Goal: Task Accomplishment & Management: Manage account settings

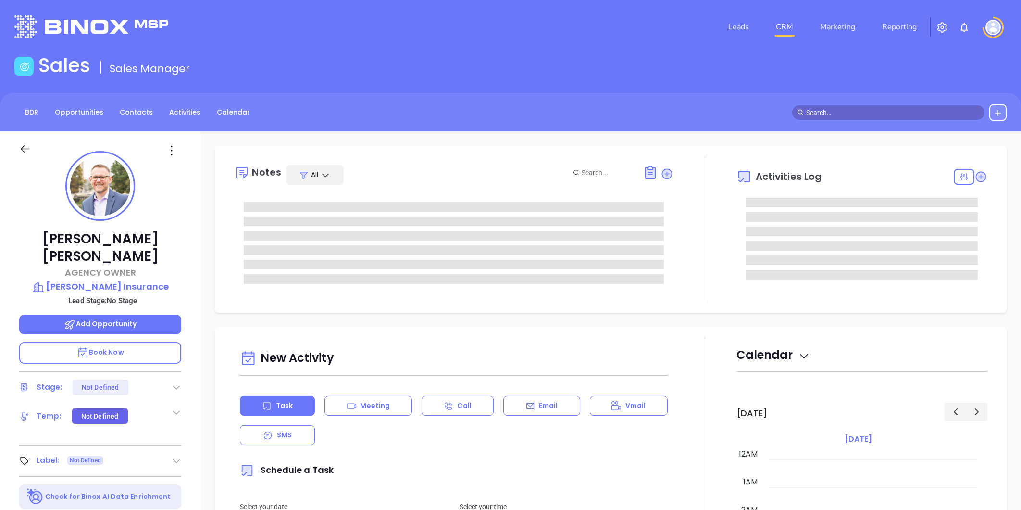
type input "[DATE]"
type input "[PERSON_NAME]"
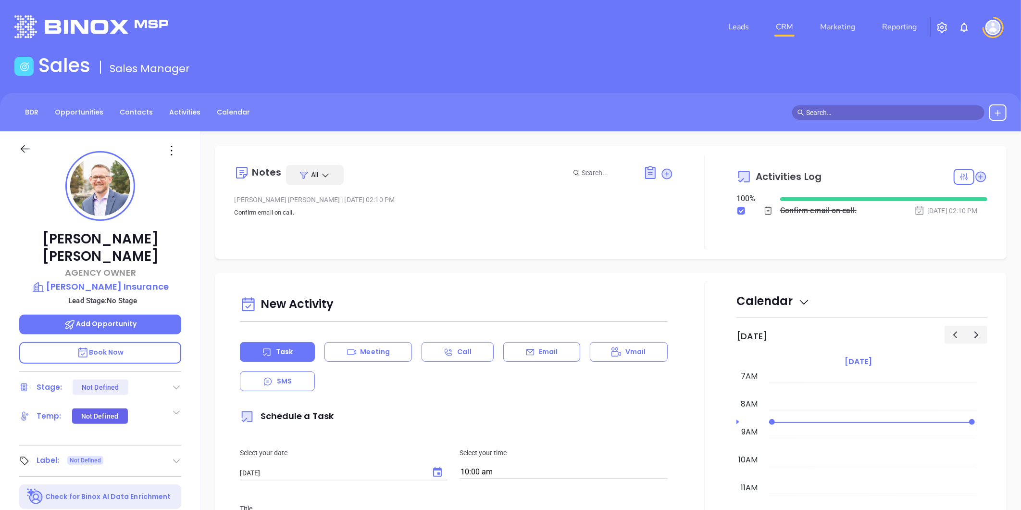
scroll to position [295, 0]
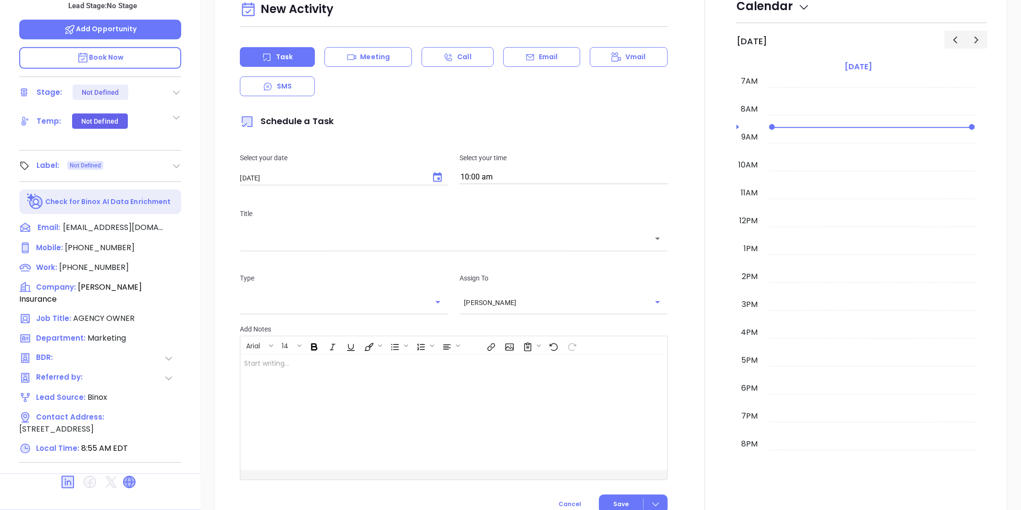
click at [130, 476] on icon at bounding box center [130, 482] width 12 height 12
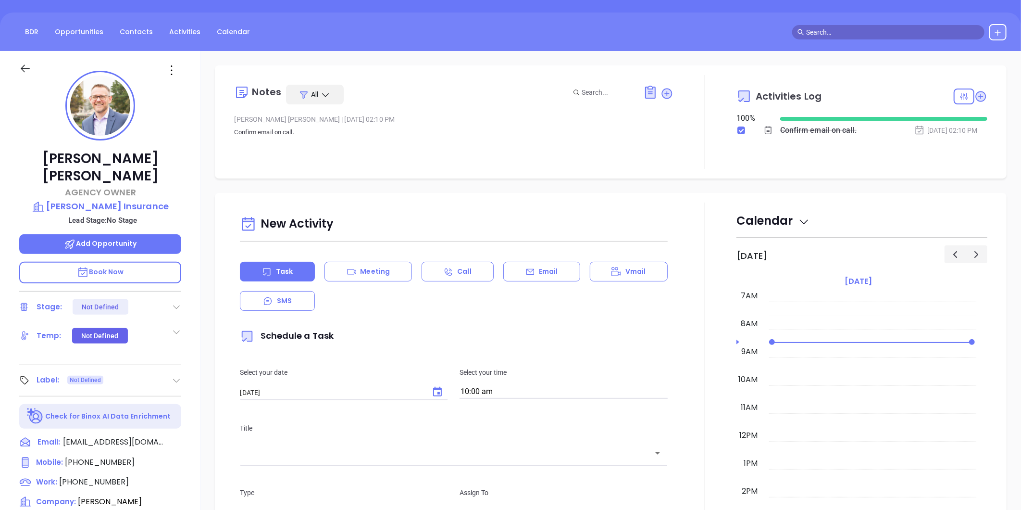
scroll to position [27, 0]
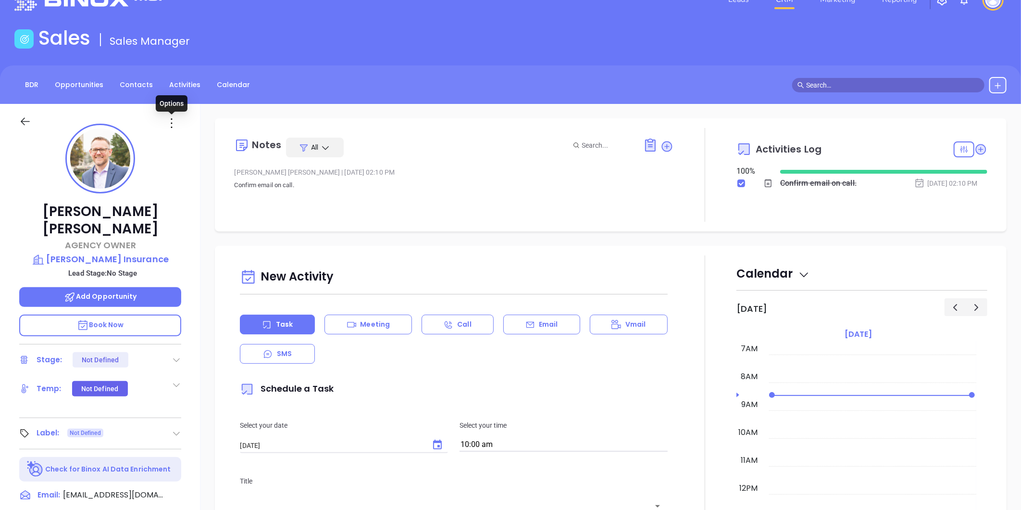
click at [170, 122] on icon at bounding box center [171, 122] width 15 height 15
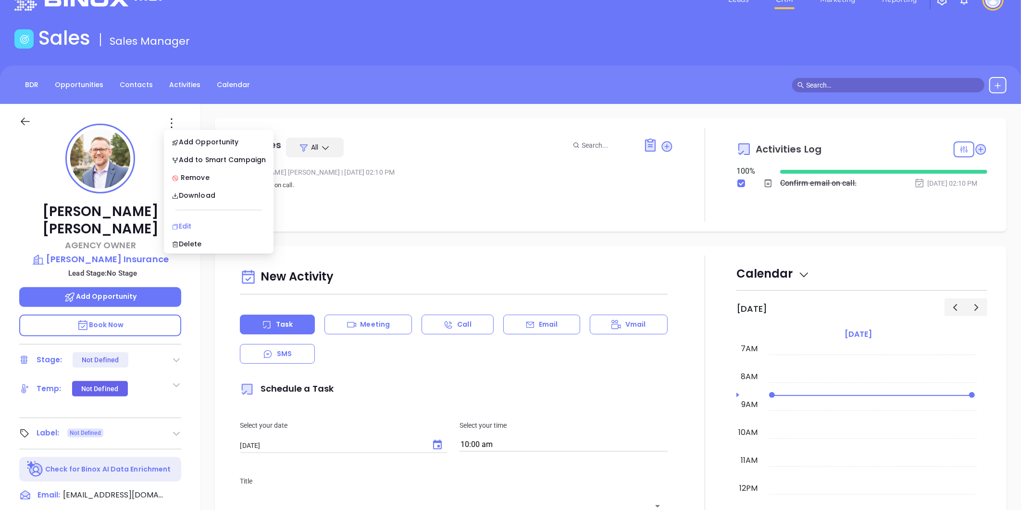
click at [195, 224] on div "Edit" at bounding box center [219, 226] width 94 height 11
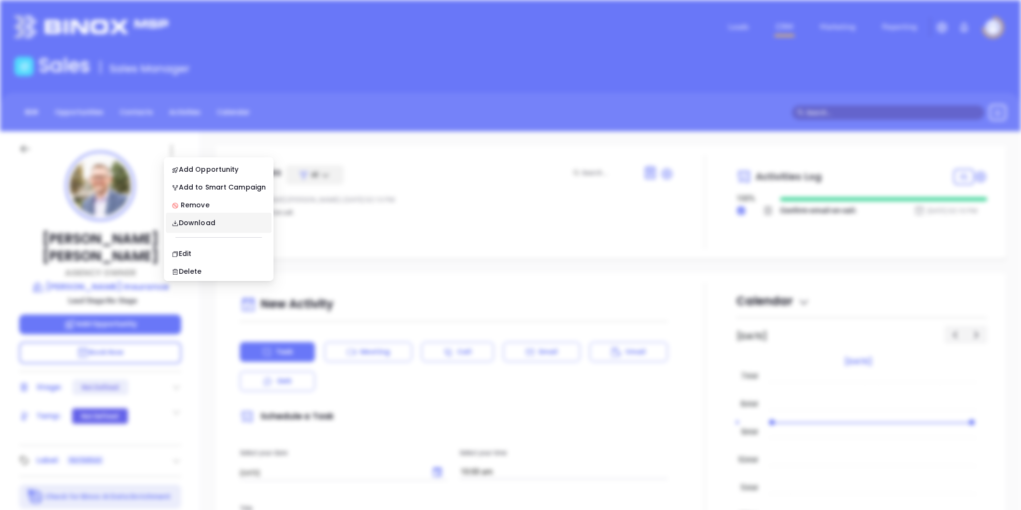
scroll to position [0, 0]
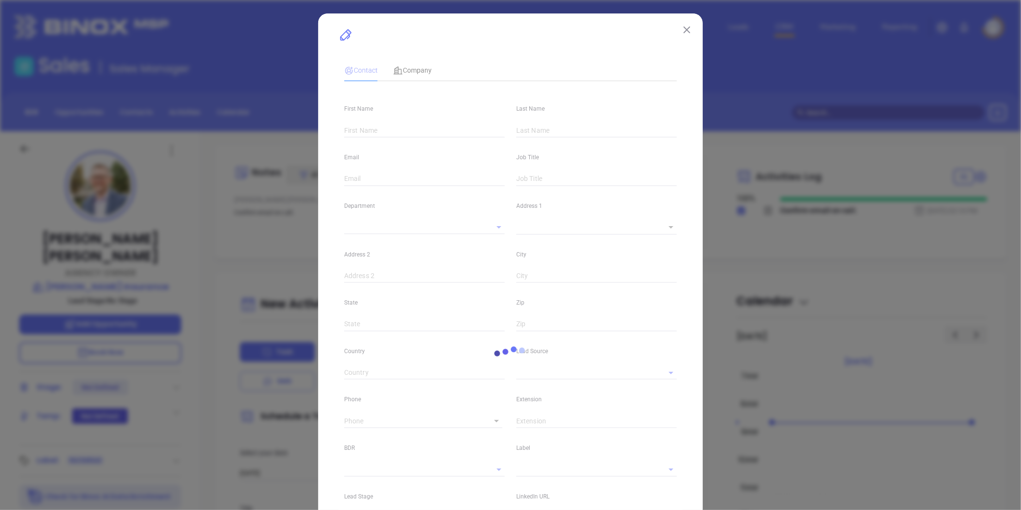
type input "Jason"
type input "Mackey"
type input "jmackey@dwi-ins.com"
type input "AGENCY OWNER"
type input "1"
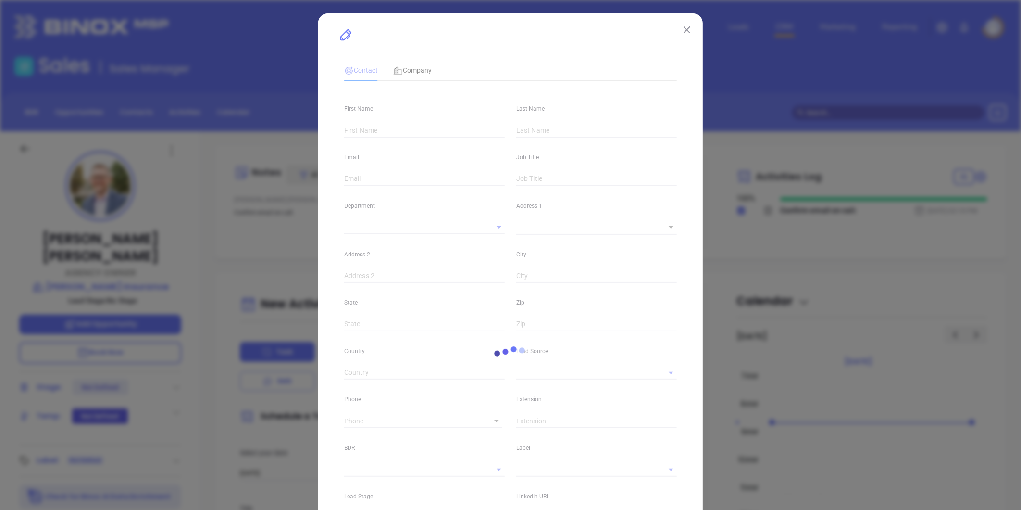
type input "www.linkedin.com/in/jason-mackey-18aa0b31"
type input "Marketing"
type input "Binox"
type input "undefined undefined"
type input "(717) 236-0866"
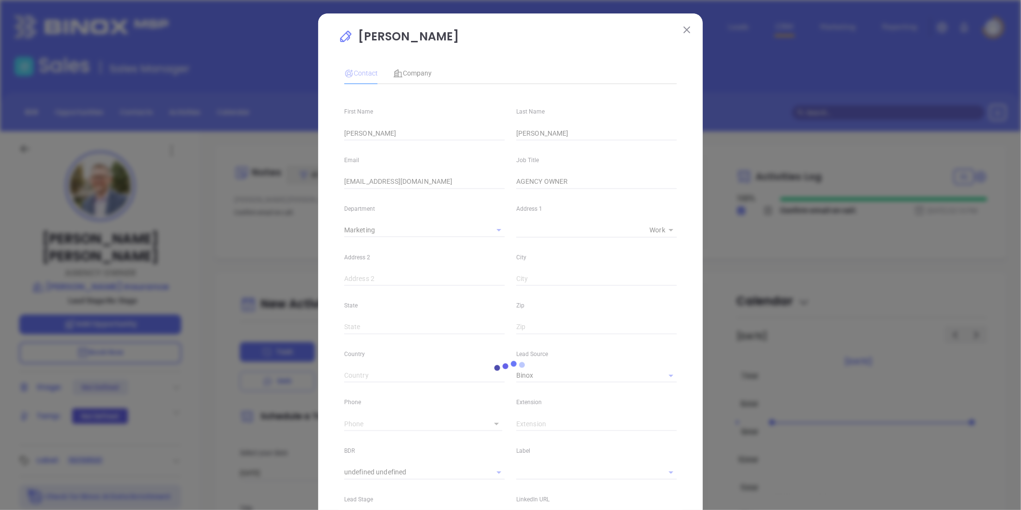
type input "1"
click at [407, 66] on div "Company" at bounding box center [412, 73] width 38 height 22
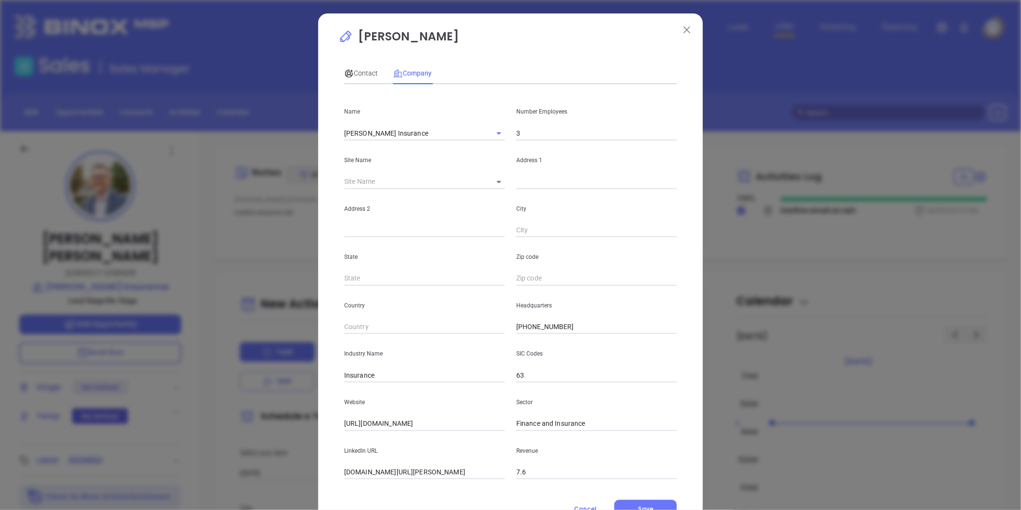
click at [524, 134] on input "3" at bounding box center [596, 133] width 161 height 14
type input "5"
drag, startPoint x: 359, startPoint y: 71, endPoint x: 391, endPoint y: 117, distance: 55.9
click at [359, 71] on span "Contact" at bounding box center [361, 73] width 34 height 8
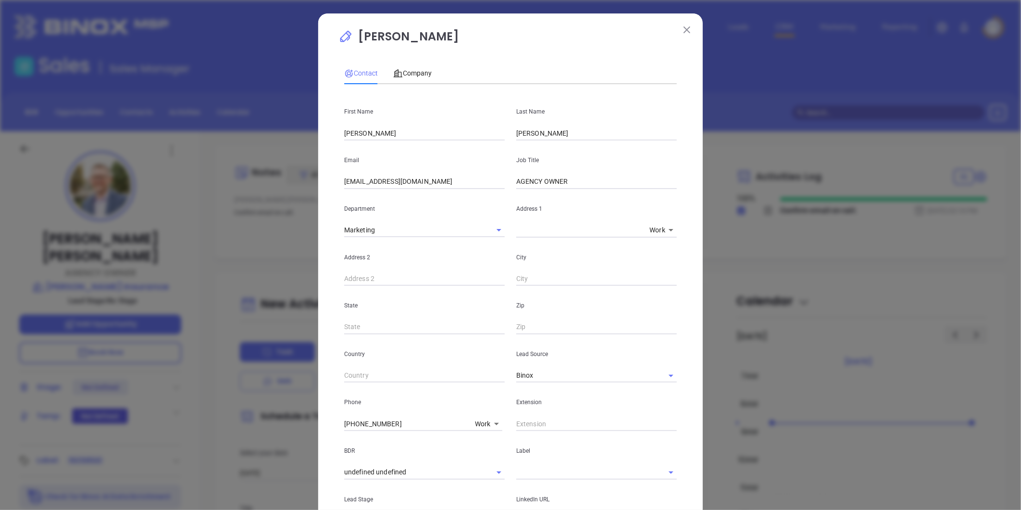
scroll to position [210, 0]
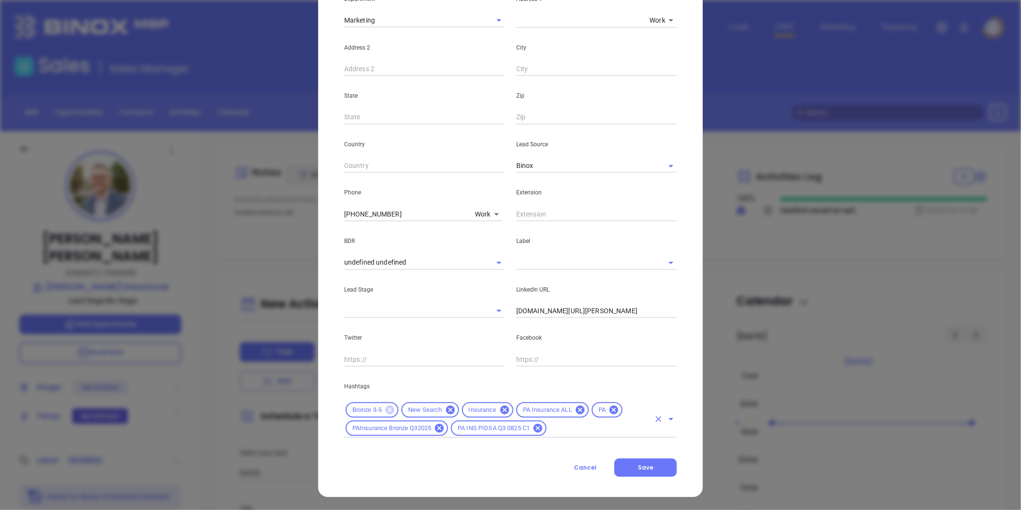
click at [387, 406] on icon at bounding box center [390, 409] width 9 height 9
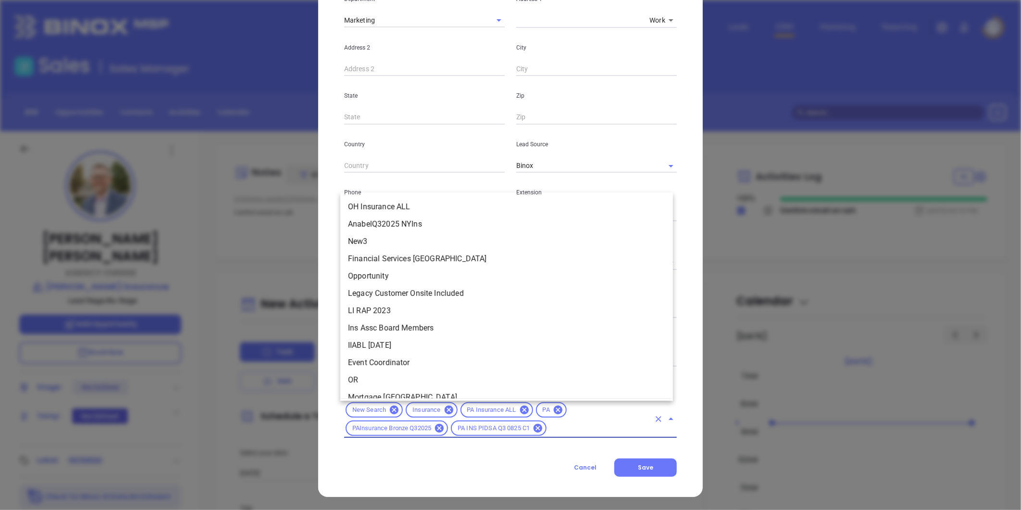
click at [570, 431] on input "text" at bounding box center [599, 428] width 102 height 12
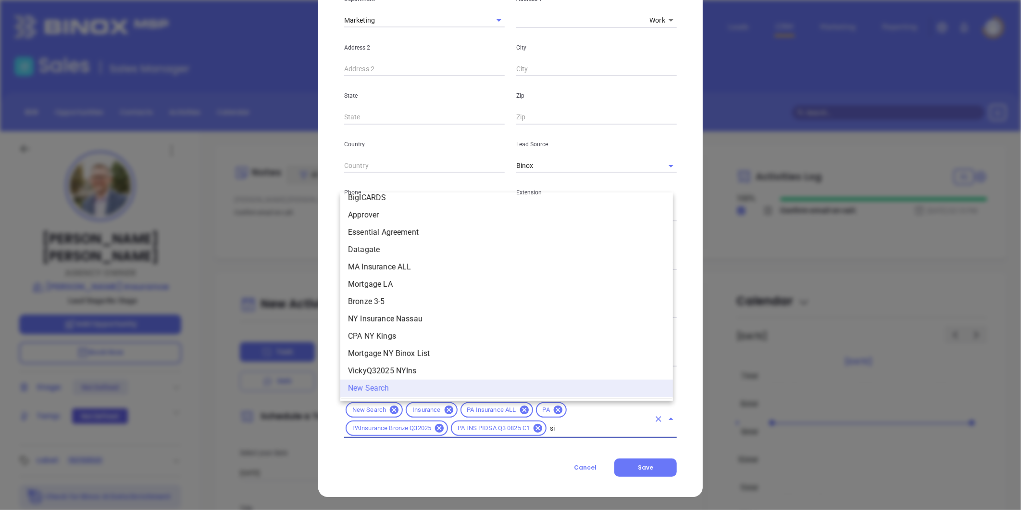
scroll to position [0, 0]
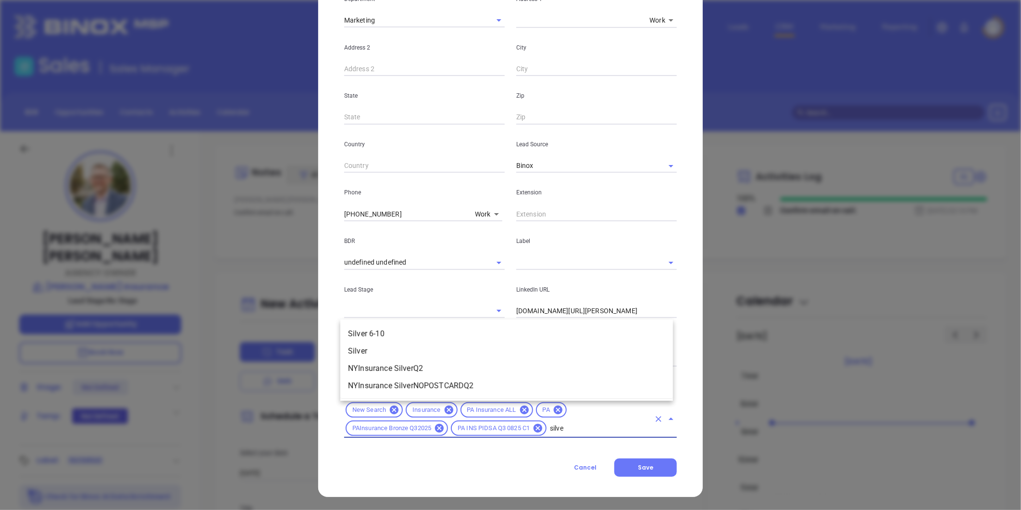
type input "silver"
click at [414, 325] on li "Silver 6-10" at bounding box center [506, 333] width 333 height 17
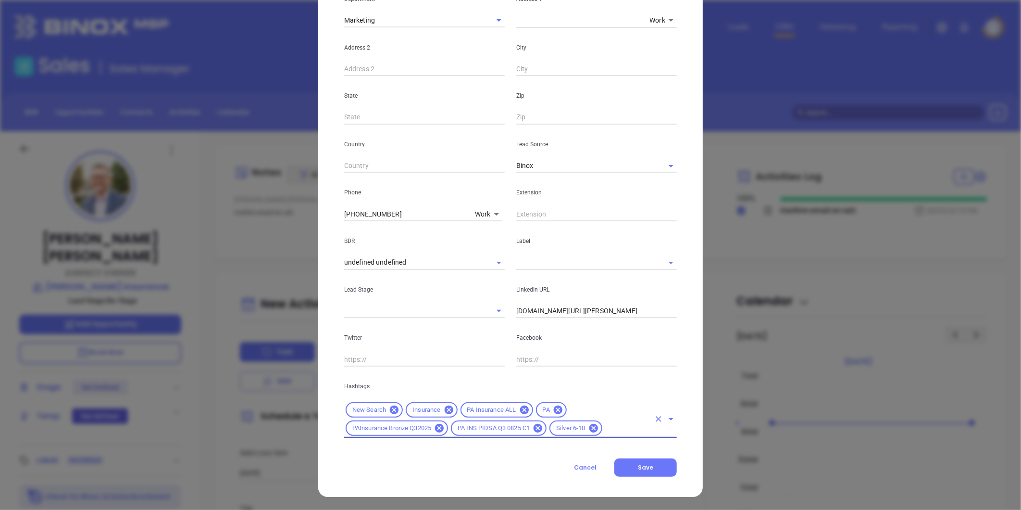
click at [555, 212] on input "text" at bounding box center [596, 214] width 161 height 14
click at [524, 212] on input "text" at bounding box center [596, 214] width 161 height 14
click at [536, 263] on input "text" at bounding box center [583, 262] width 134 height 14
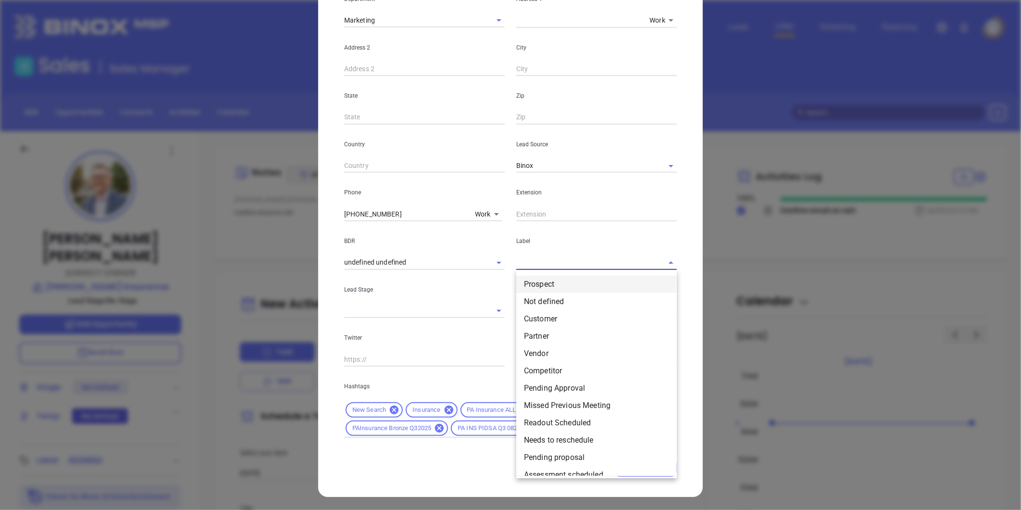
drag, startPoint x: 534, startPoint y: 283, endPoint x: 578, endPoint y: 265, distance: 47.5
click at [534, 282] on li "Prospect" at bounding box center [596, 283] width 161 height 17
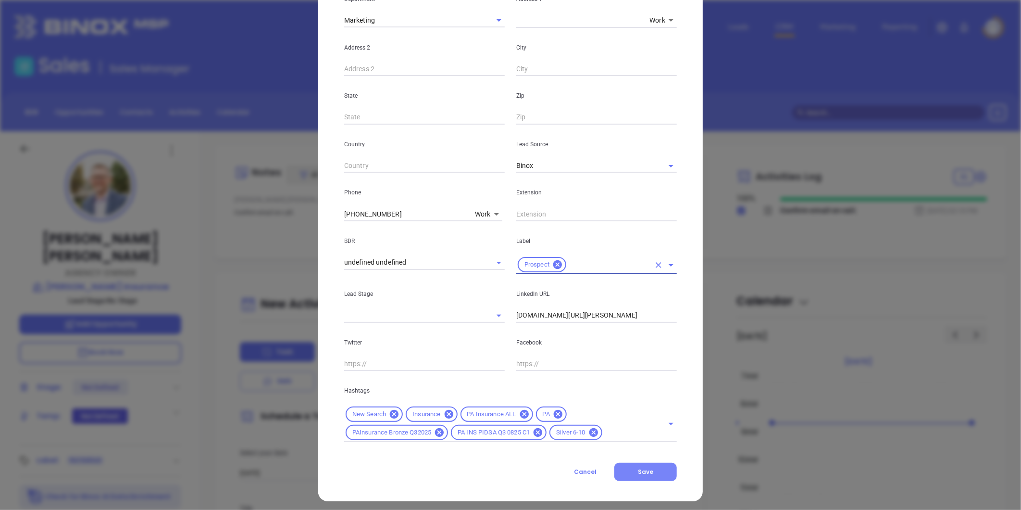
click at [642, 469] on span "Save" at bounding box center [645, 471] width 15 height 8
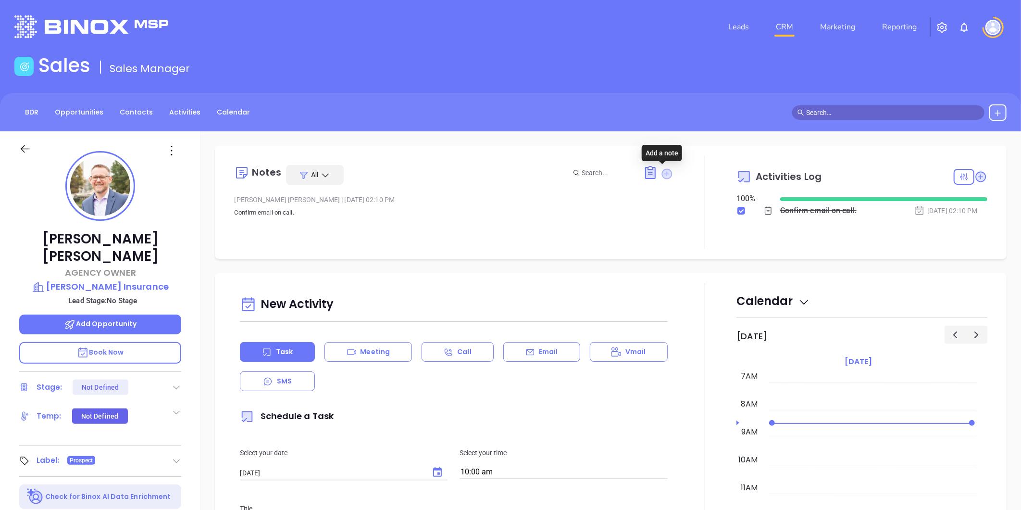
click at [662, 168] on icon at bounding box center [667, 173] width 11 height 11
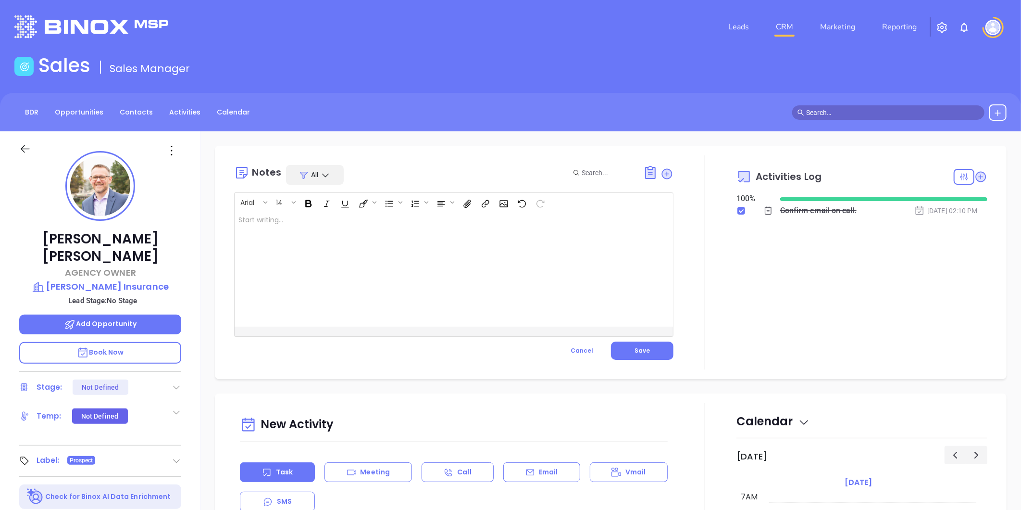
click at [375, 222] on div at bounding box center [439, 268] width 408 height 115
click at [637, 349] on span "Save" at bounding box center [642, 350] width 15 height 8
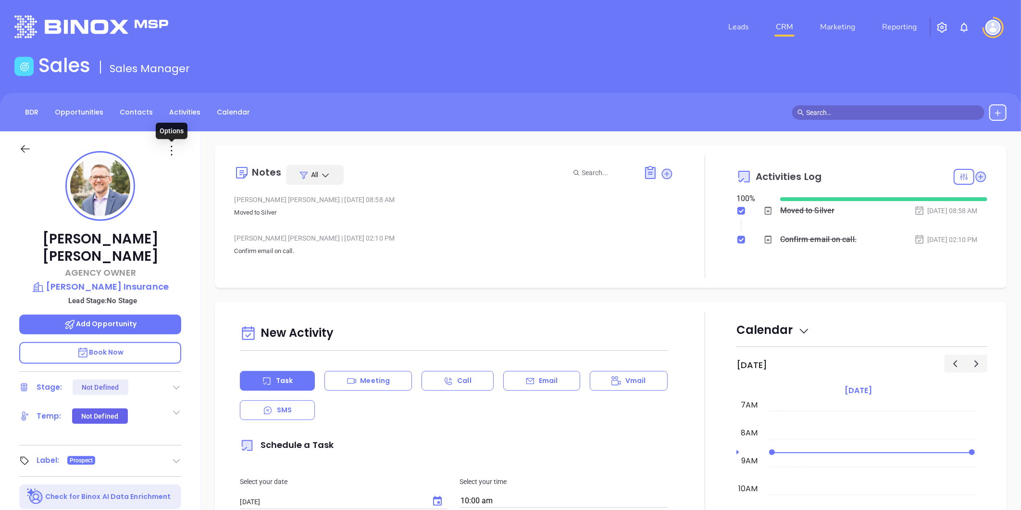
click at [173, 143] on icon at bounding box center [171, 150] width 15 height 15
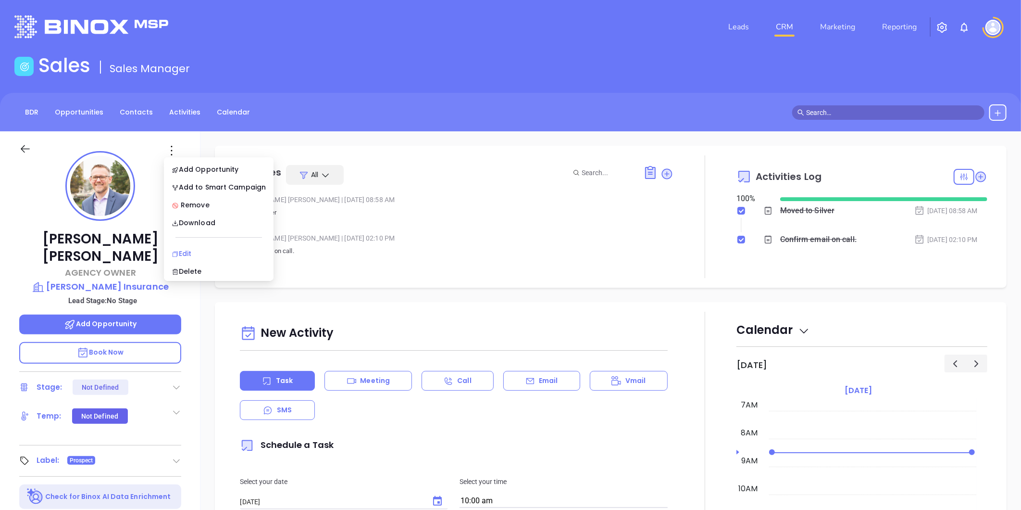
click at [195, 252] on div "Edit" at bounding box center [219, 253] width 94 height 11
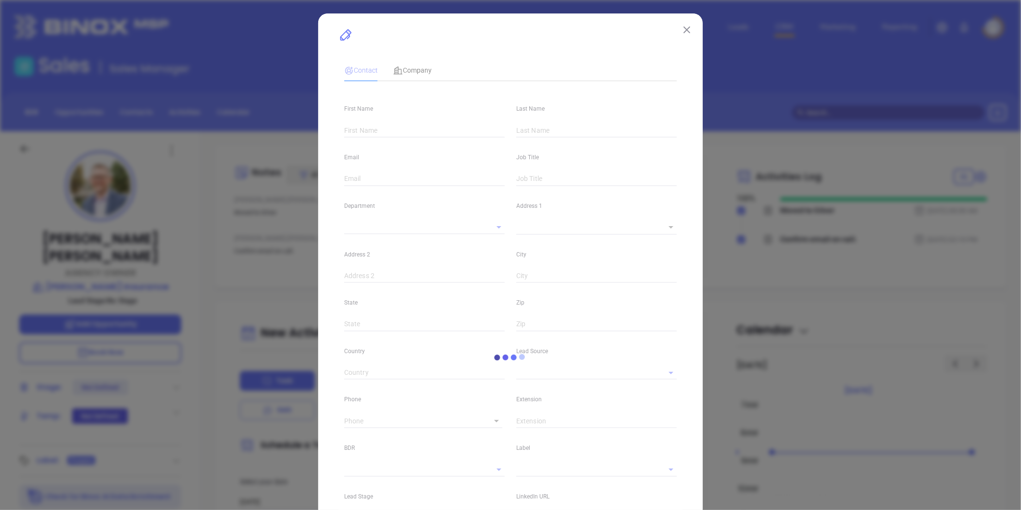
type input "Jason"
type input "Mackey"
type input "[EMAIL_ADDRESS][DOMAIN_NAME]"
type input "AGENCY OWNER"
type input "1"
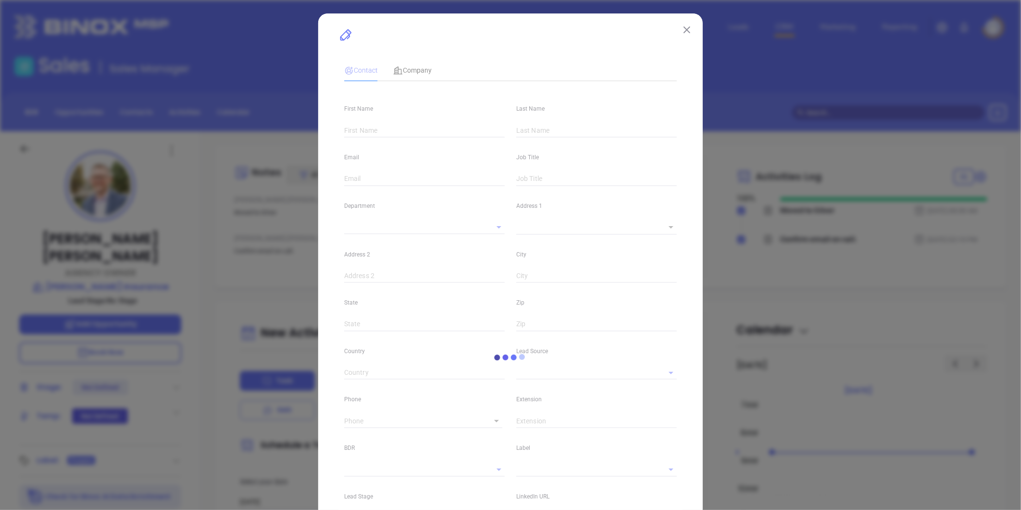
type input "www.linkedin.com/in/jason-mackey-18aa0b31"
type input "Marketing"
type input "Binox"
type input "undefined undefined"
type input "(717) 236-0866"
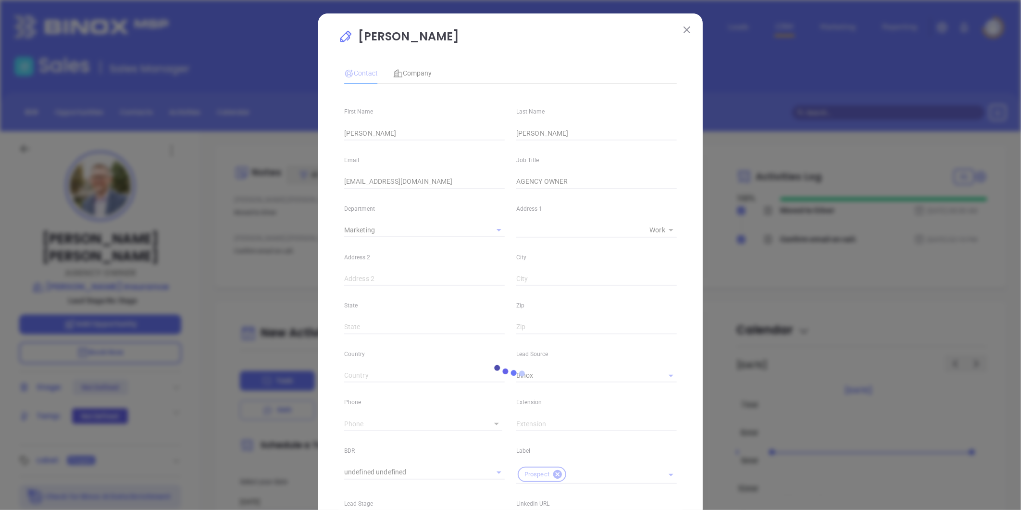
type input "1"
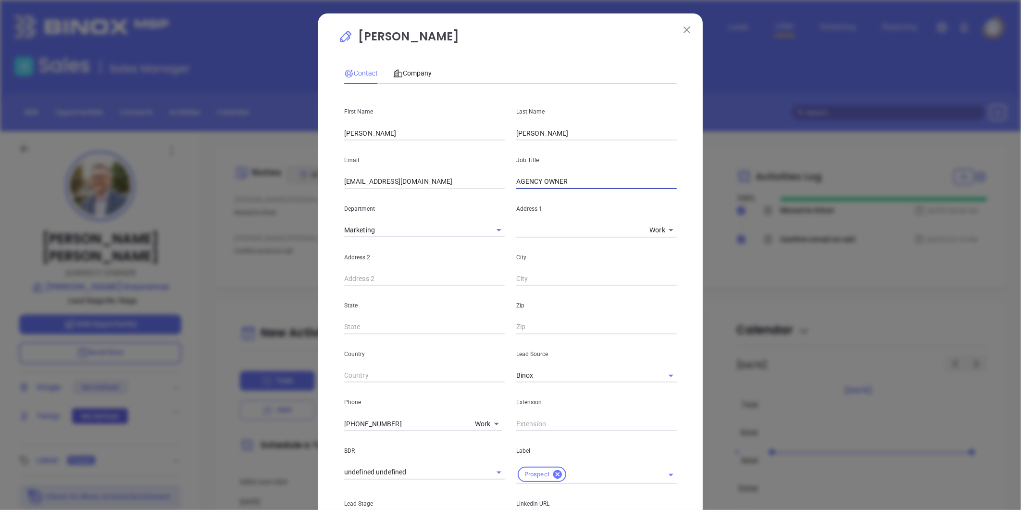
drag, startPoint x: 575, startPoint y: 182, endPoint x: 501, endPoint y: 186, distance: 73.7
click at [501, 186] on div "Email jmackey@dwi-ins.com Job Title AGENCY OWNER" at bounding box center [510, 164] width 344 height 49
type input "o"
type input "I"
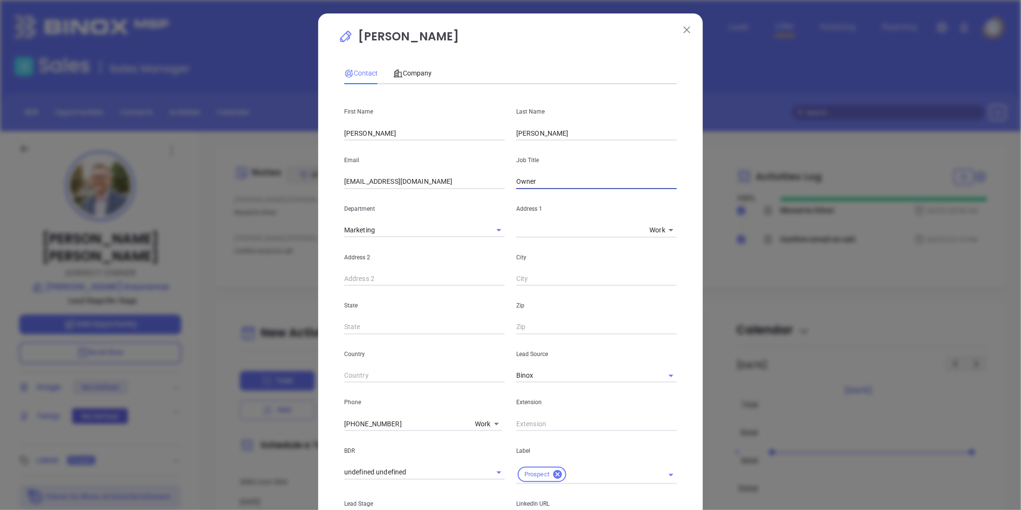
type input "Owner"
drag, startPoint x: 424, startPoint y: 407, endPoint x: 409, endPoint y: 415, distance: 17.2
click at [424, 407] on p "Phone" at bounding box center [424, 402] width 161 height 11
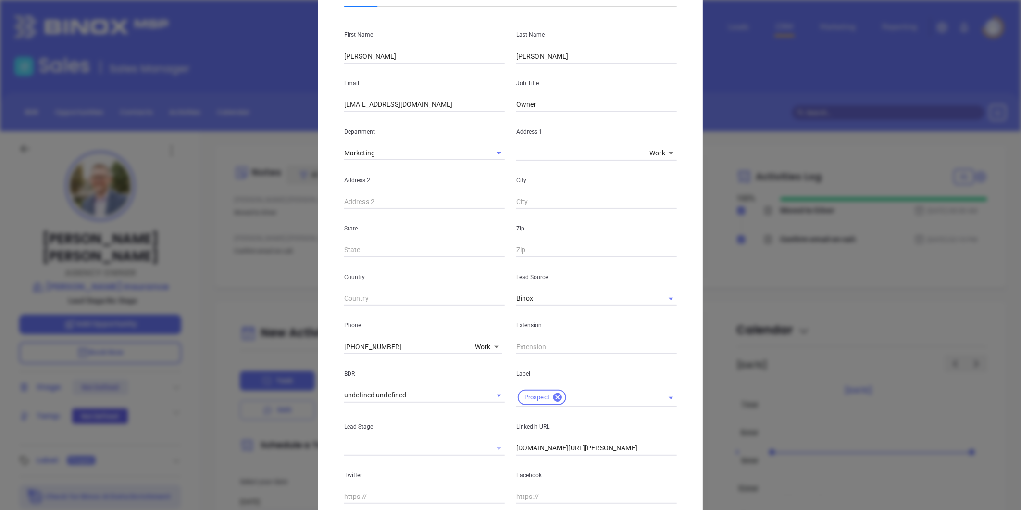
scroll to position [213, 0]
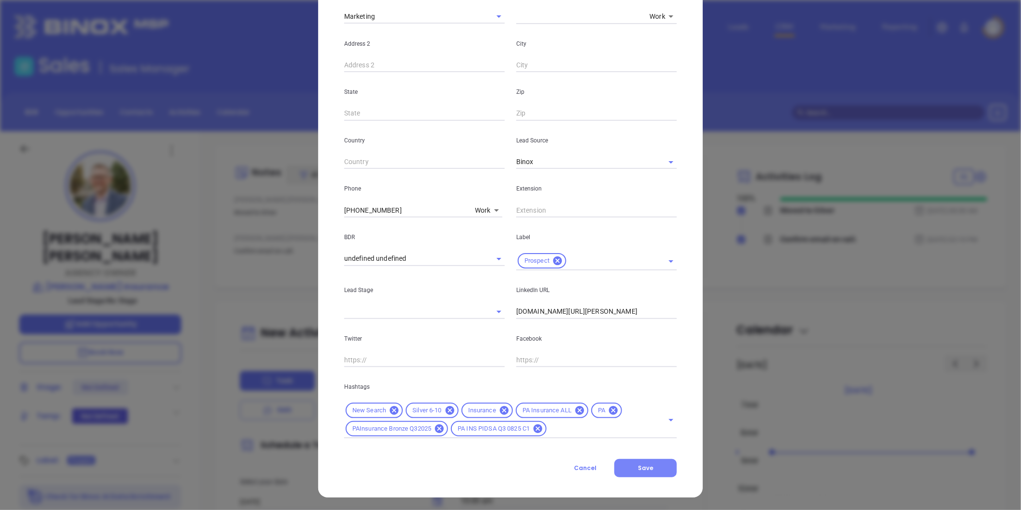
click at [657, 465] on button "Save" at bounding box center [645, 468] width 62 height 18
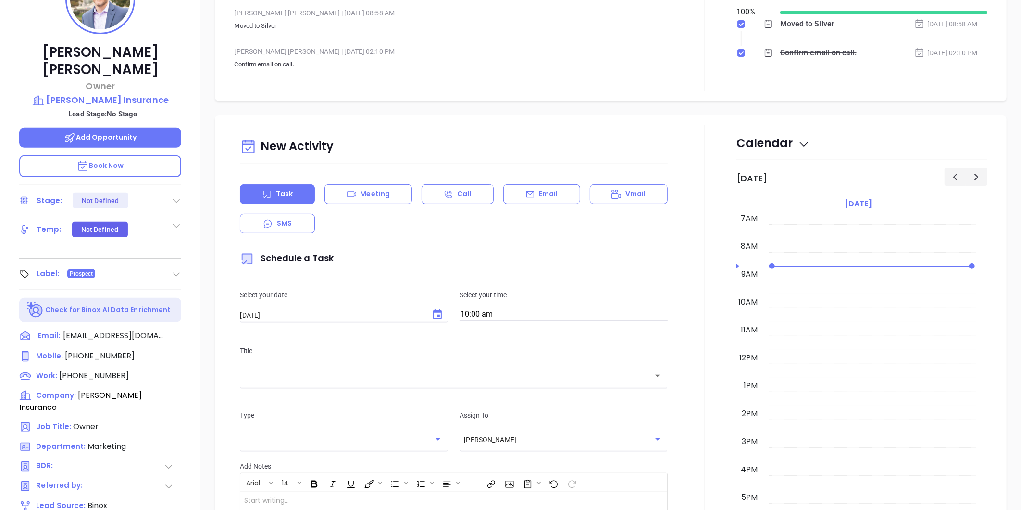
scroll to position [27, 0]
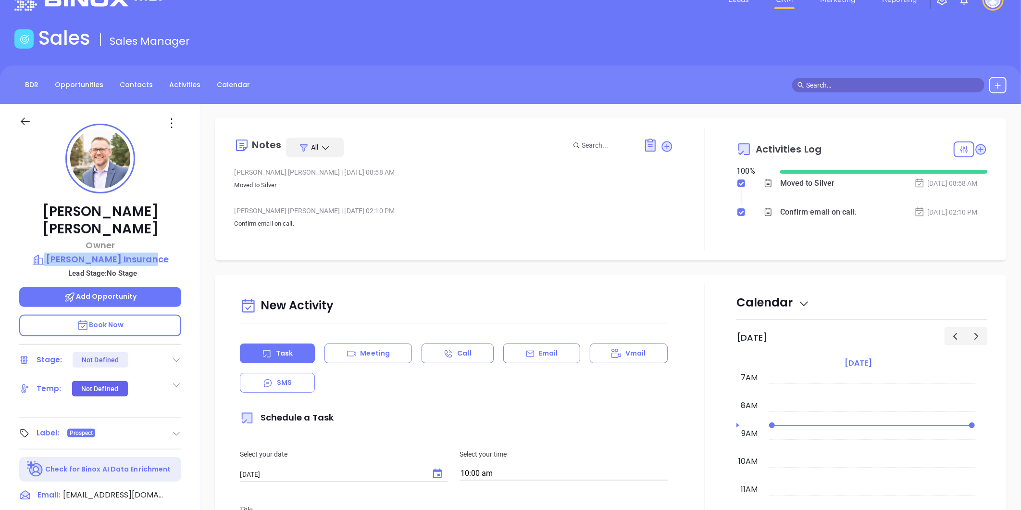
drag, startPoint x: 181, startPoint y: 232, endPoint x: 181, endPoint y: 241, distance: 9.1
click at [181, 241] on div "Jason Mackey Owner Dale Wagner Insurance Lead Stage: No Stage Add Opportunity B…" at bounding box center [100, 422] width 200 height 637
copy div "Dale Wagner Insurance"
click at [469, 261] on div "Notes All Liz Cruz | Sep 26, 2025 08:58 AM Moved to Silver Gissela Rebeca Varga…" at bounding box center [610, 440] width 821 height 673
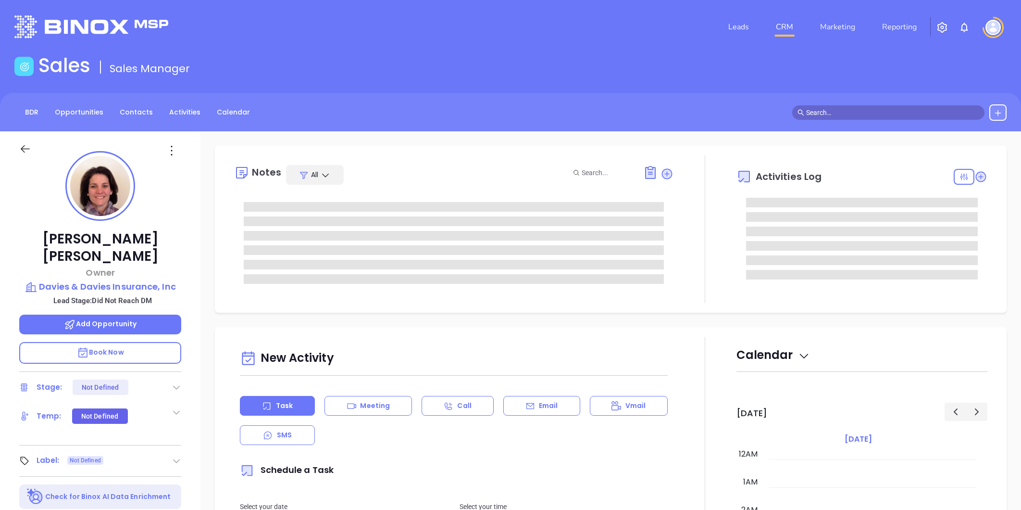
type input "[DATE]"
type input "[PERSON_NAME]"
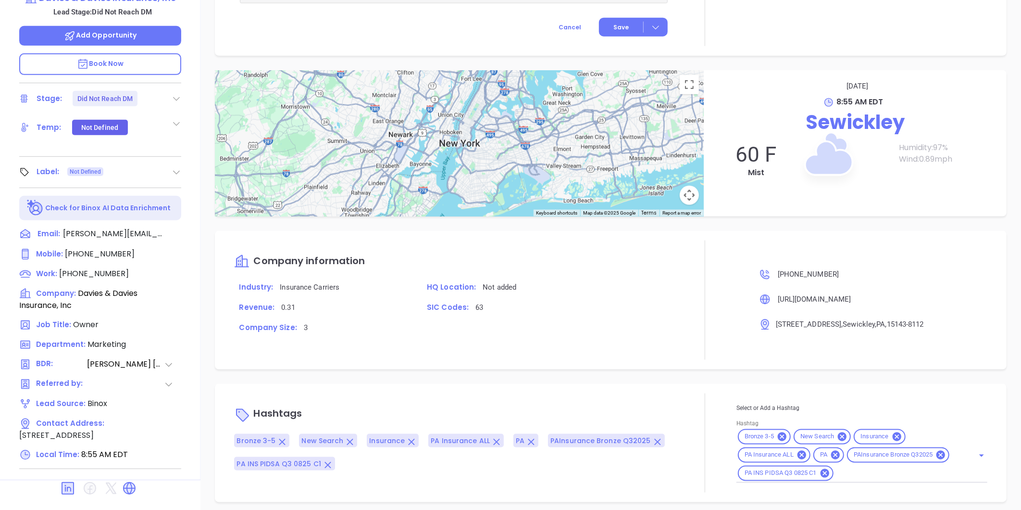
scroll to position [295, 0]
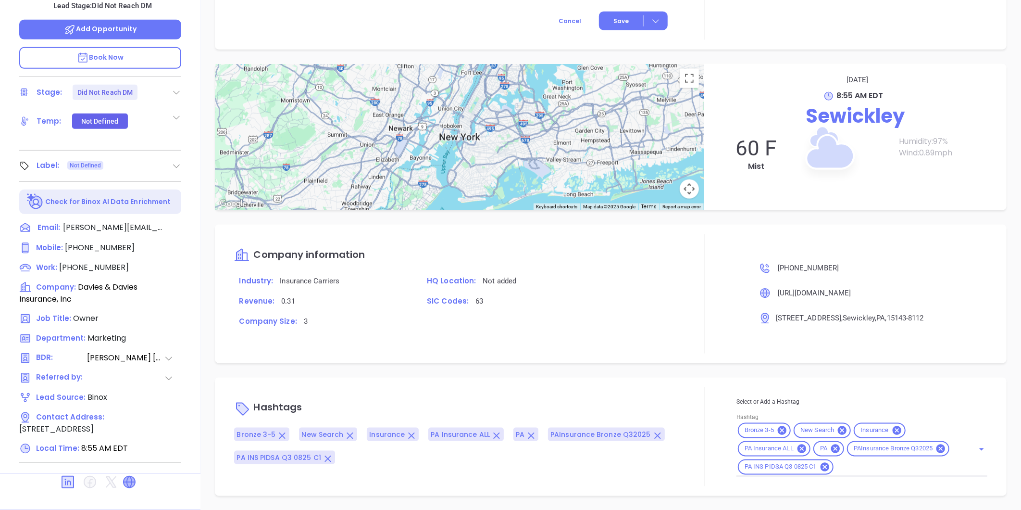
click at [130, 476] on icon at bounding box center [130, 482] width 12 height 12
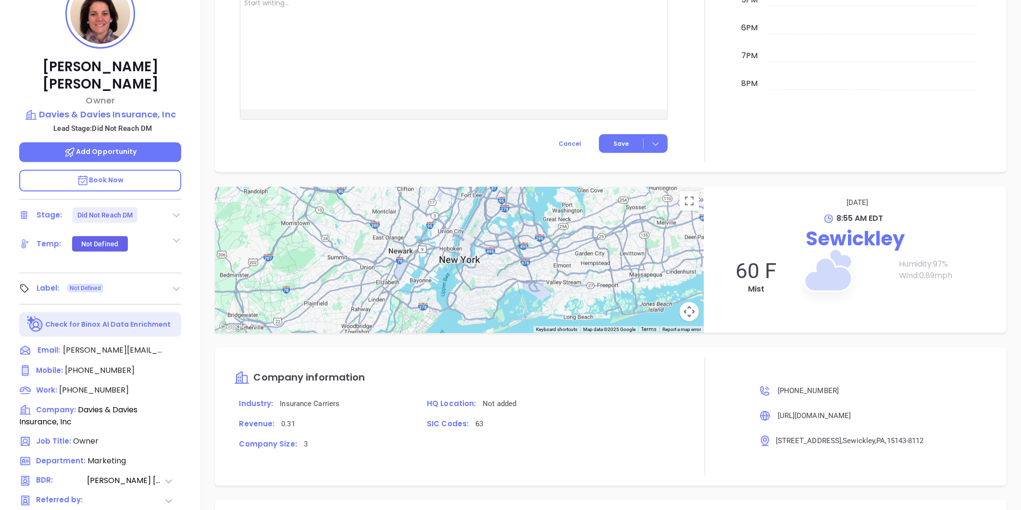
scroll to position [0, 0]
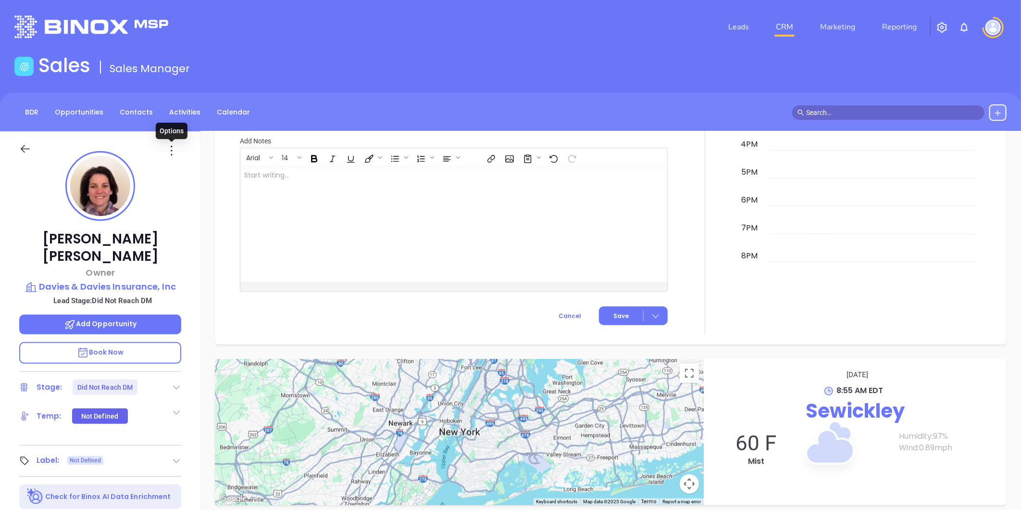
click at [172, 154] on icon at bounding box center [171, 150] width 15 height 15
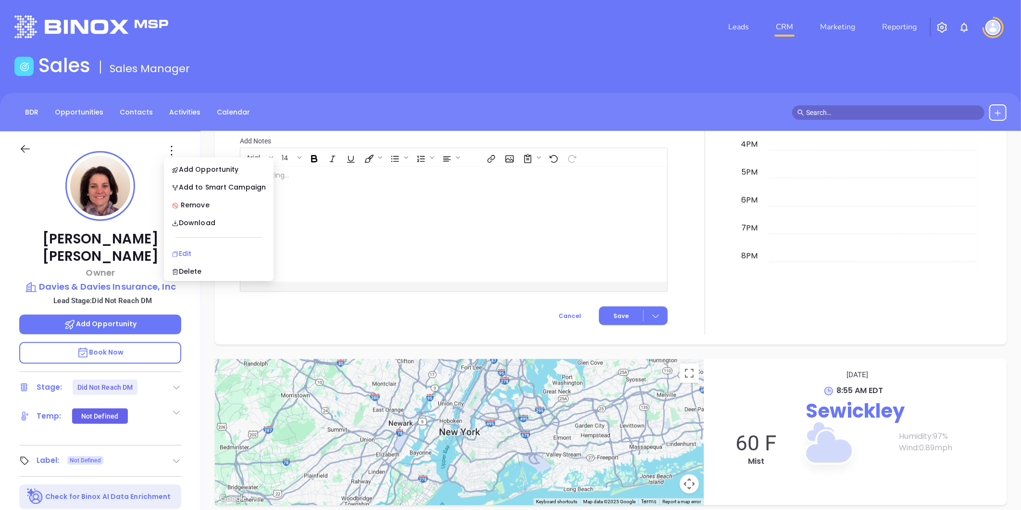
click at [190, 249] on div "Edit" at bounding box center [219, 253] width 94 height 11
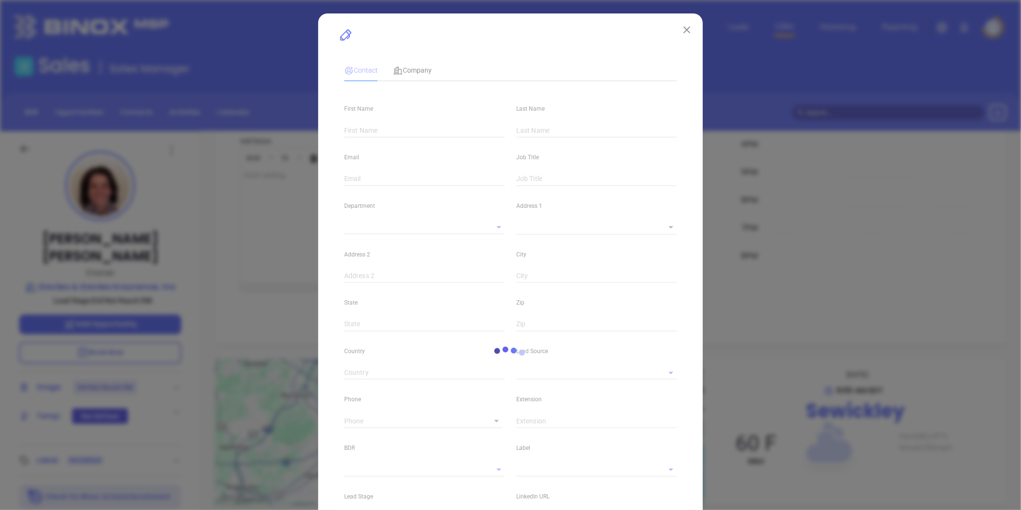
type input "Beth"
type input "Davies"
type input "beth@daviesinsurance.com"
type input "Owner"
type input "1"
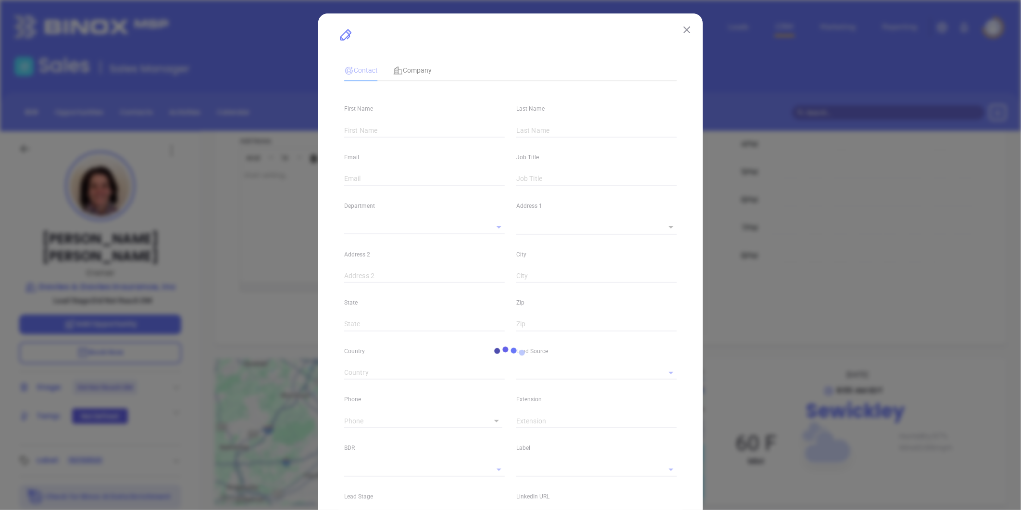
type input "www.linkedin.com/in/beth-davies-7196a226/"
type input "Marketing"
type input "Binox"
type input "[PERSON_NAME]"
type input "Did Not Reach DM"
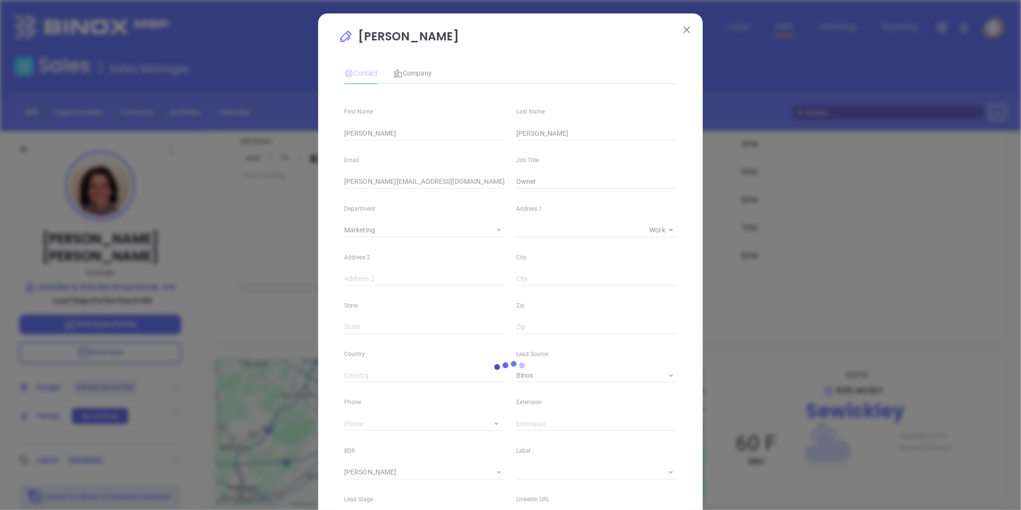
type input "(412) 741-1820"
type input "1"
click at [413, 69] on span "Company" at bounding box center [412, 73] width 38 height 8
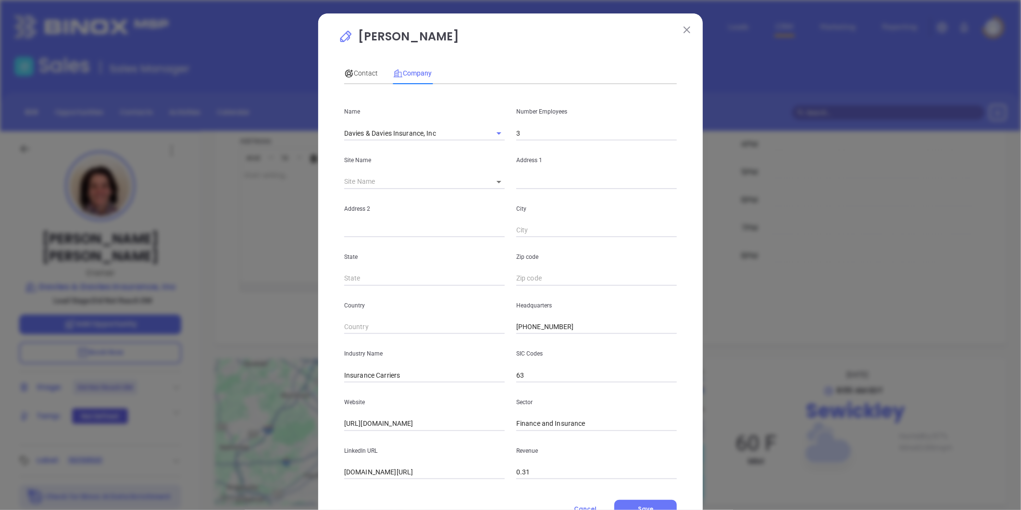
drag, startPoint x: 413, startPoint y: 69, endPoint x: 534, endPoint y: 133, distance: 136.3
click at [534, 133] on input "3" at bounding box center [596, 133] width 161 height 14
type input "3"
click at [385, 287] on div "Country" at bounding box center [424, 310] width 172 height 49
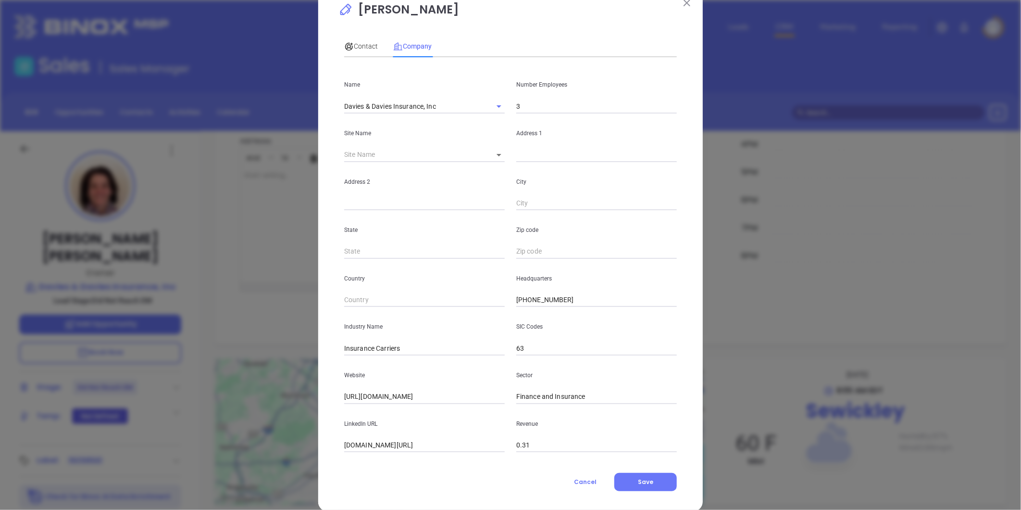
scroll to position [42, 0]
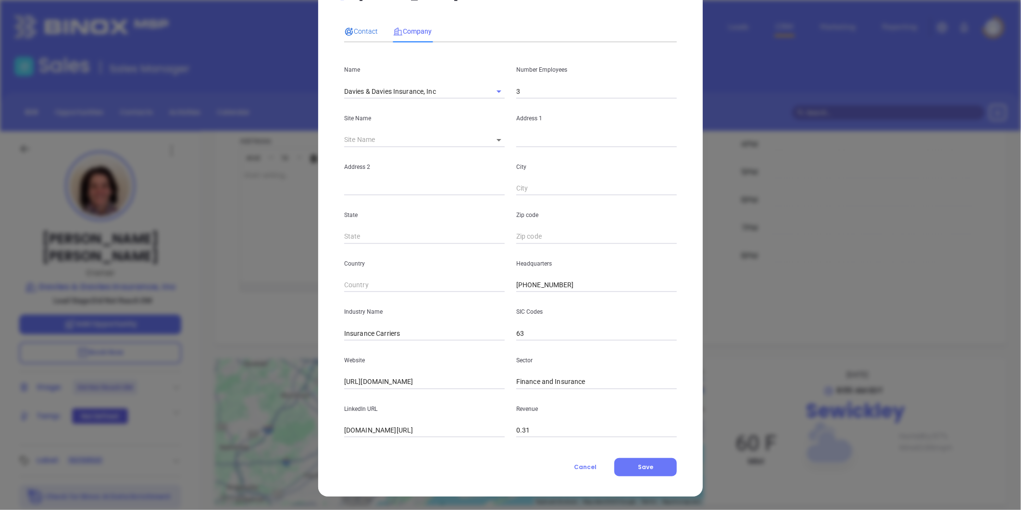
click at [357, 34] on span "Contact" at bounding box center [361, 31] width 34 height 8
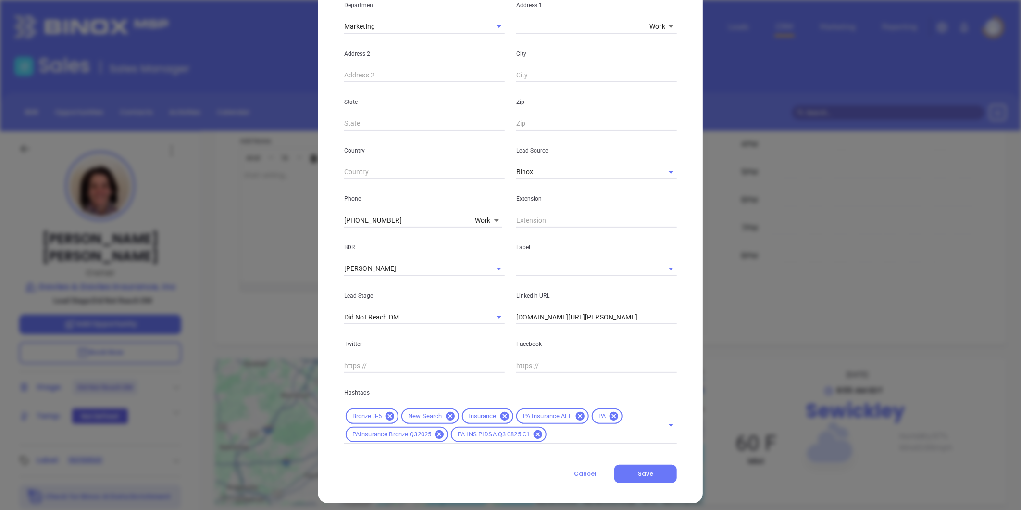
scroll to position [210, 0]
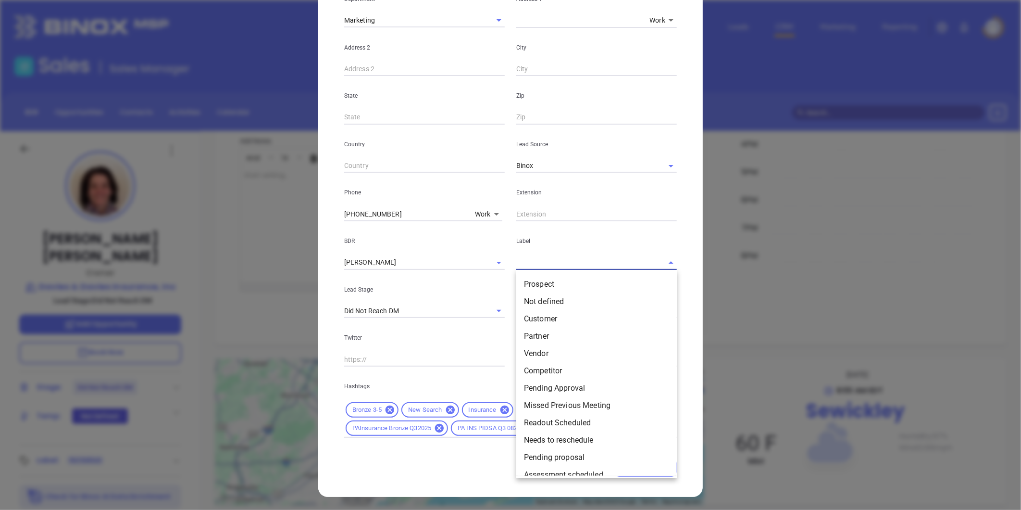
click at [536, 260] on input "text" at bounding box center [583, 262] width 134 height 14
click at [531, 281] on li "Prospect" at bounding box center [596, 283] width 161 height 17
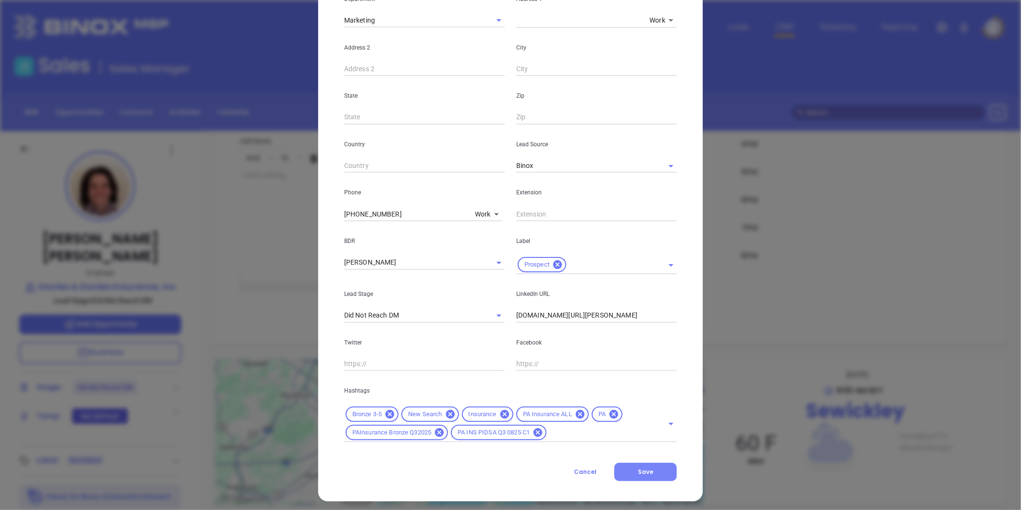
click at [636, 463] on button "Save" at bounding box center [645, 471] width 62 height 18
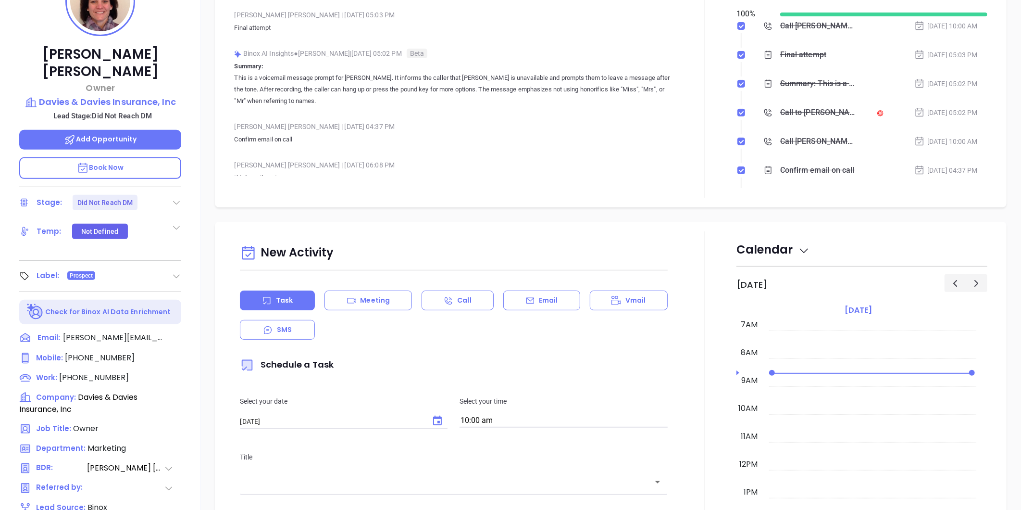
scroll to position [27, 0]
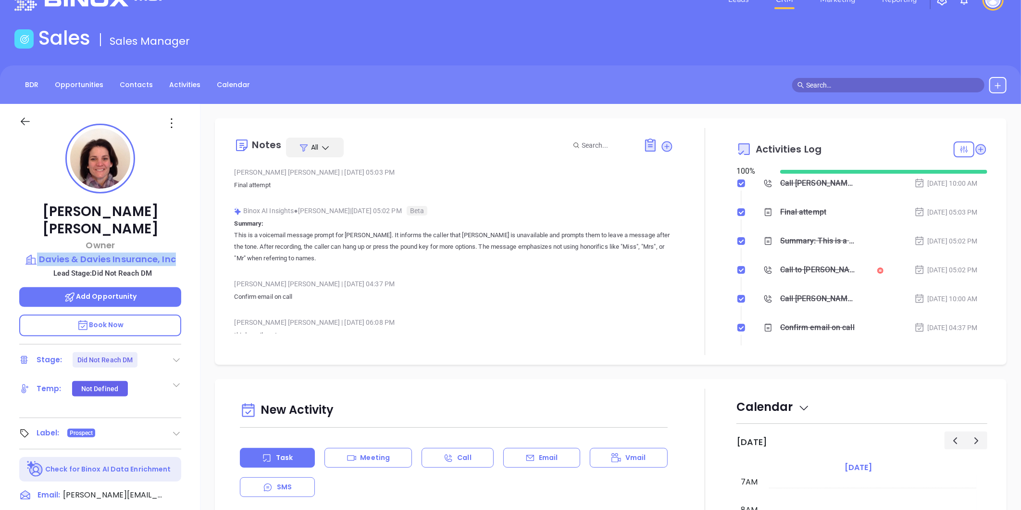
drag, startPoint x: 191, startPoint y: 232, endPoint x: 190, endPoint y: 238, distance: 5.8
click at [190, 238] on div "Beth Davies Owner Davies & Davies Insurance, Inc Lead Stage: Did Not Reach DM A…" at bounding box center [100, 422] width 200 height 637
copy div "Davies & Davies Insurance, Inc"
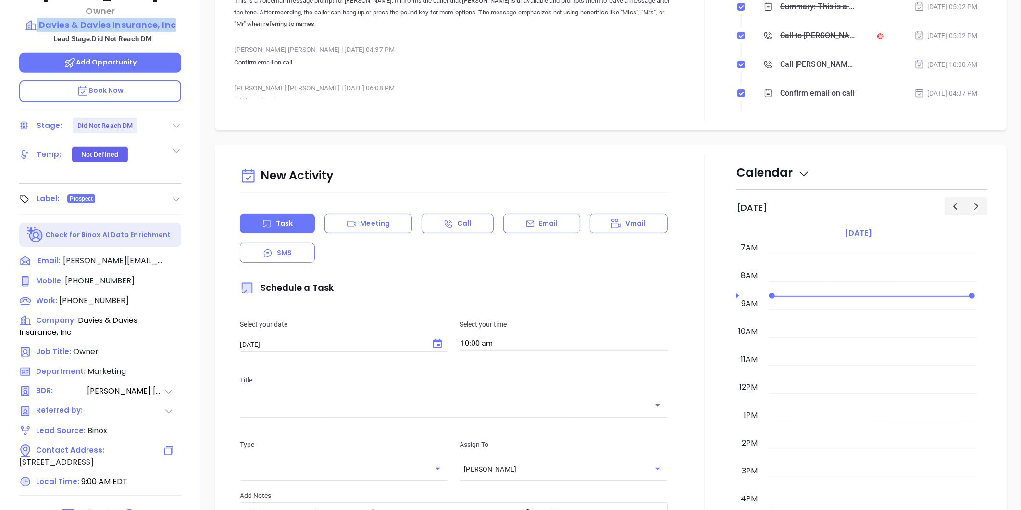
scroll to position [295, 0]
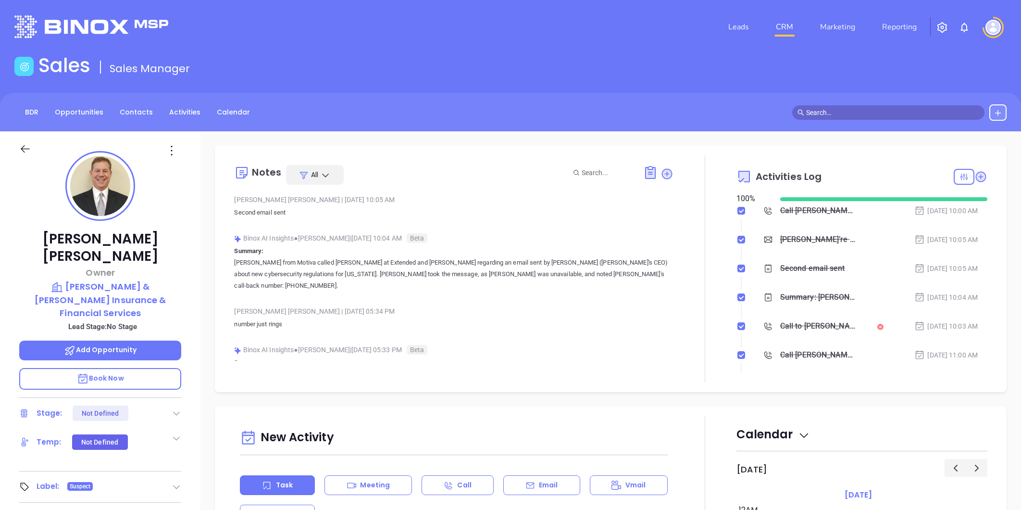
type input "[PERSON_NAME]"
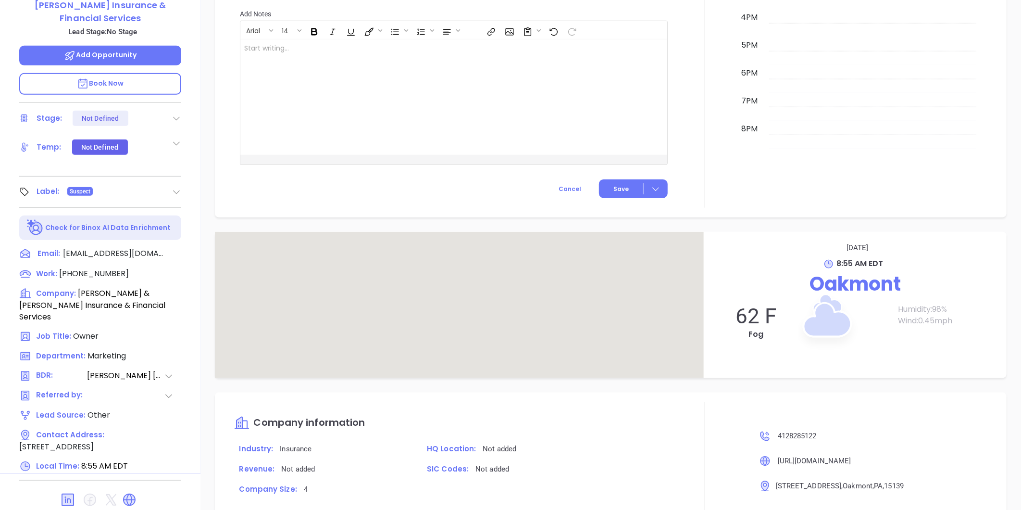
scroll to position [616, 0]
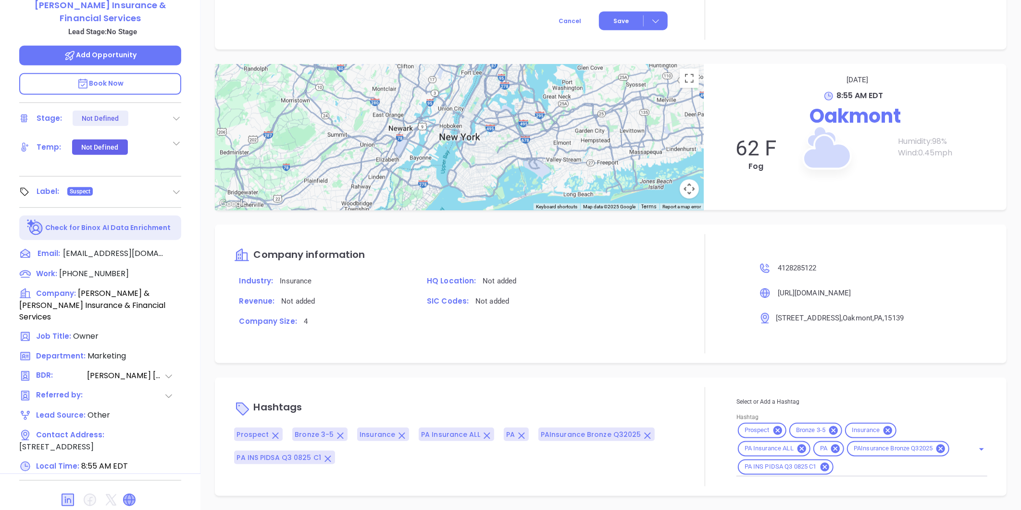
click at [130, 494] on icon at bounding box center [130, 500] width 12 height 12
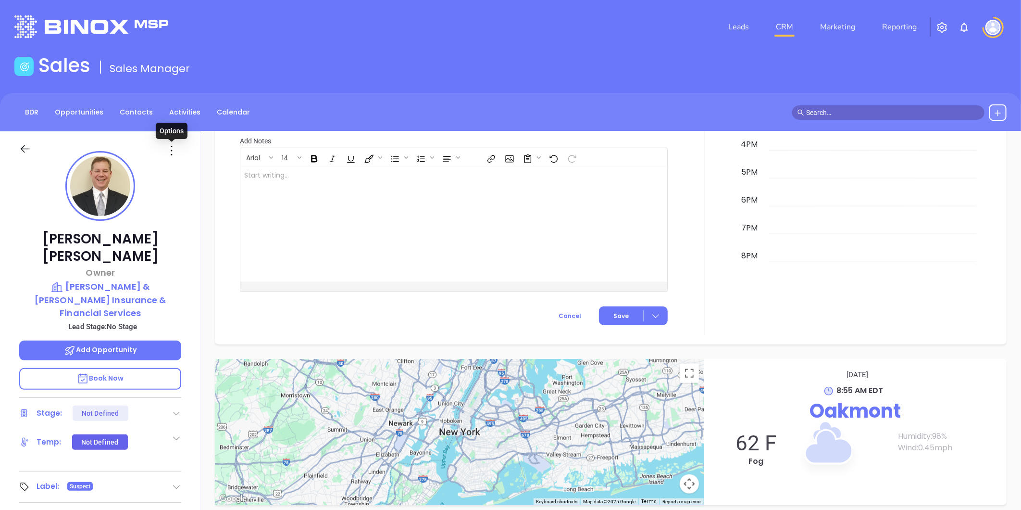
click at [172, 153] on icon at bounding box center [171, 150] width 15 height 15
click at [198, 255] on div "Edit" at bounding box center [219, 253] width 94 height 11
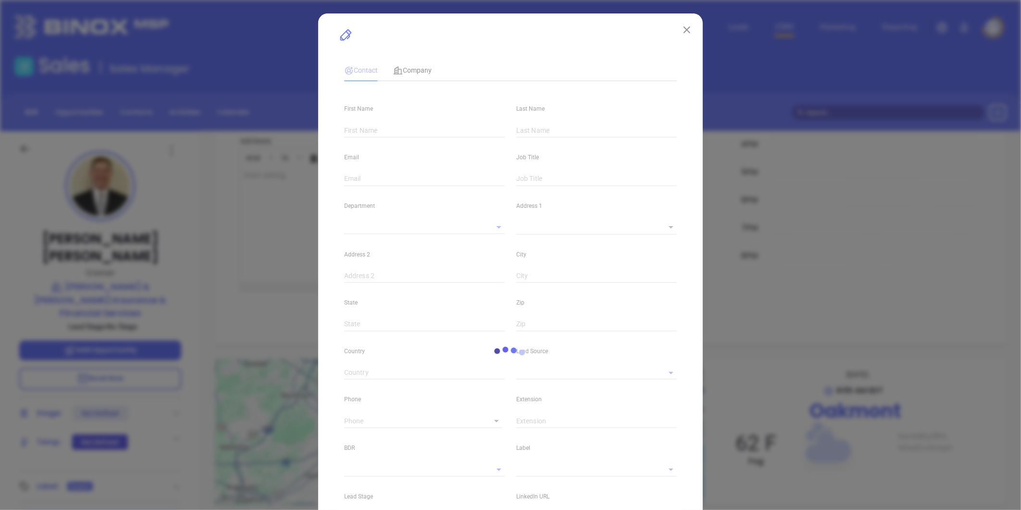
type input "John"
type input "Graff"
type input "jgraff@graffinsurance.com"
type input "Owner"
type input "1"
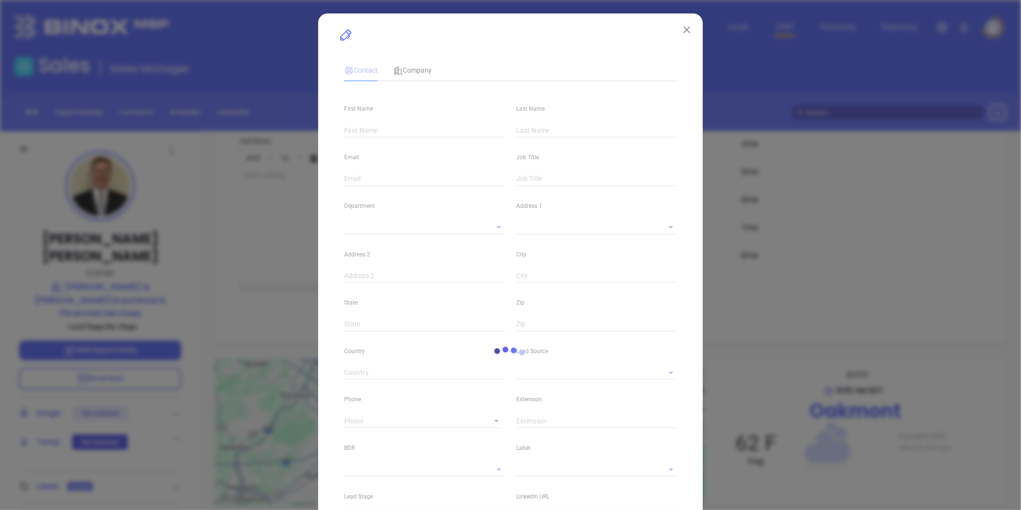
type input "www.linkedin.com/in/john-graff-0aba0422"
type input "Marketing"
type input "Other"
type input "[PERSON_NAME]"
type input "(412) 828-5122"
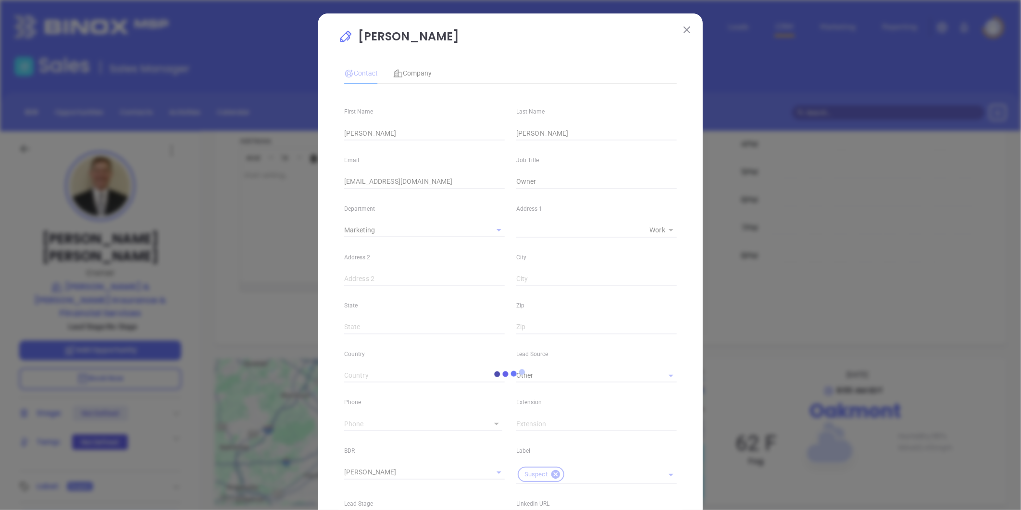
type input "1"
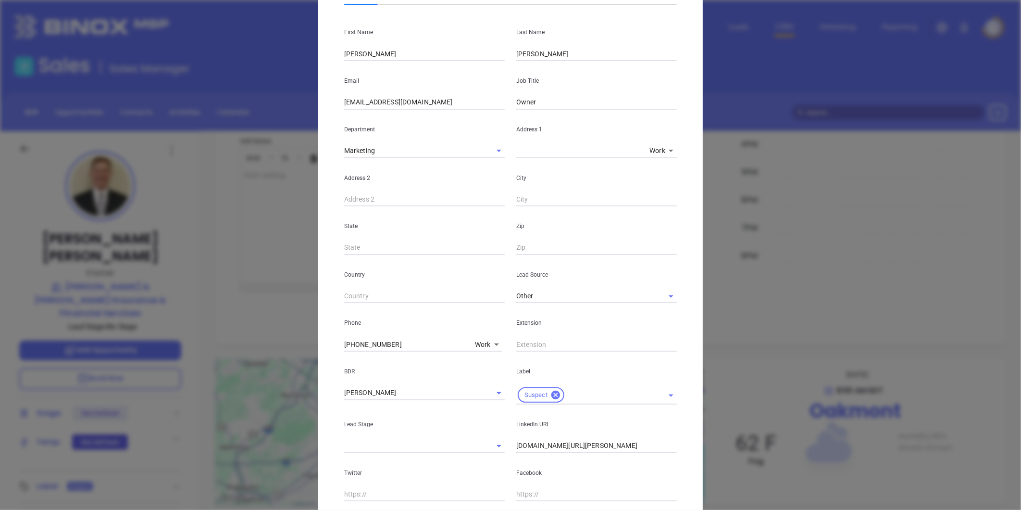
scroll to position [160, 0]
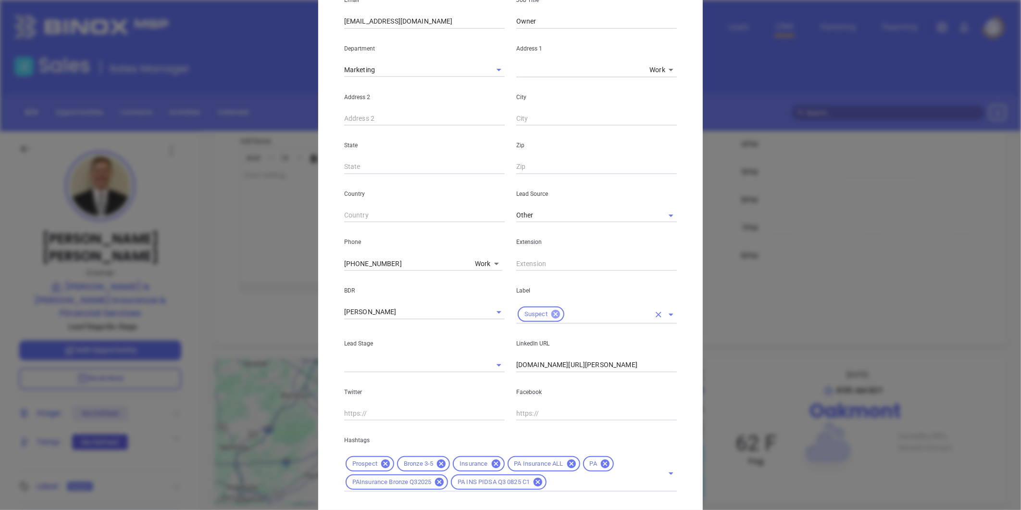
click at [553, 309] on icon at bounding box center [555, 314] width 11 height 11
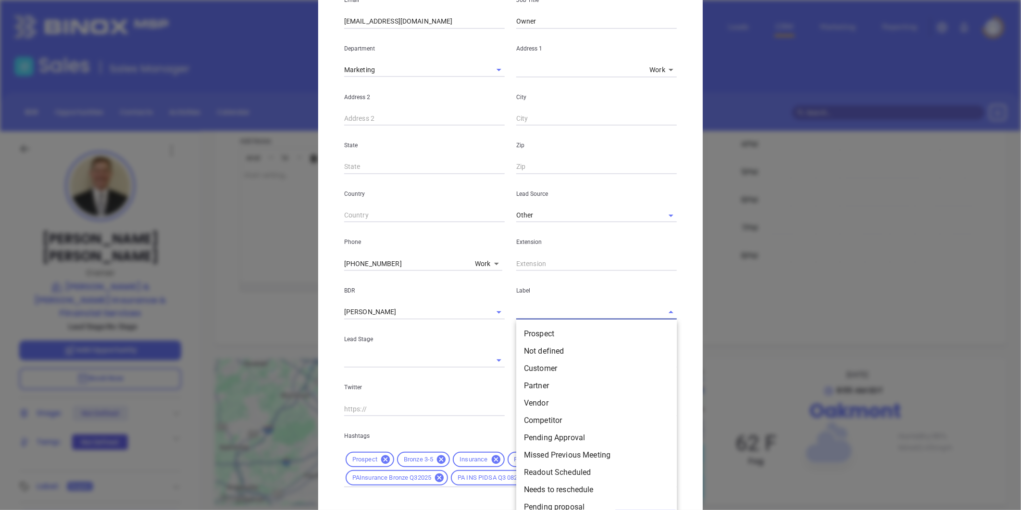
click at [548, 313] on input "text" at bounding box center [583, 312] width 134 height 14
drag, startPoint x: 555, startPoint y: 340, endPoint x: 556, endPoint y: 333, distance: 7.2
click at [555, 339] on li "Prospect" at bounding box center [596, 333] width 161 height 17
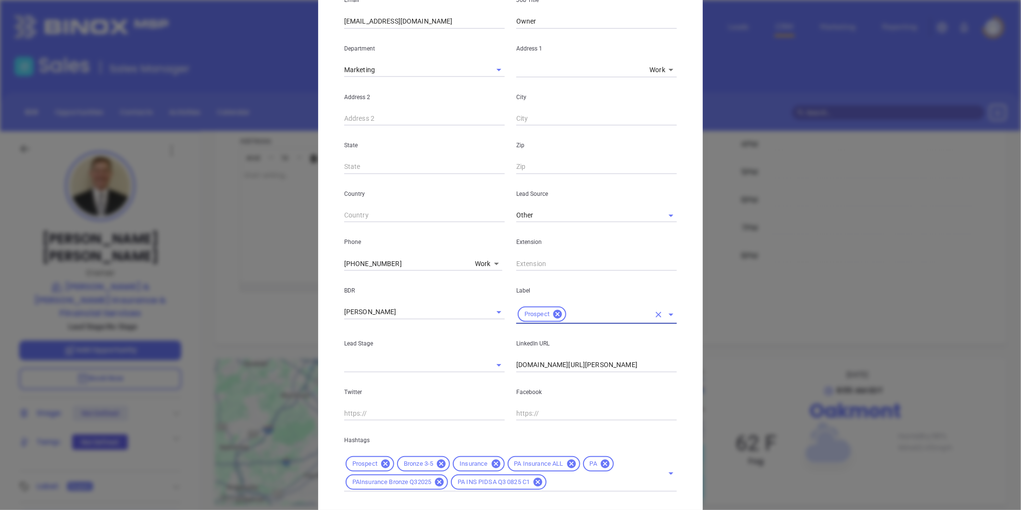
scroll to position [214, 0]
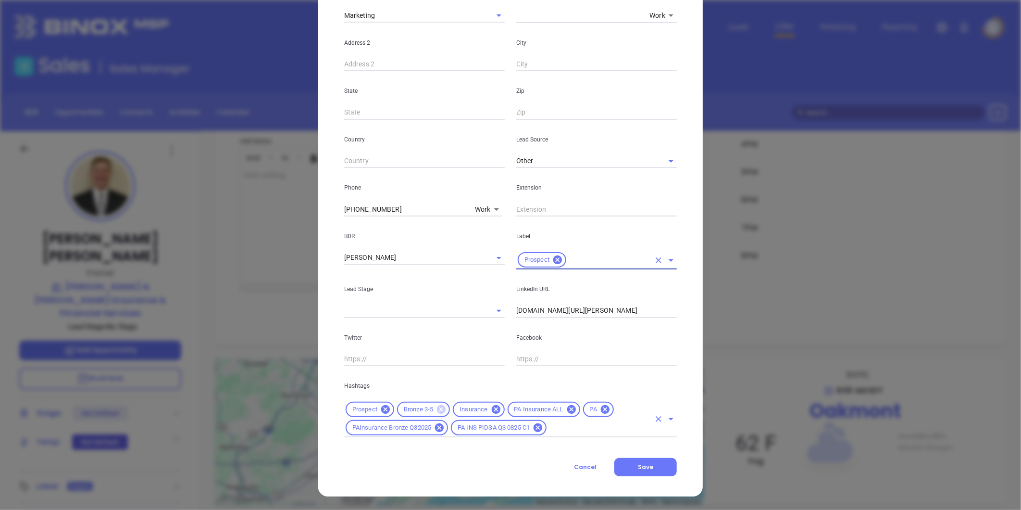
click at [437, 409] on icon at bounding box center [441, 409] width 9 height 9
click at [552, 429] on input "text" at bounding box center [599, 428] width 102 height 12
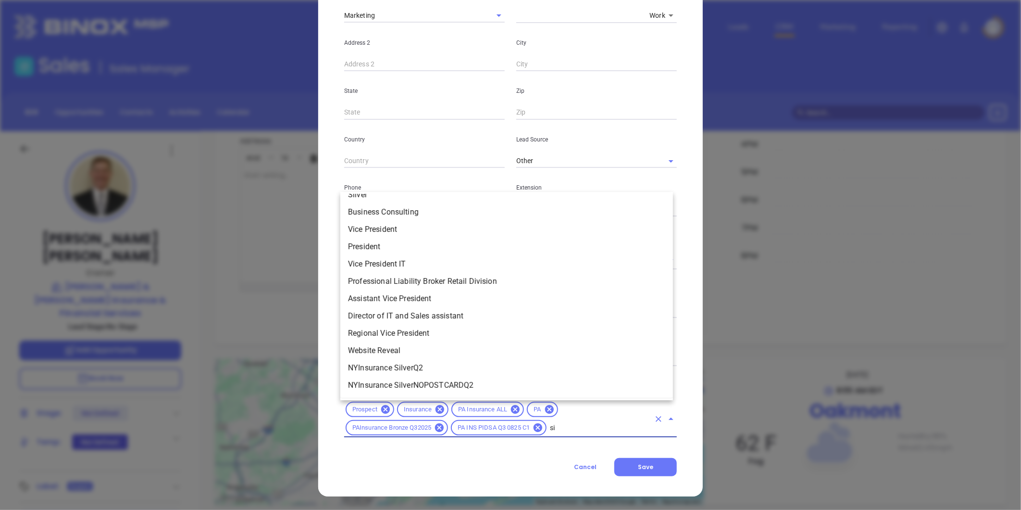
scroll to position [0, 0]
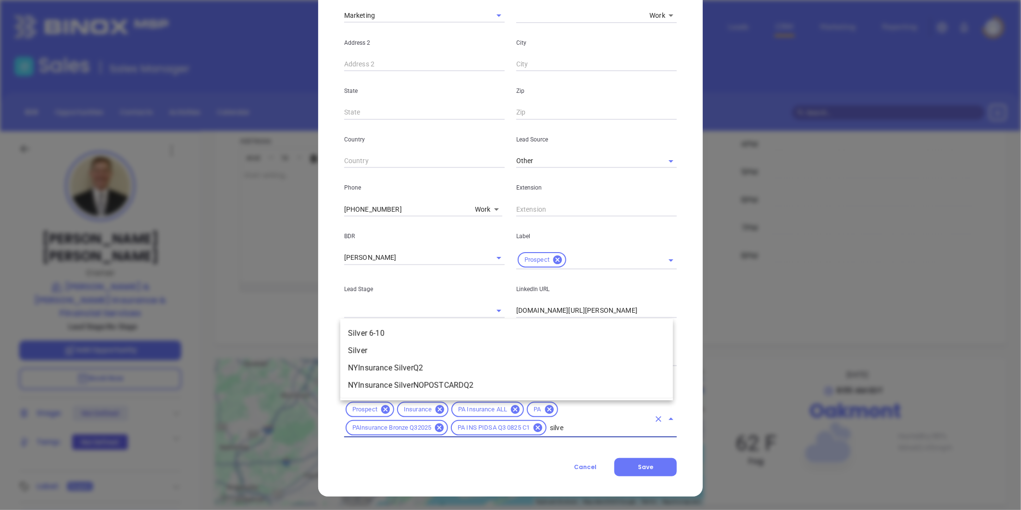
type input "silver"
click at [397, 334] on li "Silver 6-10" at bounding box center [506, 332] width 333 height 17
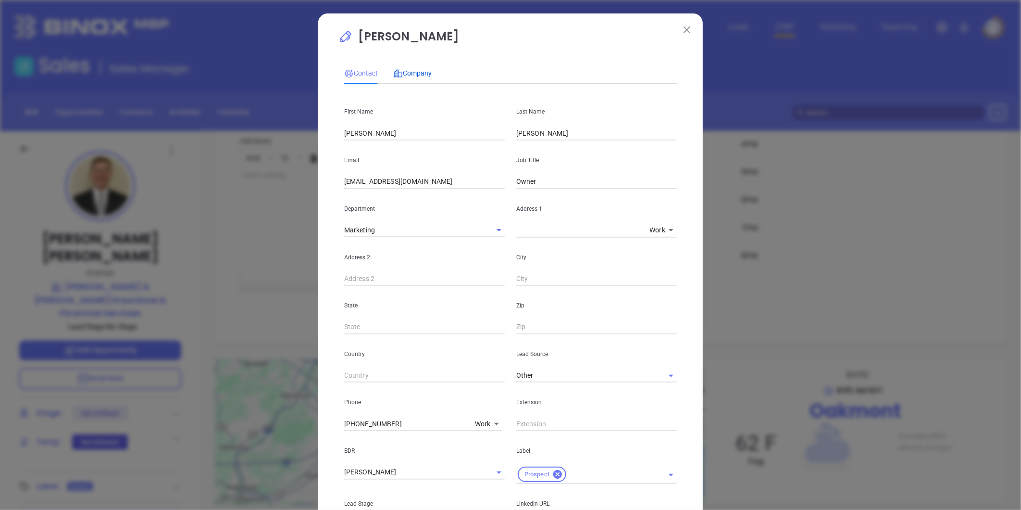
click at [403, 68] on div "Company" at bounding box center [412, 73] width 38 height 11
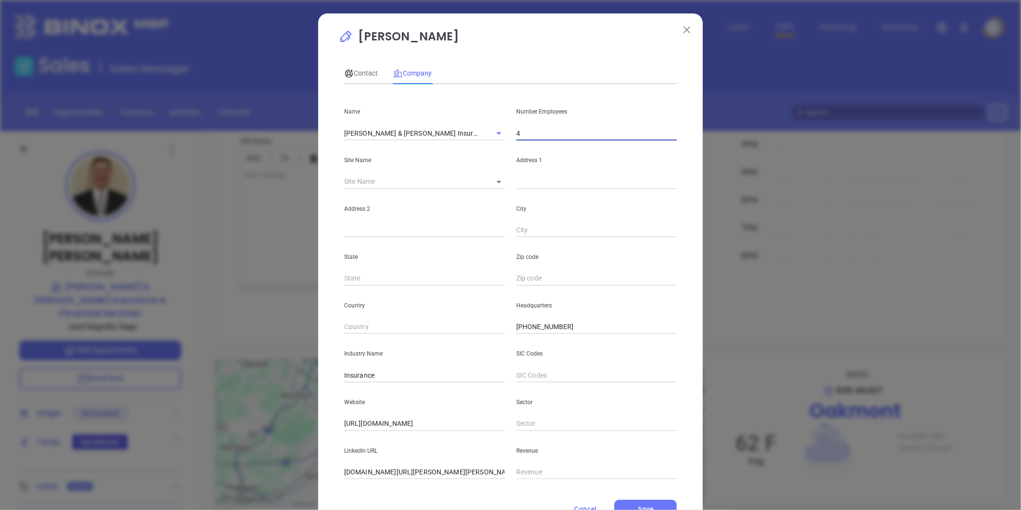
click at [556, 127] on input "4" at bounding box center [596, 133] width 161 height 14
type input "5"
click at [431, 201] on div "Address 2" at bounding box center [424, 213] width 172 height 49
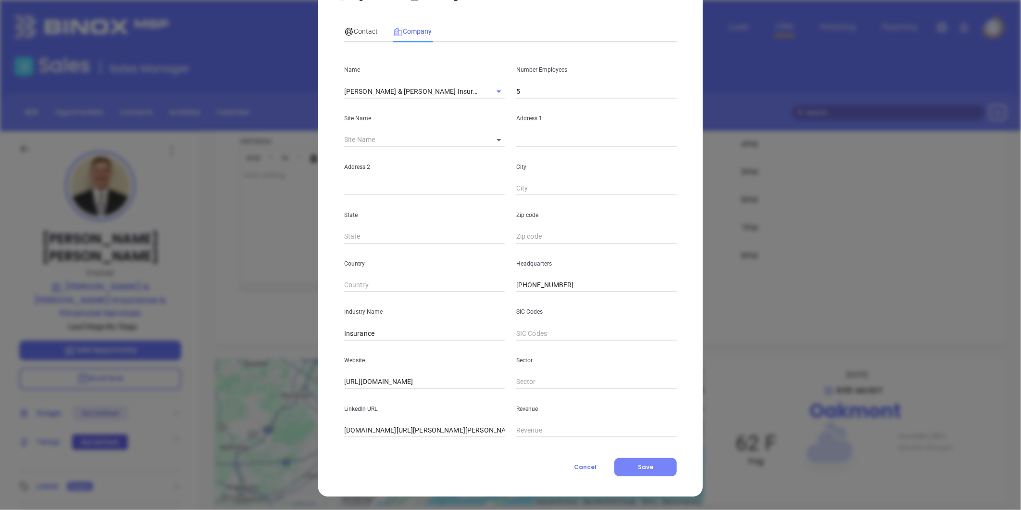
click at [636, 459] on button "Save" at bounding box center [645, 467] width 62 height 18
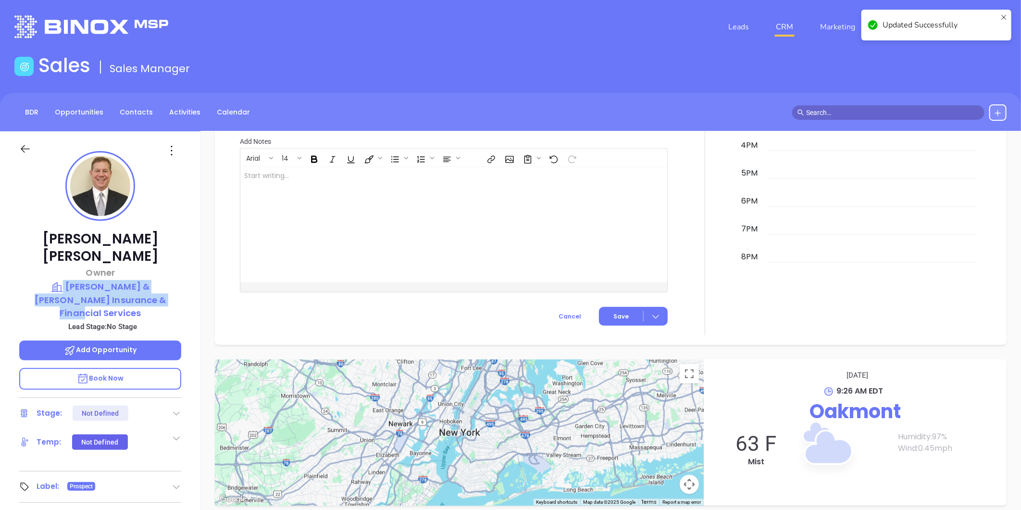
drag, startPoint x: 186, startPoint y: 260, endPoint x: 181, endPoint y: 279, distance: 19.4
click at [181, 279] on div "John Graff Owner Dinnin & Parkins Insurance & Financial Services Lead Stage: No…" at bounding box center [100, 449] width 200 height 637
copy div "Dinnin & Parkins Insurance & Financial Services"
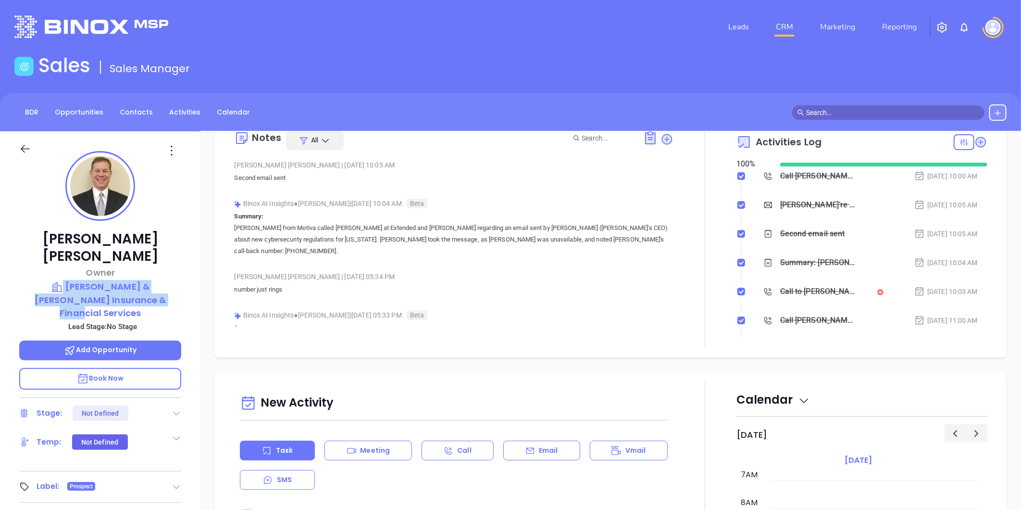
scroll to position [0, 0]
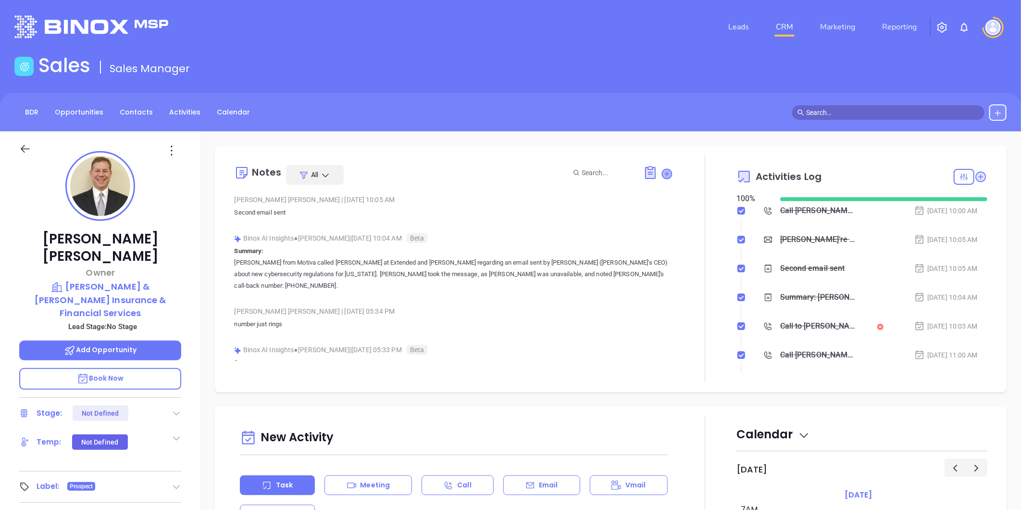
click at [662, 172] on icon at bounding box center [667, 174] width 10 height 10
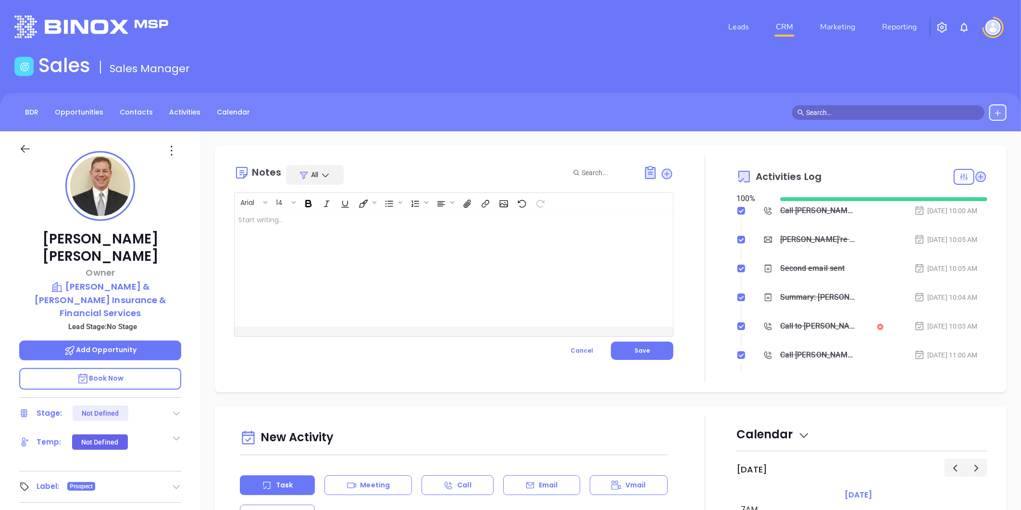
click at [369, 224] on div at bounding box center [439, 268] width 408 height 115
click at [646, 351] on button "Save" at bounding box center [642, 350] width 62 height 18
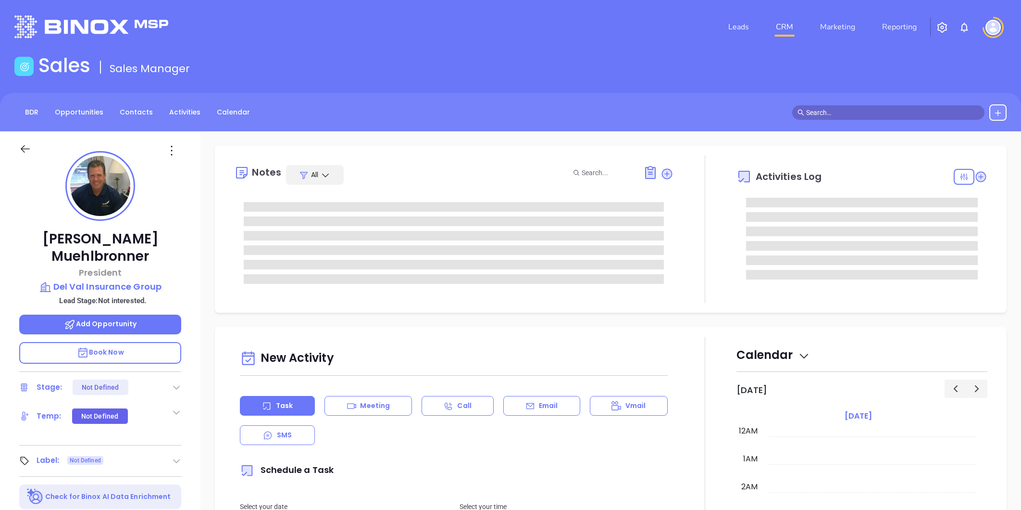
type input "[PERSON_NAME]"
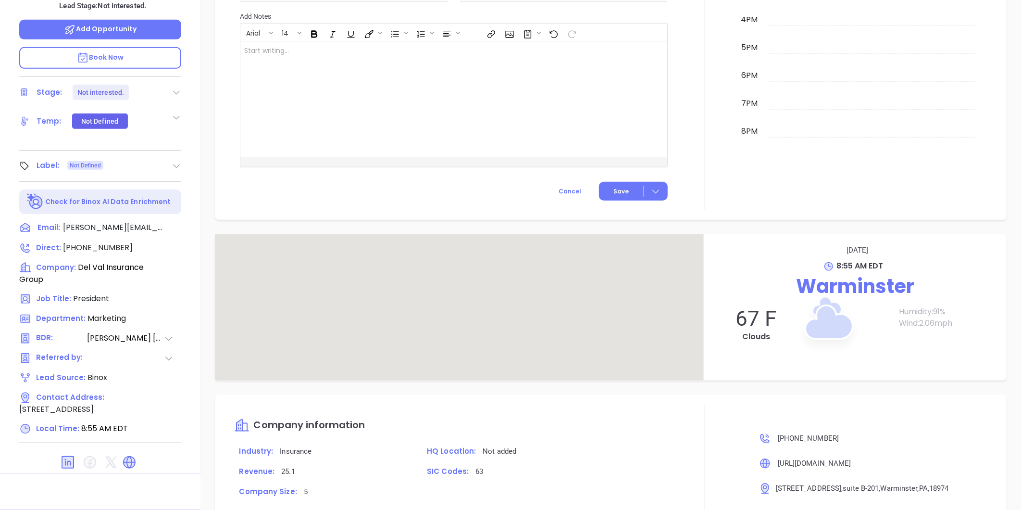
scroll to position [616, 0]
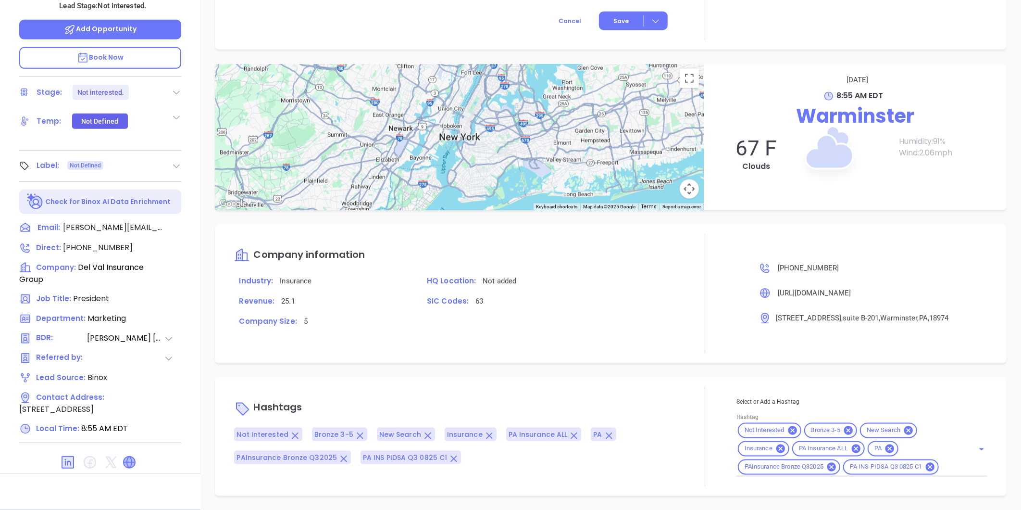
click at [132, 456] on icon at bounding box center [130, 462] width 12 height 12
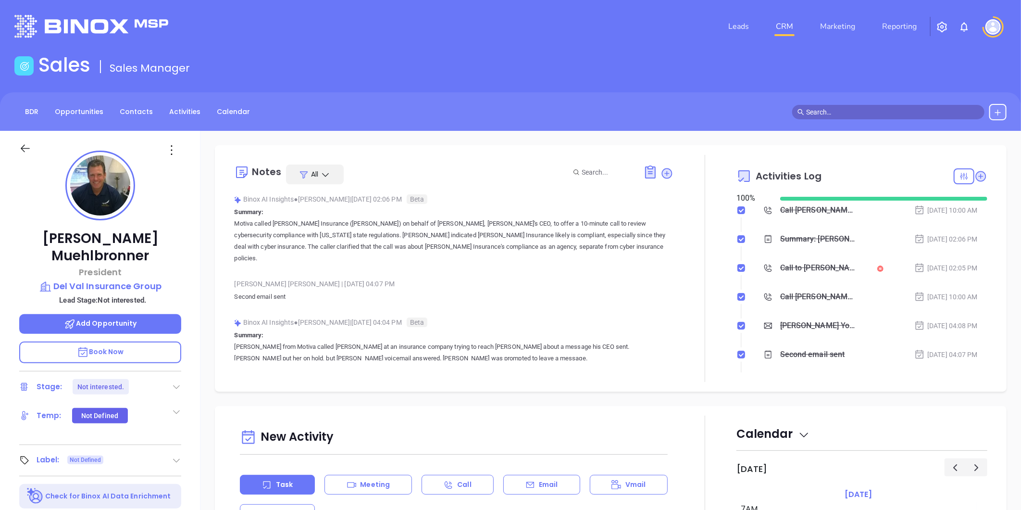
scroll to position [0, 0]
click at [662, 174] on icon at bounding box center [667, 173] width 11 height 11
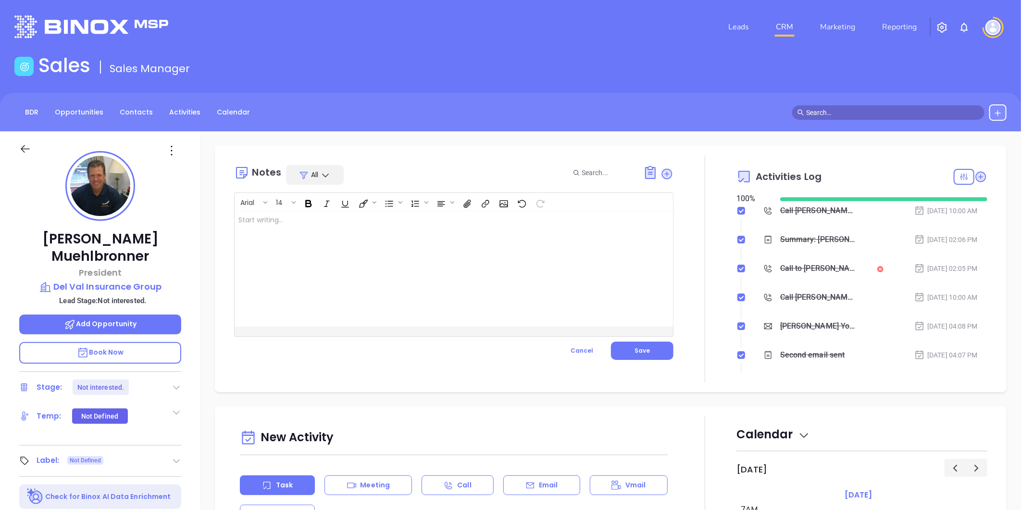
click at [329, 217] on div at bounding box center [439, 268] width 408 height 115
drag, startPoint x: 628, startPoint y: 351, endPoint x: 648, endPoint y: 360, distance: 21.8
click at [628, 351] on button "Save" at bounding box center [642, 350] width 62 height 18
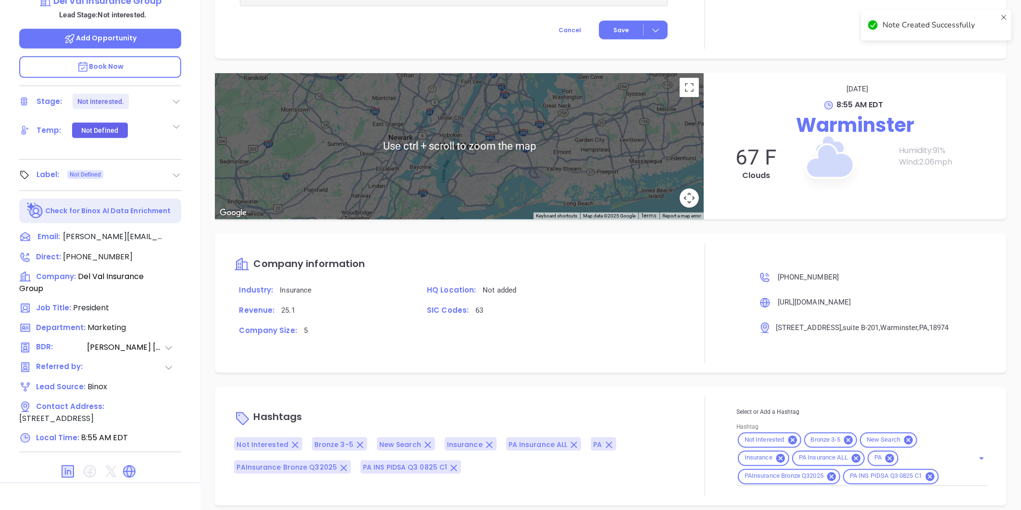
scroll to position [295, 0]
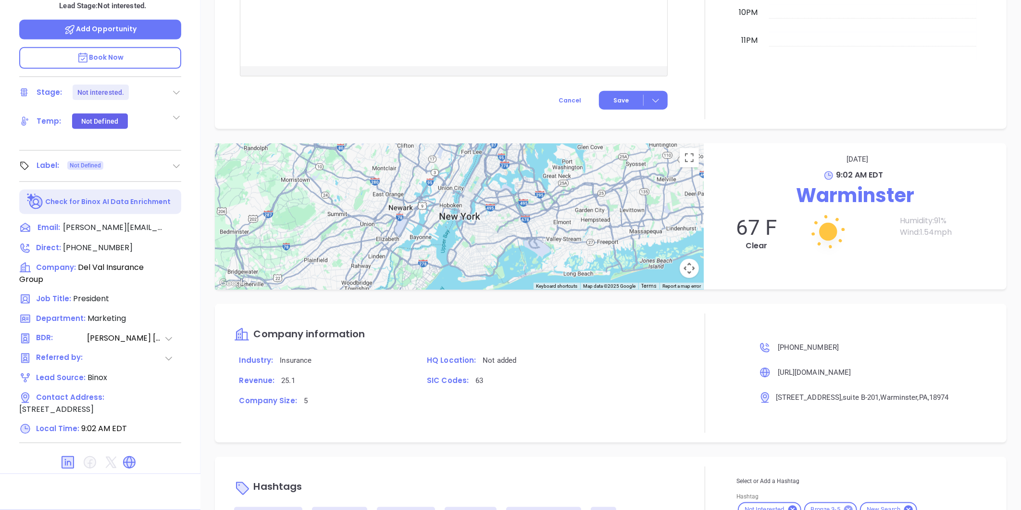
click at [843, 504] on icon at bounding box center [848, 509] width 11 height 11
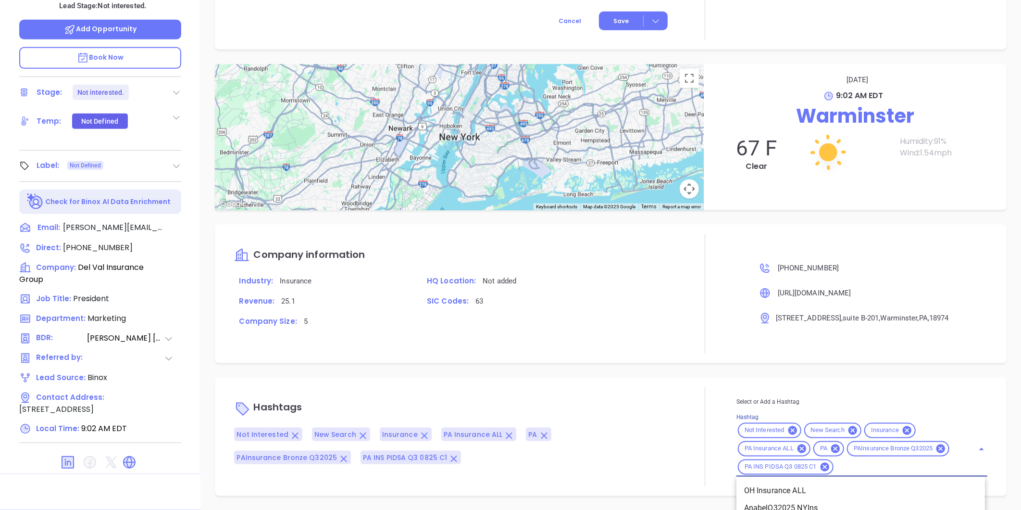
click at [847, 461] on input "Hashtag" at bounding box center [897, 467] width 125 height 12
type input "silver"
click at [770, 490] on li "Silver 6-10" at bounding box center [860, 490] width 249 height 17
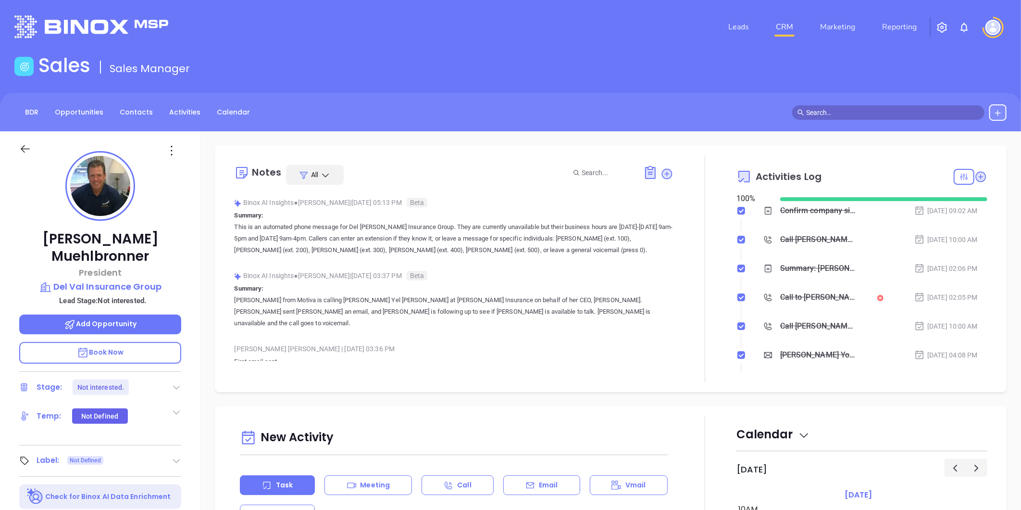
scroll to position [274, 0]
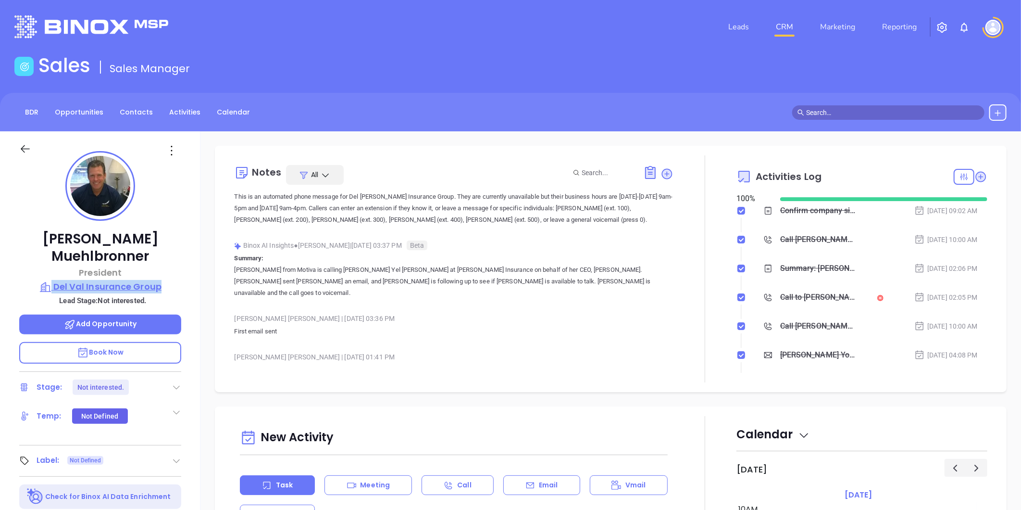
drag, startPoint x: 177, startPoint y: 261, endPoint x: 175, endPoint y: 268, distance: 7.4
click at [175, 268] on div "[PERSON_NAME] President [PERSON_NAME] Insurance Group Lead Stage: Not intereste…" at bounding box center [100, 449] width 200 height 637
copy div "Del Val Insurance Group"
click at [534, 30] on div "Leads CRM Marketing Reporting" at bounding box center [677, 27] width 669 height 35
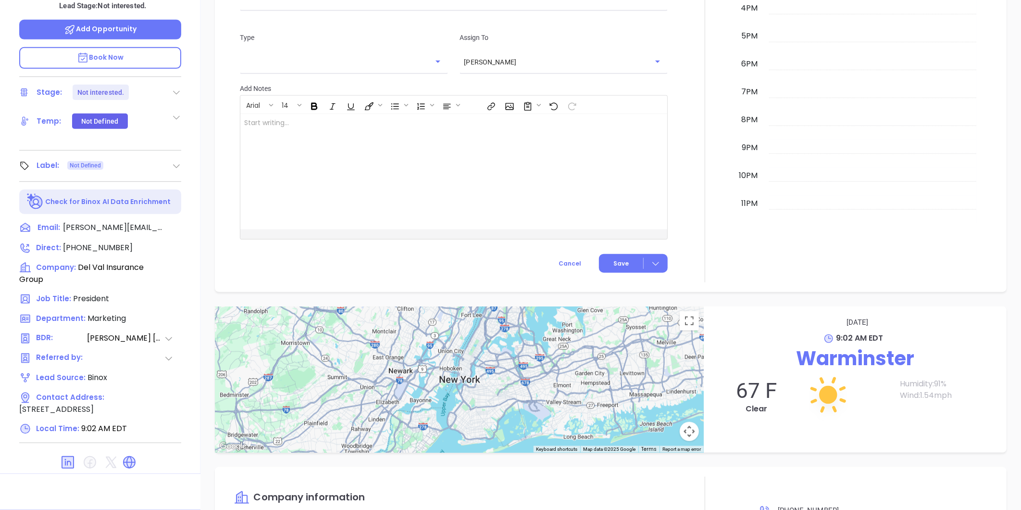
scroll to position [616, 0]
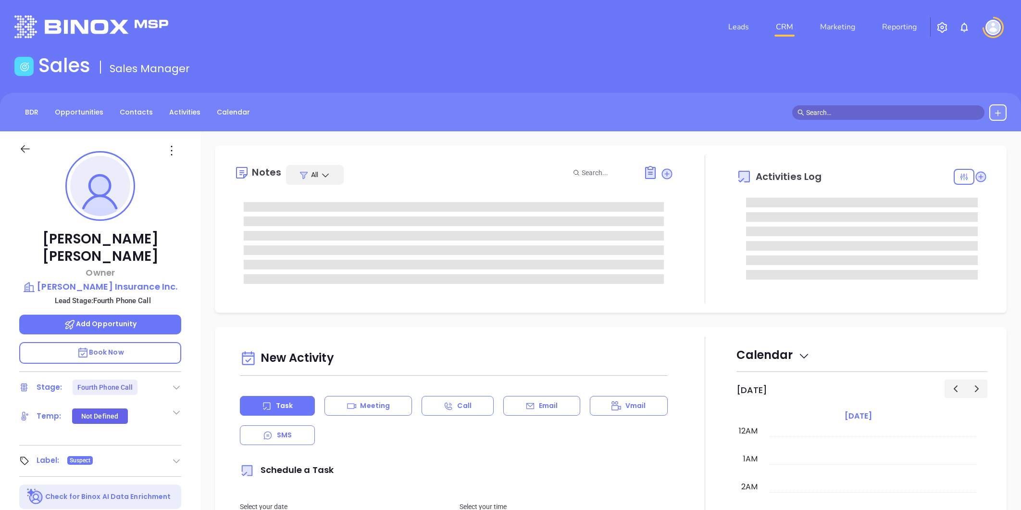
type input "[PERSON_NAME]"
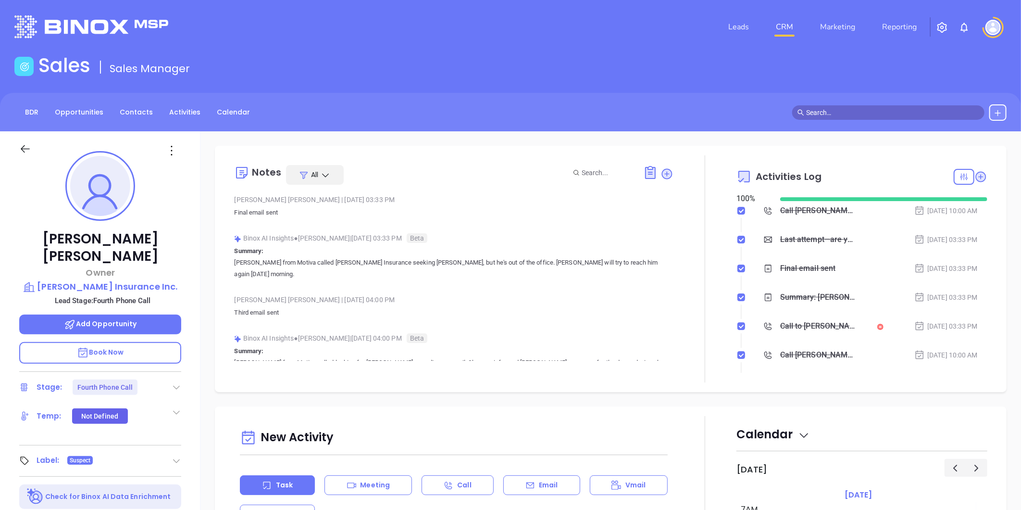
scroll to position [295, 0]
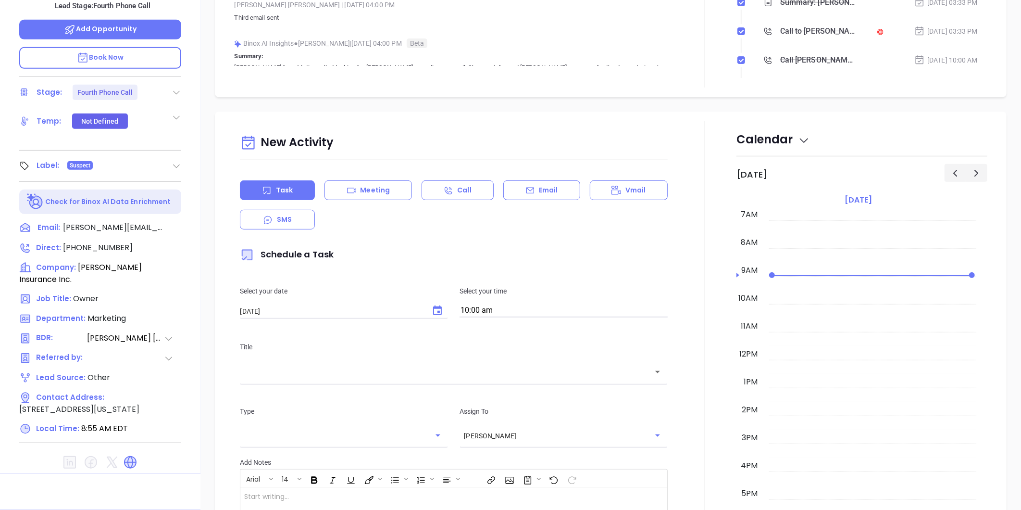
click at [127, 454] on icon at bounding box center [130, 461] width 15 height 15
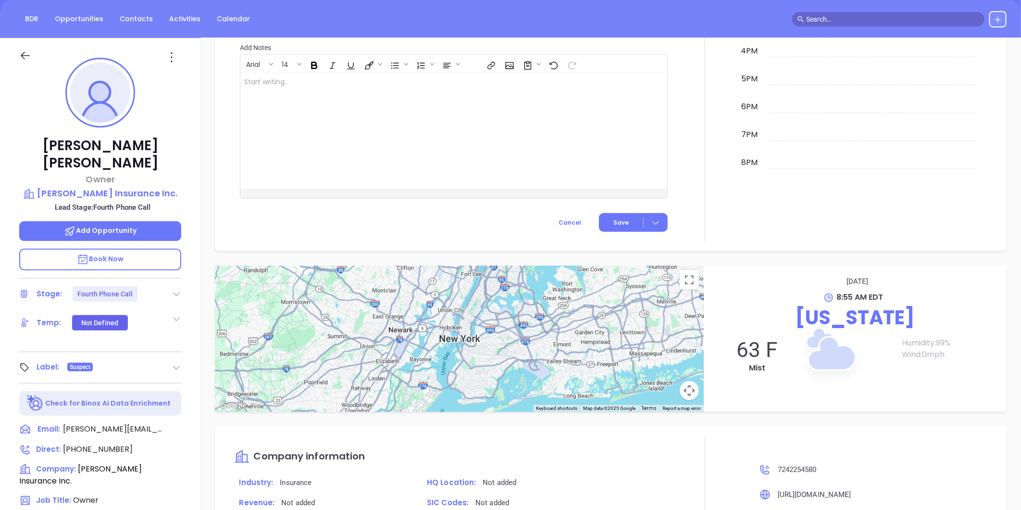
scroll to position [27, 0]
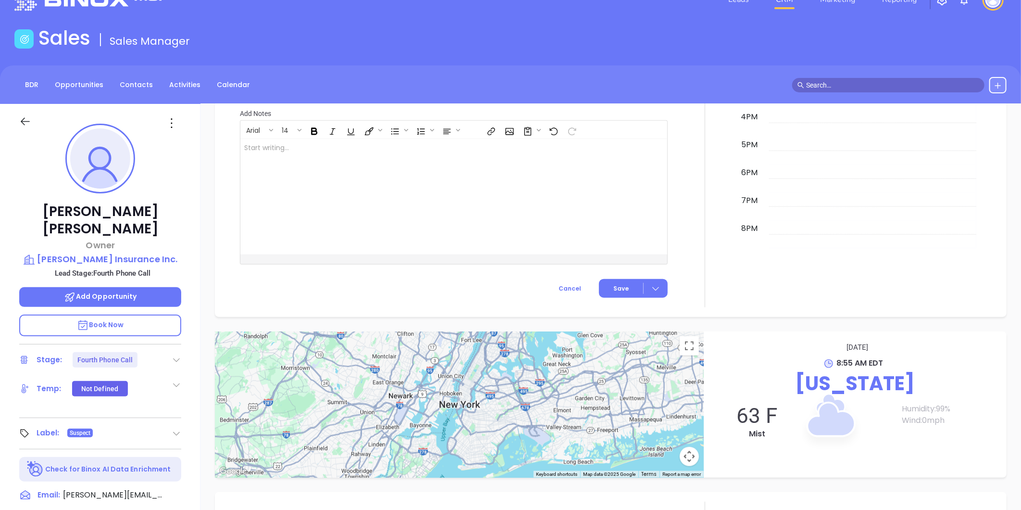
drag, startPoint x: 191, startPoint y: 224, endPoint x: 192, endPoint y: 236, distance: 12.1
click at [192, 236] on div "[PERSON_NAME] Owner [PERSON_NAME] Insurance Inc. Lead Stage: Fourth Phone Call …" at bounding box center [100, 422] width 200 height 637
copy div "[PERSON_NAME] Insurance Inc."
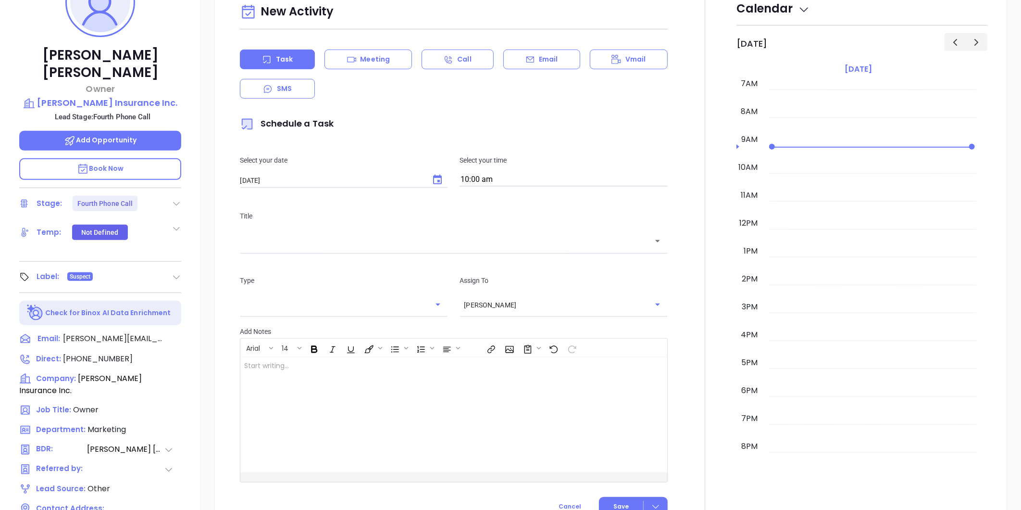
scroll to position [81, 0]
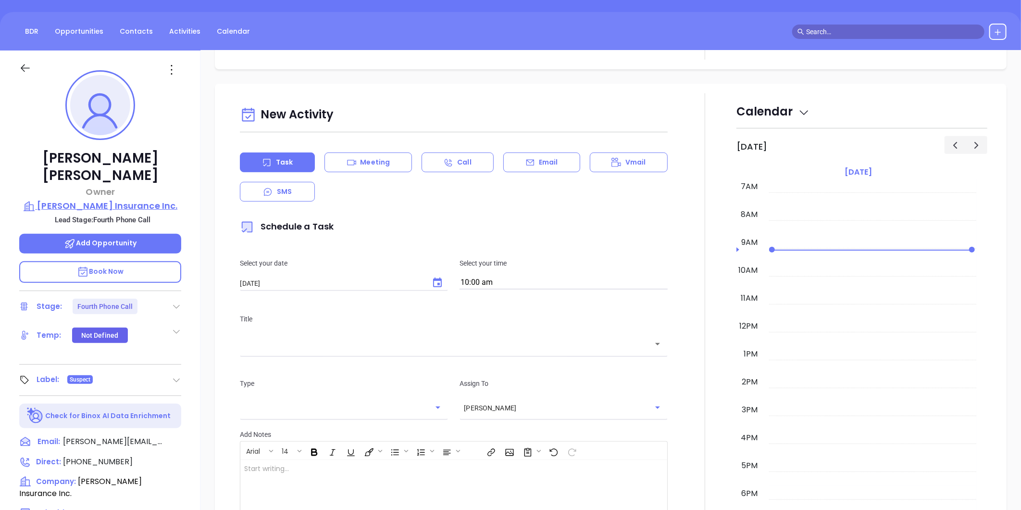
copy div "[PERSON_NAME] Insurance Inc."
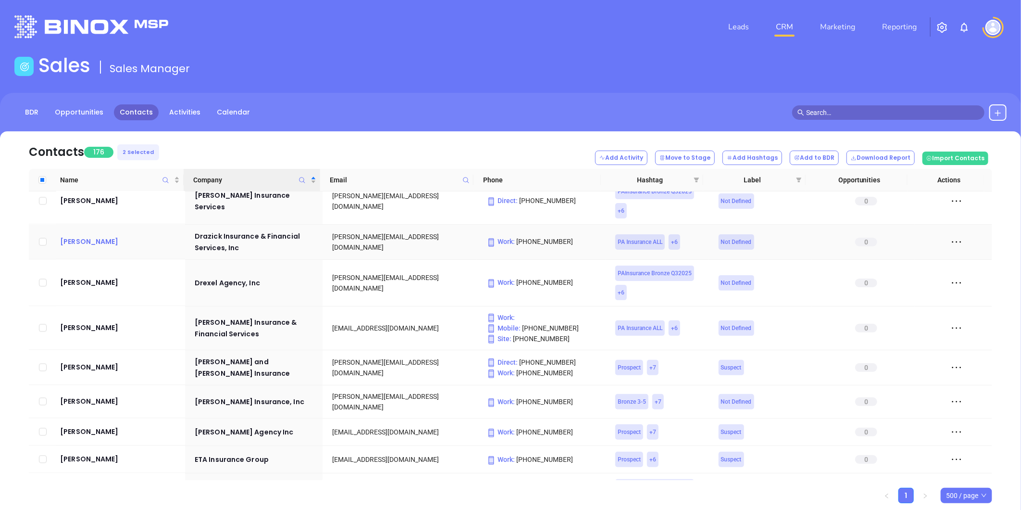
scroll to position [1282, 0]
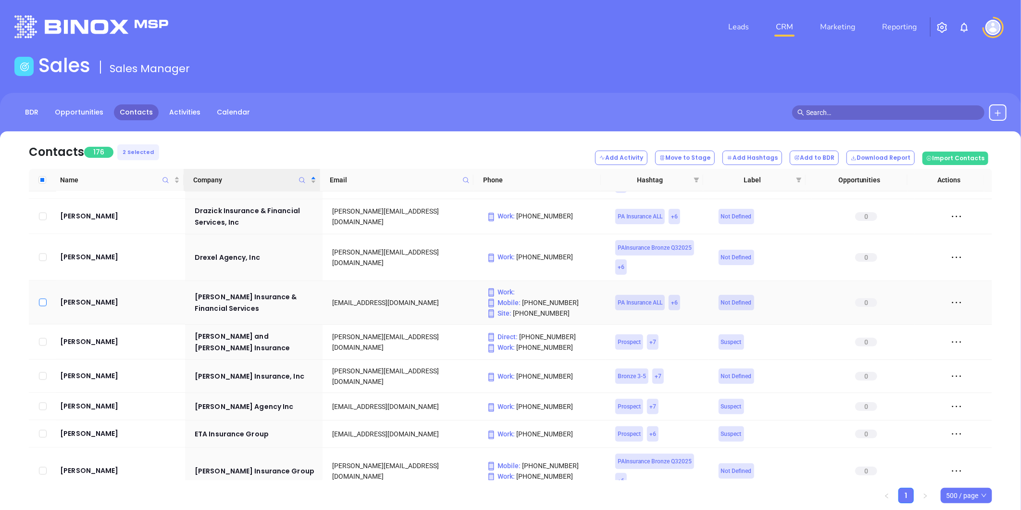
click at [42, 299] on input "checkbox" at bounding box center [43, 303] width 8 height 8
checkbox input "true"
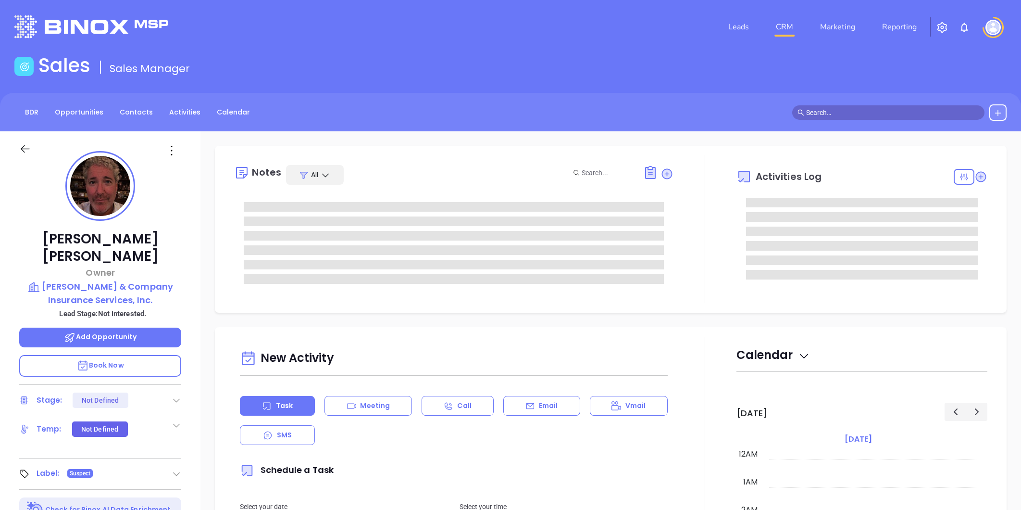
type input "[DATE]"
type input "[PERSON_NAME]"
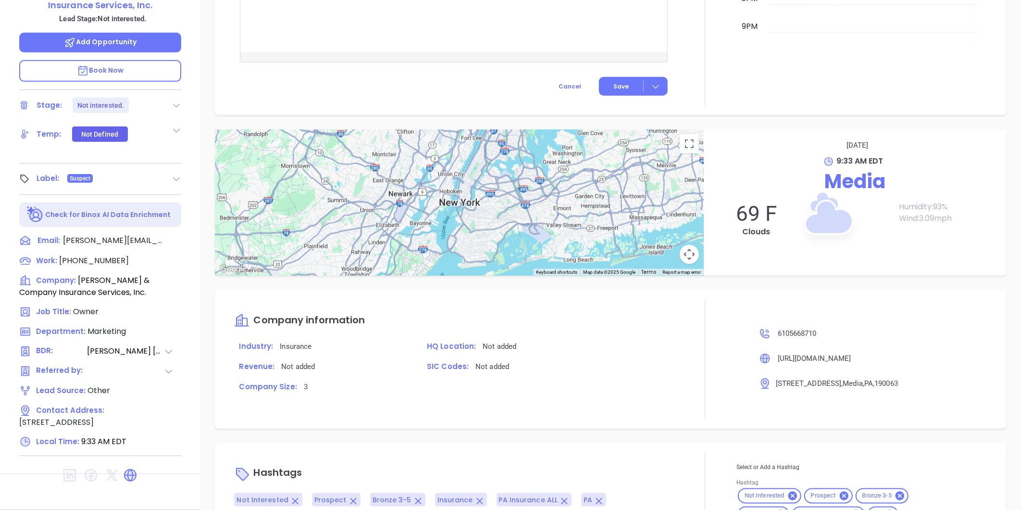
scroll to position [616, 0]
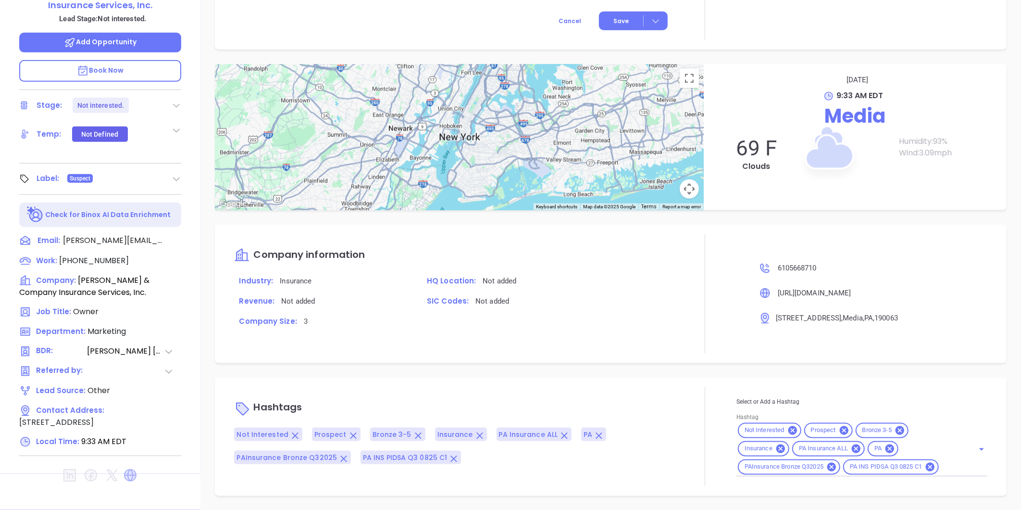
click at [130, 469] on icon at bounding box center [131, 475] width 12 height 12
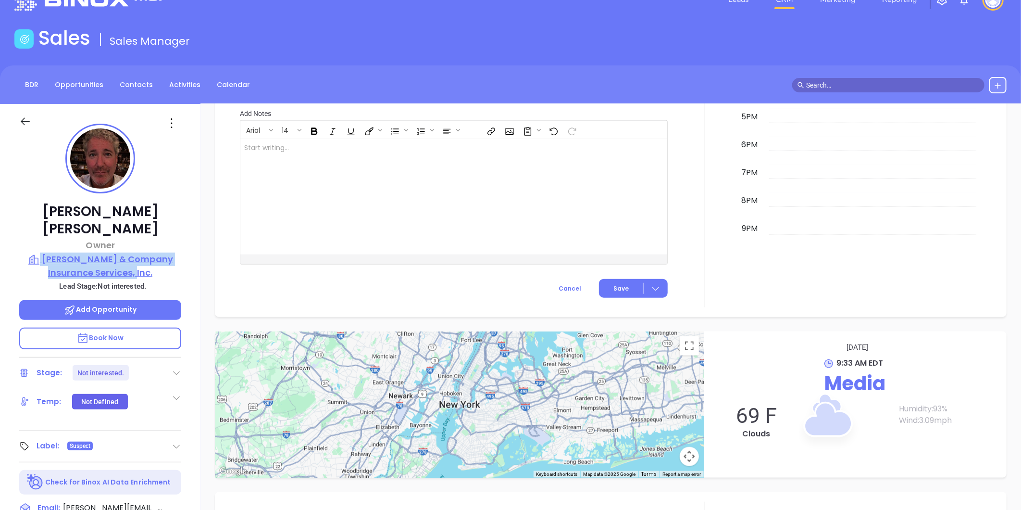
drag, startPoint x: 159, startPoint y: 232, endPoint x: 159, endPoint y: 256, distance: 24.0
click at [159, 256] on div "[PERSON_NAME] Owner [PERSON_NAME] & Company Insurance Services, Inc. Lead Stage…" at bounding box center [100, 422] width 200 height 637
copy div "[PERSON_NAME] & Company Insurance Services, Inc."
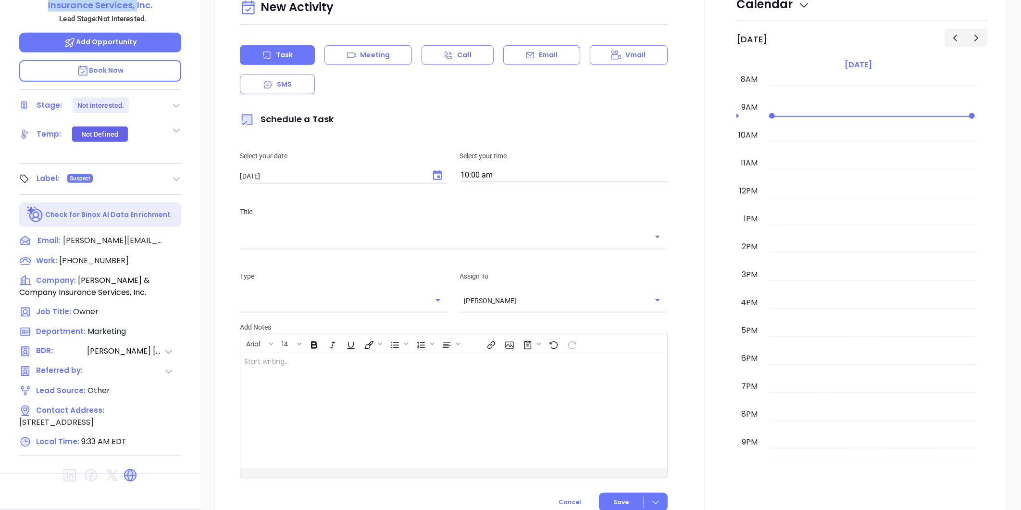
scroll to position [0, 0]
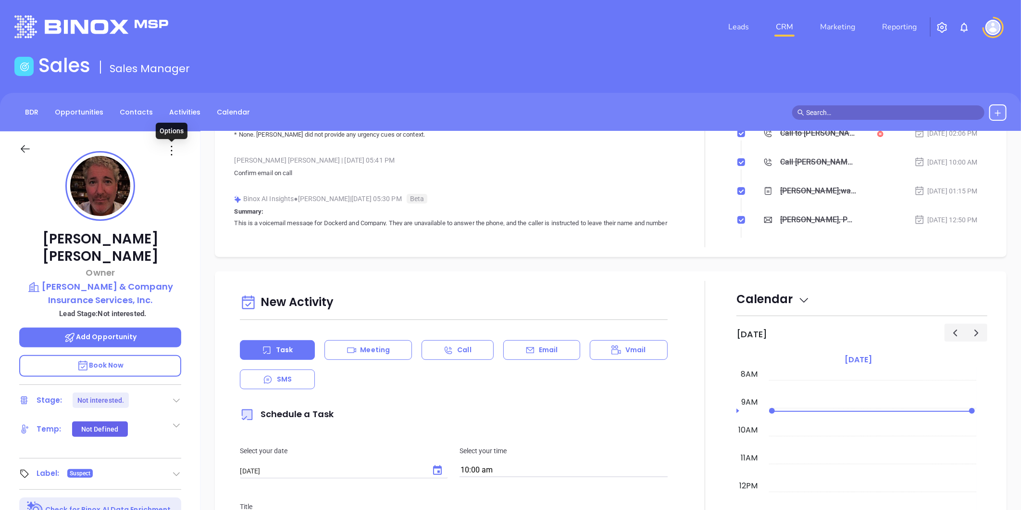
click at [168, 149] on icon at bounding box center [171, 150] width 15 height 15
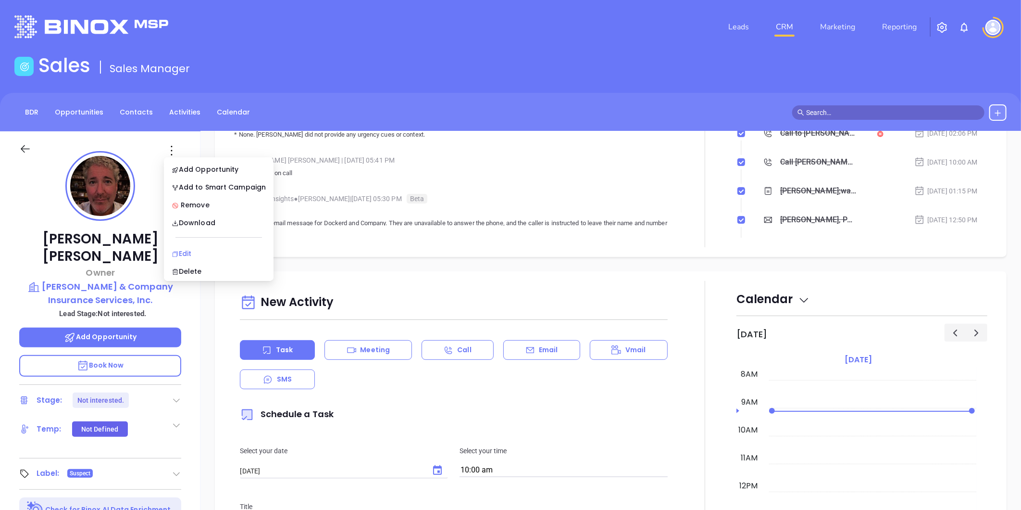
click at [191, 250] on div "Edit" at bounding box center [219, 253] width 94 height 11
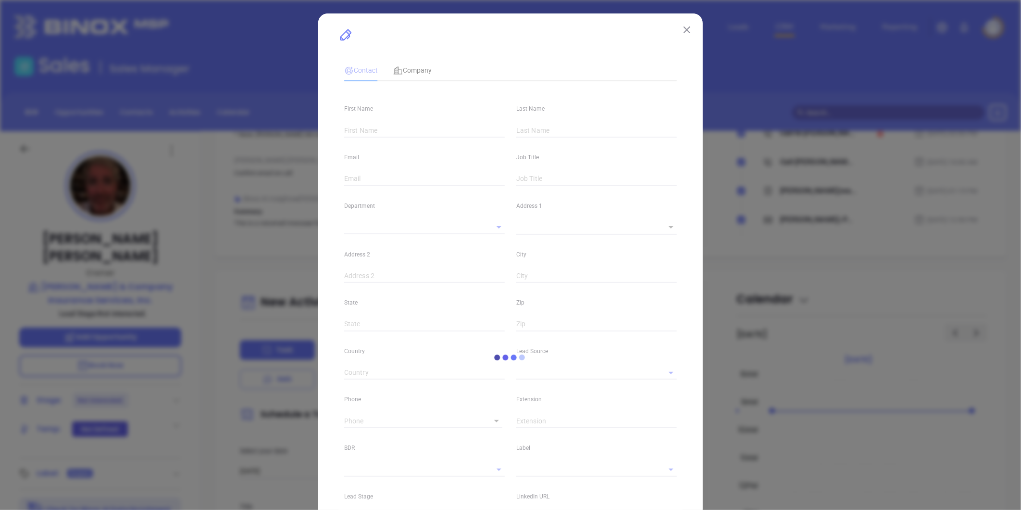
type input "[PERSON_NAME]"
type input "[PERSON_NAME][EMAIL_ADDRESS][DOMAIN_NAME]"
type input "Owner"
type input "1"
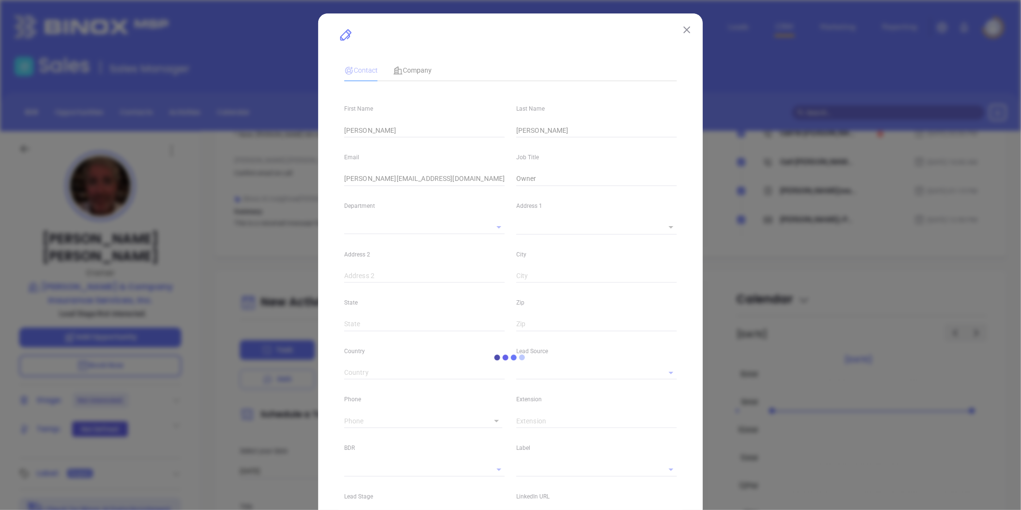
type input "Marketing"
type input "Other"
type input "[PERSON_NAME]"
type input "Not interested."
type input "[PHONE_NUMBER]"
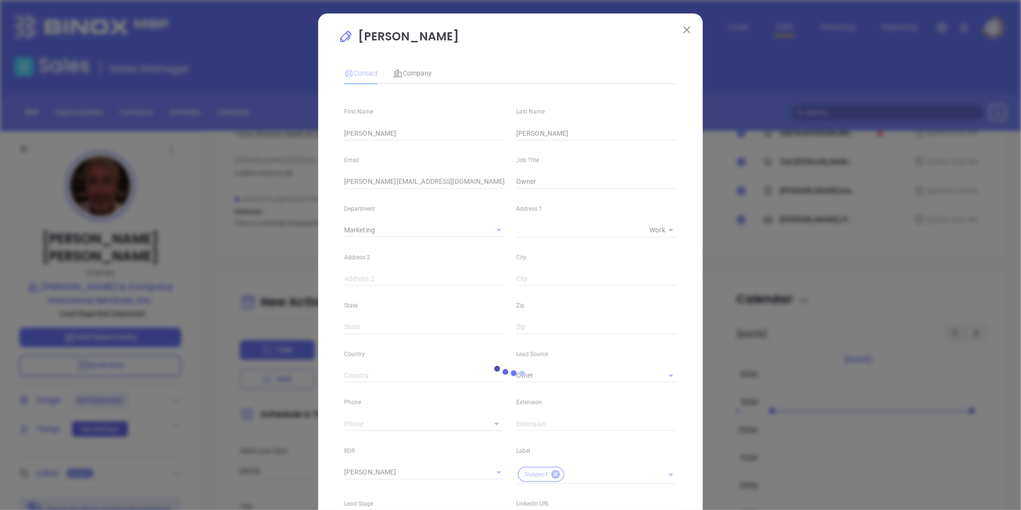
type input "1"
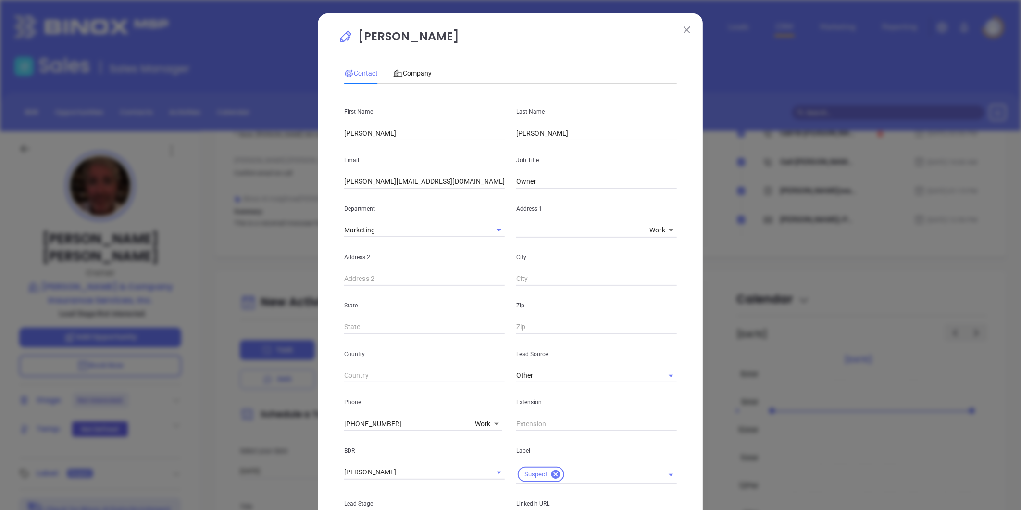
click at [684, 31] on img at bounding box center [687, 29] width 7 height 7
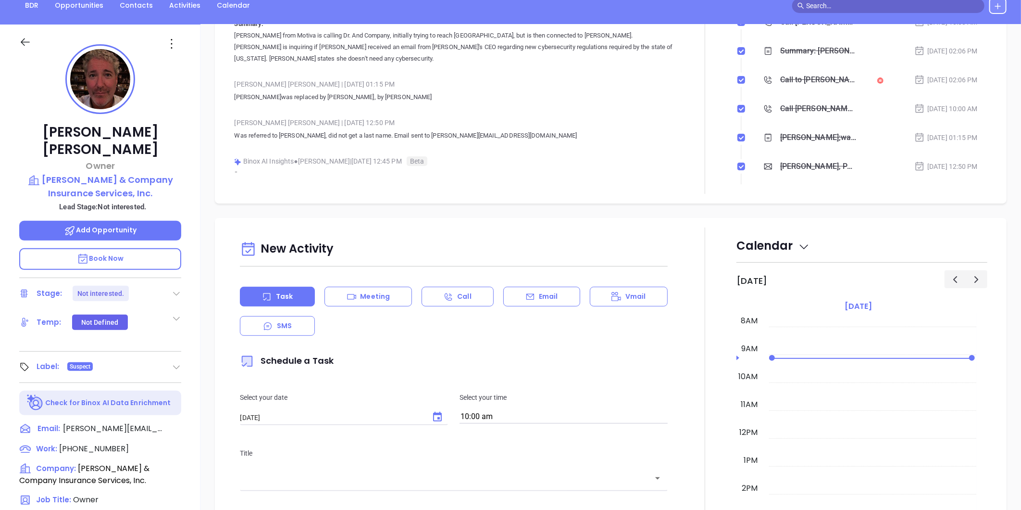
scroll to position [28, 0]
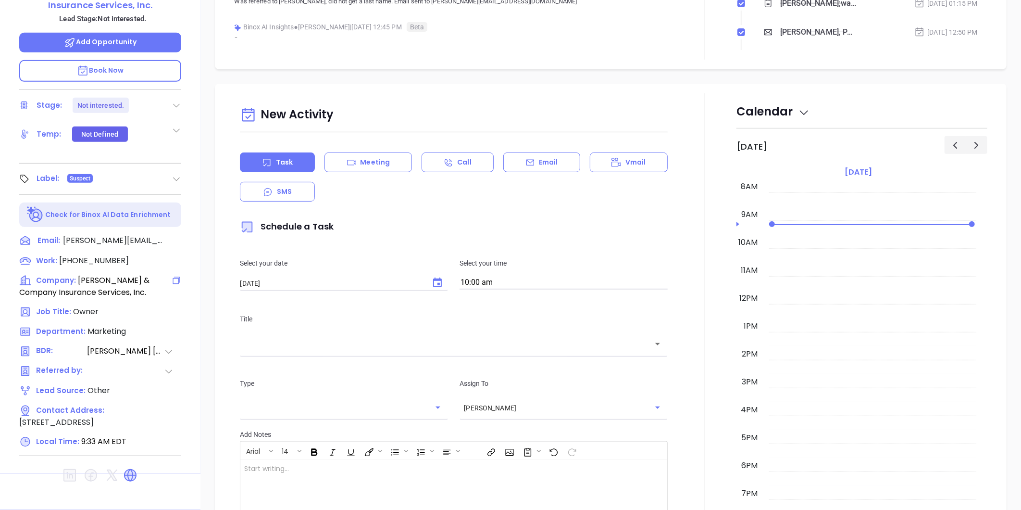
scroll to position [0, 0]
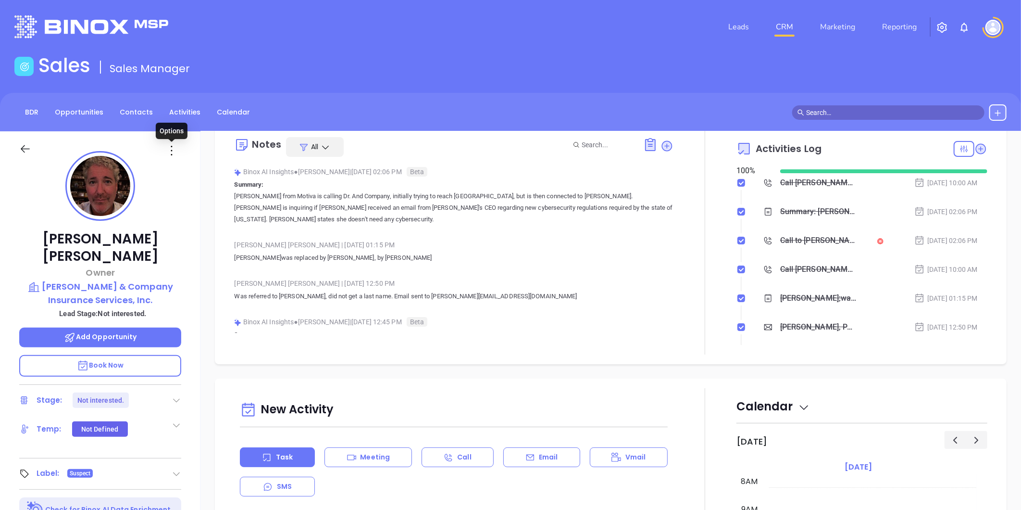
click at [173, 151] on icon at bounding box center [171, 150] width 15 height 15
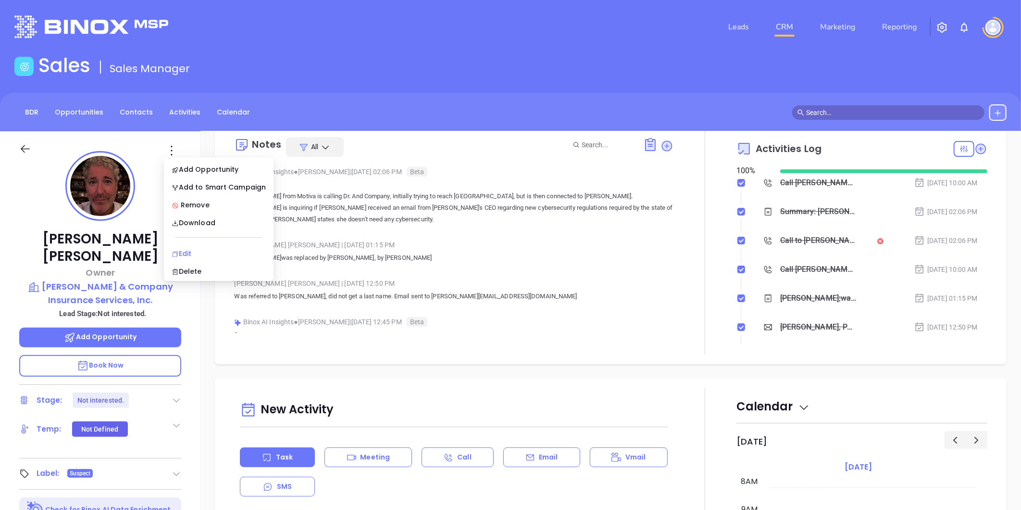
click at [189, 249] on div "Edit" at bounding box center [219, 253] width 94 height 11
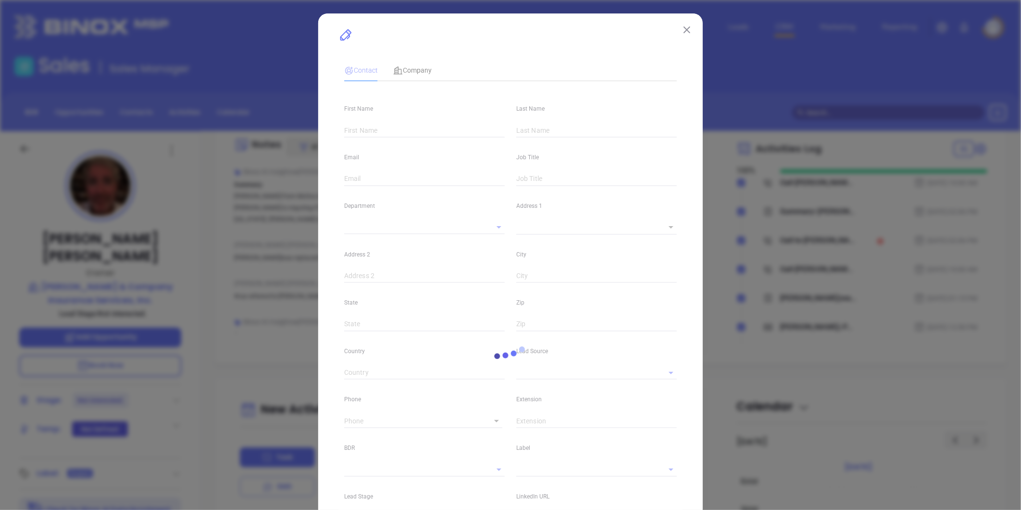
type input "Curran"
type input "Dougherty"
type input "curran@dcisi.com"
type input "Owner"
type input "1"
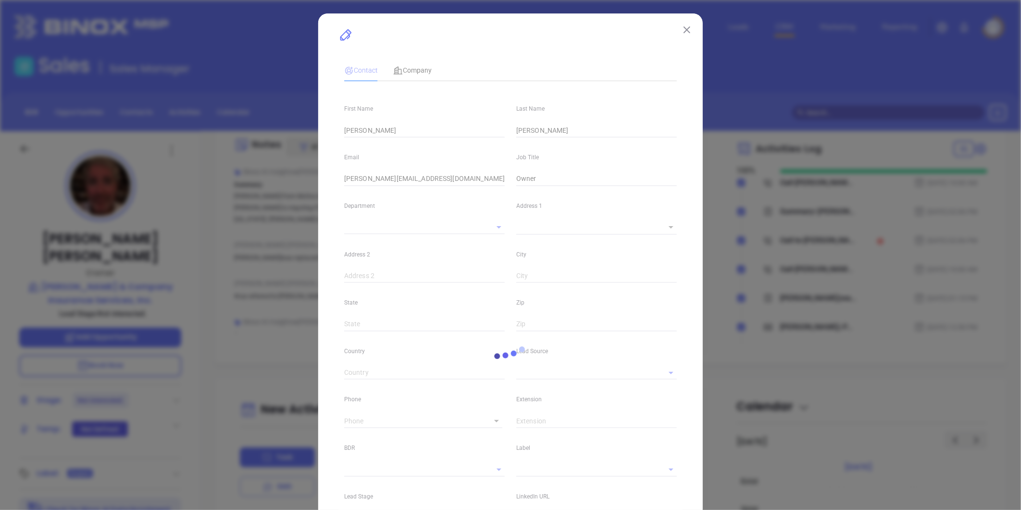
type input "Marketing"
type input "Other"
type input "Vicky Mendoza"
type input "Not interested."
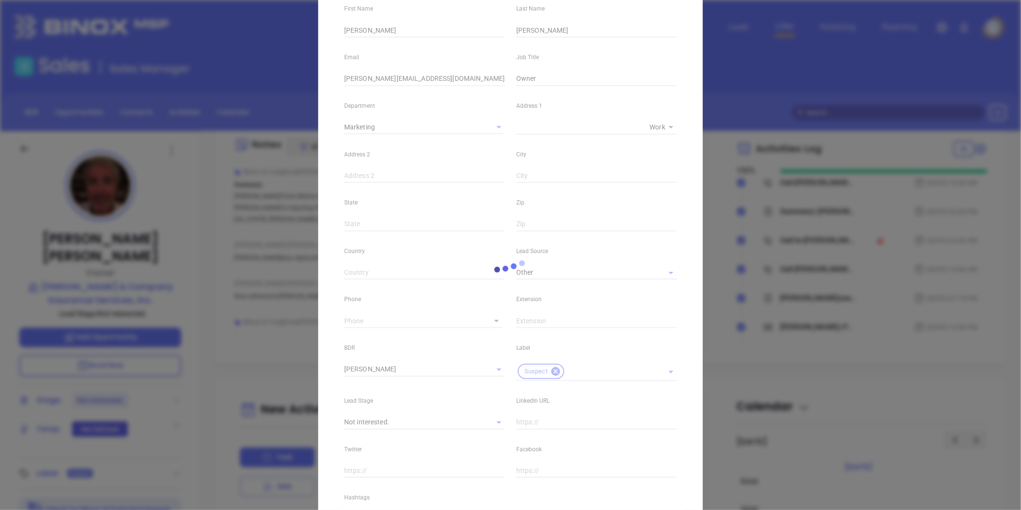
scroll to position [214, 0]
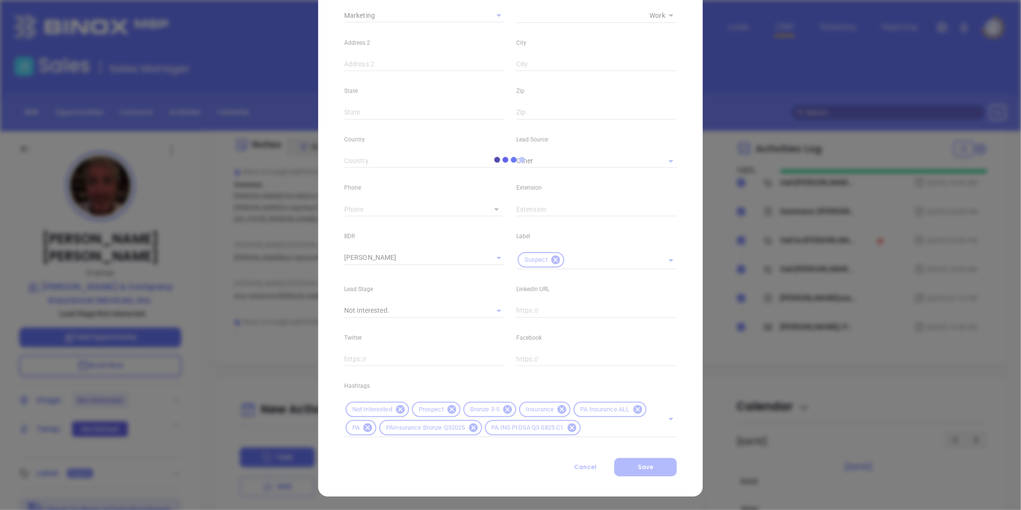
type input "(610) 566-8710"
type input "1"
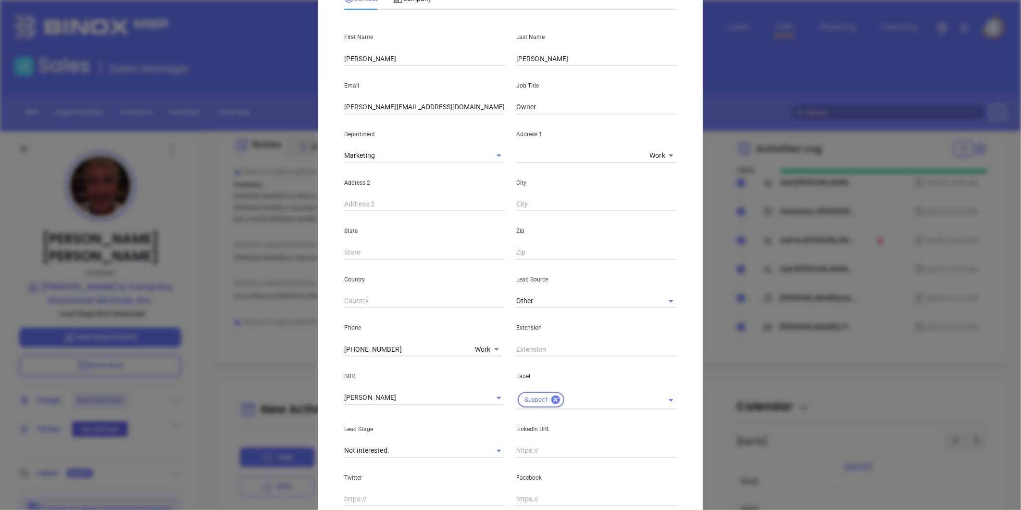
scroll to position [0, 0]
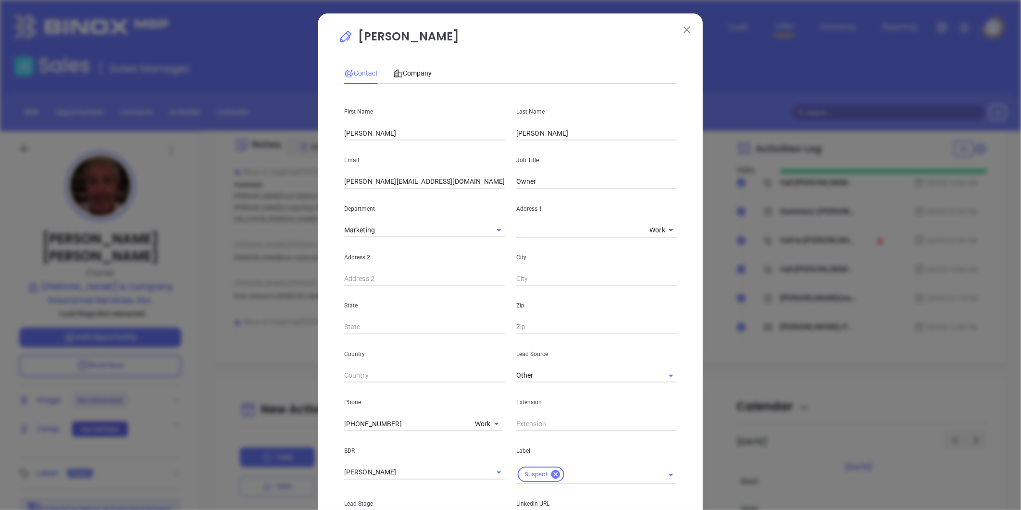
click at [684, 27] on img at bounding box center [687, 29] width 7 height 7
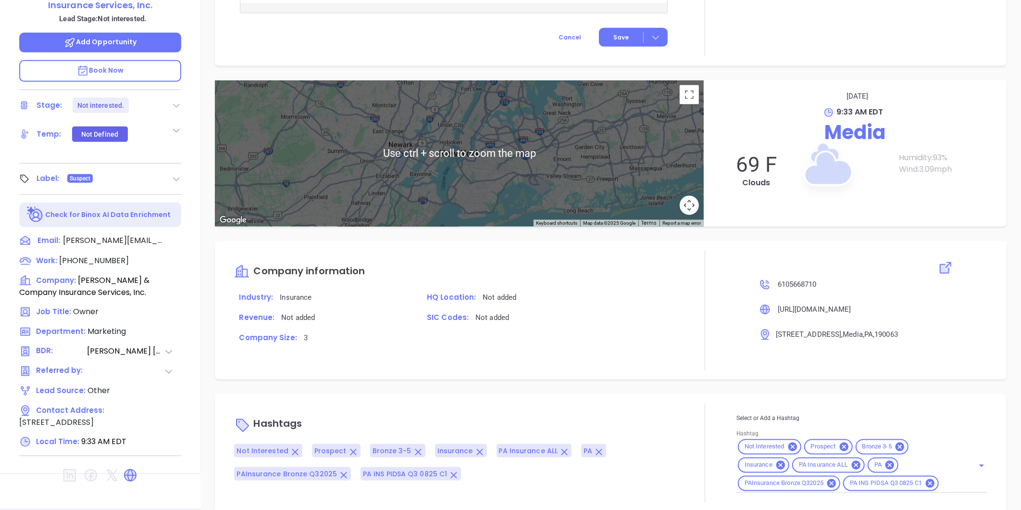
scroll to position [616, 0]
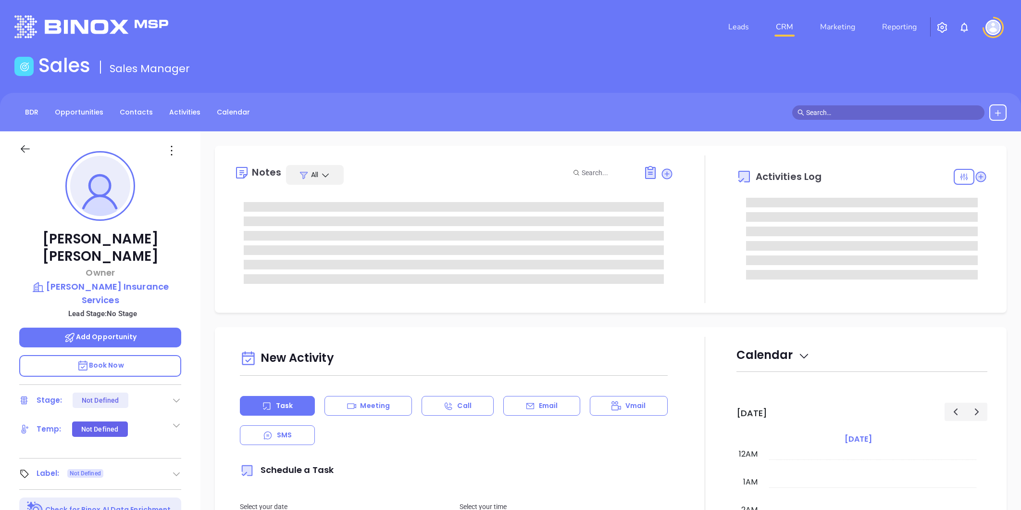
type input "[PERSON_NAME]"
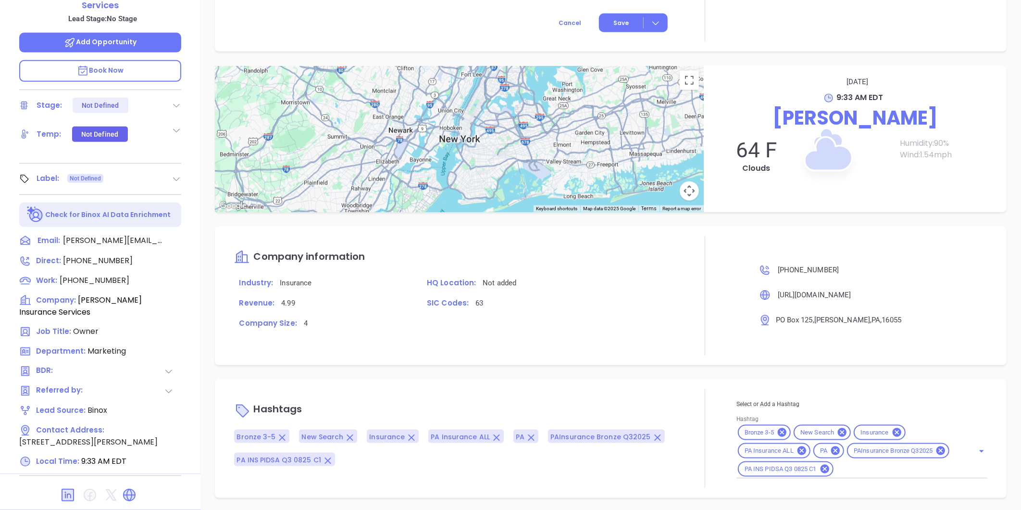
scroll to position [483, 0]
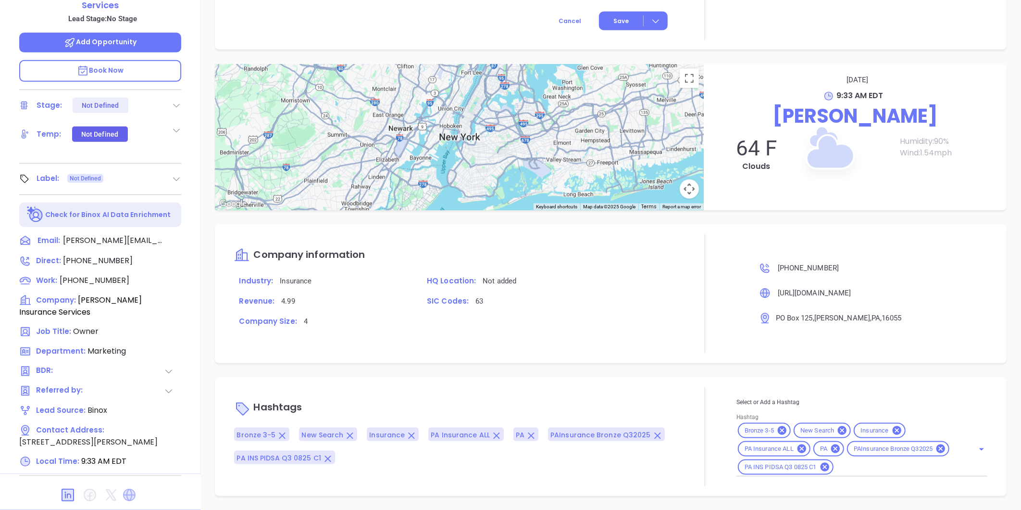
click at [125, 488] on icon at bounding box center [129, 494] width 12 height 12
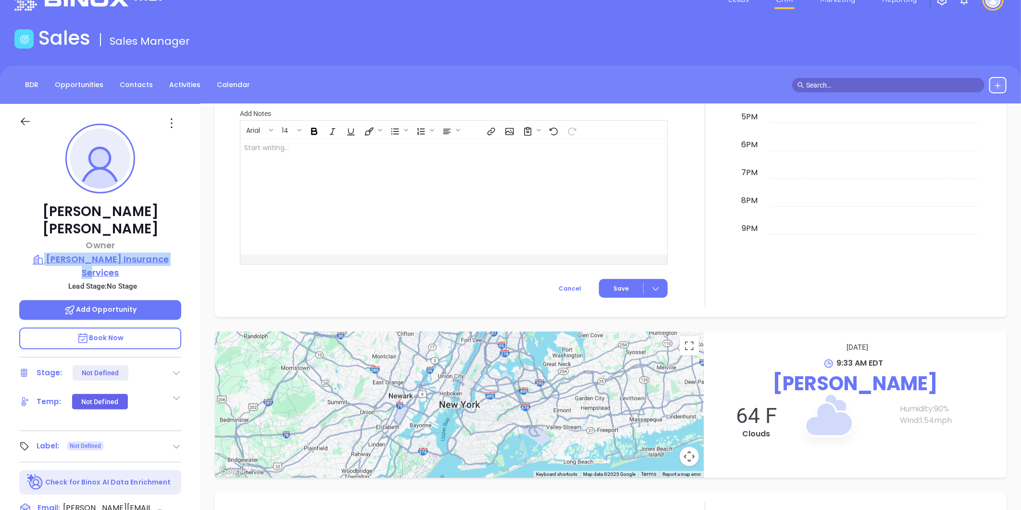
drag, startPoint x: 179, startPoint y: 229, endPoint x: 179, endPoint y: 238, distance: 8.7
click at [179, 238] on div "[PERSON_NAME] Owner [PERSON_NAME] Insurance Services Lead Stage: No Stage Add O…" at bounding box center [100, 422] width 200 height 637
copy div "[PERSON_NAME] Insurance Services"
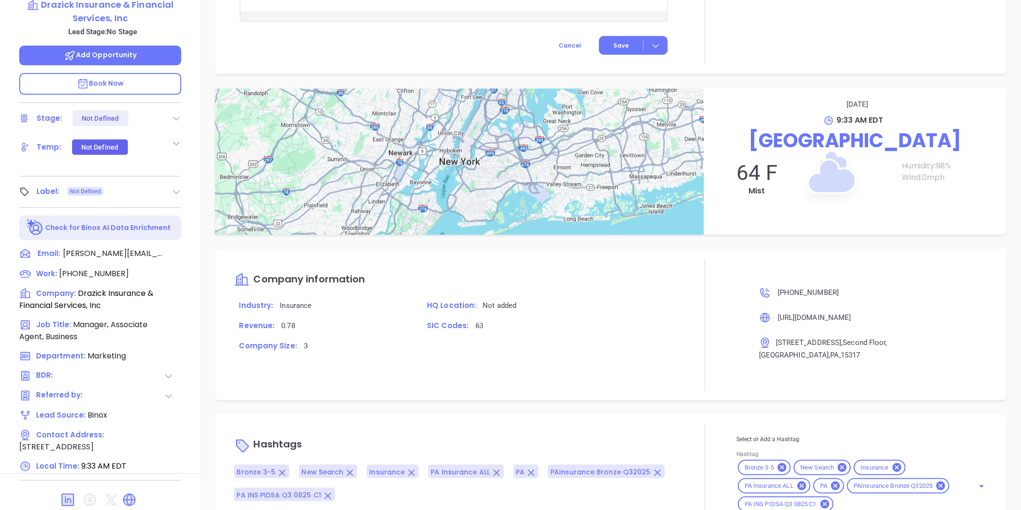
scroll to position [483, 0]
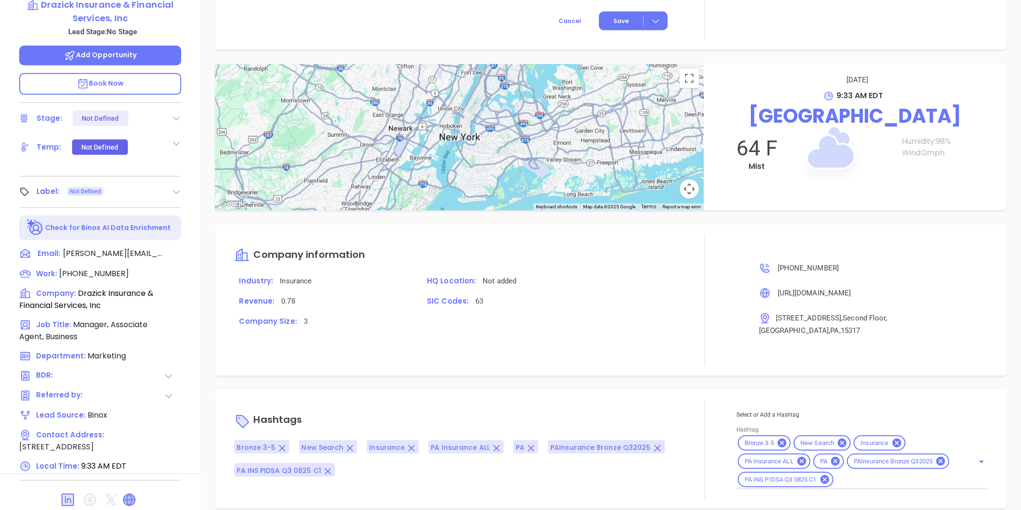
click at [127, 494] on icon at bounding box center [130, 500] width 12 height 12
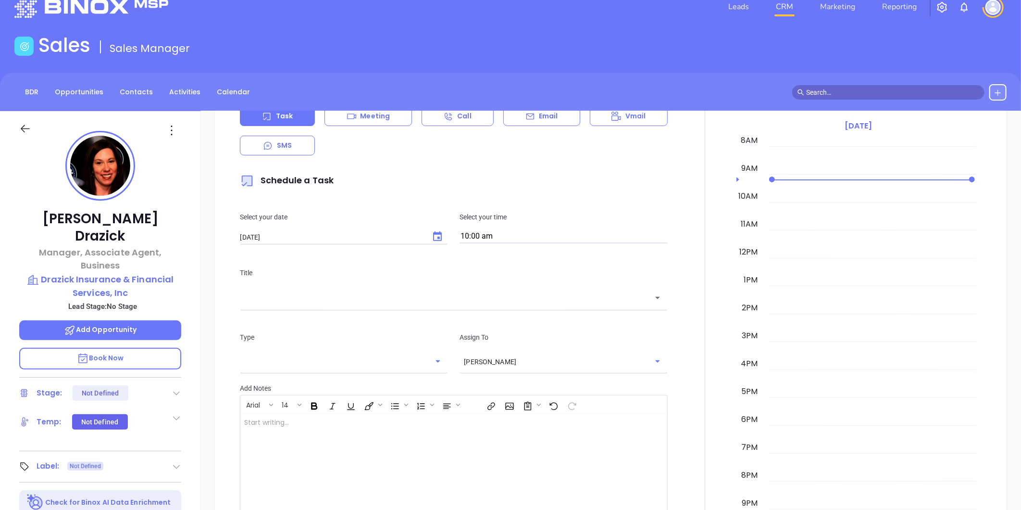
scroll to position [0, 0]
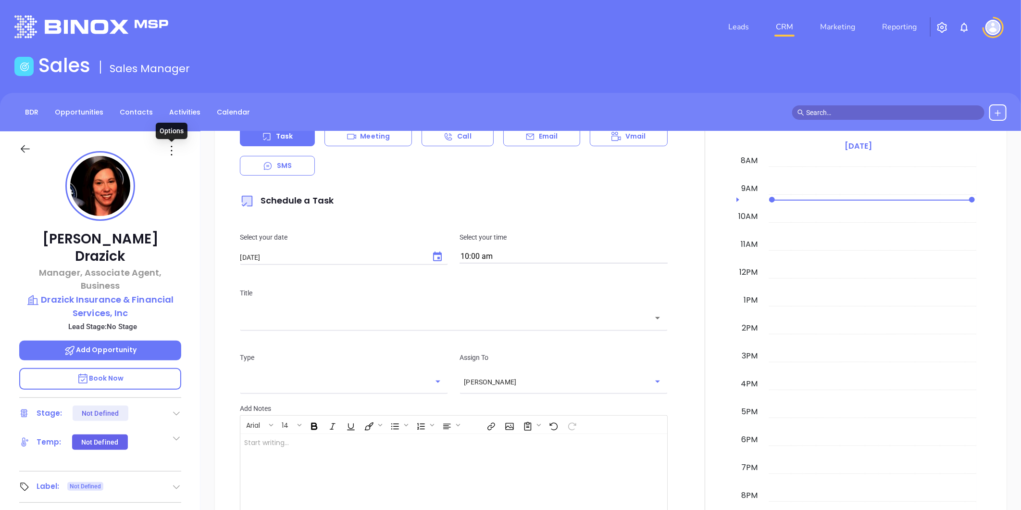
click at [167, 152] on icon at bounding box center [171, 150] width 15 height 15
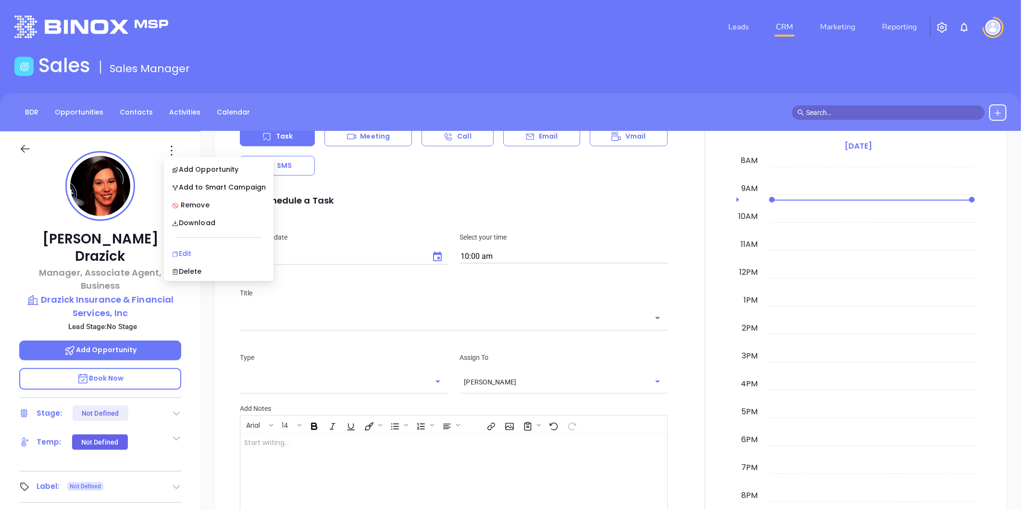
click at [192, 252] on div "Edit" at bounding box center [219, 253] width 94 height 11
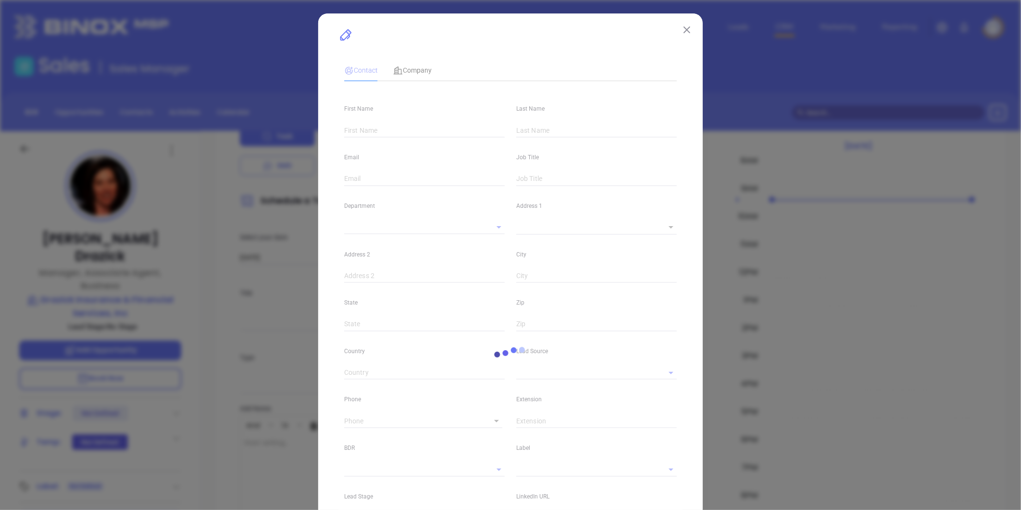
type input "[PERSON_NAME]"
type input "Drazick"
type input "[PERSON_NAME][EMAIL_ADDRESS][DOMAIN_NAME]"
type input "Manager, Associate Agent, Business"
type input "1"
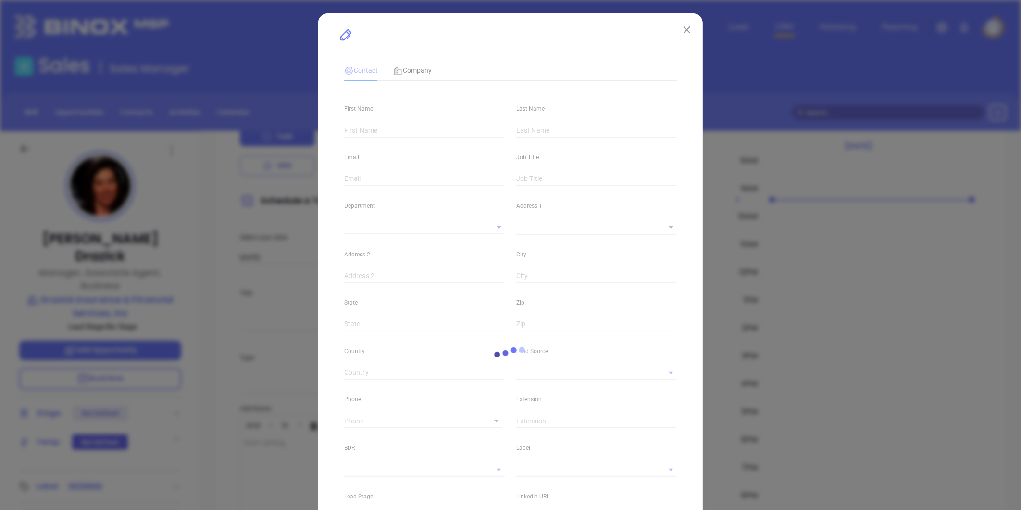
type input "[DOMAIN_NAME][URL][PERSON_NAME]"
type input "Marketing"
type input "Binox"
type input "undefined undefined"
type input "(724) 745-6603"
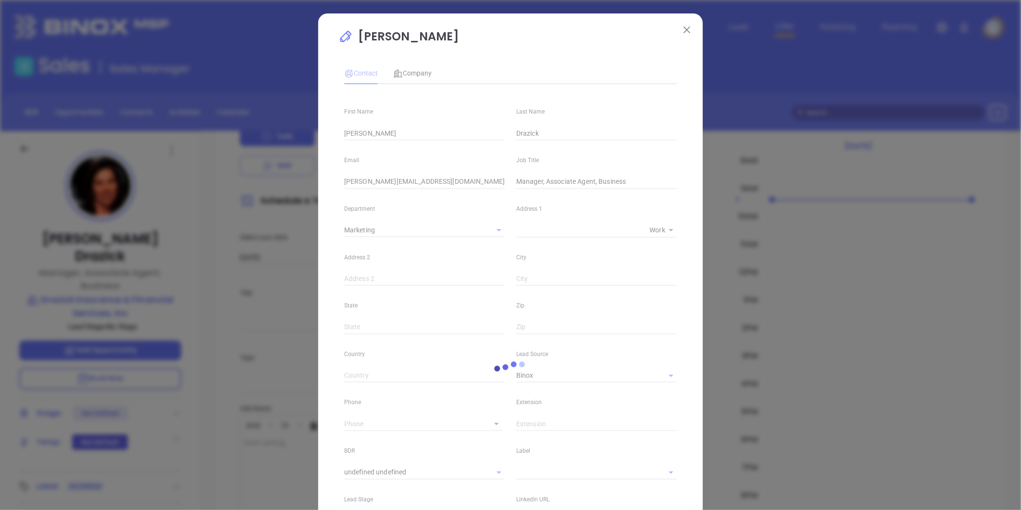
type input "1"
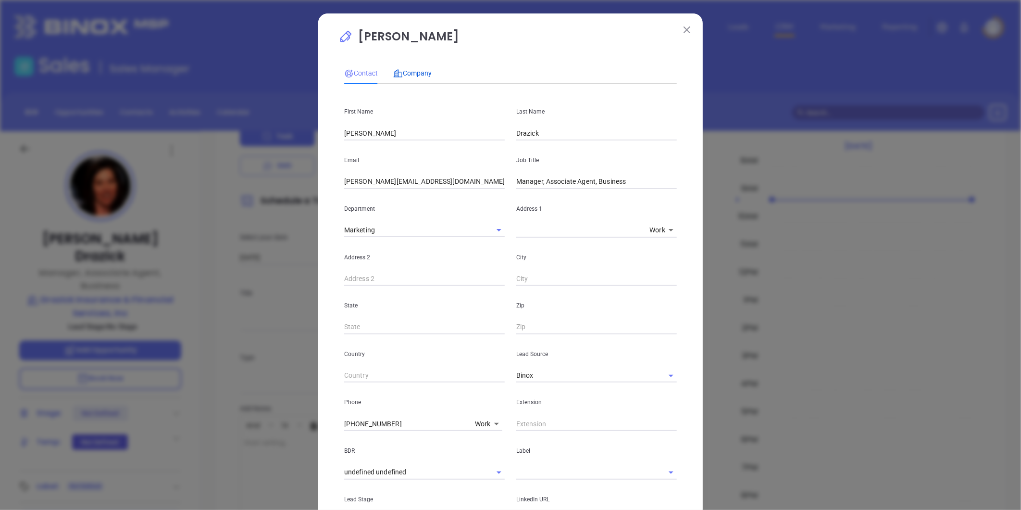
click at [407, 75] on span "Company" at bounding box center [412, 73] width 38 height 8
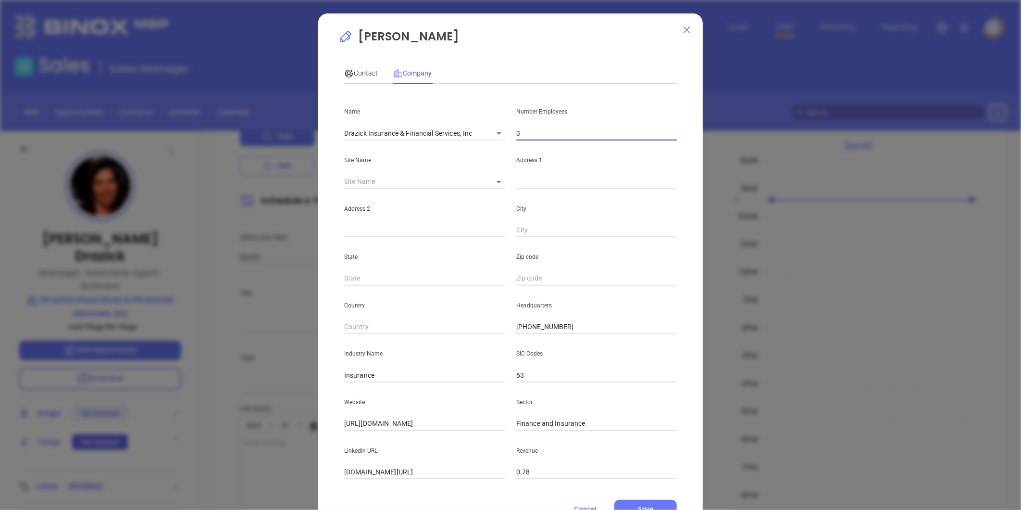
click at [533, 132] on input "3" at bounding box center [596, 133] width 161 height 14
type input "5"
click at [419, 477] on input "linkedin.com/company/drazick-insurance-financial-services-inc" at bounding box center [424, 472] width 161 height 14
click at [418, 475] on input "linkedin.com/company/drazick-insurance-financial-services-inc" at bounding box center [424, 472] width 161 height 14
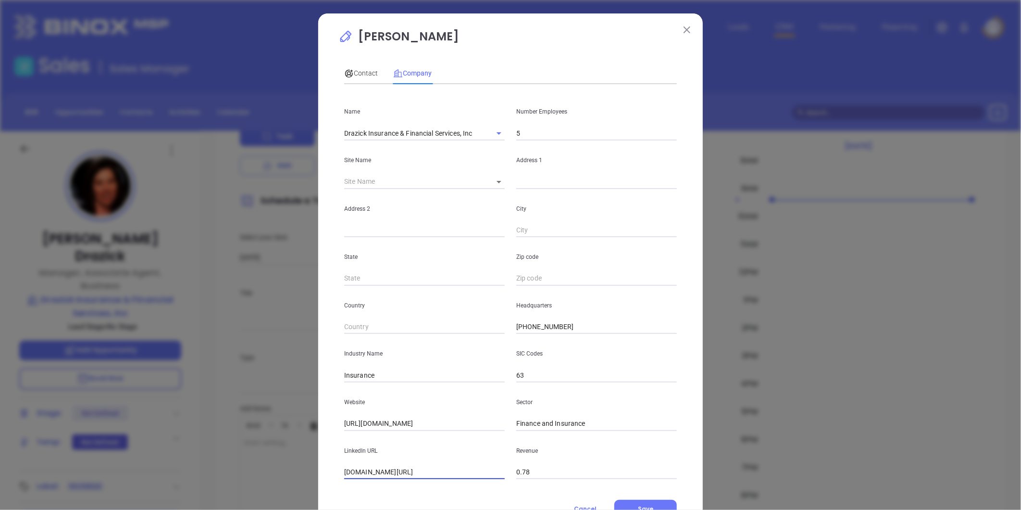
click at [418, 475] on input "linkedin.com/company/drazick-insurance-financial-services-inc" at bounding box center [424, 472] width 161 height 14
paste input "https://www.linkedin.com/company/drazick-insurance-financial-services-inc/"
type input "https://www.linkedin.com/company/drazick-insurance-financial-services-inc/"
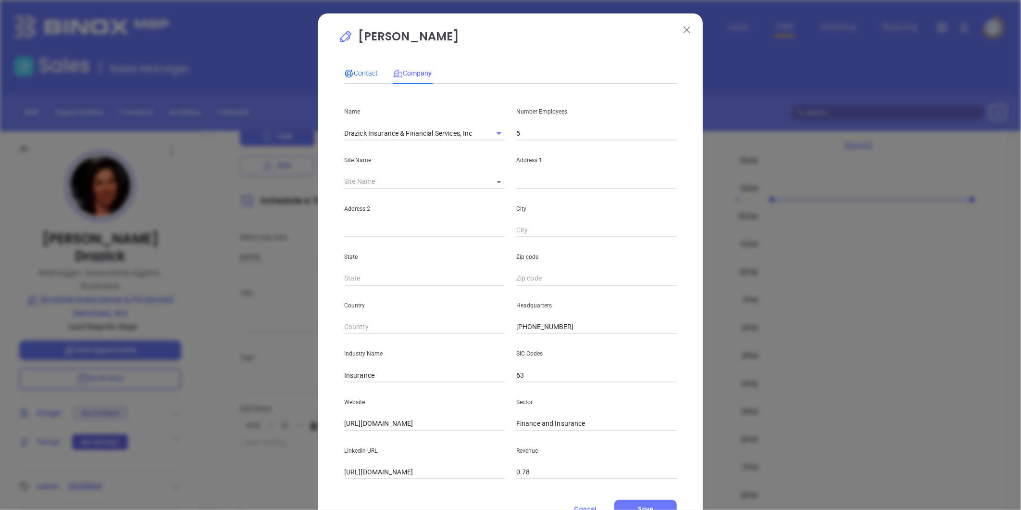
scroll to position [0, 0]
click at [358, 72] on span "Contact" at bounding box center [361, 73] width 34 height 8
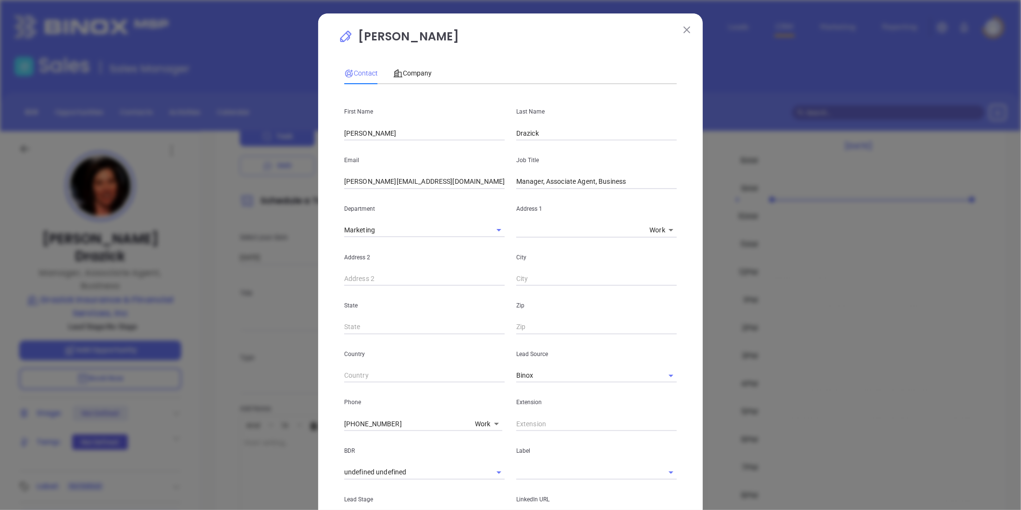
scroll to position [210, 0]
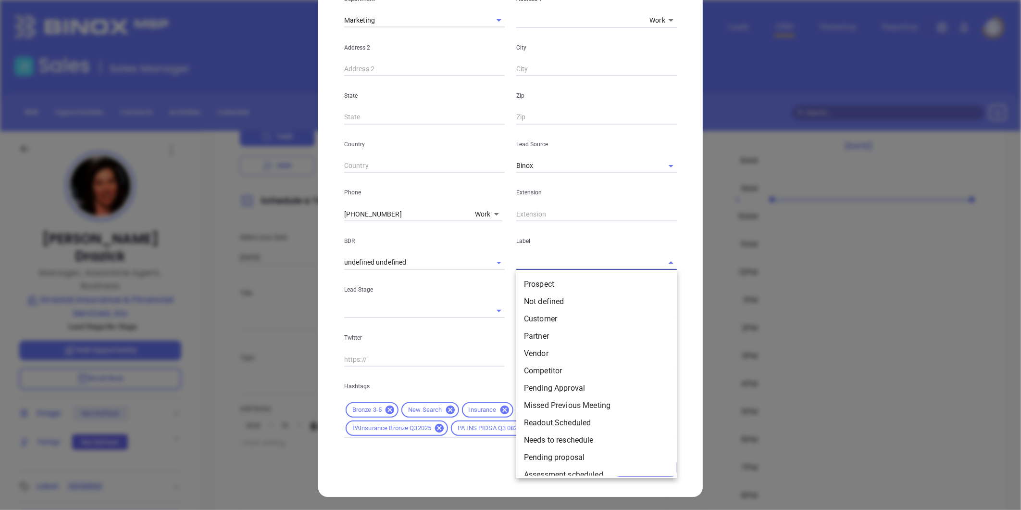
click at [531, 263] on input "text" at bounding box center [583, 262] width 134 height 14
click at [536, 284] on li "Prospect" at bounding box center [596, 283] width 161 height 17
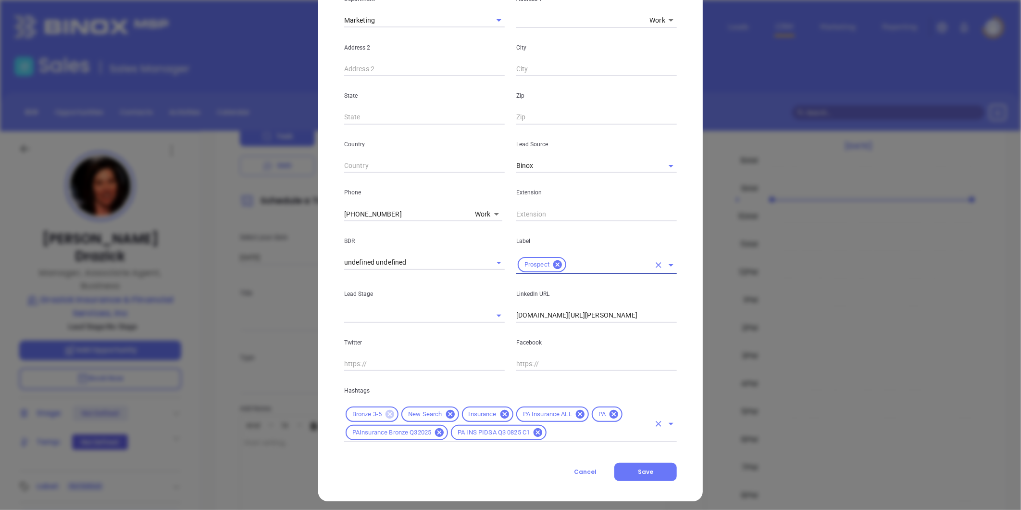
click at [386, 412] on icon at bounding box center [390, 414] width 9 height 9
click at [575, 440] on div "New Search Insurance PA Insurance ALL PA PAInsurance Bronze Q32025 PA INS PIDSA…" at bounding box center [510, 423] width 333 height 37
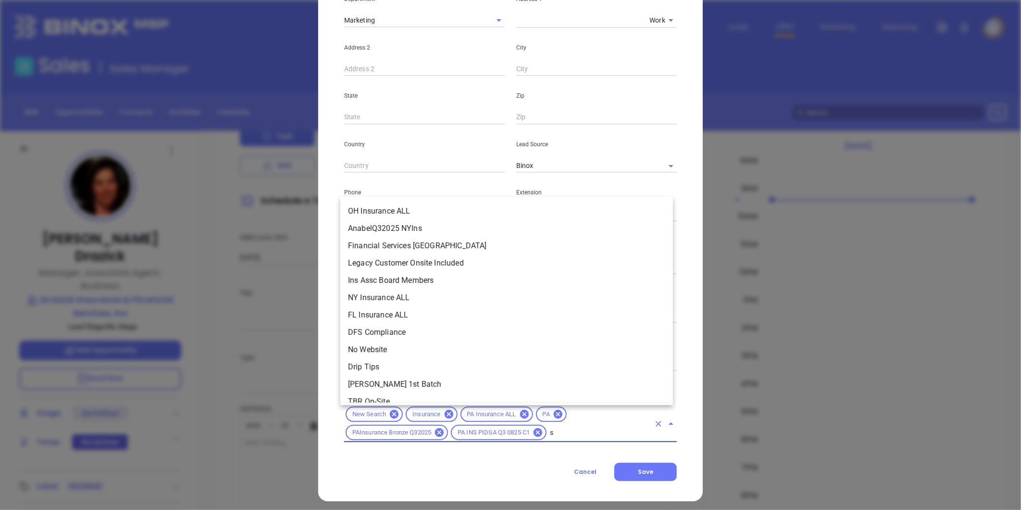
scroll to position [0, 0]
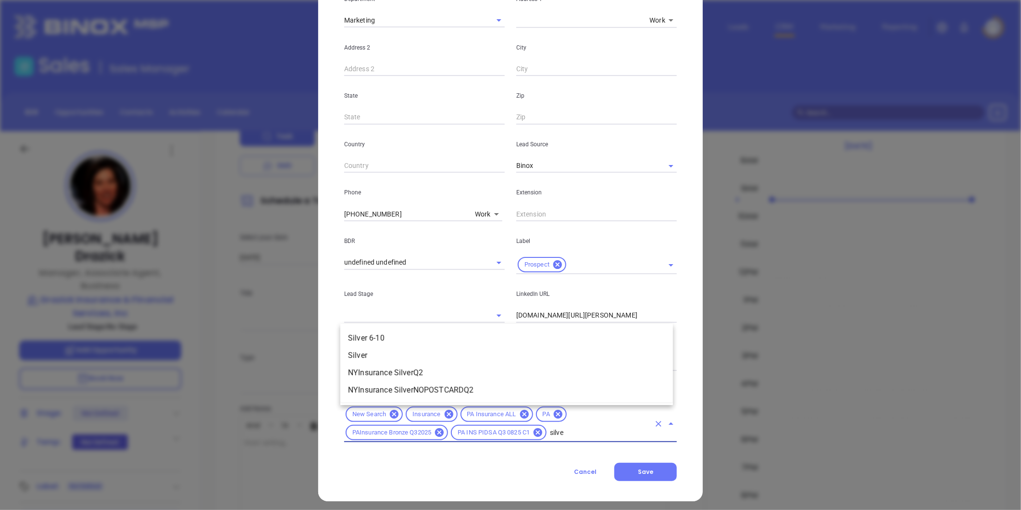
type input "silver"
click at [392, 334] on li "Silver 6-10" at bounding box center [506, 337] width 333 height 17
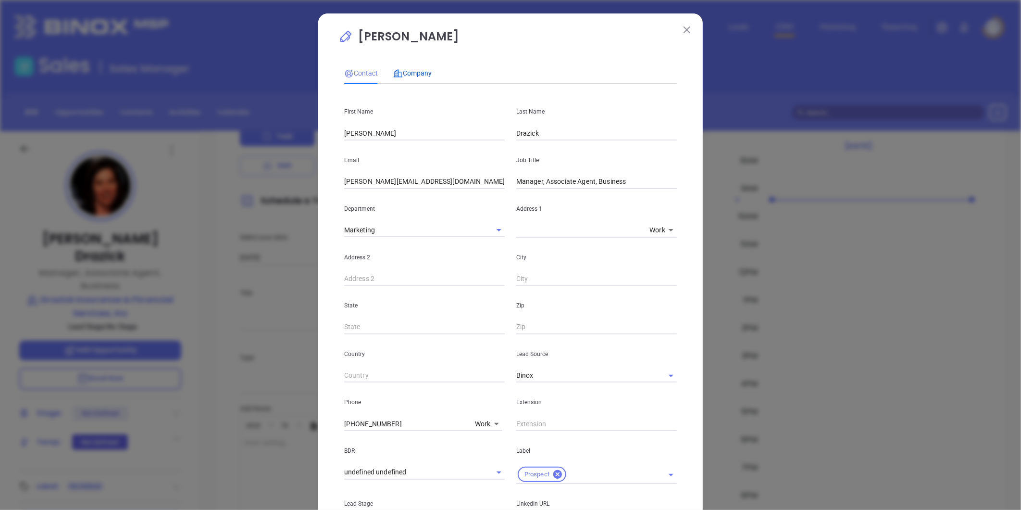
click at [417, 68] on div "Company" at bounding box center [412, 73] width 38 height 11
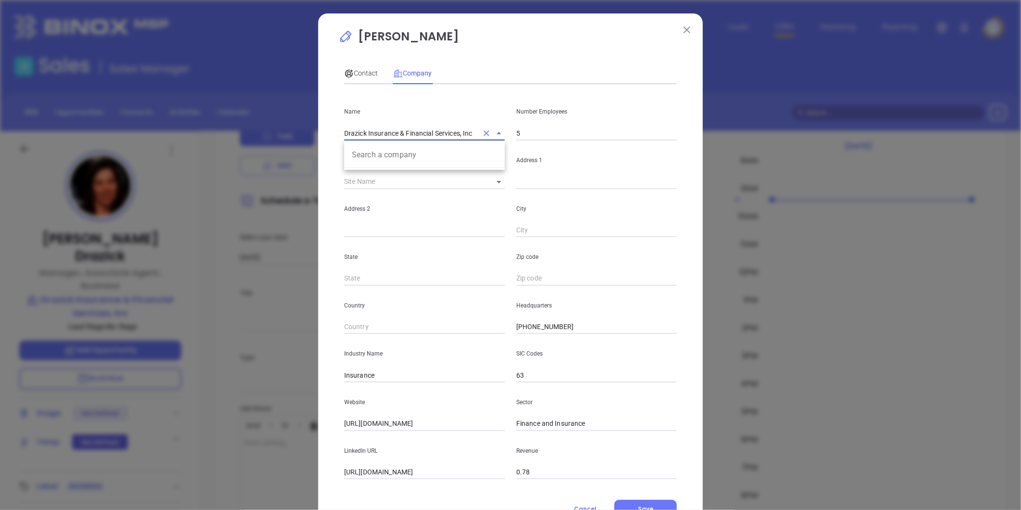
click at [386, 133] on input "Drazick Insurance & Financial Services, Inc" at bounding box center [411, 133] width 134 height 14
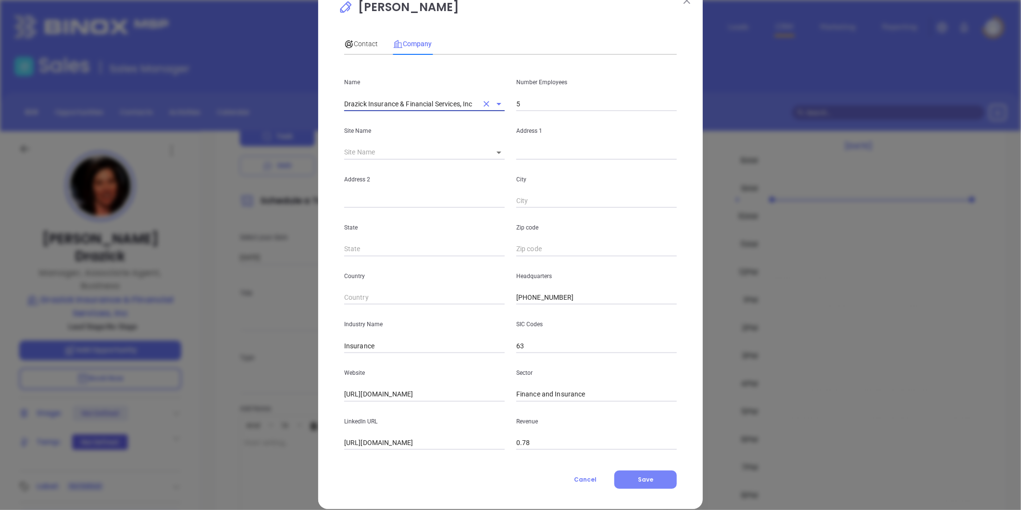
scroll to position [42, 0]
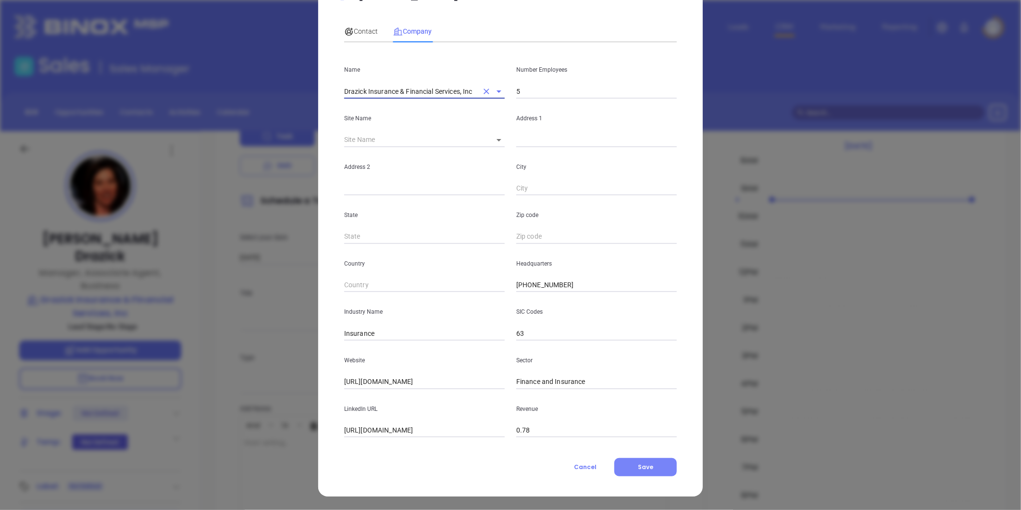
click at [634, 461] on button "Save" at bounding box center [645, 467] width 62 height 18
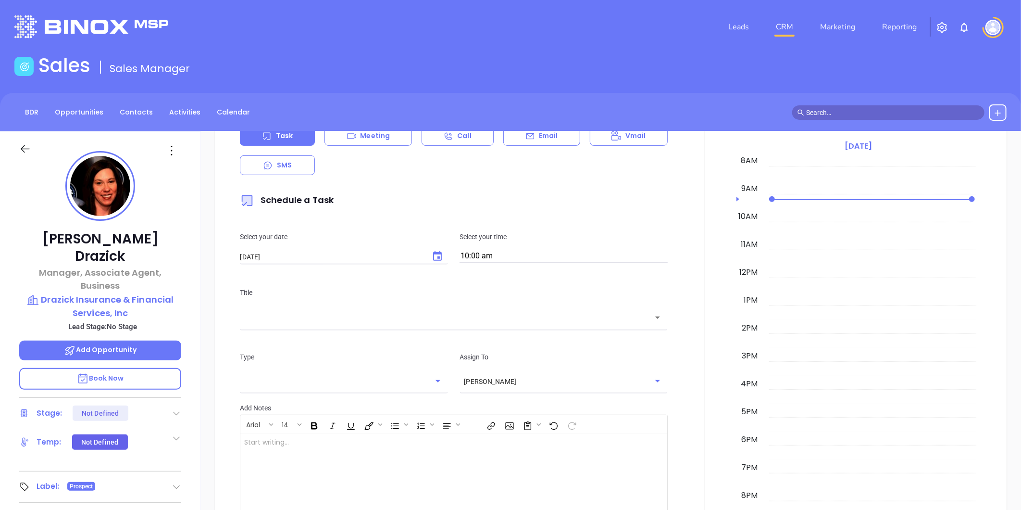
scroll to position [215, 0]
click at [634, 461] on div "﻿ XXXXXXXXXXXXXXXXXXXXXXXXXXXXXXXXXXXXXXXXXXXXXXXXXXXXXXXXXXXXXXXXXXXXXXXXXXXXX…" at bounding box center [453, 491] width 427 height 115
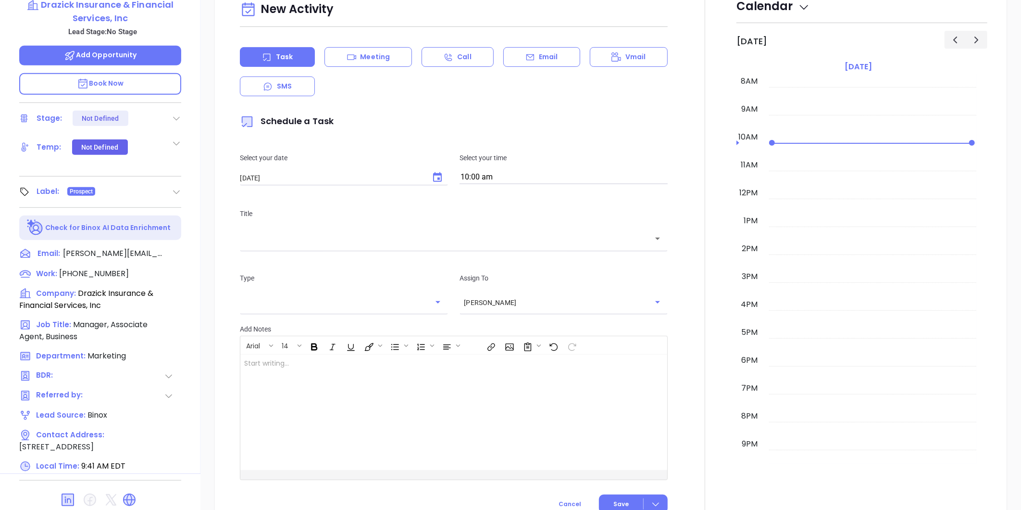
scroll to position [0, 0]
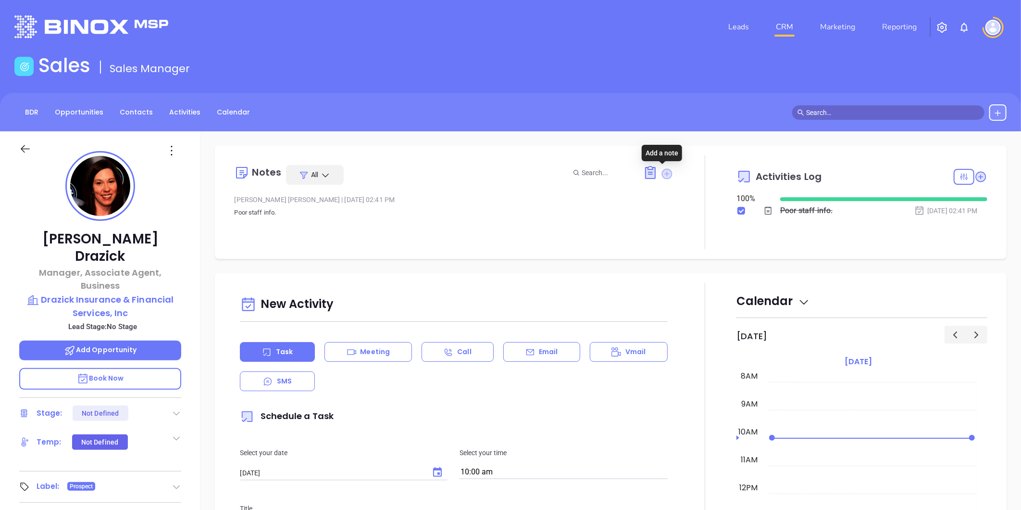
click at [663, 174] on icon at bounding box center [666, 173] width 13 height 13
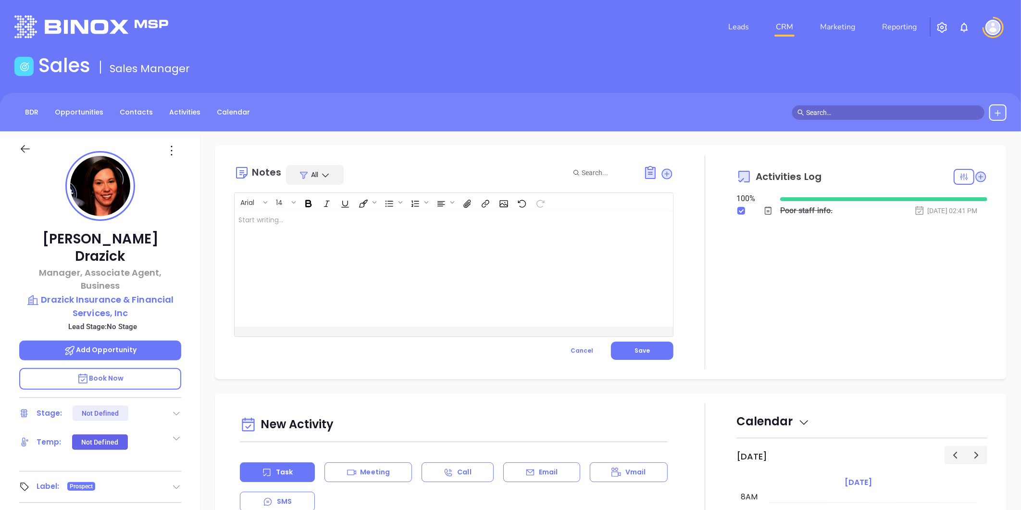
click at [441, 225] on div at bounding box center [439, 268] width 408 height 115
click at [653, 352] on button "Save" at bounding box center [642, 350] width 62 height 18
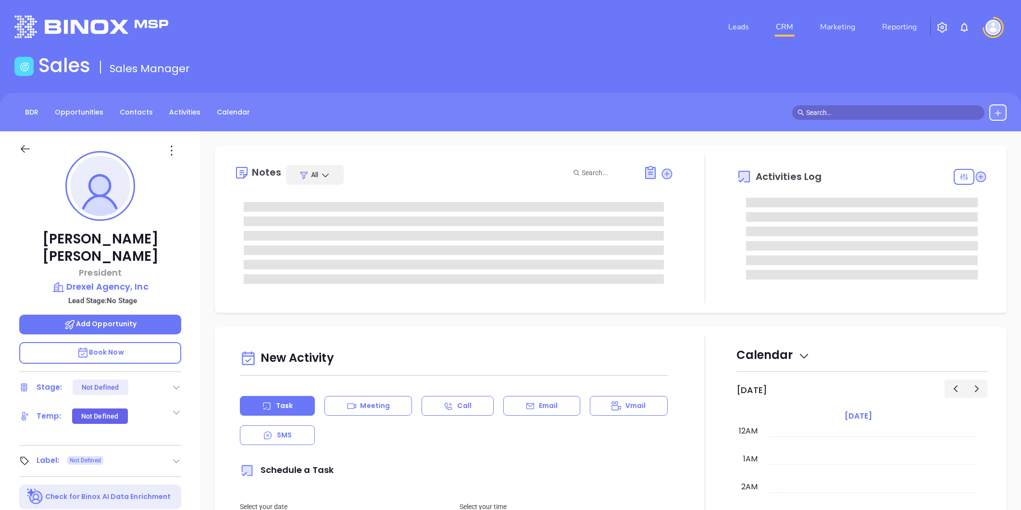
type input "[PERSON_NAME]"
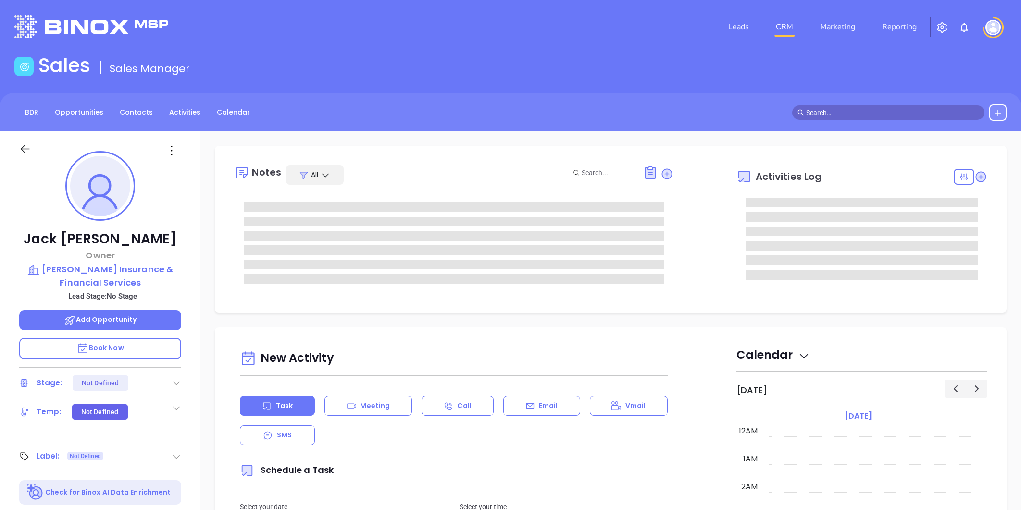
type input "[DATE]"
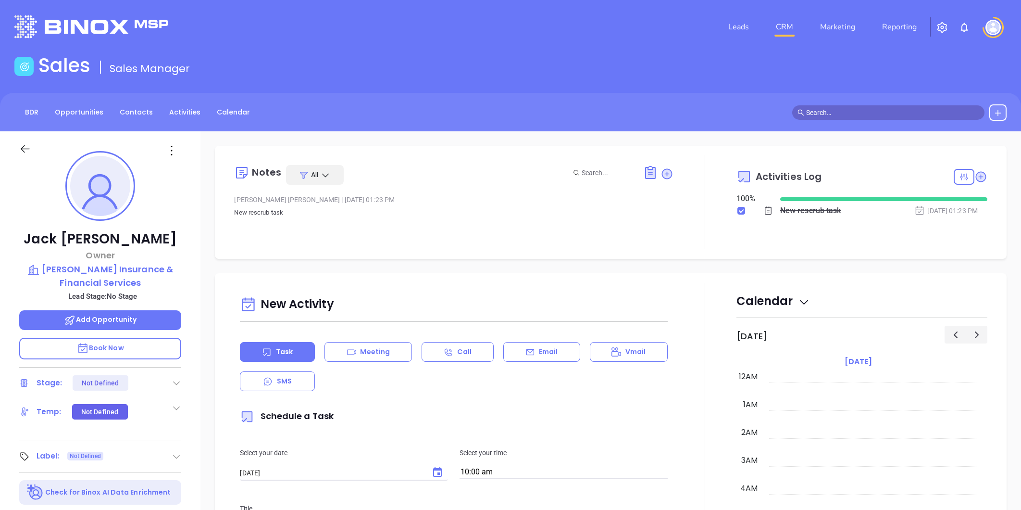
type input "[PERSON_NAME]"
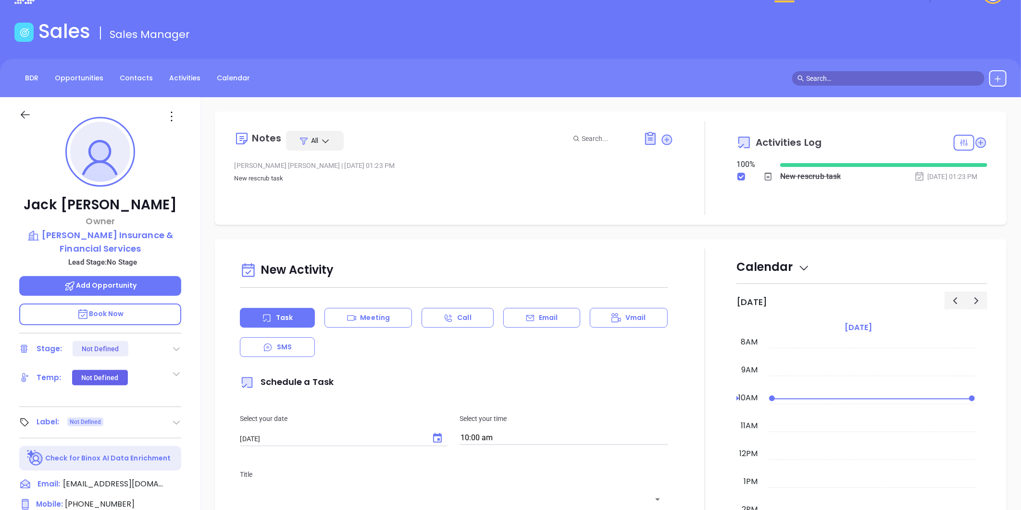
scroll to position [53, 0]
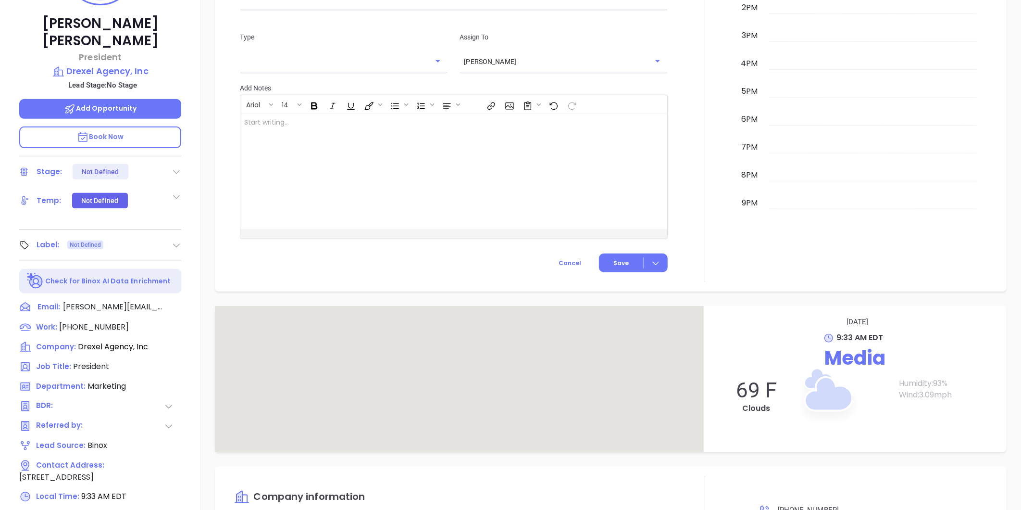
scroll to position [295, 0]
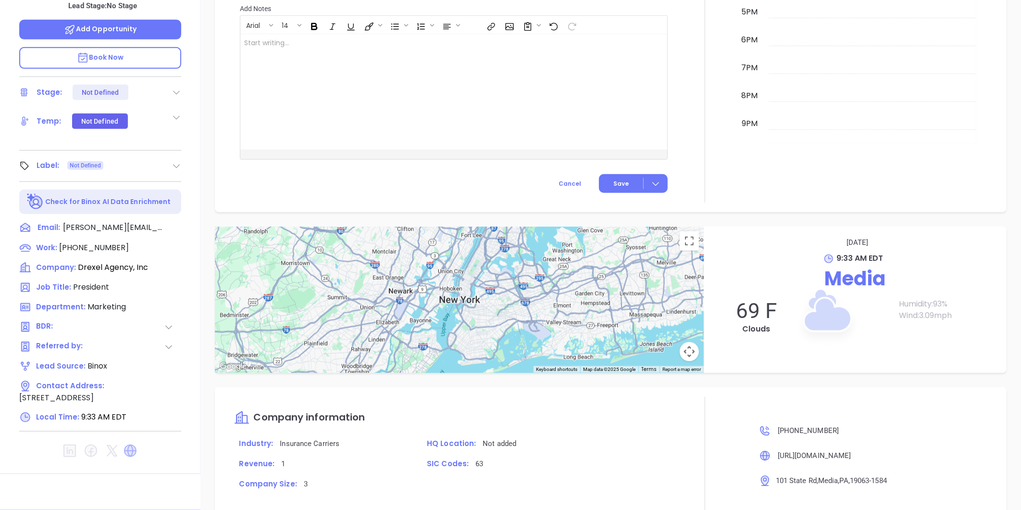
click at [129, 444] on icon at bounding box center [130, 450] width 12 height 12
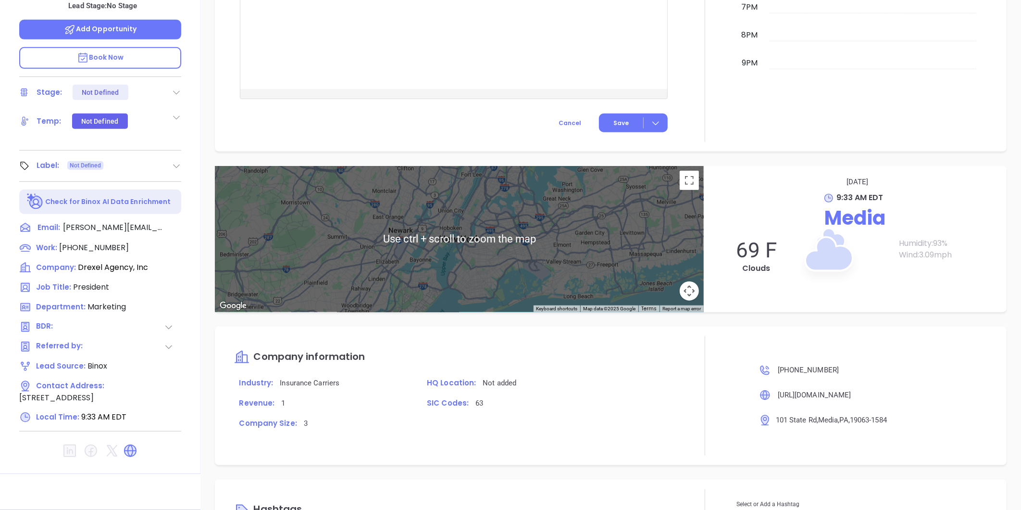
scroll to position [483, 0]
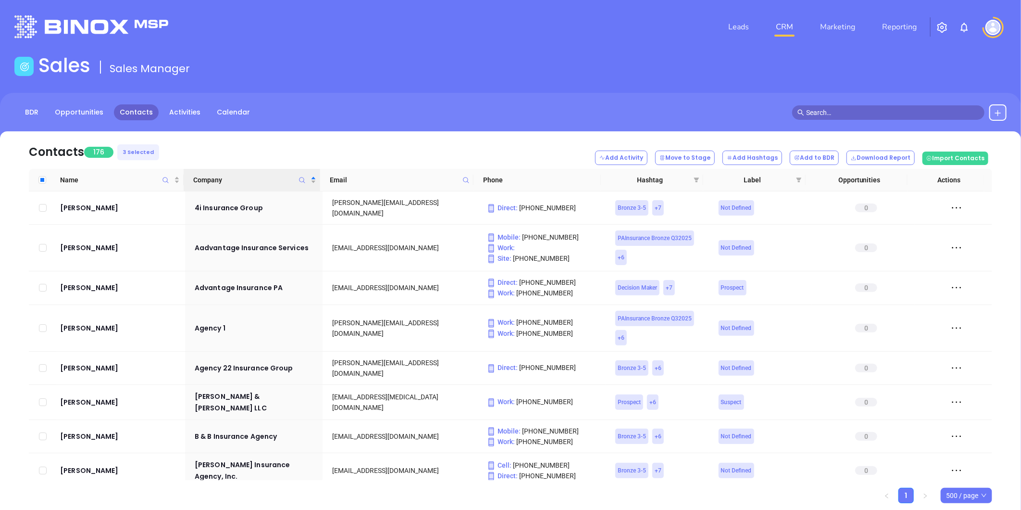
scroll to position [1282, 0]
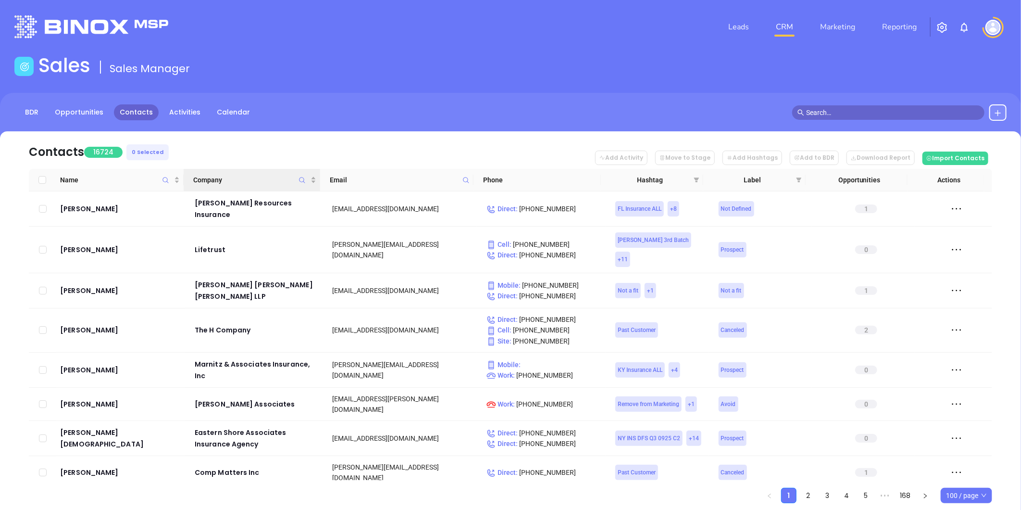
click at [299, 179] on icon "Company" at bounding box center [302, 179] width 7 height 7
click at [286, 202] on input "text" at bounding box center [254, 204] width 97 height 15
paste input "Macman Insurance"
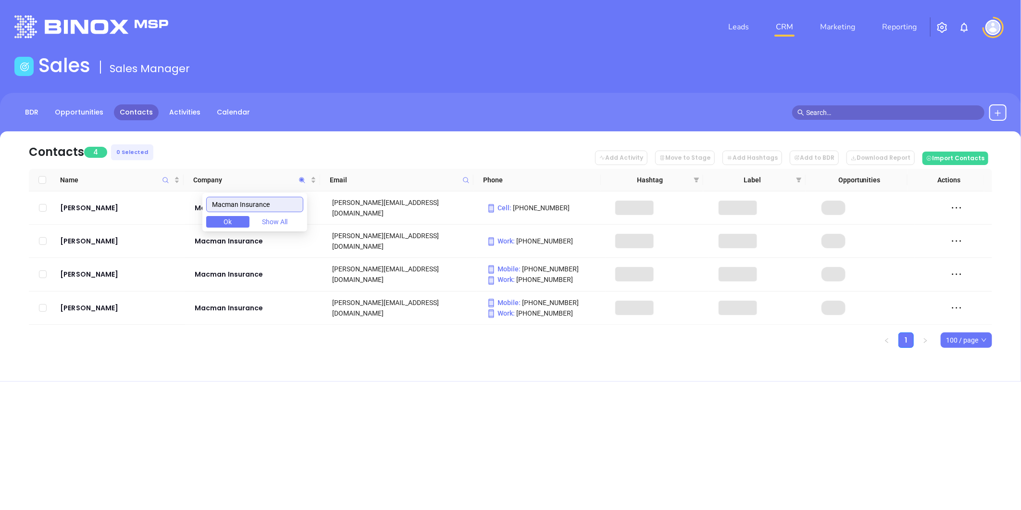
type input "Macman Insurance"
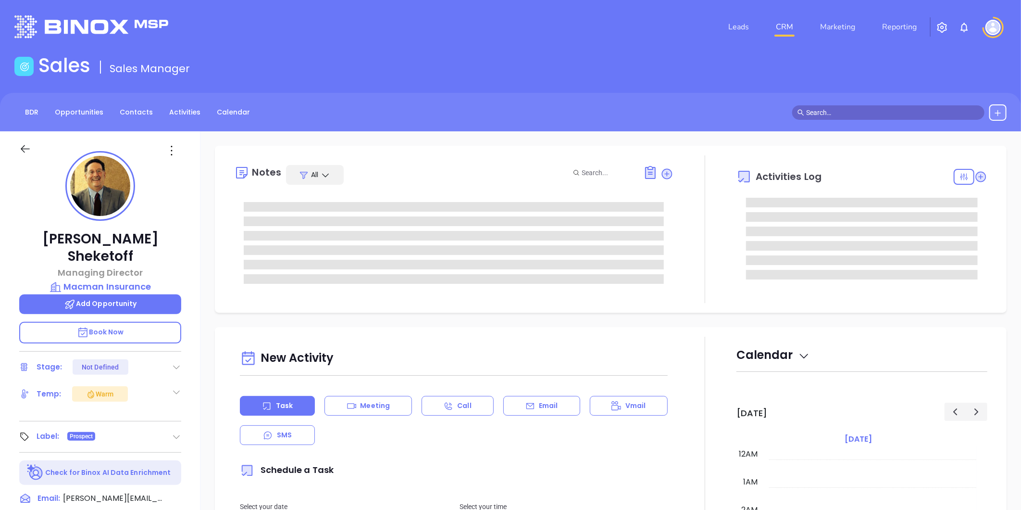
type input "[DATE]"
type input "[PERSON_NAME]"
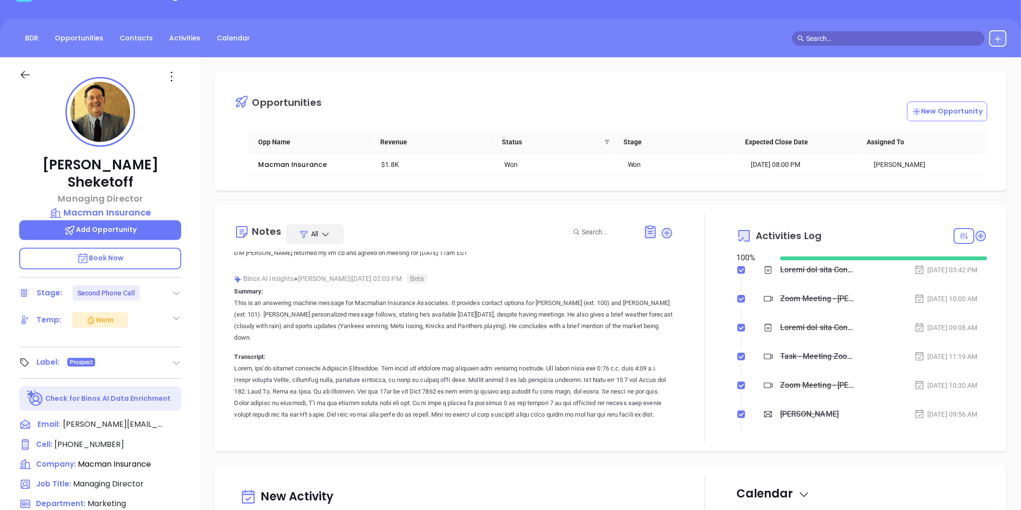
scroll to position [27, 0]
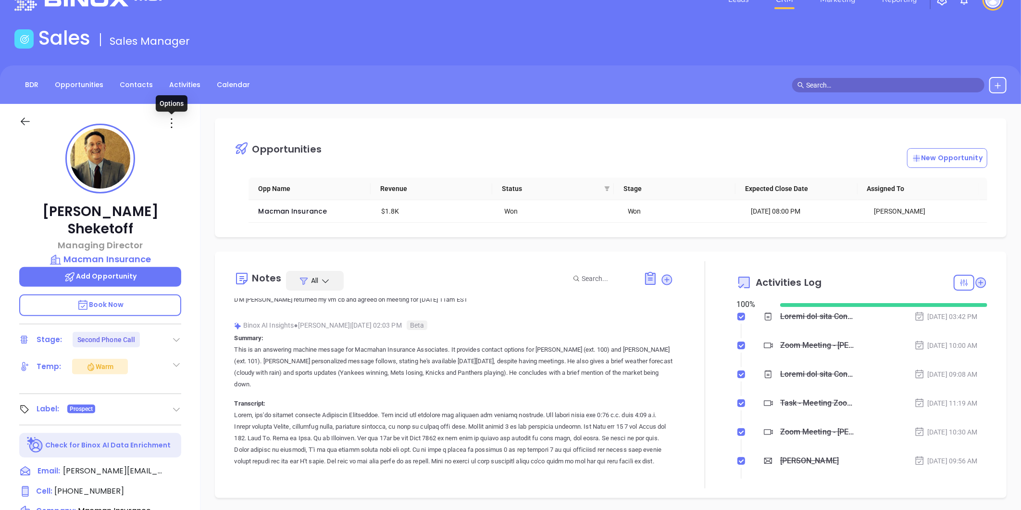
click at [170, 124] on icon at bounding box center [171, 122] width 15 height 15
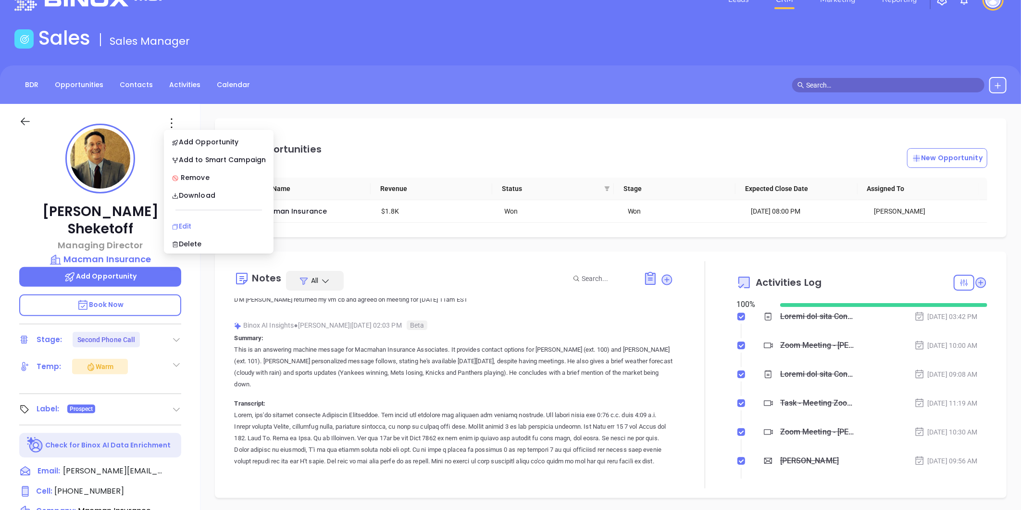
click at [195, 223] on div "Edit" at bounding box center [219, 226] width 94 height 11
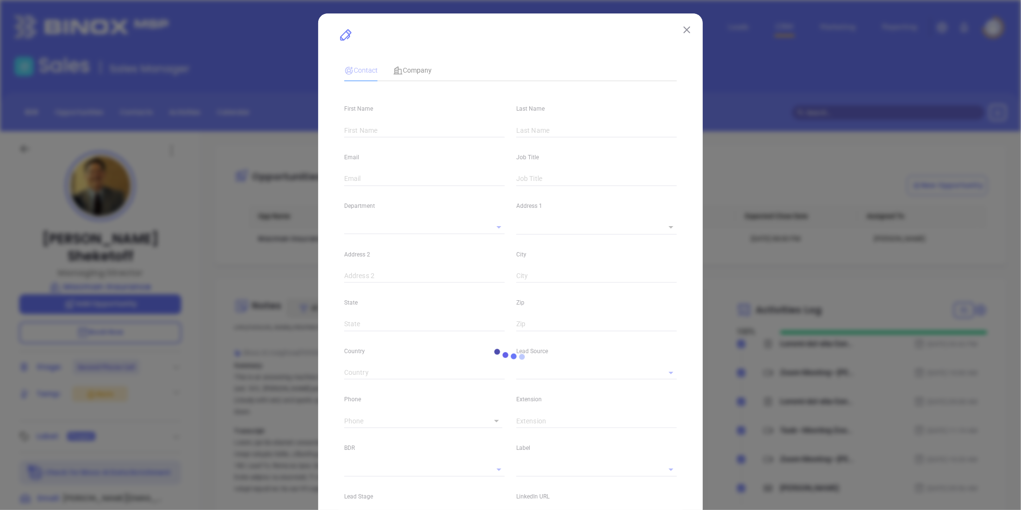
type input "Alan"
type input "Sheketoff"
type input "alan@macmaninsurance.com"
type input "Managing Director"
type textarea "[STREET_ADDRESS]"
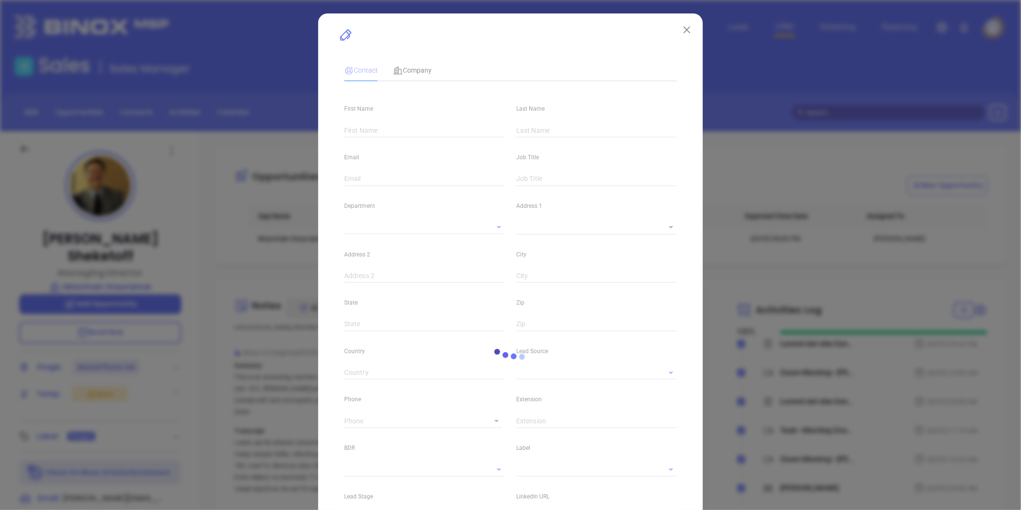
type input "1"
type input "[GEOGRAPHIC_DATA]"
type input "[US_STATE]"
type input "06824"
type input "United States"
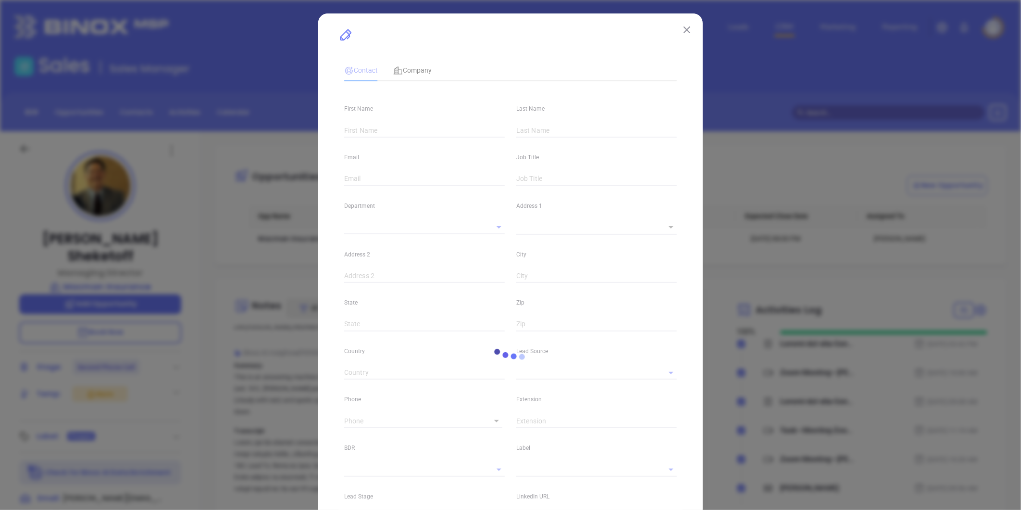
type input "www.linkedin.com/in/alan-sheketoff-7105a65"
type input "Marketing"
type input "Binox"
type input "Anabell Dominguez"
type input "Second Phone Call"
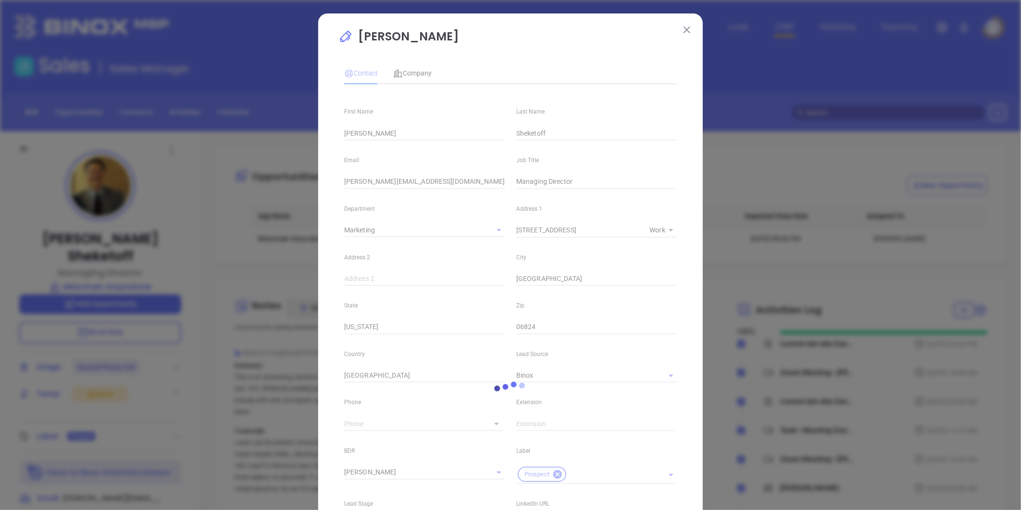
type input "1"
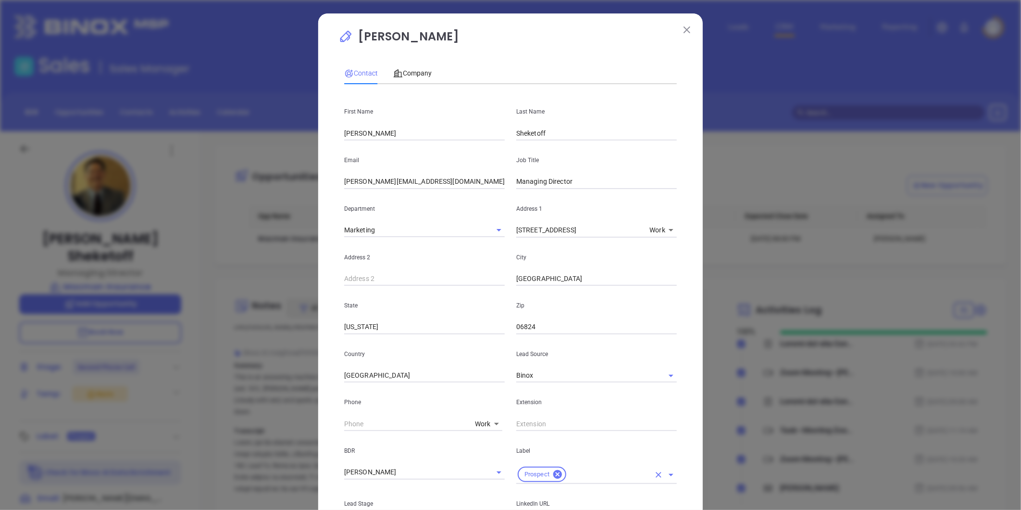
click at [554, 472] on icon at bounding box center [557, 474] width 9 height 9
click at [554, 472] on input "text" at bounding box center [583, 472] width 134 height 14
type input "CUS"
click at [549, 493] on li "Customer" at bounding box center [596, 493] width 161 height 17
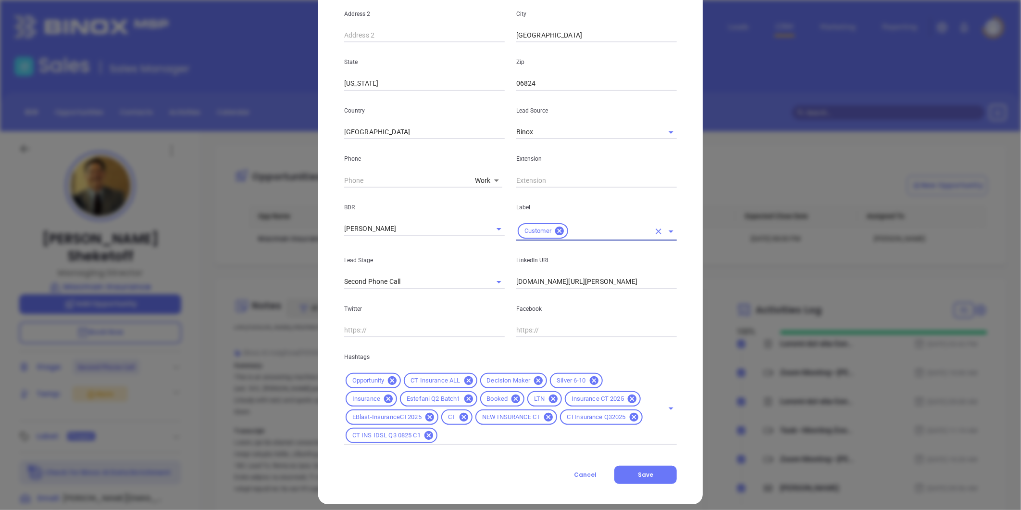
scroll to position [251, 0]
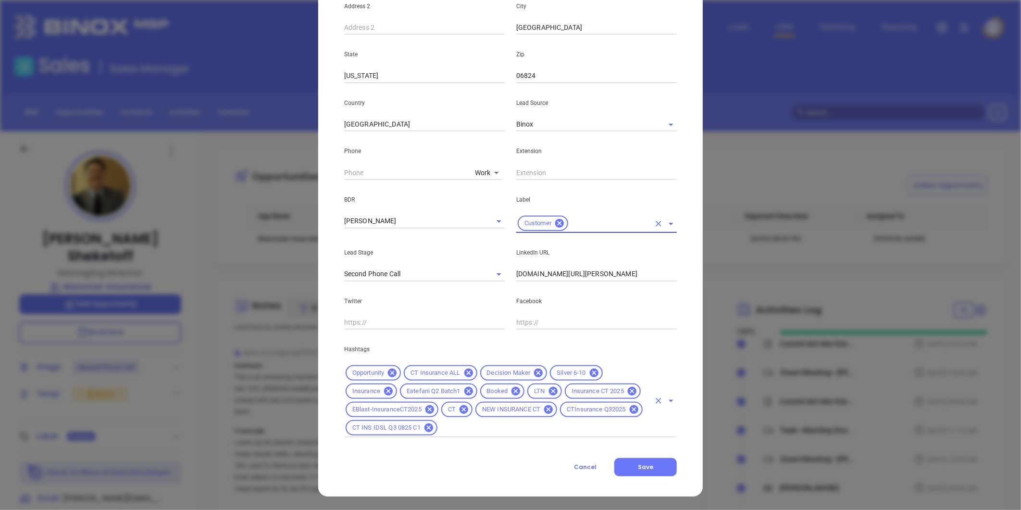
click at [479, 428] on input "text" at bounding box center [544, 428] width 211 height 12
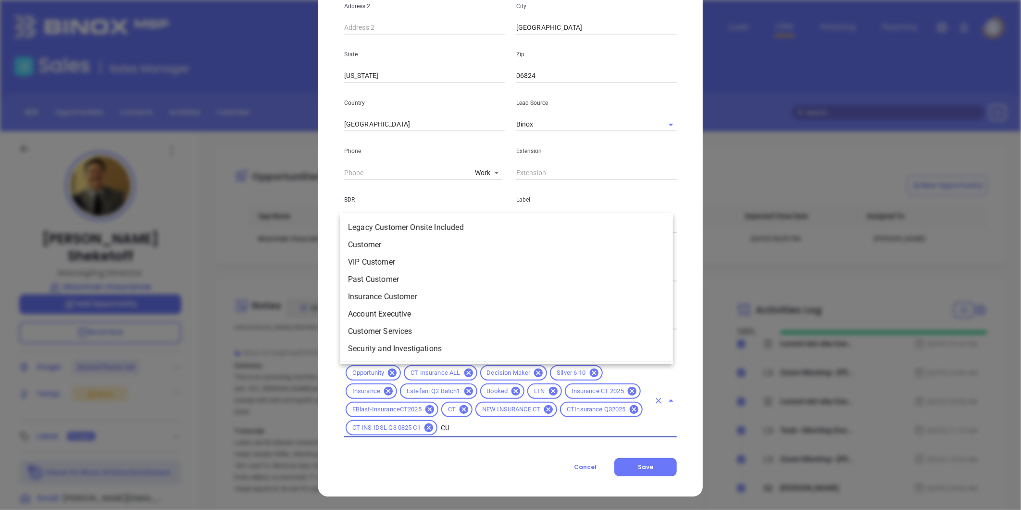
type input "CUS"
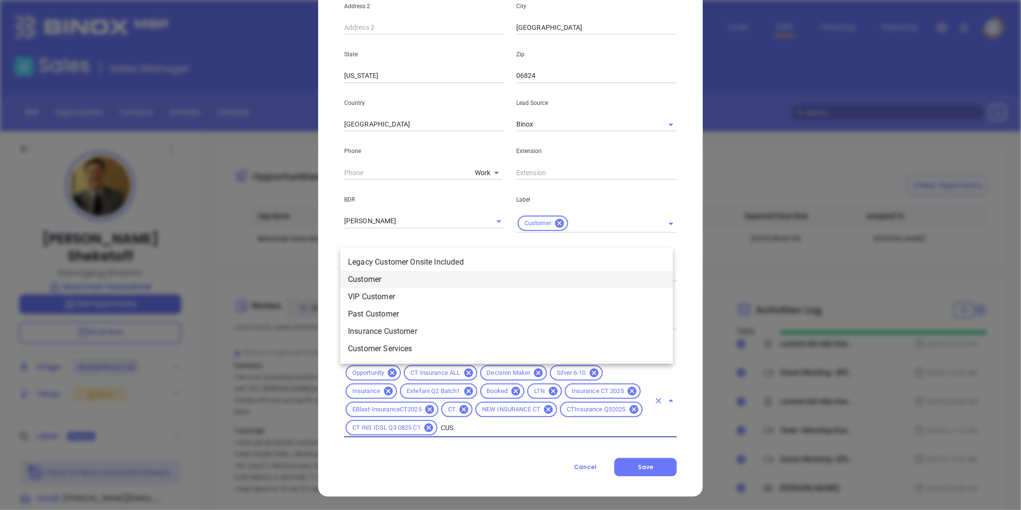
click at [398, 281] on li "Customer" at bounding box center [506, 279] width 333 height 17
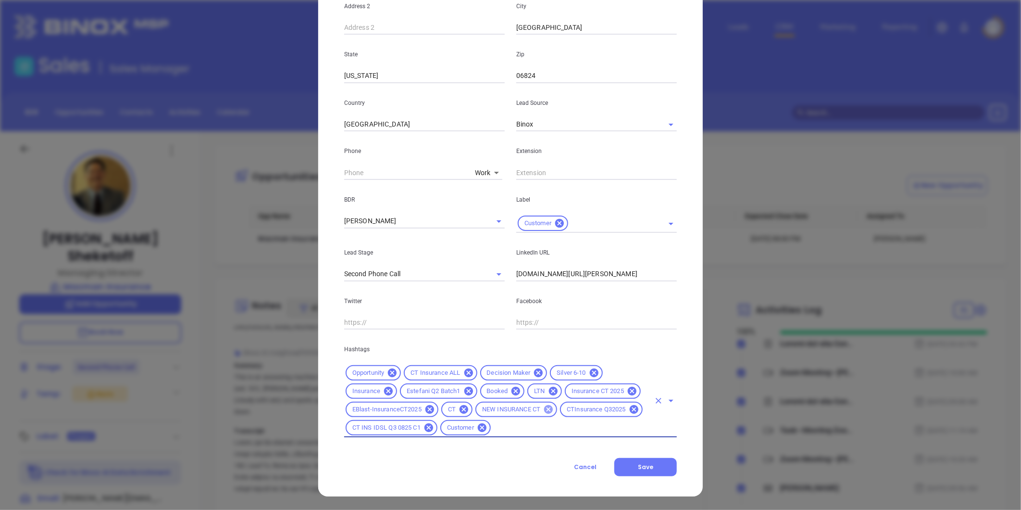
click at [543, 409] on icon at bounding box center [548, 409] width 11 height 11
click at [492, 427] on input "text" at bounding box center [571, 428] width 158 height 12
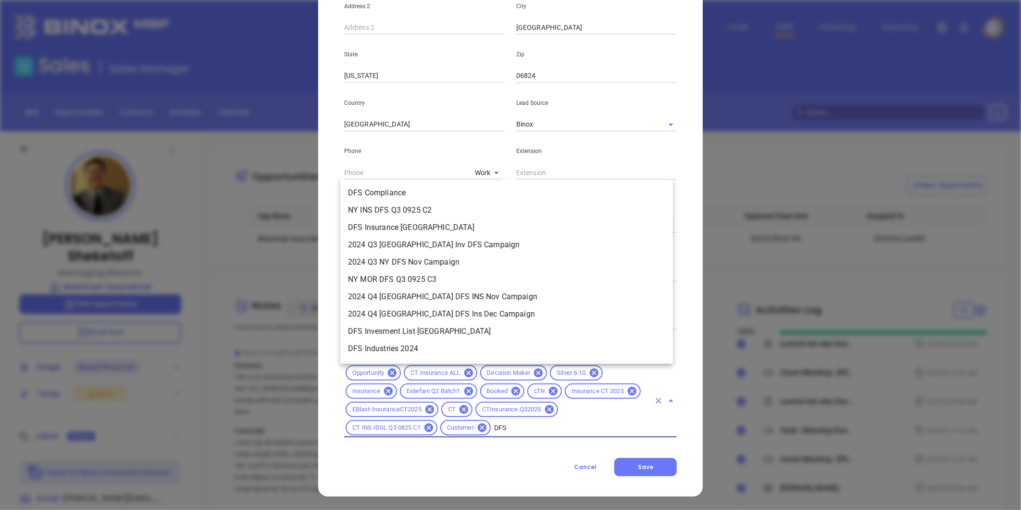
type input "DFS C"
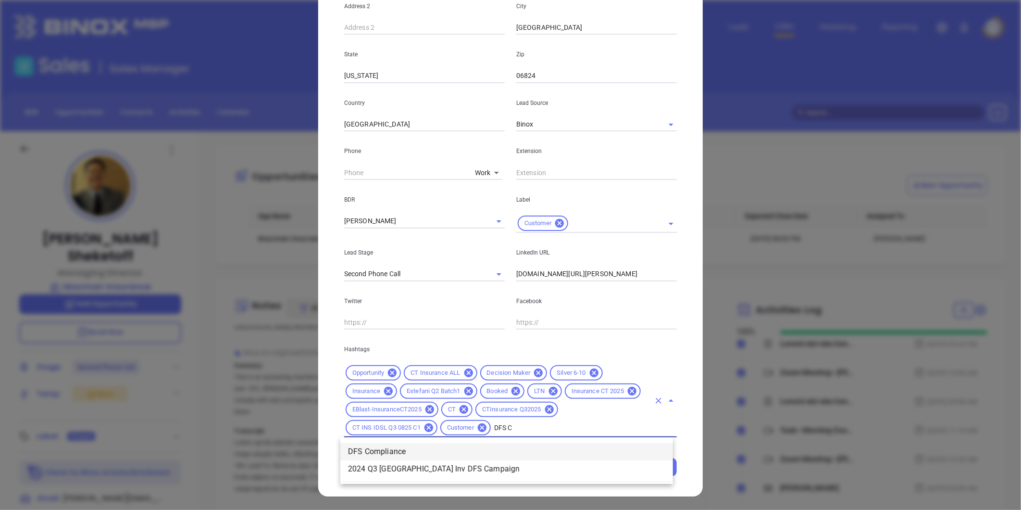
click at [412, 449] on li "DFS Compliance" at bounding box center [506, 451] width 333 height 17
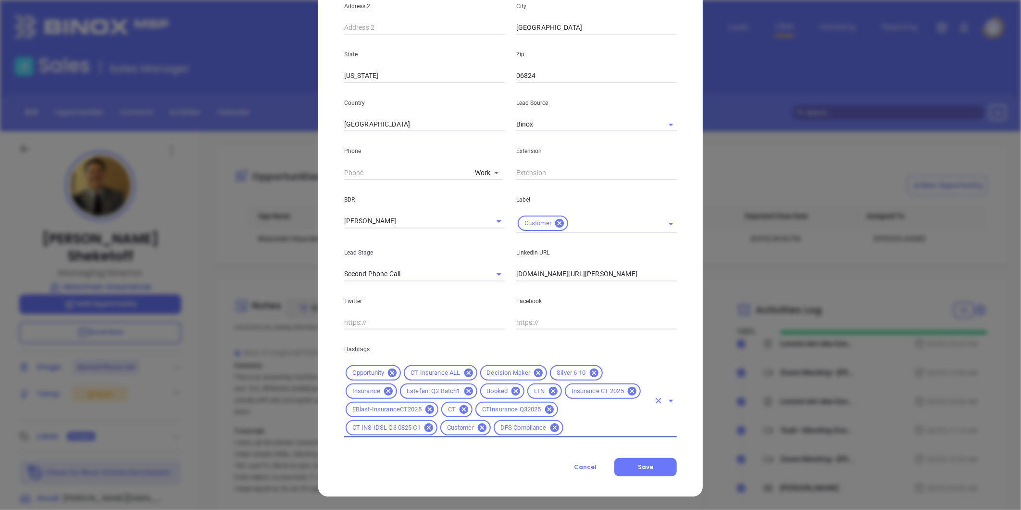
click at [569, 431] on input "text" at bounding box center [607, 428] width 85 height 12
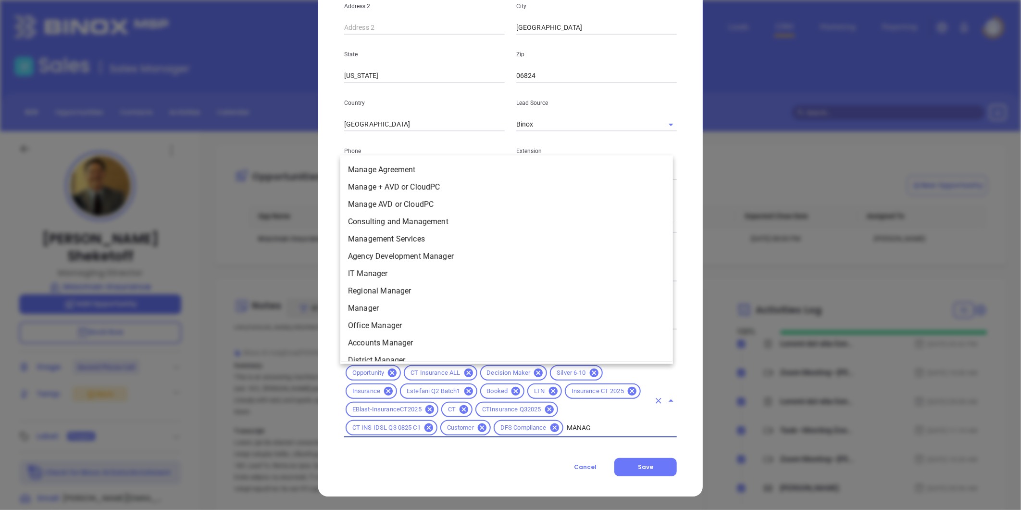
type input "MANAGE"
click at [411, 167] on li "Manage Agreement" at bounding box center [506, 169] width 333 height 17
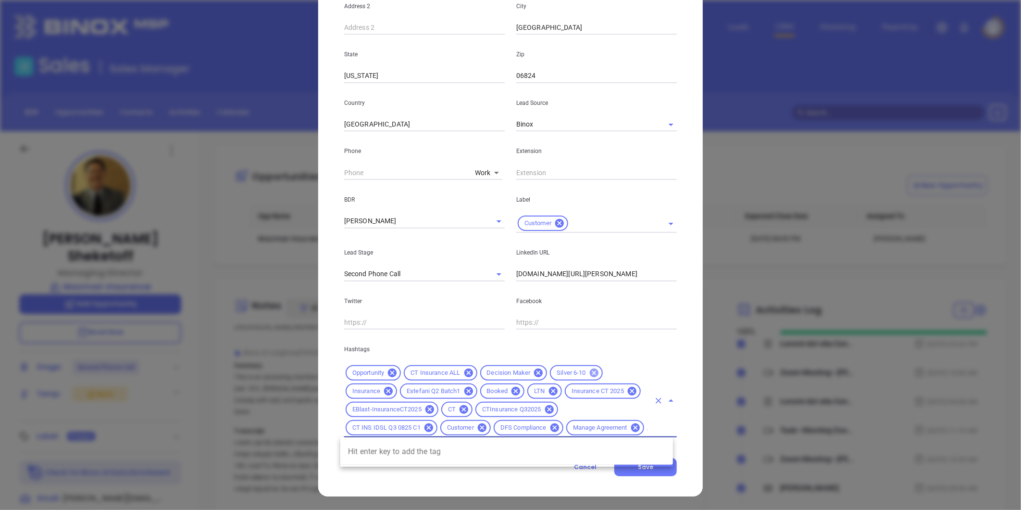
scroll to position [0, 7]
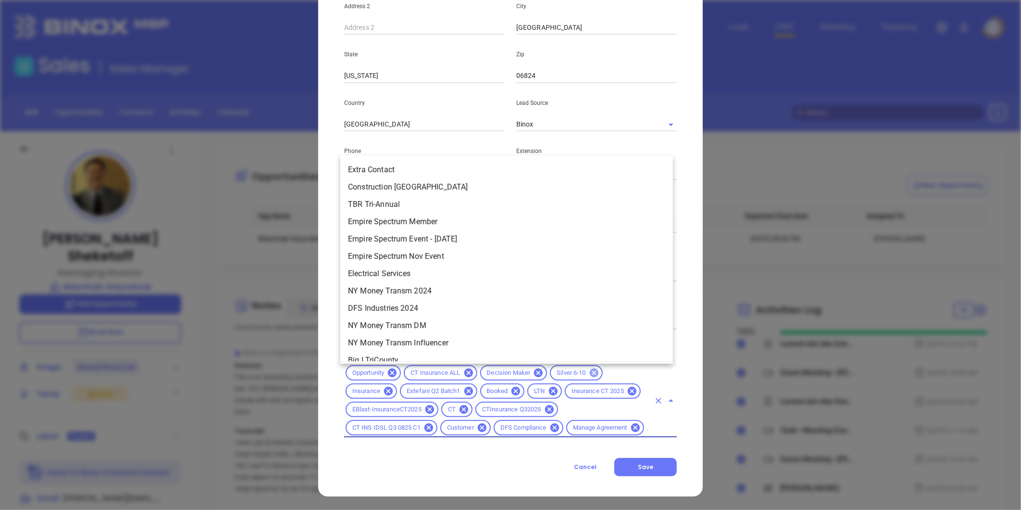
type input "TRI"
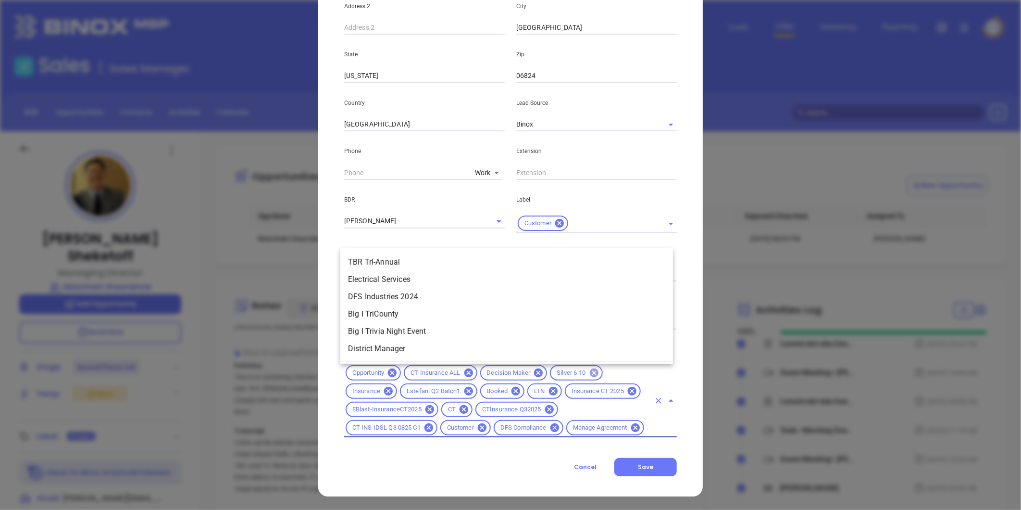
scroll to position [0, 9]
click at [376, 264] on li "TBR Tri-Annual" at bounding box center [506, 261] width 333 height 17
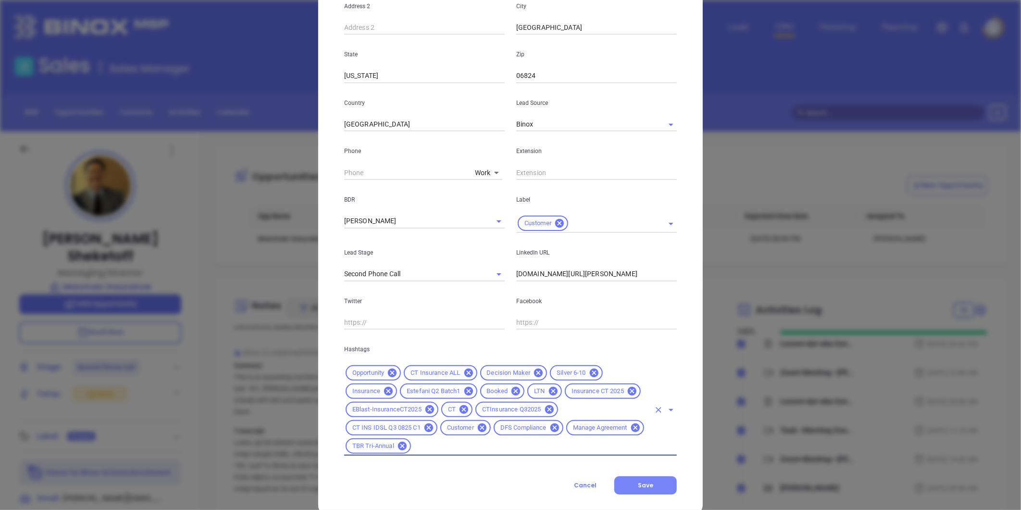
click at [648, 482] on span "Save" at bounding box center [645, 485] width 15 height 8
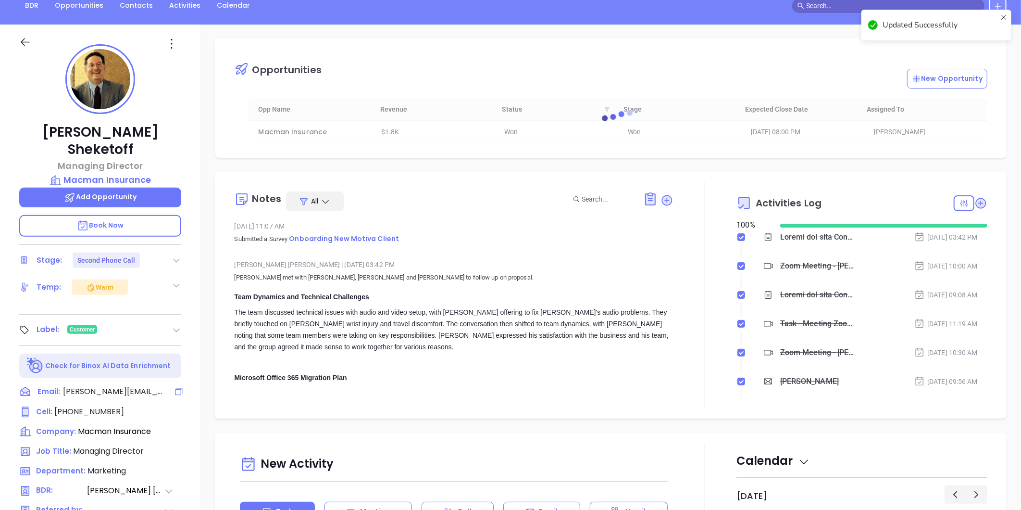
scroll to position [295, 0]
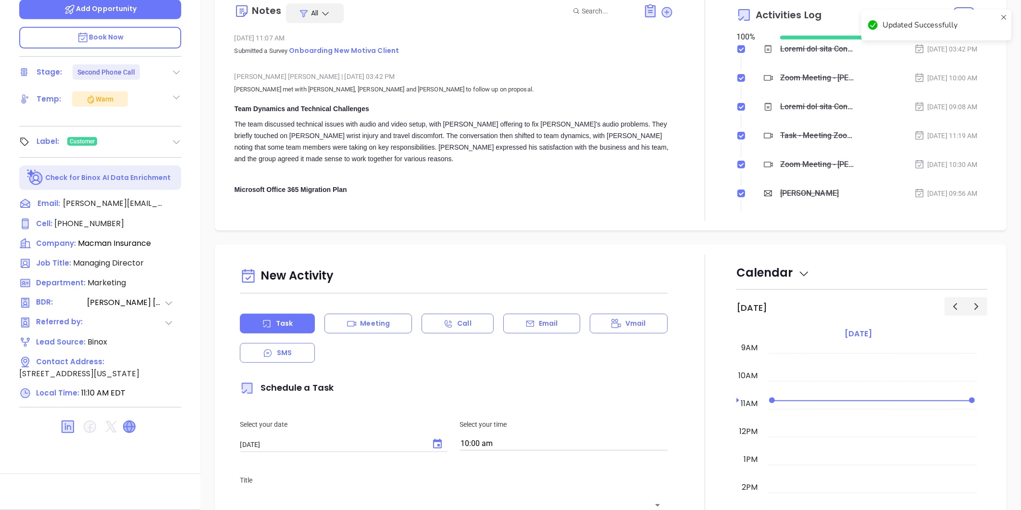
click at [130, 421] on icon at bounding box center [130, 427] width 12 height 12
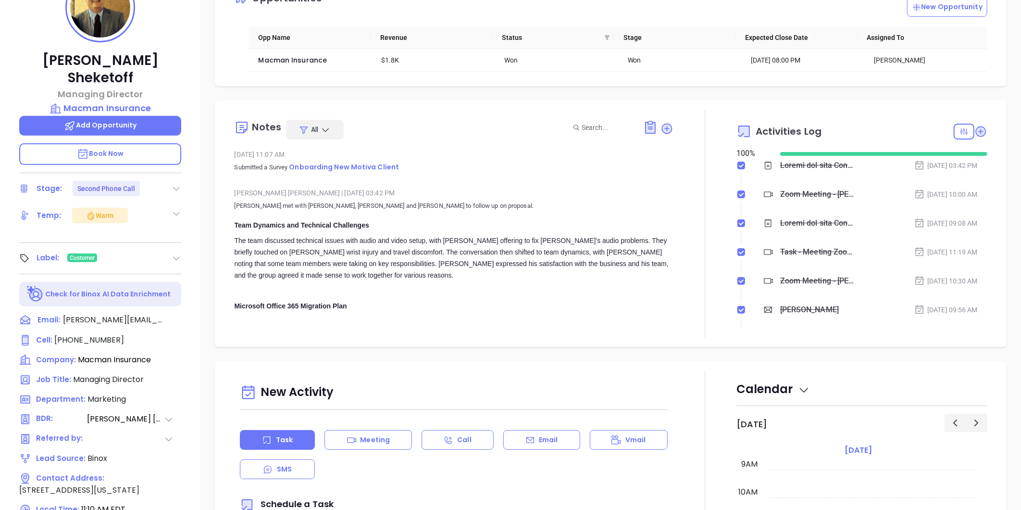
scroll to position [0, 0]
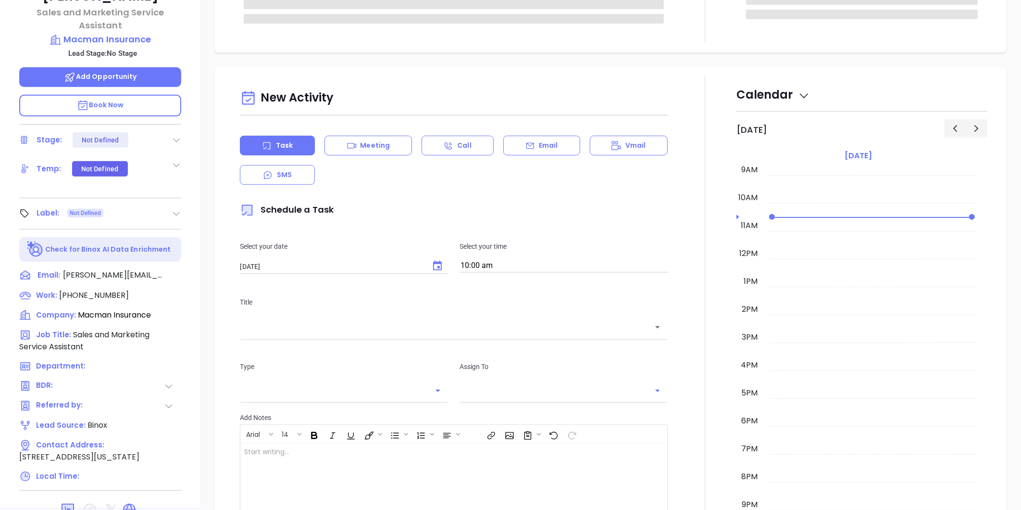
scroll to position [241, 0]
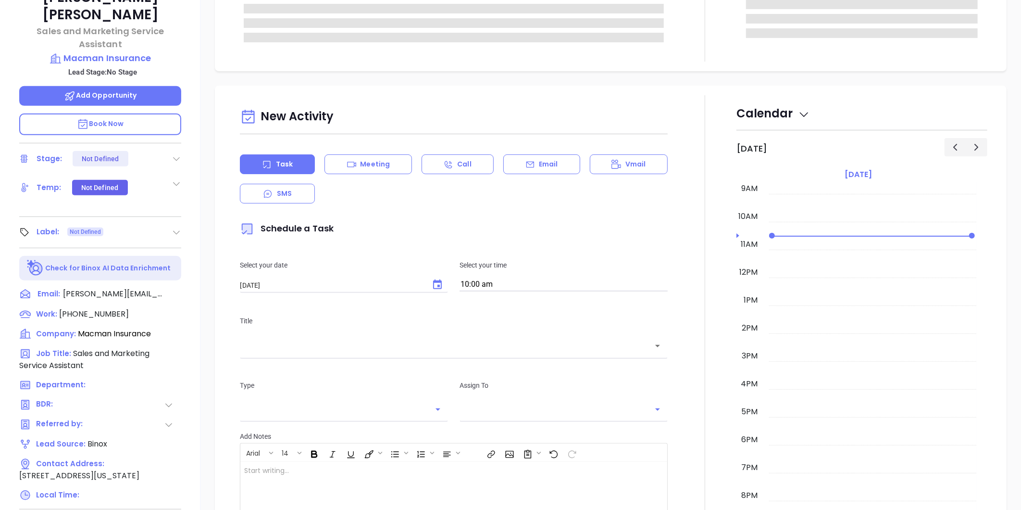
type input "[PERSON_NAME]"
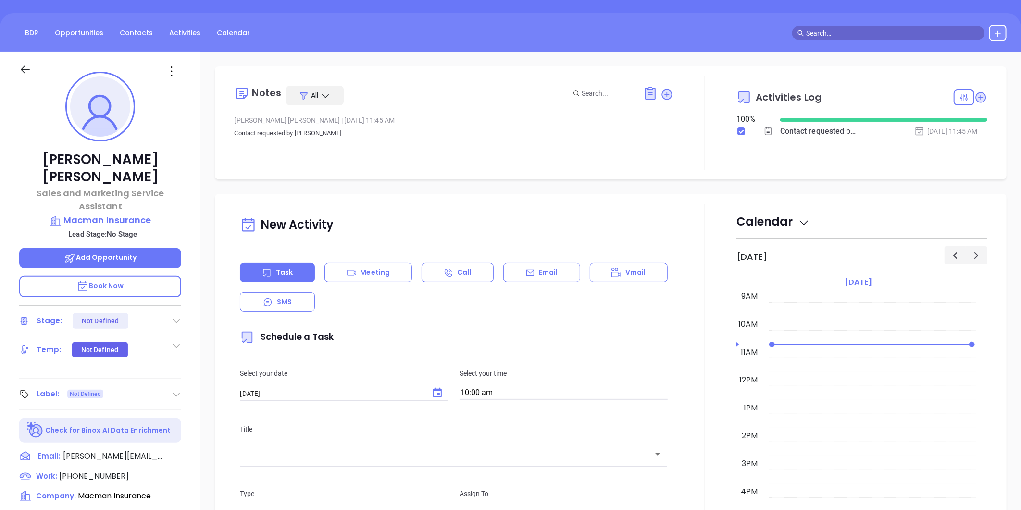
scroll to position [0, 0]
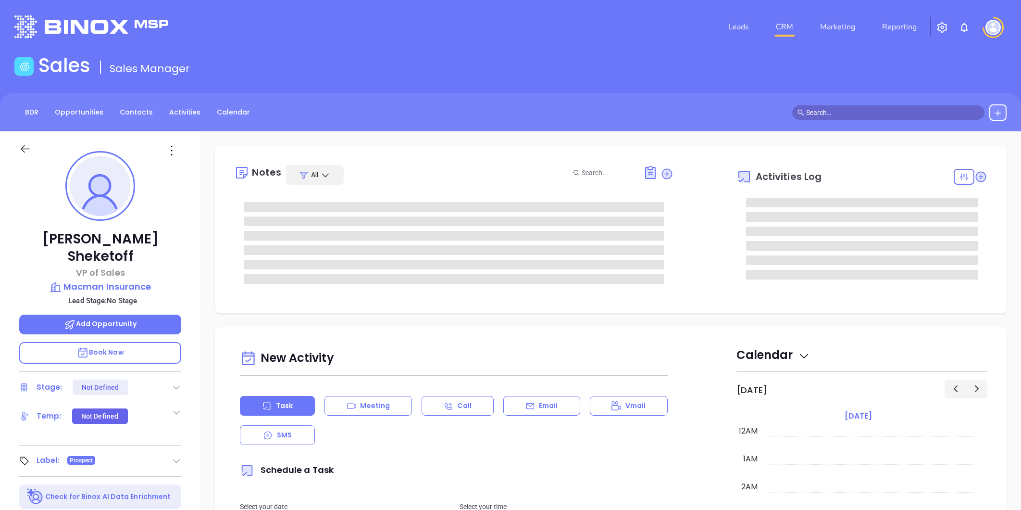
type input "[DATE]"
type input "[PERSON_NAME]"
type input "[DATE]"
type input "[PERSON_NAME]"
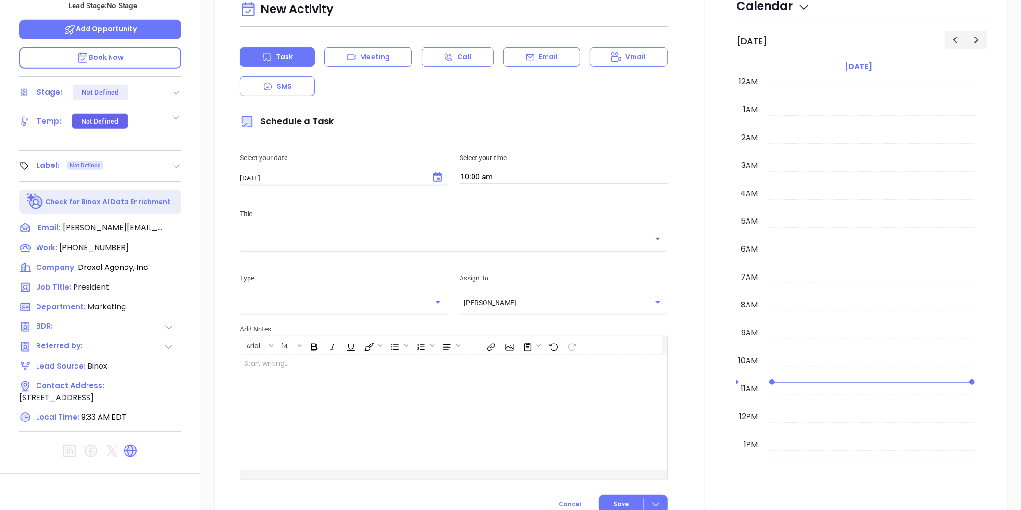
scroll to position [224, 0]
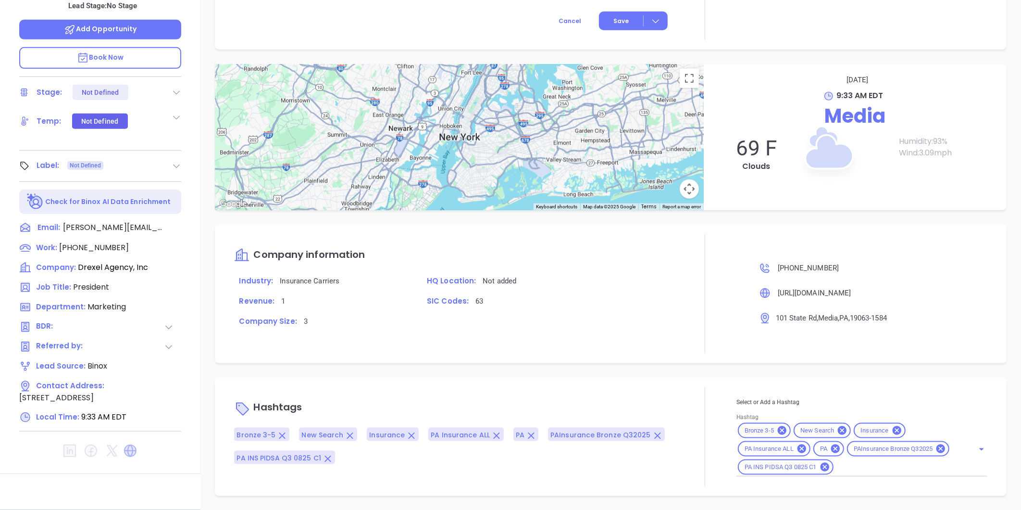
click at [125, 444] on icon at bounding box center [130, 450] width 12 height 12
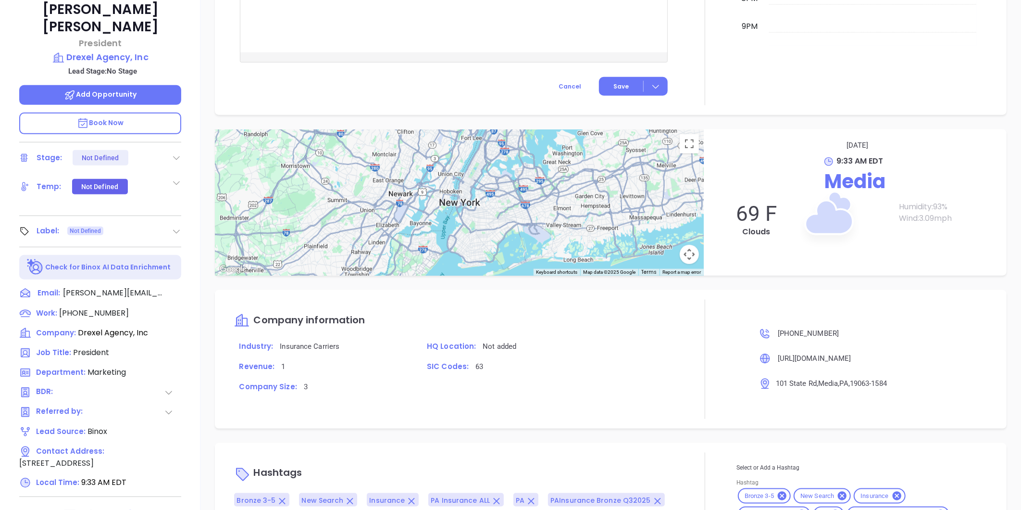
scroll to position [135, 0]
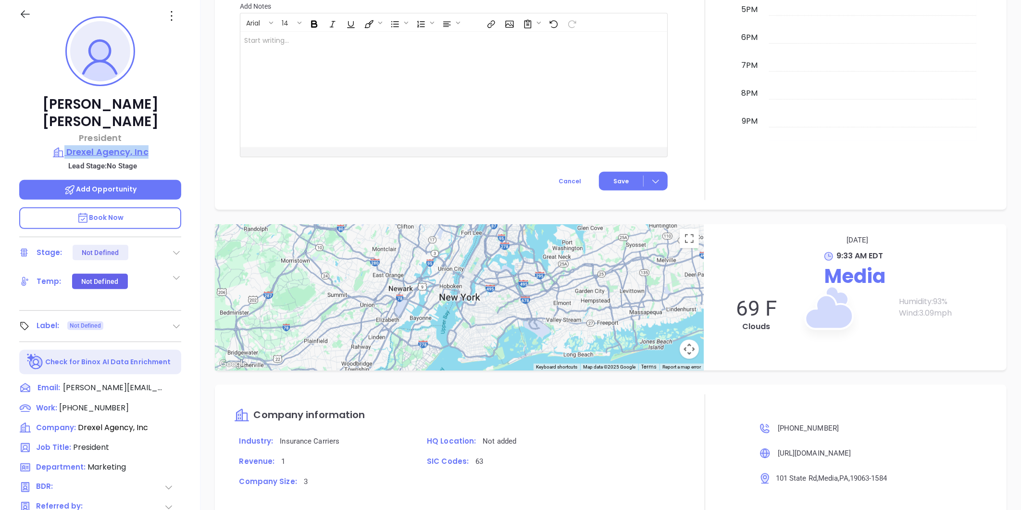
drag, startPoint x: 165, startPoint y: 123, endPoint x: 164, endPoint y: 131, distance: 8.7
click at [164, 131] on div "John Mulloy President Drexel Agency, Inc Lead Stage: No Stage Add Opportunity B…" at bounding box center [100, 315] width 200 height 637
copy div "Drexel Agency, Inc"
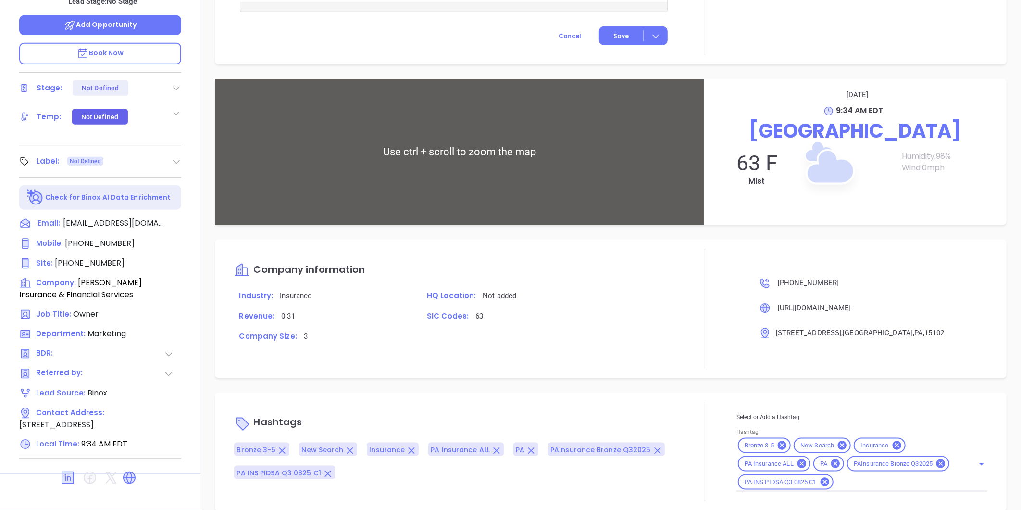
scroll to position [483, 0]
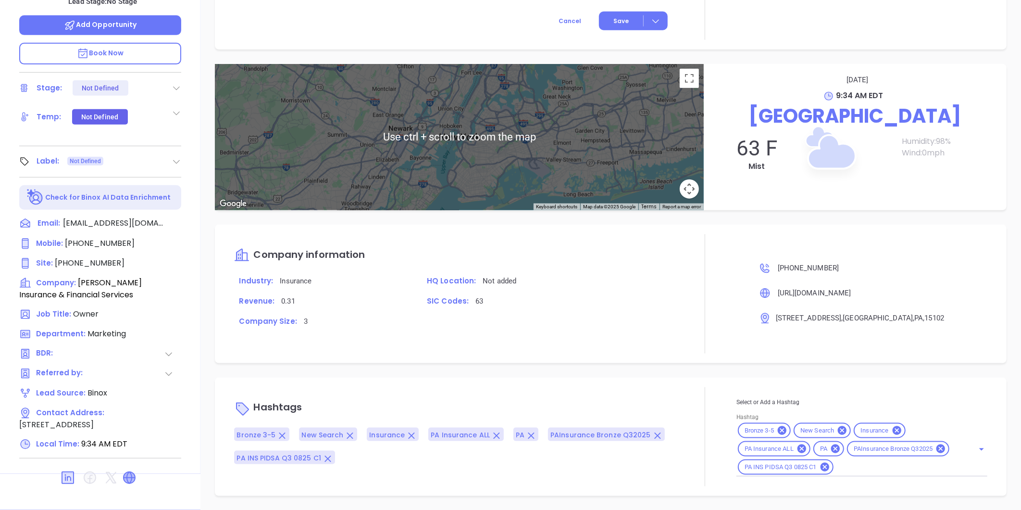
click at [126, 474] on icon at bounding box center [130, 478] width 12 height 12
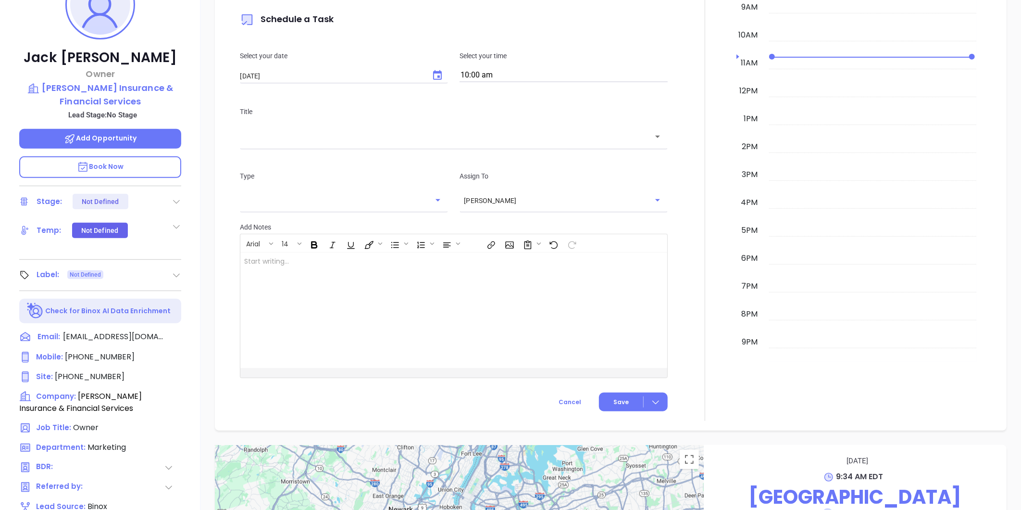
scroll to position [27, 0]
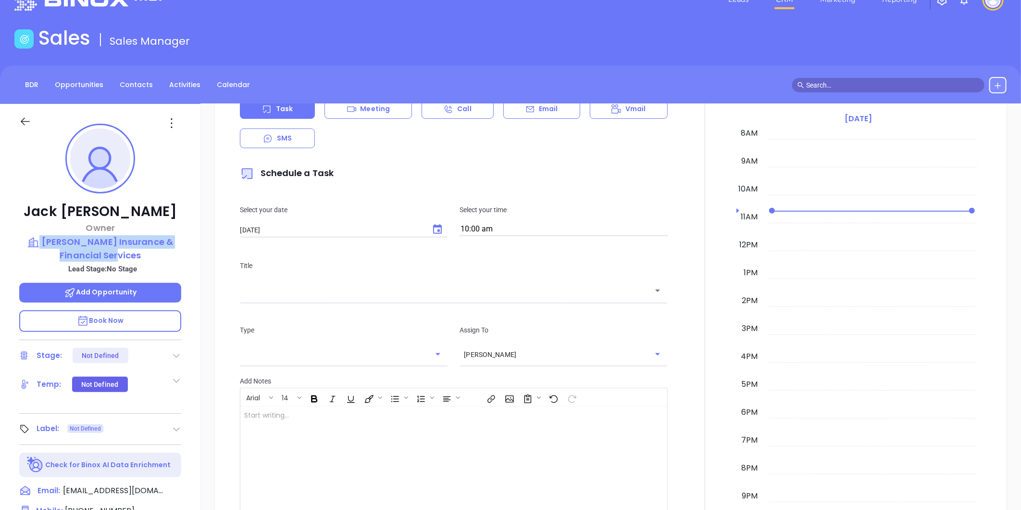
drag, startPoint x: 181, startPoint y: 228, endPoint x: 186, endPoint y: 249, distance: 21.2
click at [186, 249] on div "Jack Driscoll Owner Driscoll Insurance & Financial Services Lead Stage: No Stag…" at bounding box center [100, 422] width 200 height 637
copy div "Driscoll Insurance & Financial Services"
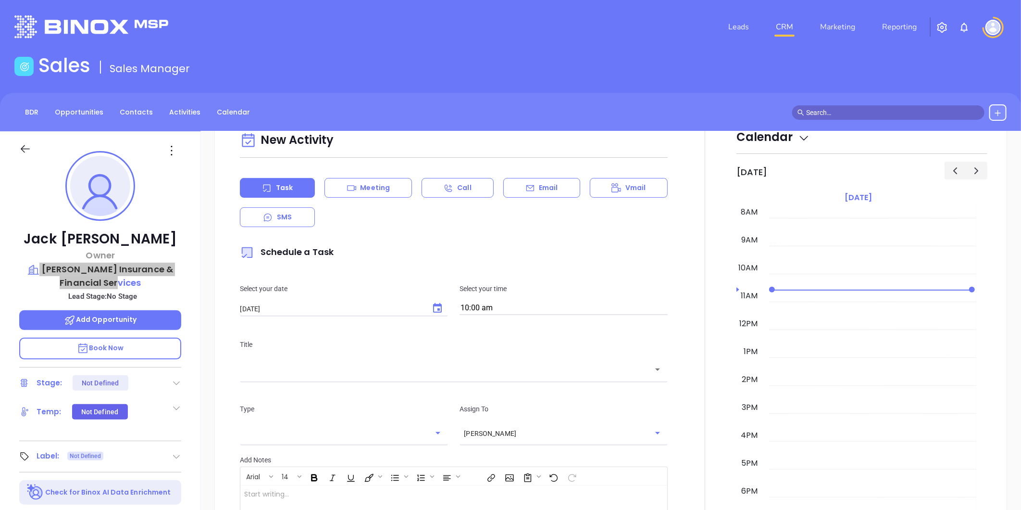
scroll to position [162, 0]
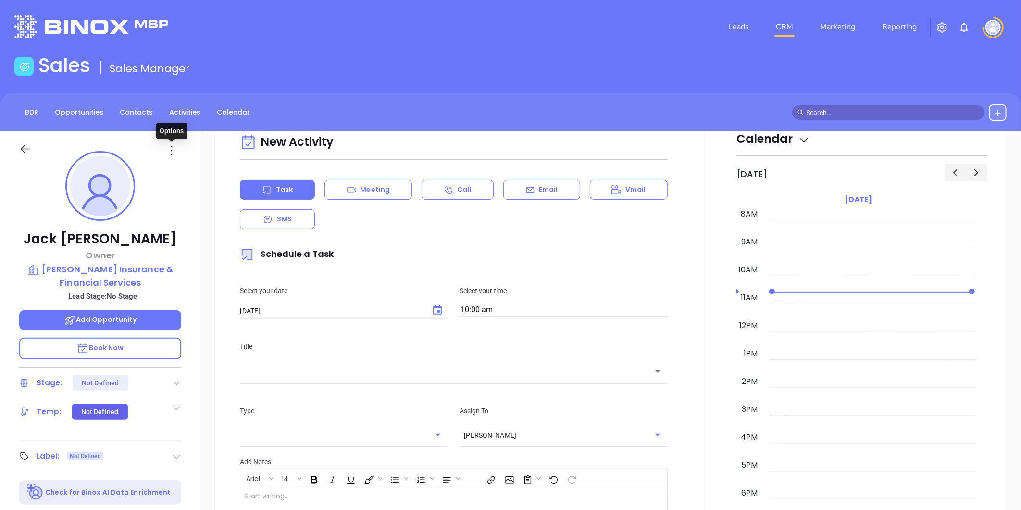
drag, startPoint x: 171, startPoint y: 152, endPoint x: 178, endPoint y: 165, distance: 14.8
click at [171, 152] on icon at bounding box center [171, 150] width 15 height 15
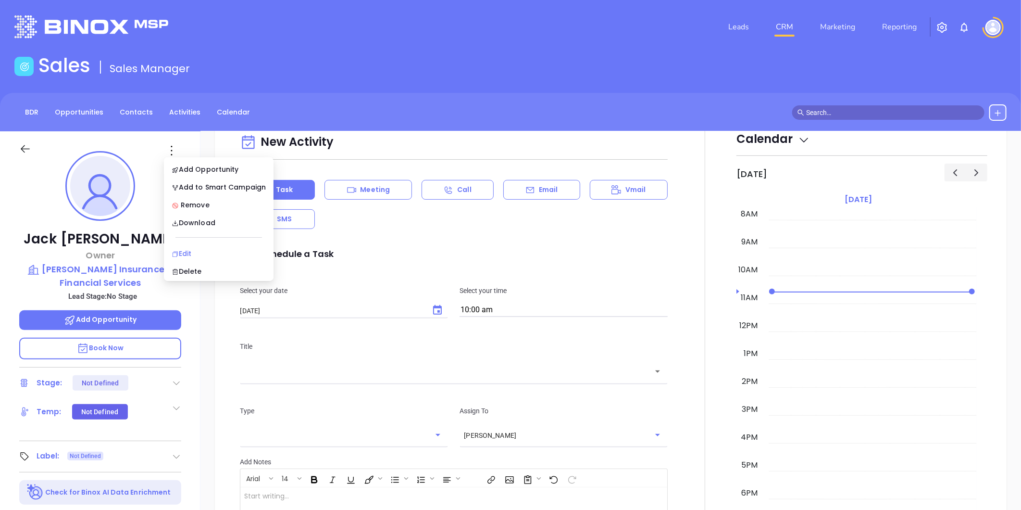
click at [195, 250] on div "Edit" at bounding box center [219, 253] width 94 height 11
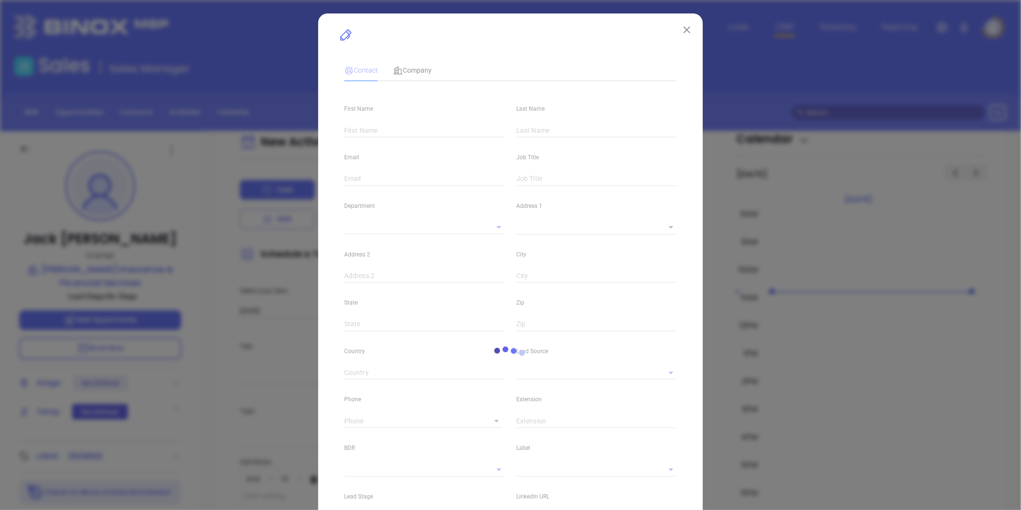
type input "Jack"
type input "Driscoll"
type input "[EMAIL_ADDRESS][DOMAIN_NAME]"
type input "Owner"
type textarea "2738 South Park Road"
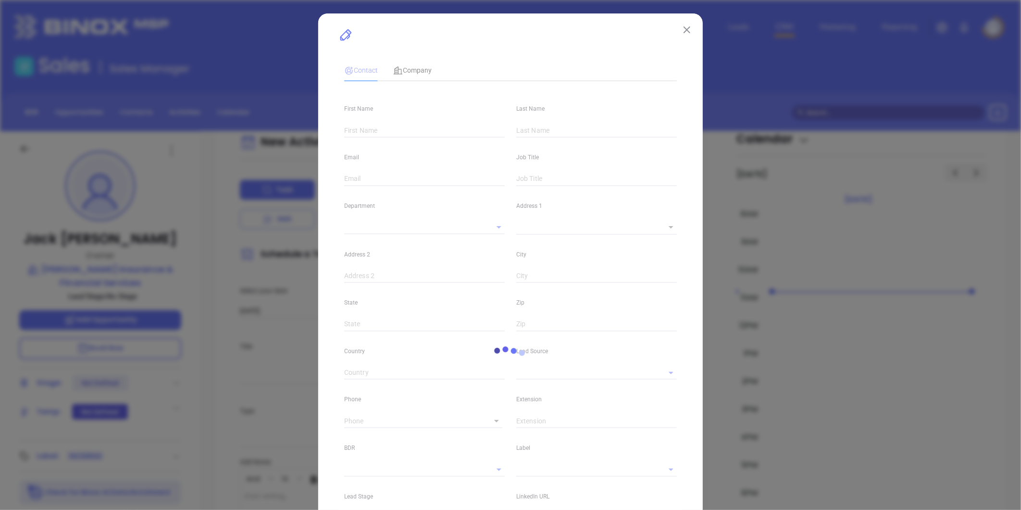
type input "1"
type input "Bethel Park"
type input "PA"
type input "15102"
type input "www.linkedin.com/in/jack-driscoll-23151520"
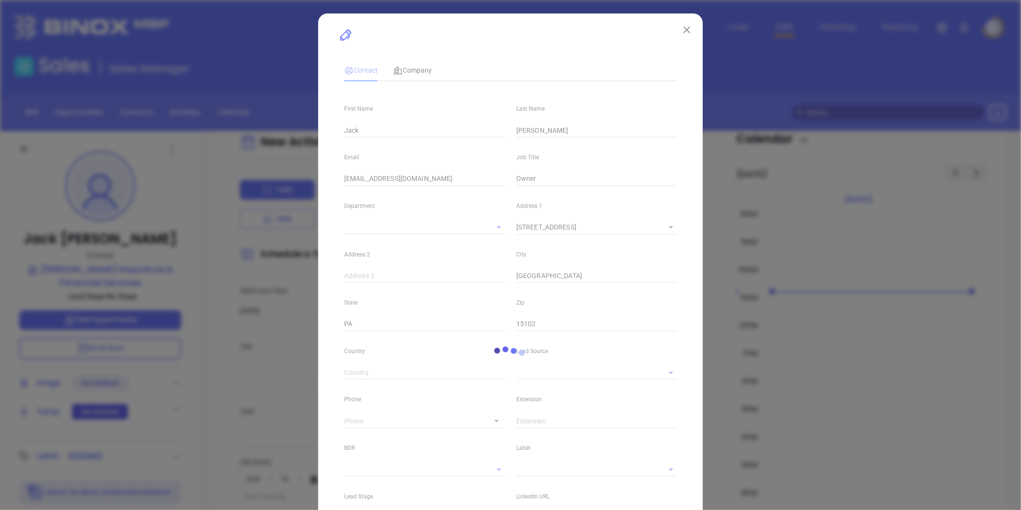
type input "Marketing"
type input "Binox"
type input "undefined undefined"
type input "1"
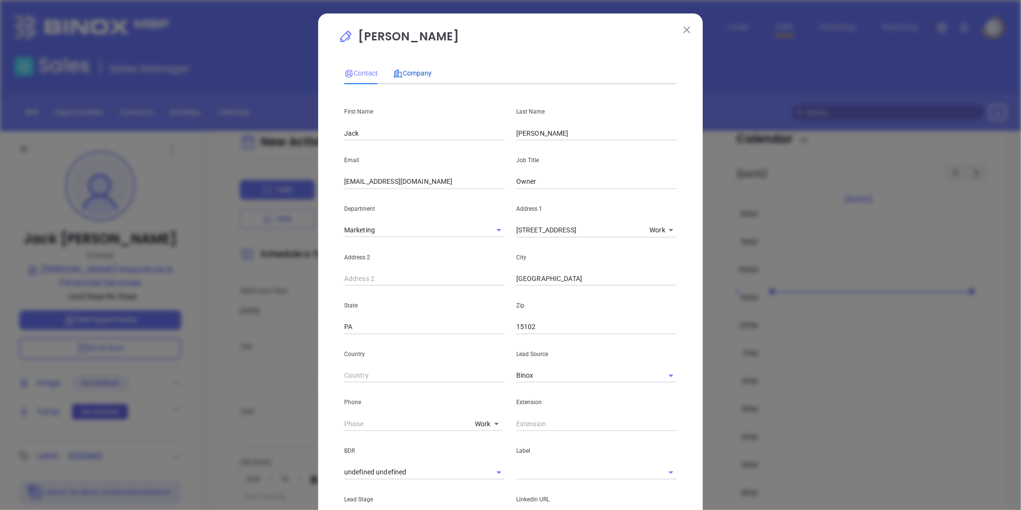
click at [411, 69] on span "Company" at bounding box center [412, 73] width 38 height 8
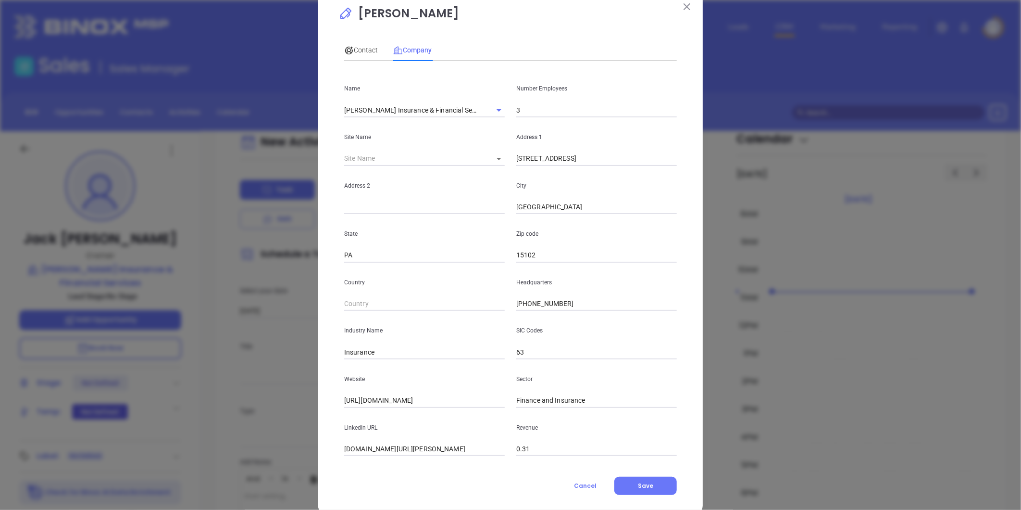
scroll to position [42, 0]
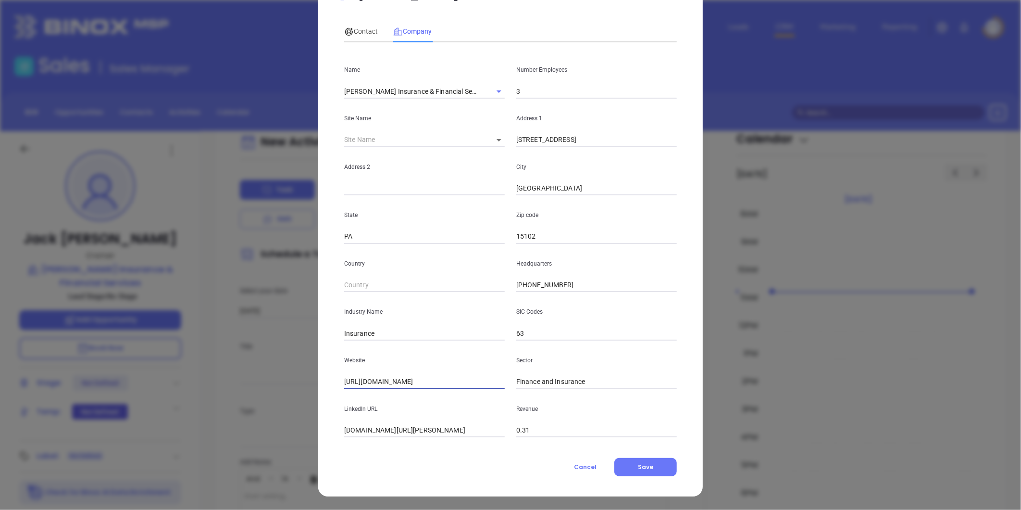
drag, startPoint x: 432, startPoint y: 383, endPoint x: 106, endPoint y: 387, distance: 325.5
click at [107, 387] on div "Jack Driscoll Contact Company First Name Jack Last Name Driscoll Email jack@dri…" at bounding box center [510, 255] width 1021 height 510
paste input "www.driscollinsuranceservices"
type input "https://www.driscollinsuranceservices.com/"
drag, startPoint x: 354, startPoint y: 31, endPoint x: 364, endPoint y: 35, distance: 11.0
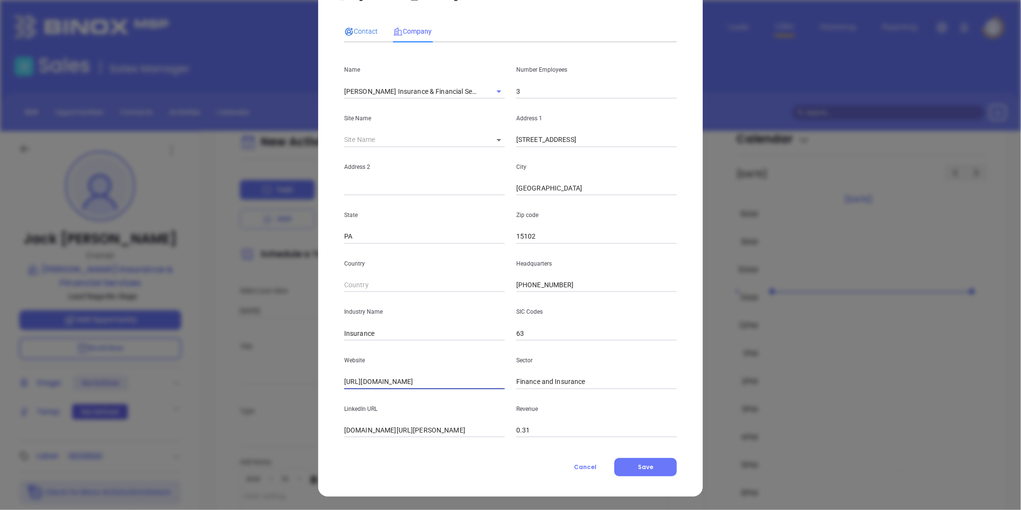
click at [355, 31] on span "Contact" at bounding box center [361, 31] width 34 height 8
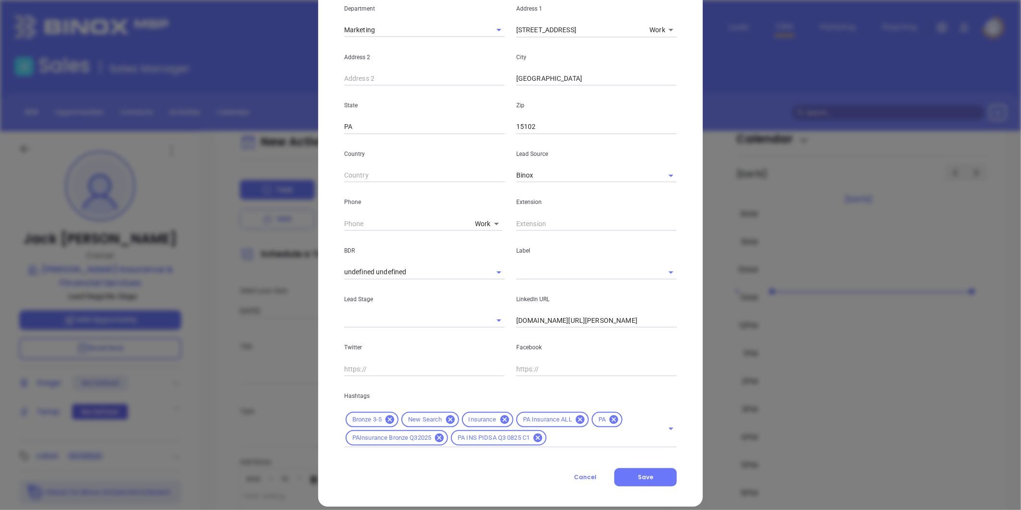
scroll to position [210, 0]
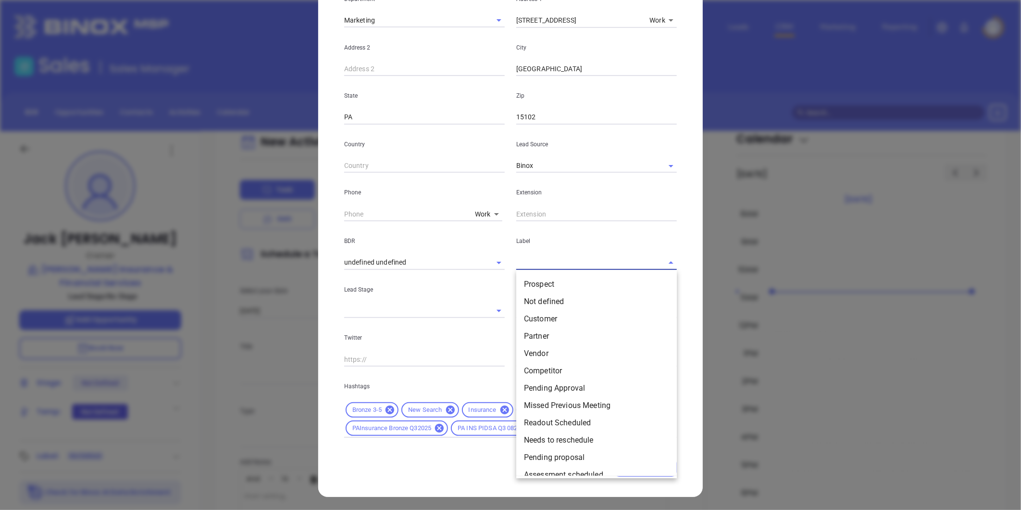
click at [523, 268] on input "text" at bounding box center [583, 262] width 134 height 14
click at [534, 287] on li "Prospect" at bounding box center [596, 283] width 161 height 17
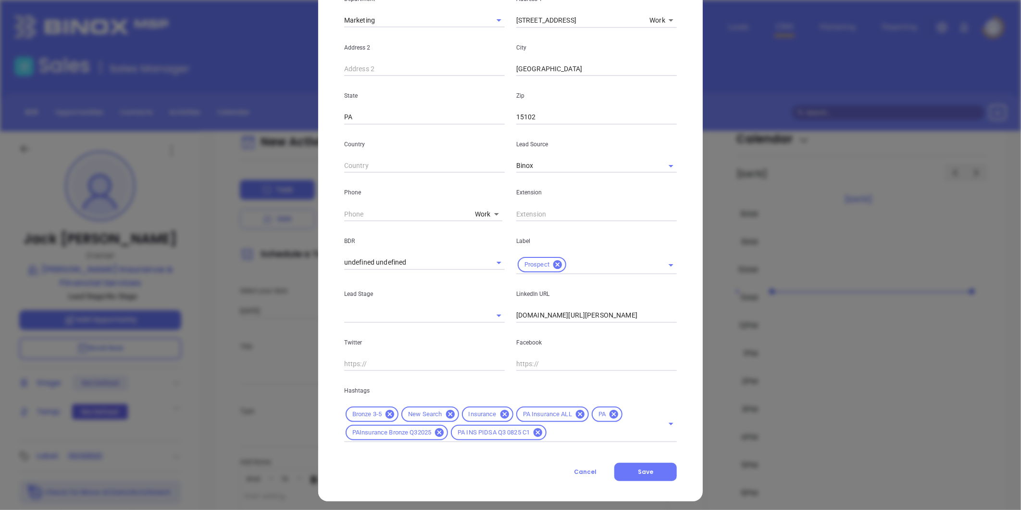
click at [526, 279] on div "LinkedIn URL www.linkedin.com/in/jack-driscoll-23151520" at bounding box center [597, 298] width 172 height 49
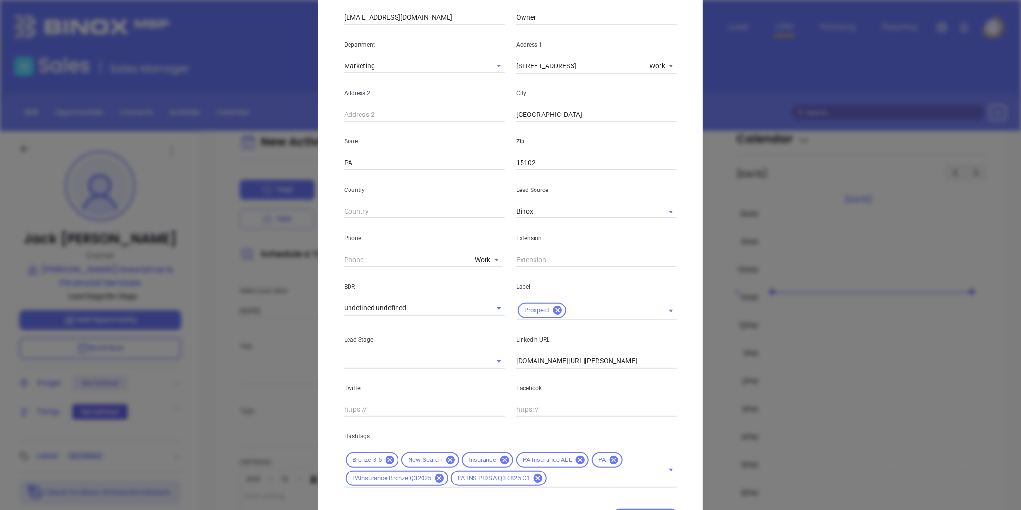
scroll to position [0, 0]
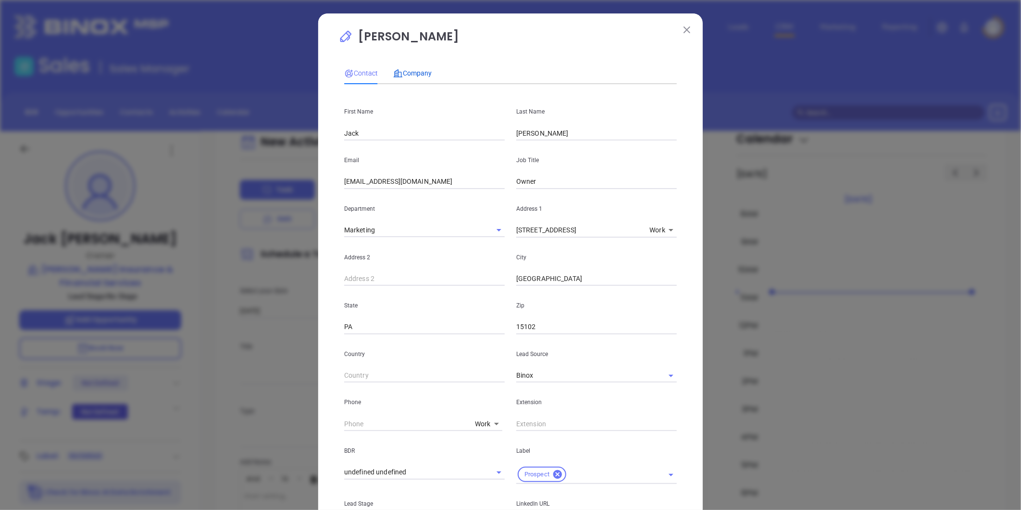
click at [411, 70] on span "Company" at bounding box center [412, 73] width 38 height 8
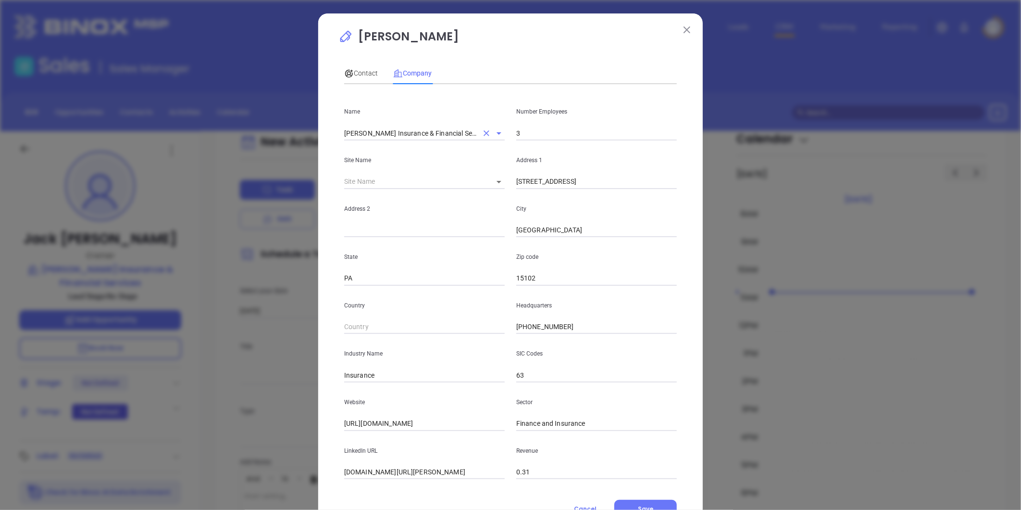
click at [386, 126] on input "Driscoll Insurance & Financial Services" at bounding box center [411, 133] width 134 height 14
click at [387, 126] on input "Driscoll Insurance & Financial Services" at bounding box center [411, 133] width 134 height 14
click at [389, 127] on input "Driscoll Insurance & Financial Services" at bounding box center [411, 133] width 134 height 14
click at [392, 131] on input "Driscoll Insurance & Financial Services" at bounding box center [411, 133] width 134 height 14
click at [393, 131] on input "Driscoll Insurance & Financial Services" at bounding box center [411, 133] width 134 height 14
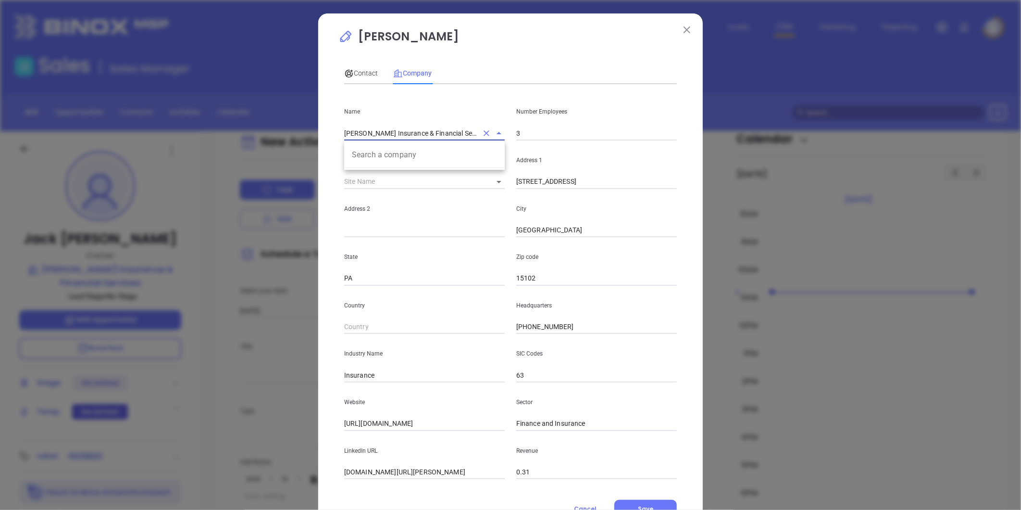
click at [393, 131] on input "Driscoll Insurance & Financial Services" at bounding box center [411, 133] width 134 height 14
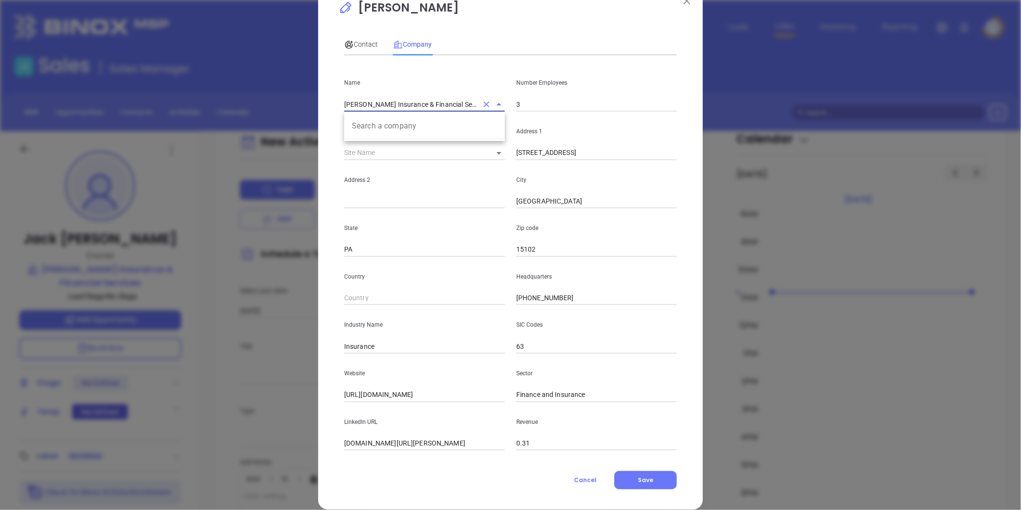
scroll to position [42, 0]
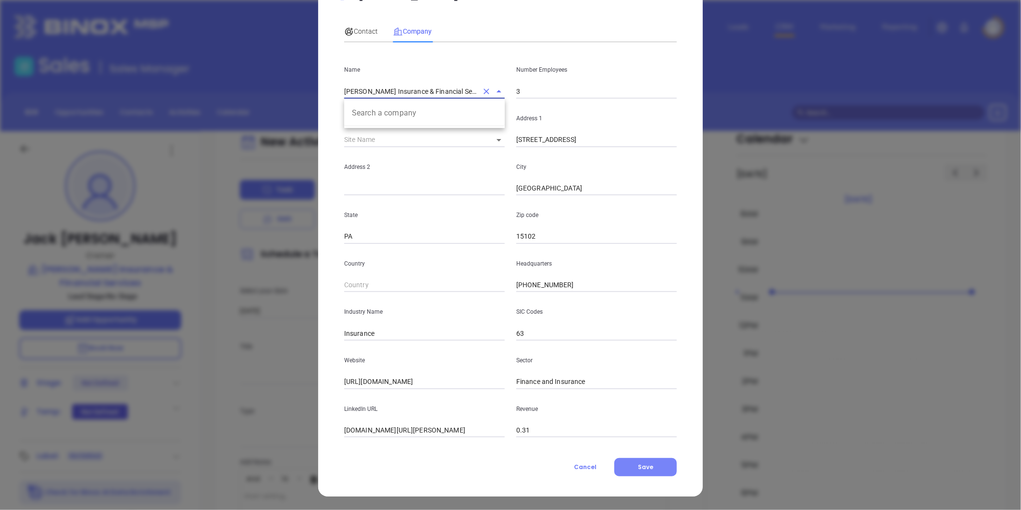
click at [653, 463] on button "Save" at bounding box center [645, 467] width 62 height 18
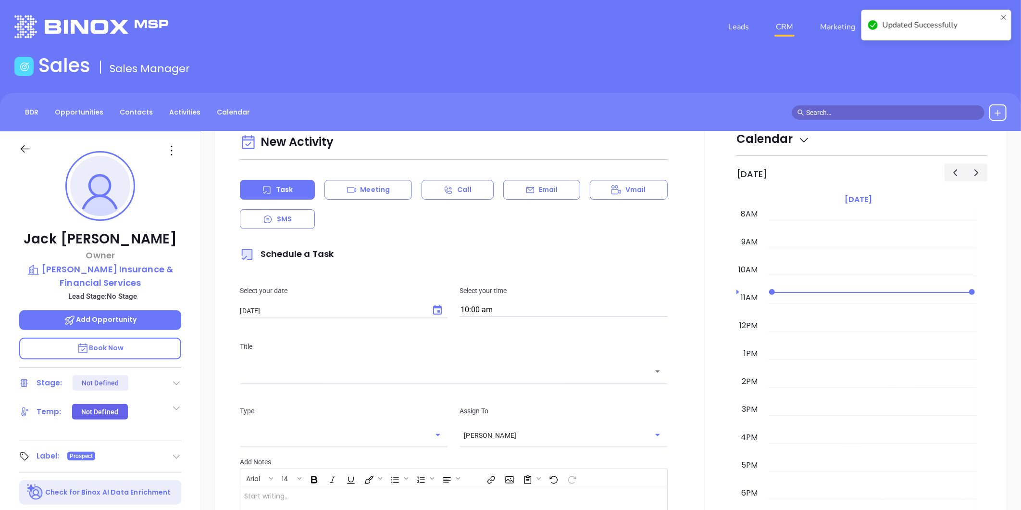
scroll to position [162, 0]
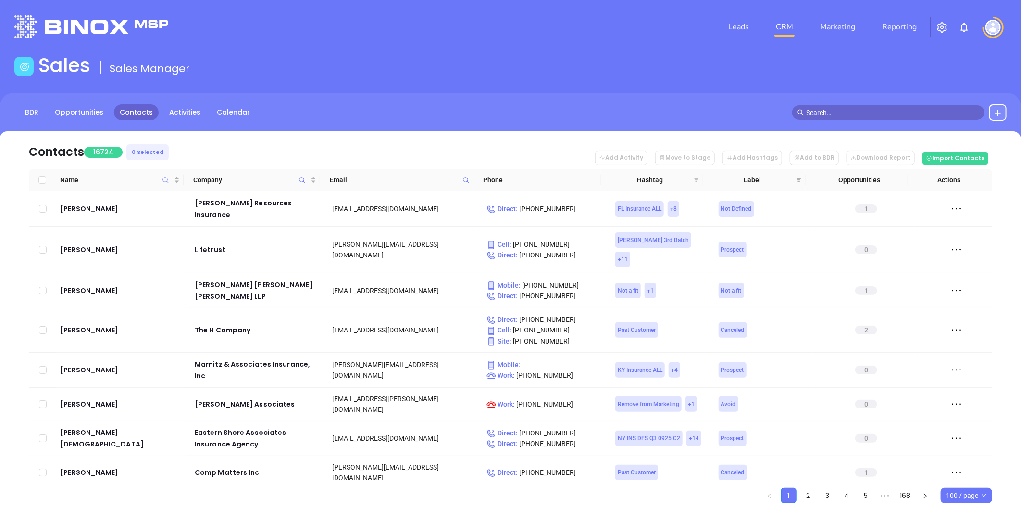
click at [696, 179] on icon "filter" at bounding box center [696, 179] width 5 height 5
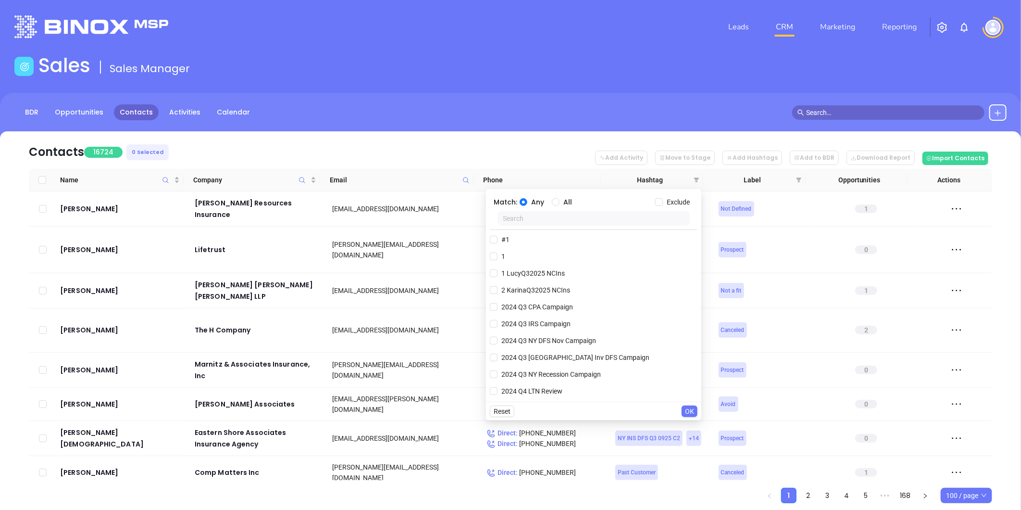
click at [568, 220] on input "text" at bounding box center [594, 218] width 192 height 14
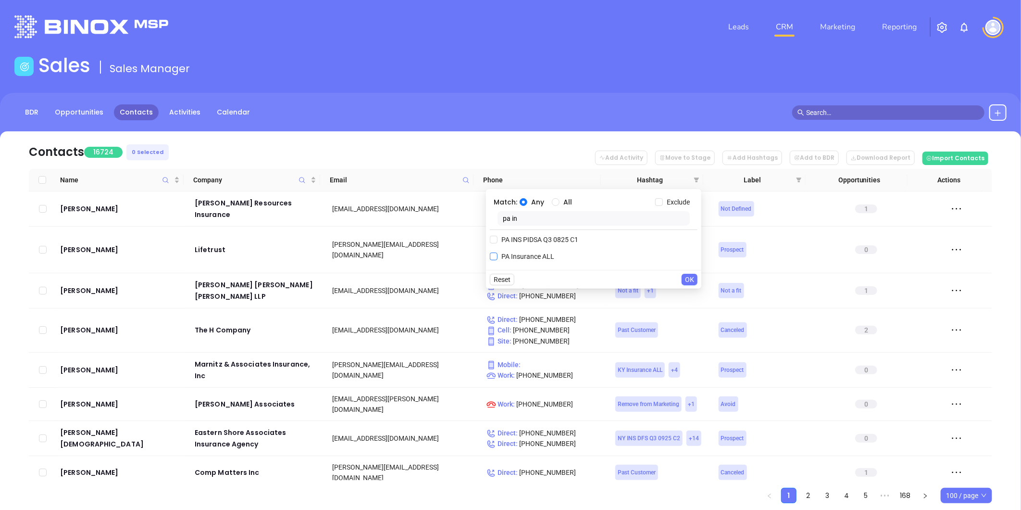
type input "pa in"
click at [529, 254] on span "PA Insurance ALL" at bounding box center [528, 256] width 61 height 11
click at [498, 254] on input "PA Insurance ALL" at bounding box center [494, 256] width 8 height 8
checkbox input "true"
drag, startPoint x: 533, startPoint y: 217, endPoint x: 455, endPoint y: 223, distance: 78.1
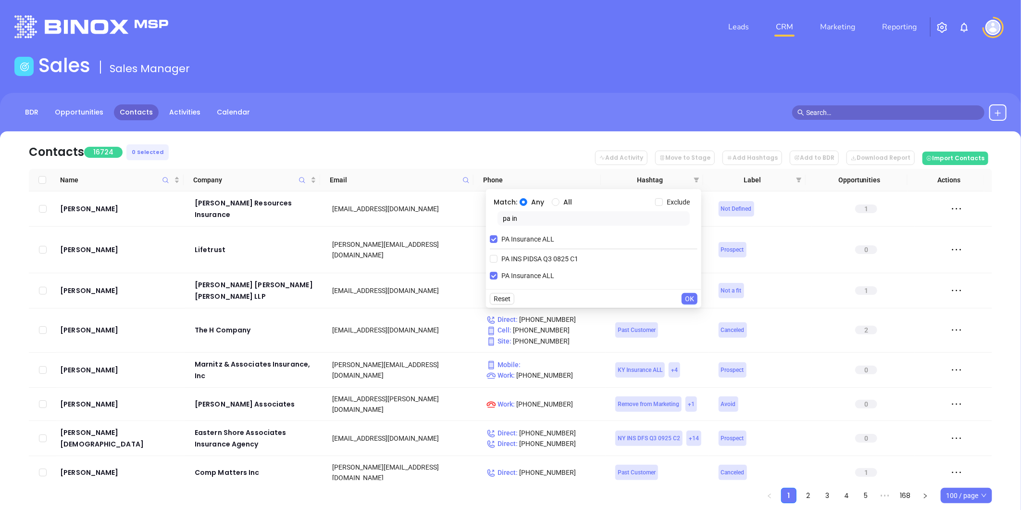
click at [455, 223] on body "Leads CRM Marketing Reporting Financial Leads Leads Sales Sales Manager BDR Opp…" at bounding box center [510, 255] width 1021 height 510
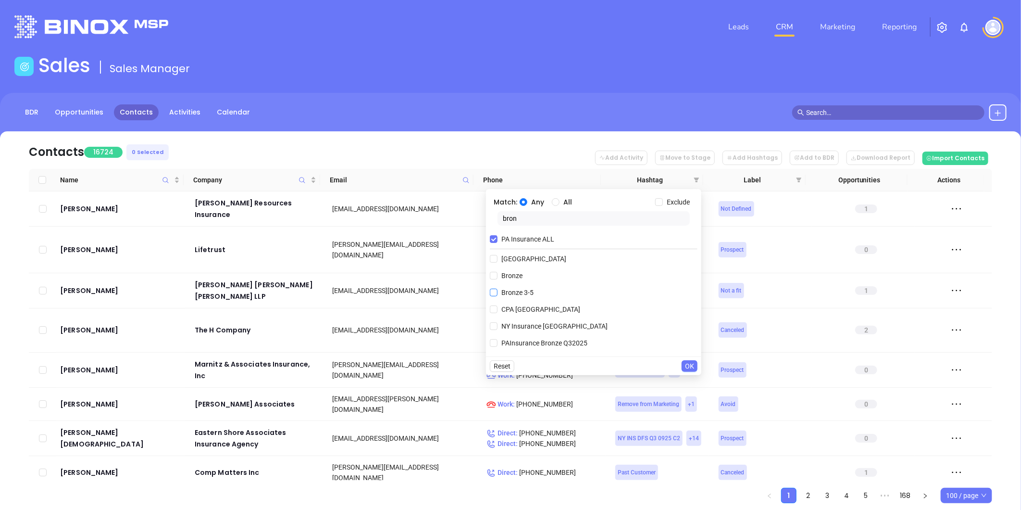
type input "bron"
click at [523, 291] on span "Bronze 3-5" at bounding box center [518, 292] width 40 height 11
click at [498, 291] on input "Bronze 3-5" at bounding box center [494, 292] width 8 height 8
checkbox input "true"
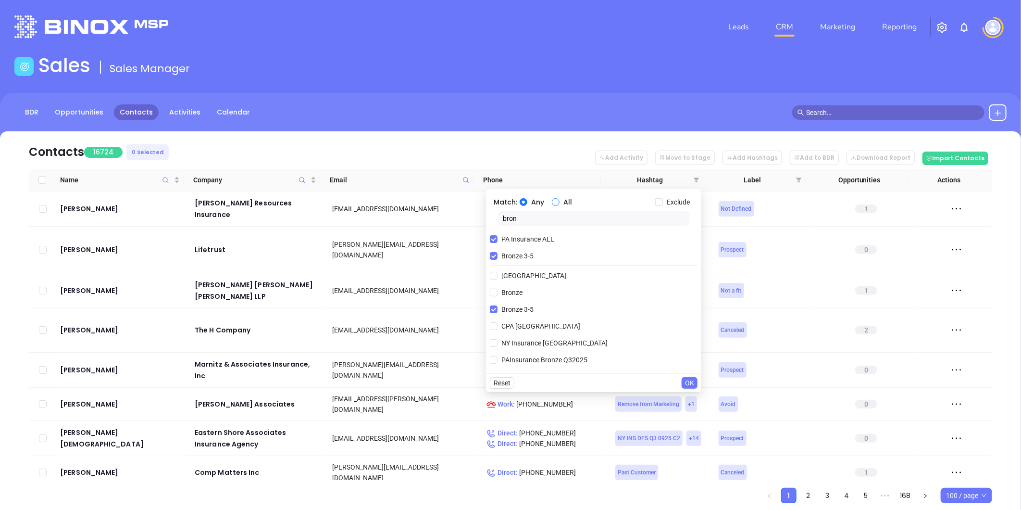
click at [553, 202] on input "All" at bounding box center [556, 202] width 8 height 8
radio input "true"
click at [660, 201] on input "Exclude" at bounding box center [659, 202] width 8 height 8
checkbox input "true"
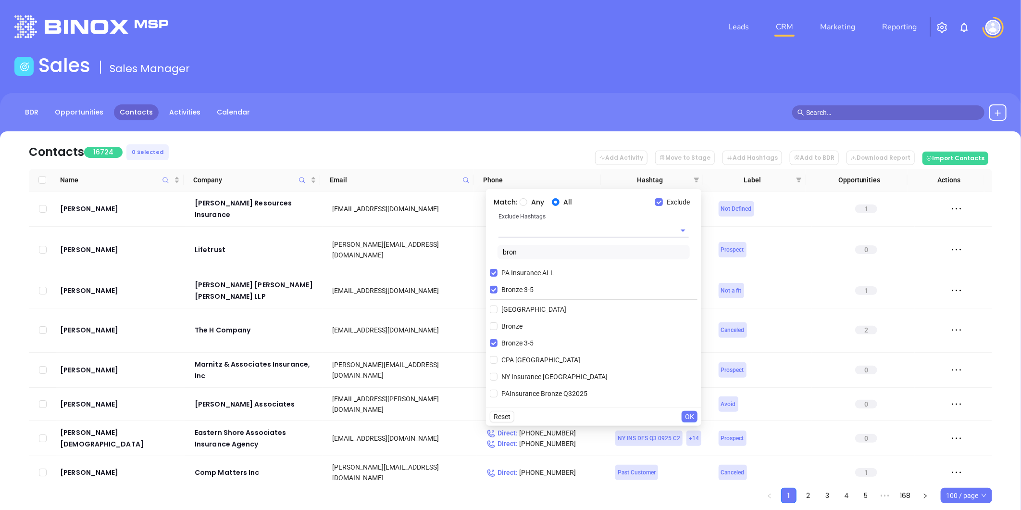
click at [589, 225] on input "text" at bounding box center [579, 230] width 163 height 14
type input "extra"
click at [540, 251] on li "Extra Contact" at bounding box center [593, 252] width 190 height 17
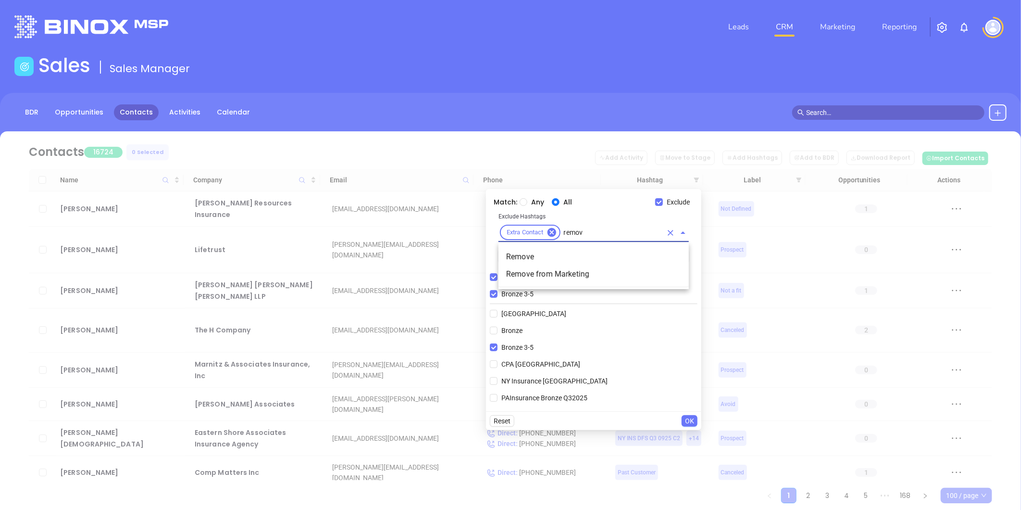
type input "remove"
click at [534, 259] on li "Remove" at bounding box center [593, 256] width 190 height 17
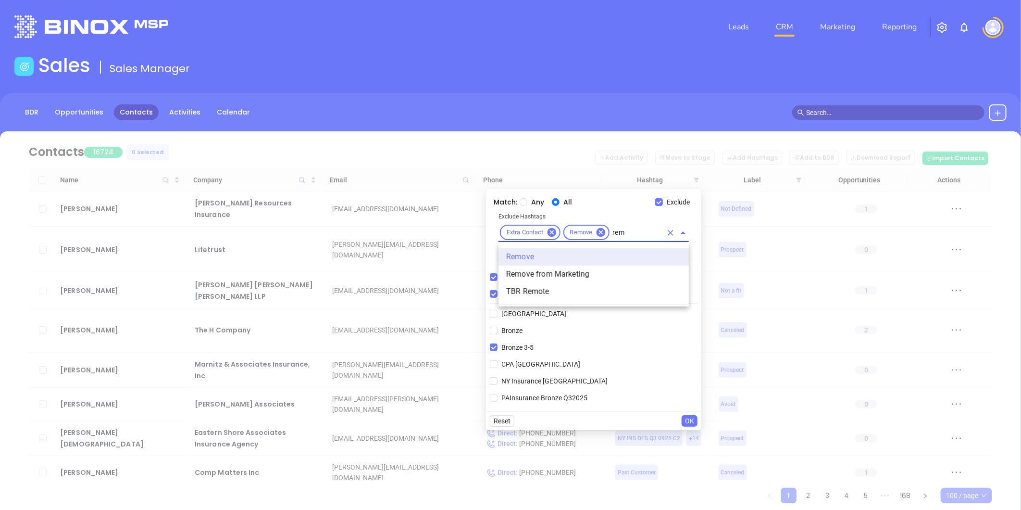
type input "remo"
drag, startPoint x: 543, startPoint y: 273, endPoint x: 553, endPoint y: 271, distance: 9.7
click at [544, 273] on li "Remove from Marketing" at bounding box center [593, 273] width 190 height 17
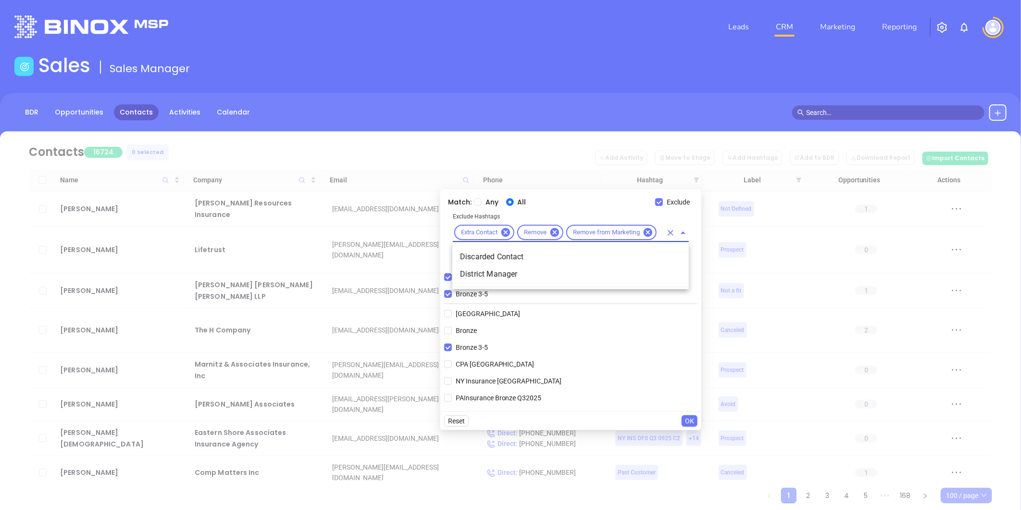
type input "disca"
click at [512, 257] on li "Discarded Contact" at bounding box center [570, 256] width 237 height 17
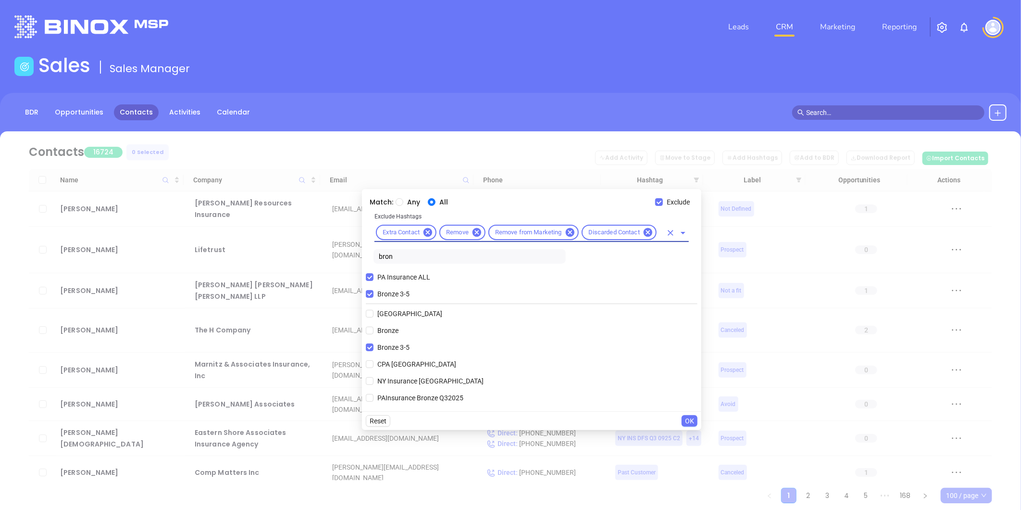
scroll to position [0, 0]
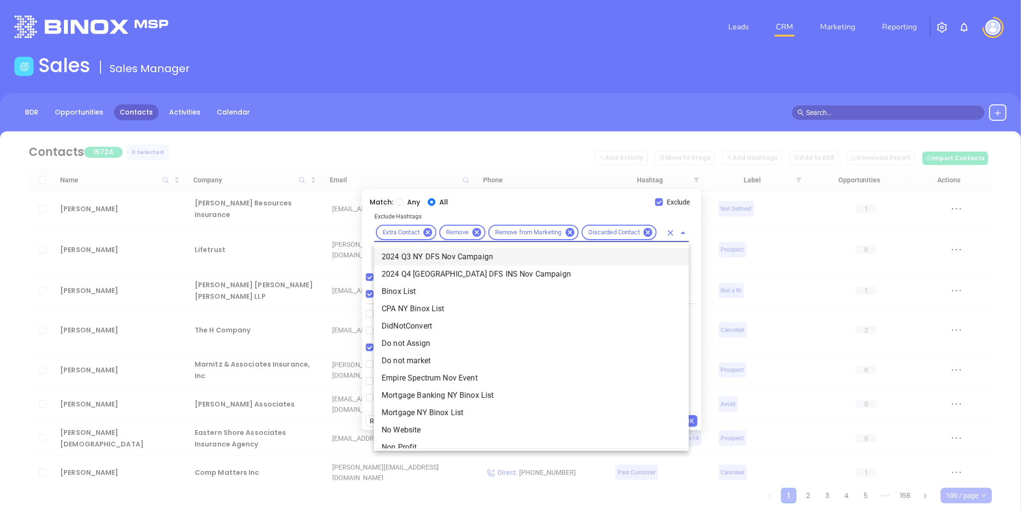
type input "not"
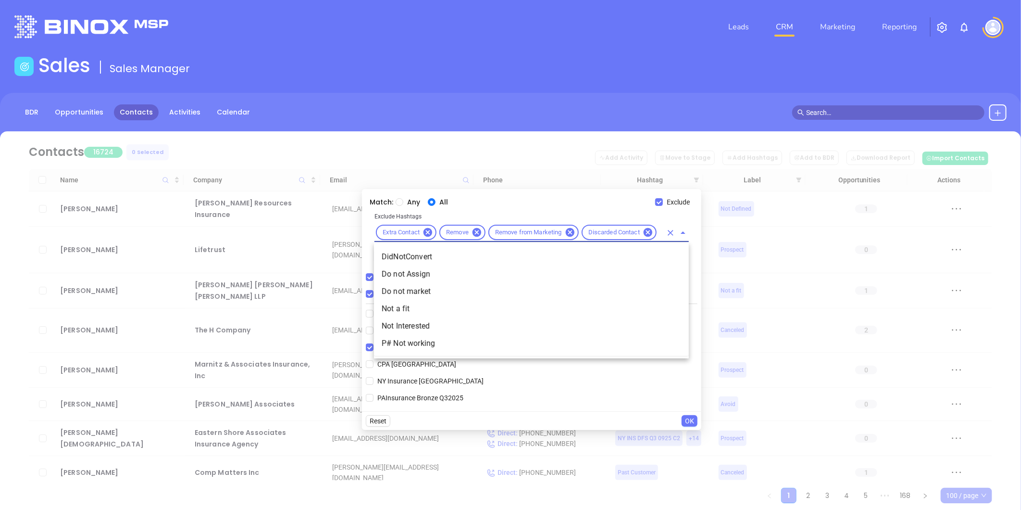
scroll to position [0, 9]
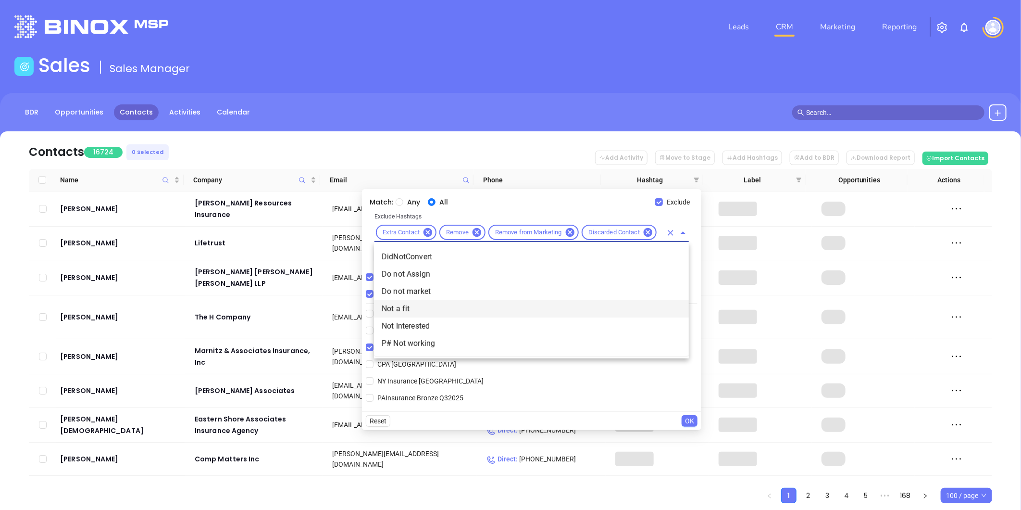
click at [423, 299] on li "Do not market" at bounding box center [531, 291] width 315 height 17
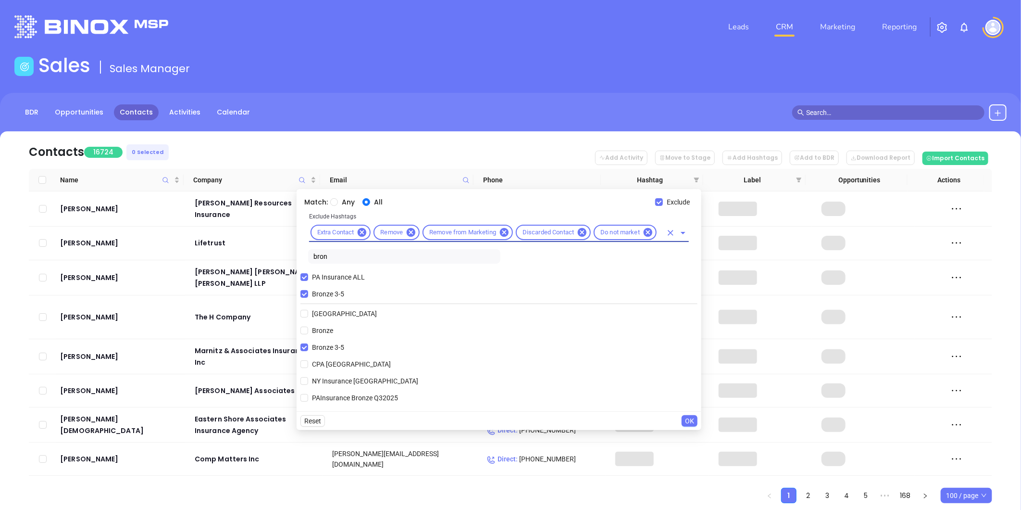
scroll to position [0, 0]
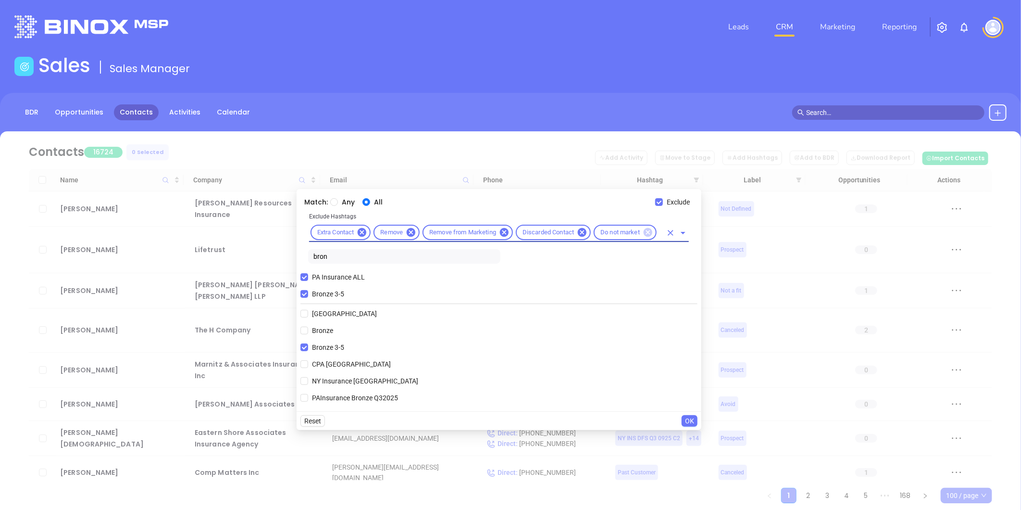
click at [650, 233] on icon at bounding box center [648, 232] width 9 height 9
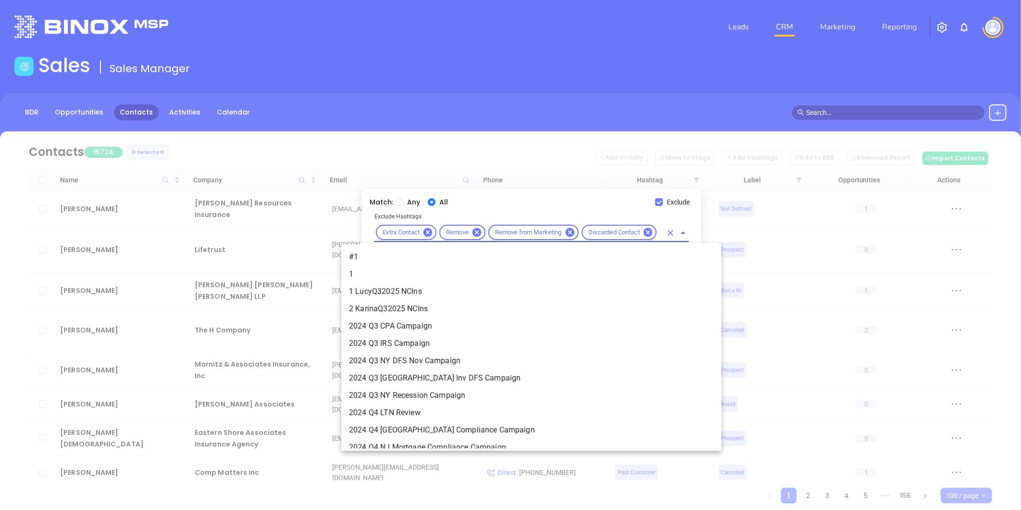
scroll to position [2517, 0]
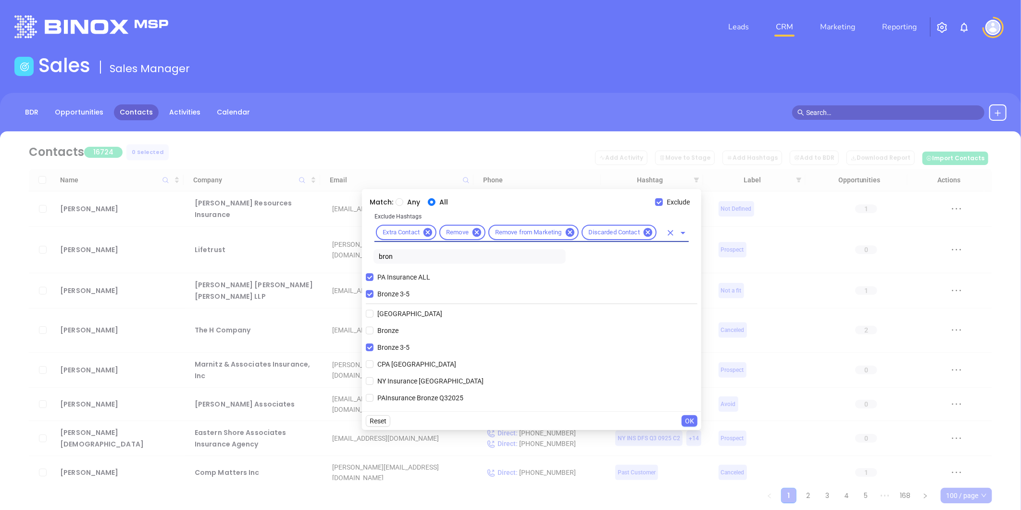
click at [661, 234] on input "text" at bounding box center [660, 232] width 4 height 12
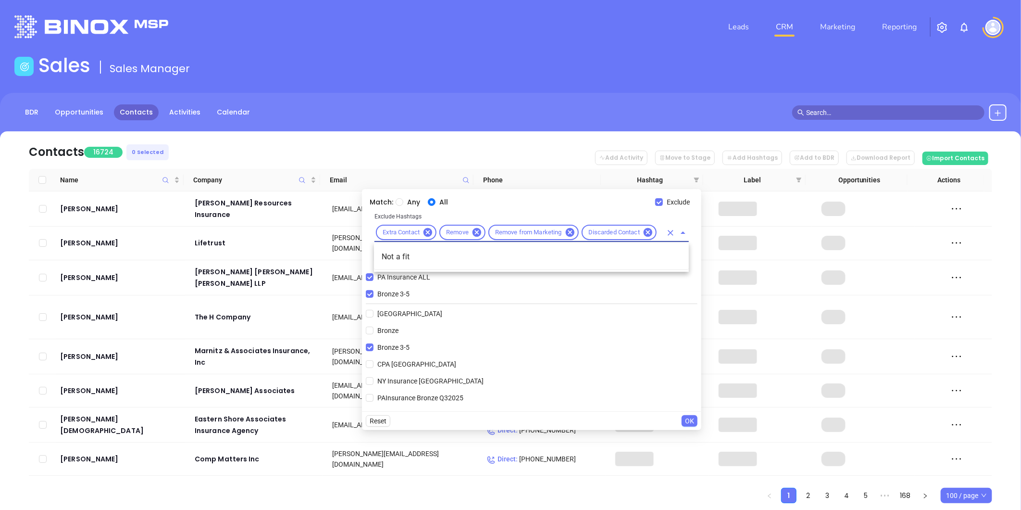
type input "not a"
click at [400, 250] on li "Not a fit" at bounding box center [531, 256] width 315 height 17
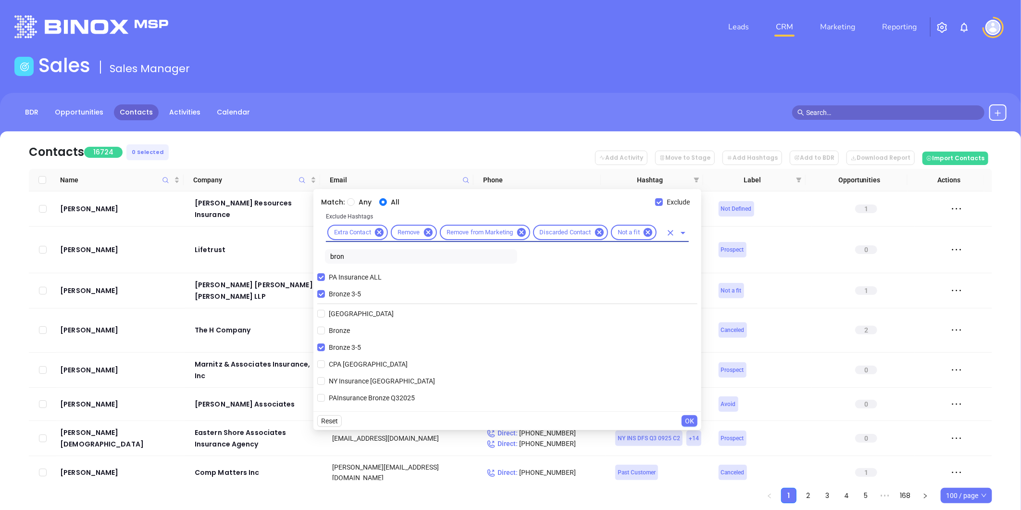
scroll to position [0, 0]
type input "cus"
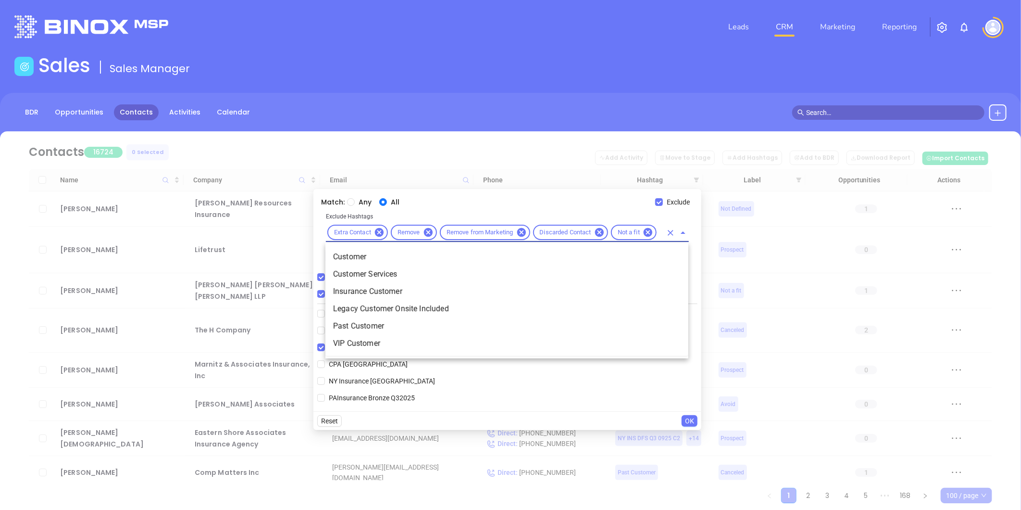
scroll to position [0, 10]
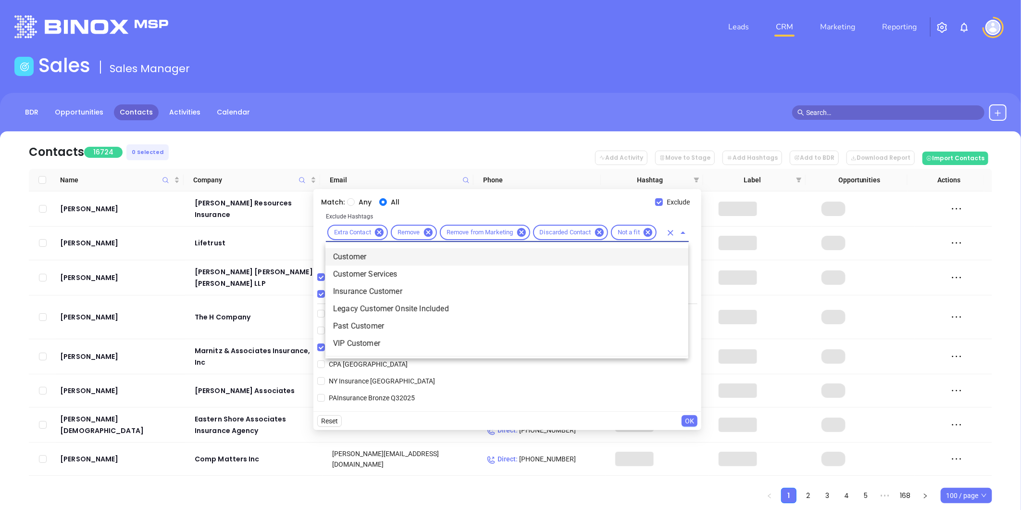
click at [345, 251] on li "Customer" at bounding box center [506, 256] width 363 height 17
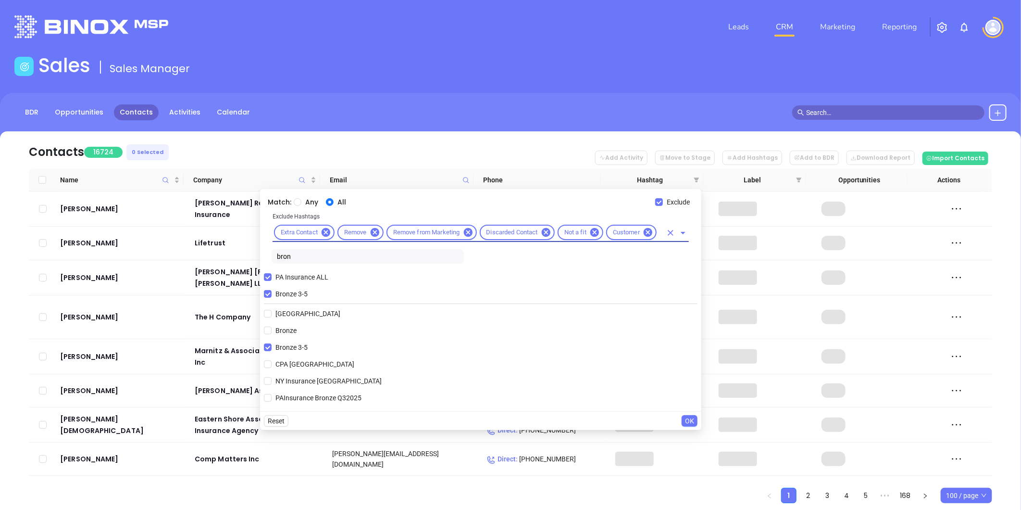
scroll to position [0, 0]
click at [690, 414] on div "Reset OK" at bounding box center [480, 420] width 441 height 19
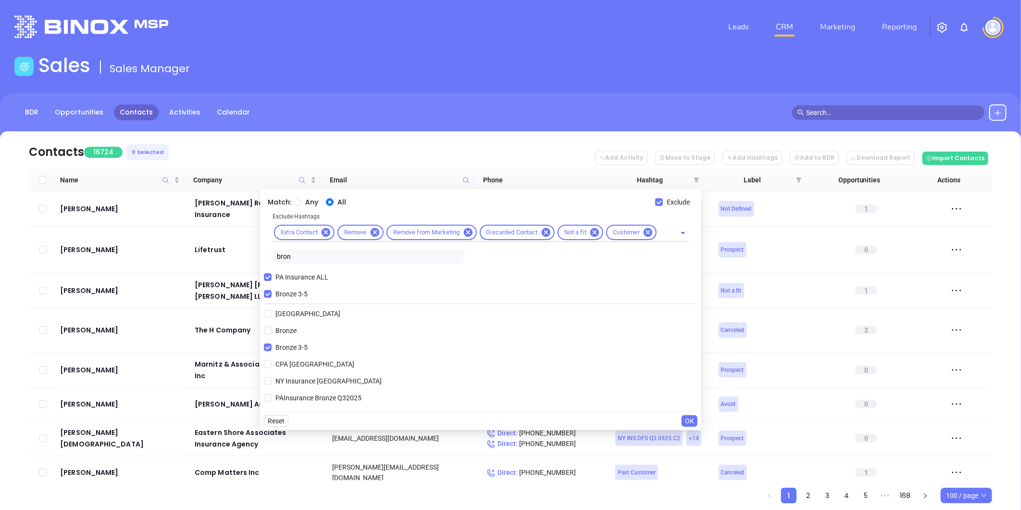
click at [687, 417] on span "OK" at bounding box center [689, 420] width 9 height 11
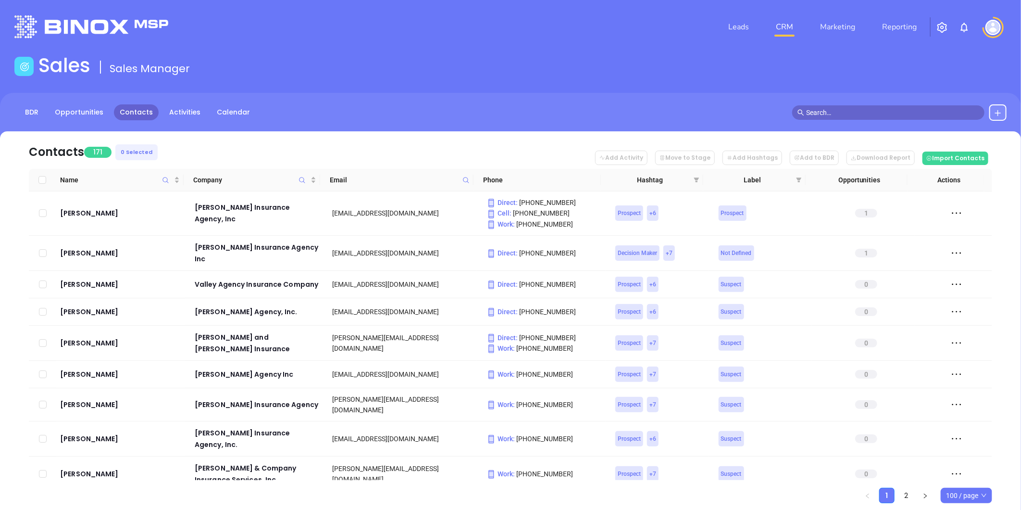
click at [959, 492] on span "100 / page" at bounding box center [966, 495] width 41 height 14
click at [961, 478] on div "500 / page" at bounding box center [966, 476] width 36 height 11
click at [313, 178] on div "Company" at bounding box center [254, 179] width 123 height 11
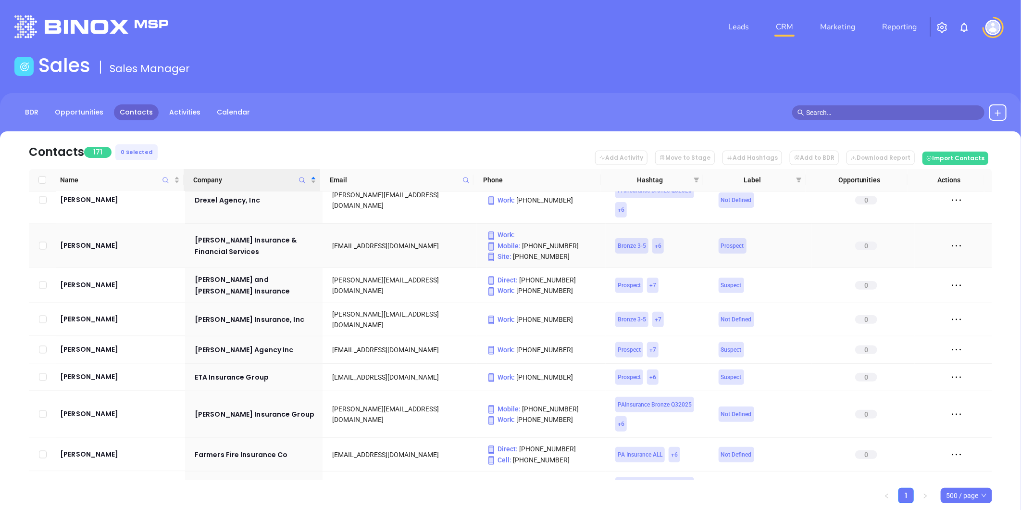
scroll to position [1175, 0]
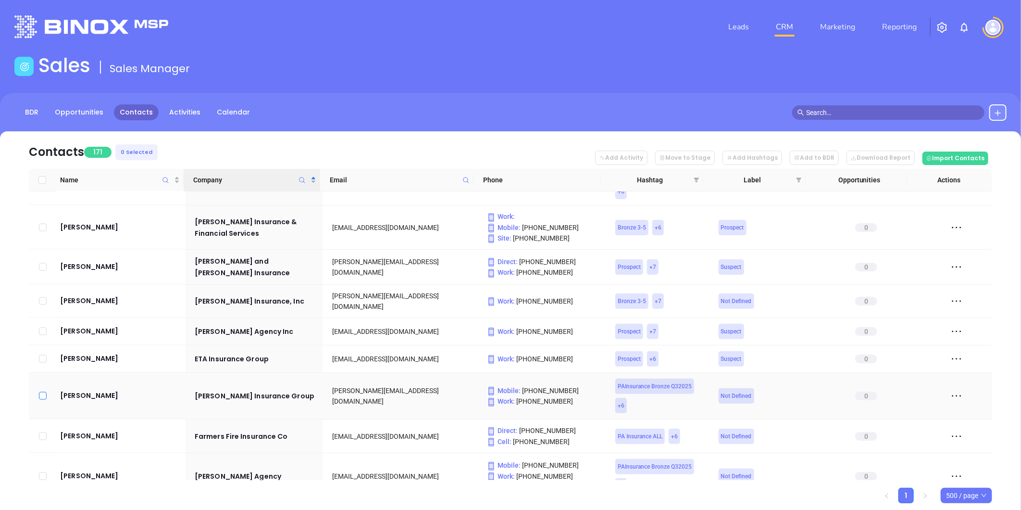
click at [42, 392] on input "checkbox" at bounding box center [43, 396] width 8 height 8
checkbox input "true"
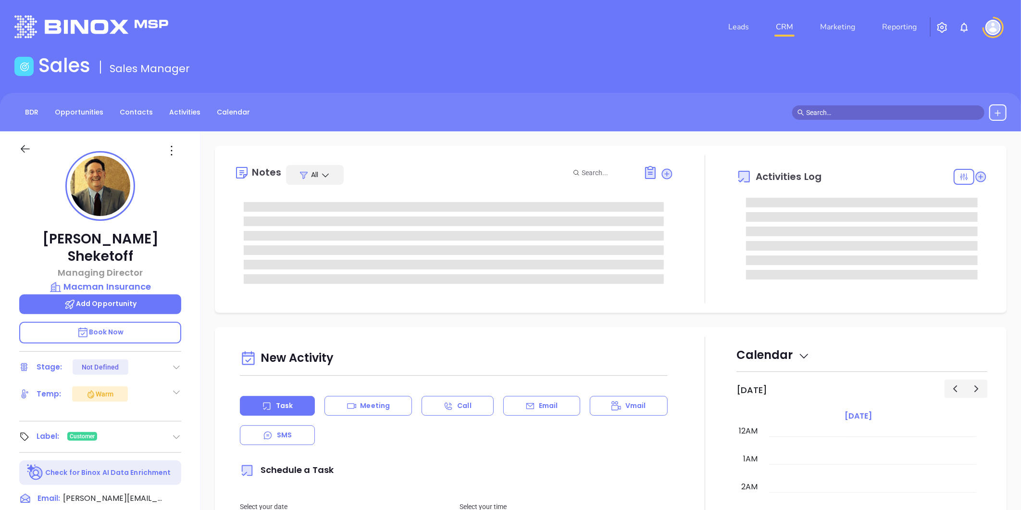
type input "[DATE]"
type input "[PERSON_NAME]"
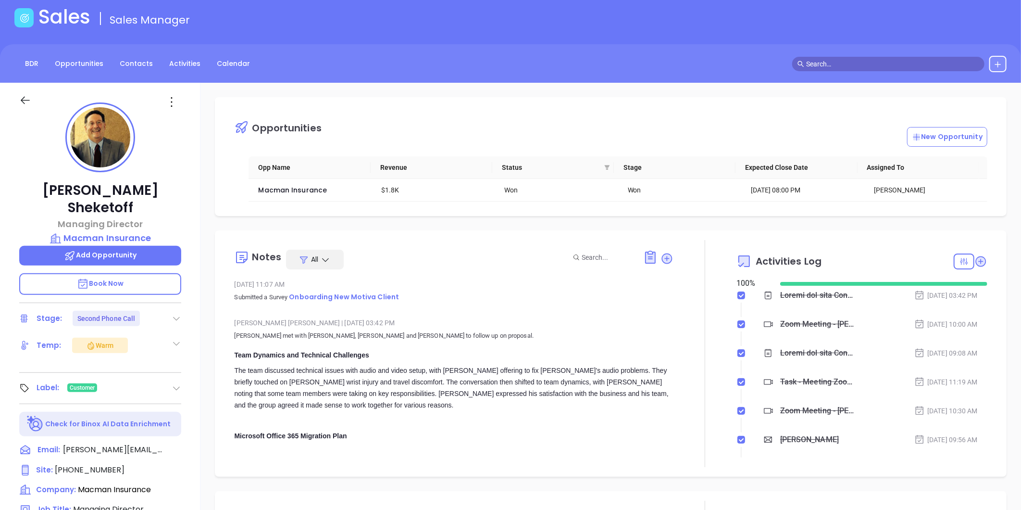
scroll to position [107, 0]
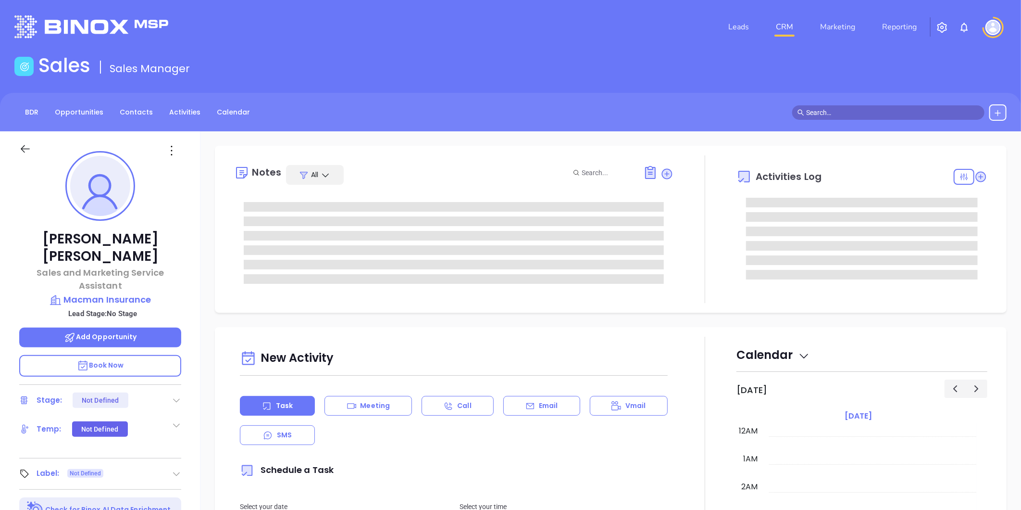
type input "[DATE]"
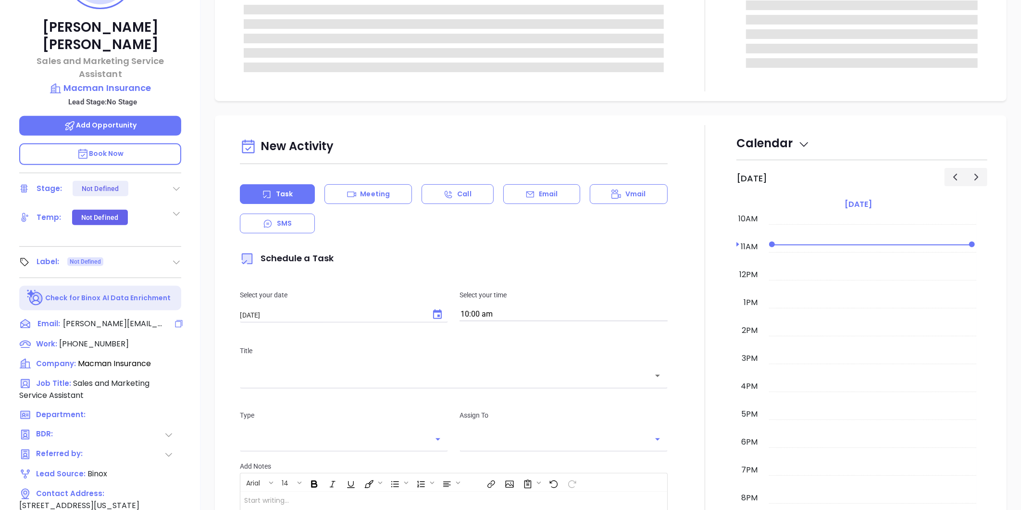
scroll to position [213, 0]
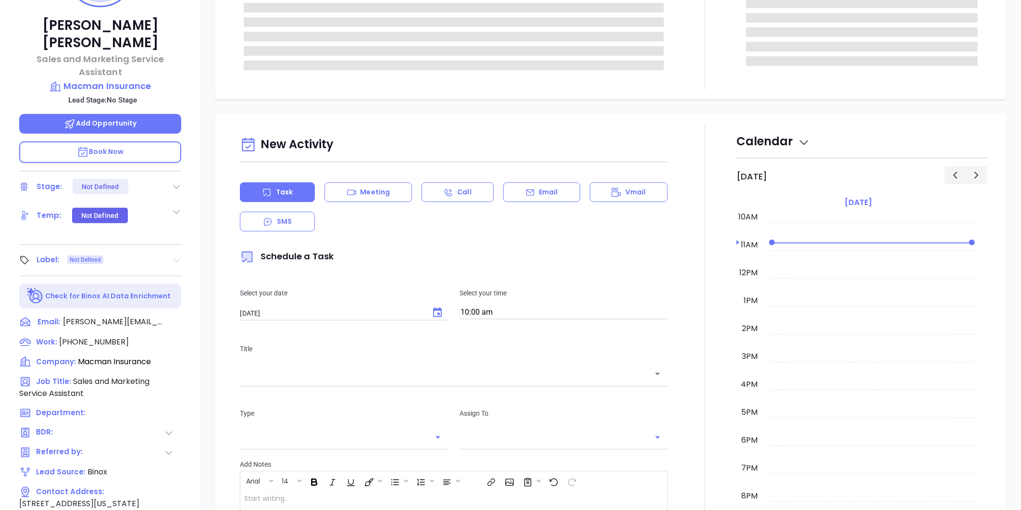
click at [176, 259] on icon at bounding box center [177, 261] width 7 height 4
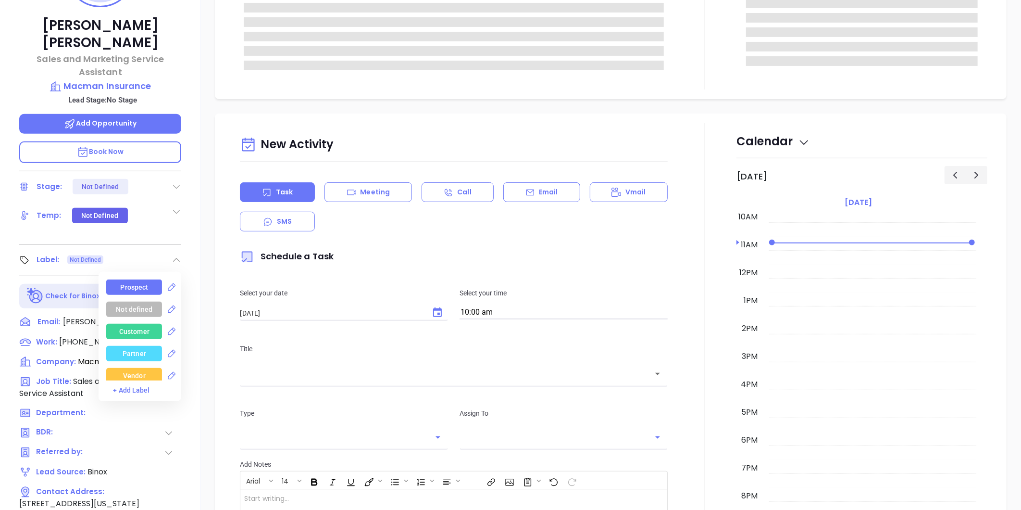
drag, startPoint x: 143, startPoint y: 311, endPoint x: 199, endPoint y: 154, distance: 167.1
click at [143, 324] on div "Customer" at bounding box center [134, 331] width 30 height 15
type input "[PERSON_NAME]"
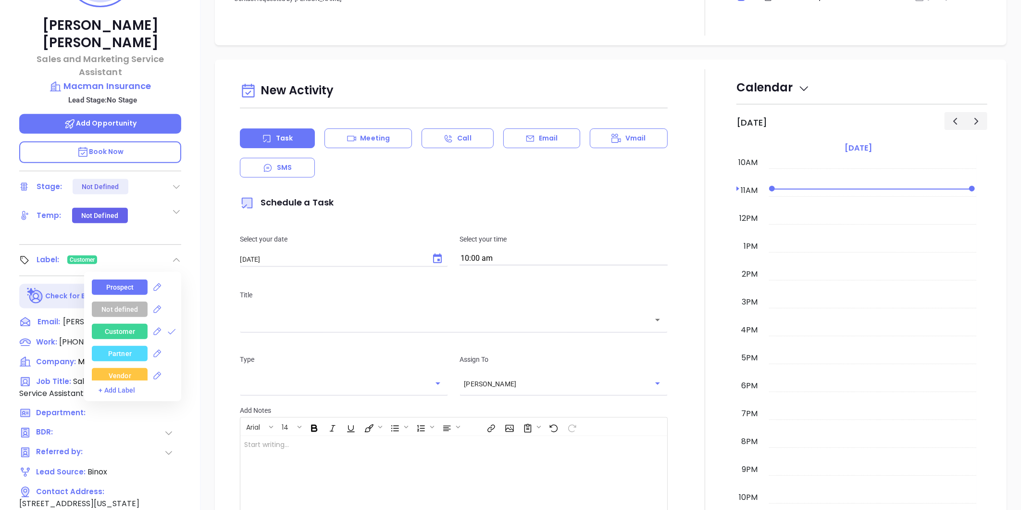
click at [486, 67] on div "New Activity Task Meeting Call Email Vmail SMS Schedule a Task Select your date…" at bounding box center [611, 337] width 792 height 554
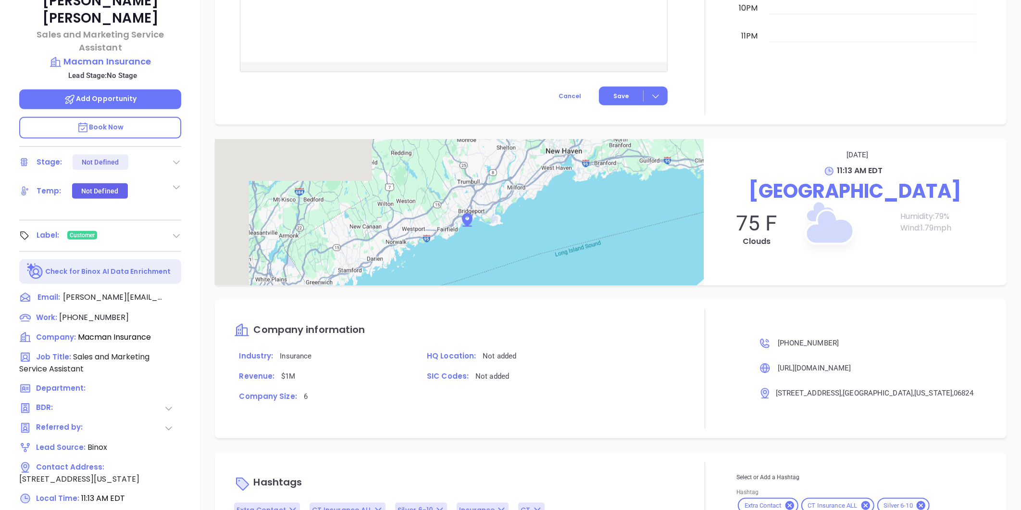
scroll to position [295, 0]
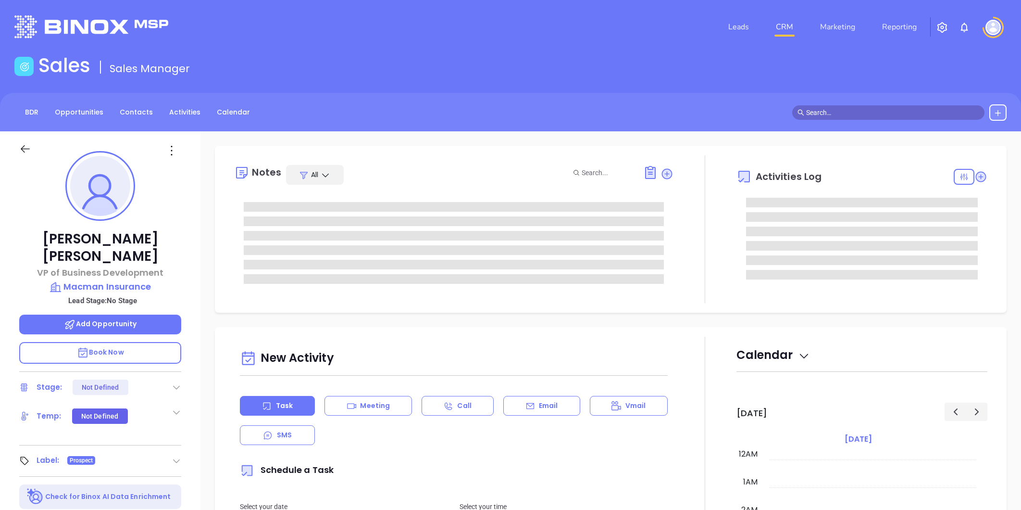
type input "10:00 am"
type input "[DATE]"
type input "[PERSON_NAME]"
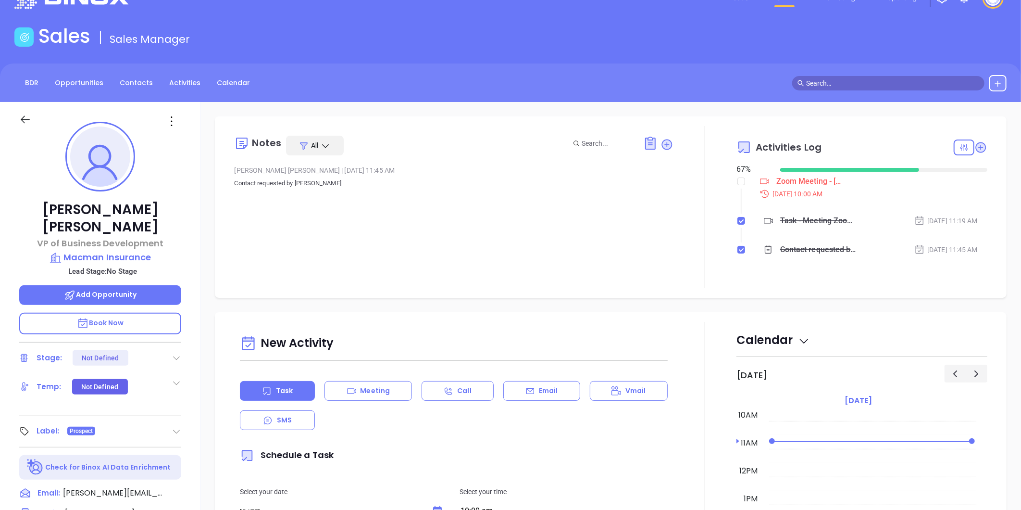
scroll to position [53, 0]
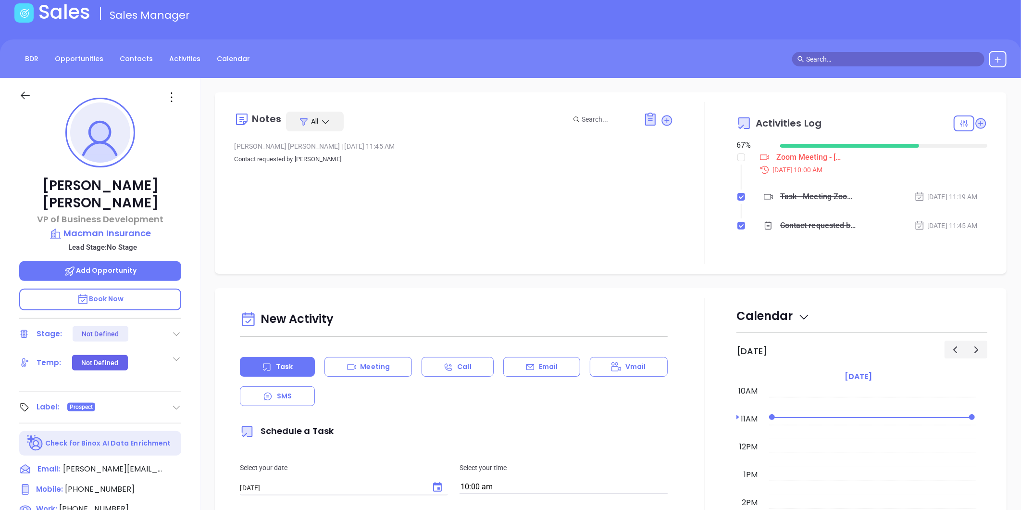
click at [176, 402] on icon at bounding box center [177, 407] width 10 height 10
click at [171, 431] on icon at bounding box center [172, 434] width 6 height 6
click at [144, 471] on div "Customer" at bounding box center [134, 478] width 30 height 15
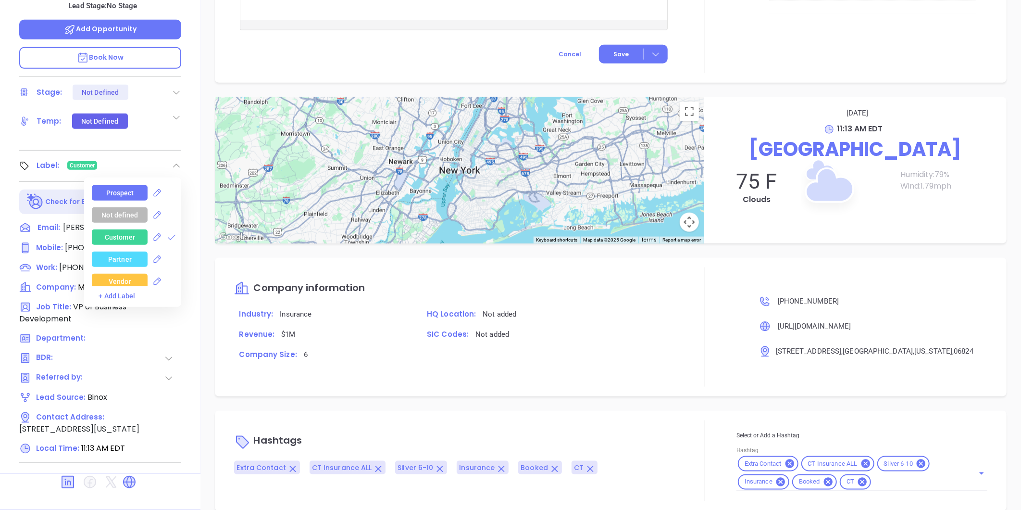
scroll to position [532, 0]
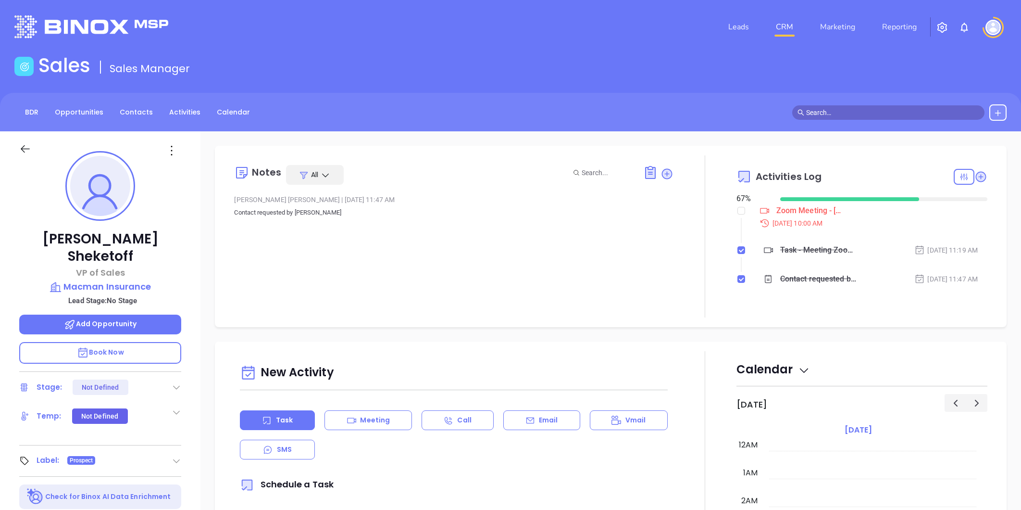
type input "[PERSON_NAME]"
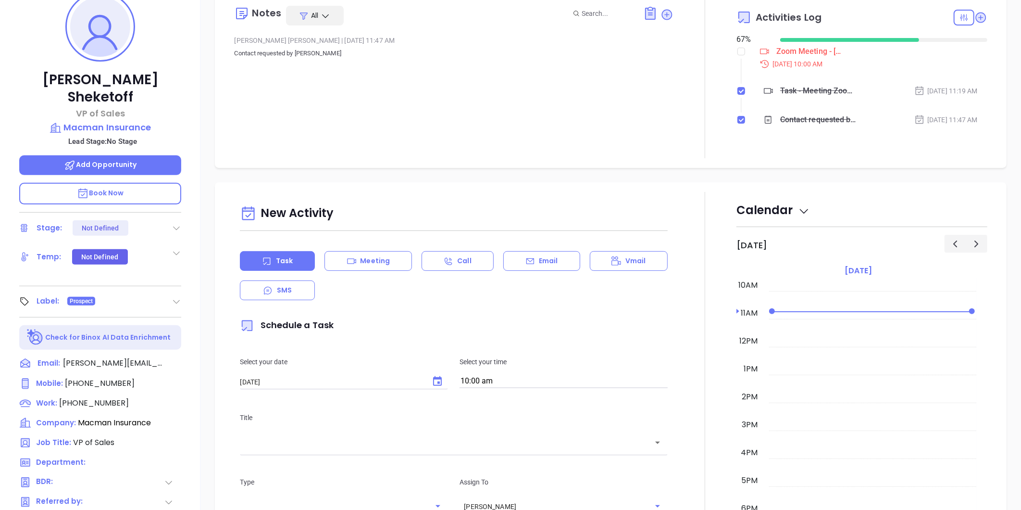
scroll to position [160, 0]
click at [175, 296] on icon at bounding box center [177, 301] width 10 height 10
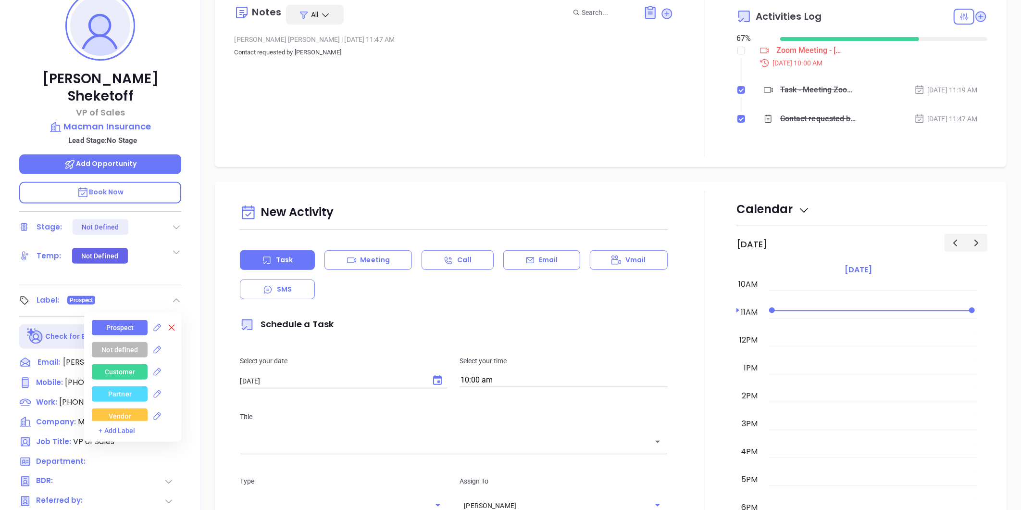
click at [170, 323] on icon at bounding box center [172, 328] width 10 height 10
click at [133, 364] on div "Customer" at bounding box center [134, 371] width 30 height 15
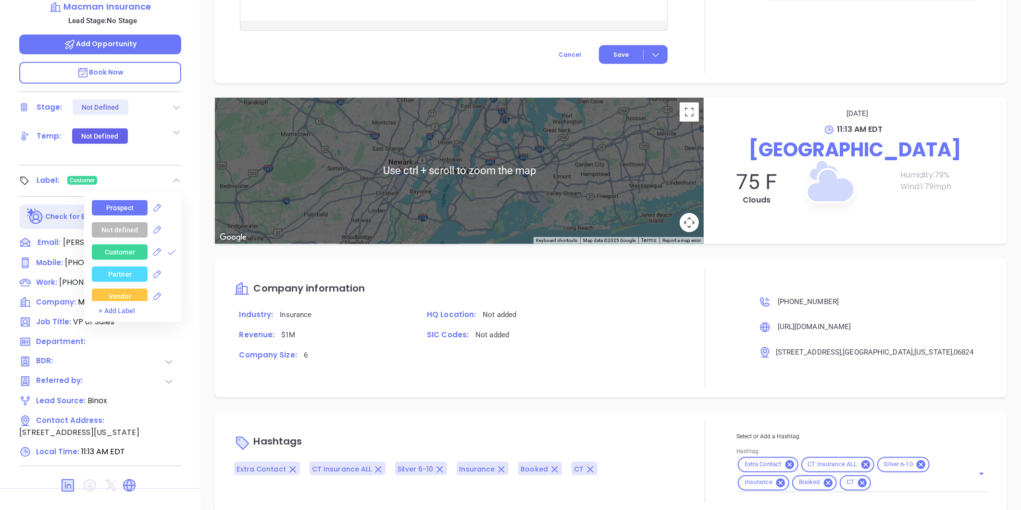
scroll to position [295, 0]
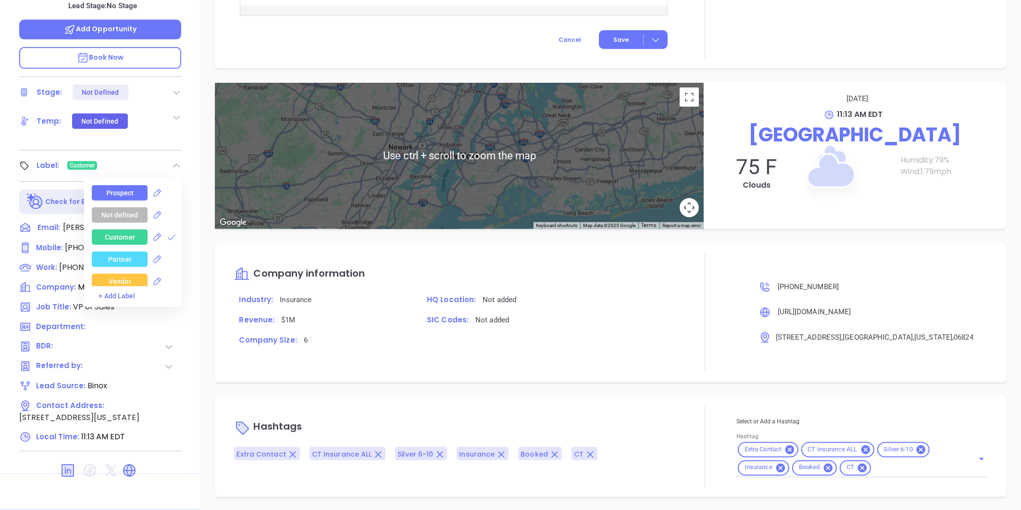
click at [885, 466] on input "Hashtag" at bounding box center [916, 467] width 88 height 12
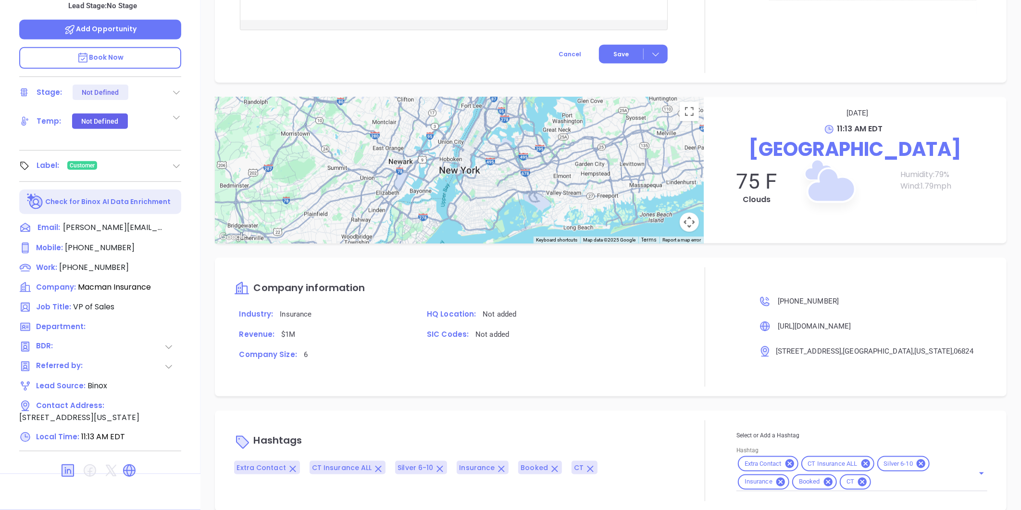
scroll to position [532, 0]
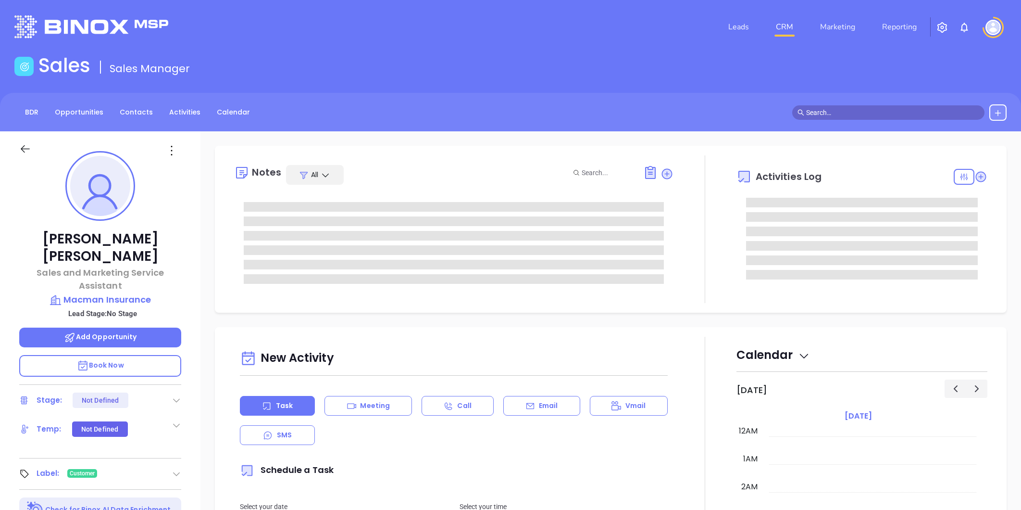
type input "[DATE]"
type input "[PERSON_NAME]"
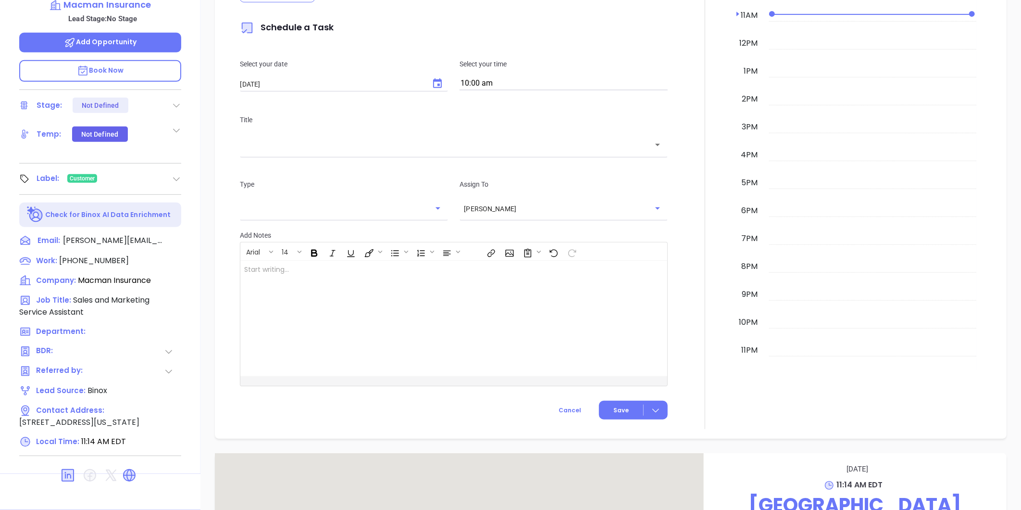
scroll to position [427, 0]
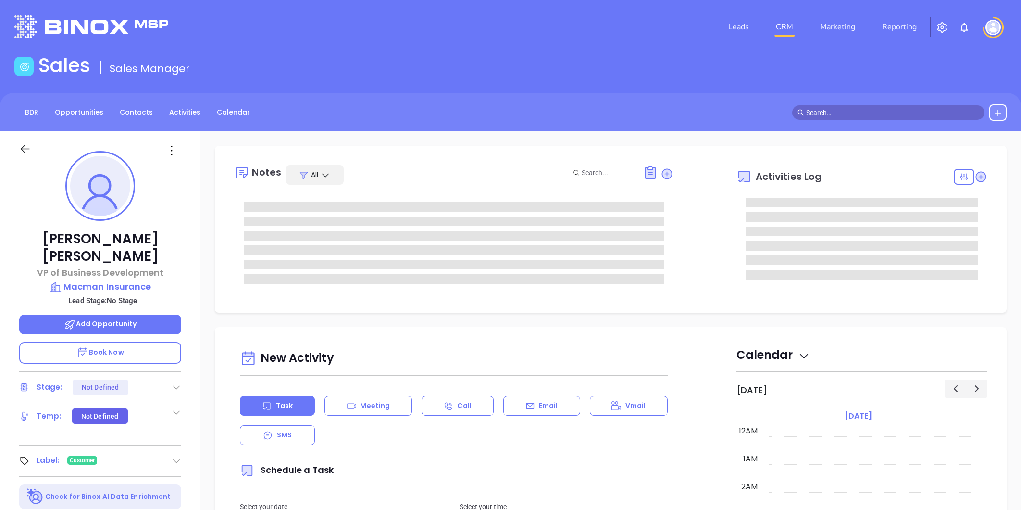
type input "[PERSON_NAME]"
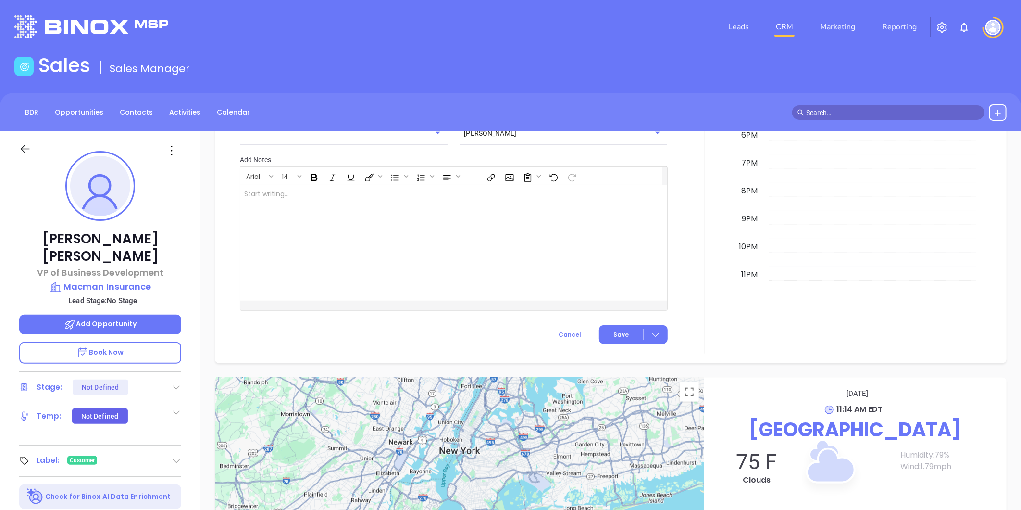
scroll to position [295, 0]
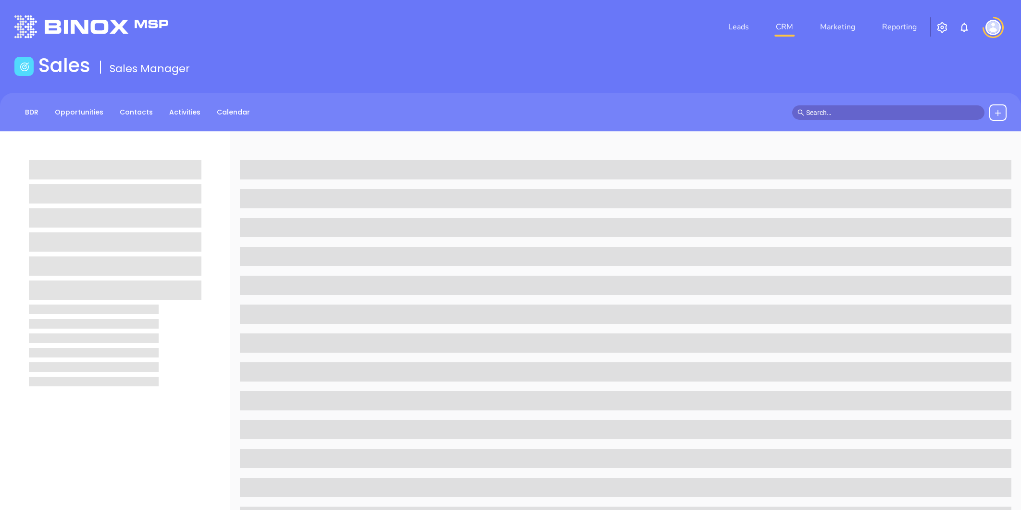
scroll to position [295, 0]
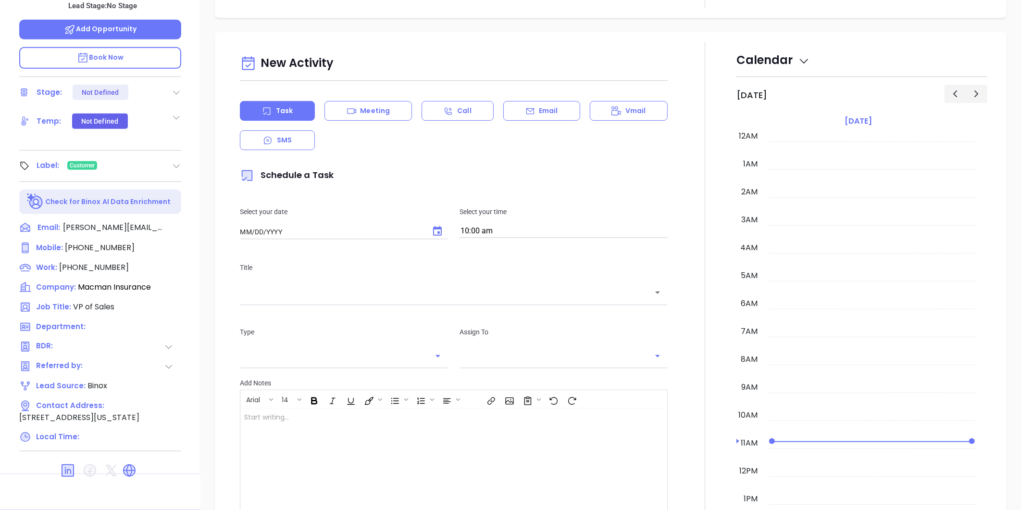
type input "[DATE]"
type input "[PERSON_NAME]"
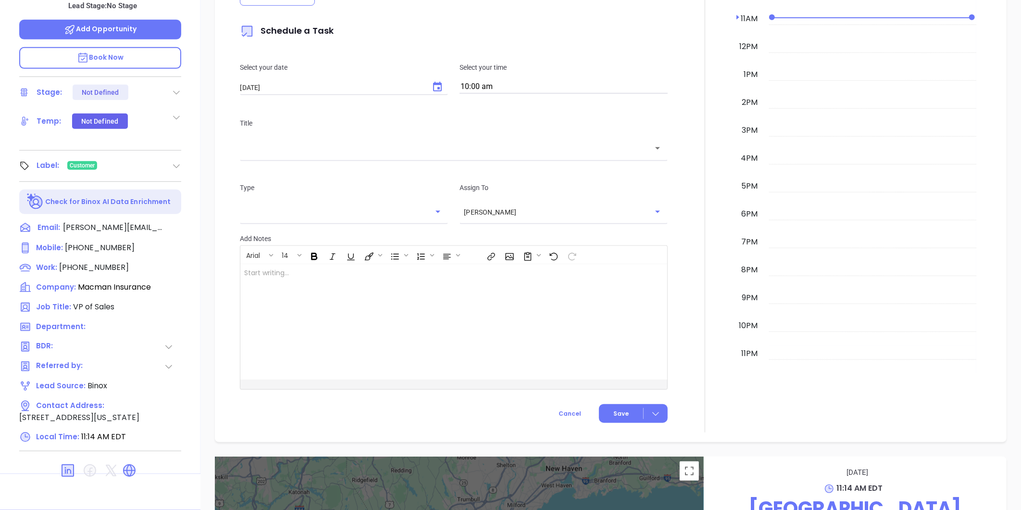
scroll to position [0, 0]
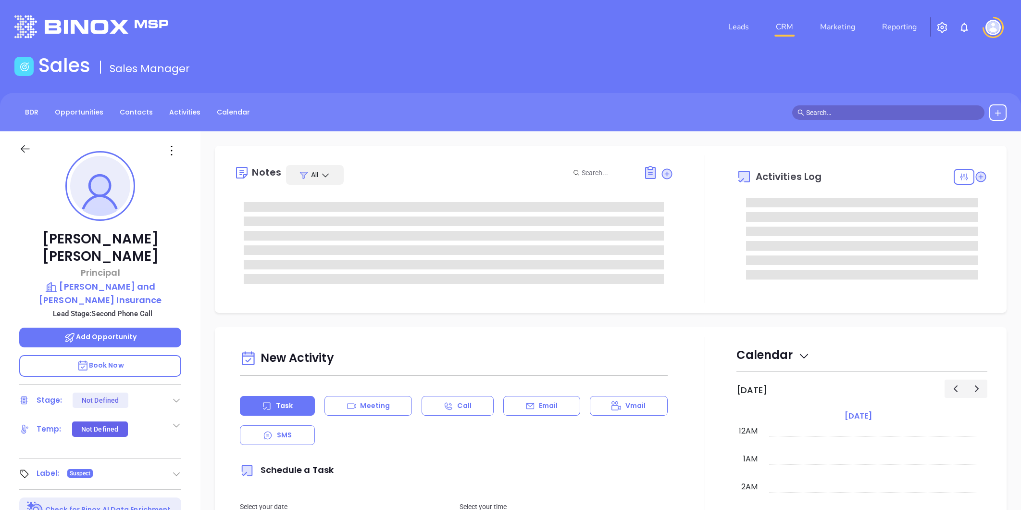
type input "10:00 am"
type input "[DATE]"
type input "[PERSON_NAME]"
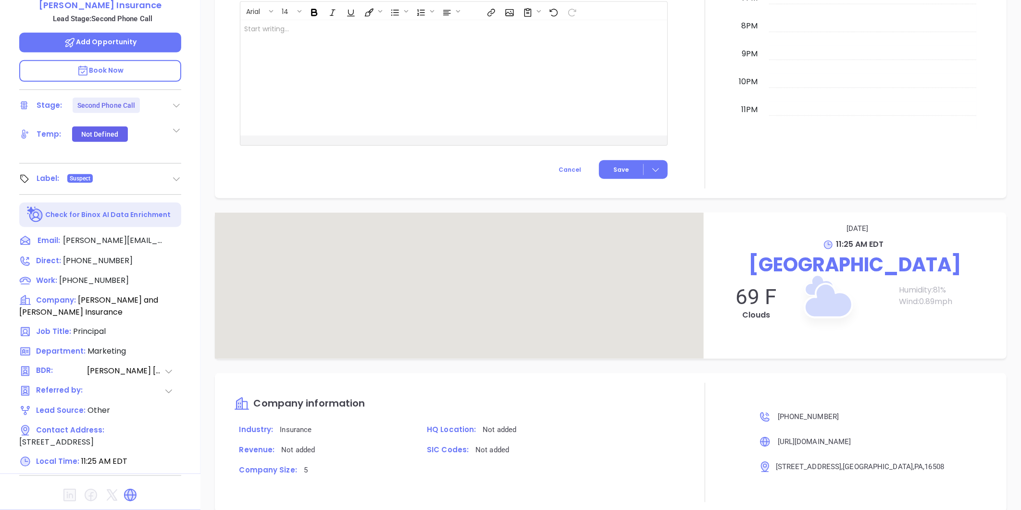
scroll to position [616, 0]
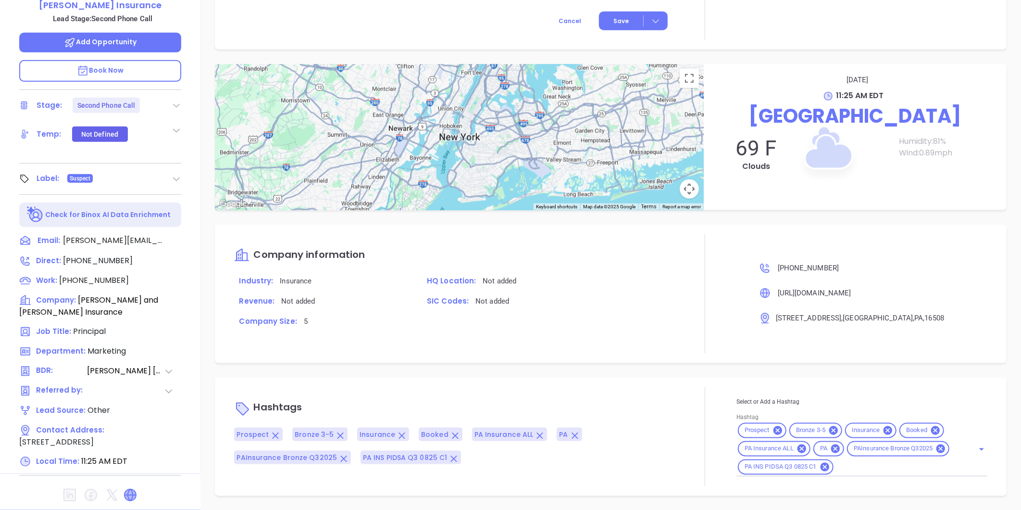
click at [131, 489] on icon at bounding box center [131, 495] width 12 height 12
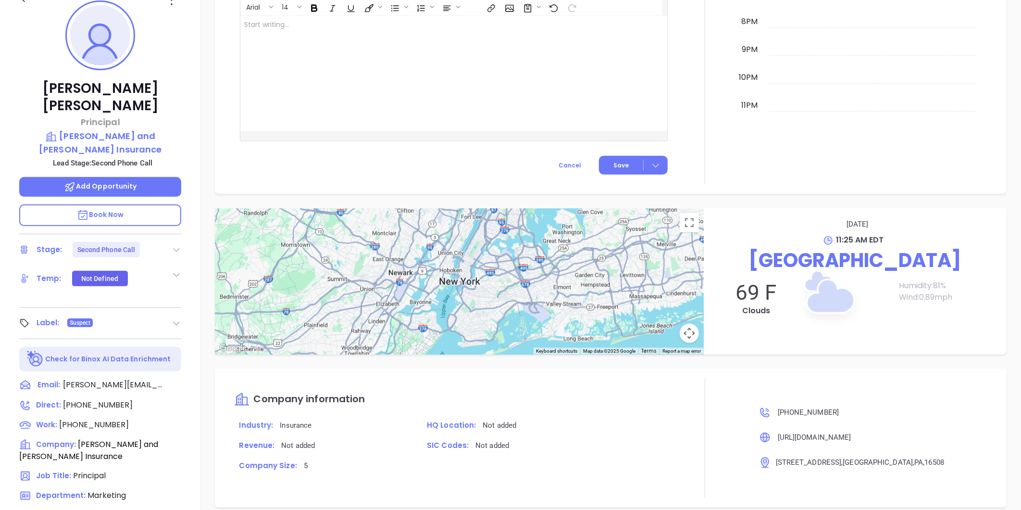
scroll to position [0, 0]
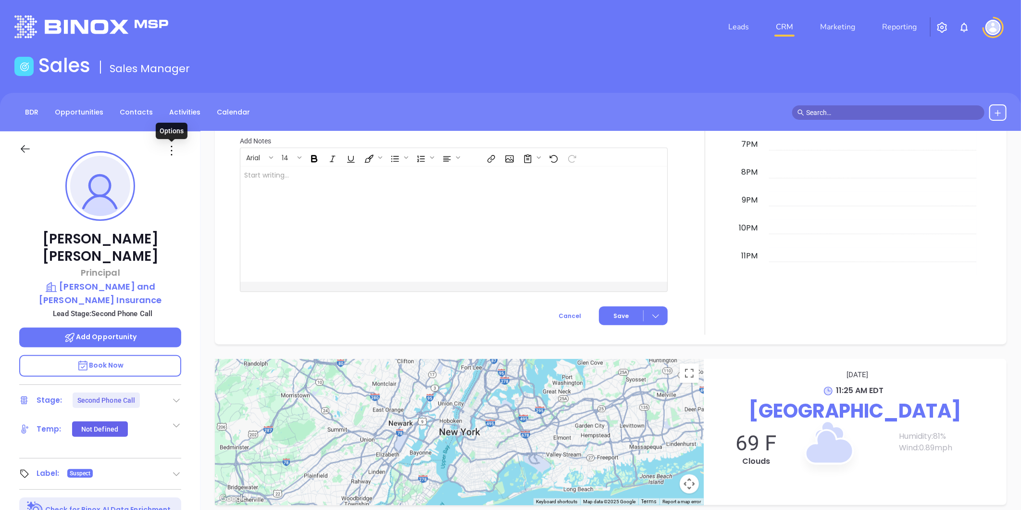
drag, startPoint x: 172, startPoint y: 151, endPoint x: 176, endPoint y: 156, distance: 6.5
click at [172, 151] on icon at bounding box center [171, 150] width 15 height 15
click at [192, 252] on div "Edit" at bounding box center [219, 253] width 94 height 11
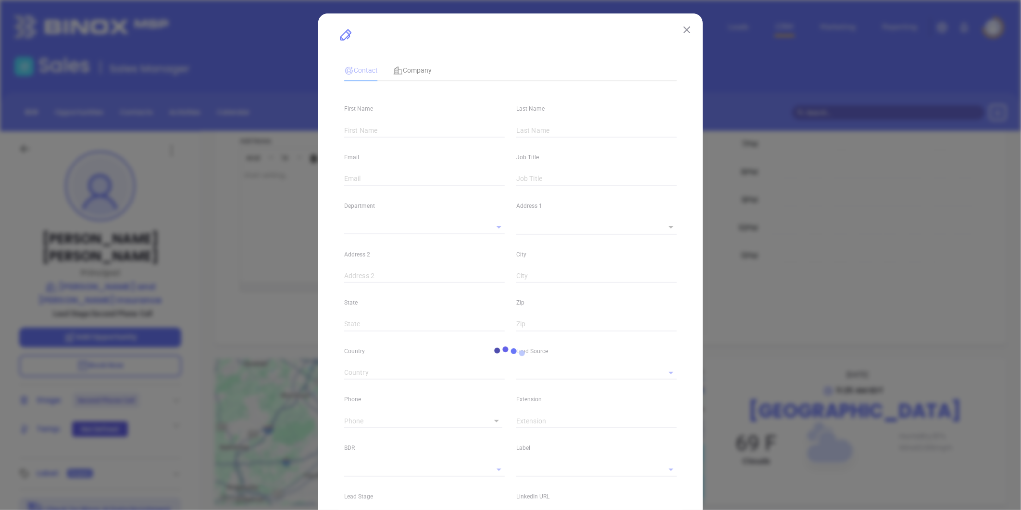
type input "Sean"
type input "Coleman"
type input "sean@dk4ins.com"
type input "Principal"
type input "1"
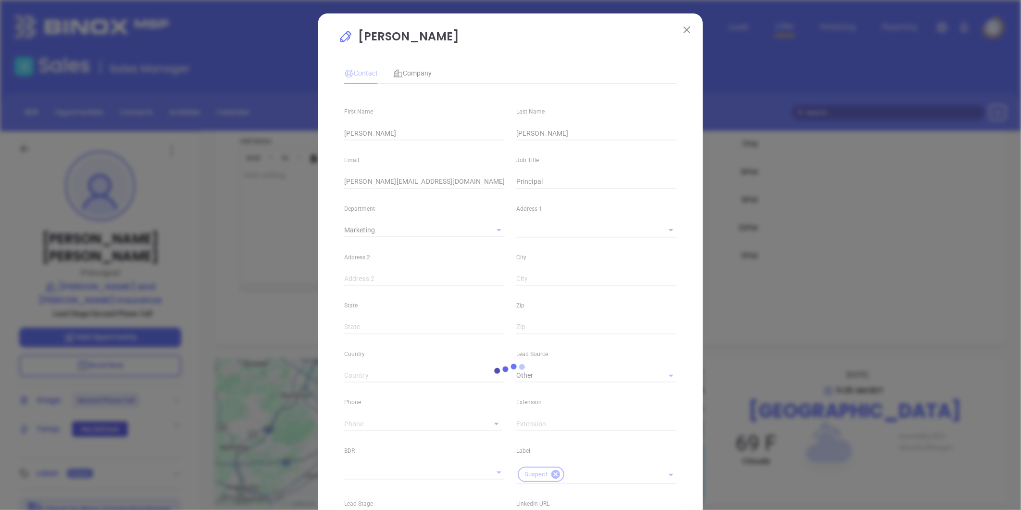
type input "Marketing"
type input "Other"
type input "[PERSON_NAME]"
type input "Second Phone Call"
type input "(814) 474-9661"
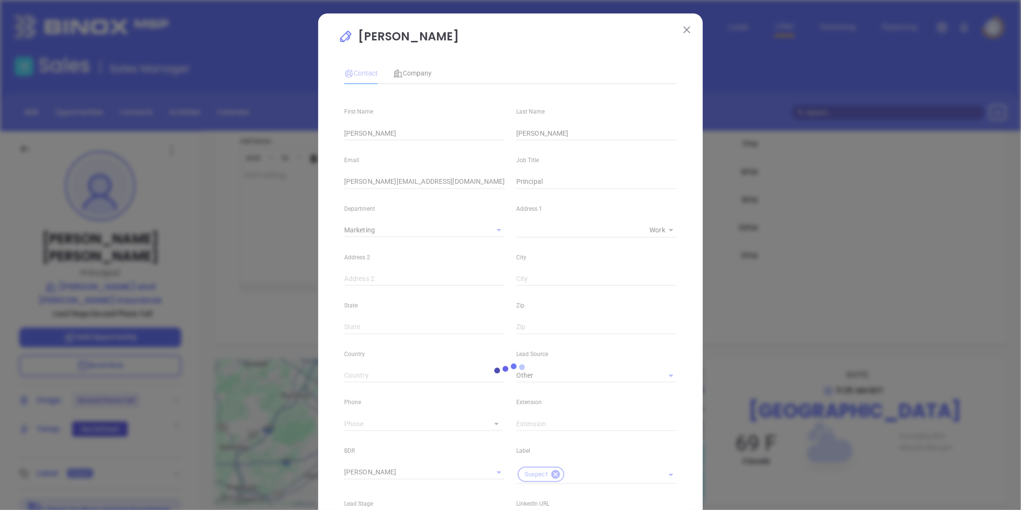
type input "1"
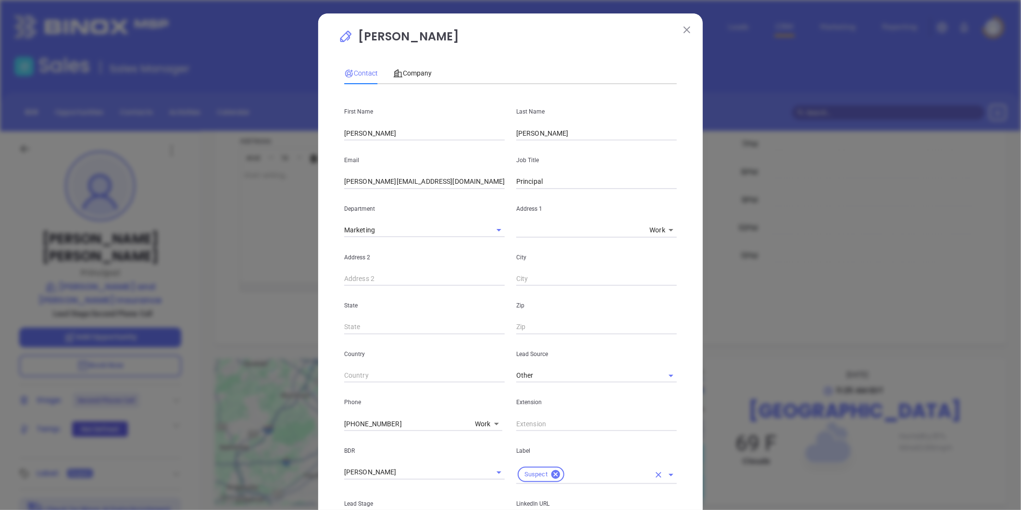
click at [552, 473] on icon at bounding box center [555, 474] width 9 height 9
click at [554, 473] on input "text" at bounding box center [583, 472] width 134 height 14
drag, startPoint x: 538, startPoint y: 492, endPoint x: 536, endPoint y: 454, distance: 38.0
click at [537, 492] on li "Prospect" at bounding box center [596, 493] width 161 height 17
click at [412, 61] on div "Contact Company First Name Sean Last Name Coleman Email sean@dk4ins.com Job Tit…" at bounding box center [510, 354] width 333 height 594
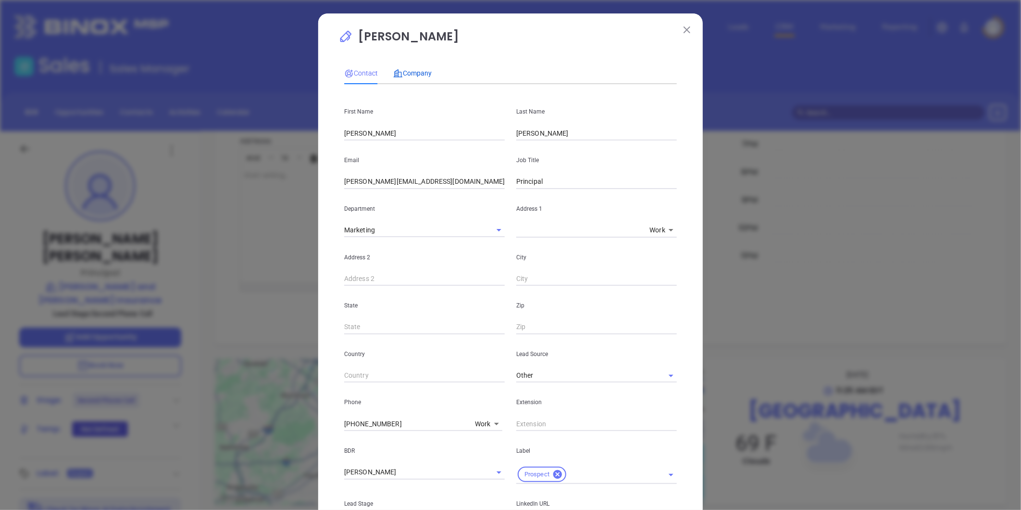
click at [400, 69] on span "Company" at bounding box center [412, 73] width 38 height 8
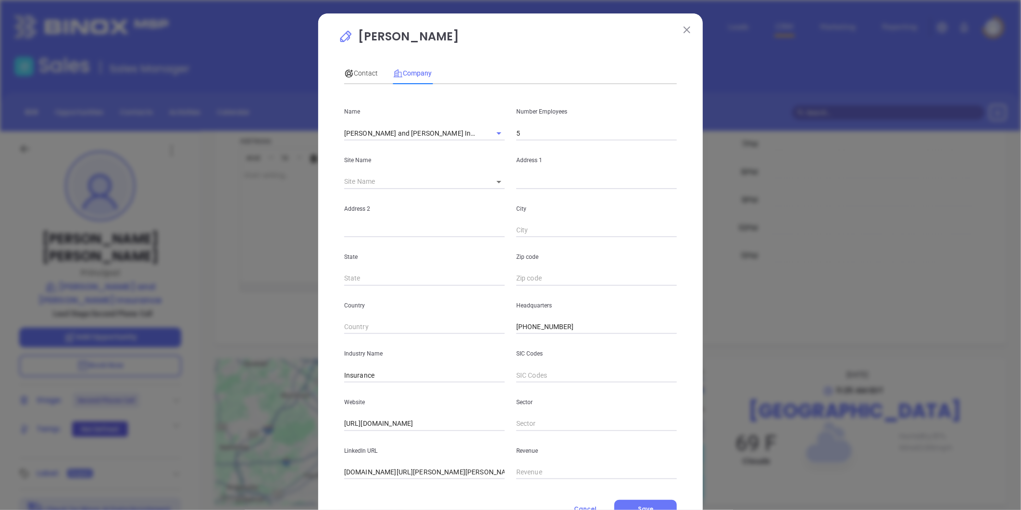
click at [532, 128] on input "5" at bounding box center [596, 133] width 161 height 14
type input "9"
click at [357, 71] on span "Contact" at bounding box center [361, 73] width 34 height 8
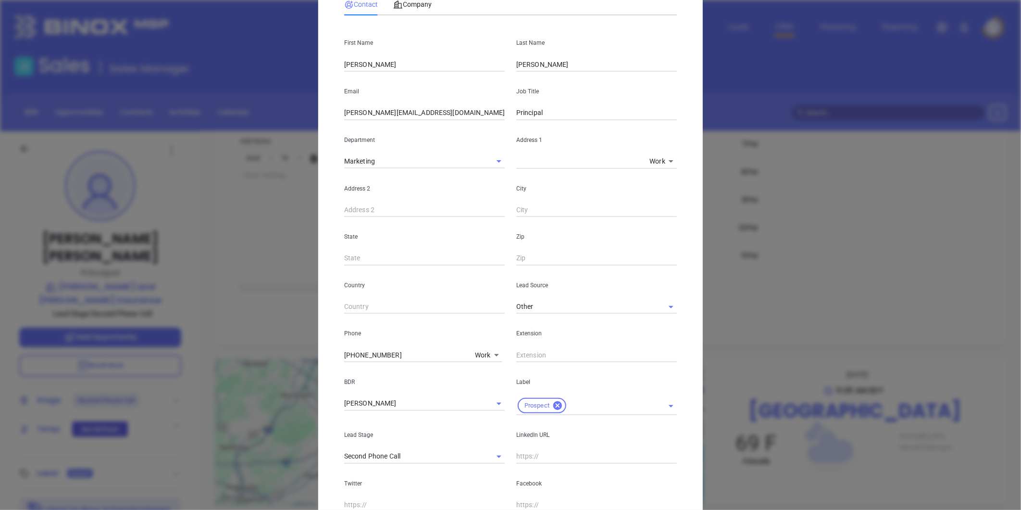
scroll to position [214, 0]
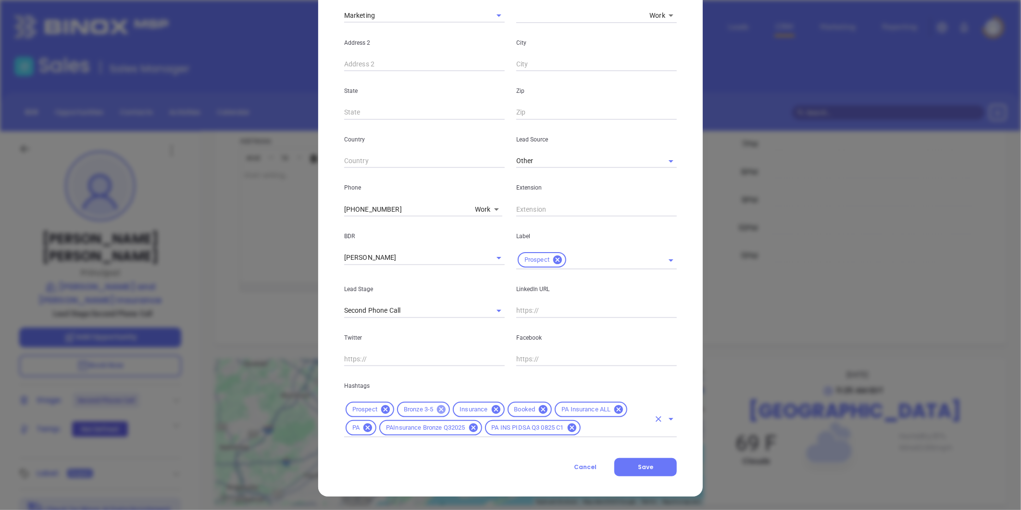
click at [439, 407] on icon at bounding box center [441, 409] width 11 height 11
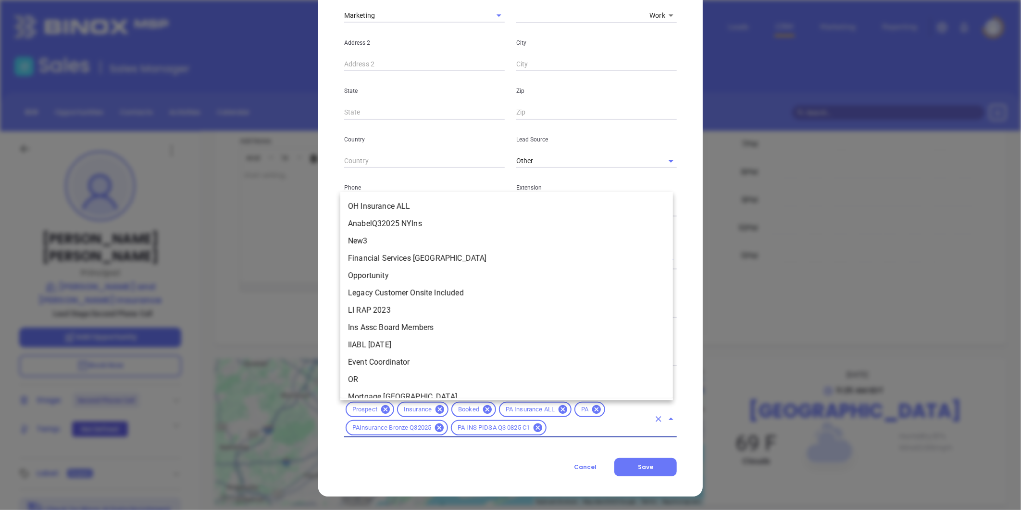
click at [576, 429] on input "text" at bounding box center [599, 428] width 102 height 12
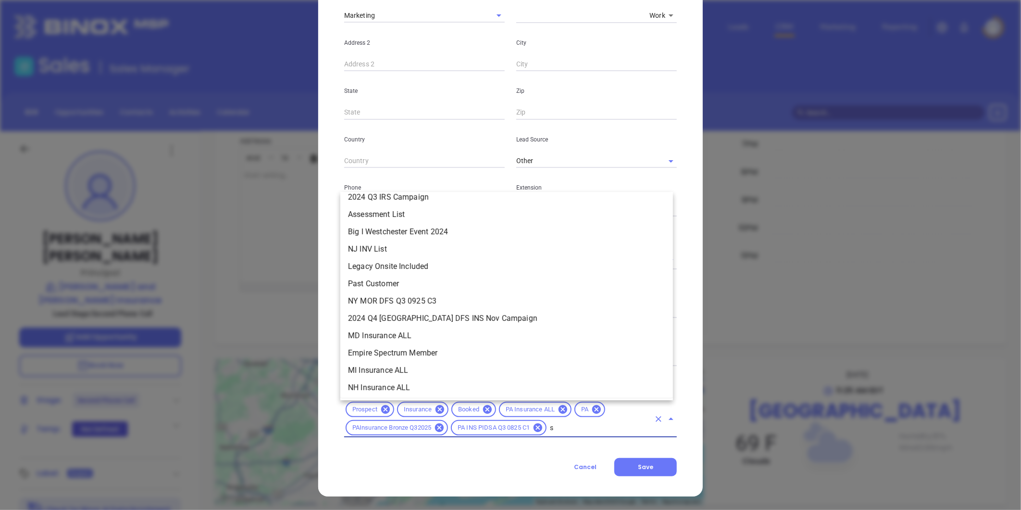
scroll to position [750, 0]
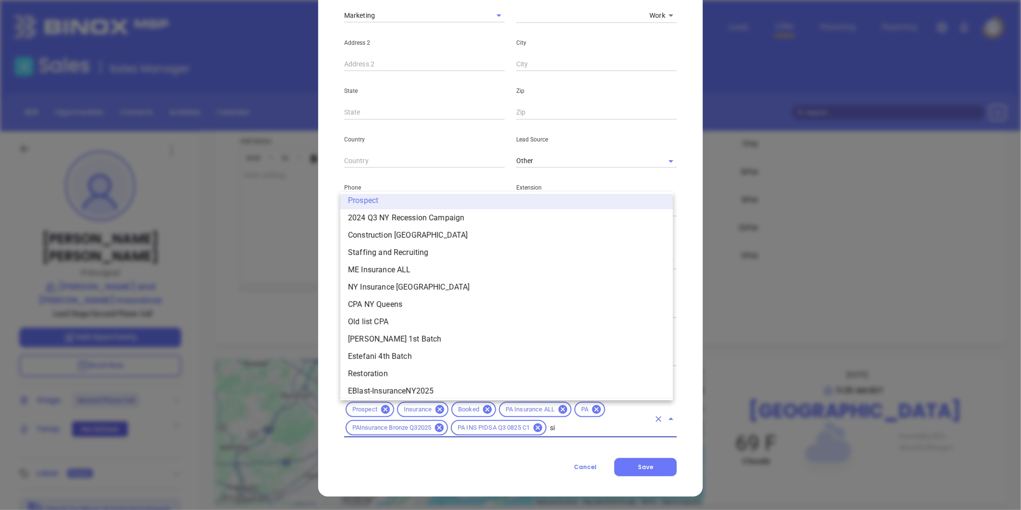
type input "sil"
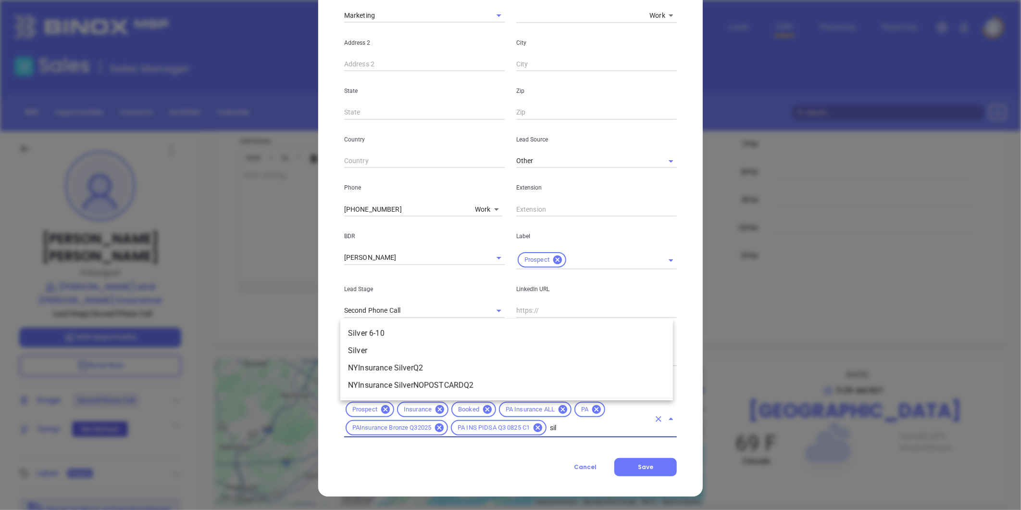
scroll to position [0, 0]
click at [386, 335] on li "Silver 6-10" at bounding box center [506, 332] width 333 height 17
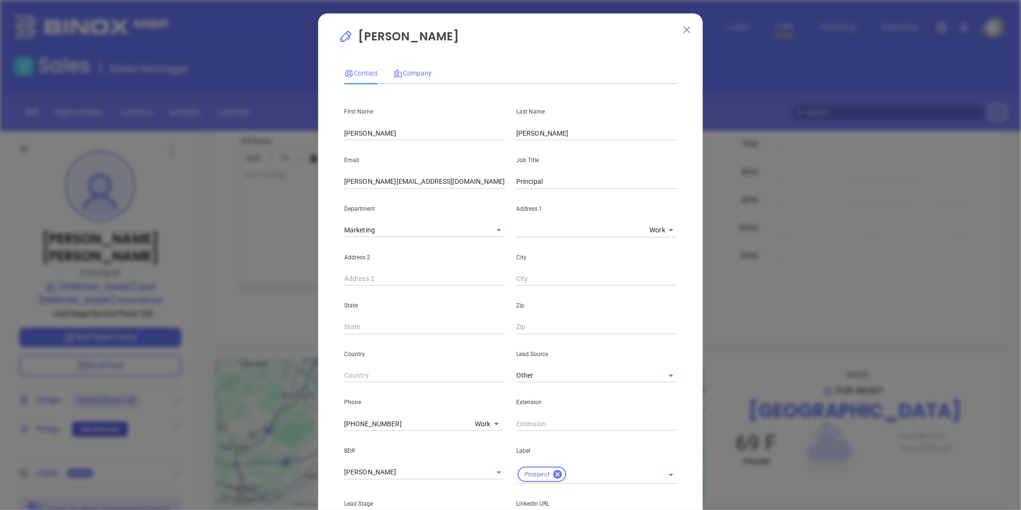
click at [419, 66] on div "Company" at bounding box center [412, 73] width 38 height 22
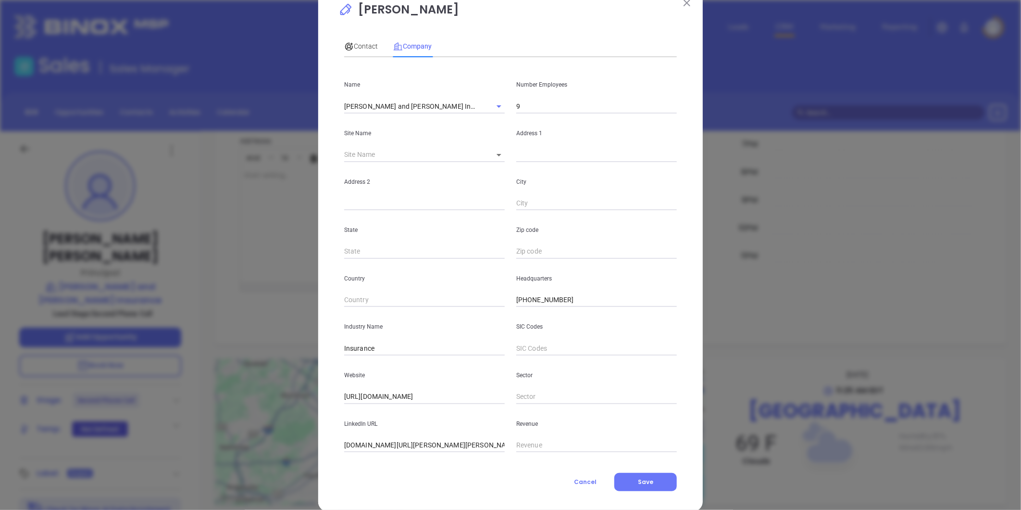
scroll to position [42, 0]
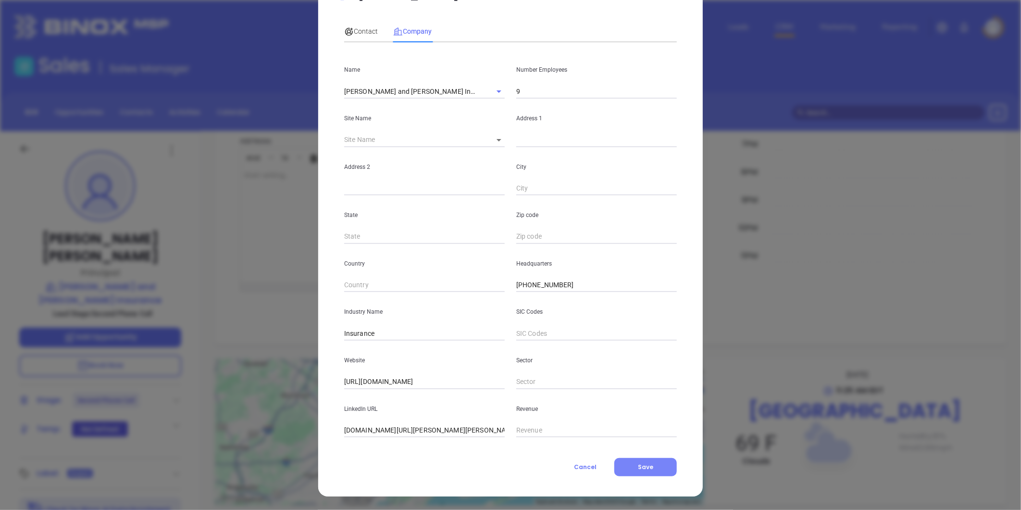
click at [643, 470] on span "Save" at bounding box center [645, 466] width 15 height 8
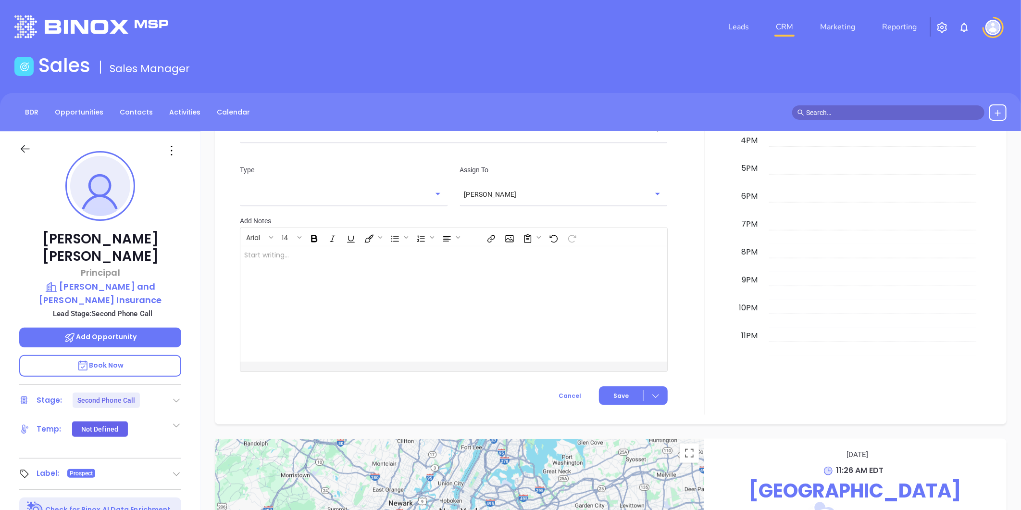
scroll to position [616, 0]
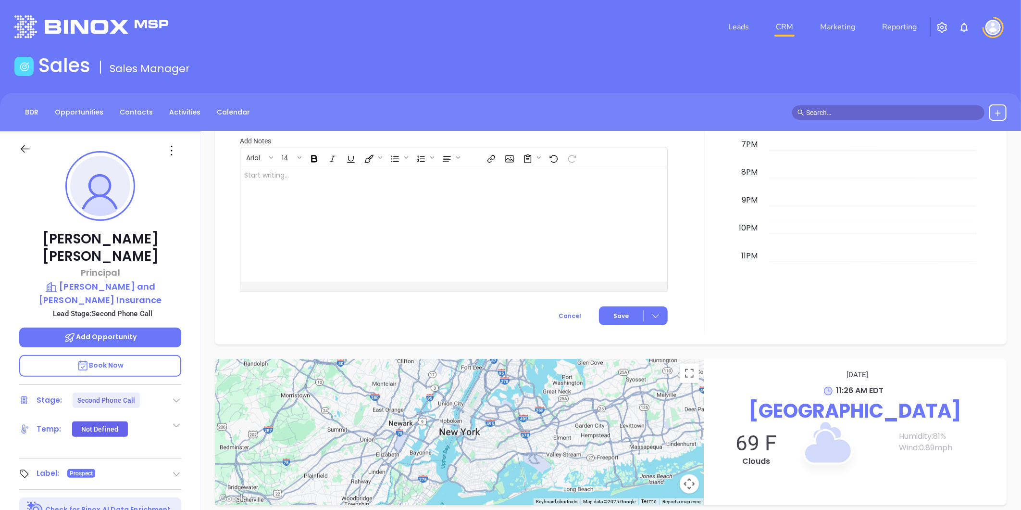
click at [174, 272] on div "Sean Coleman Principal Drushel and Kolakowski Insurance Lead Stage: Second Phon…" at bounding box center [100, 449] width 200 height 637
drag, startPoint x: 170, startPoint y: 257, endPoint x: 169, endPoint y: 280, distance: 23.1
click at [169, 280] on div "Sean Coleman Principal Drushel and Kolakowski Insurance Lead Stage: Second Phon…" at bounding box center [100, 449] width 200 height 637
copy div "Drushel and Kolakowski Insurance"
drag, startPoint x: 446, startPoint y: 42, endPoint x: 421, endPoint y: 0, distance: 49.4
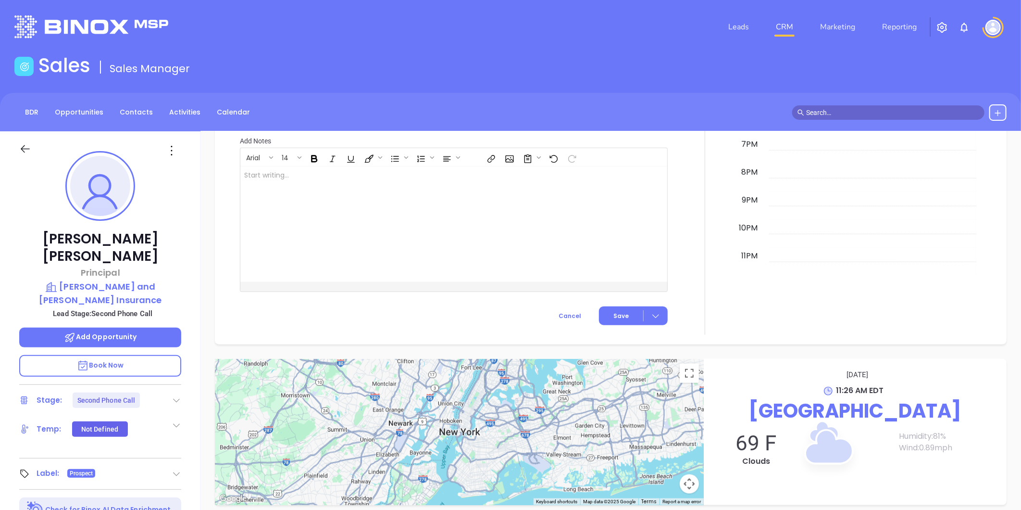
click at [448, 40] on div "Leads CRM Marketing Reporting" at bounding box center [677, 27] width 669 height 35
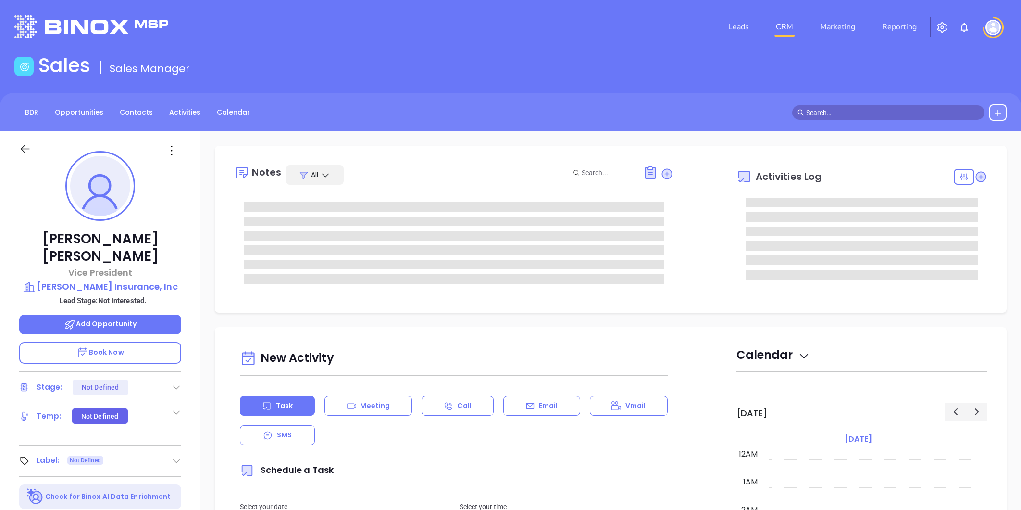
type input "[DATE]"
type input "[PERSON_NAME]"
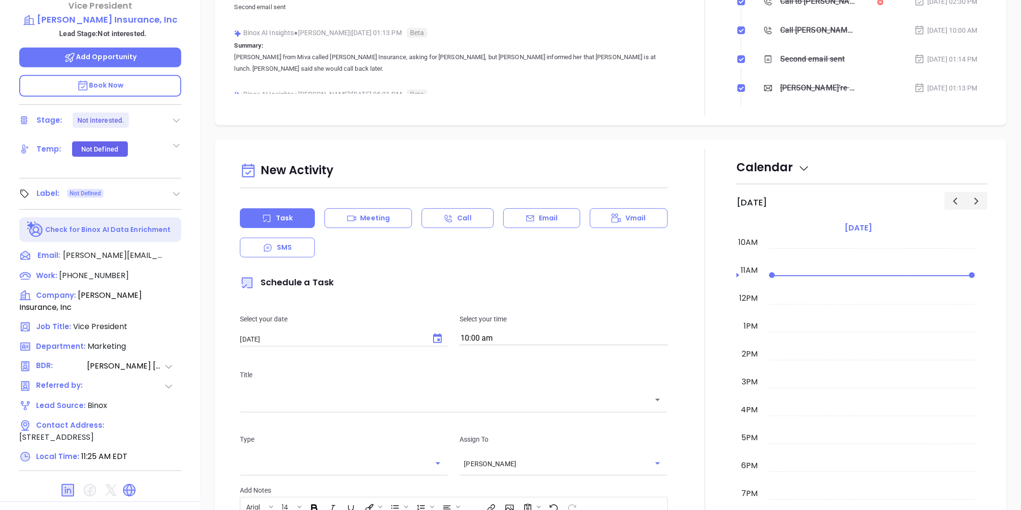
scroll to position [295, 0]
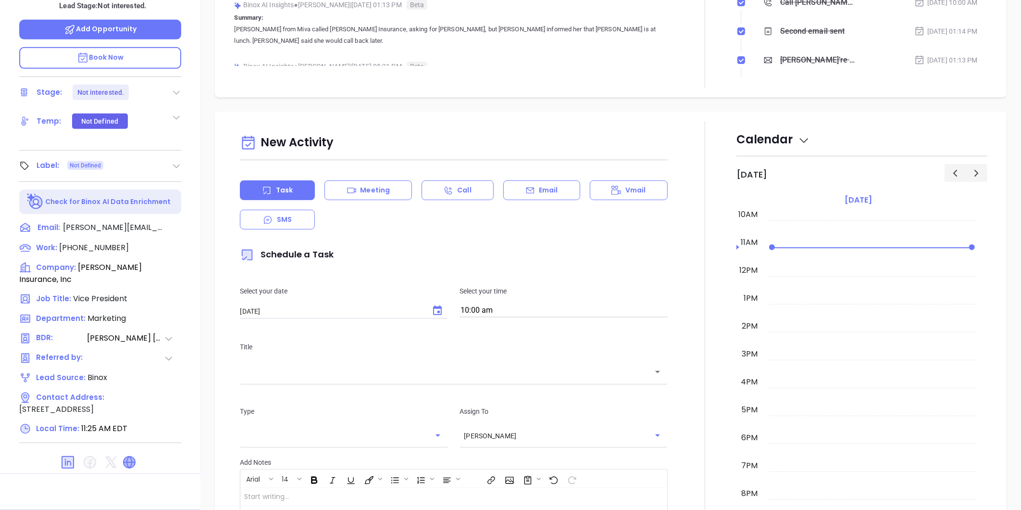
click at [129, 456] on icon at bounding box center [130, 462] width 12 height 12
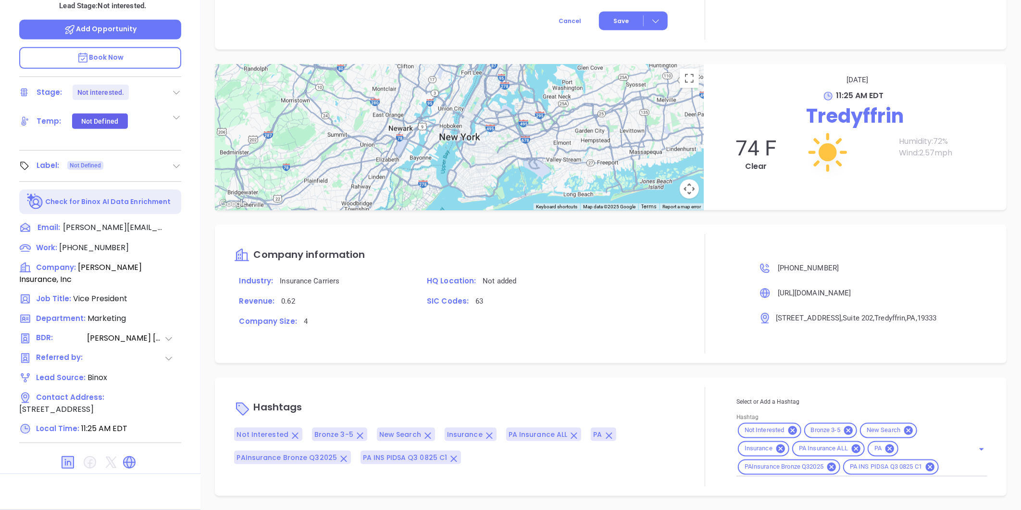
scroll to position [0, 0]
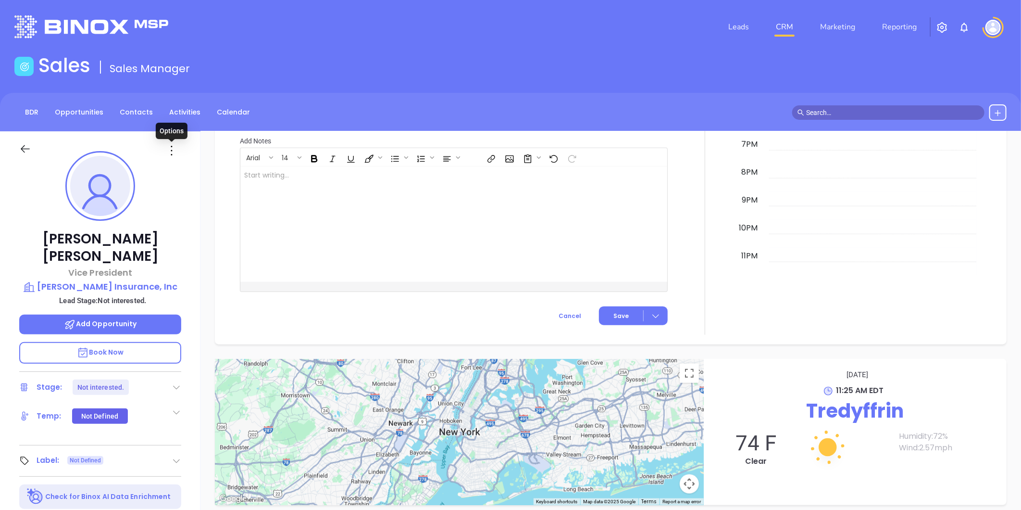
drag, startPoint x: 170, startPoint y: 147, endPoint x: 178, endPoint y: 163, distance: 18.3
click at [170, 148] on icon at bounding box center [171, 150] width 15 height 15
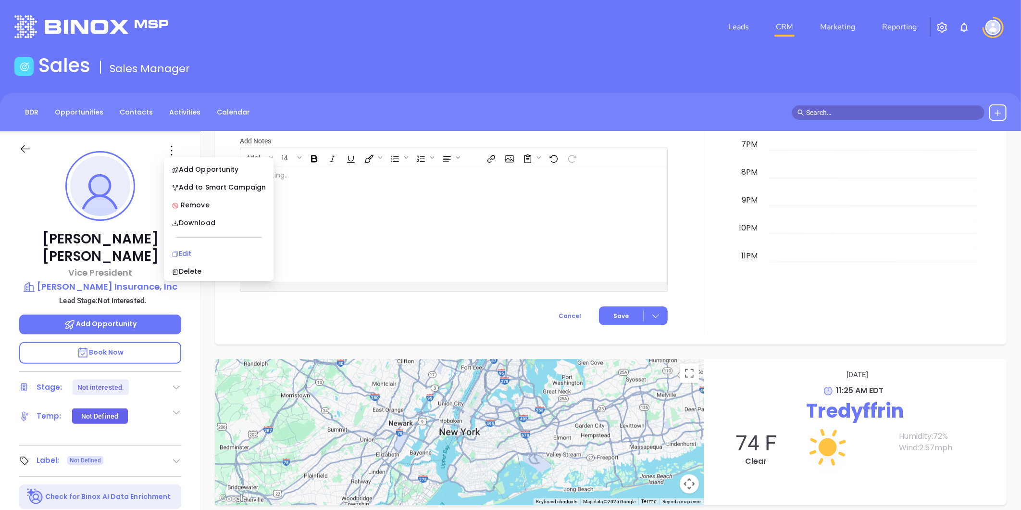
click at [194, 251] on div "Edit" at bounding box center [219, 253] width 94 height 11
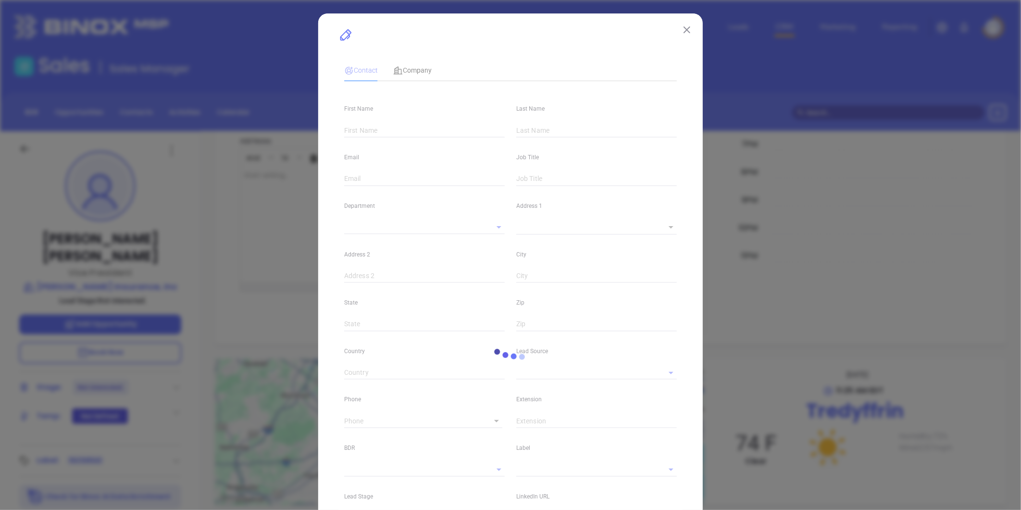
type input "John"
type input "Dwyer"
type input "john@dwyerinsure.com"
type input "Vice President"
type textarea "12 Arlington Rd"
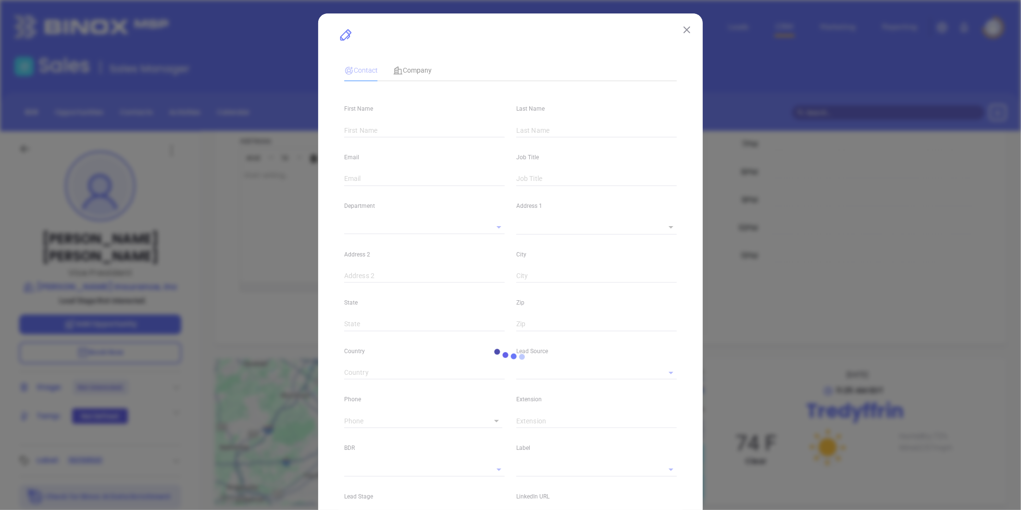
type input "1"
type input "Suite 202"
type input "Tredyffrin"
type input "PA"
type input "19333"
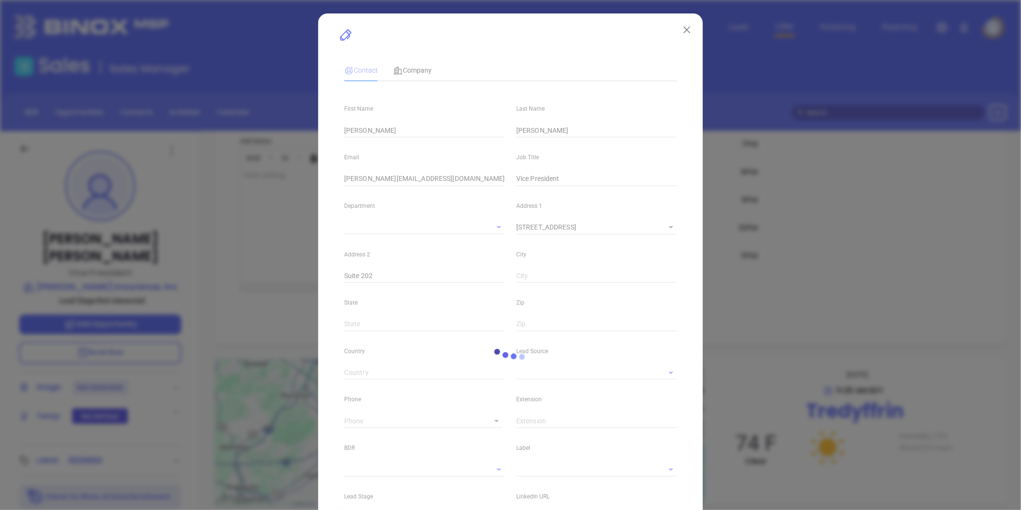
type input "US"
type input "www.linkedin.com/in/john-dwyer-07a069a4/"
type input "Marketing"
type input "Binox"
type input "[PERSON_NAME]"
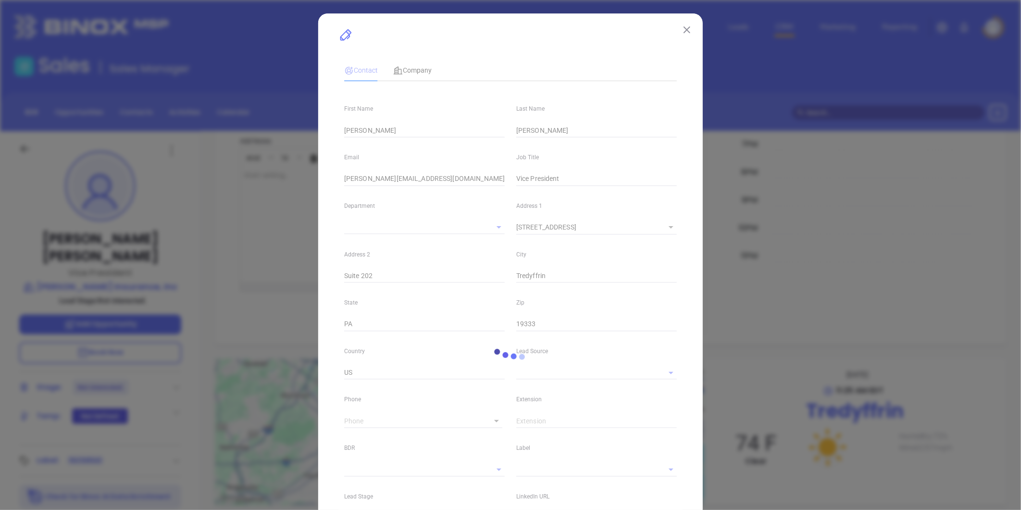
type input "Not interested."
type input "(610) 898-3810"
type input "1"
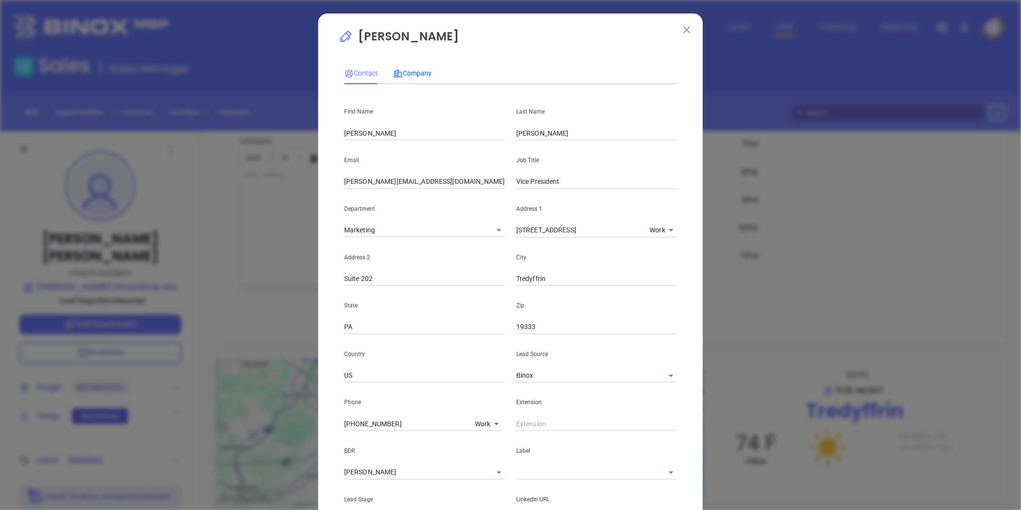
click at [407, 73] on span "Company" at bounding box center [412, 73] width 38 height 8
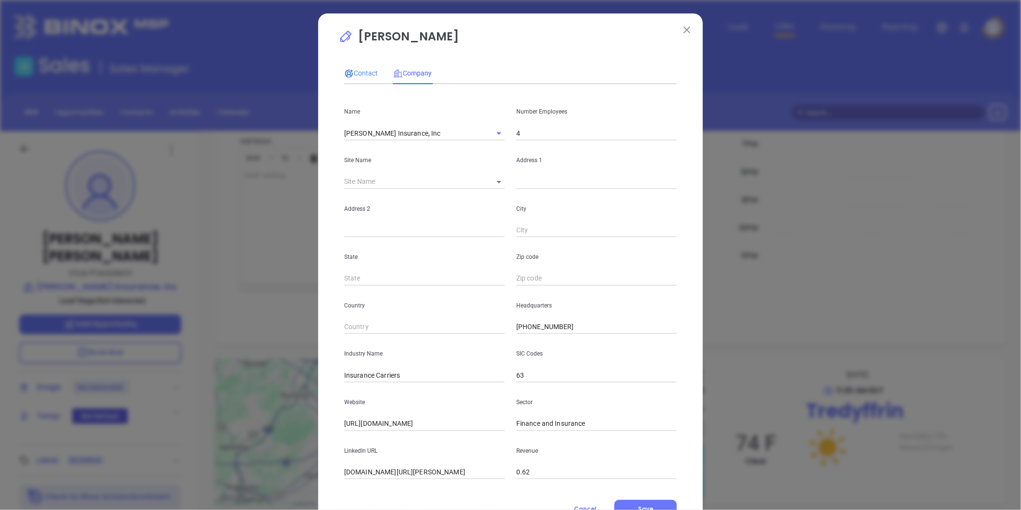
click at [359, 77] on span "Contact" at bounding box center [361, 73] width 34 height 8
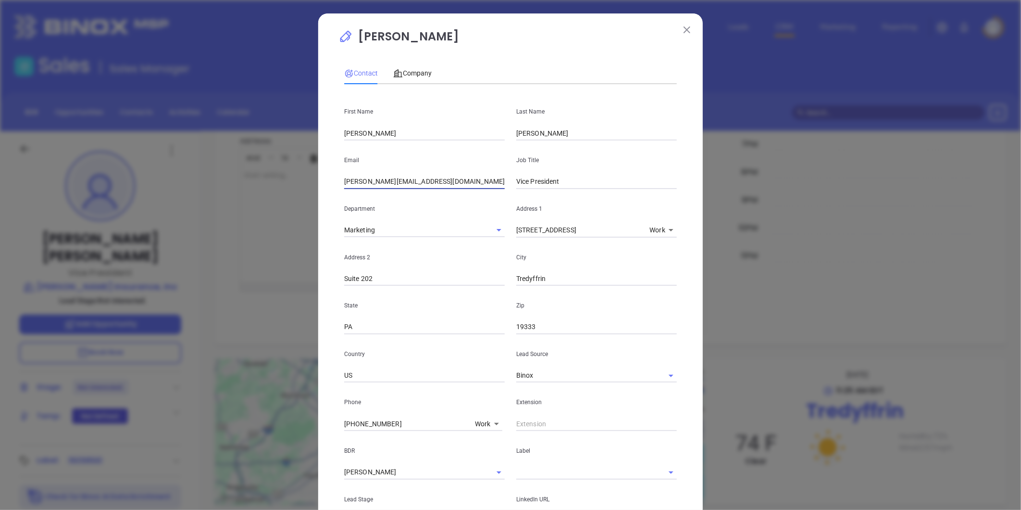
drag, startPoint x: 426, startPoint y: 181, endPoint x: 458, endPoint y: 184, distance: 32.4
click at [454, 184] on input "john@dwyerinsure.com" at bounding box center [424, 181] width 161 height 14
click at [405, 65] on div "Company" at bounding box center [412, 73] width 38 height 22
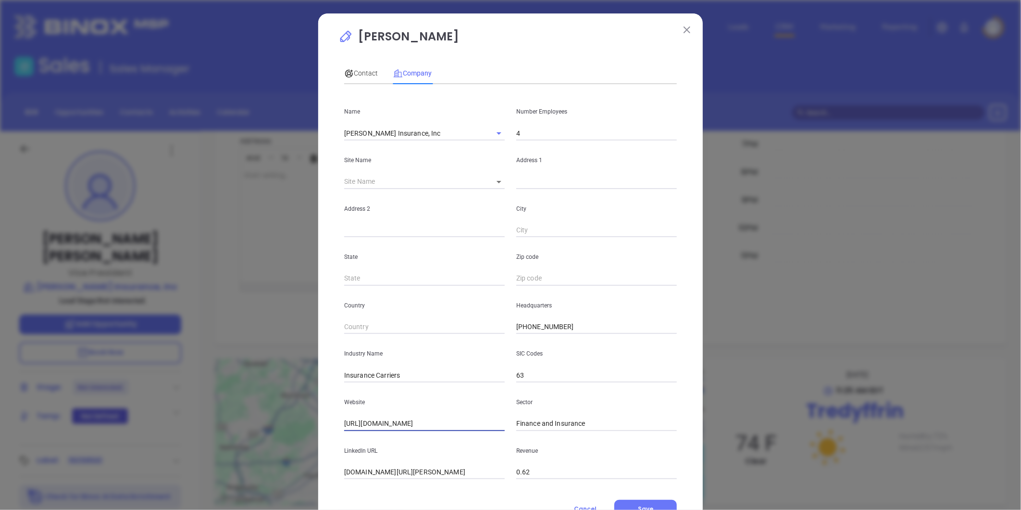
drag, startPoint x: 378, startPoint y: 428, endPoint x: 87, endPoint y: 435, distance: 290.4
click at [75, 438] on div "John Dwyer Contact Company First Name John Last Name Dwyer Email john@dwyerinsu…" at bounding box center [510, 255] width 1021 height 510
click at [530, 138] on input "4" at bounding box center [596, 133] width 161 height 14
type input "6"
click at [356, 69] on span "Contact" at bounding box center [361, 73] width 34 height 8
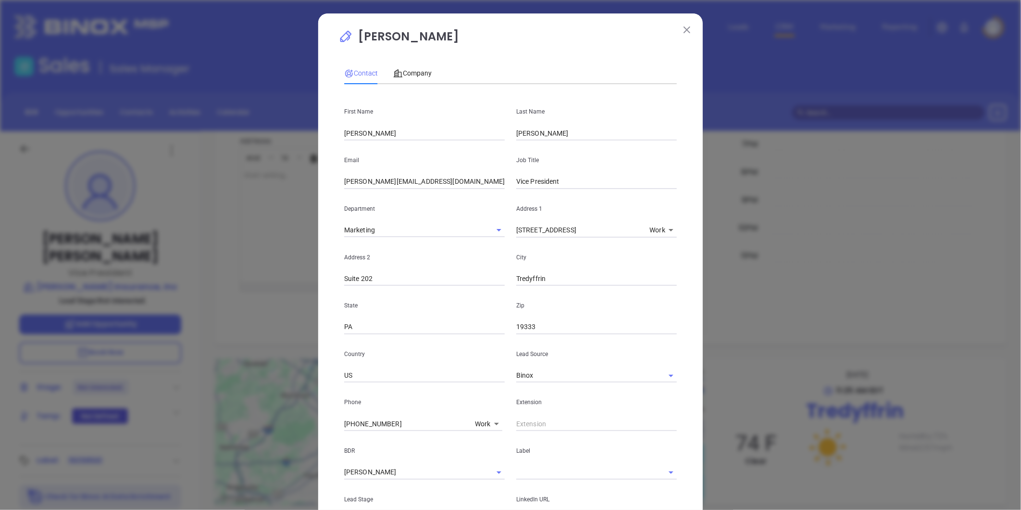
scroll to position [228, 0]
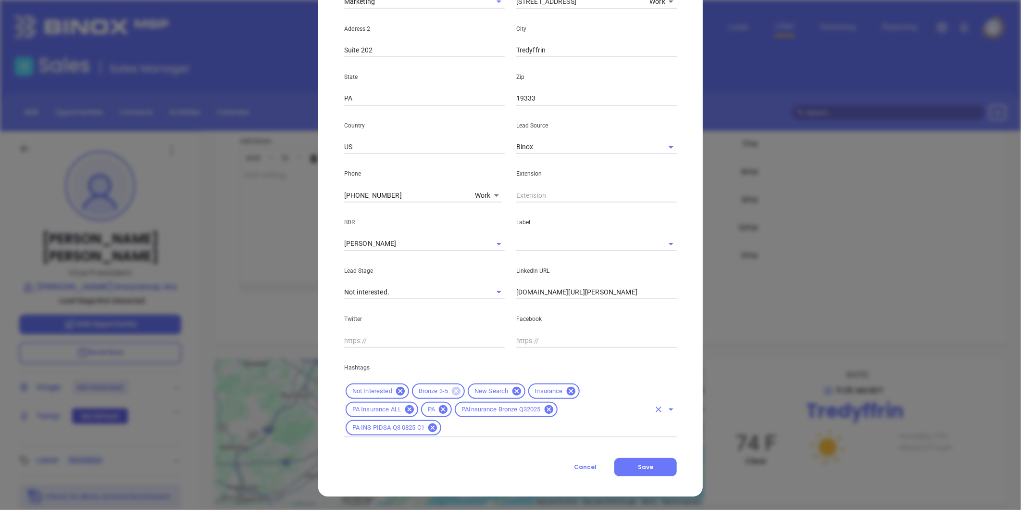
click at [453, 389] on icon at bounding box center [456, 390] width 9 height 9
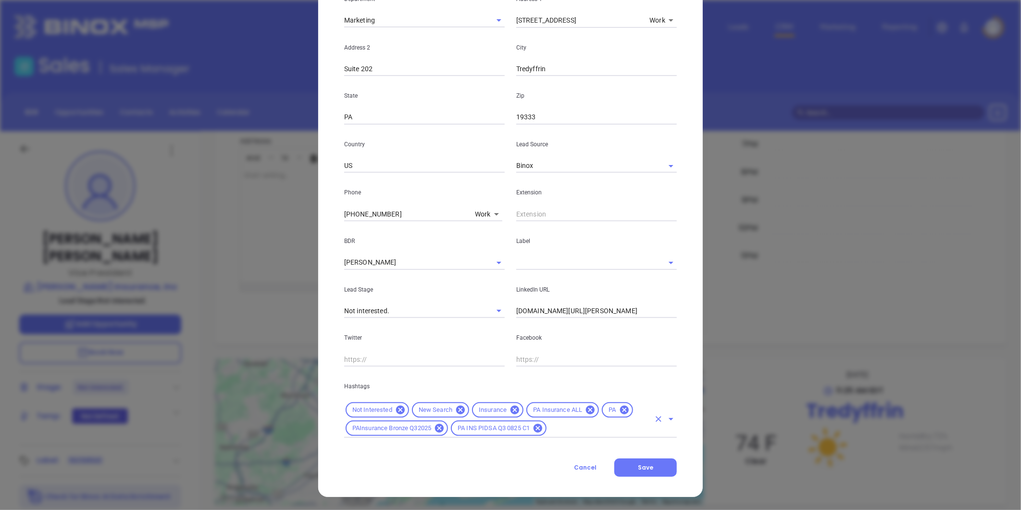
click at [562, 429] on input "text" at bounding box center [599, 428] width 102 height 12
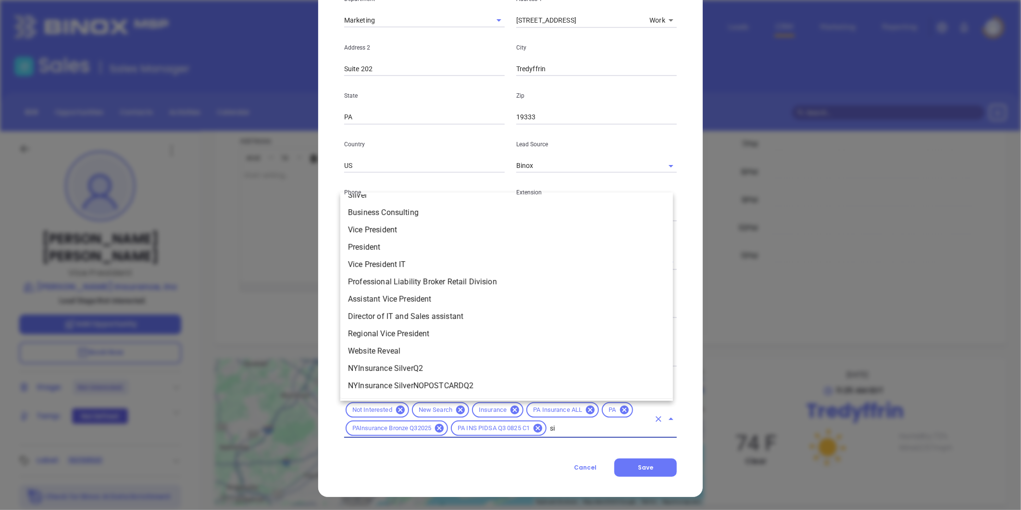
scroll to position [0, 0]
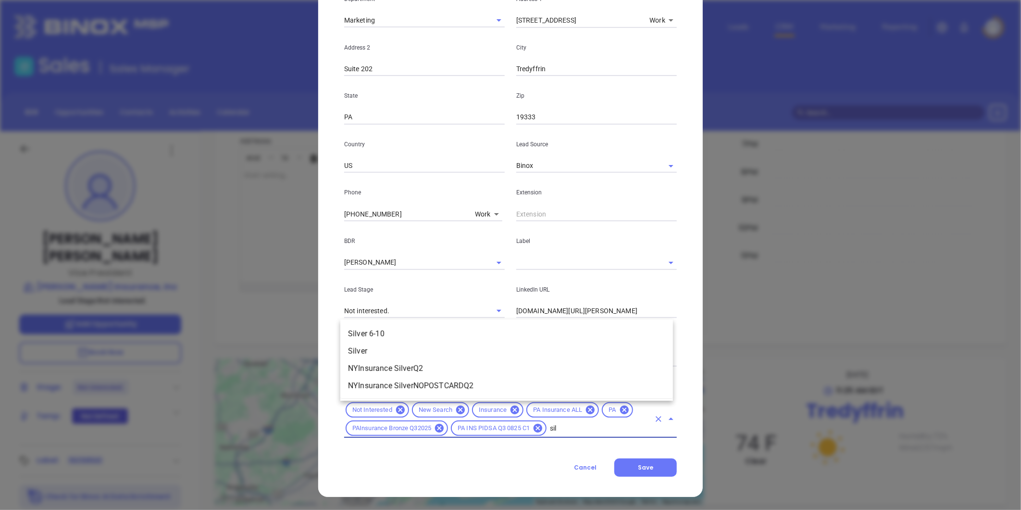
type input "silv"
click at [398, 334] on li "Silver 6-10" at bounding box center [506, 333] width 333 height 17
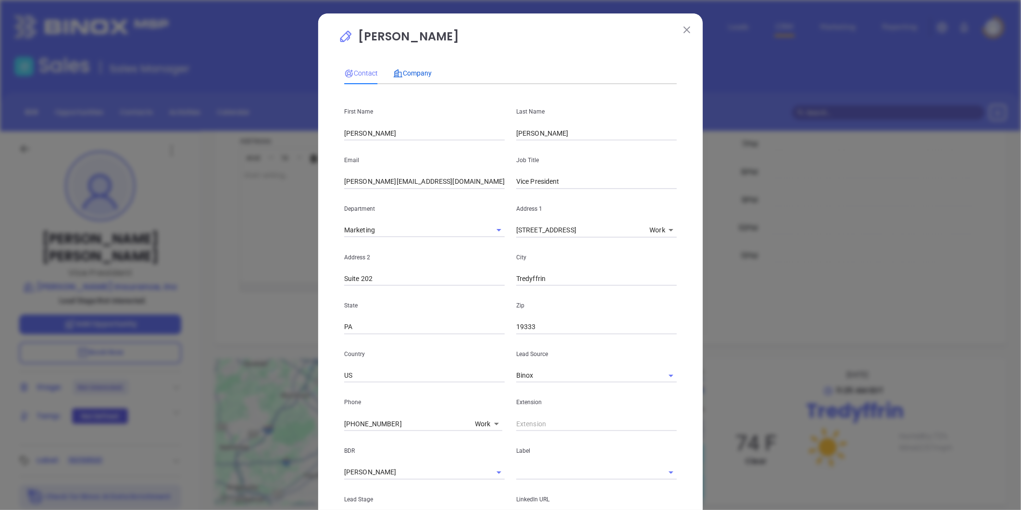
click at [418, 75] on span "Company" at bounding box center [412, 73] width 38 height 8
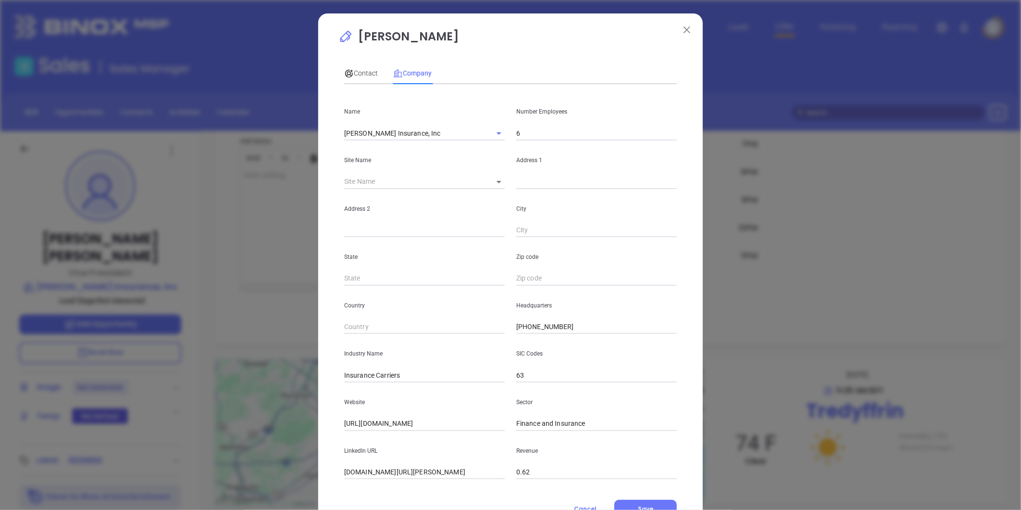
click at [497, 183] on body "Leads CRM Marketing Reporting Financial Leads Leads Sales Sales Manager BDR Opp…" at bounding box center [510, 255] width 1021 height 510
drag, startPoint x: 493, startPoint y: 184, endPoint x: 516, endPoint y: 193, distance: 24.8
click at [494, 184] on li "Tredyffrin" at bounding box center [507, 182] width 50 height 17
type input "Tredyffrin"
type input "113920"
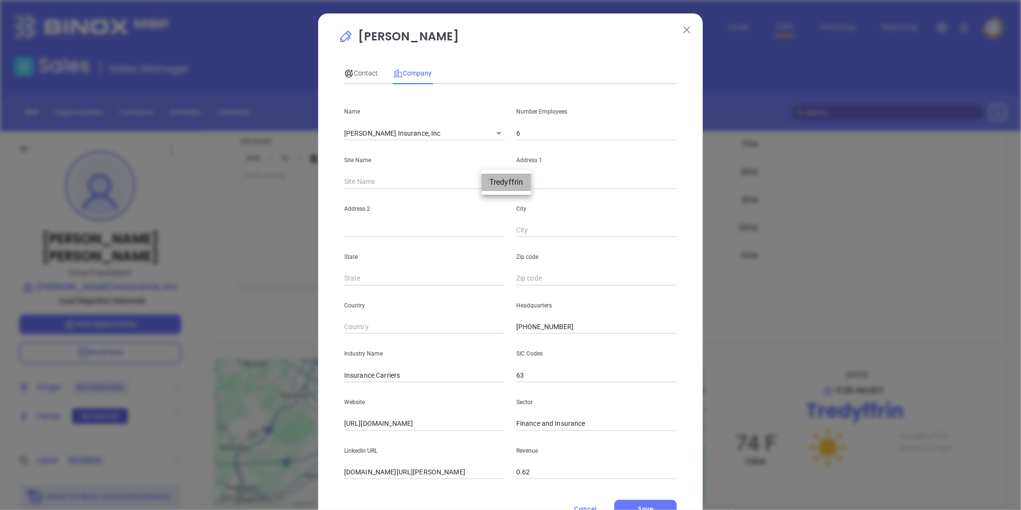
type input "12 Arlington Rd"
type input "Suite 202"
type input "Tredyffrin"
type input "PA"
type input "19333"
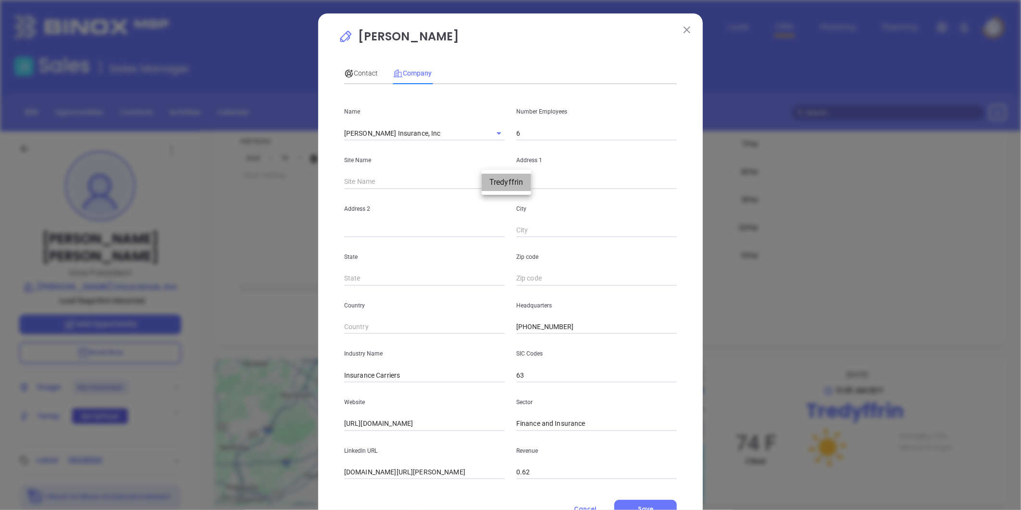
type input "US"
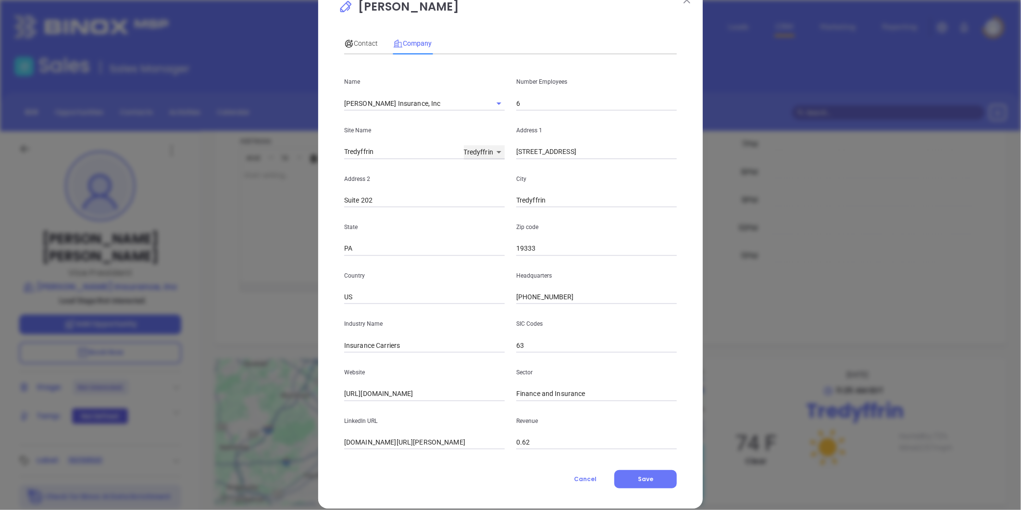
scroll to position [42, 0]
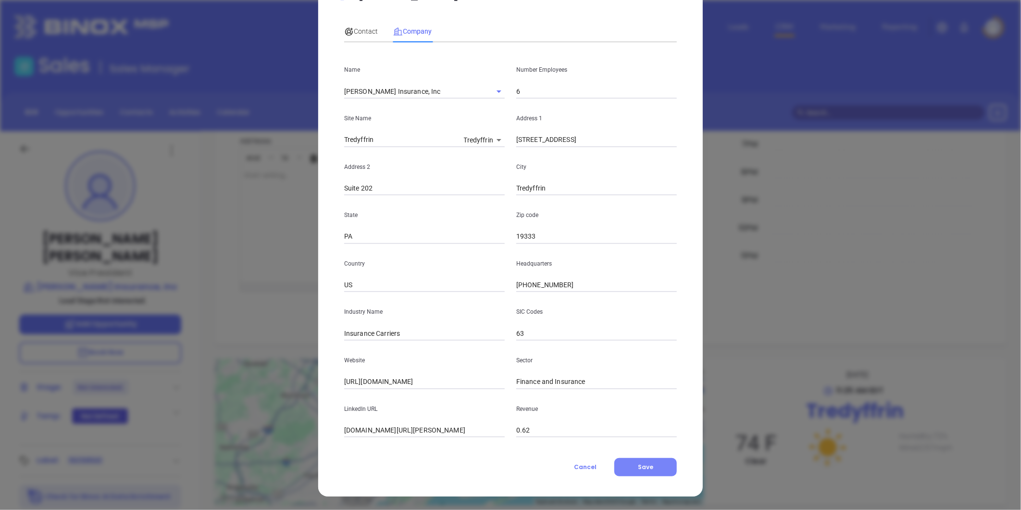
click at [635, 459] on button "Save" at bounding box center [645, 467] width 62 height 18
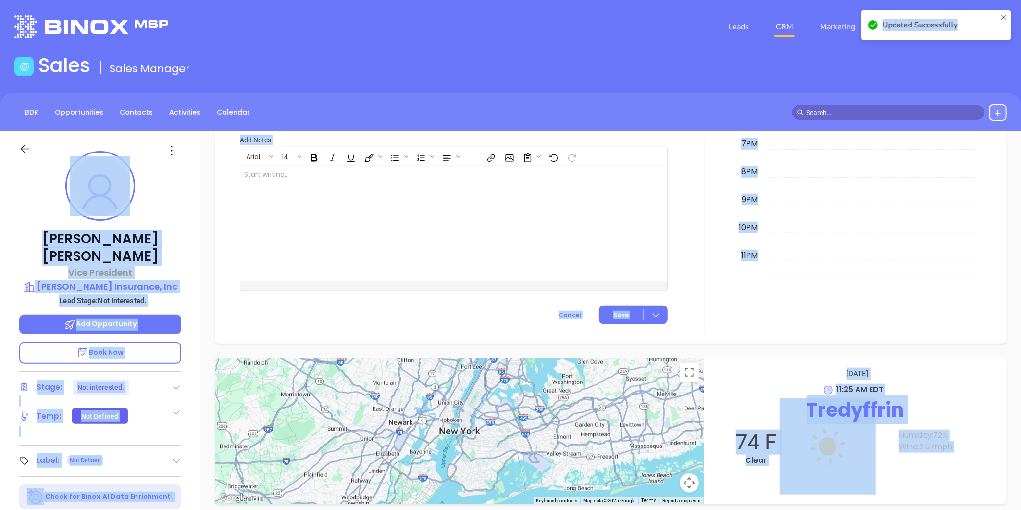
drag, startPoint x: 414, startPoint y: 89, endPoint x: 231, endPoint y: 97, distance: 182.8
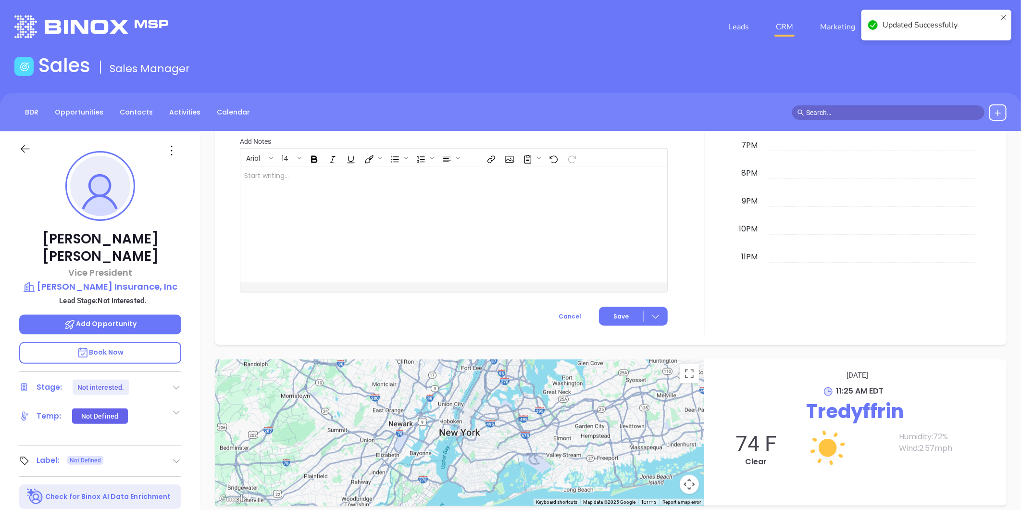
drag, startPoint x: 231, startPoint y: 97, endPoint x: 383, endPoint y: 88, distance: 151.7
click at [387, 89] on main "Sales Sales Manager BDR Opportunities Contacts Activities Calendar John Dwyer V…" at bounding box center [510, 411] width 1021 height 714
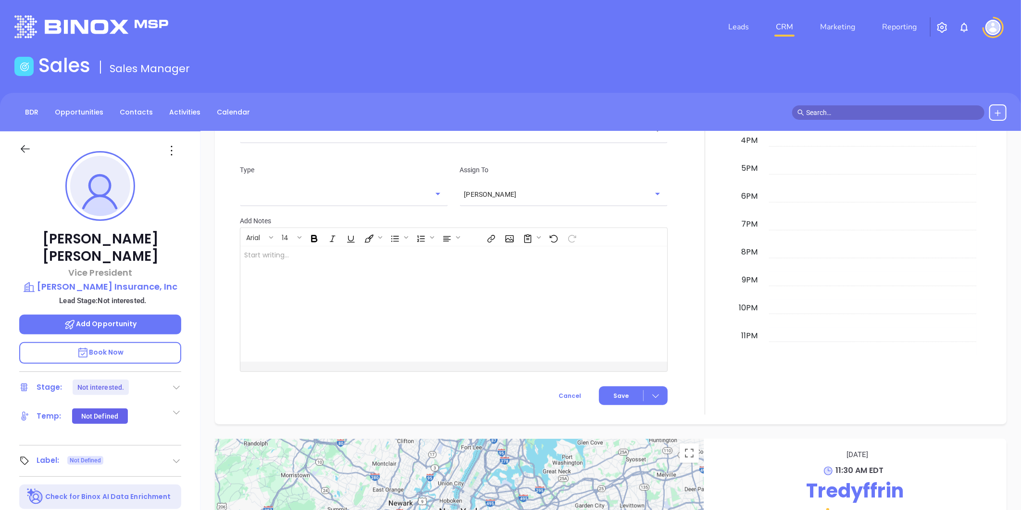
scroll to position [616, 0]
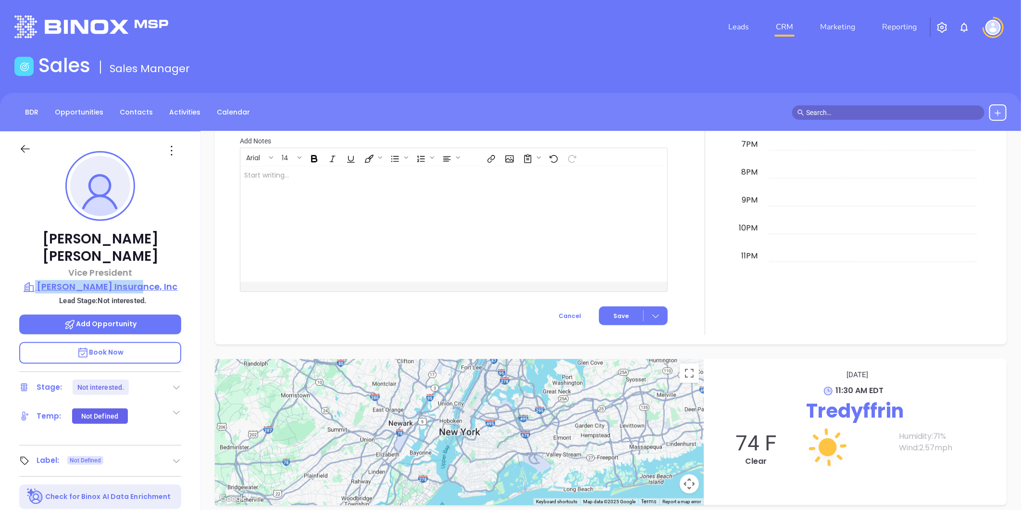
drag, startPoint x: 170, startPoint y: 261, endPoint x: 171, endPoint y: 270, distance: 9.2
click at [171, 270] on div "John Dwyer Vice President Dwyer Insurance, Inc Lead Stage: Not interested. Add …" at bounding box center [100, 449] width 200 height 637
copy div "Dwyer Insurance, Inc"
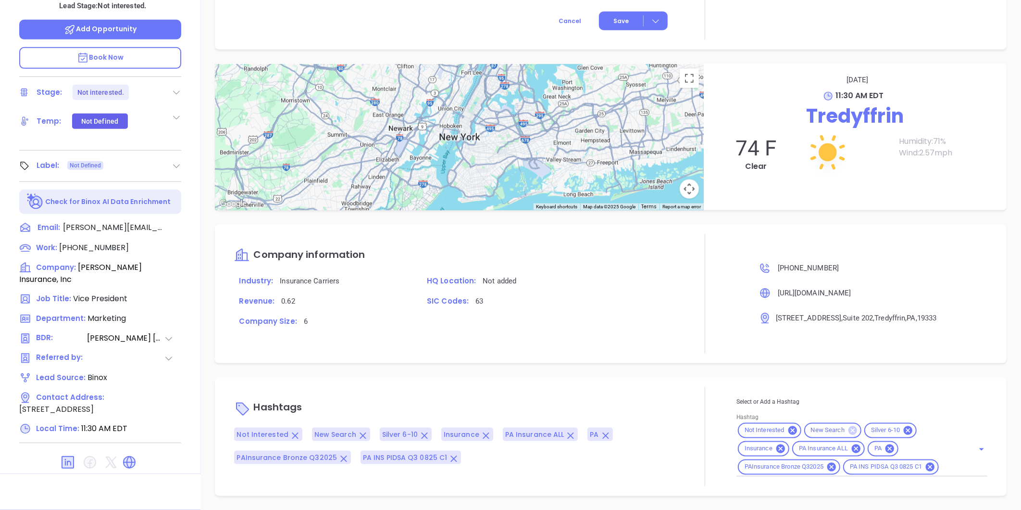
click at [848, 428] on icon at bounding box center [852, 430] width 9 height 9
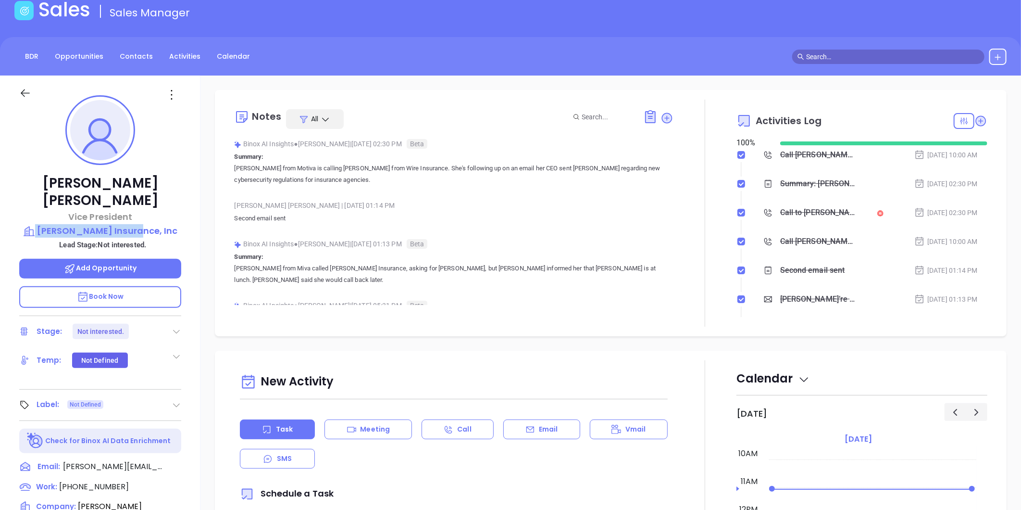
scroll to position [27, 0]
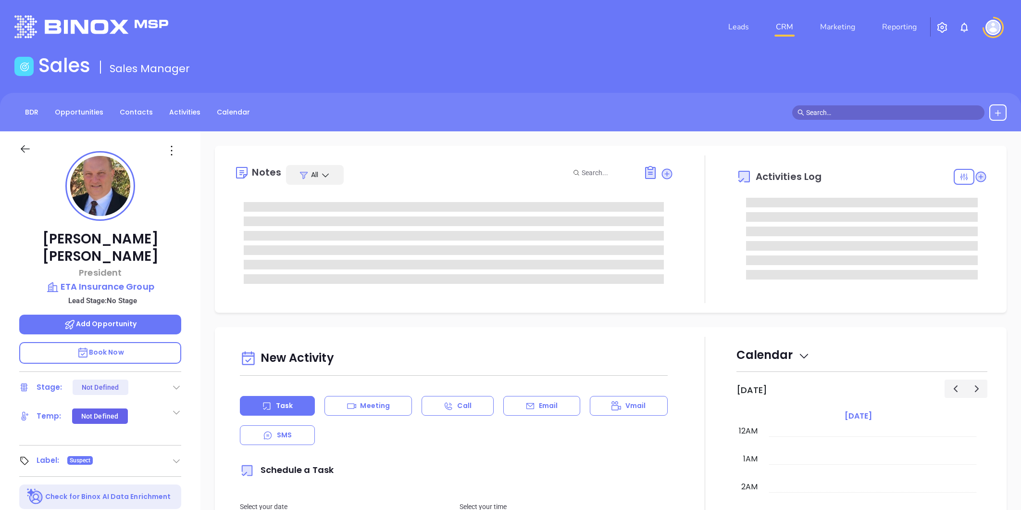
type input "[PERSON_NAME]"
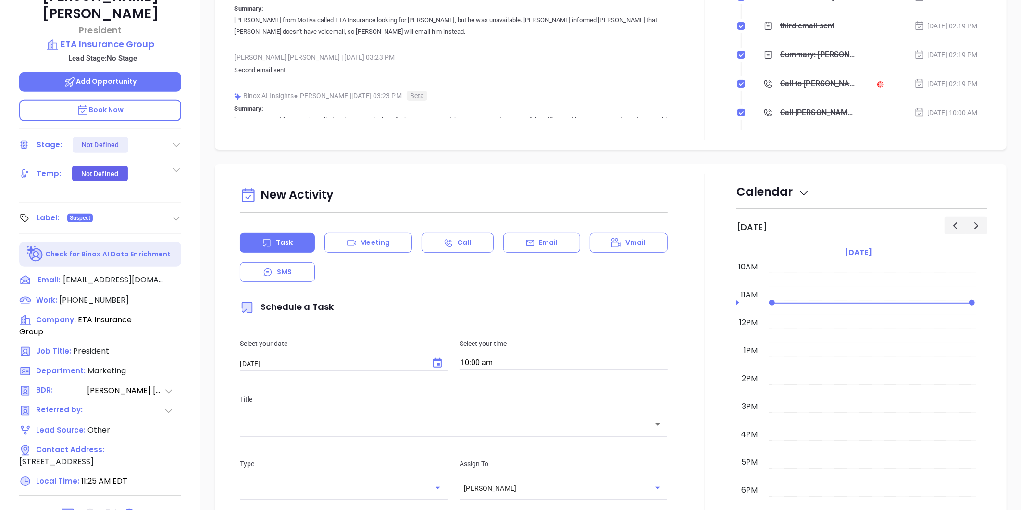
scroll to position [295, 0]
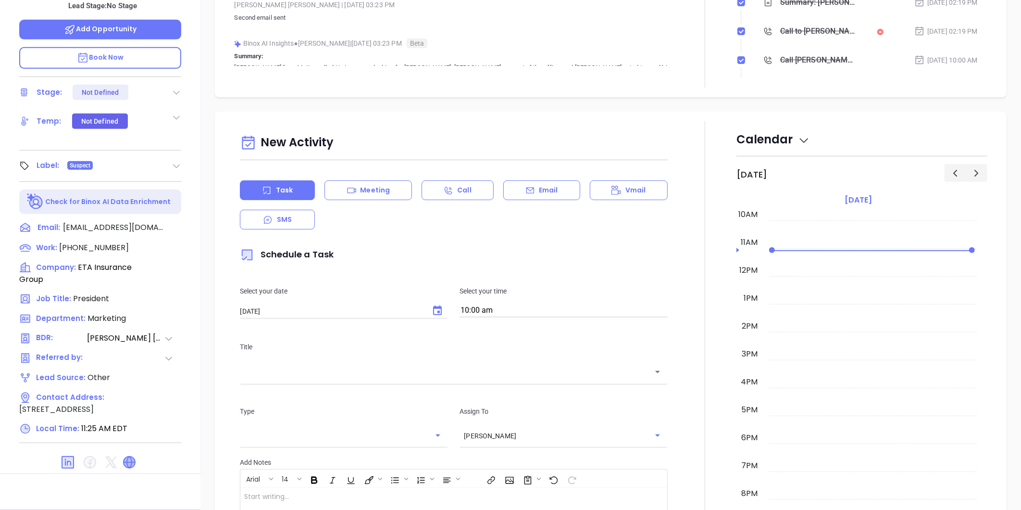
click at [133, 456] on icon at bounding box center [130, 462] width 12 height 12
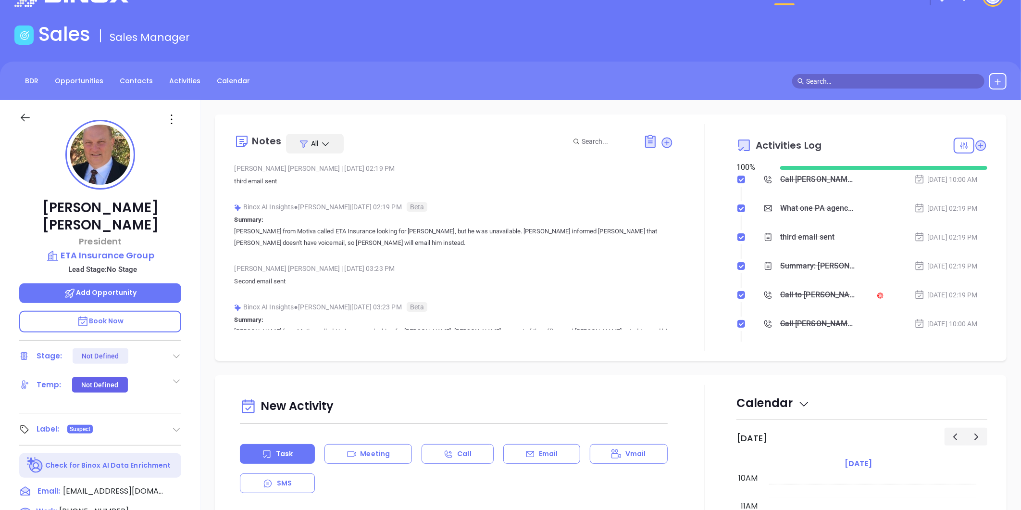
scroll to position [0, 0]
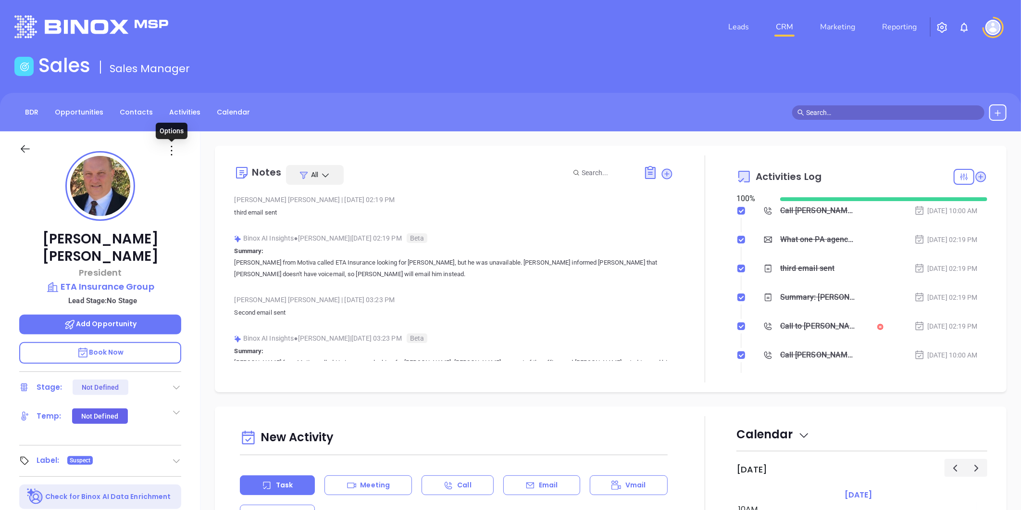
drag, startPoint x: 172, startPoint y: 148, endPoint x: 181, endPoint y: 175, distance: 29.3
click at [172, 148] on icon at bounding box center [171, 150] width 15 height 15
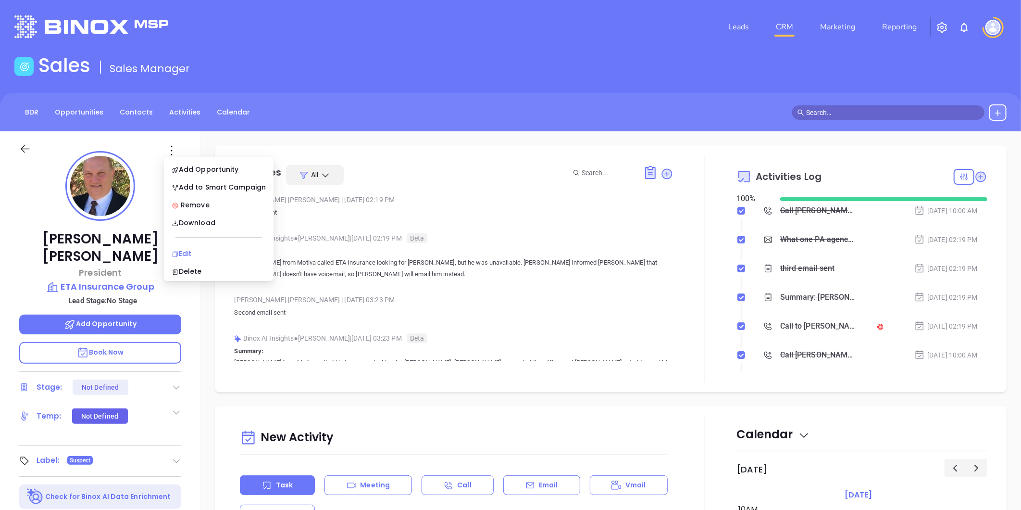
click at [188, 255] on div "Edit" at bounding box center [219, 253] width 94 height 11
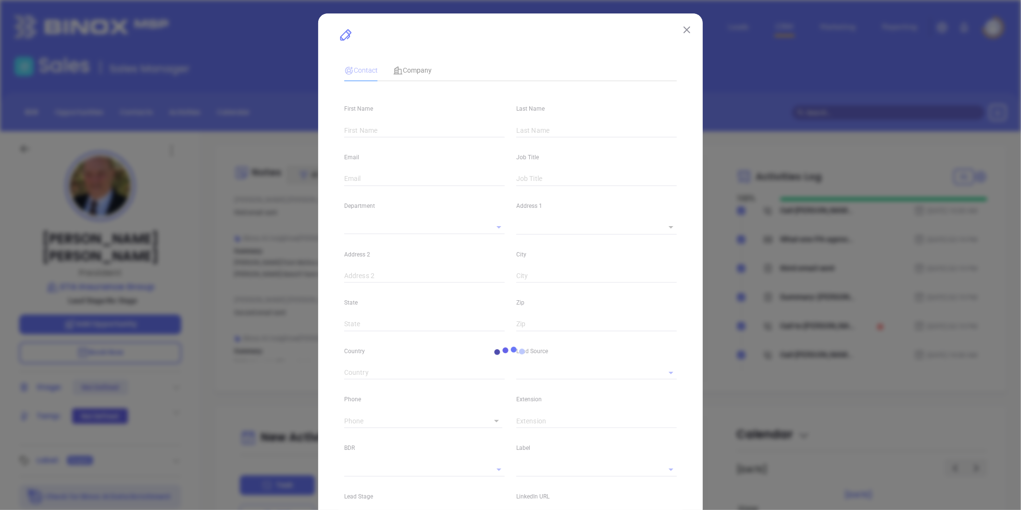
type input "[PERSON_NAME]"
type input "[EMAIL_ADDRESS][DOMAIN_NAME]"
type input "President"
type input "1"
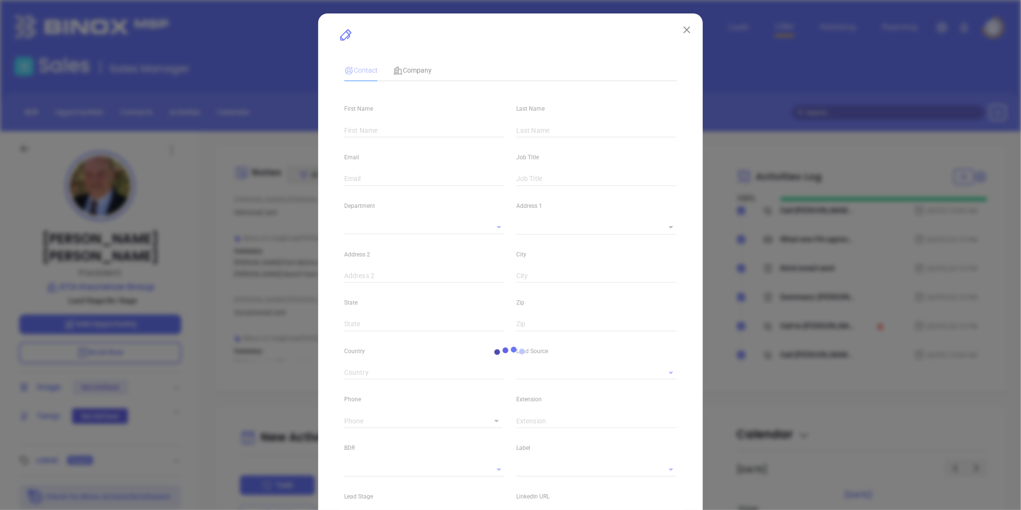
type input "[DOMAIN_NAME][URL]"
type input "Marketing"
type input "Other"
type input "[PERSON_NAME]"
type input "[PHONE_NUMBER]"
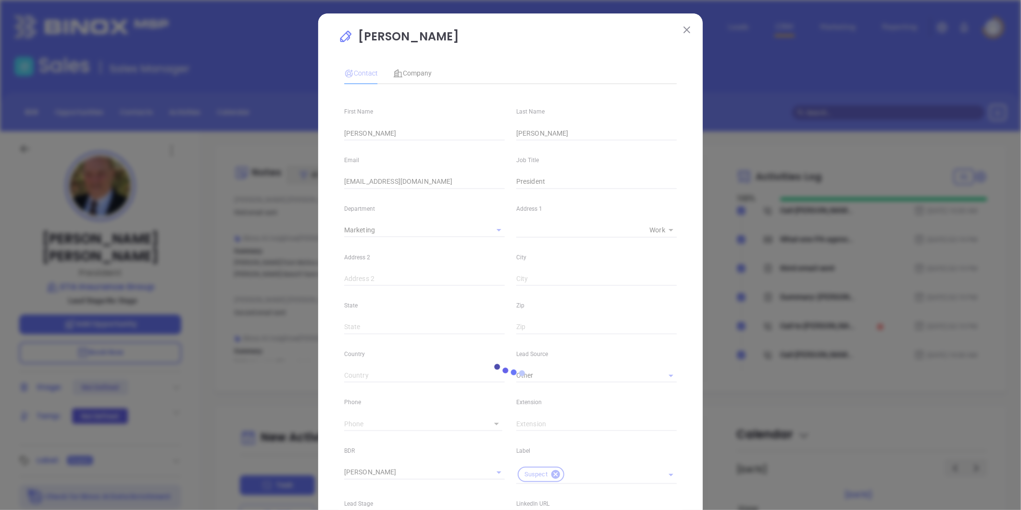
type input "1"
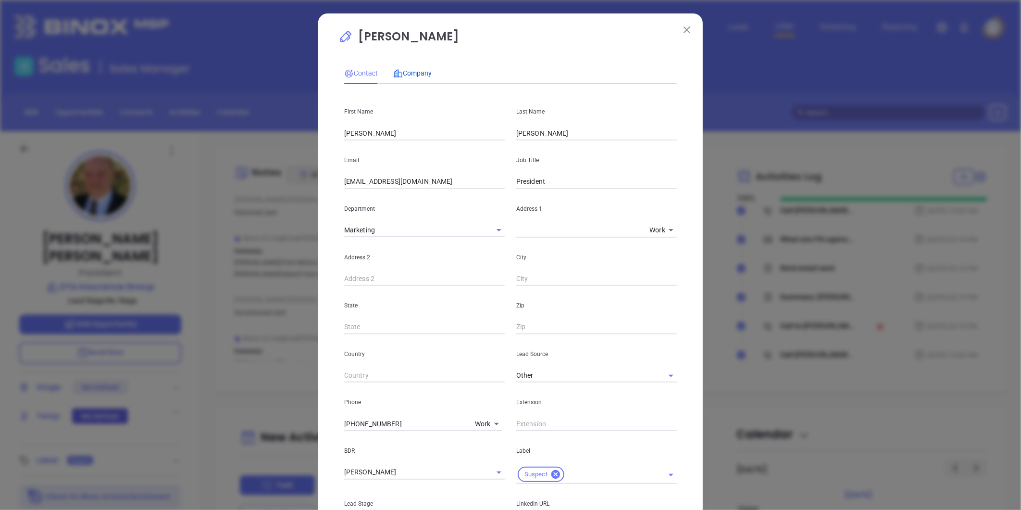
click at [410, 69] on span "Company" at bounding box center [412, 73] width 38 height 8
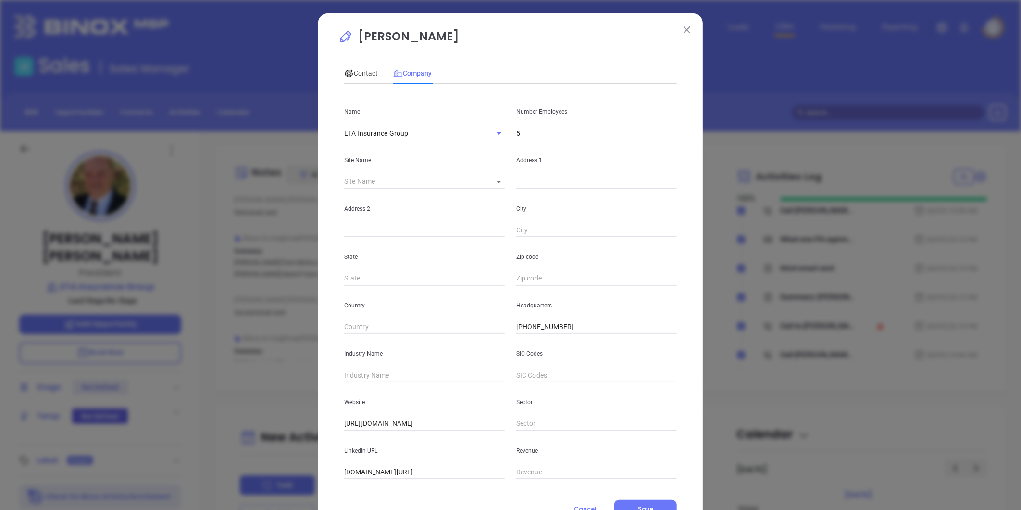
click at [542, 133] on input "5" at bounding box center [596, 133] width 161 height 14
type input "6"
click at [380, 372] on input "text" at bounding box center [424, 375] width 161 height 14
type input "O"
type input "Insurance"
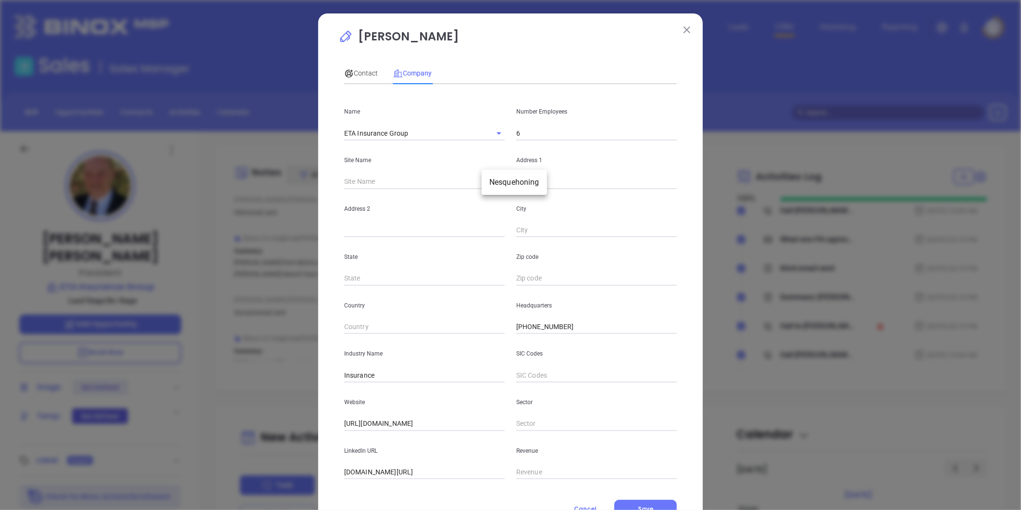
click at [493, 179] on body "Leads CRM Marketing Reporting Financial Leads Leads Sales Sales Manager BDR Opp…" at bounding box center [510, 255] width 1021 height 510
click at [499, 184] on li "Nesquehoning" at bounding box center [514, 182] width 65 height 17
type input "Nesquehoning"
type input "81131"
type input "[STREET_ADDRESS]"
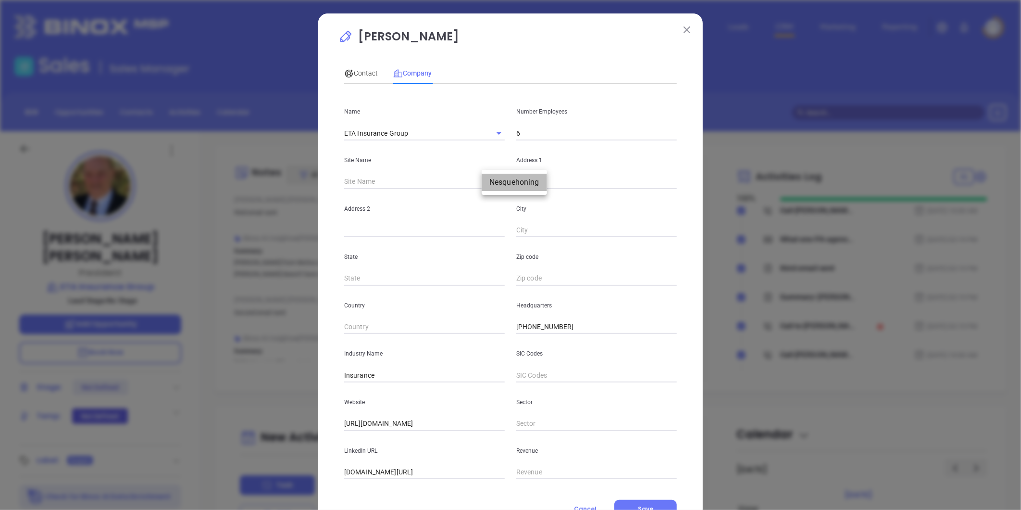
type input "Nesquehoning"
type input "PA"
type input "18240"
click at [362, 69] on span "Contact" at bounding box center [361, 73] width 34 height 8
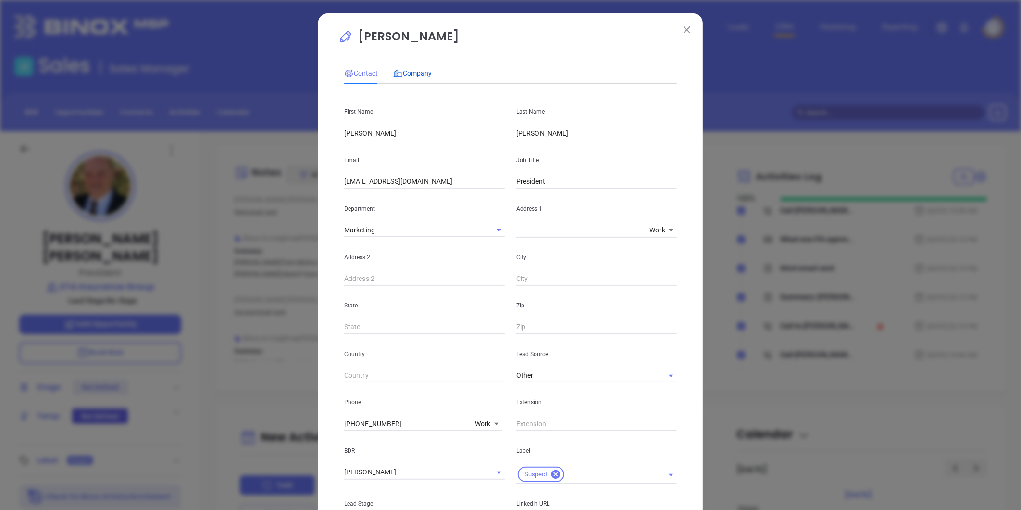
click at [413, 72] on span "Company" at bounding box center [412, 73] width 38 height 8
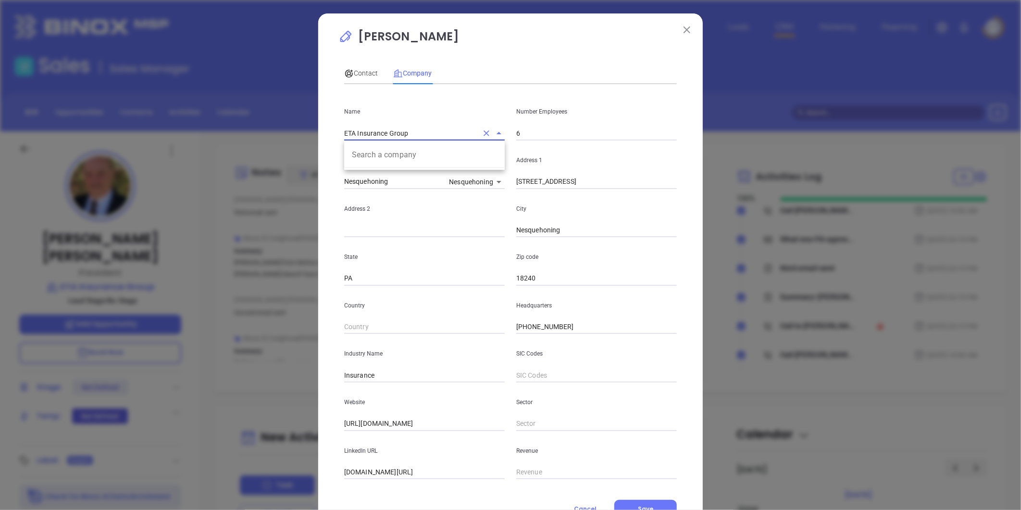
drag, startPoint x: 410, startPoint y: 133, endPoint x: 294, endPoint y: 148, distance: 116.3
click at [241, 146] on div "Joseph Pilla Contact Company First Name Joseph Last Name Pilla Email jpilla@eta…" at bounding box center [510, 255] width 1021 height 510
click at [361, 71] on span "Contact" at bounding box center [361, 73] width 34 height 8
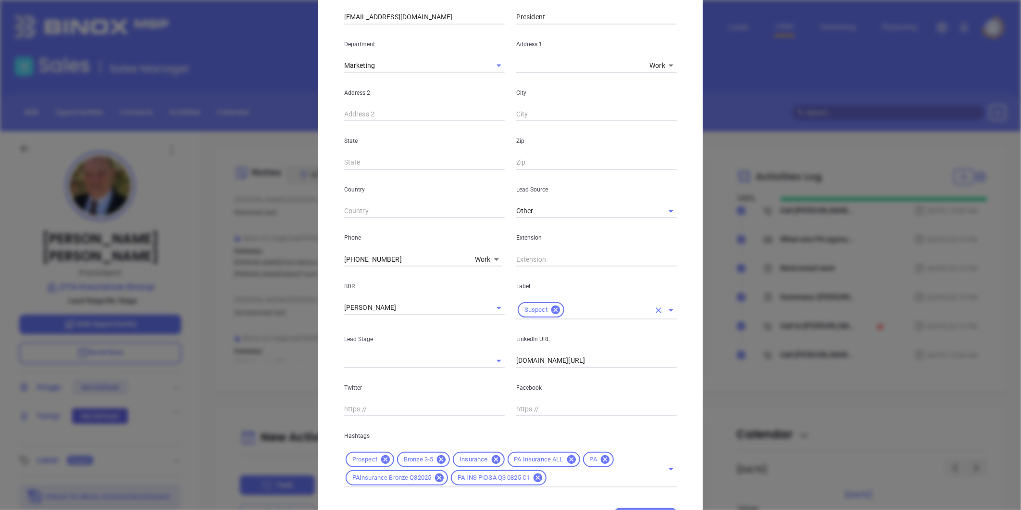
scroll to position [214, 0]
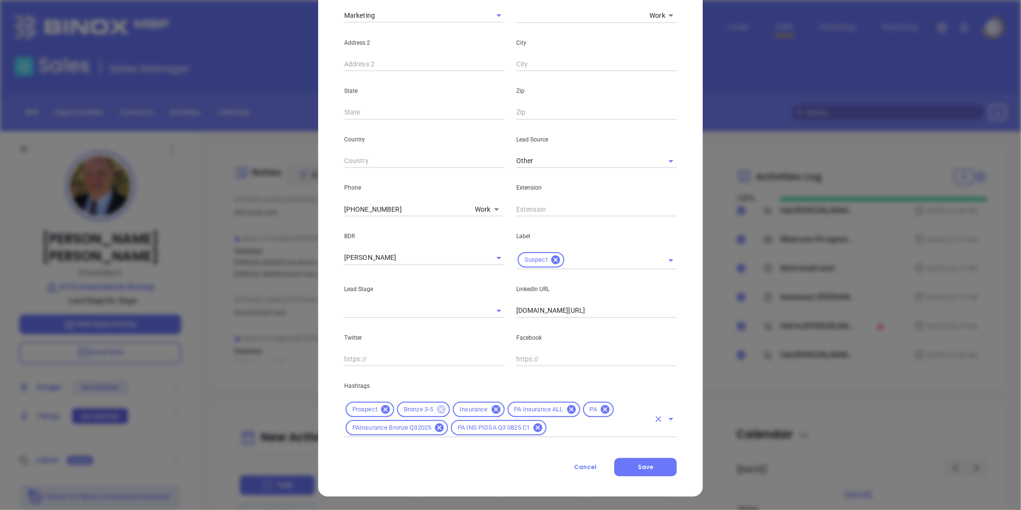
click at [438, 408] on icon at bounding box center [441, 409] width 9 height 9
click at [561, 432] on input "text" at bounding box center [599, 428] width 102 height 12
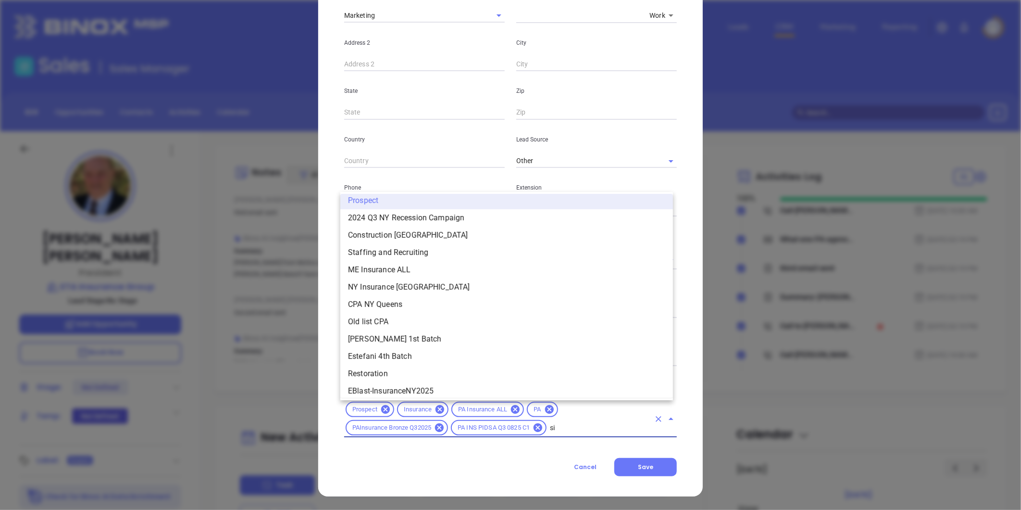
scroll to position [0, 0]
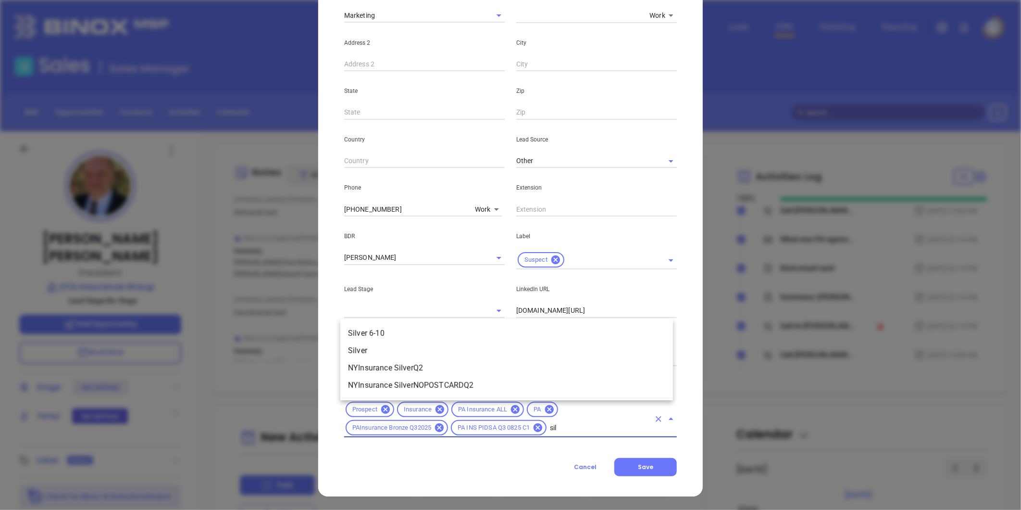
type input "sil"
click at [399, 334] on li "Silver 6-10" at bounding box center [506, 332] width 333 height 17
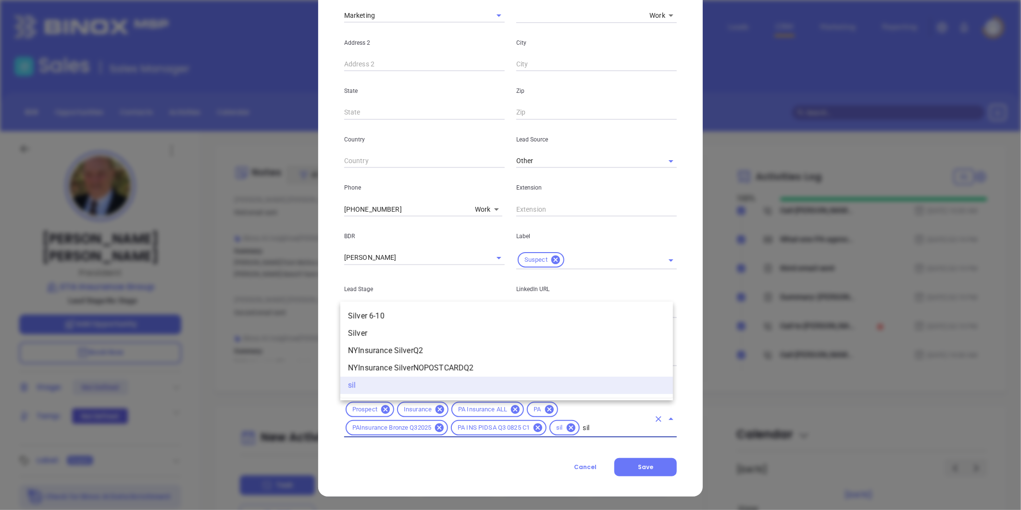
type input "sil"
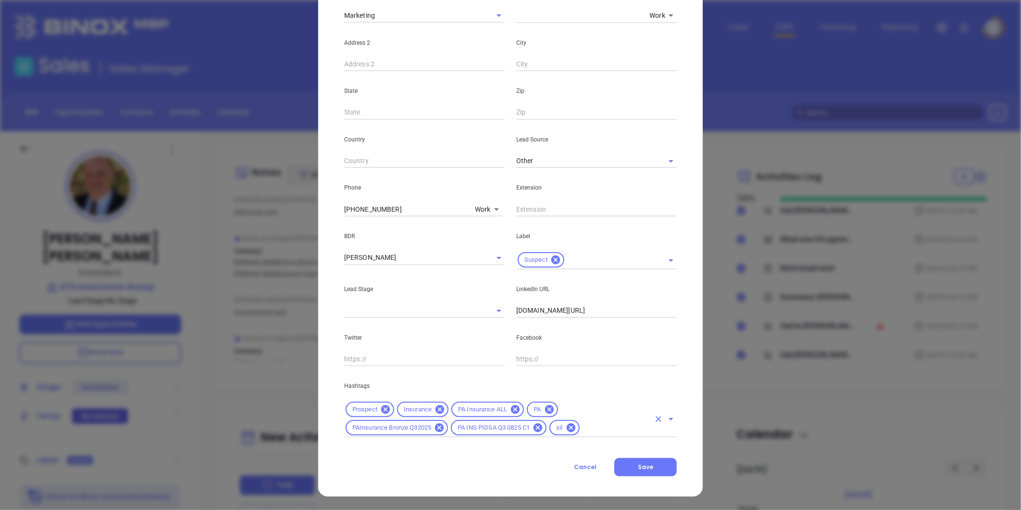
click at [569, 424] on icon at bounding box center [571, 427] width 9 height 9
click at [552, 426] on input "text" at bounding box center [599, 428] width 102 height 12
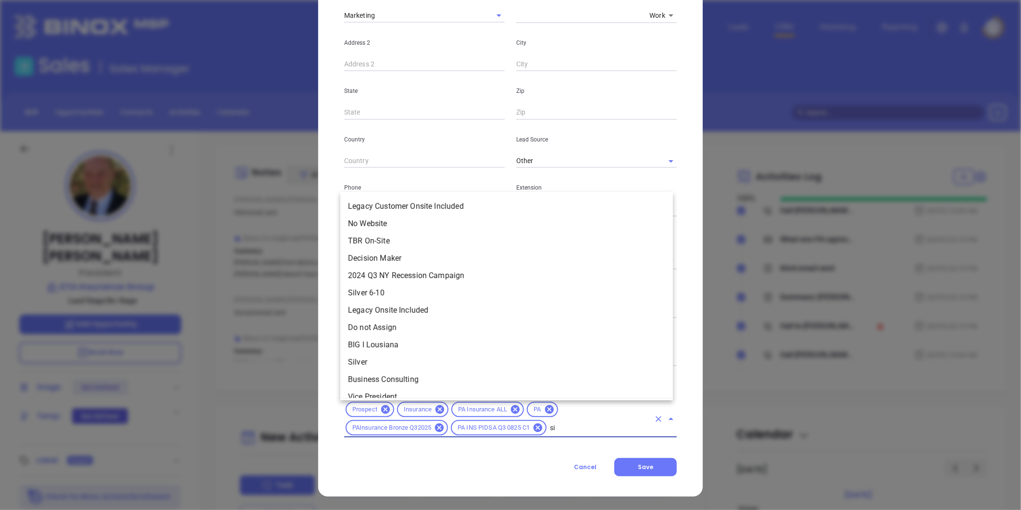
type input "sil"
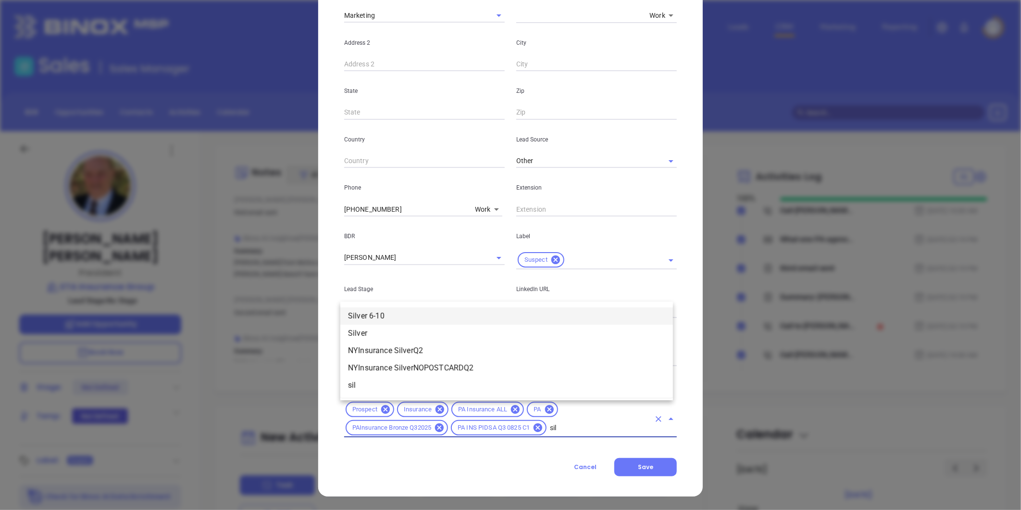
click at [402, 307] on li "Silver 6-10" at bounding box center [506, 315] width 333 height 17
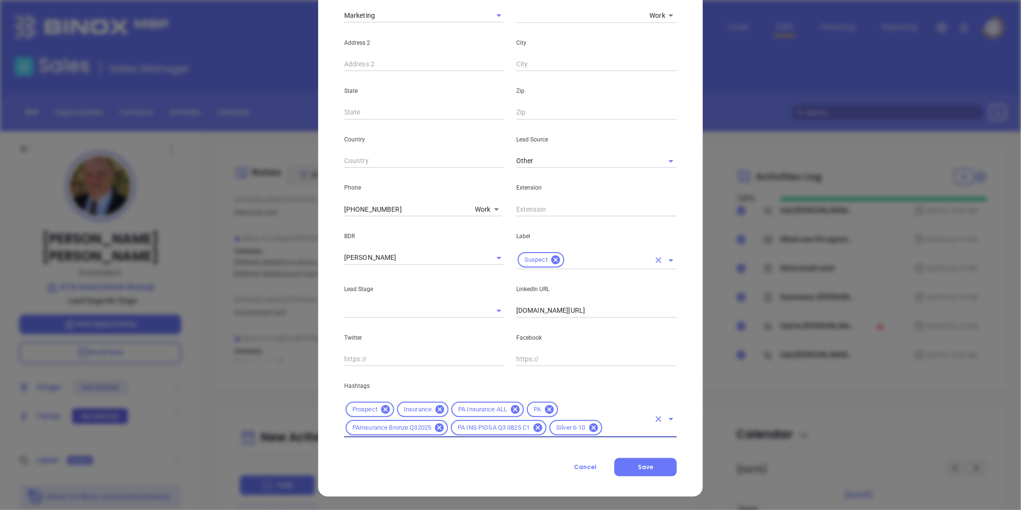
click at [551, 261] on icon at bounding box center [555, 259] width 9 height 9
click at [549, 262] on input "text" at bounding box center [583, 262] width 134 height 14
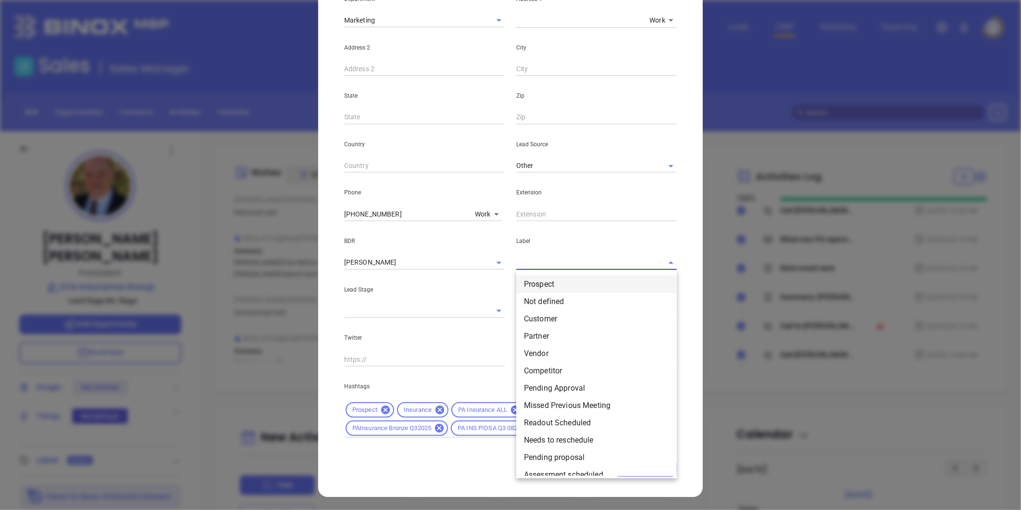
click at [541, 283] on li "Prospect" at bounding box center [596, 283] width 161 height 17
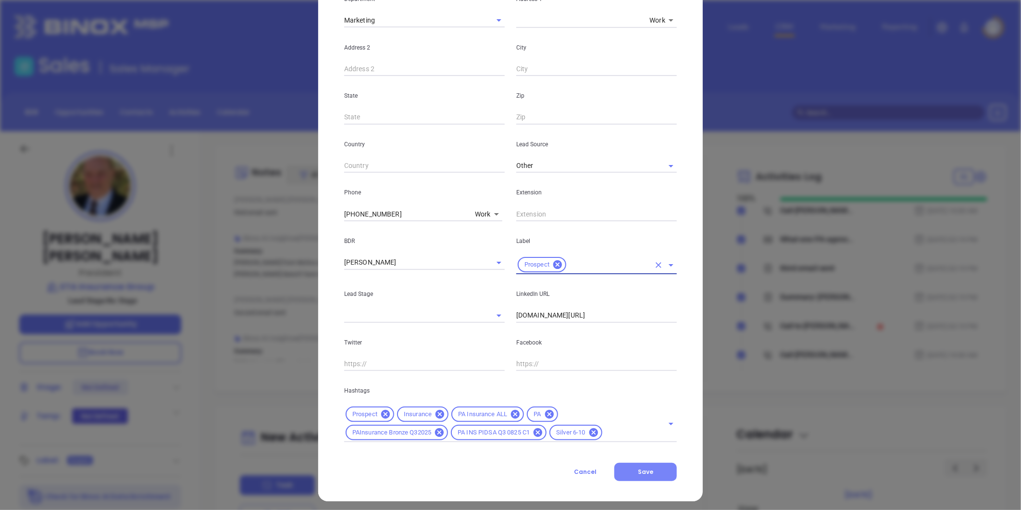
click at [641, 471] on span "Save" at bounding box center [645, 471] width 15 height 8
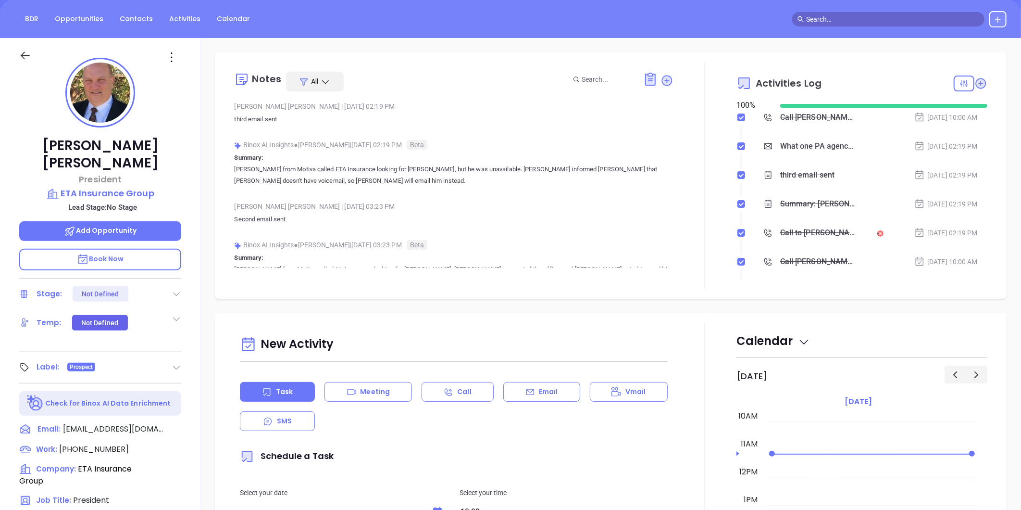
scroll to position [0, 0]
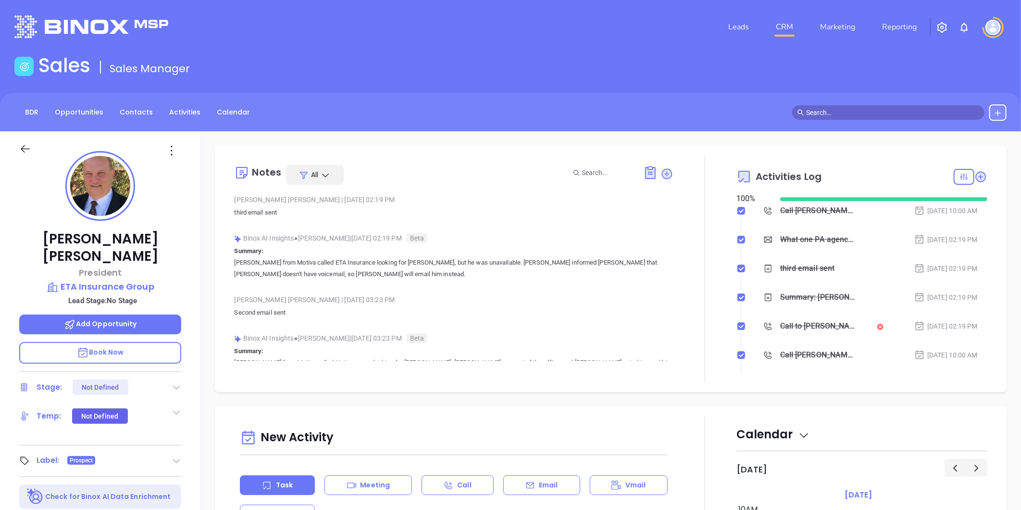
click at [940, 26] on img "button" at bounding box center [942, 28] width 12 height 12
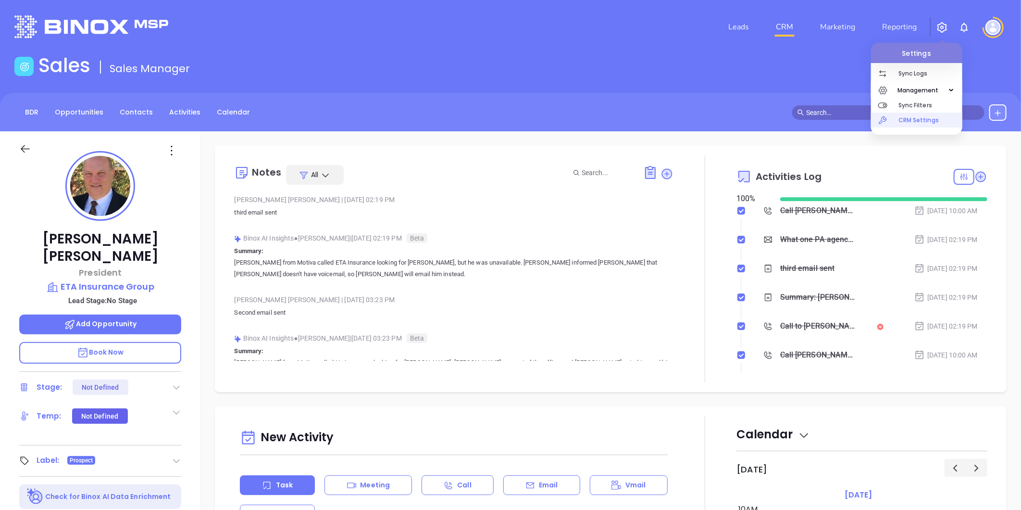
click at [909, 117] on p "CRM Settings" at bounding box center [930, 119] width 64 height 15
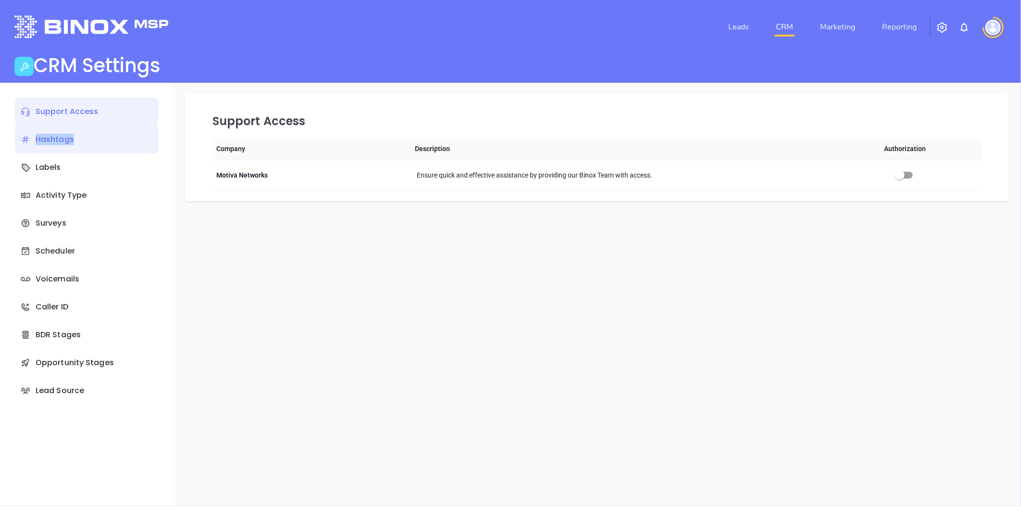
click at [73, 139] on div "Hashtags" at bounding box center [86, 139] width 143 height 28
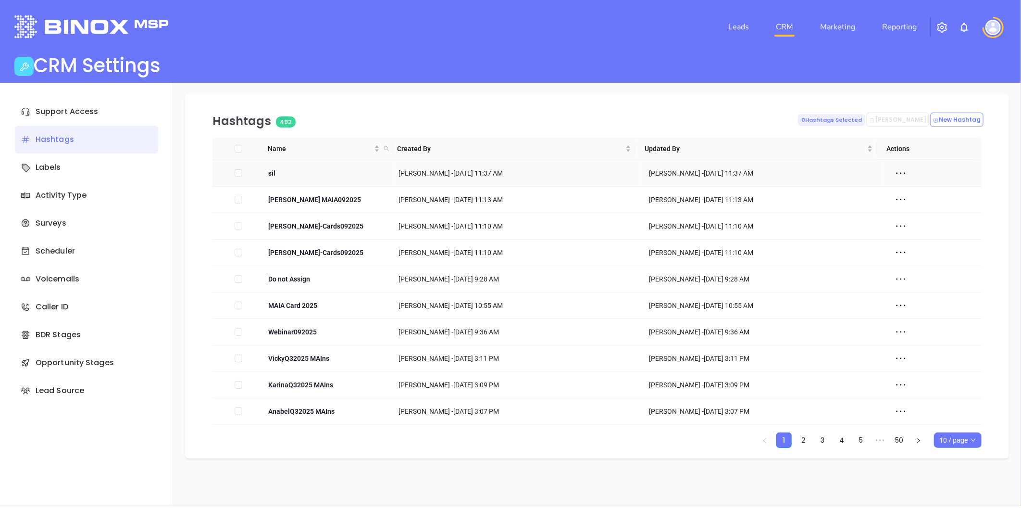
click at [894, 171] on icon at bounding box center [901, 173] width 14 height 14
click at [913, 207] on div "Delete" at bounding box center [937, 208] width 87 height 11
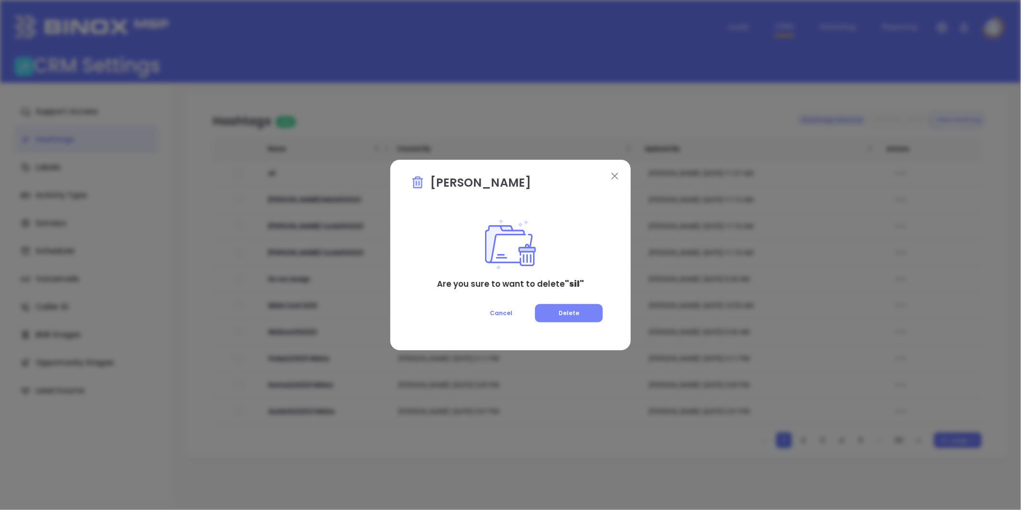
click at [575, 308] on button "Delete" at bounding box center [569, 313] width 68 height 18
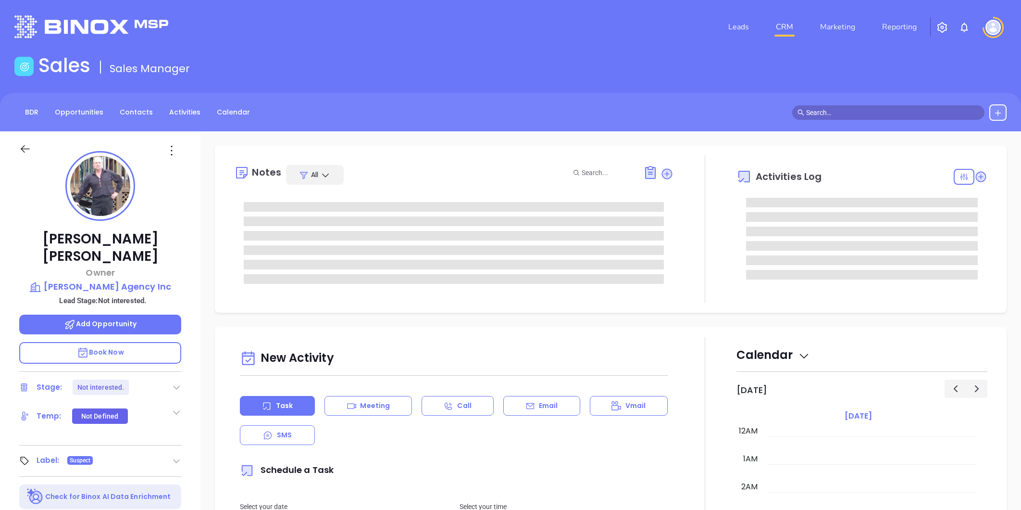
type input "[PERSON_NAME]"
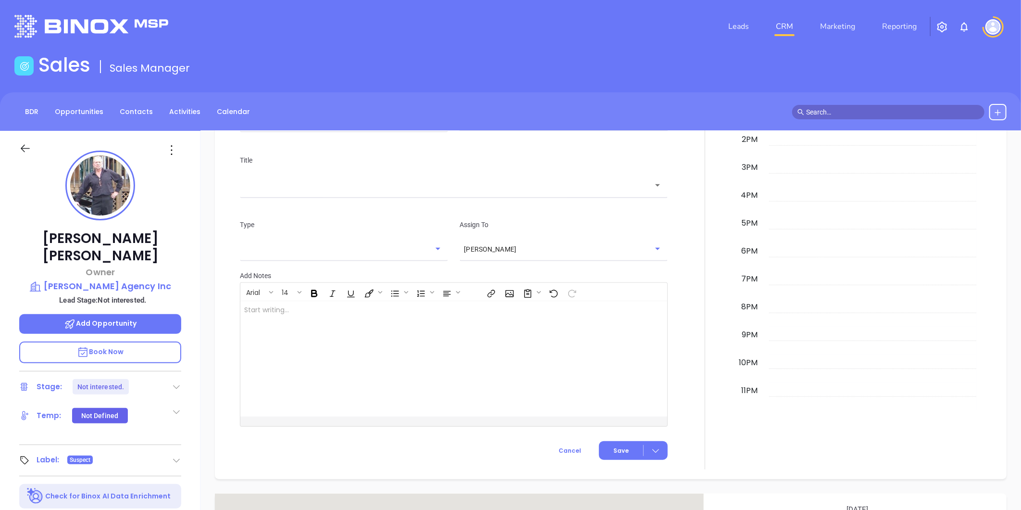
scroll to position [295, 0]
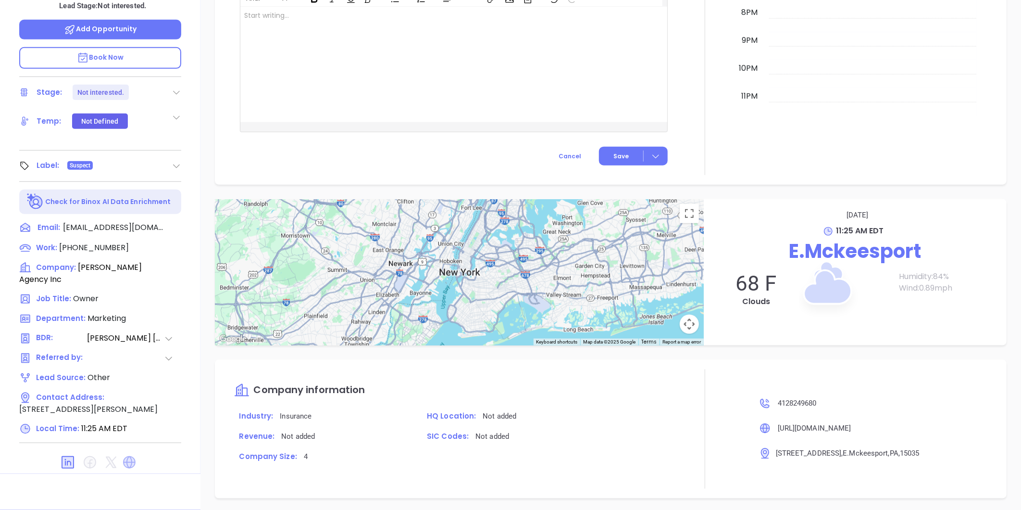
click at [132, 456] on icon at bounding box center [130, 462] width 12 height 12
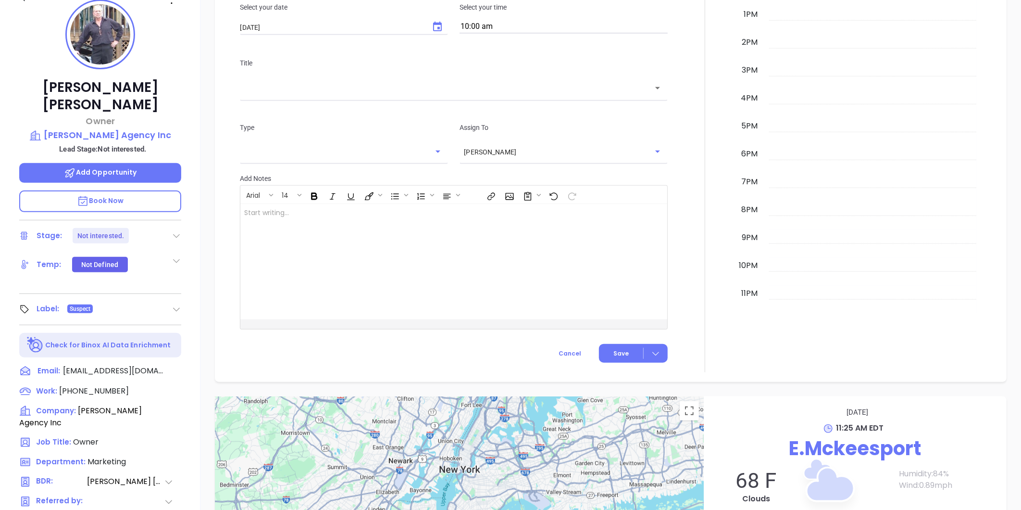
scroll to position [0, 0]
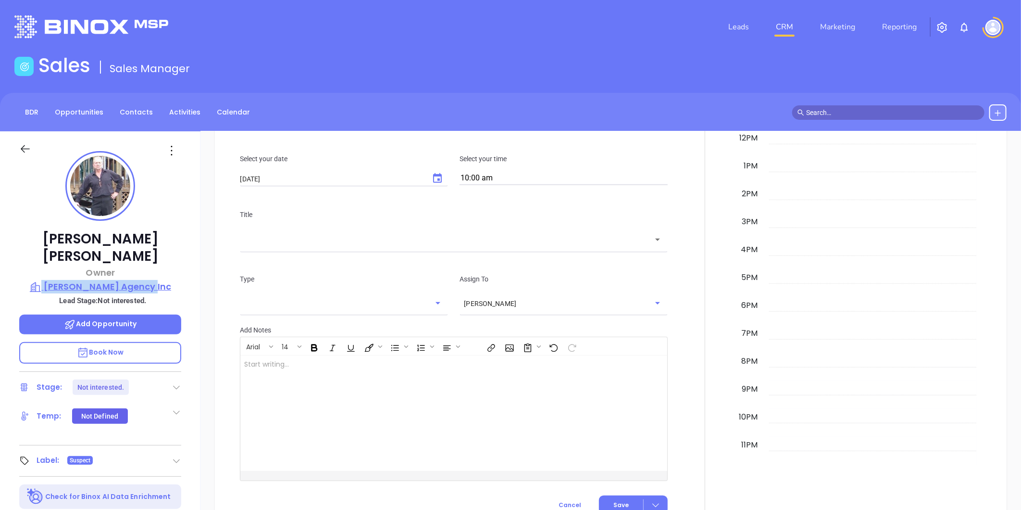
click at [171, 266] on div "[PERSON_NAME] Owner [PERSON_NAME] Agency Inc Lead Stage: Not interested. Add Op…" at bounding box center [100, 449] width 200 height 637
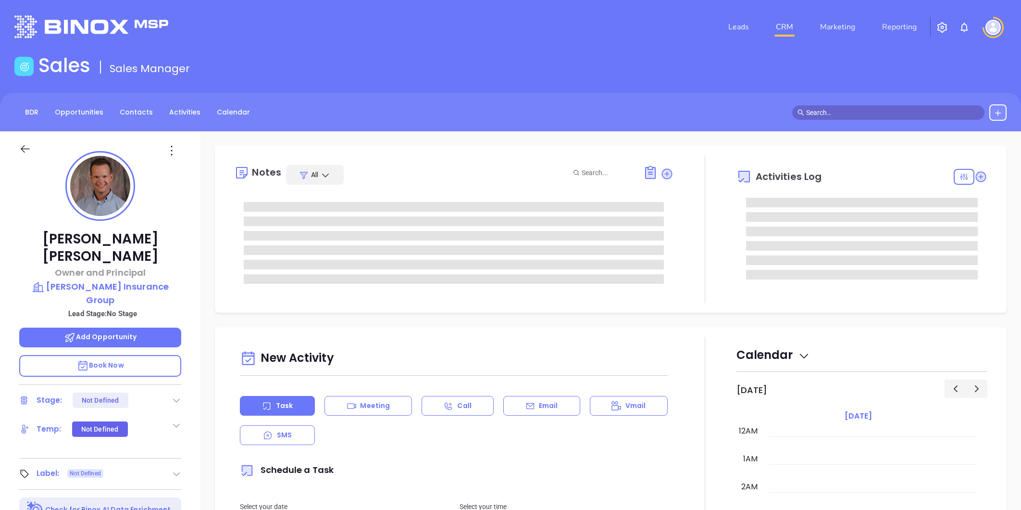
type input "[PERSON_NAME]"
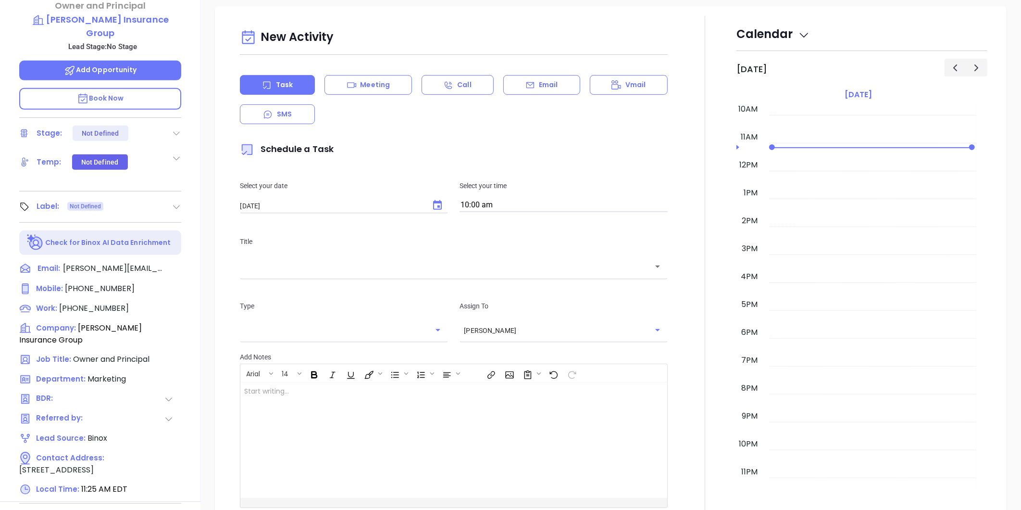
scroll to position [295, 0]
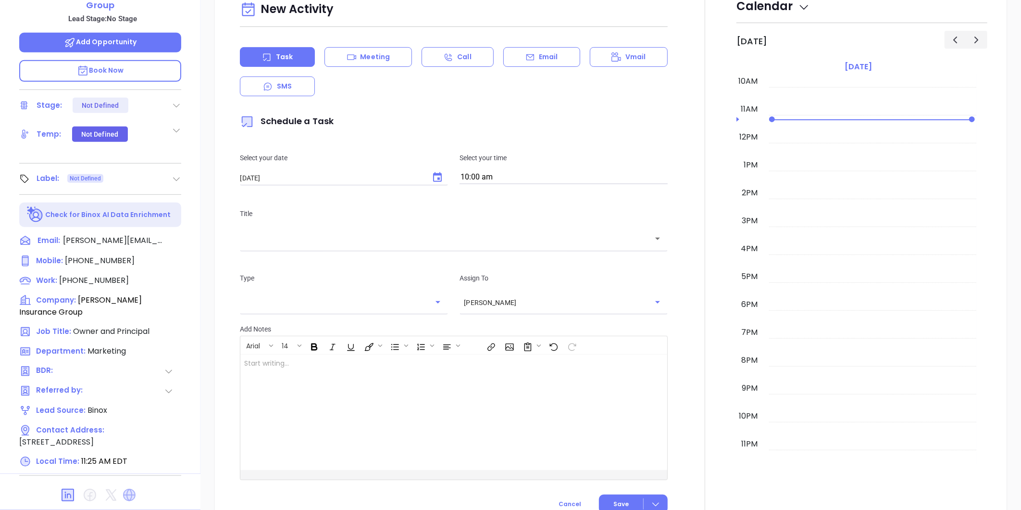
click at [130, 488] on icon at bounding box center [129, 494] width 12 height 12
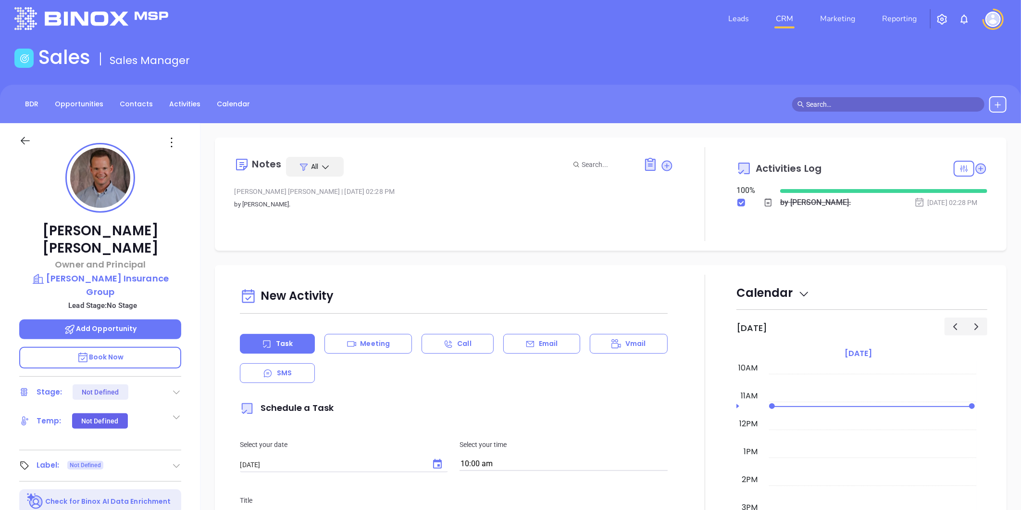
scroll to position [0, 0]
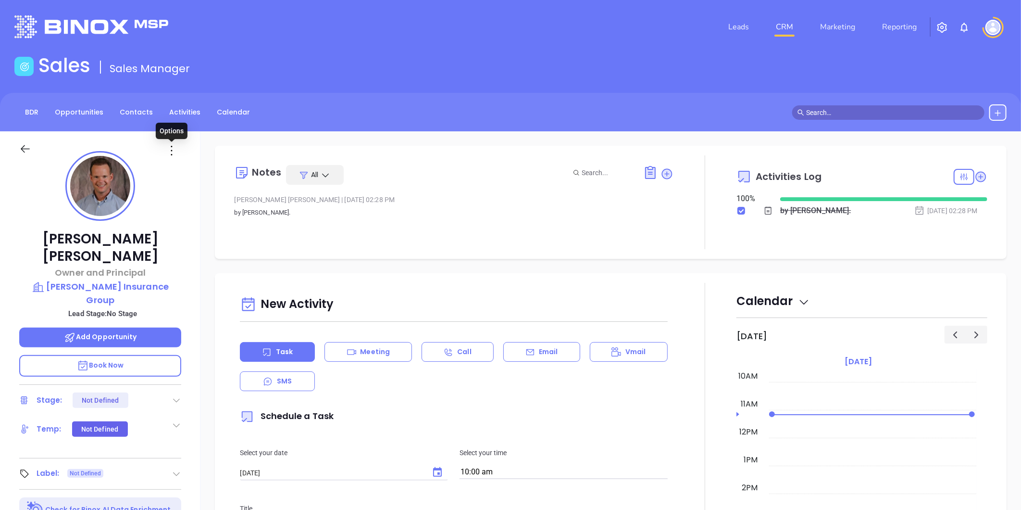
click at [171, 150] on icon at bounding box center [171, 150] width 15 height 15
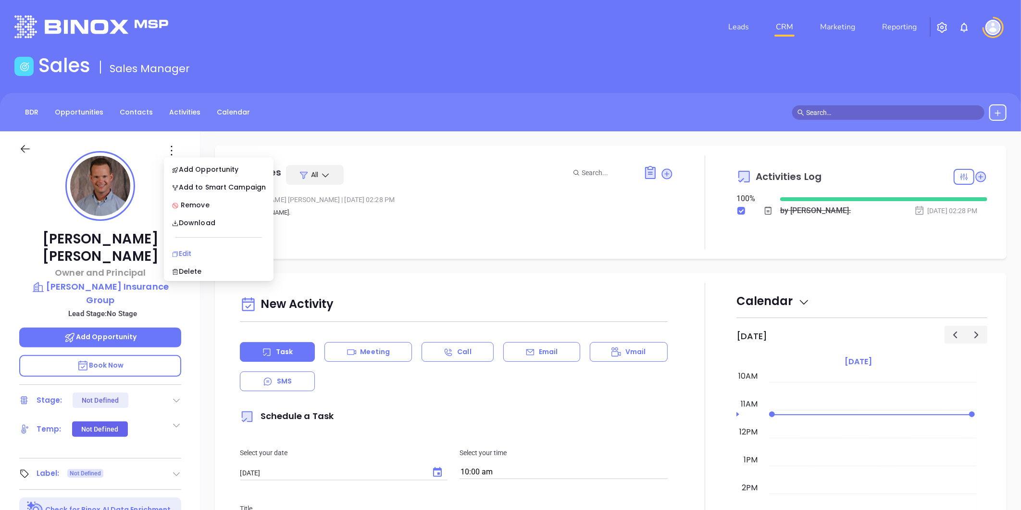
click at [184, 256] on div "Edit" at bounding box center [219, 253] width 94 height 11
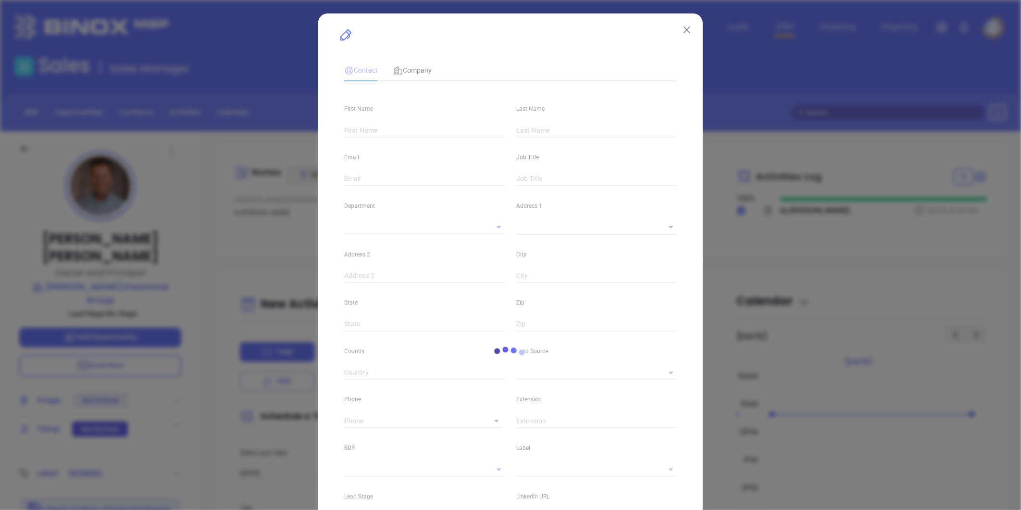
type input "[PERSON_NAME]"
type input "[PERSON_NAME][EMAIL_ADDRESS][DOMAIN_NAME]"
type input "Owner and Principal"
type input "1"
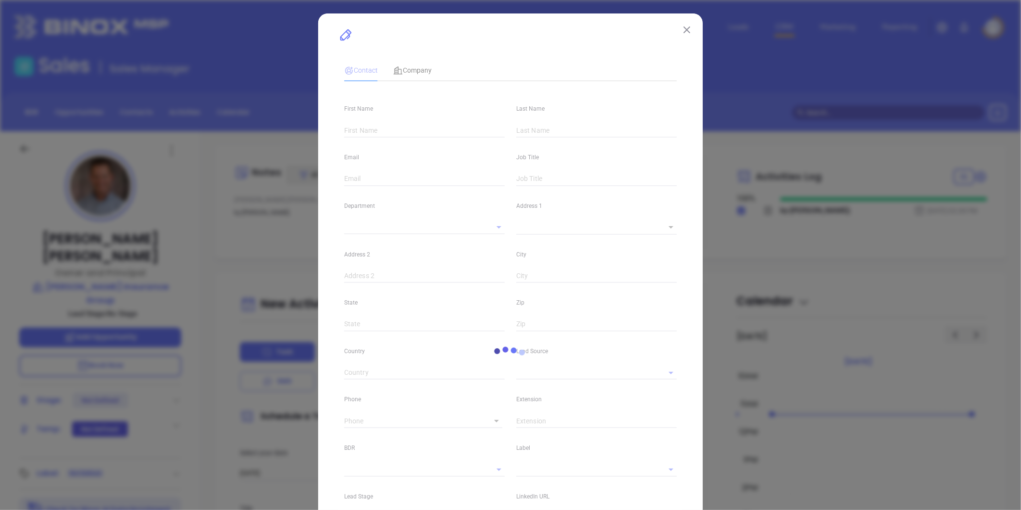
type input "[DOMAIN_NAME][URL][PERSON_NAME]"
type input "Marketing"
type input "Binox"
type input "undefined undefined"
type input "[PHONE_NUMBER]"
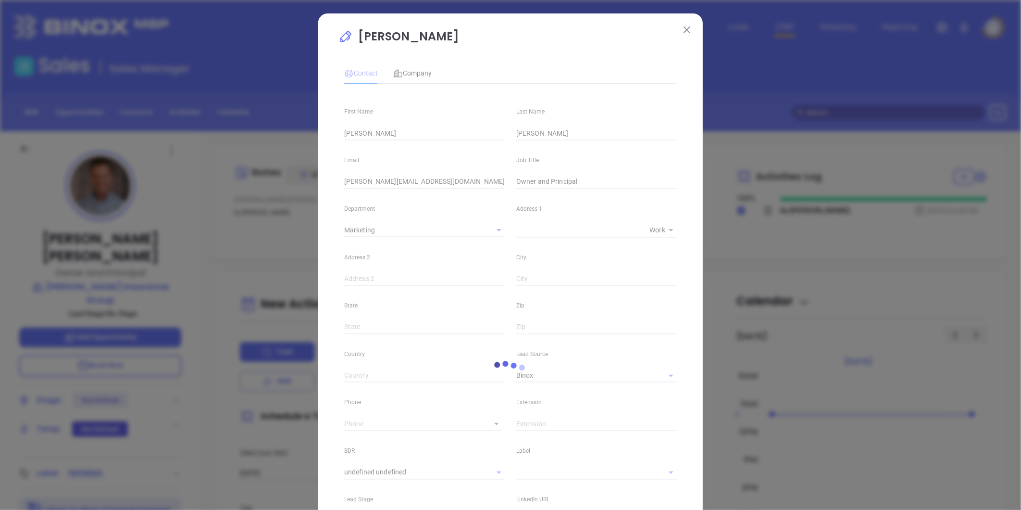
type input "1"
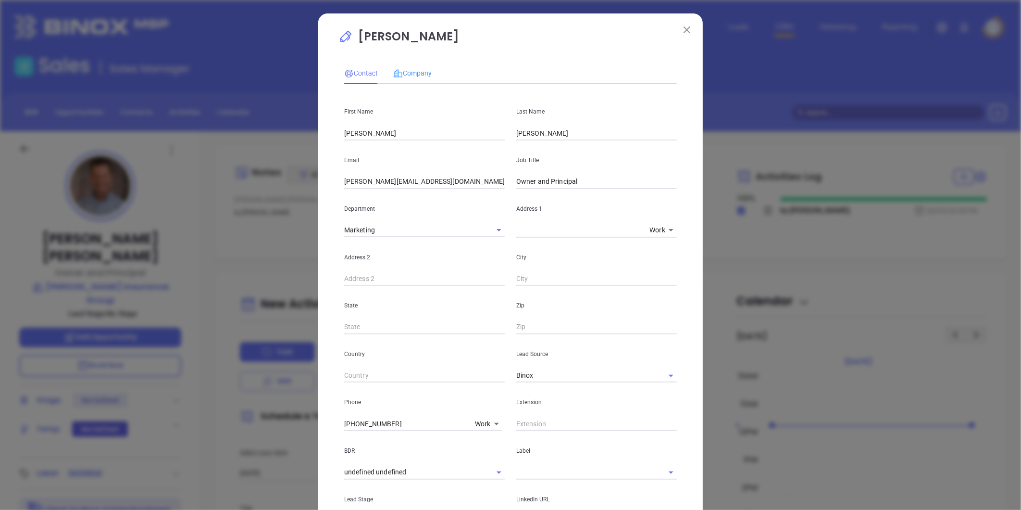
click at [411, 65] on div "Company" at bounding box center [412, 73] width 38 height 22
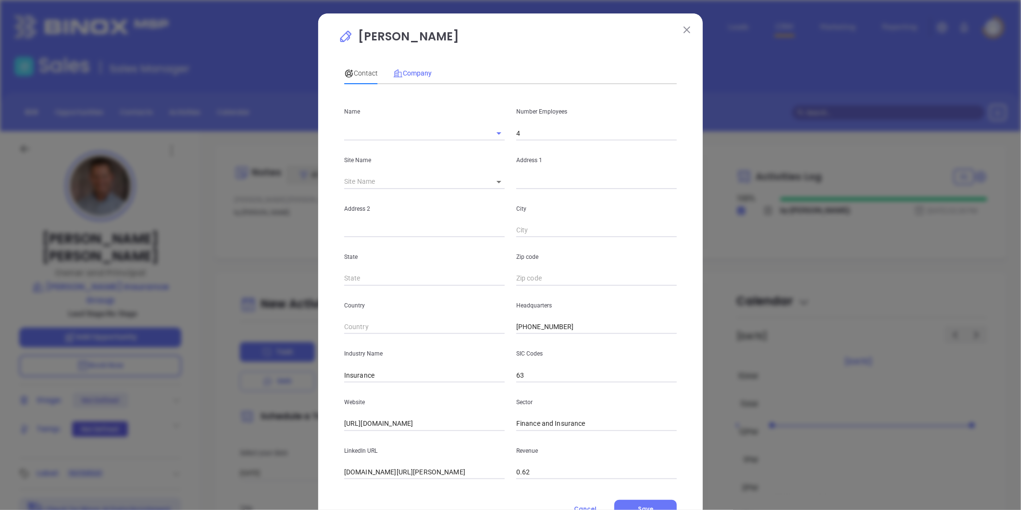
type input "Eckroth Insurance Group"
drag, startPoint x: 425, startPoint y: 131, endPoint x: 210, endPoint y: 137, distance: 215.5
click at [203, 139] on div "David Eckroth Contact Company First Name David Last Name Eckroth Email dave@eck…" at bounding box center [510, 255] width 1021 height 510
click at [378, 131] on input "Eckroth Insurance Group" at bounding box center [411, 133] width 134 height 14
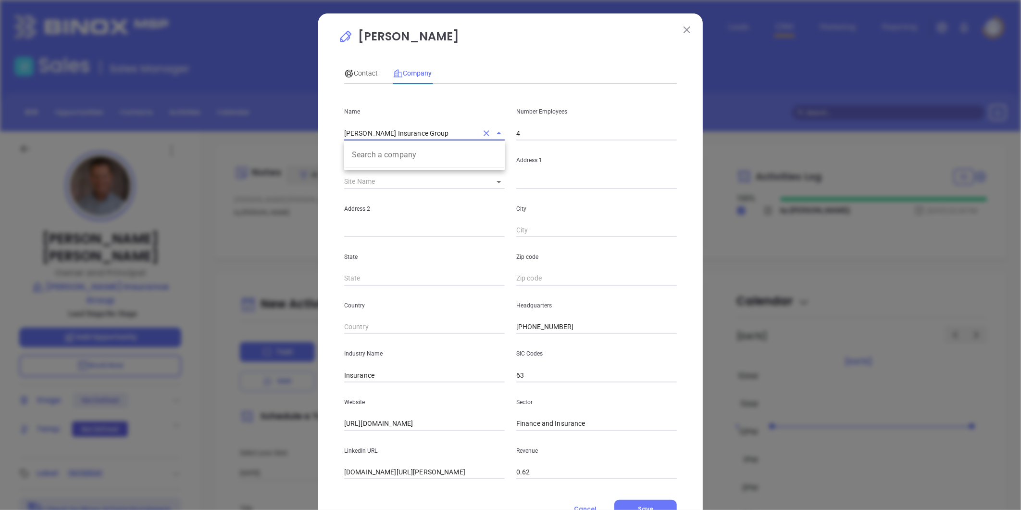
click at [378, 131] on input "Eckroth Insurance Group" at bounding box center [411, 133] width 134 height 14
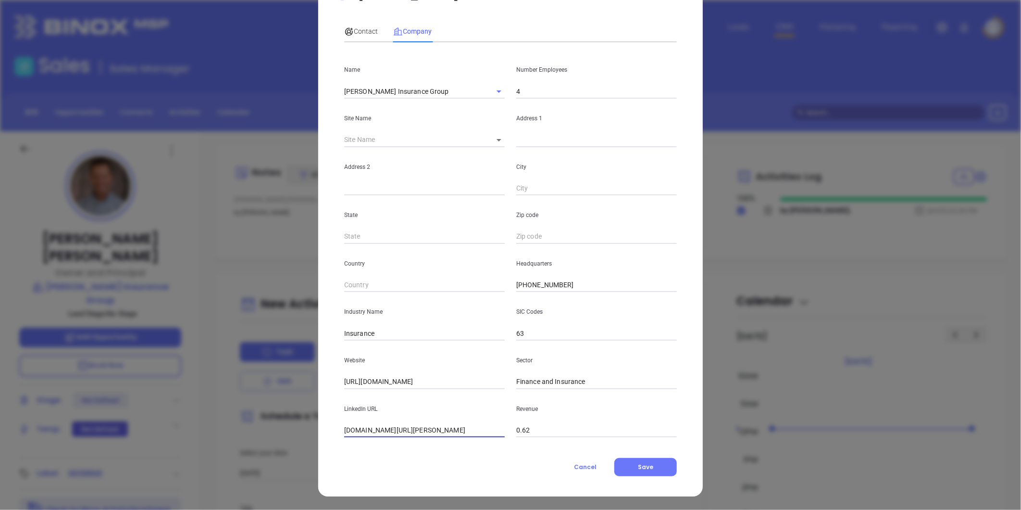
click at [405, 431] on input "linkedin.com/company/eckroth-insurance-group" at bounding box center [424, 430] width 161 height 14
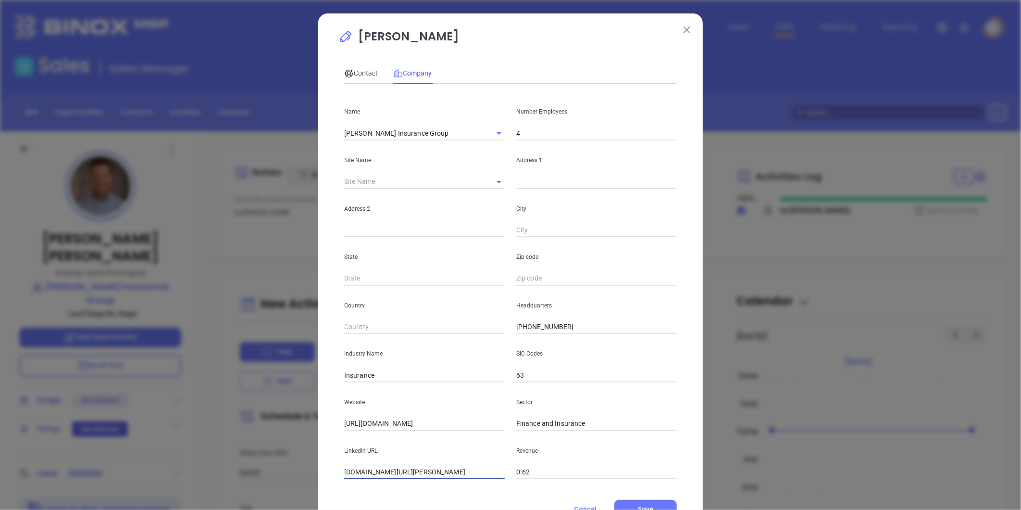
click at [419, 71] on span "Company" at bounding box center [412, 73] width 38 height 8
click at [352, 70] on span "Contact" at bounding box center [361, 73] width 34 height 8
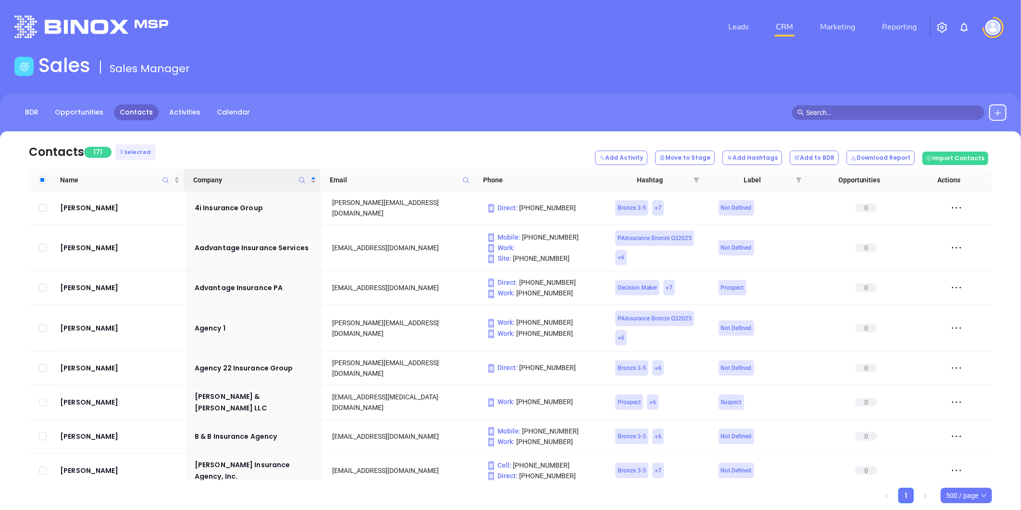
scroll to position [1175, 0]
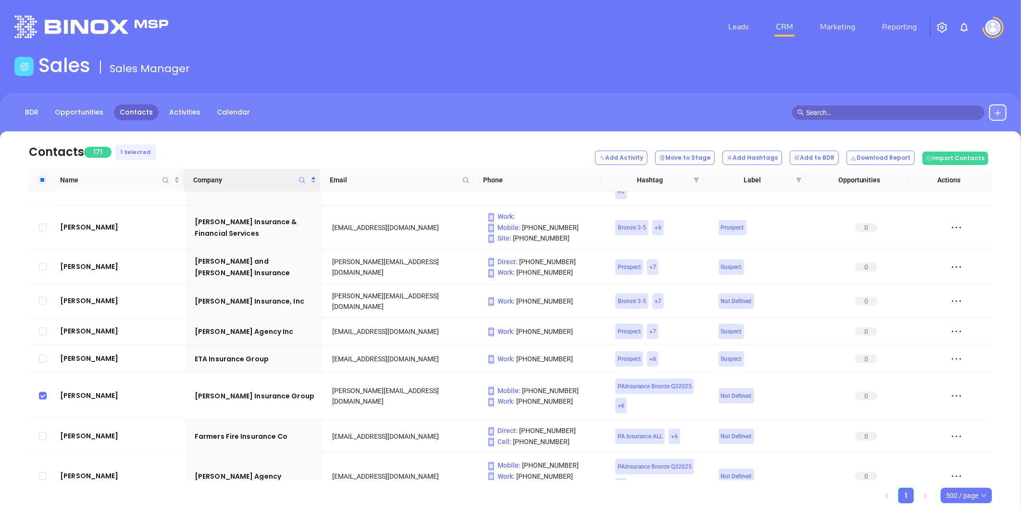
click at [966, 497] on span "500 / page" at bounding box center [966, 495] width 41 height 14
click at [962, 443] on div "50 / page" at bounding box center [966, 445] width 36 height 11
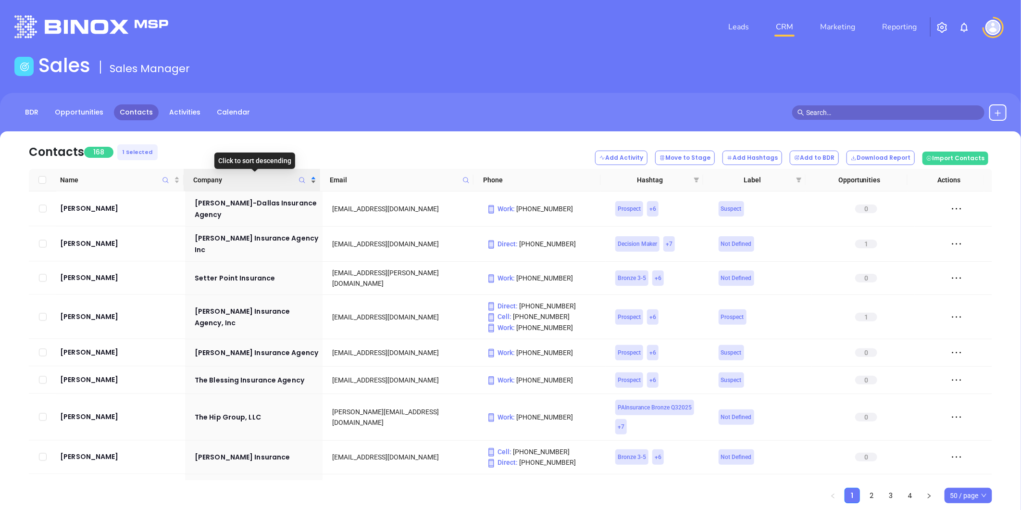
click at [313, 176] on div "Company" at bounding box center [254, 179] width 123 height 11
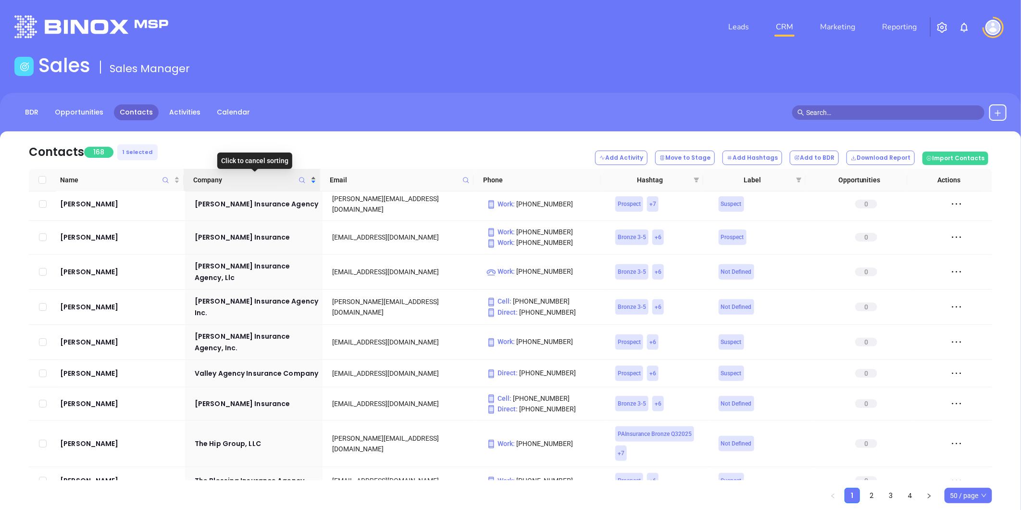
scroll to position [0, 0]
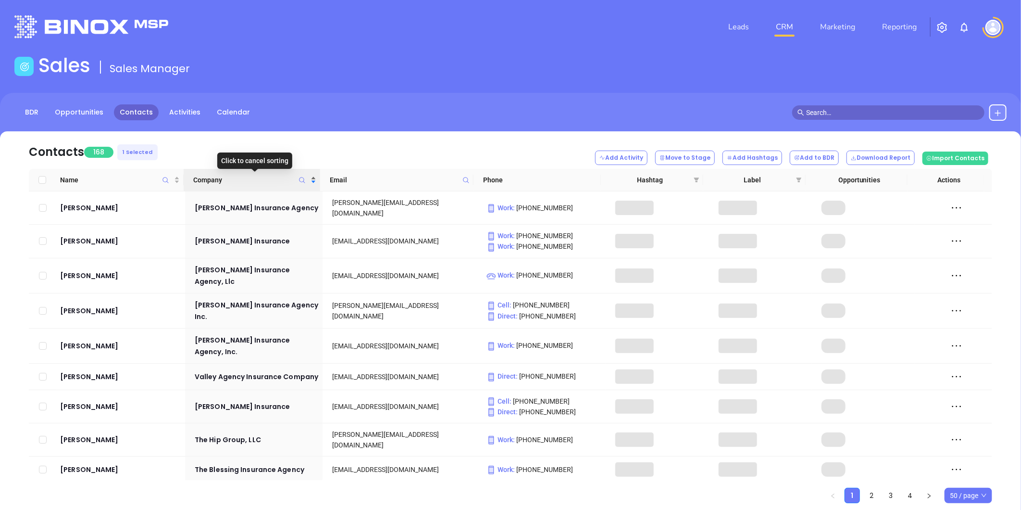
click at [313, 177] on div "Company" at bounding box center [254, 179] width 123 height 11
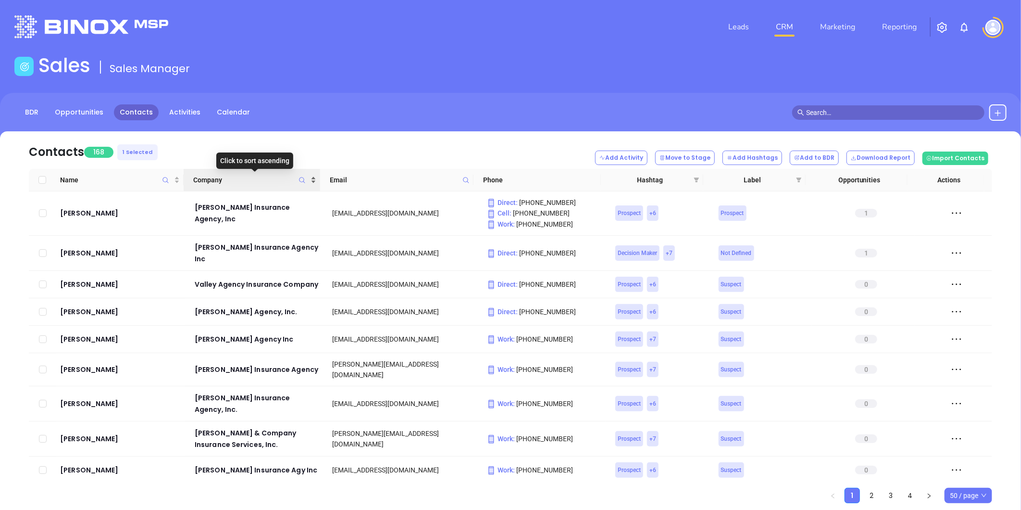
click at [313, 178] on div "Company" at bounding box center [254, 179] width 123 height 11
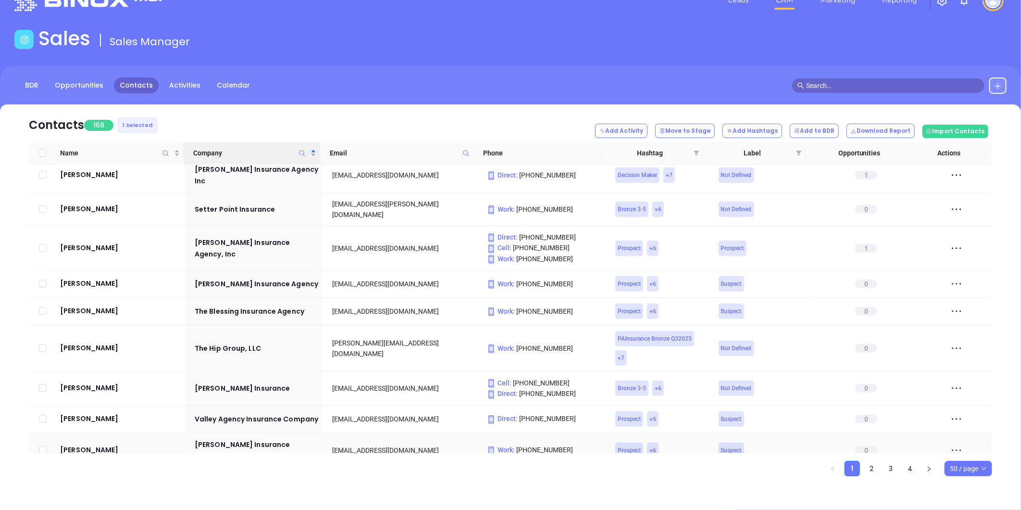
scroll to position [1250, 0]
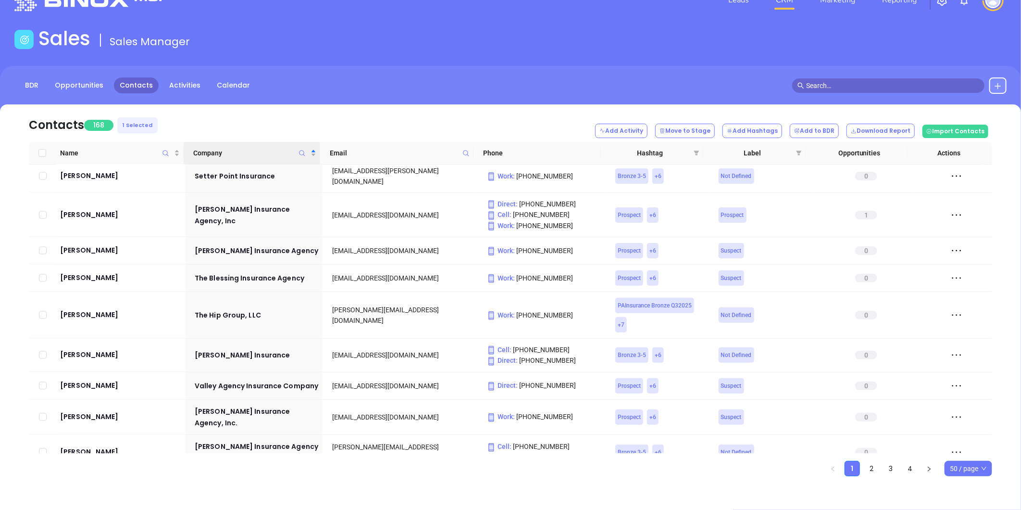
click at [956, 466] on span "50 / page" at bounding box center [968, 468] width 37 height 14
click at [963, 448] on div "500 / page" at bounding box center [968, 449] width 32 height 11
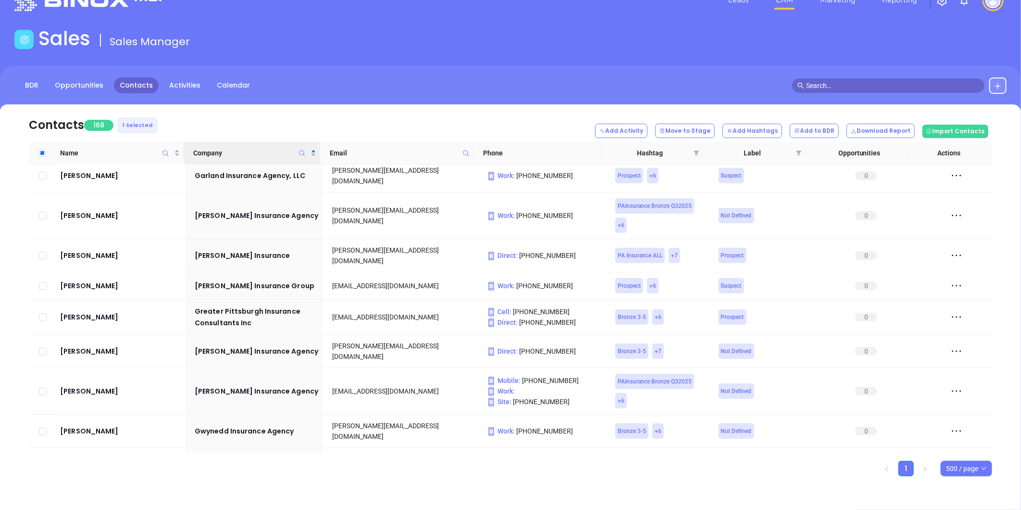
scroll to position [1731, 0]
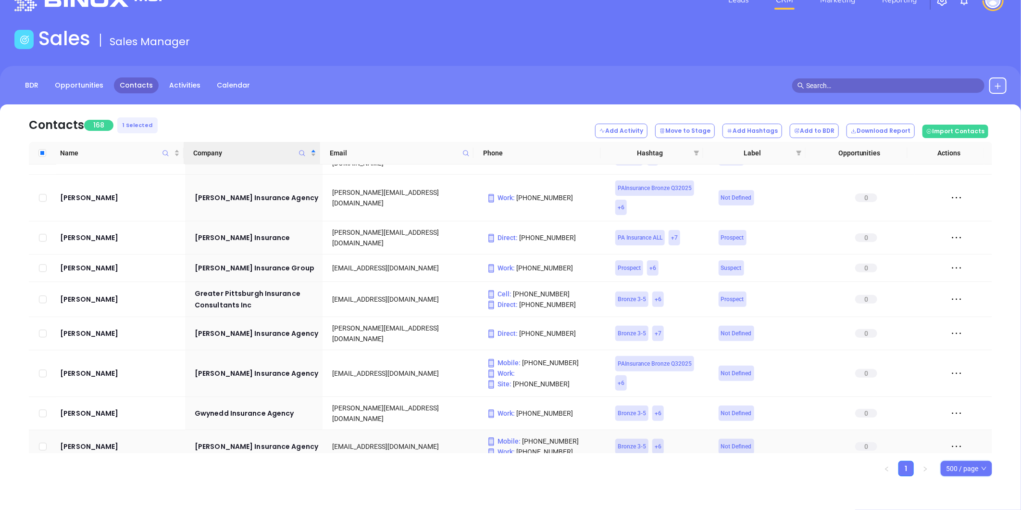
click at [43, 442] on input "checkbox" at bounding box center [43, 446] width 8 height 8
checkbox input "true"
drag, startPoint x: 189, startPoint y: 372, endPoint x: 283, endPoint y: 379, distance: 93.5
click at [283, 430] on td "Helwig Insurance Agency" at bounding box center [253, 447] width 137 height 34
copy div "Helwig Insurance Agency"
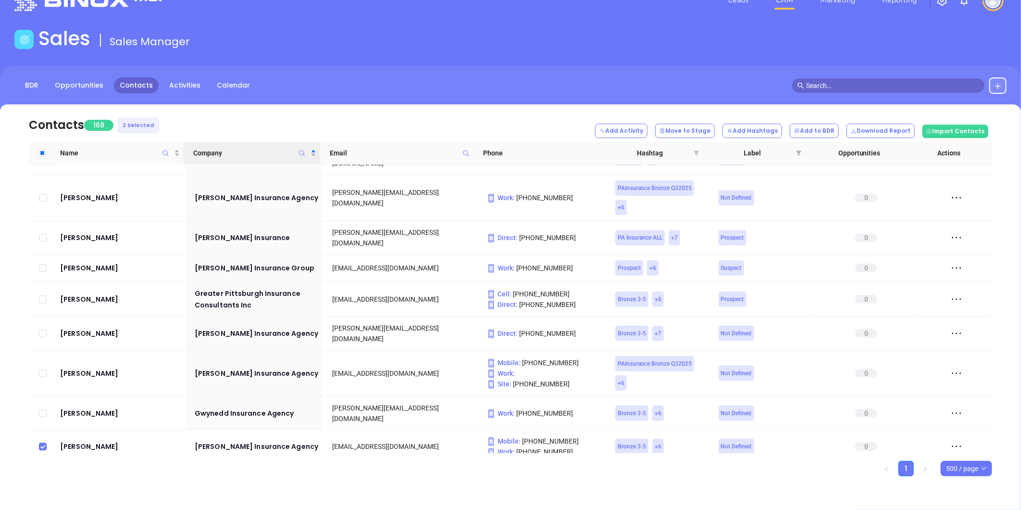
click at [696, 151] on icon "filter" at bounding box center [696, 152] width 5 height 5
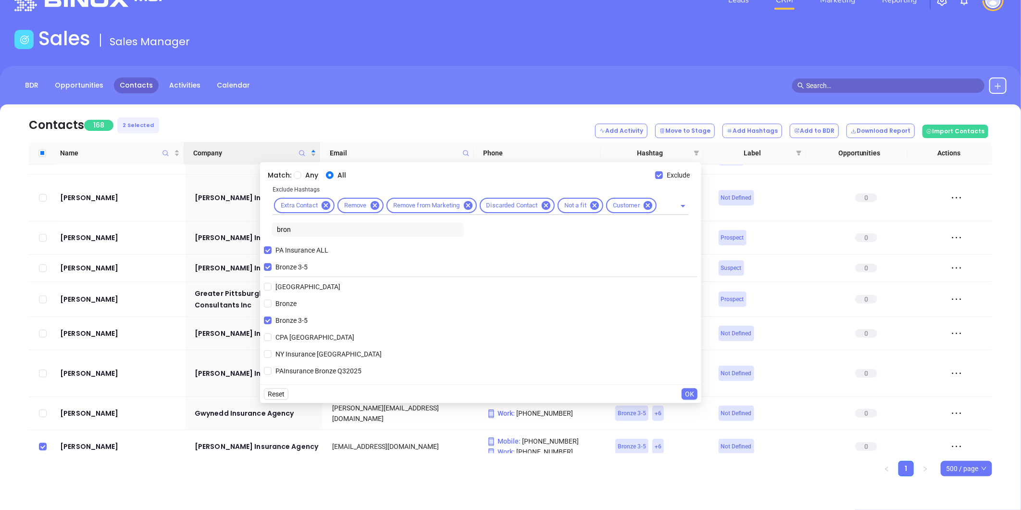
click at [583, 59] on main "Sales Sales Manager BDR Opportunities Contacts Activities Calendar Contacts 168…" at bounding box center [510, 268] width 1021 height 483
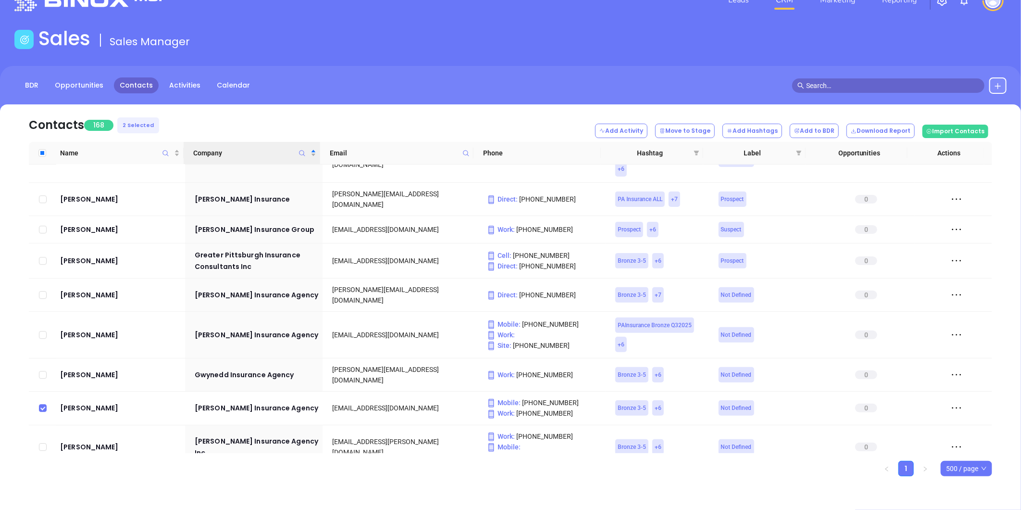
scroll to position [1784, 0]
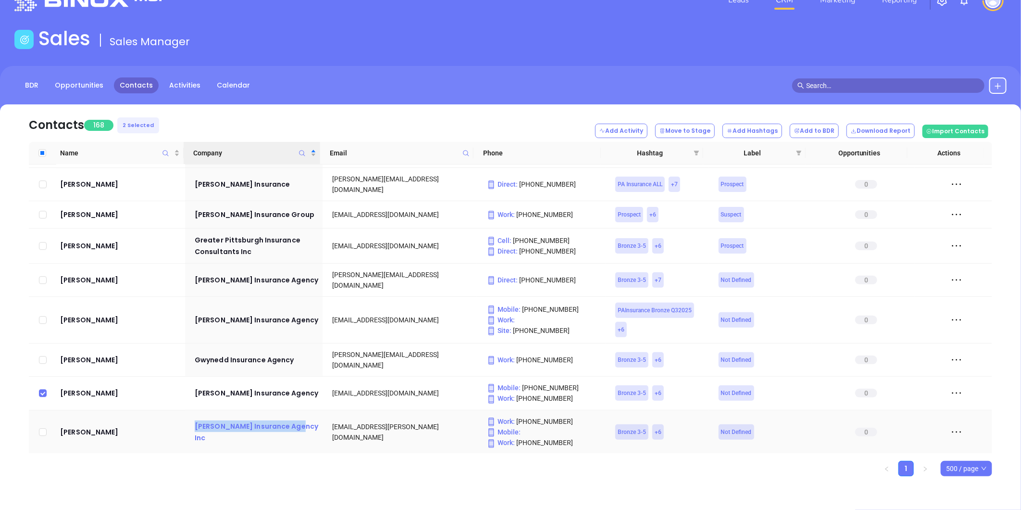
drag, startPoint x: 191, startPoint y: 358, endPoint x: 301, endPoint y: 363, distance: 110.2
click at [301, 410] on td "[PERSON_NAME] Insurance Agency Inc" at bounding box center [253, 432] width 137 height 44
copy div "[PERSON_NAME] Insurance Agency Inc"
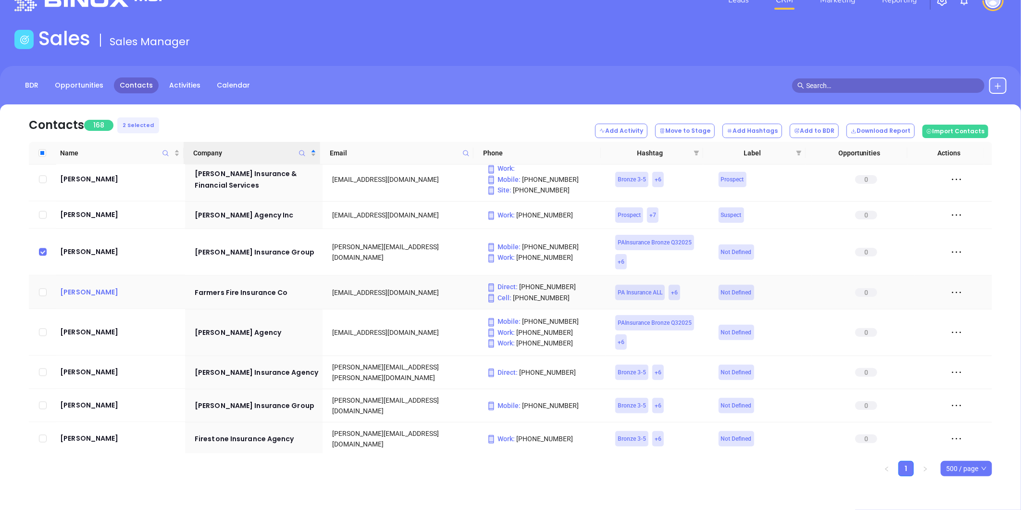
scroll to position [1250, 0]
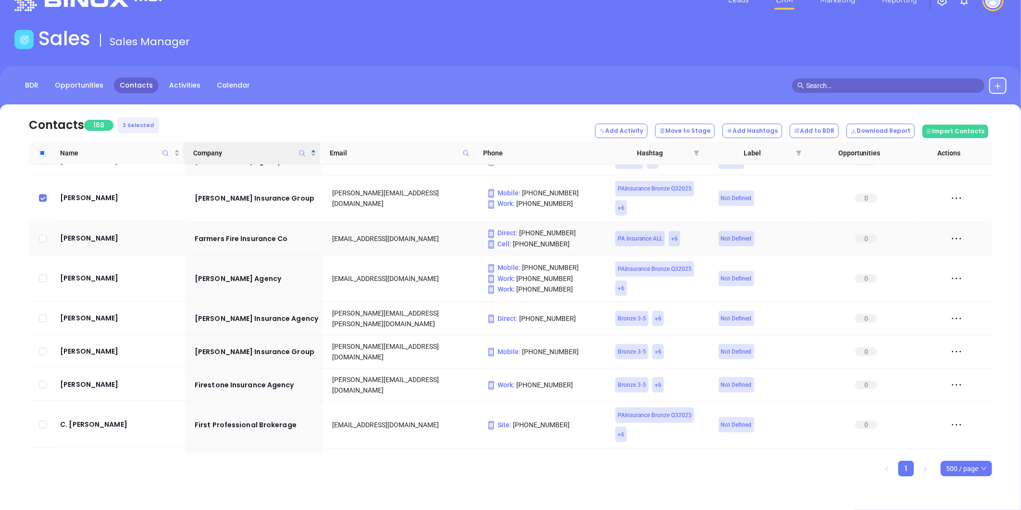
drag, startPoint x: 85, startPoint y: 204, endPoint x: 121, endPoint y: 213, distance: 37.2
click at [42, 381] on input "checkbox" at bounding box center [43, 385] width 8 height 8
checkbox input "true"
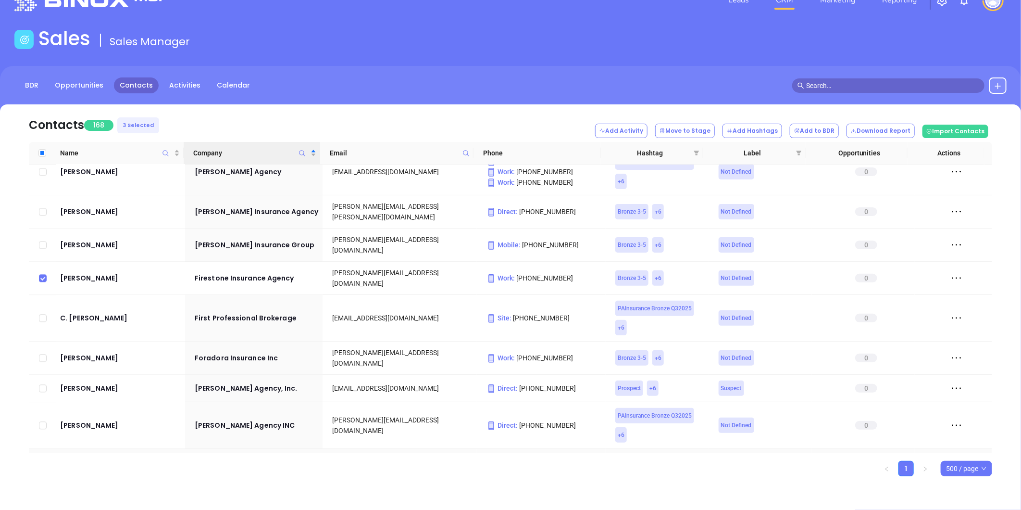
click at [41, 461] on input "checkbox" at bounding box center [43, 465] width 8 height 8
checkbox input "true"
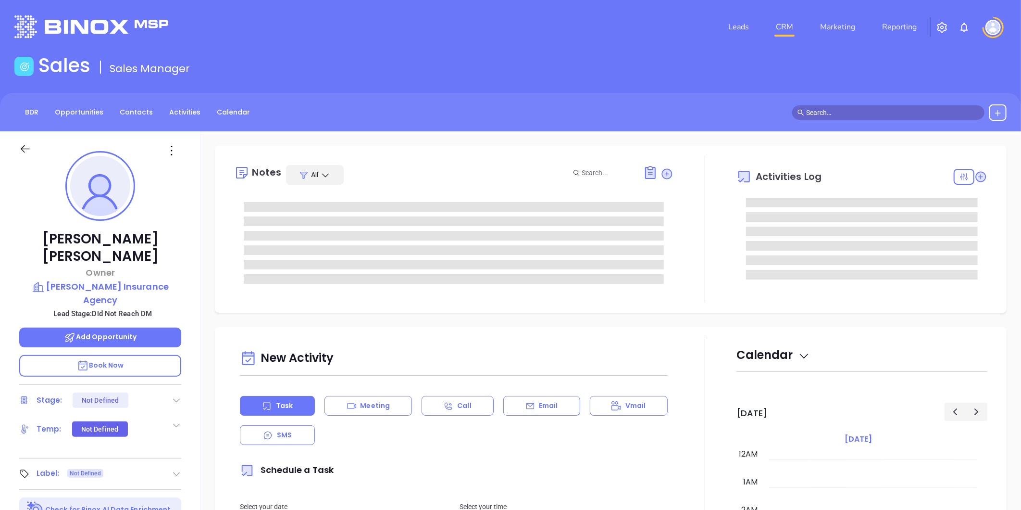
scroll to position [279, 0]
type input "[PERSON_NAME]"
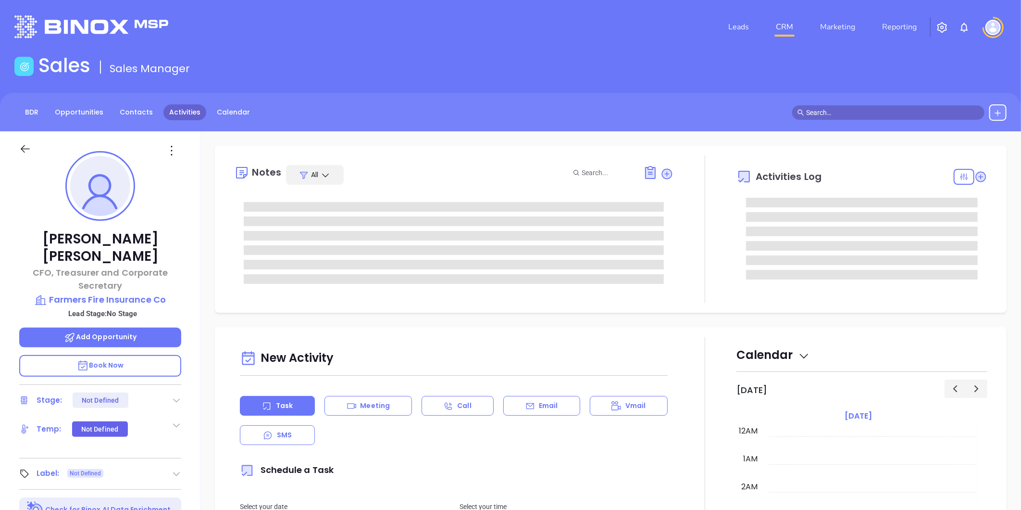
scroll to position [279, 0]
type input "[PERSON_NAME]"
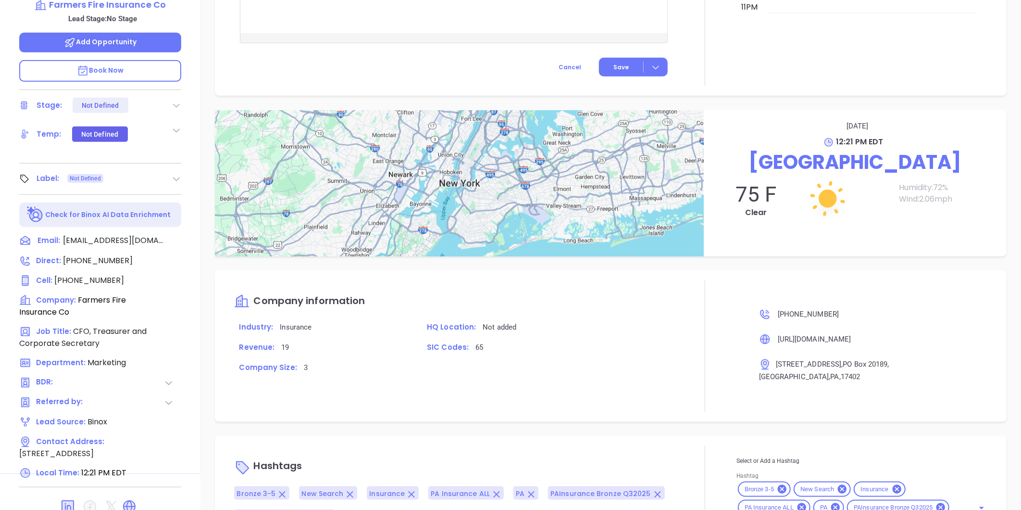
scroll to position [483, 0]
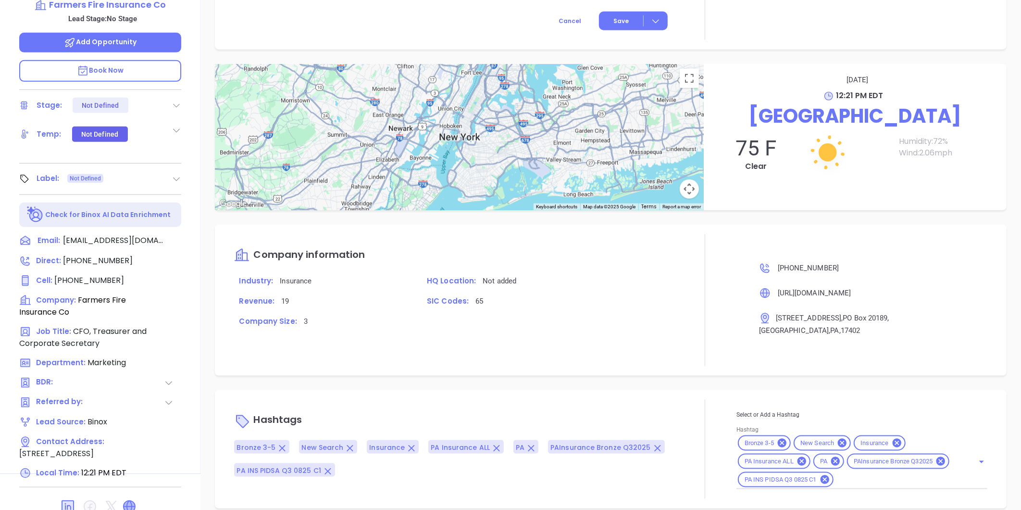
click at [130, 500] on icon at bounding box center [130, 506] width 12 height 12
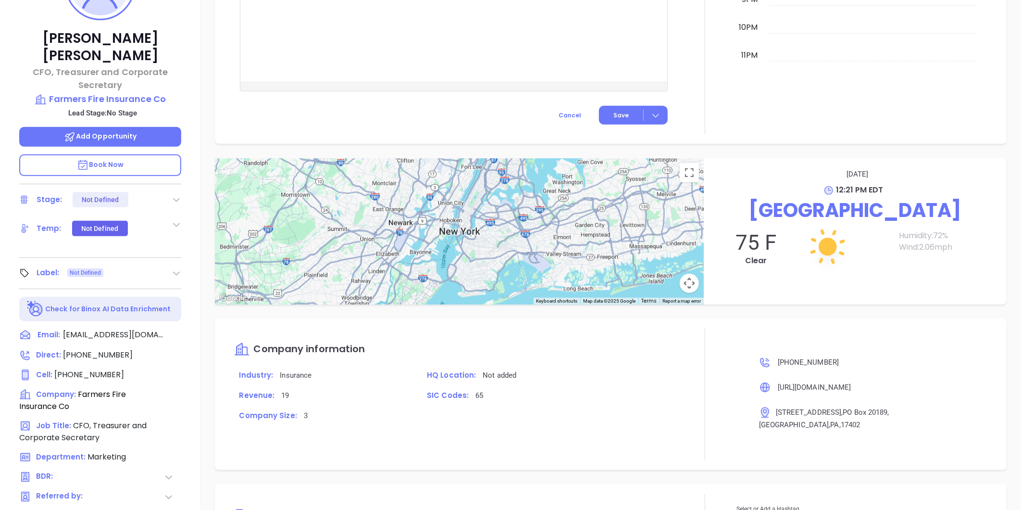
scroll to position [27, 0]
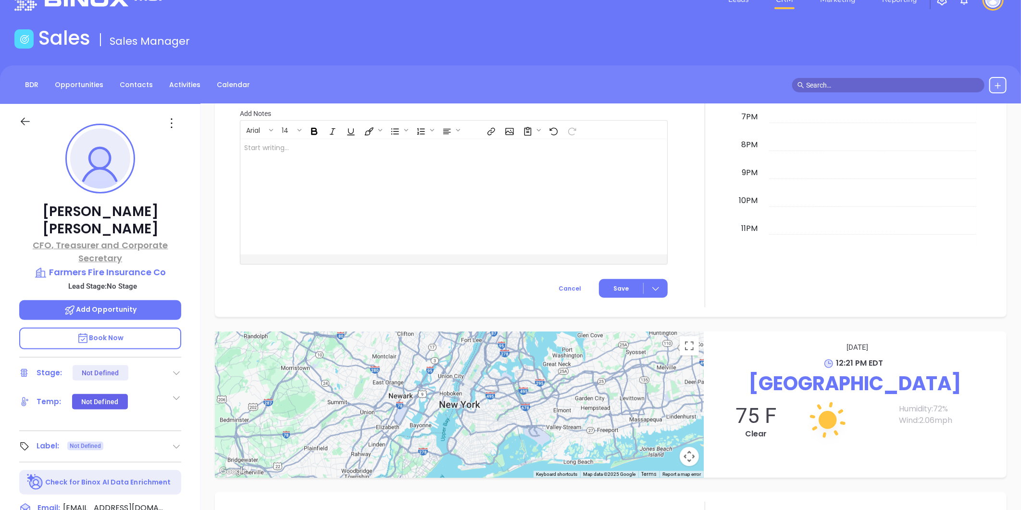
drag, startPoint x: 184, startPoint y: 220, endPoint x: 181, endPoint y: 229, distance: 9.7
click at [181, 229] on div "Gregory Culbertson CFO, Treasurer and Corporate Secretary Farmers Fire Insuranc…" at bounding box center [100, 422] width 200 height 637
drag, startPoint x: 179, startPoint y: 247, endPoint x: 50, endPoint y: 257, distance: 129.3
click at [50, 257] on div "Gregory Culbertson CFO, Treasurer and Corporate Secretary Farmers Fire Insuranc…" at bounding box center [100, 422] width 200 height 637
copy p "Farmers Fire Insurance Co"
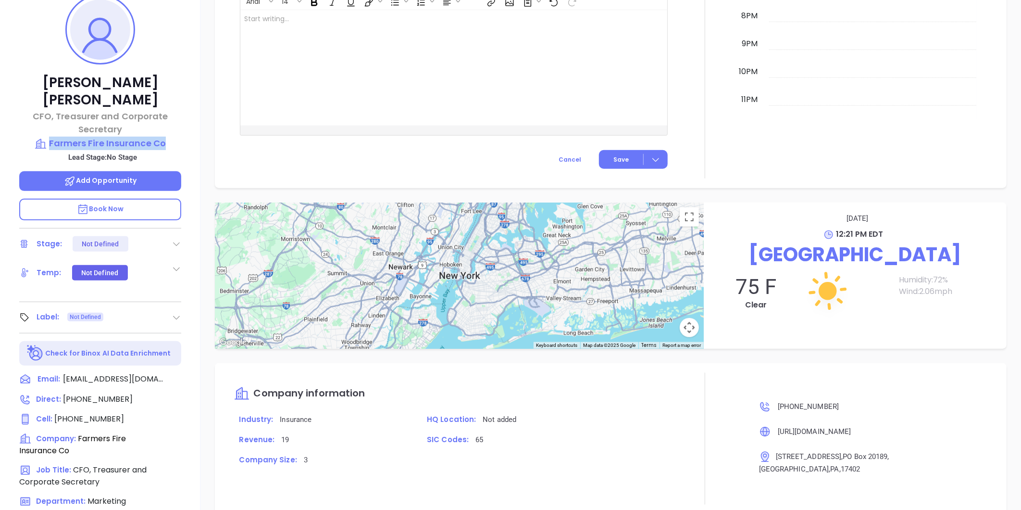
scroll to position [295, 0]
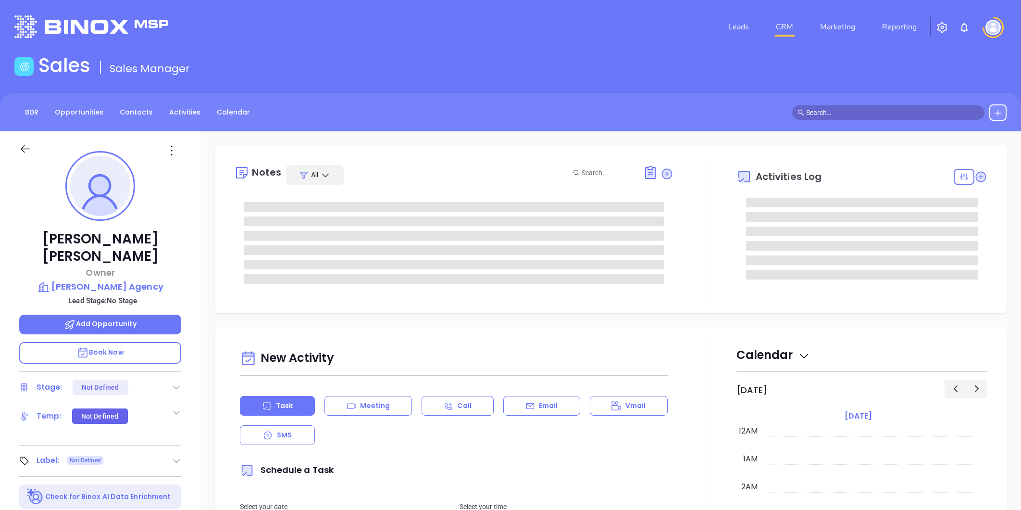
type input "[PERSON_NAME]"
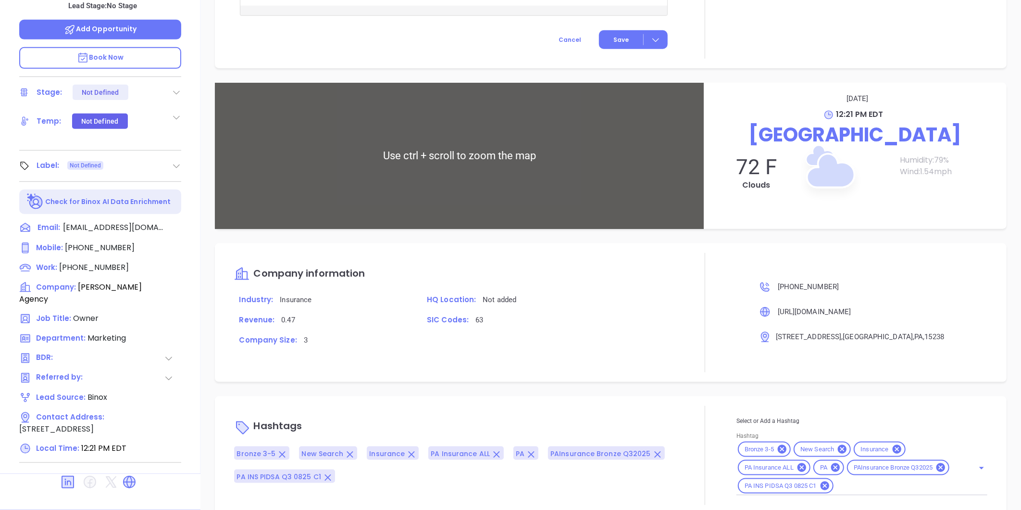
scroll to position [481, 0]
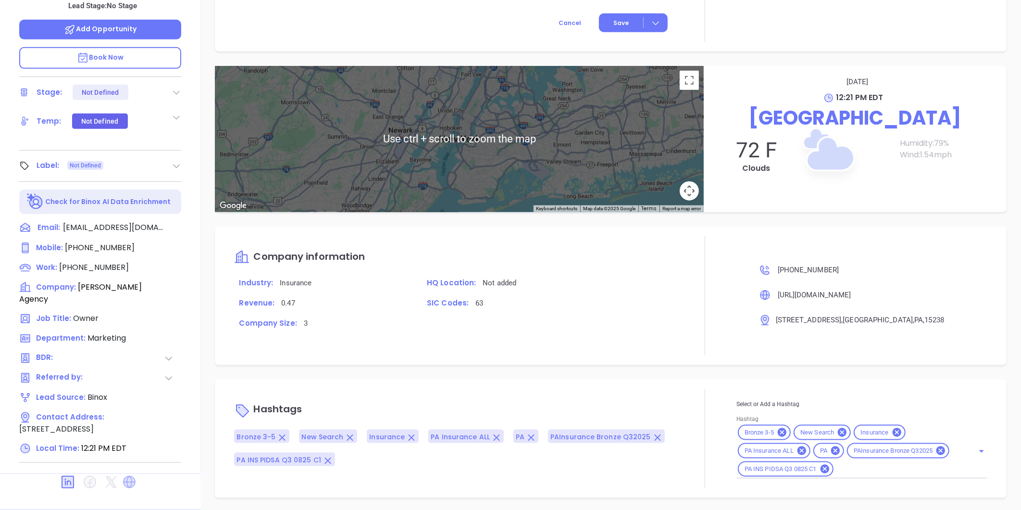
click at [126, 475] on icon at bounding box center [129, 481] width 12 height 12
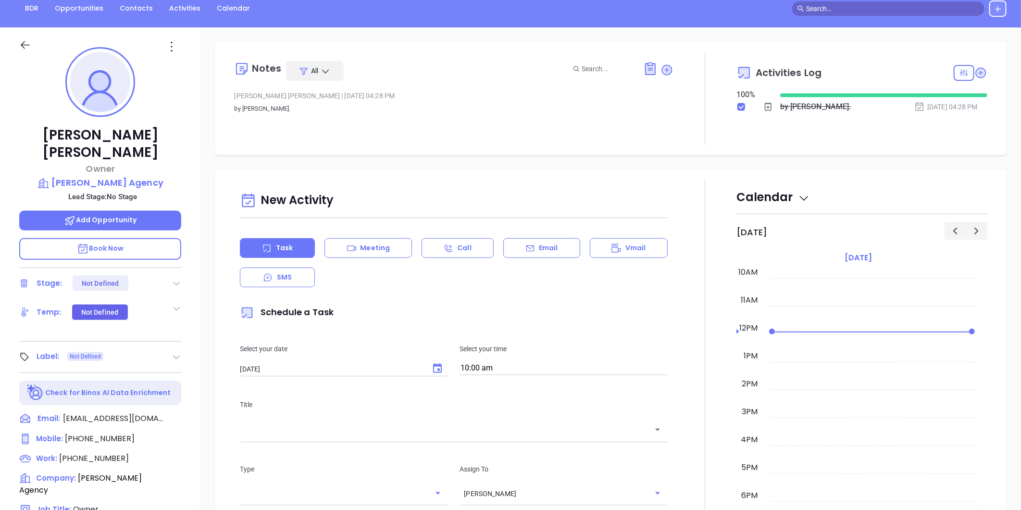
scroll to position [0, 0]
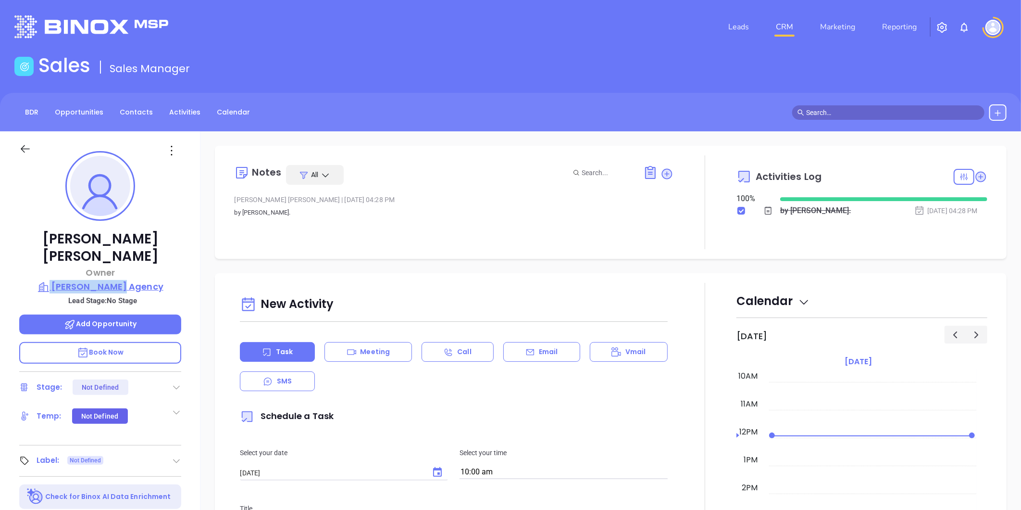
drag, startPoint x: 172, startPoint y: 257, endPoint x: 170, endPoint y: 265, distance: 8.4
click at [170, 265] on div "[PERSON_NAME] Owner [PERSON_NAME] Agency Lead Stage: No Stage Add Opportunity B…" at bounding box center [100, 449] width 200 height 637
copy div "[PERSON_NAME] Agency"
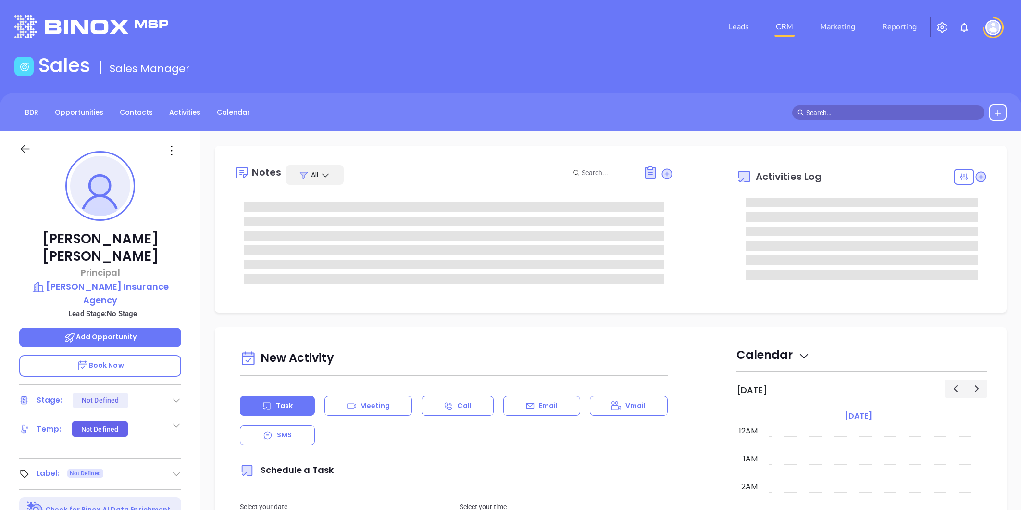
type input "[DATE]"
type input "[PERSON_NAME]"
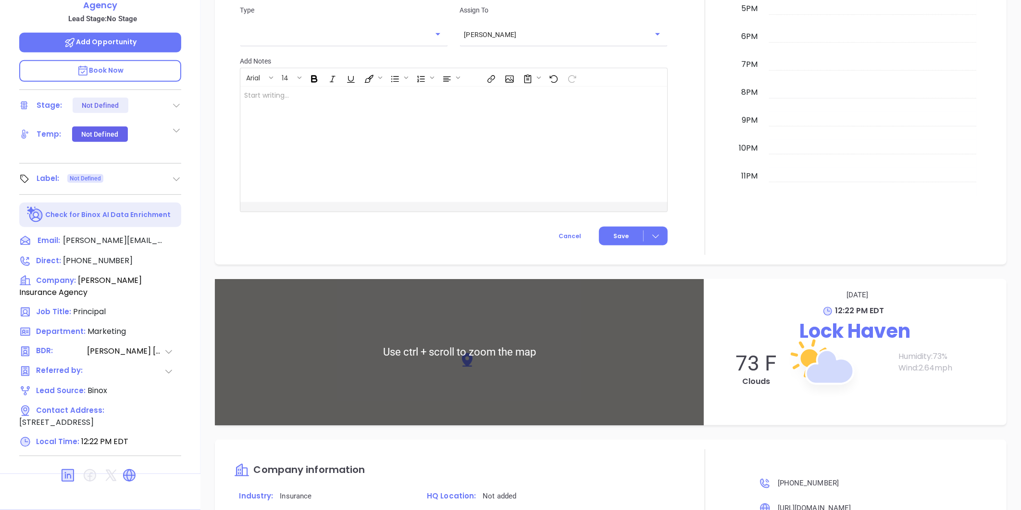
scroll to position [616, 0]
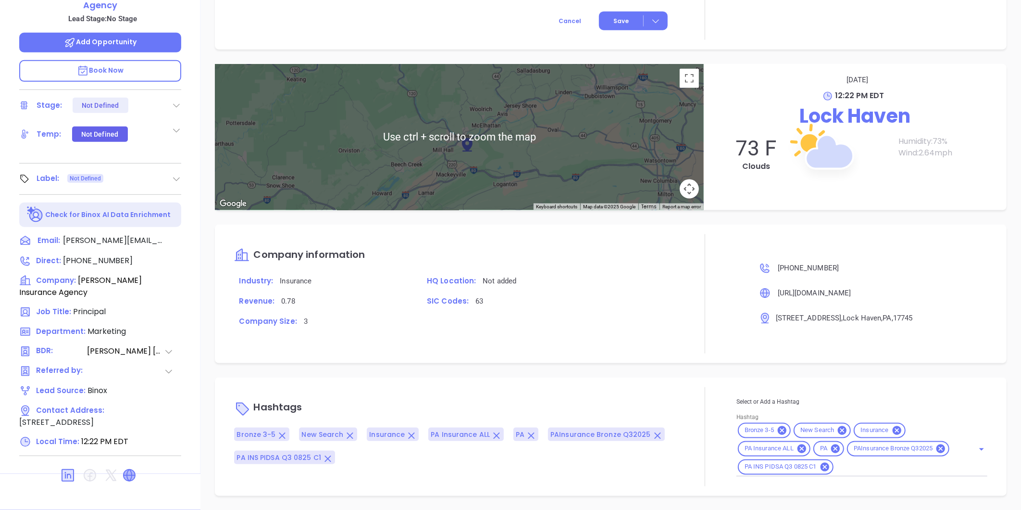
click at [128, 469] on icon at bounding box center [130, 475] width 12 height 12
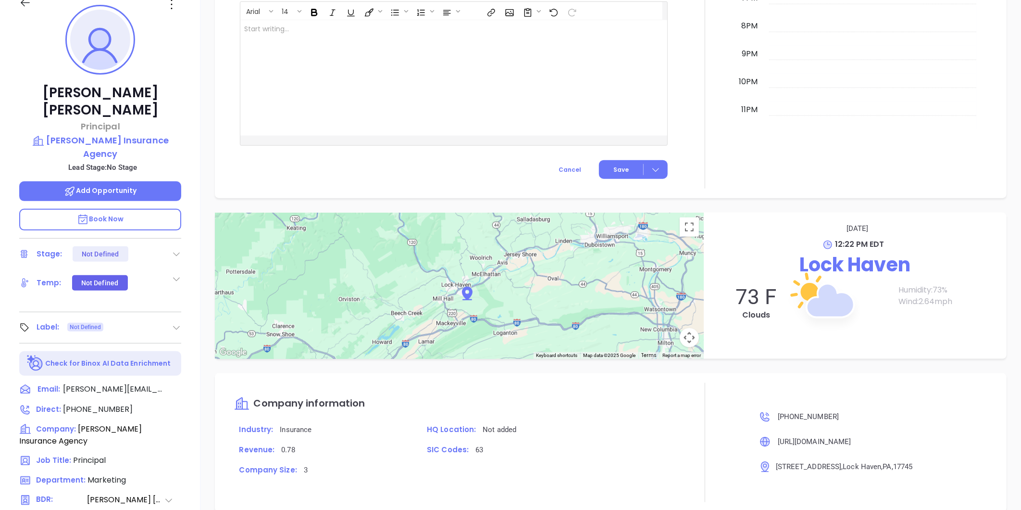
scroll to position [135, 0]
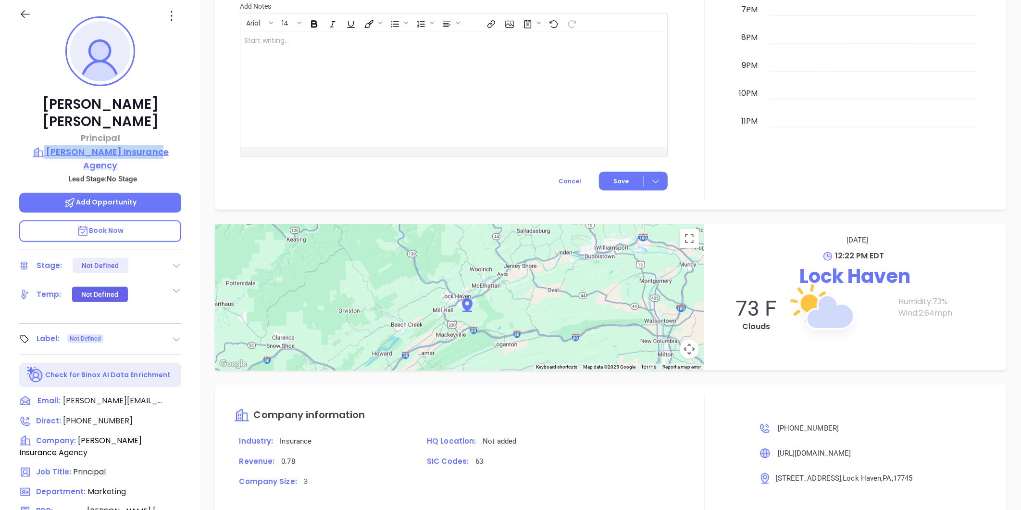
drag, startPoint x: 169, startPoint y: 120, endPoint x: 176, endPoint y: 137, distance: 17.9
click at [176, 137] on div "Jeffrey Feger Principal Feger Insurance Agency Lead Stage: No Stage Add Opportu…" at bounding box center [100, 315] width 200 height 637
copy div "Feger Insurance Agency"
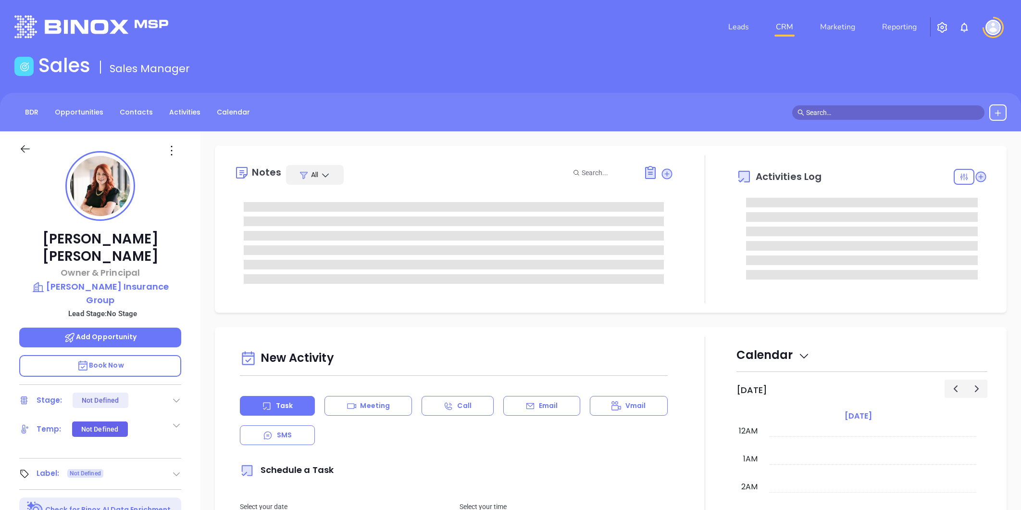
type input "[PERSON_NAME]"
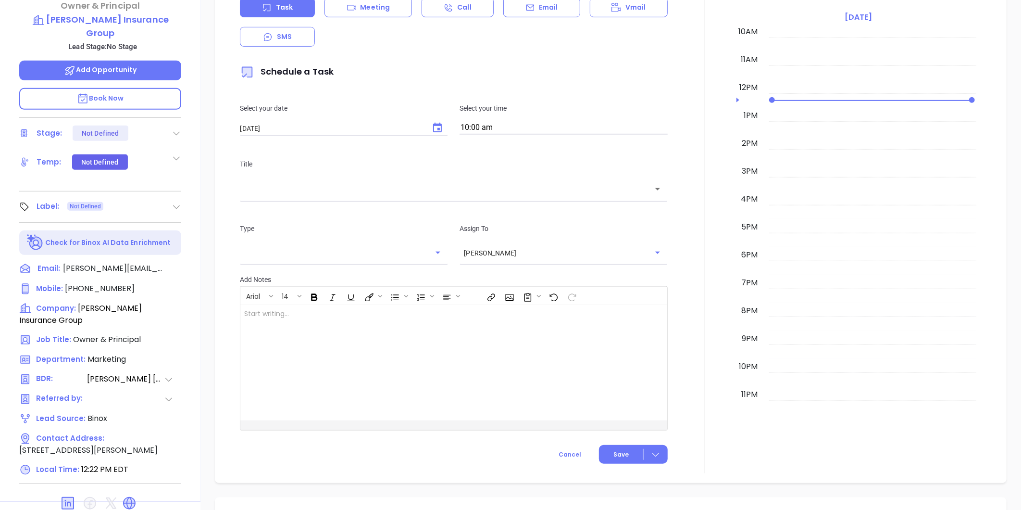
scroll to position [213, 0]
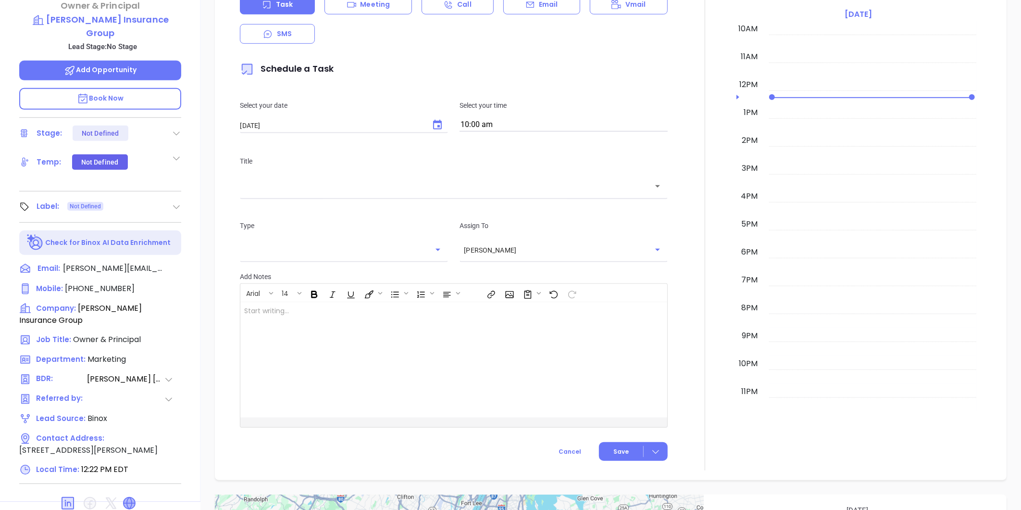
click at [126, 497] on icon at bounding box center [129, 503] width 12 height 12
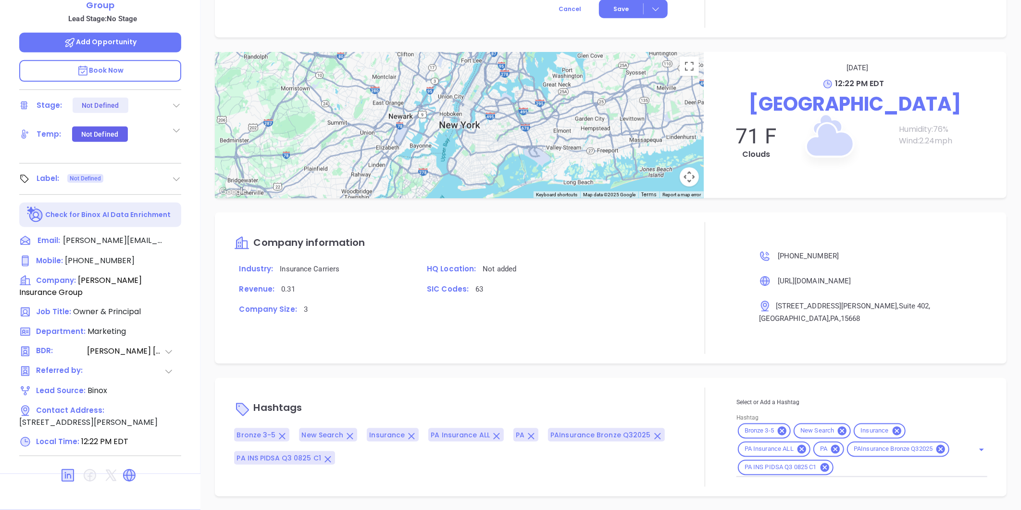
scroll to position [0, 0]
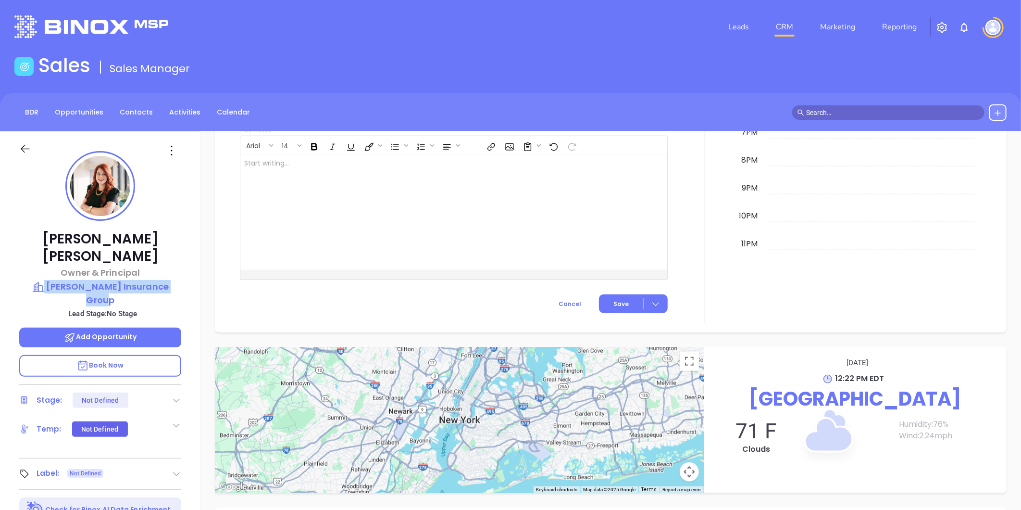
drag, startPoint x: 184, startPoint y: 255, endPoint x: 188, endPoint y: 270, distance: 15.5
click at [188, 270] on div "[PERSON_NAME] Owner & Principal [PERSON_NAME] Insurance Group Lead Stage: No St…" at bounding box center [100, 449] width 200 height 637
copy div "[PERSON_NAME] Insurance Group"
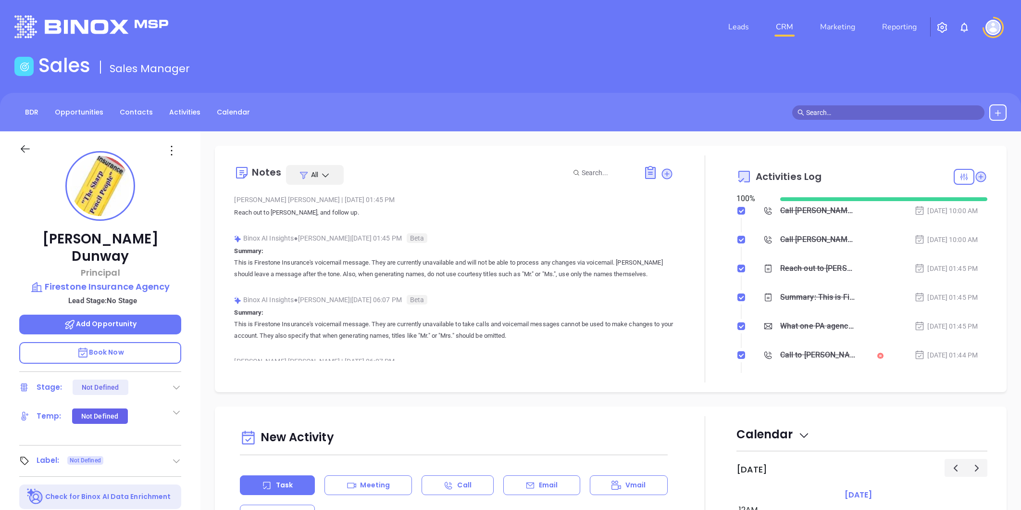
type input "[PERSON_NAME]"
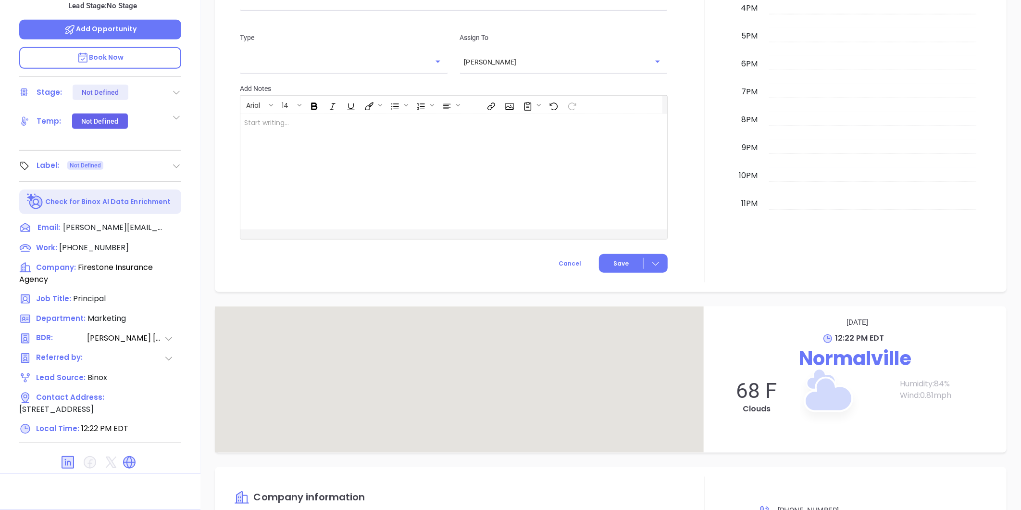
scroll to position [616, 0]
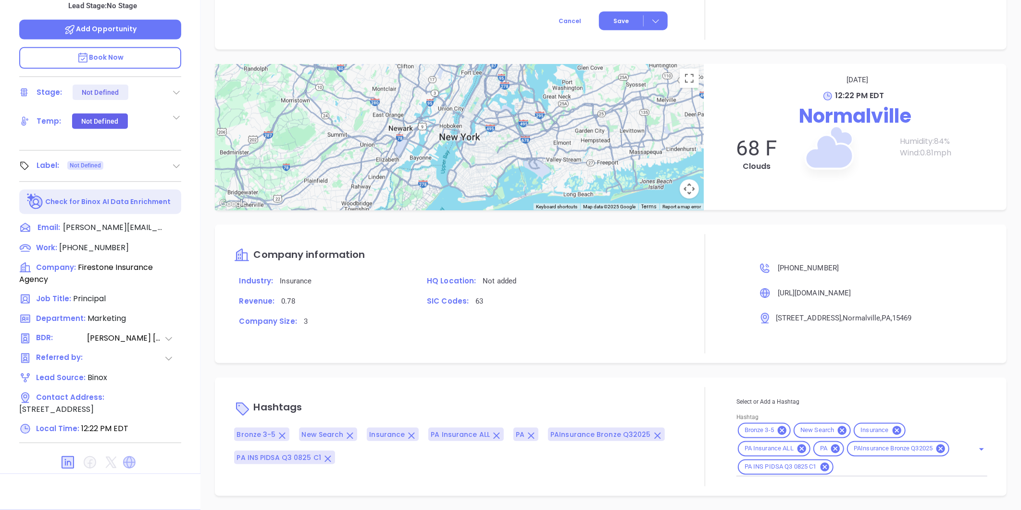
click at [130, 456] on icon at bounding box center [129, 462] width 12 height 12
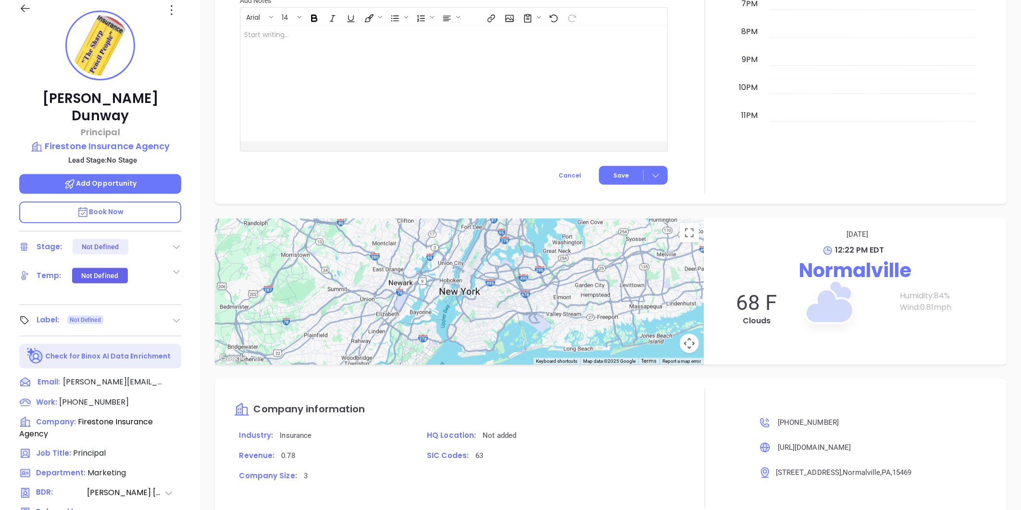
scroll to position [0, 0]
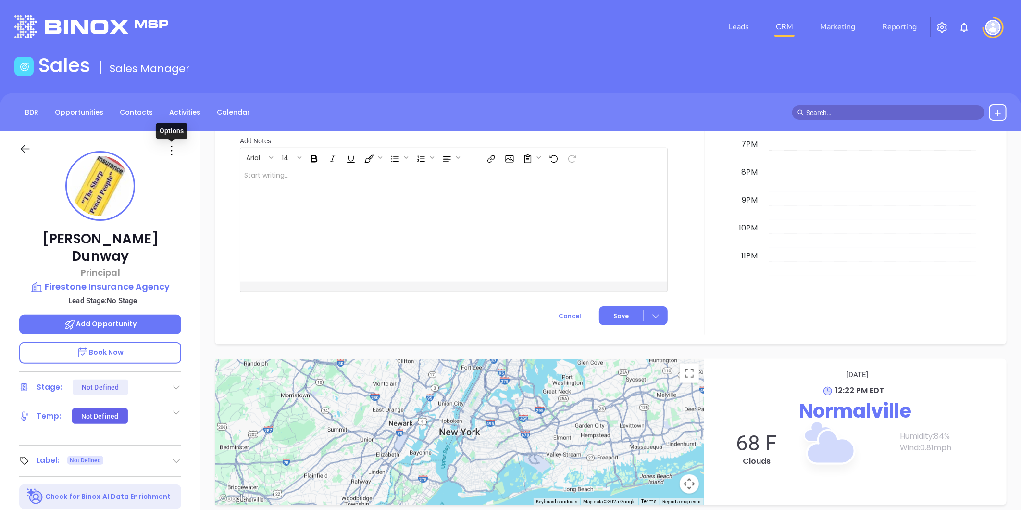
click at [174, 149] on icon at bounding box center [171, 150] width 15 height 15
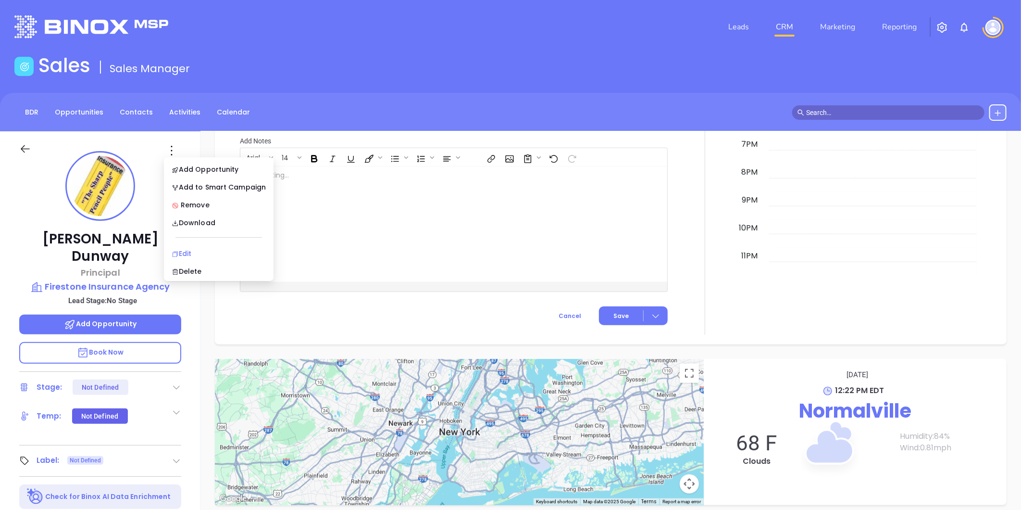
click at [192, 257] on div "Edit" at bounding box center [219, 253] width 94 height 11
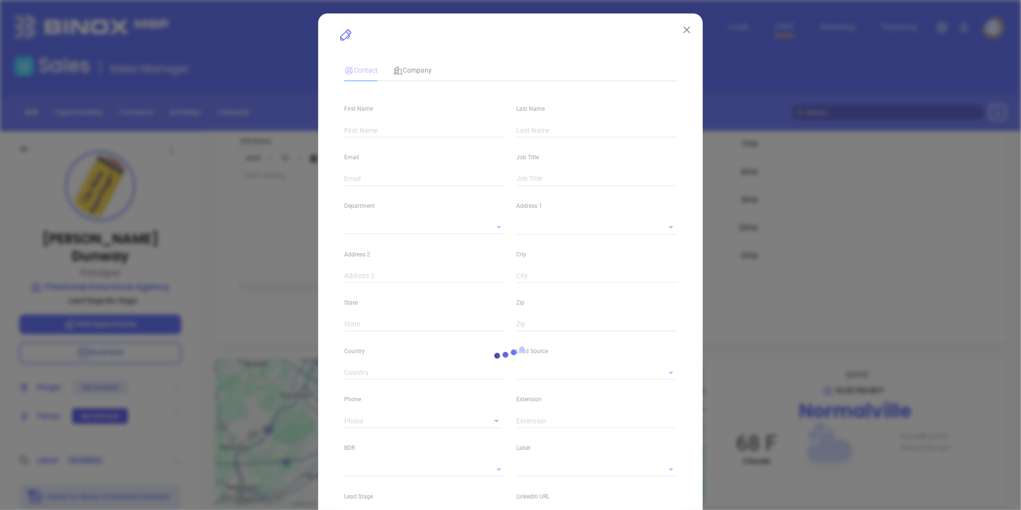
type input "Greg"
type input "Dunway"
type input "greg@firestoneinsurance.net"
type input "Principal"
type input "1"
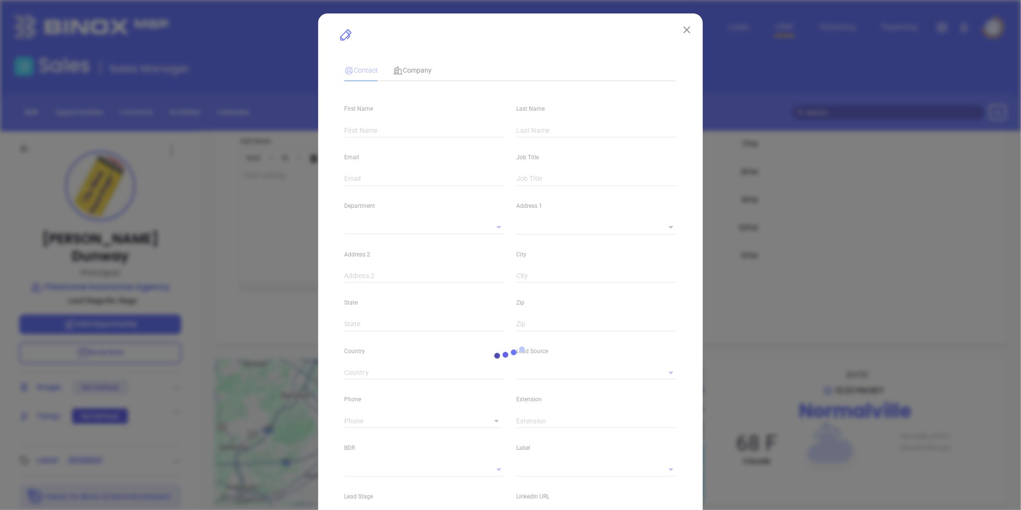
type input "www.linkedin.com/in/ken-firestone-a2555619"
type input "Marketing"
type input "Binox"
type input "[PERSON_NAME]"
type input "(724) 455-3900"
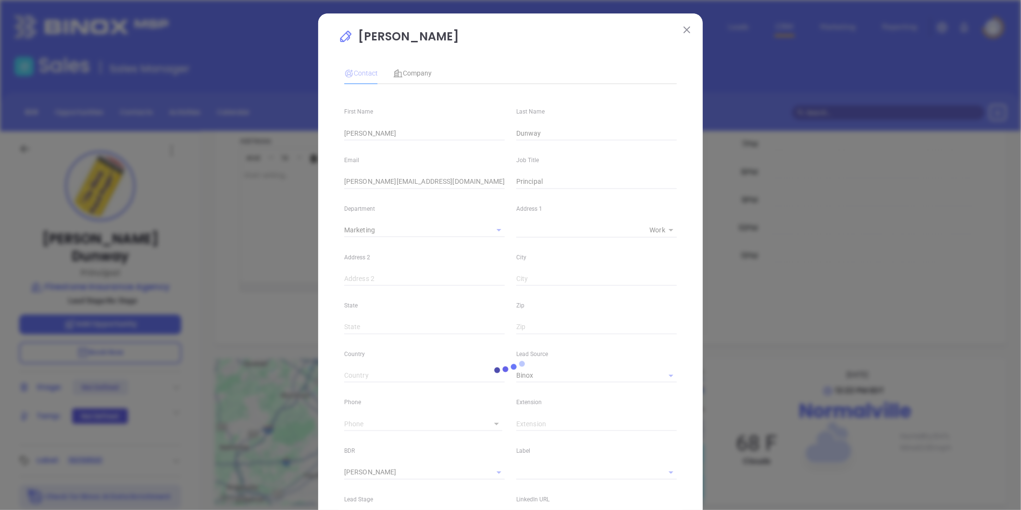
type input "1"
click at [413, 69] on span "Company" at bounding box center [412, 73] width 38 height 8
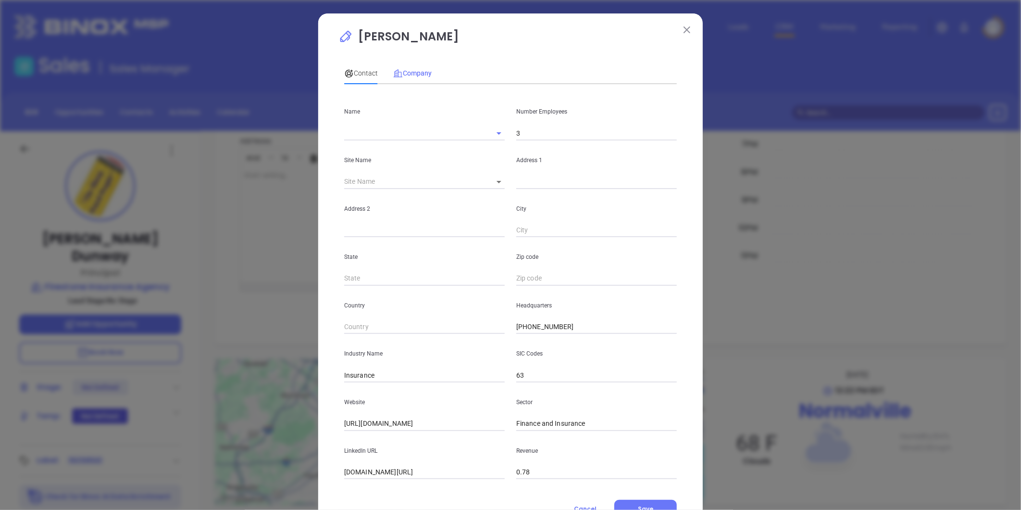
type input "Firestone Insurance Agency"
drag, startPoint x: 431, startPoint y: 132, endPoint x: 294, endPoint y: 144, distance: 138.0
click at [295, 144] on div "Greg Dunway Contact Company First Name Greg Last Name Dunway Email greg@firesto…" at bounding box center [510, 255] width 1021 height 510
click at [526, 135] on input "3" at bounding box center [596, 133] width 161 height 14
type input "9"
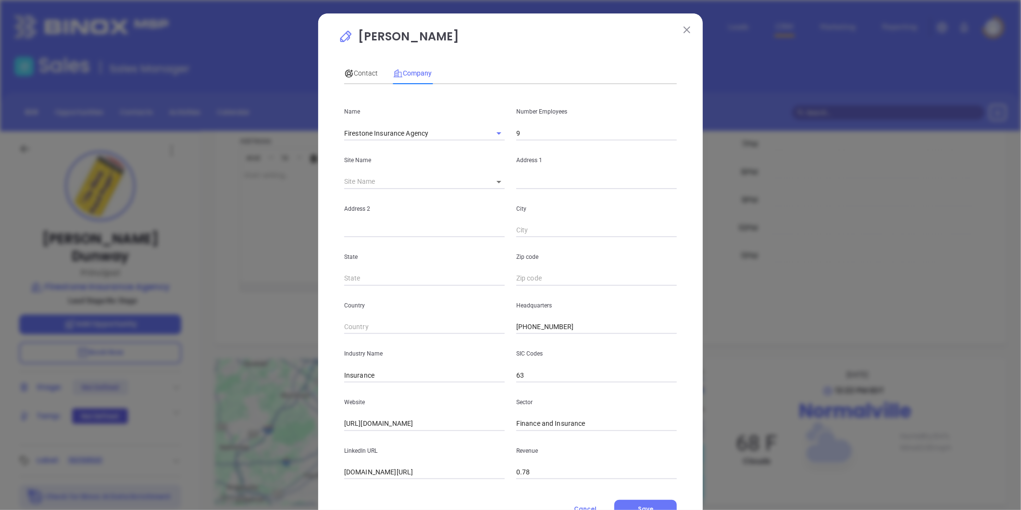
click at [406, 471] on input "linkedin.com/company/firestone-insurance-agency" at bounding box center [424, 472] width 161 height 14
paste input "https://www.linkedin.com/company/firestone-insurance-agency/"
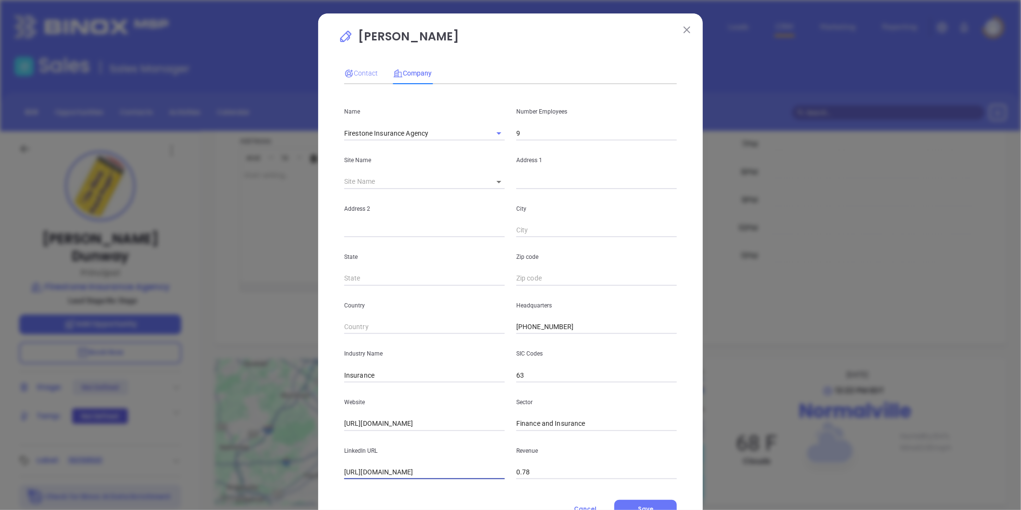
type input "https://www.linkedin.com/company/firestone-insurance-agency/"
drag, startPoint x: 357, startPoint y: 69, endPoint x: 435, endPoint y: 203, distance: 155.1
click at [357, 69] on span "Contact" at bounding box center [361, 73] width 34 height 8
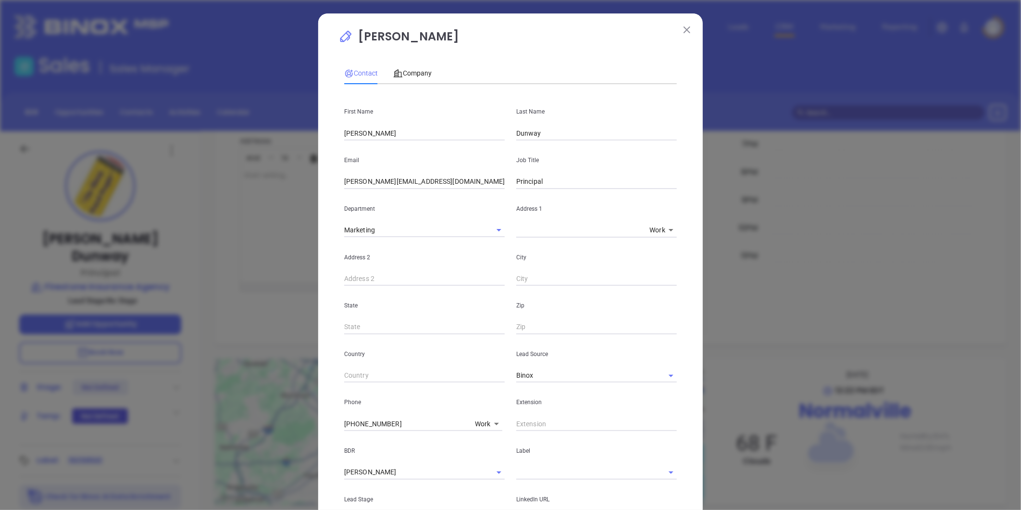
scroll to position [210, 0]
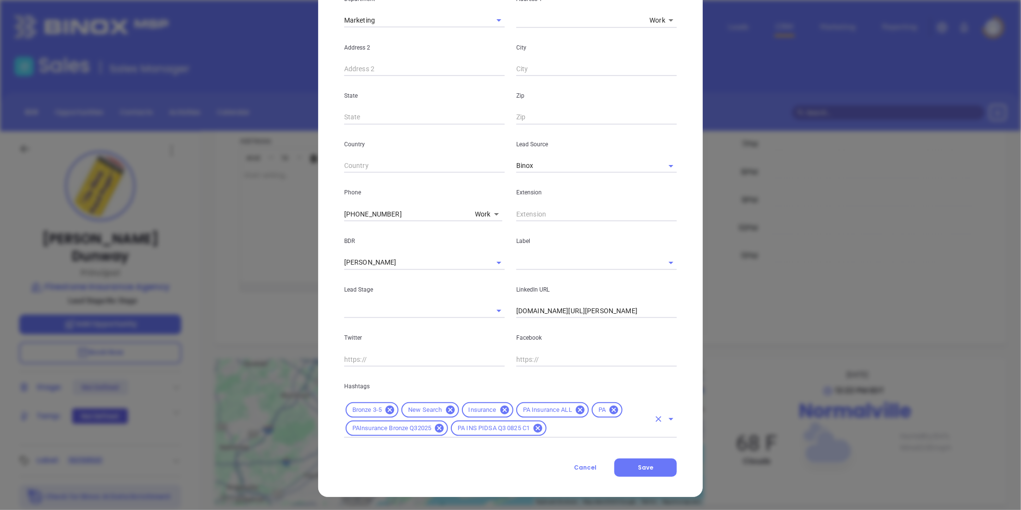
click at [386, 407] on icon at bounding box center [390, 409] width 9 height 9
click at [562, 435] on div "New Search Insurance PA Insurance ALL PA PAInsurance Bronze Q32025 PA INS PIDSA…" at bounding box center [510, 418] width 333 height 37
type input "sil"
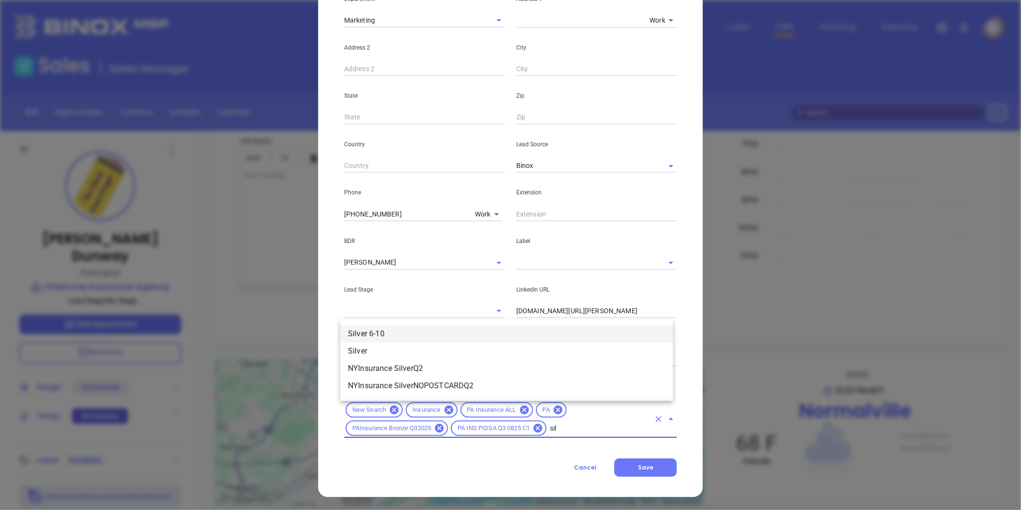
click at [398, 330] on li "Silver 6-10" at bounding box center [506, 333] width 333 height 17
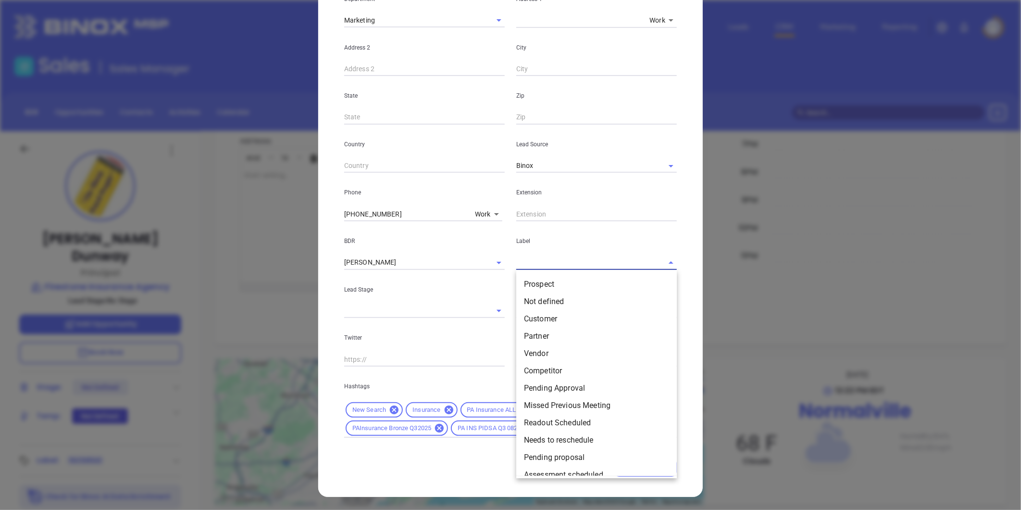
click at [565, 266] on input "text" at bounding box center [583, 262] width 134 height 14
click at [538, 283] on li "Prospect" at bounding box center [596, 283] width 161 height 17
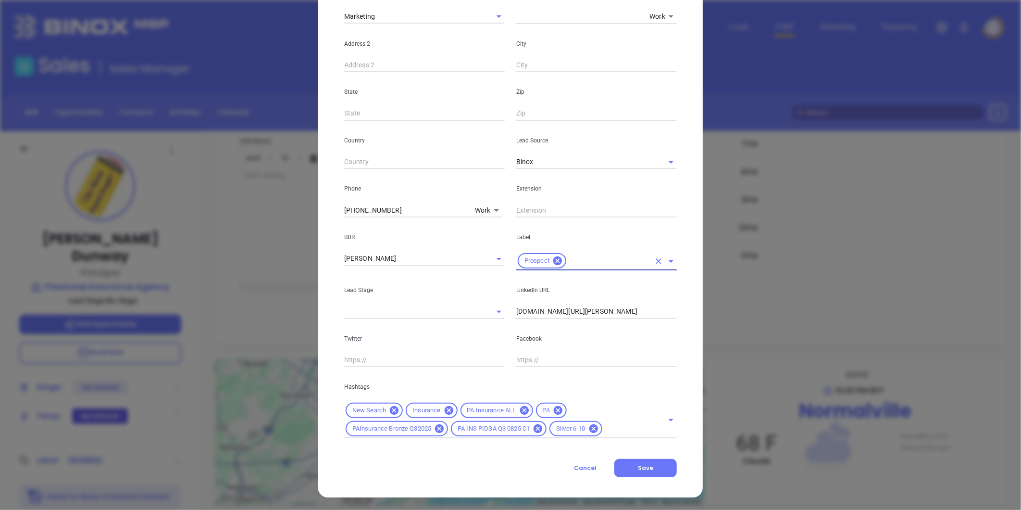
scroll to position [214, 0]
click at [645, 464] on span "Save" at bounding box center [645, 466] width 15 height 8
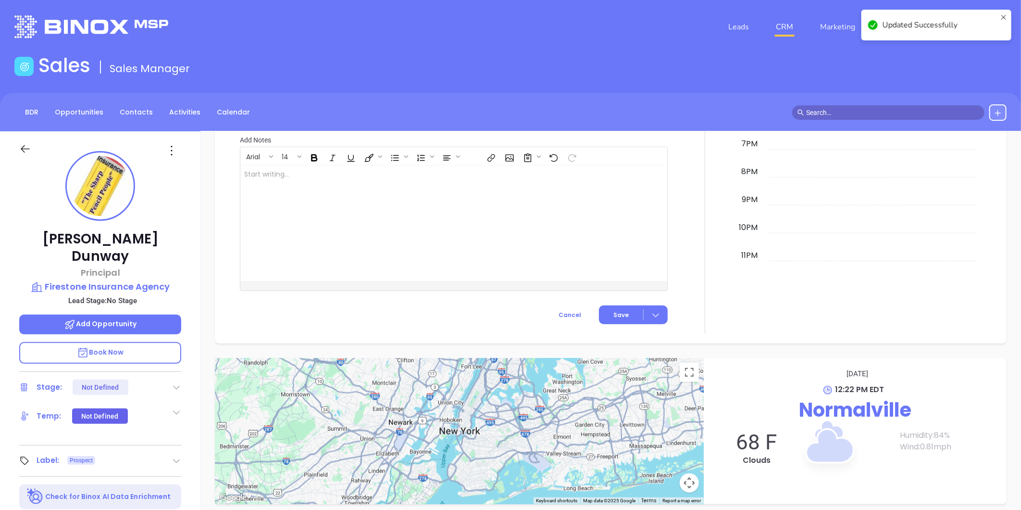
scroll to position [536, 0]
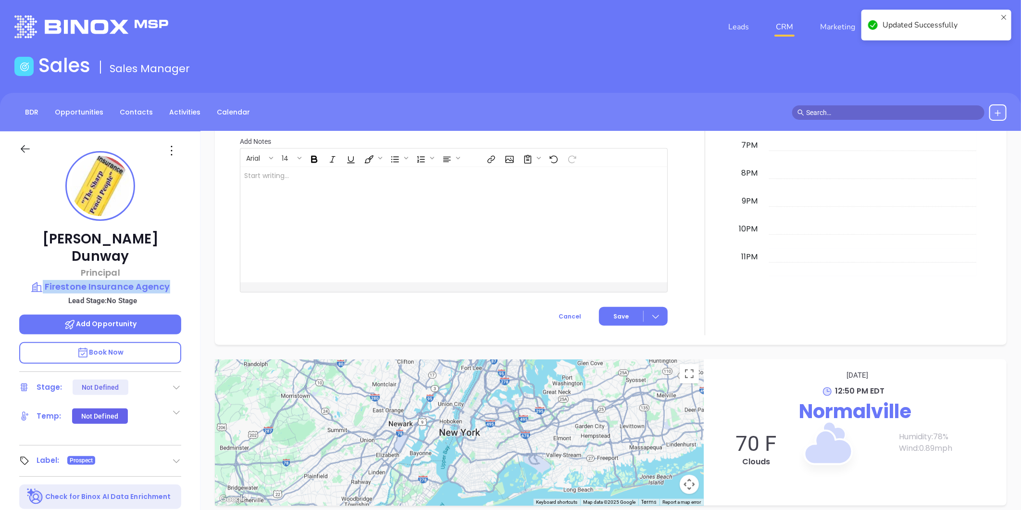
drag, startPoint x: 187, startPoint y: 257, endPoint x: 185, endPoint y: 268, distance: 10.8
click at [185, 268] on div "Greg Dunway Principal Firestone Insurance Agency Lead Stage: No Stage Add Oppor…" at bounding box center [100, 449] width 200 height 637
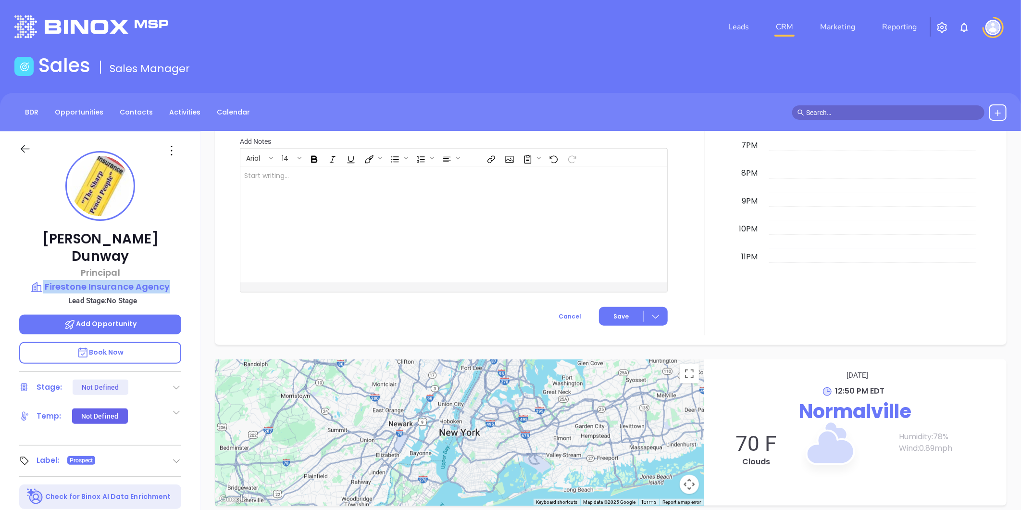
copy div "Firestone Insurance Agency"
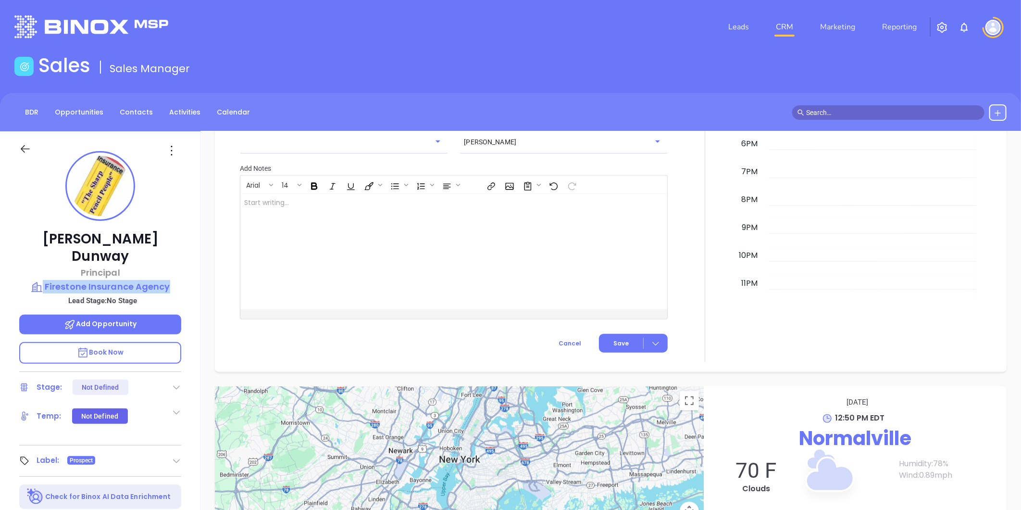
scroll to position [562, 0]
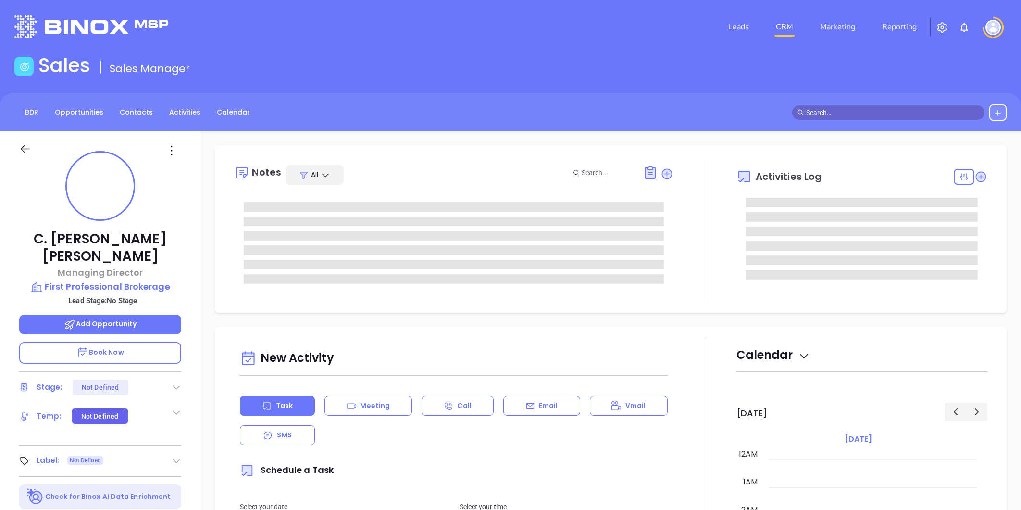
type input "10:00 am"
type input "[DATE]"
type input "[PERSON_NAME]"
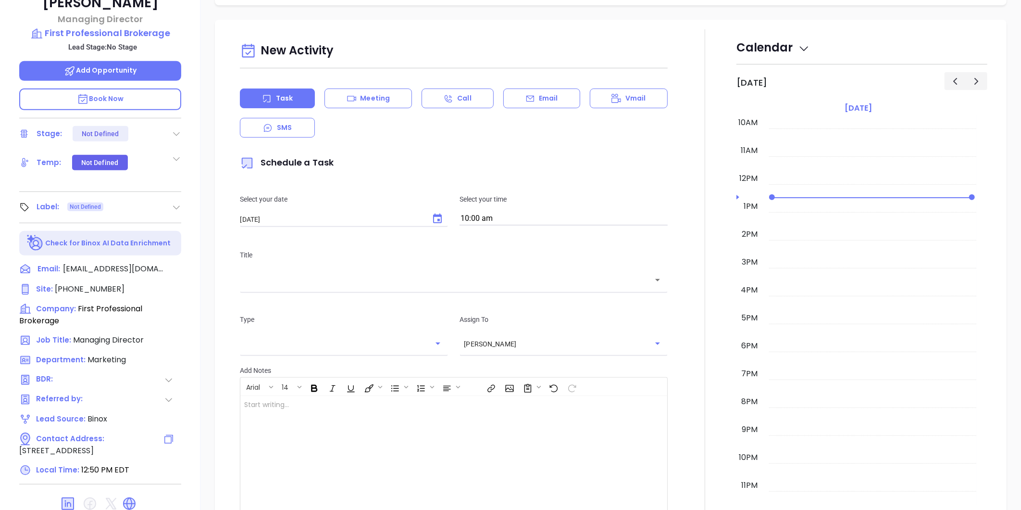
scroll to position [295, 0]
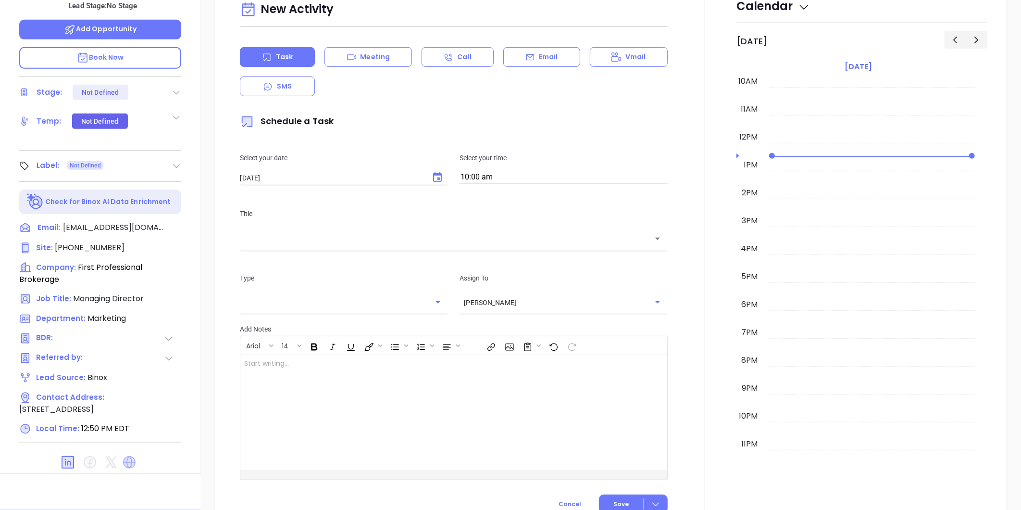
click at [128, 456] on icon at bounding box center [129, 462] width 12 height 12
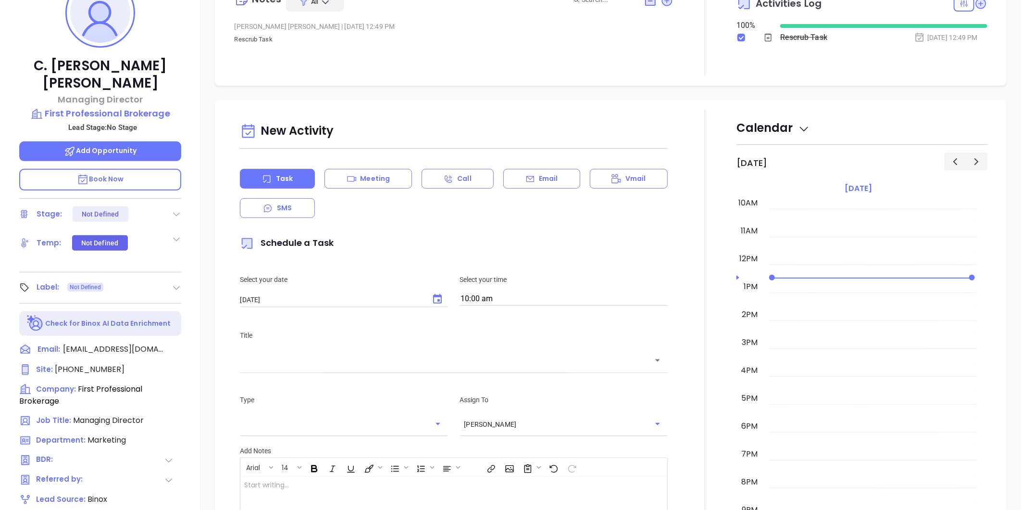
scroll to position [27, 0]
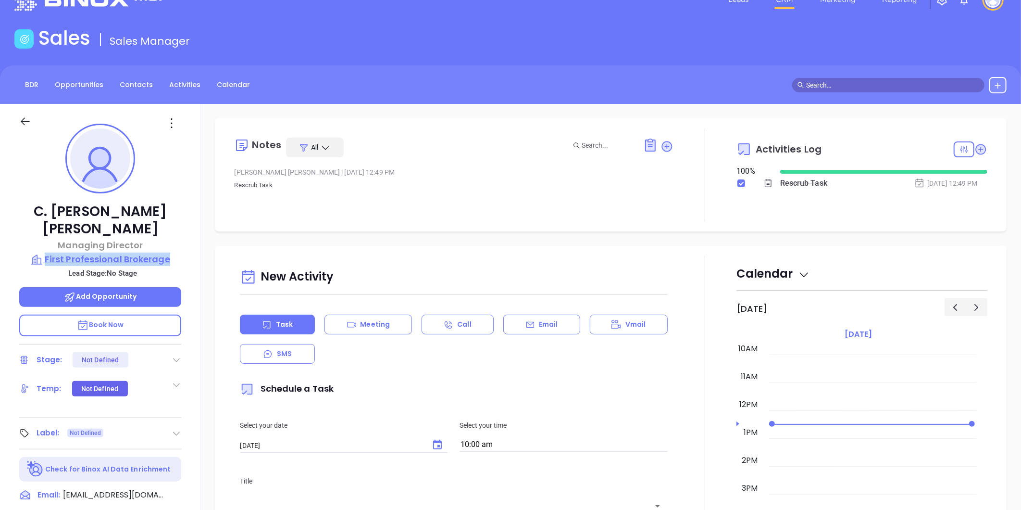
drag, startPoint x: 185, startPoint y: 235, endPoint x: 46, endPoint y: 242, distance: 139.1
click at [46, 242] on div "C. Matthew Hetrick Managing Director First Professional Brokerage Lead Stage: N…" at bounding box center [100, 422] width 200 height 637
copy p "First Professional Brokerage"
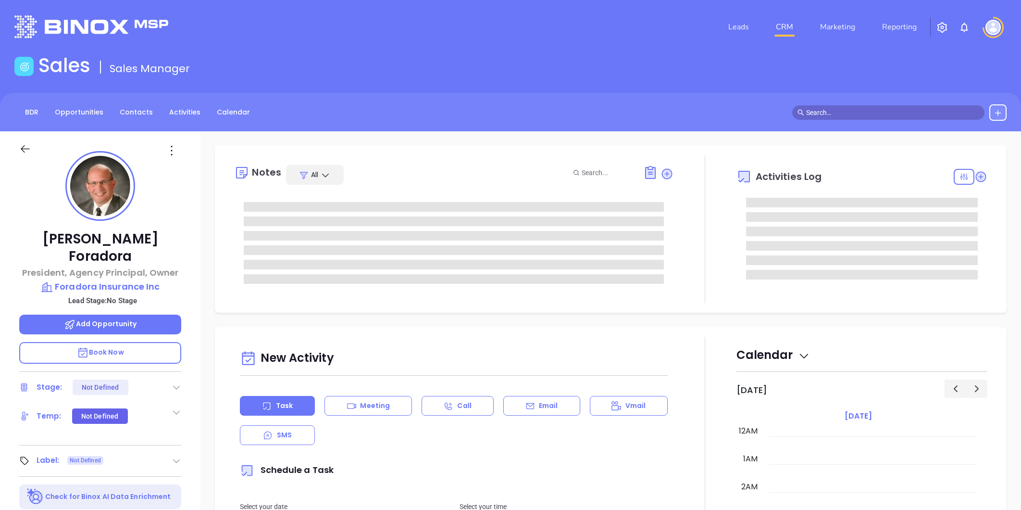
type input "[DATE]"
type input "[PERSON_NAME]"
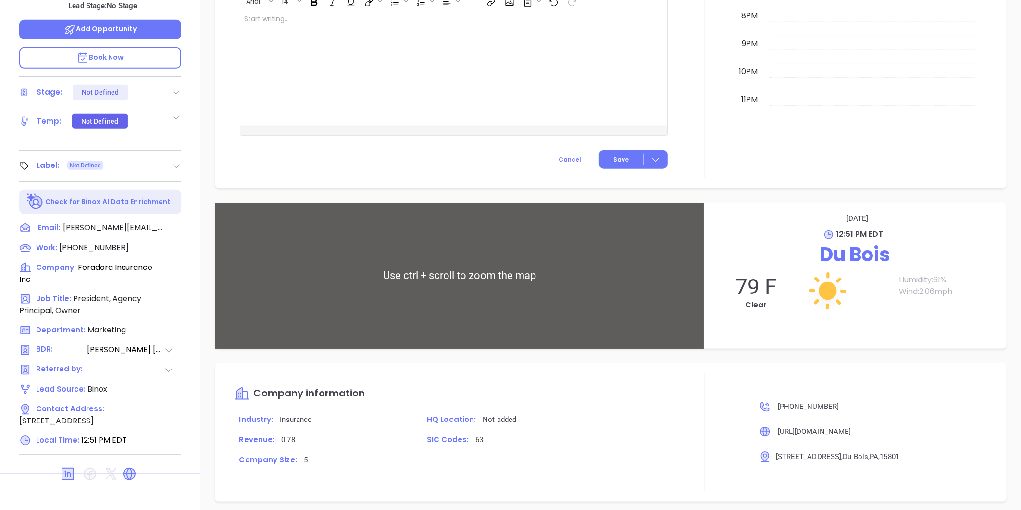
scroll to position [616, 0]
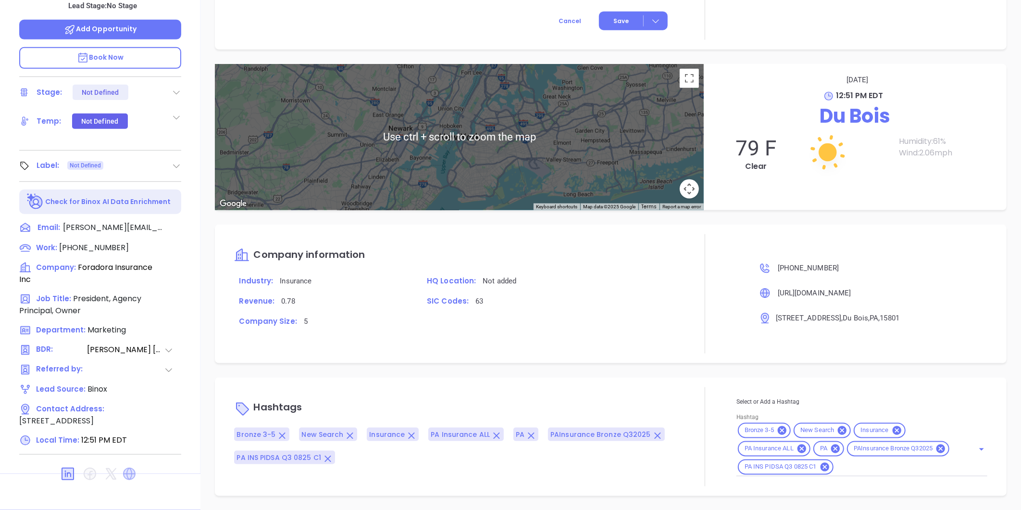
click at [135, 467] on icon at bounding box center [129, 473] width 12 height 12
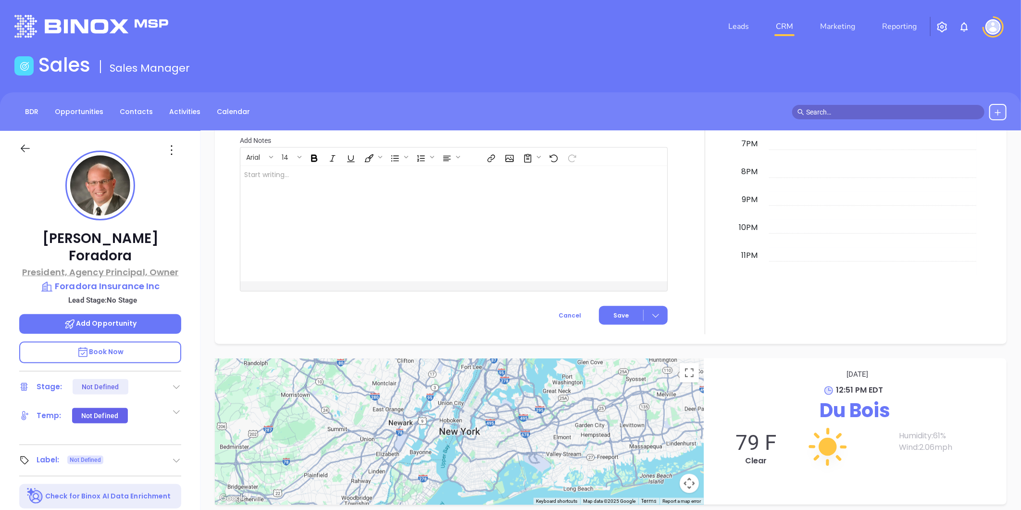
scroll to position [0, 0]
click at [169, 147] on icon at bounding box center [171, 150] width 15 height 15
click at [195, 249] on div "Edit" at bounding box center [219, 253] width 94 height 11
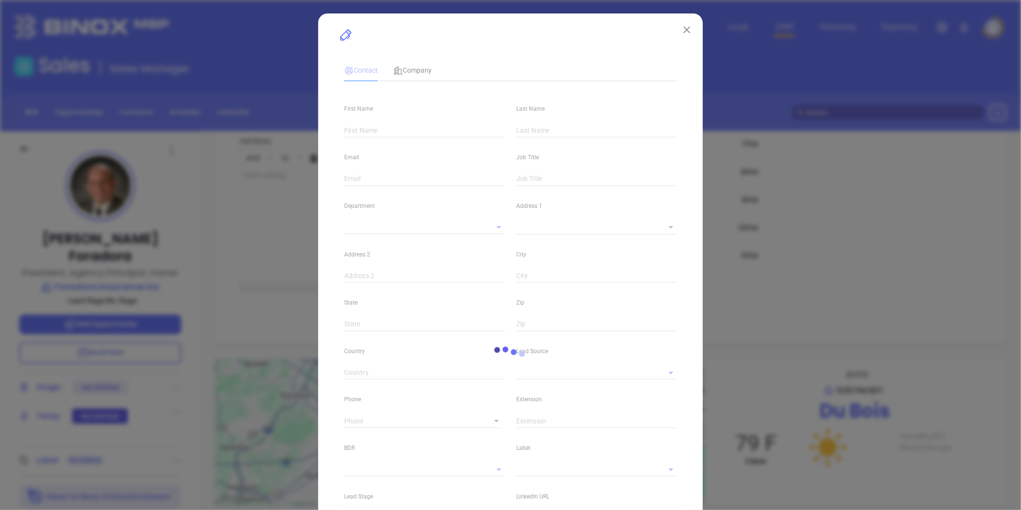
type input "Scott"
type input "Foradora"
type input "scott@foradorainsurance.com"
type input "President, Agency Principal, Owner"
type input "1"
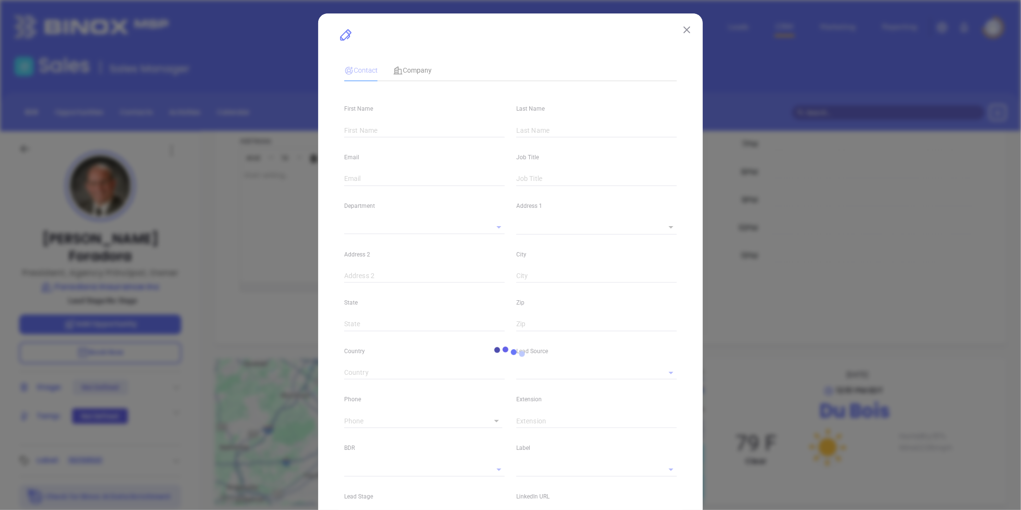
type input "www.linkedin.com/in/scott-foradora-4b926934"
type input "Marketing"
type input "Binox"
type input "[PERSON_NAME]"
type input "(814) 372-1090"
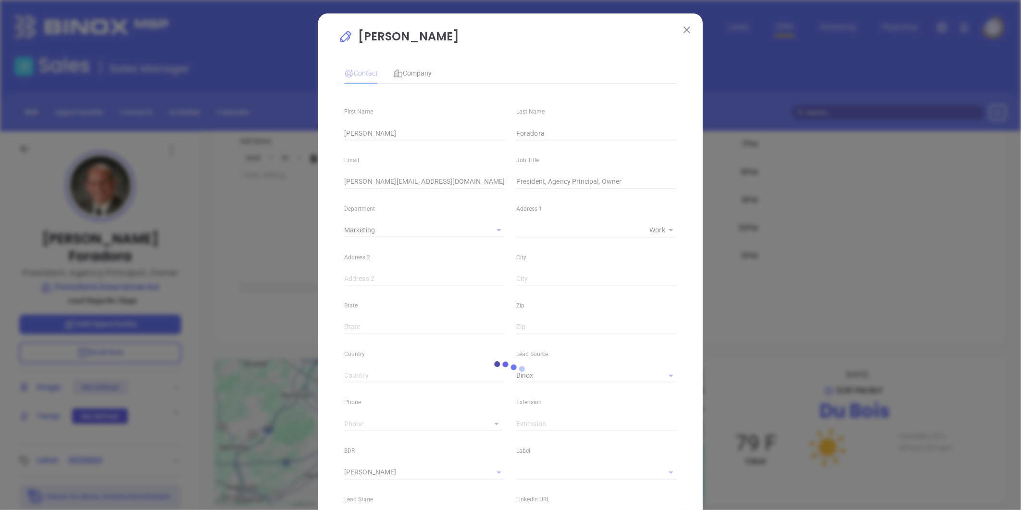
type input "1"
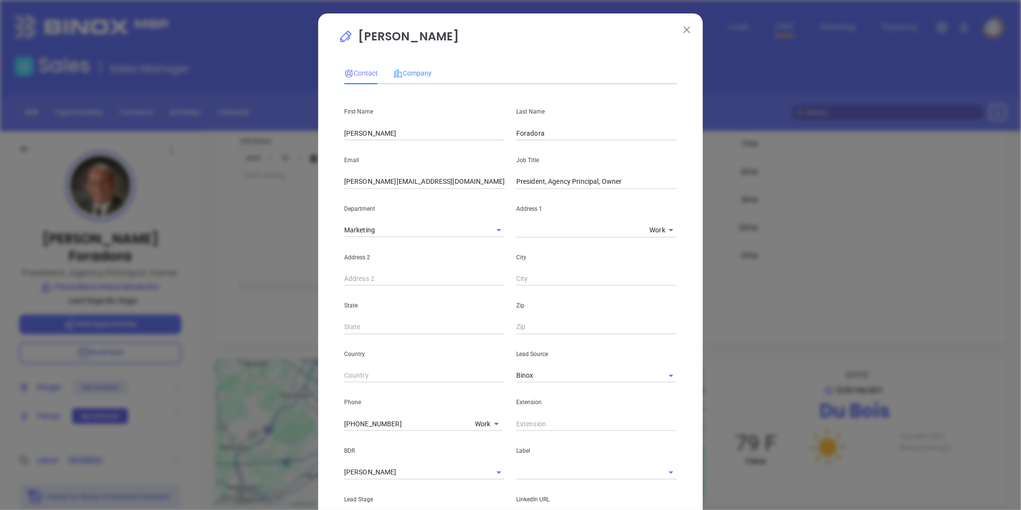
click at [419, 64] on div "Company" at bounding box center [412, 73] width 38 height 22
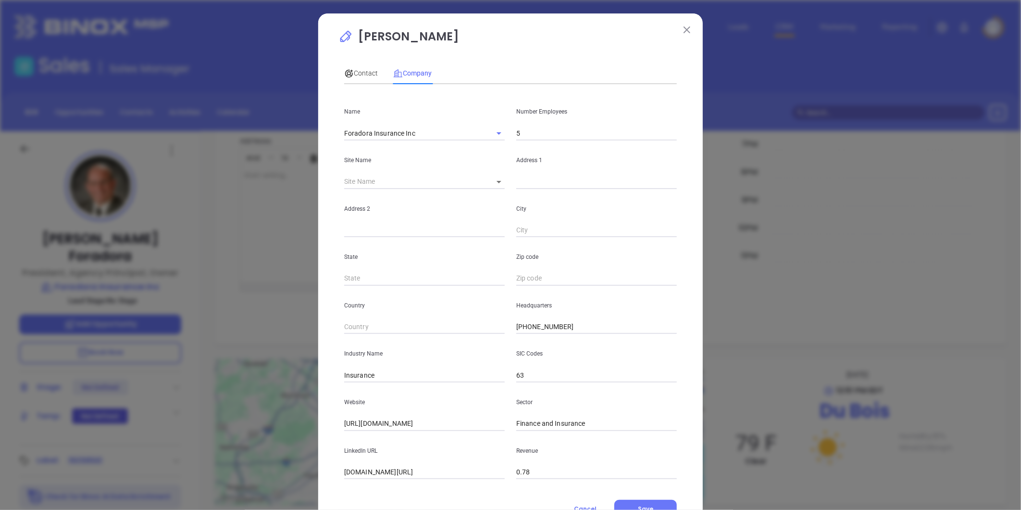
click at [531, 128] on input "5" at bounding box center [596, 133] width 161 height 14
type input "6"
drag, startPoint x: 421, startPoint y: 131, endPoint x: 268, endPoint y: 150, distance: 154.5
click at [258, 147] on div "Scott Foradora Contact Company First Name Scott Last Name Foradora Email scott@…" at bounding box center [510, 255] width 1021 height 510
click at [357, 74] on span "Contact" at bounding box center [361, 73] width 34 height 8
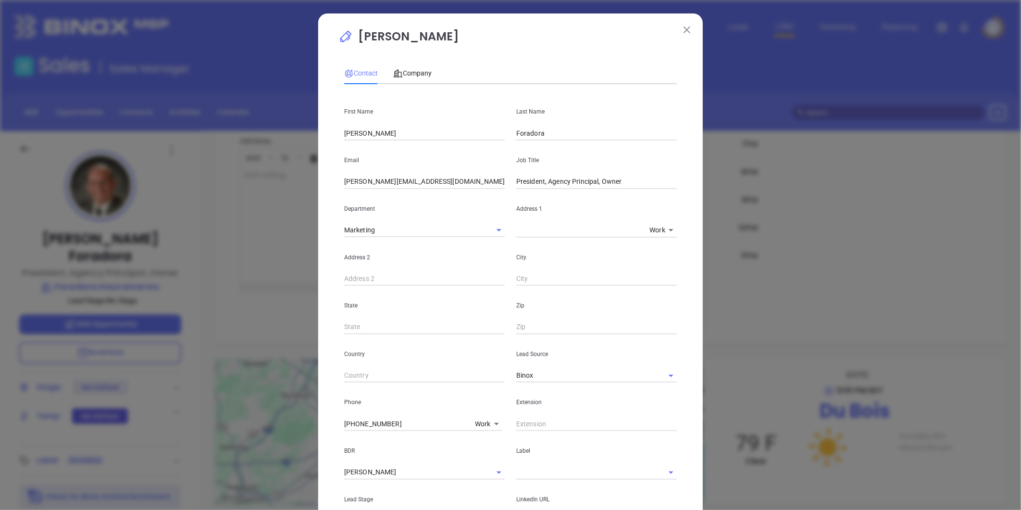
click at [455, 300] on p "State" at bounding box center [424, 305] width 161 height 11
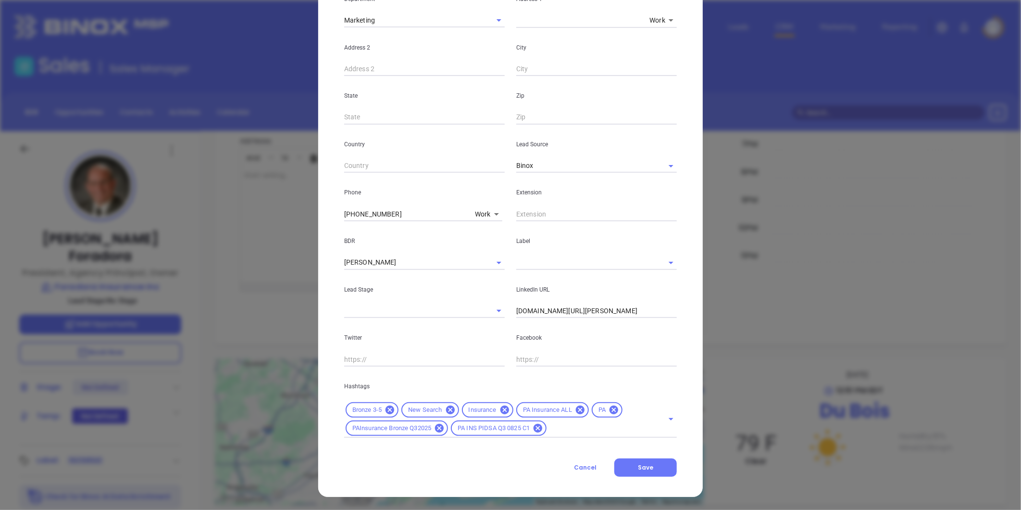
click at [532, 263] on input "text" at bounding box center [583, 262] width 134 height 14
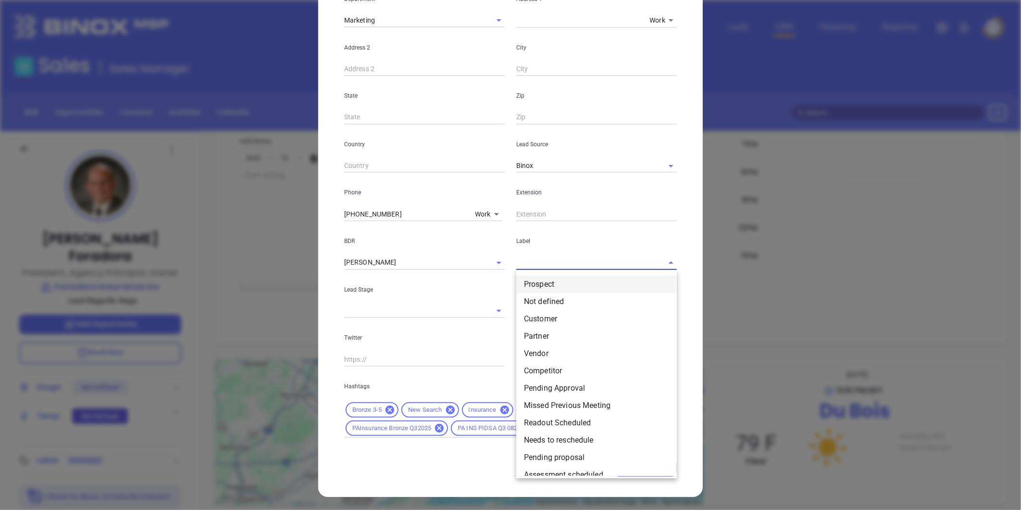
click at [532, 283] on li "Prospect" at bounding box center [596, 283] width 161 height 17
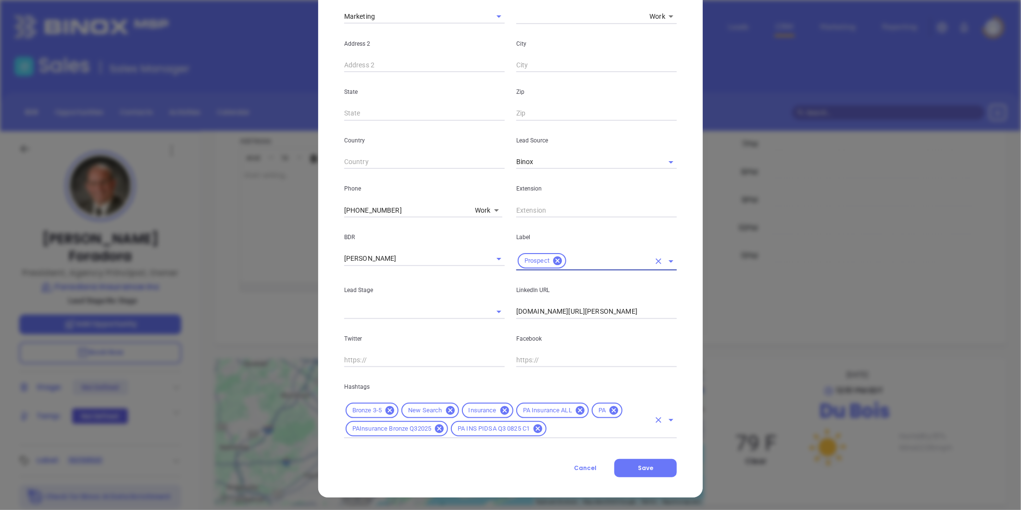
scroll to position [214, 0]
click at [386, 409] on icon at bounding box center [390, 409] width 9 height 9
click at [548, 425] on input "text" at bounding box center [599, 428] width 102 height 12
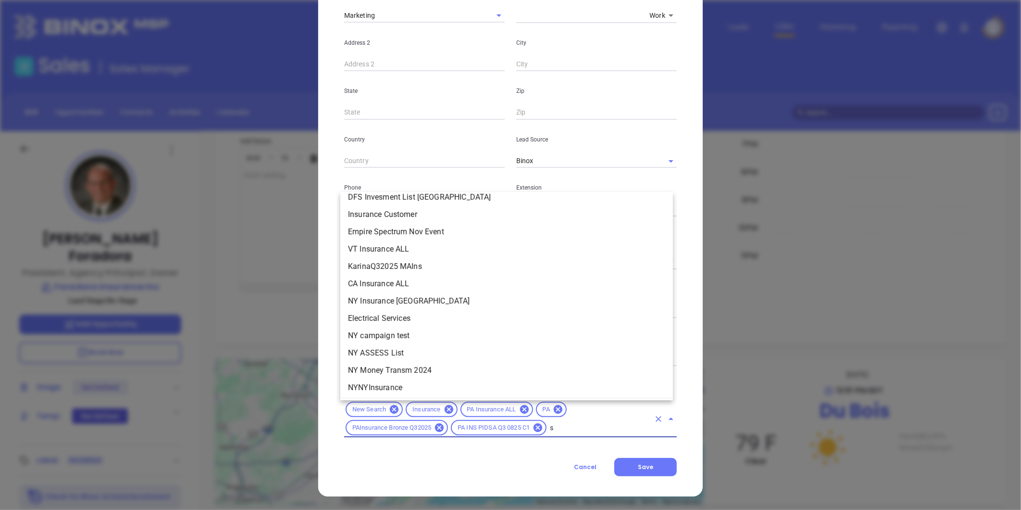
scroll to position [0, 0]
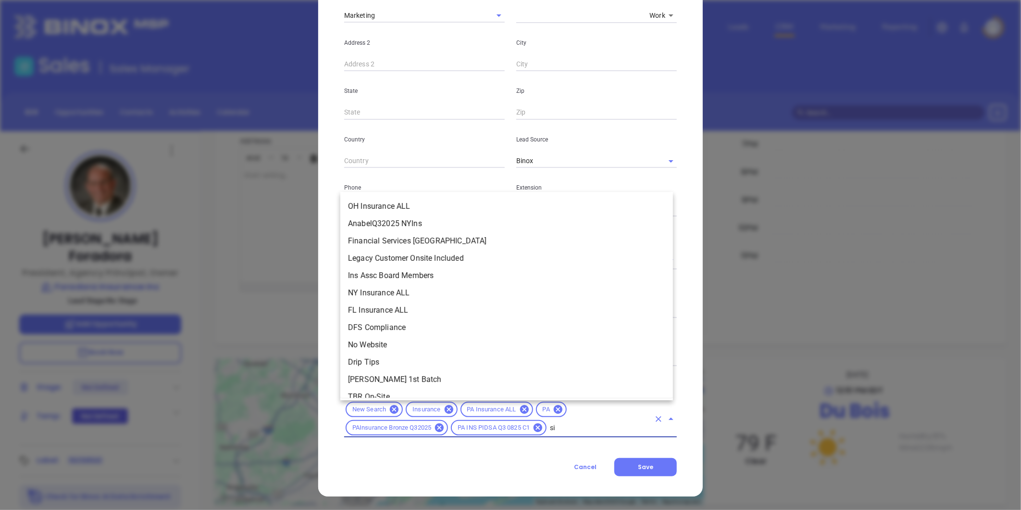
type input "sil"
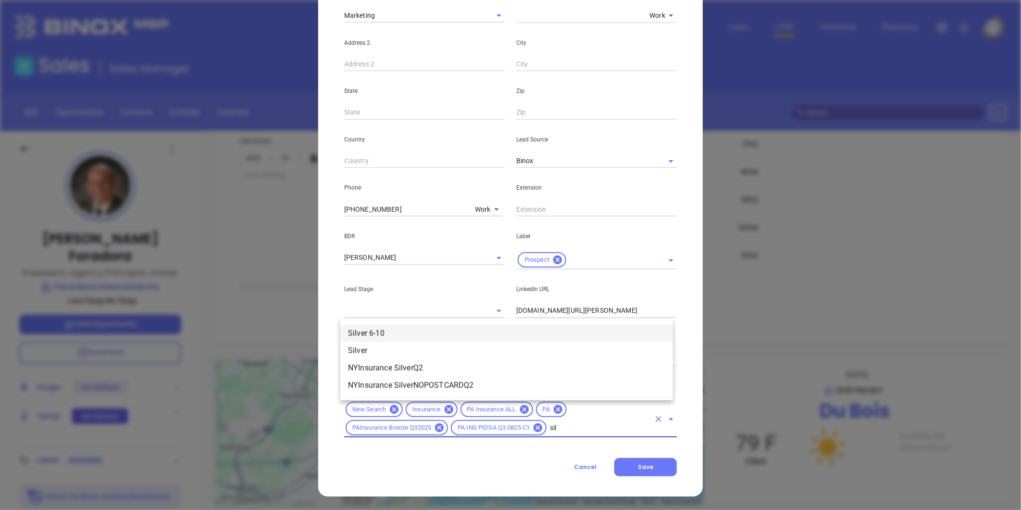
click at [400, 326] on li "Silver 6-10" at bounding box center [506, 332] width 333 height 17
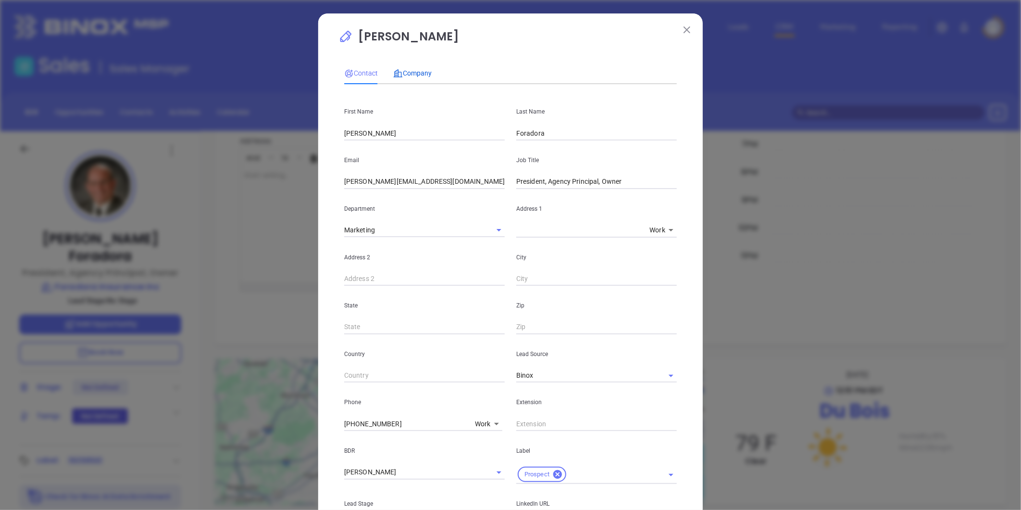
click at [412, 69] on span "Company" at bounding box center [412, 73] width 38 height 8
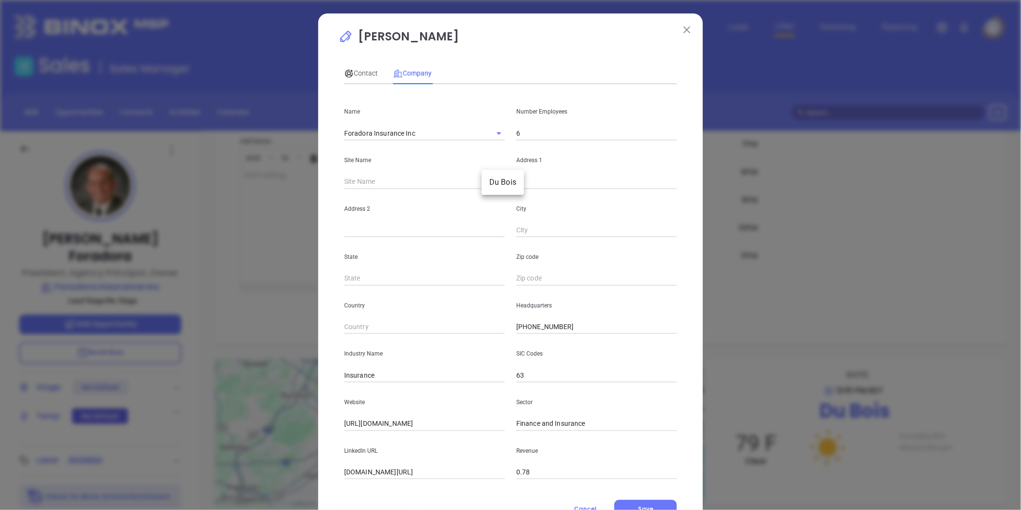
click at [491, 183] on body "Leads CRM Marketing Reporting Financial Leads Leads Sales Sales Manager BDR Opp…" at bounding box center [510, 255] width 1021 height 510
click at [503, 184] on li "Du Bois" at bounding box center [503, 182] width 42 height 17
type input "Du Bois"
type input "113939"
type input "80 N. Park Place"
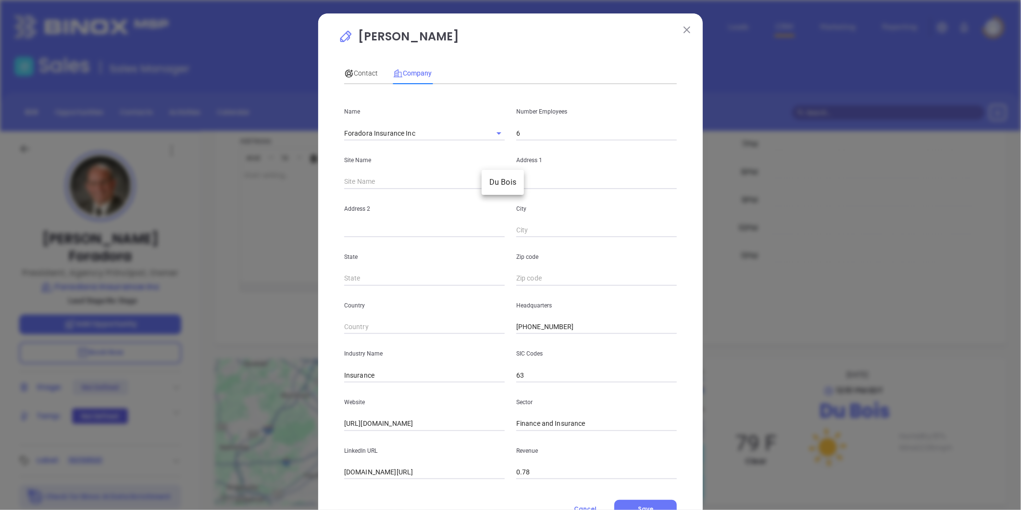
type input "Du Bois"
type input "PA"
type input "15801"
type input "US"
click at [358, 71] on span "Contact" at bounding box center [361, 73] width 34 height 8
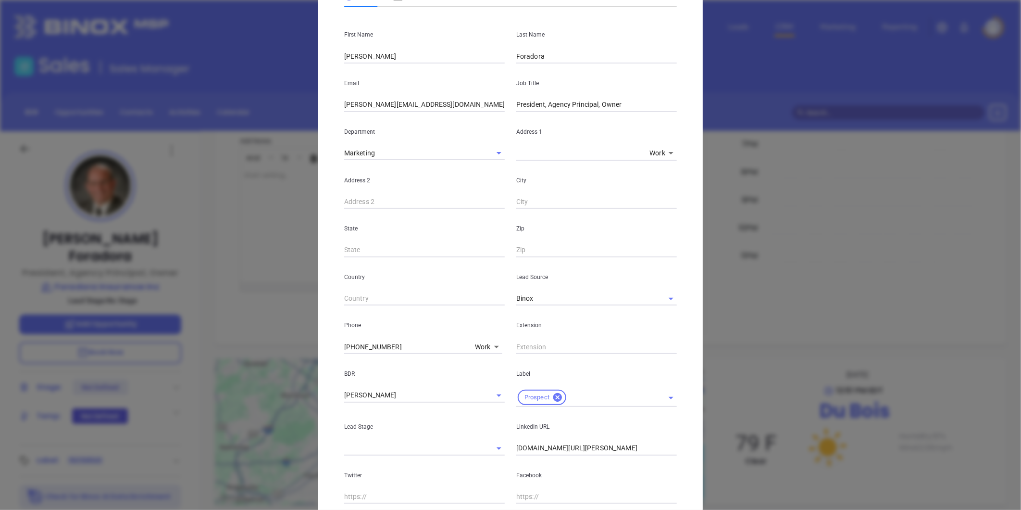
scroll to position [214, 0]
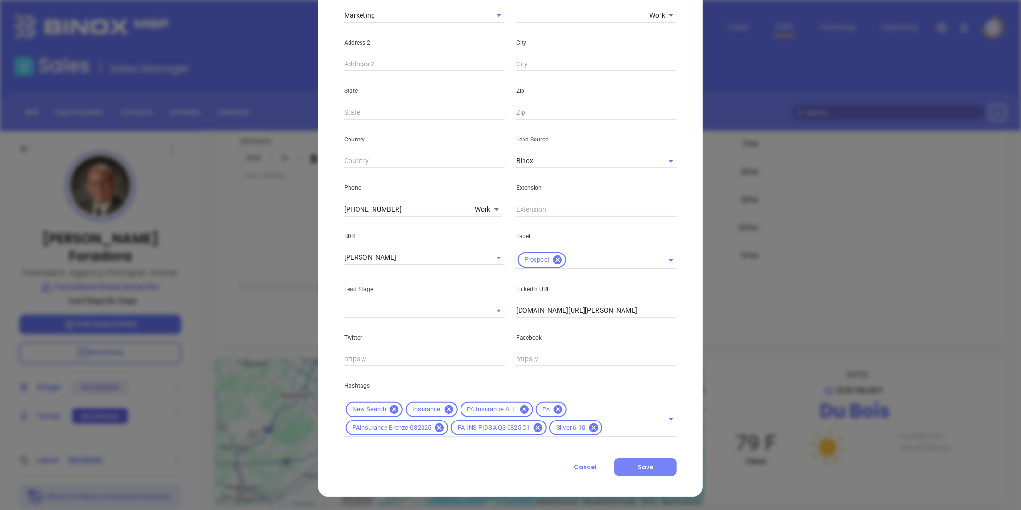
click at [641, 465] on span "Save" at bounding box center [645, 466] width 15 height 8
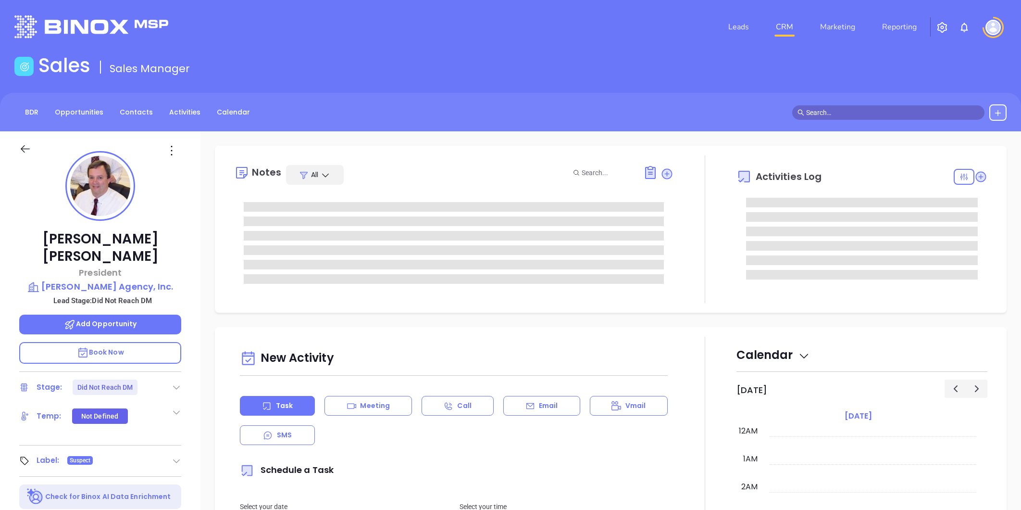
type input "[PERSON_NAME]"
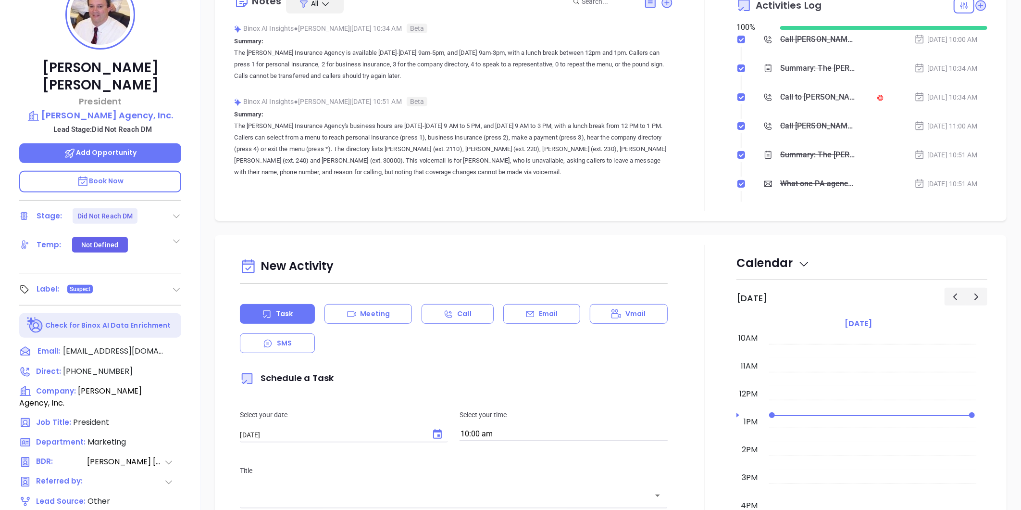
scroll to position [295, 0]
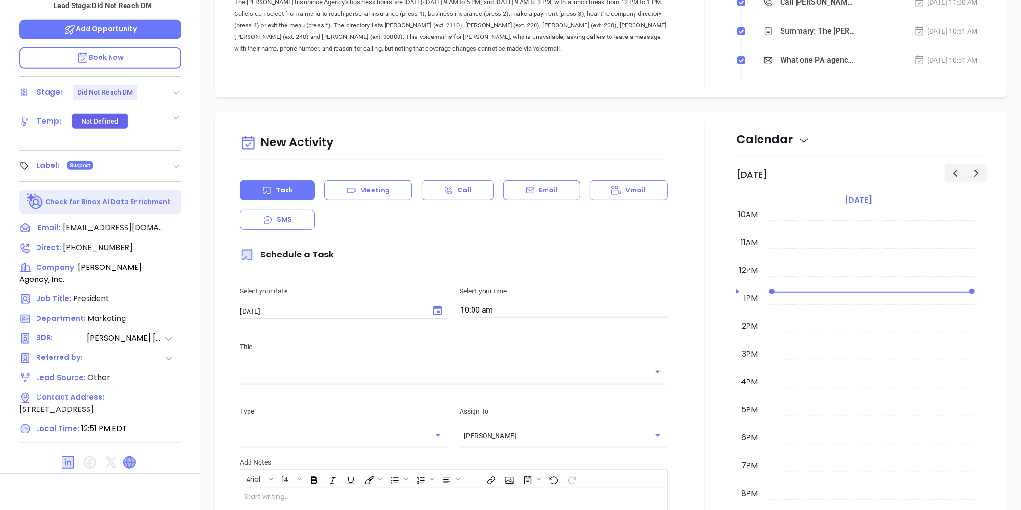
click at [126, 456] on icon at bounding box center [130, 462] width 12 height 12
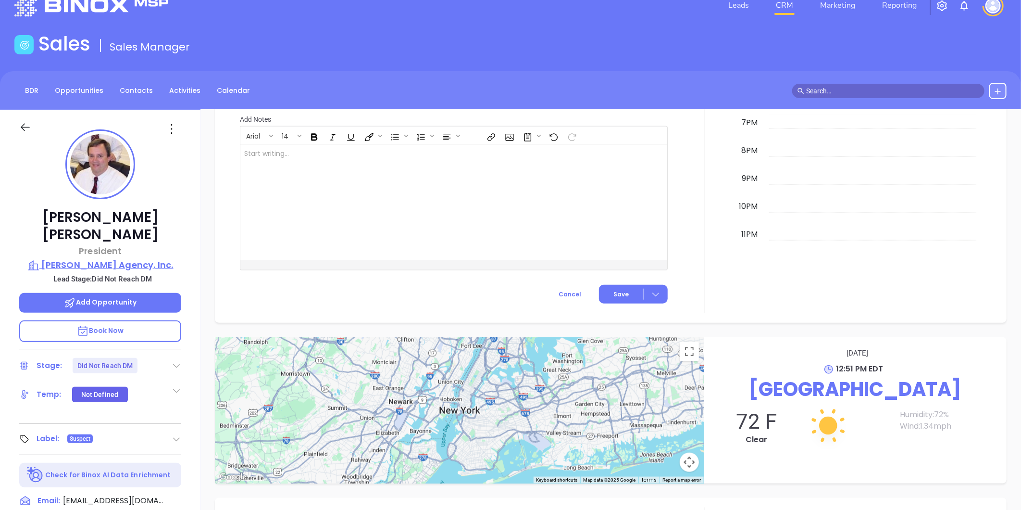
scroll to position [0, 0]
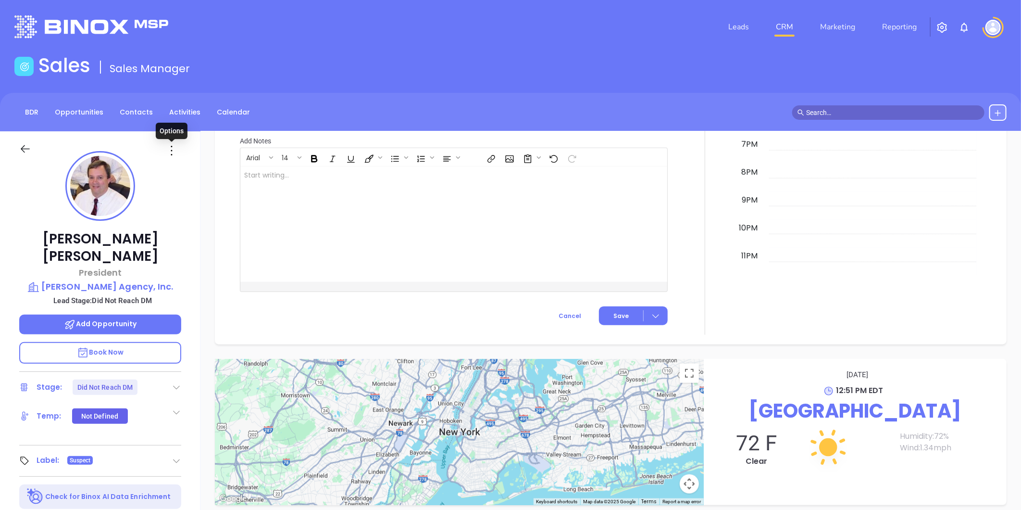
click at [171, 150] on icon at bounding box center [171, 150] width 15 height 15
click at [193, 255] on div "Edit" at bounding box center [219, 253] width 94 height 11
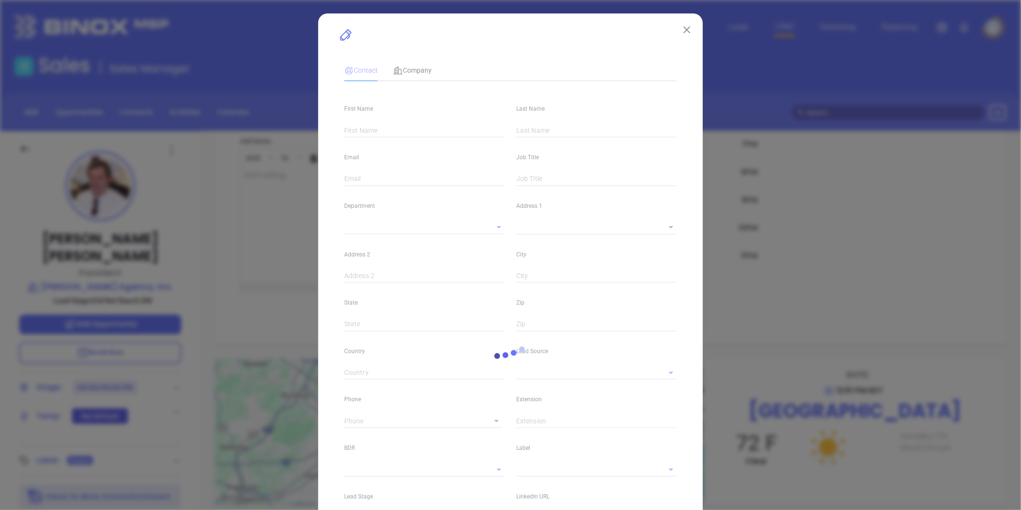
type input "[PERSON_NAME]"
type input "[EMAIL_ADDRESS][DOMAIN_NAME]"
type input "President"
type input "1"
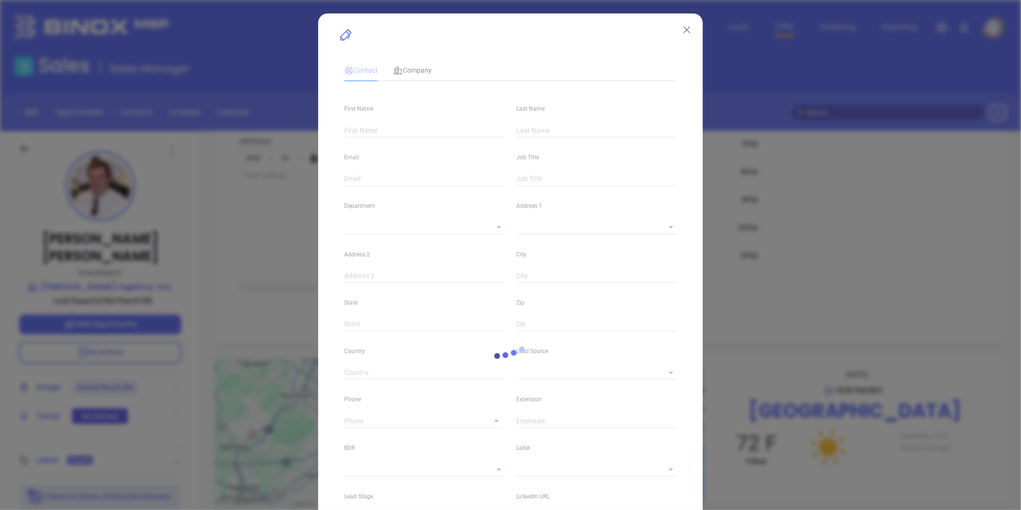
type input "[DOMAIN_NAME][URL][PERSON_NAME]"
type input "Marketing"
type input "Other"
type input "[PERSON_NAME]"
type input "Did Not Reach DM"
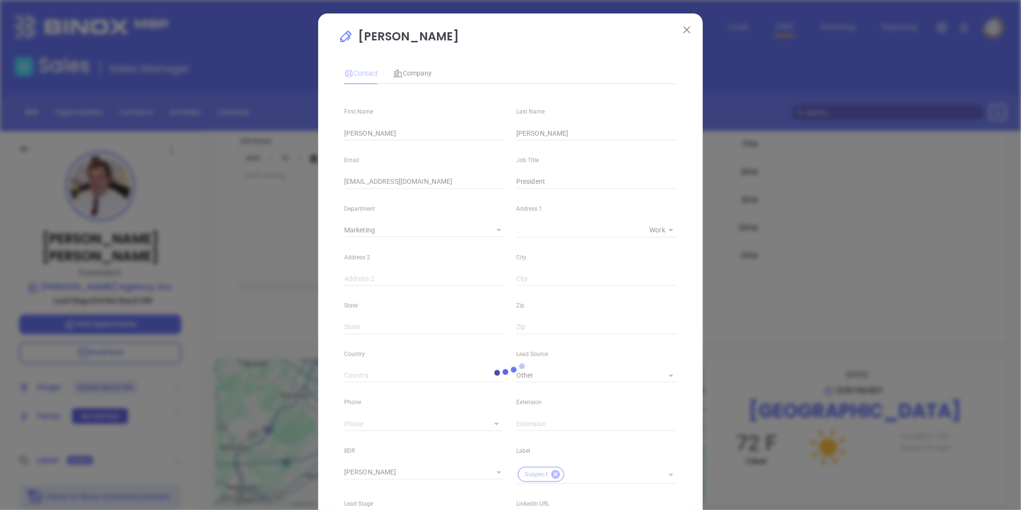
type input "1"
click at [411, 65] on div "Company" at bounding box center [412, 73] width 38 height 22
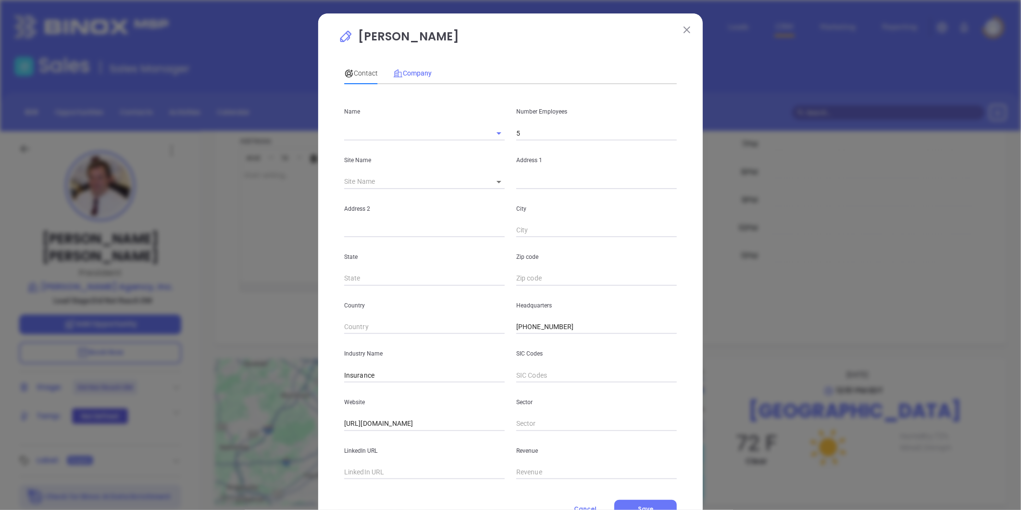
type input "[PERSON_NAME] Agency, Inc."
click at [374, 138] on input "[PERSON_NAME] Agency, Inc." at bounding box center [411, 133] width 134 height 14
click at [375, 138] on input "[PERSON_NAME] Agency, Inc." at bounding box center [411, 133] width 134 height 14
click at [361, 71] on span "Contact" at bounding box center [361, 73] width 34 height 8
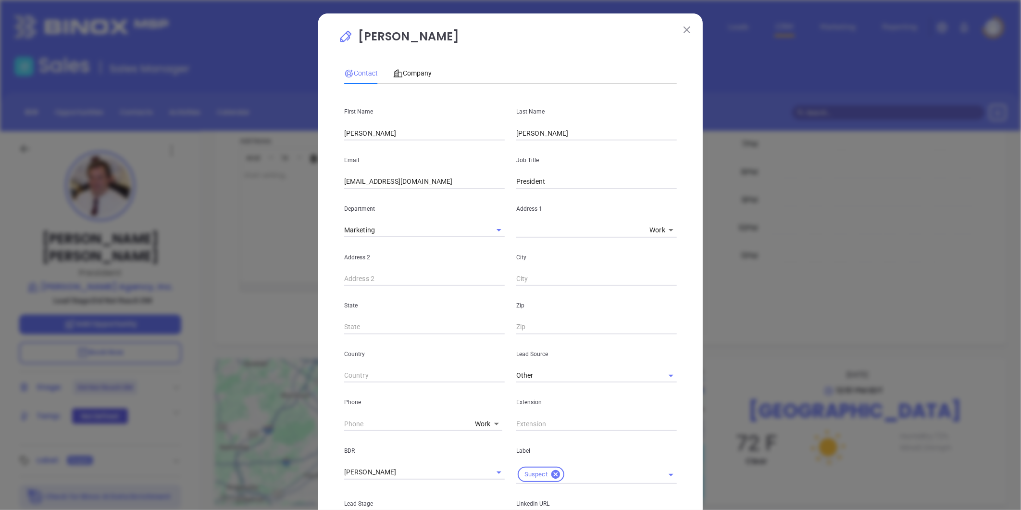
scroll to position [214, 0]
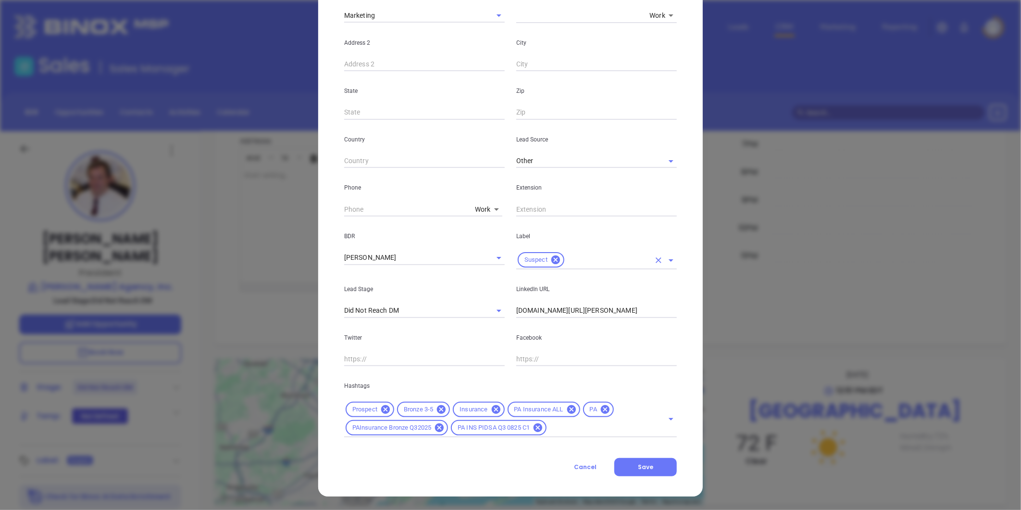
click at [556, 262] on div "Suspect" at bounding box center [541, 259] width 47 height 15
click at [551, 258] on icon at bounding box center [555, 259] width 9 height 9
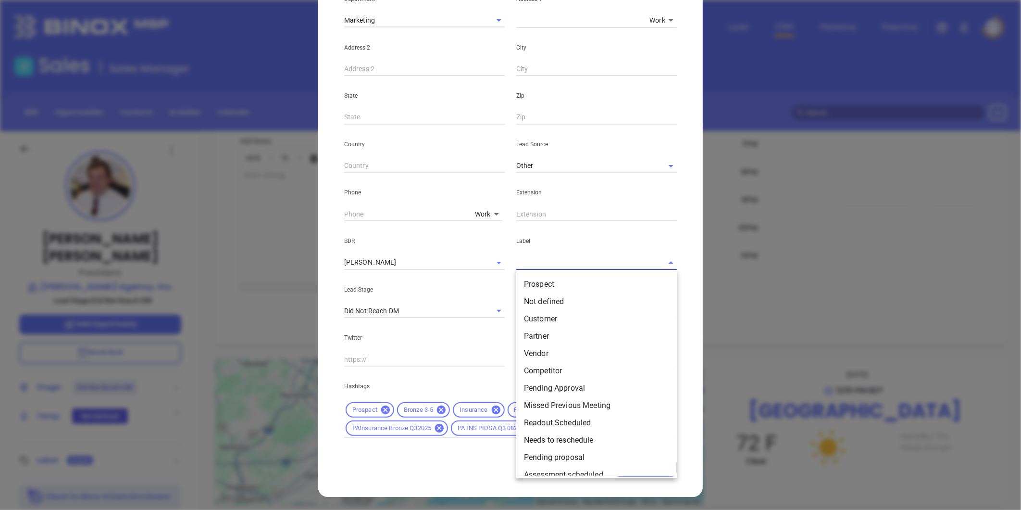
click at [549, 260] on input "text" at bounding box center [583, 262] width 134 height 14
click at [548, 284] on li "Prospect" at bounding box center [596, 283] width 161 height 17
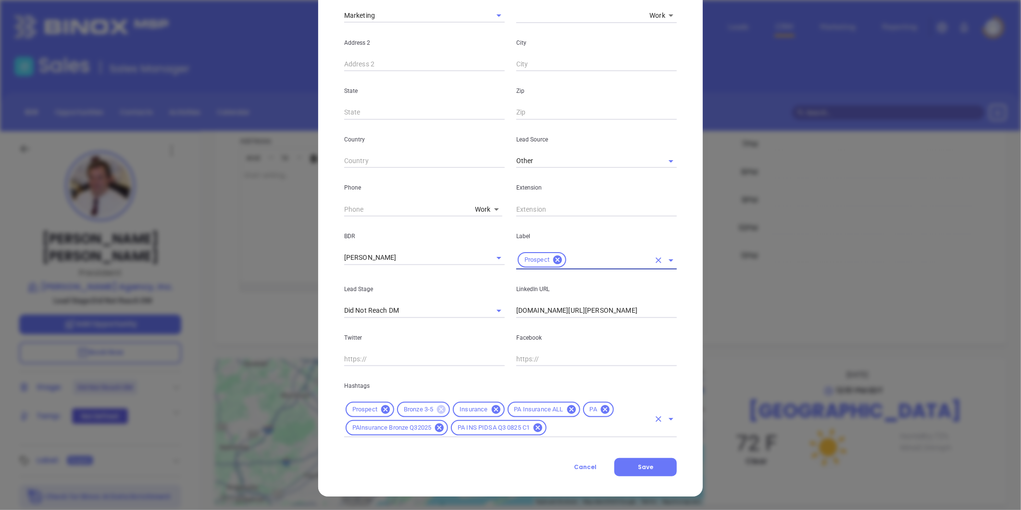
click at [439, 406] on icon at bounding box center [441, 409] width 9 height 9
click at [568, 429] on input "text" at bounding box center [599, 428] width 102 height 12
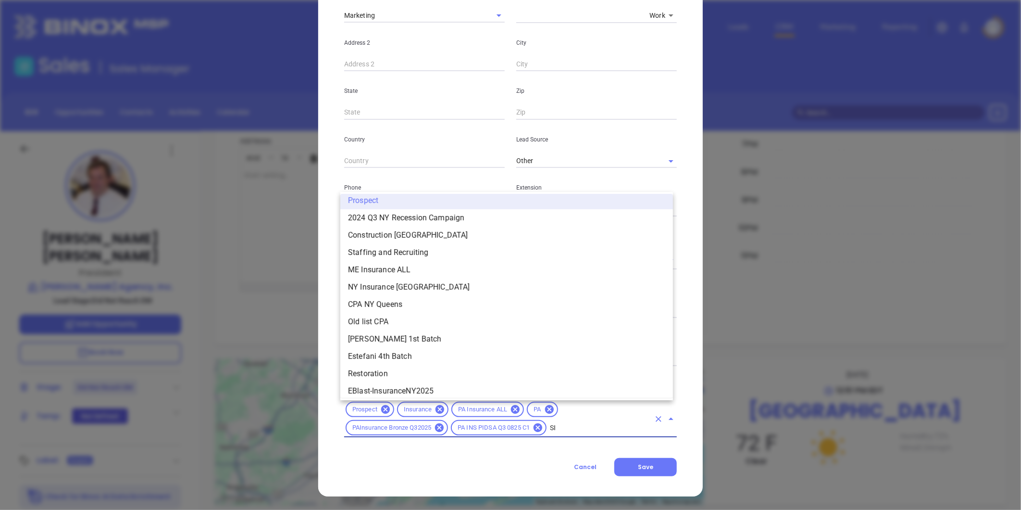
scroll to position [0, 0]
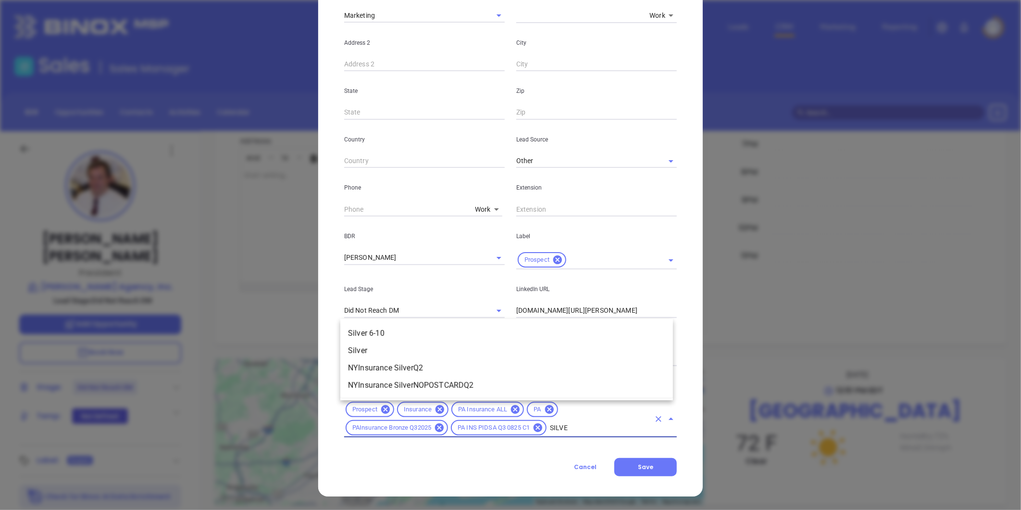
type input "SILVER"
click at [383, 336] on li "Silver 6-10" at bounding box center [506, 332] width 333 height 17
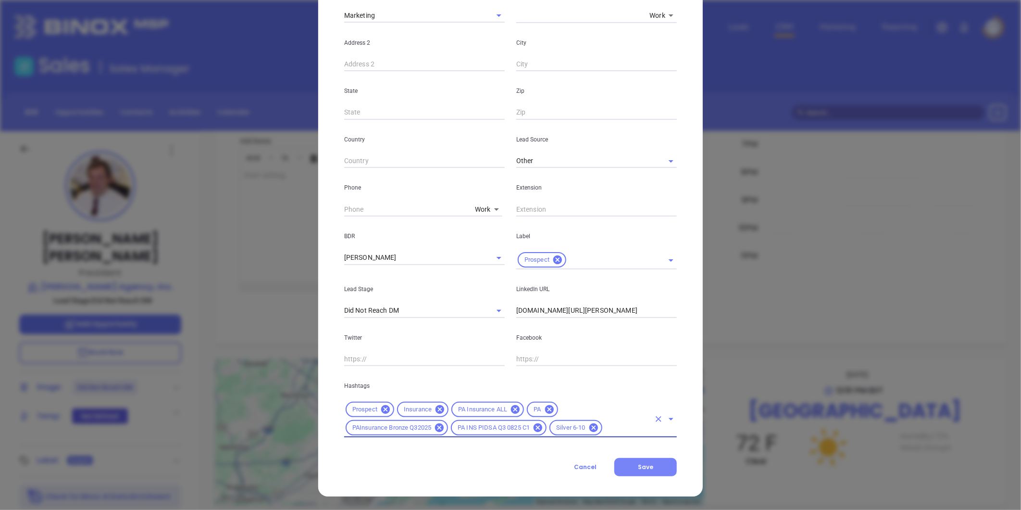
click at [648, 464] on span "Save" at bounding box center [645, 466] width 15 height 8
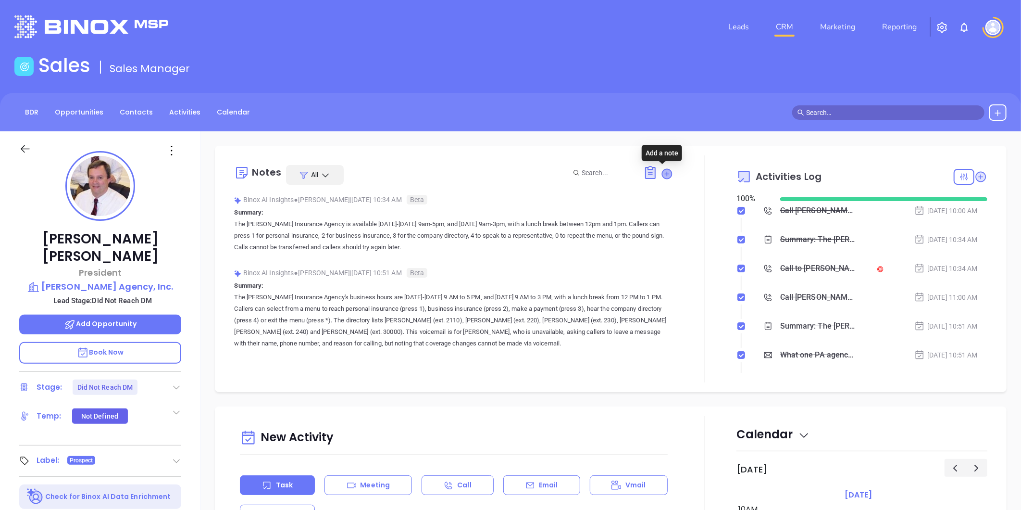
click at [662, 170] on icon at bounding box center [667, 174] width 10 height 10
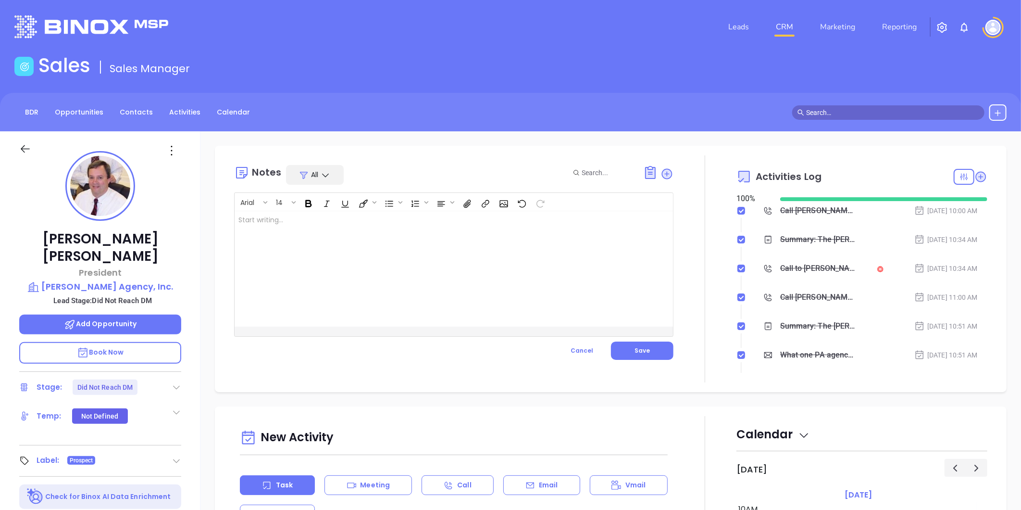
click at [358, 223] on div at bounding box center [439, 268] width 408 height 115
drag, startPoint x: 649, startPoint y: 345, endPoint x: 688, endPoint y: 112, distance: 236.8
click at [648, 343] on button "Save" at bounding box center [642, 350] width 62 height 18
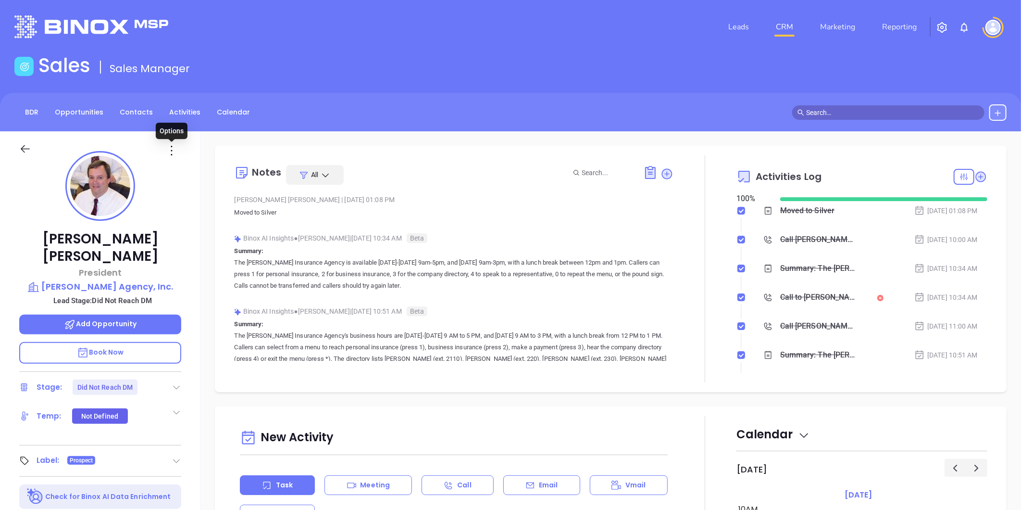
click at [169, 149] on icon at bounding box center [171, 150] width 15 height 15
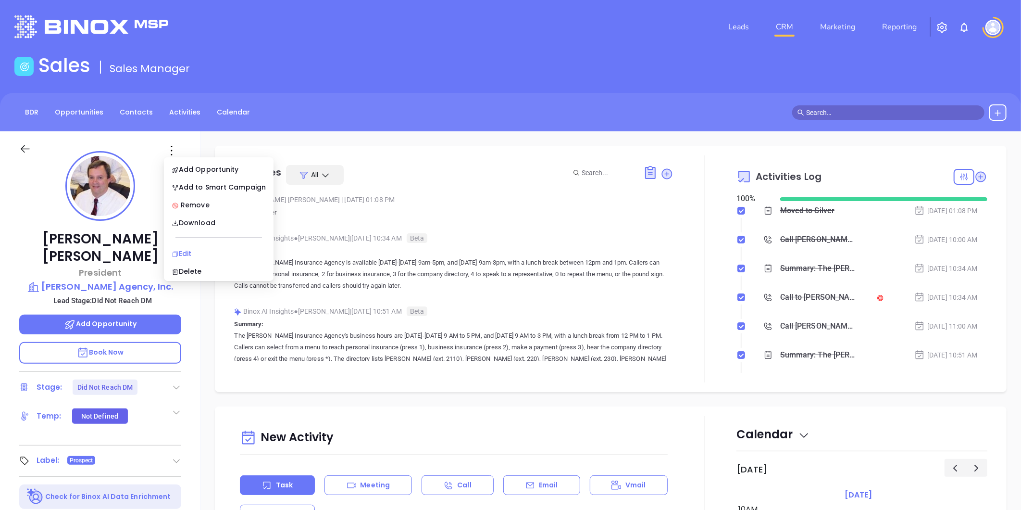
click at [192, 251] on div "Edit" at bounding box center [219, 253] width 94 height 11
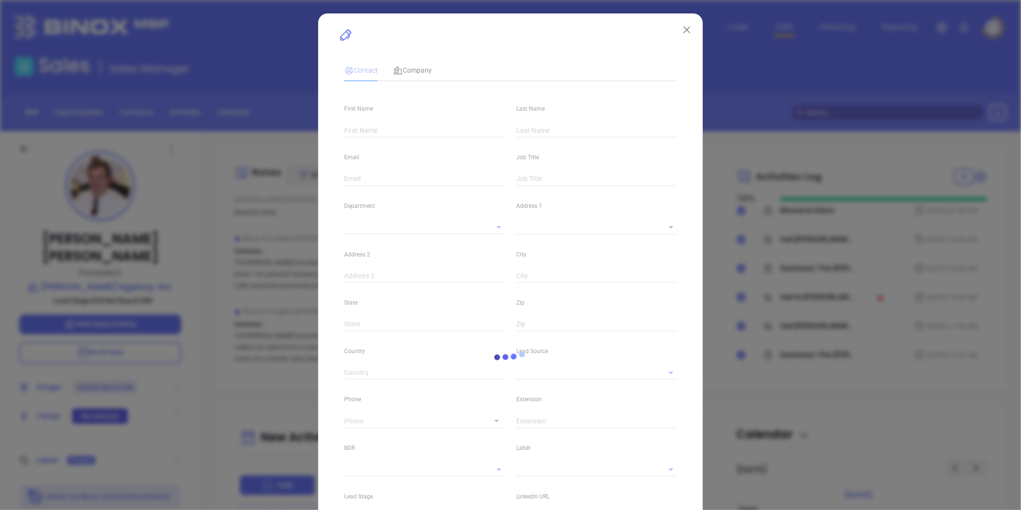
type input "Glenn"
type input "Craig"
type input "gcraig@craigins.com"
type input "President"
type input "1"
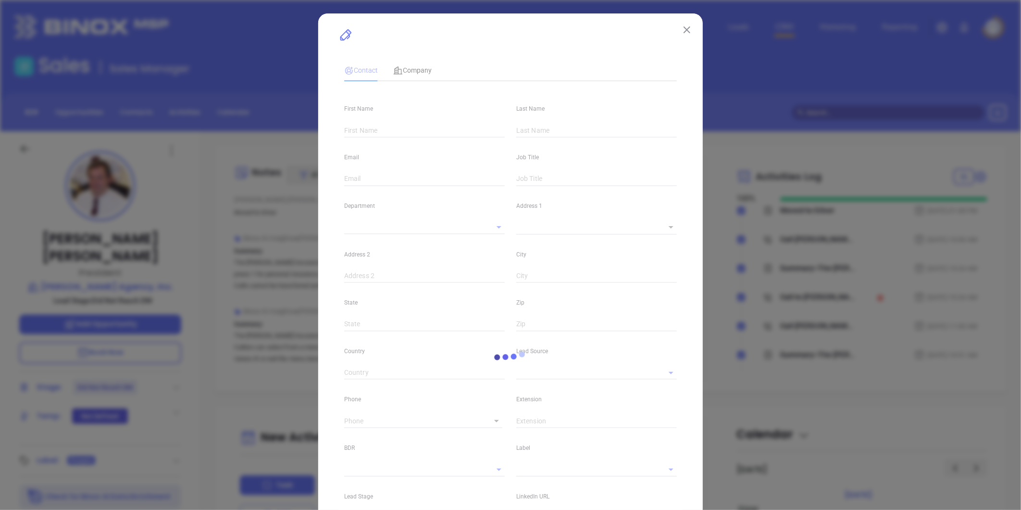
type input "www.linkedin.com/in/glenn-craig-52123023"
type input "Marketing"
type input "Other"
type input "Vicky Mendoza"
type input "Did Not Reach DM"
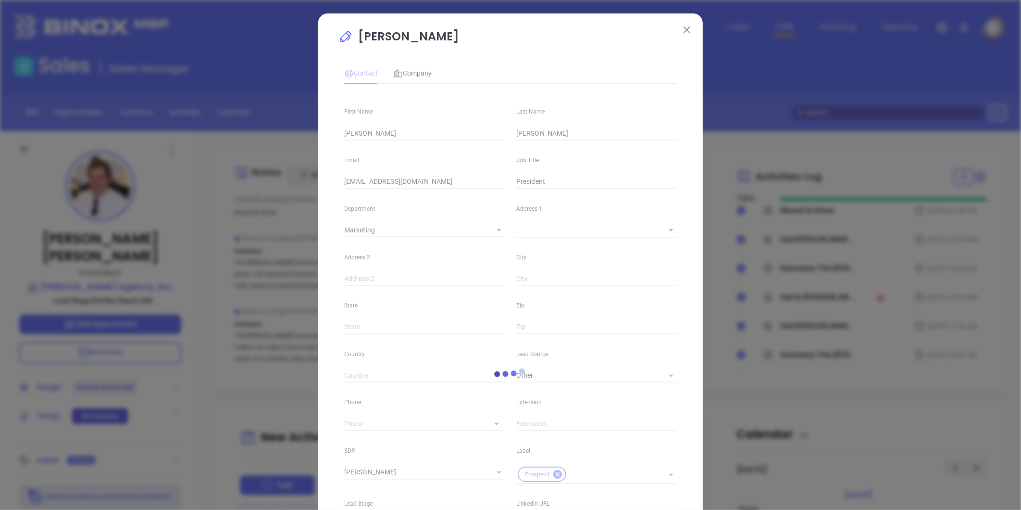
type input "1"
click at [411, 69] on span "Company" at bounding box center [412, 73] width 38 height 8
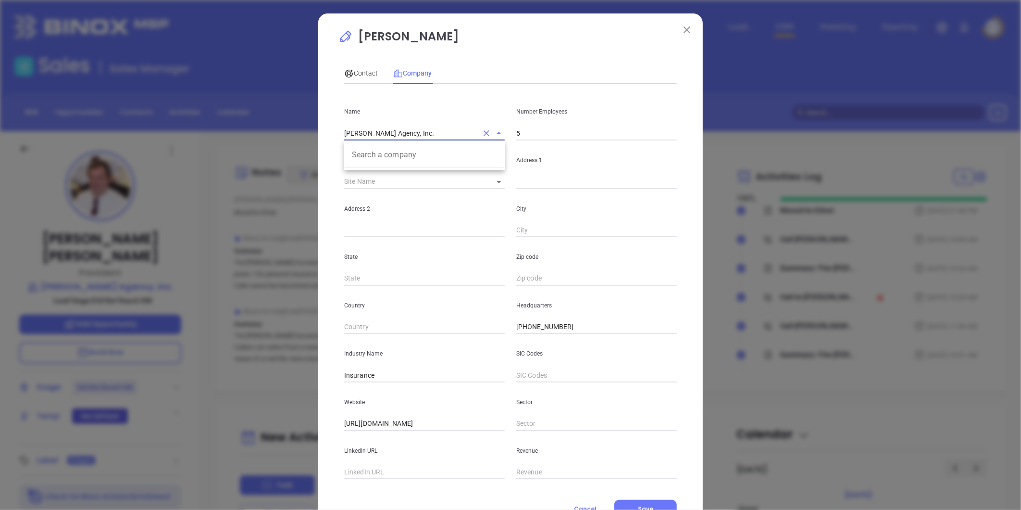
drag, startPoint x: 301, startPoint y: 147, endPoint x: 214, endPoint y: 157, distance: 87.2
click at [193, 160] on div "Glenn Craig Contact Company First Name Glenn Last Name Craig Email gcraig@craig…" at bounding box center [510, 255] width 1021 height 510
drag, startPoint x: 439, startPoint y: 40, endPoint x: 424, endPoint y: 44, distance: 15.9
click at [424, 44] on p "[PERSON_NAME]" at bounding box center [510, 39] width 344 height 22
copy p "[PERSON_NAME]"
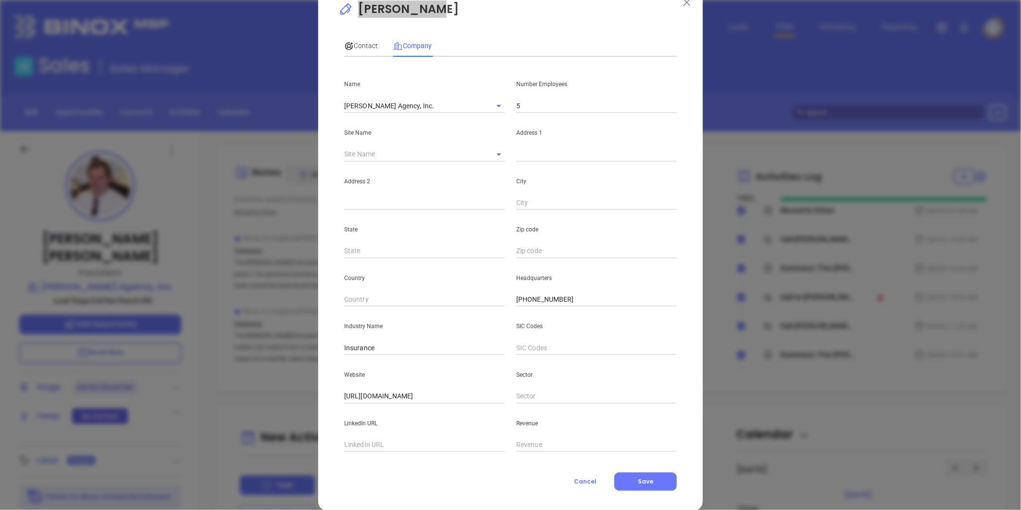
scroll to position [42, 0]
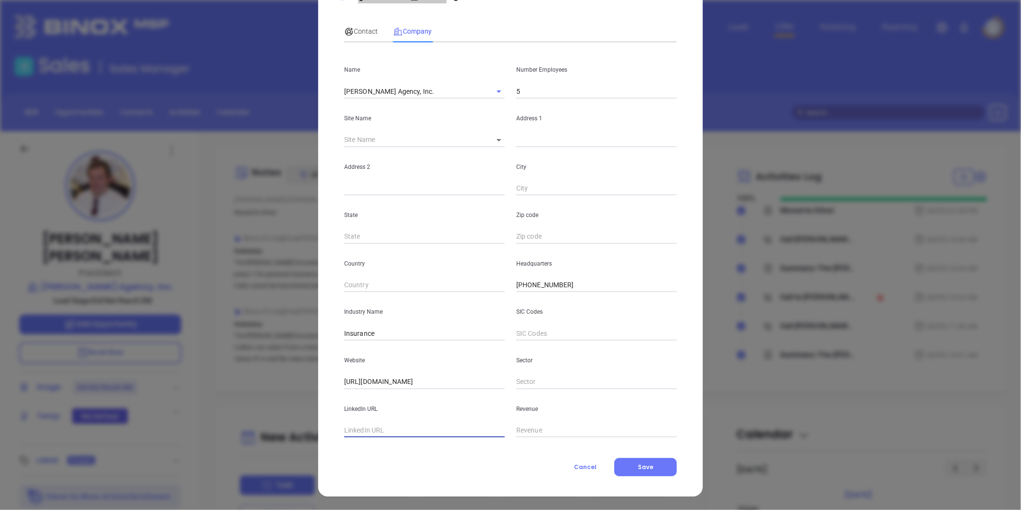
click at [375, 428] on input "text" at bounding box center [424, 430] width 161 height 14
paste input "https://www.linkedin.com/company/francis-j-craig-agency-inc/"
type input "https://www.linkedin.com/company/francis-j-craig-agency-inc/"
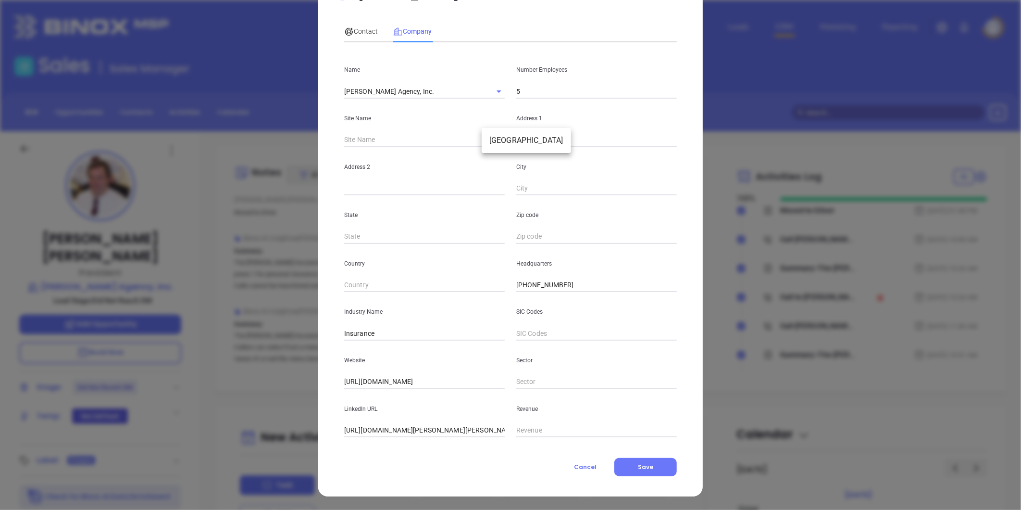
click at [491, 140] on body "Leads CRM Marketing Reporting Financial Leads Leads Sales Sales Manager BDR Opp…" at bounding box center [510, 255] width 1021 height 510
drag, startPoint x: 496, startPoint y: 142, endPoint x: 540, endPoint y: 89, distance: 68.6
click at [498, 141] on li "Warrendale" at bounding box center [526, 140] width 89 height 17
type input "Warrendale"
type input "80994"
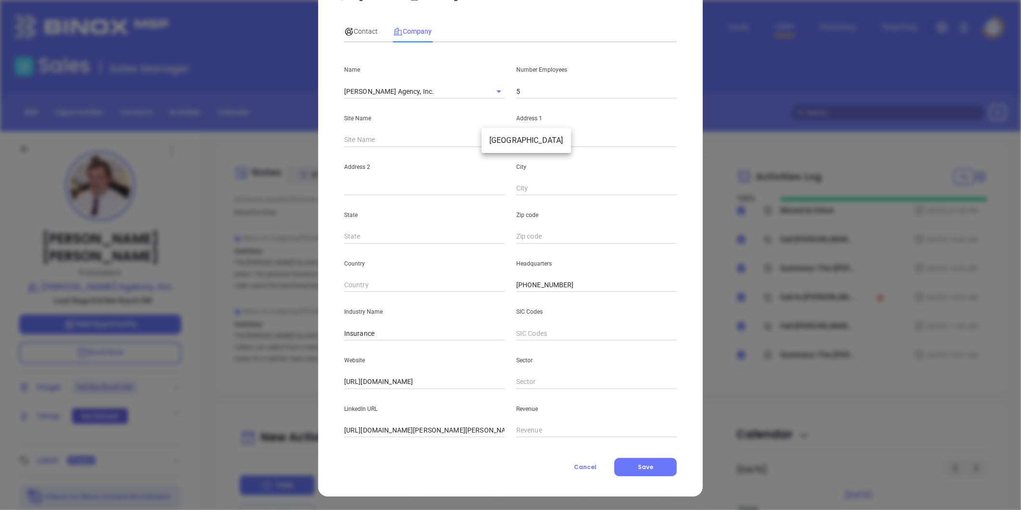
type input "225 Northgate Drive"
type input "Warrendale"
type input "PA"
type input "15086"
click at [366, 27] on span "Contact" at bounding box center [361, 31] width 34 height 8
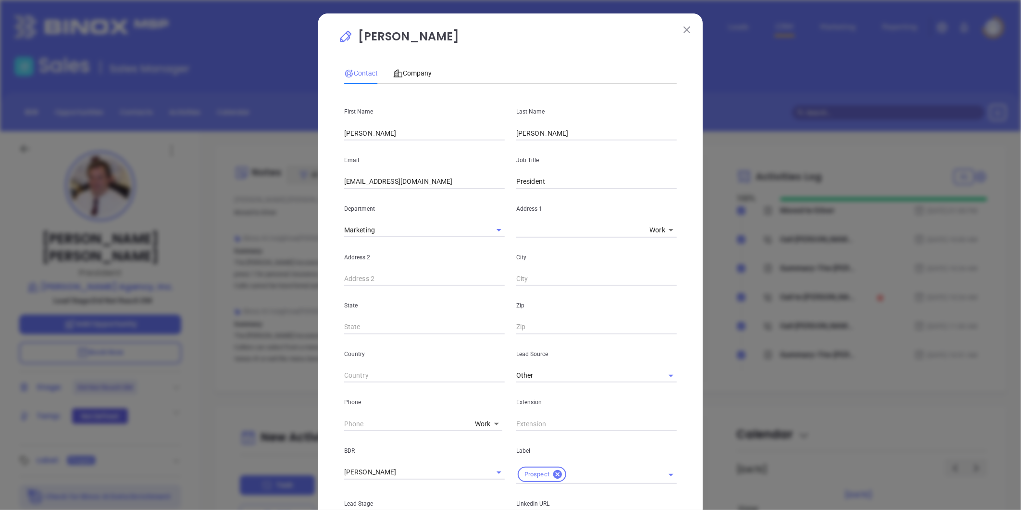
click at [262, 147] on div "Glenn Craig Contact Company First Name Glenn Last Name Craig Email gcraig@craig…" at bounding box center [510, 255] width 1021 height 510
type input "Kevin"
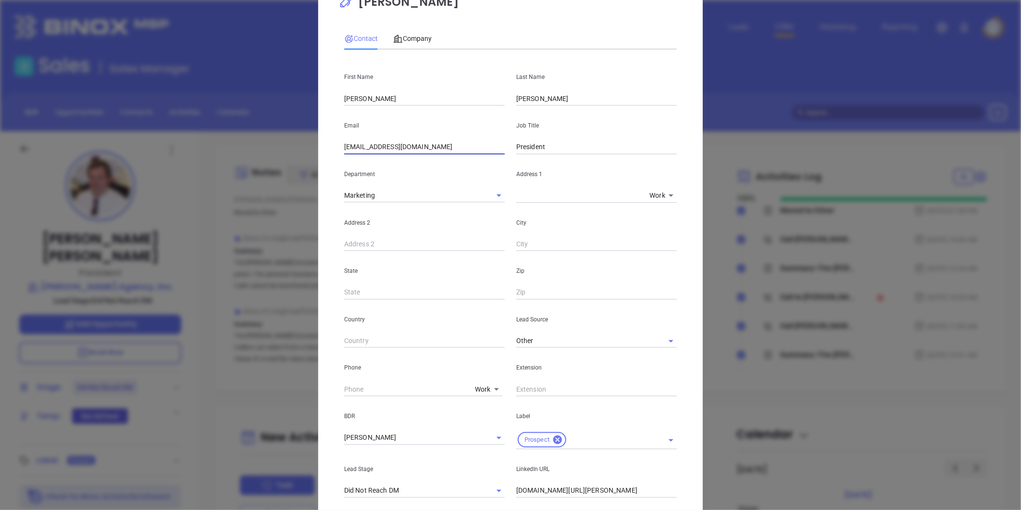
scroll to position [53, 0]
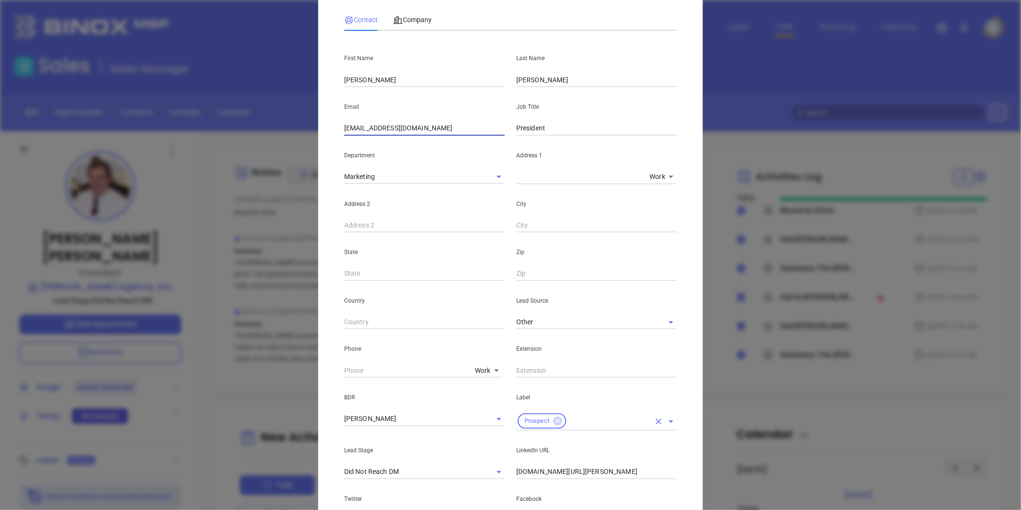
click at [555, 420] on icon at bounding box center [557, 420] width 9 height 9
click at [545, 421] on input "text" at bounding box center [583, 418] width 134 height 14
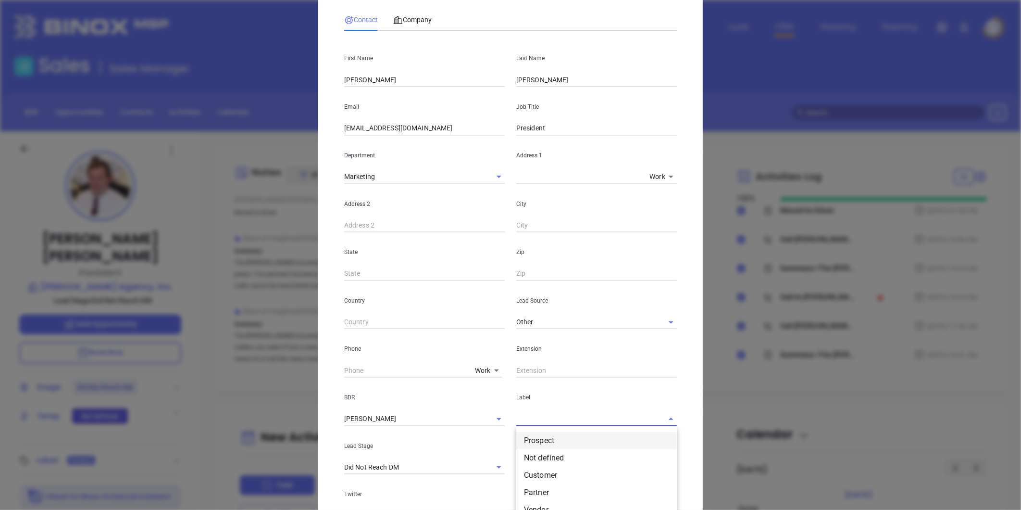
drag, startPoint x: 538, startPoint y: 443, endPoint x: 540, endPoint y: 434, distance: 9.7
click at [538, 443] on li "Prospect" at bounding box center [596, 440] width 161 height 17
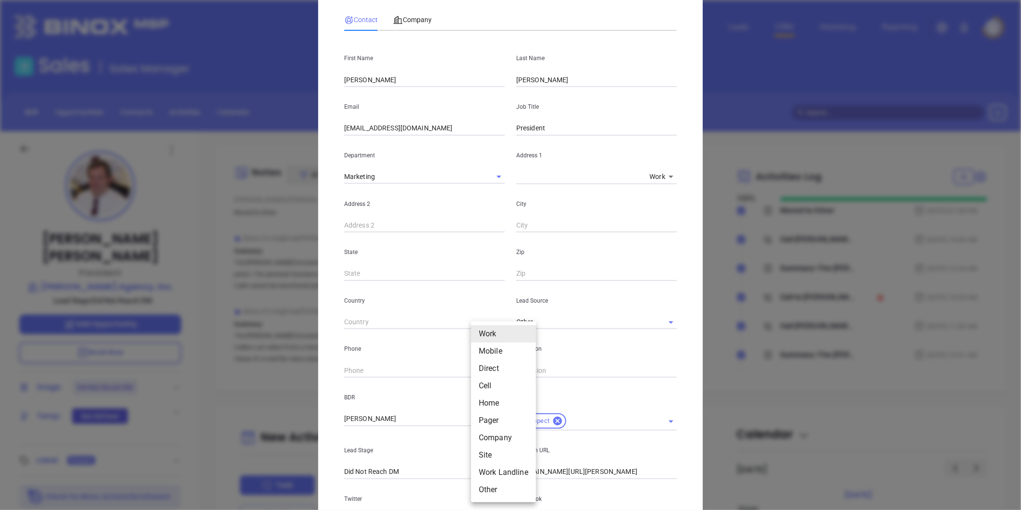
click at [476, 368] on body "Leads CRM Marketing Reporting Financial Leads Leads Sales Sales Manager BDR Opp…" at bounding box center [510, 255] width 1021 height 510
drag, startPoint x: 486, startPoint y: 454, endPoint x: 473, endPoint y: 436, distance: 22.5
click at [485, 453] on li "Site" at bounding box center [503, 454] width 65 height 17
type input "11"
click at [483, 369] on body "Leads CRM Marketing Reporting Financial Leads Leads Sales Sales Manager BDR Opp…" at bounding box center [510, 255] width 1021 height 510
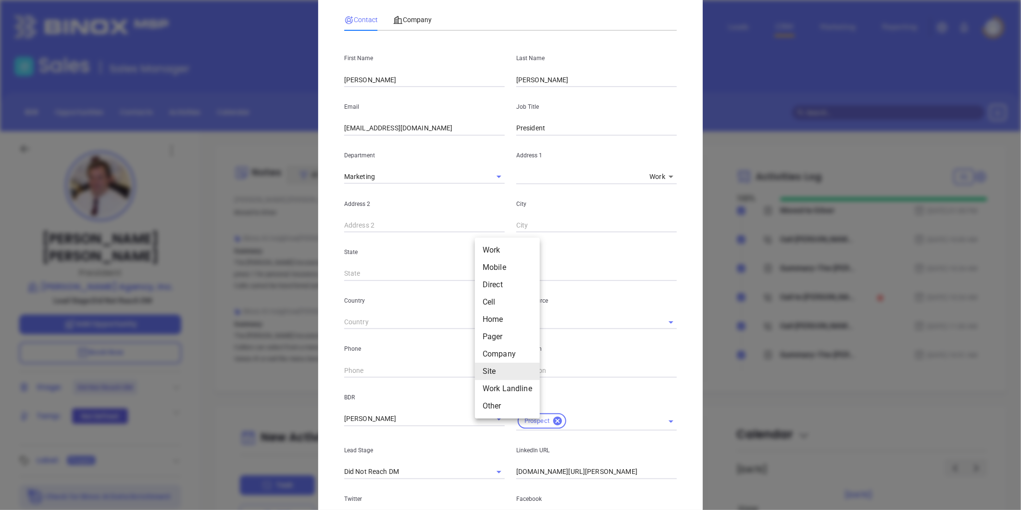
click at [488, 289] on li "Direct" at bounding box center [507, 284] width 65 height 17
type input "(724) 935-5753"
type input "3"
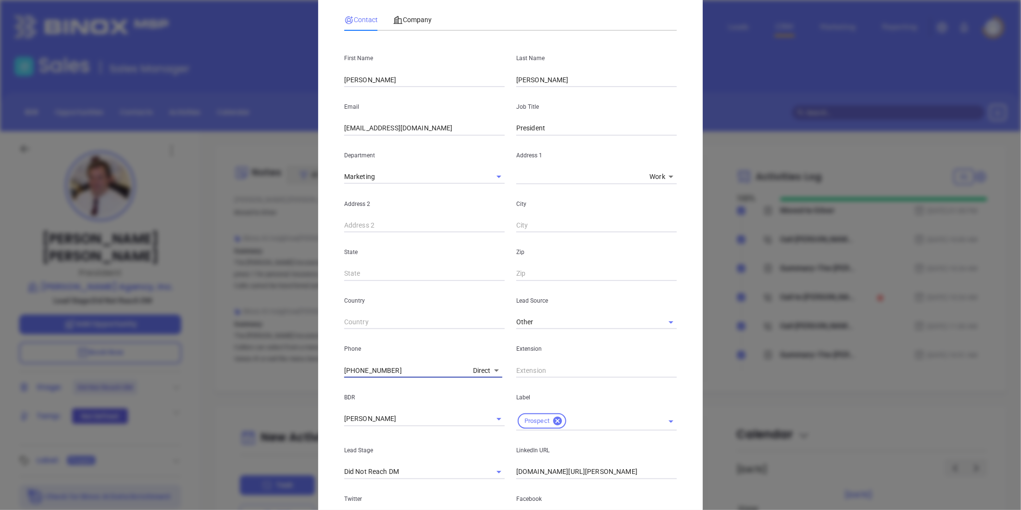
drag, startPoint x: 379, startPoint y: 373, endPoint x: 243, endPoint y: 388, distance: 136.4
click at [109, 387] on div "Glenn Craig Contact Company First Name Kevin Last Name Craig Email gcraig@craig…" at bounding box center [510, 255] width 1021 height 510
type input "( ) -"
click at [477, 369] on body "Leads CRM Marketing Reporting Financial Leads Leads Sales Sales Manager BDR Opp…" at bounding box center [510, 255] width 1021 height 510
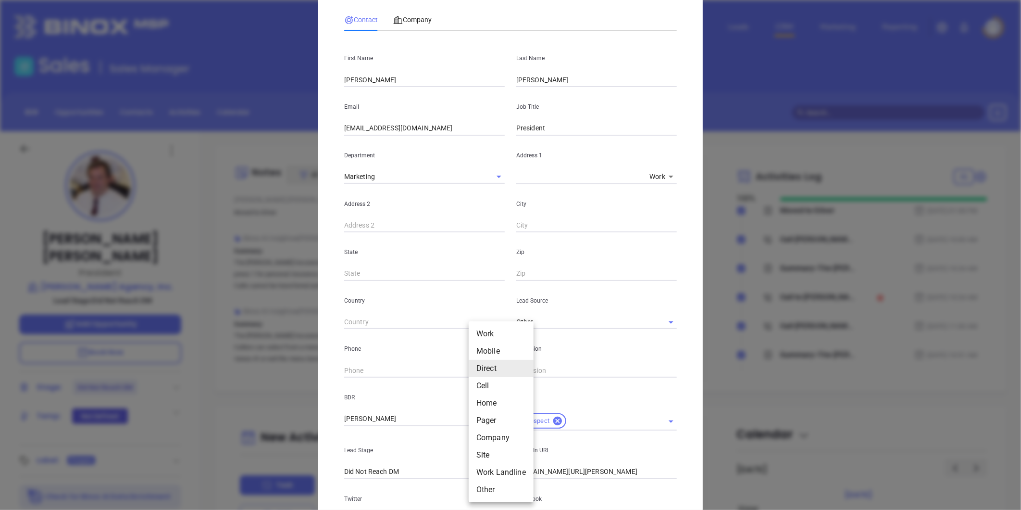
click at [477, 448] on li "Site" at bounding box center [501, 454] width 65 height 17
type input "11"
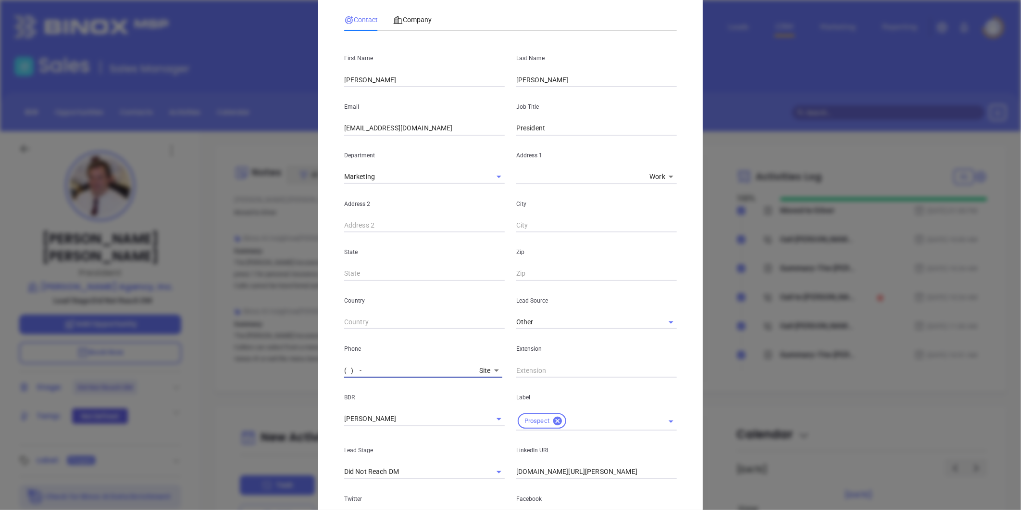
click at [379, 369] on input "( ) -" at bounding box center [409, 370] width 131 height 14
paste input "724) 935-5753"
type input "(724) 935-5753"
click at [409, 14] on div "Company" at bounding box center [412, 19] width 38 height 11
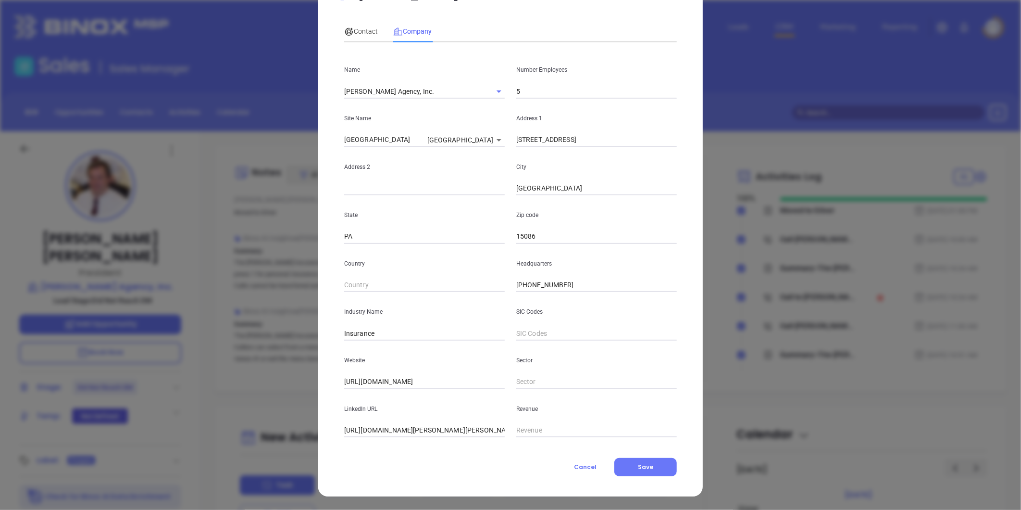
scroll to position [42, 0]
drag, startPoint x: 357, startPoint y: 31, endPoint x: 375, endPoint y: 17, distance: 23.0
click at [361, 27] on span "Contact" at bounding box center [361, 31] width 34 height 8
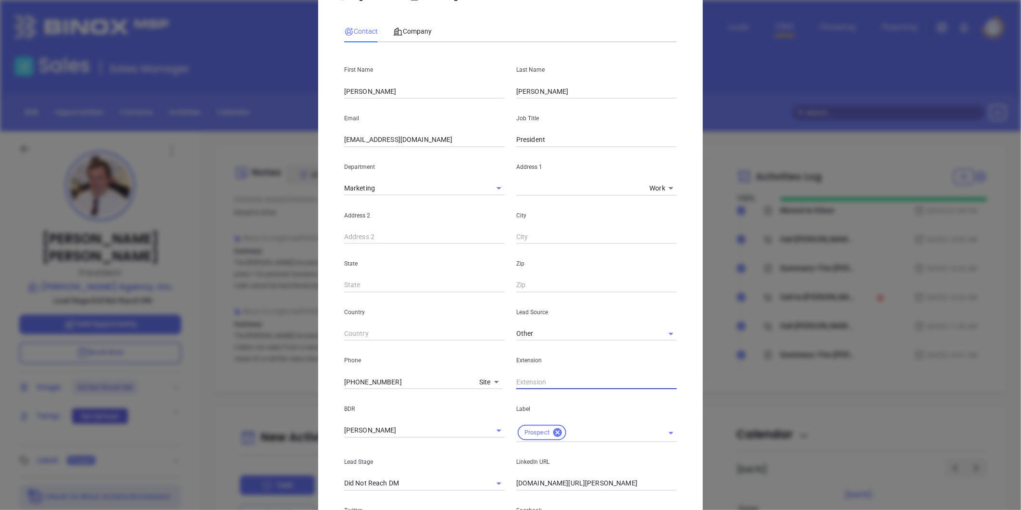
click at [541, 380] on input "text" at bounding box center [596, 381] width 161 height 14
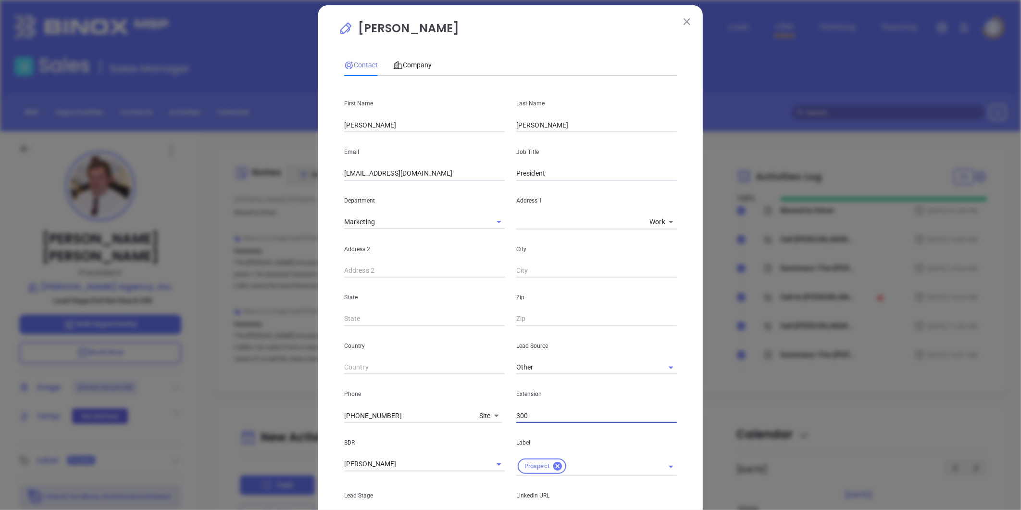
scroll to position [0, 0]
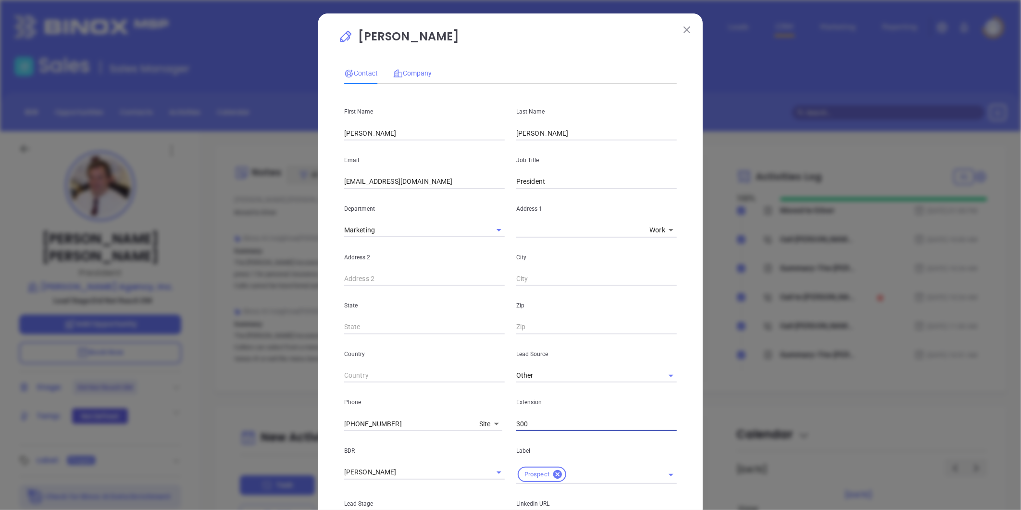
type input "300"
click at [408, 72] on span "Company" at bounding box center [412, 73] width 38 height 8
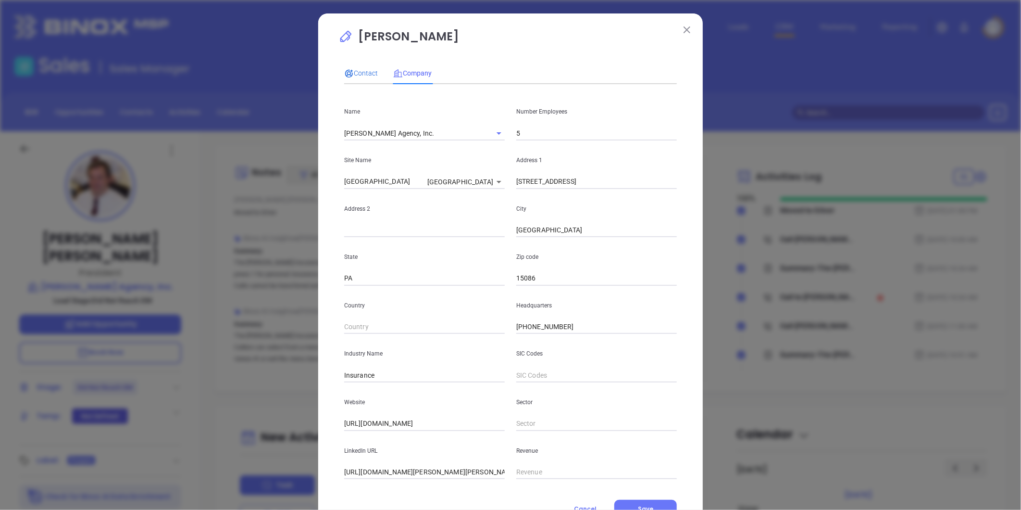
click at [359, 71] on span "Contact" at bounding box center [361, 73] width 34 height 8
click at [355, 71] on span "Contact" at bounding box center [361, 73] width 34 height 8
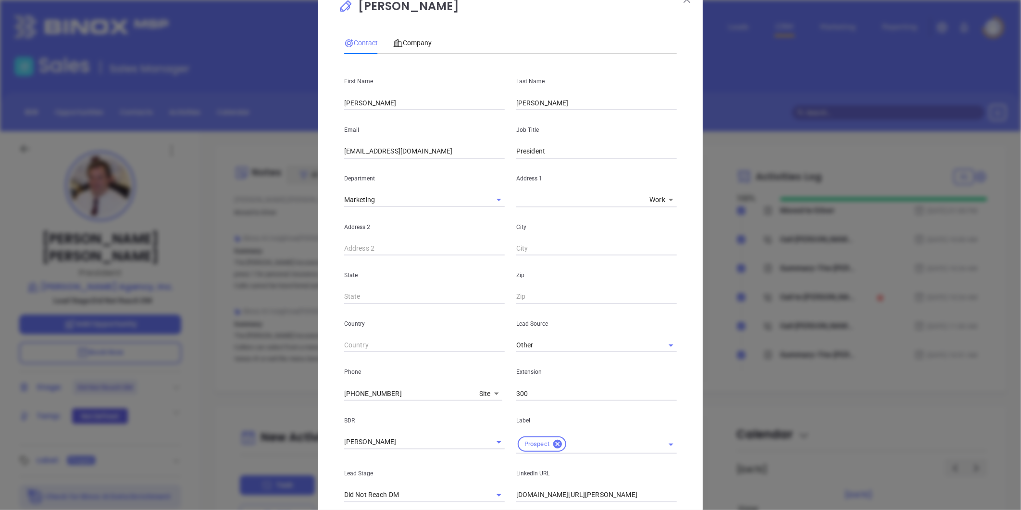
scroll to position [1, 0]
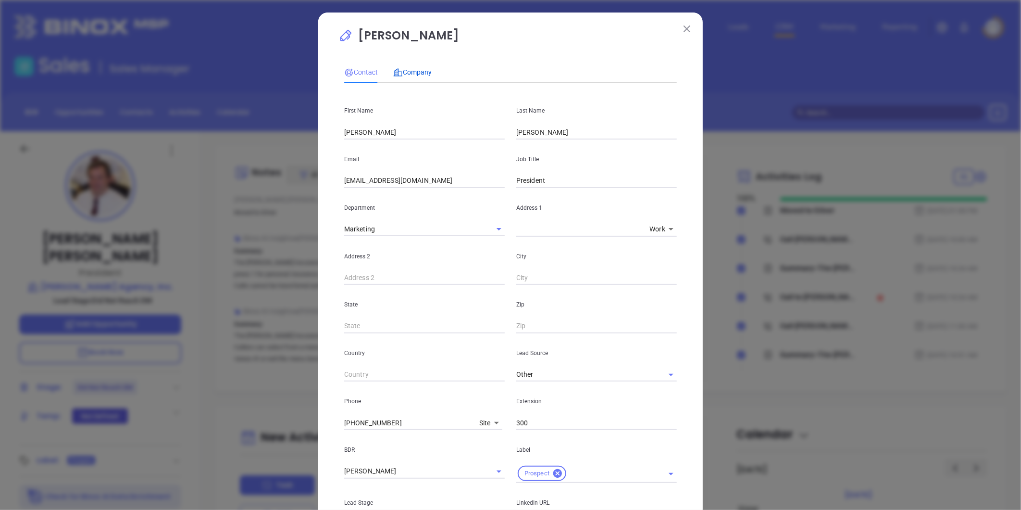
click at [417, 69] on span "Company" at bounding box center [412, 72] width 38 height 8
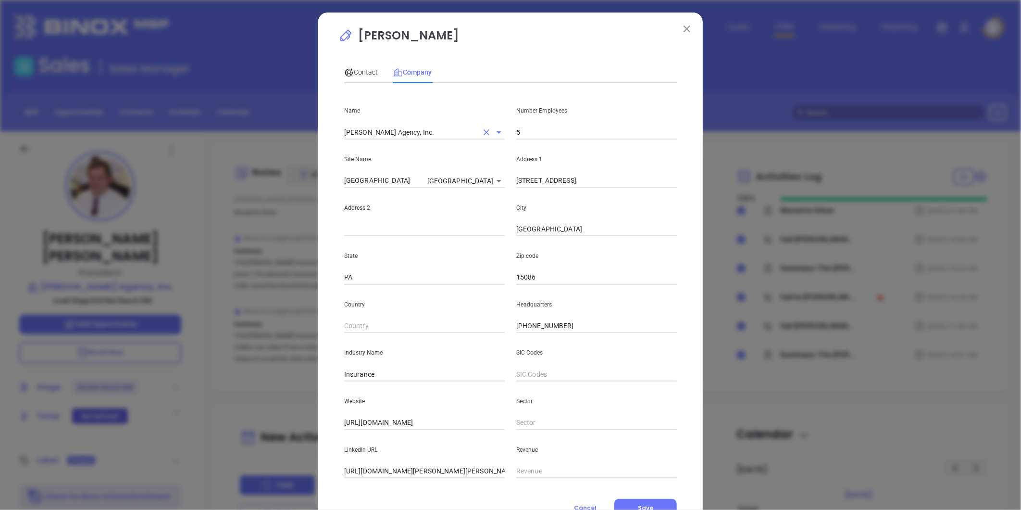
click at [386, 133] on input "Francis J. Craig Agency, Inc." at bounding box center [411, 132] width 134 height 14
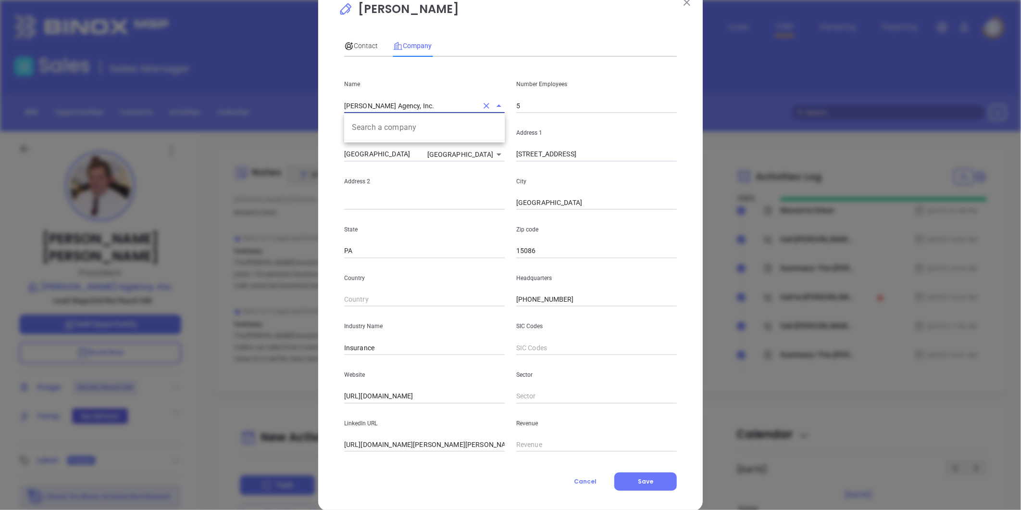
scroll to position [42, 0]
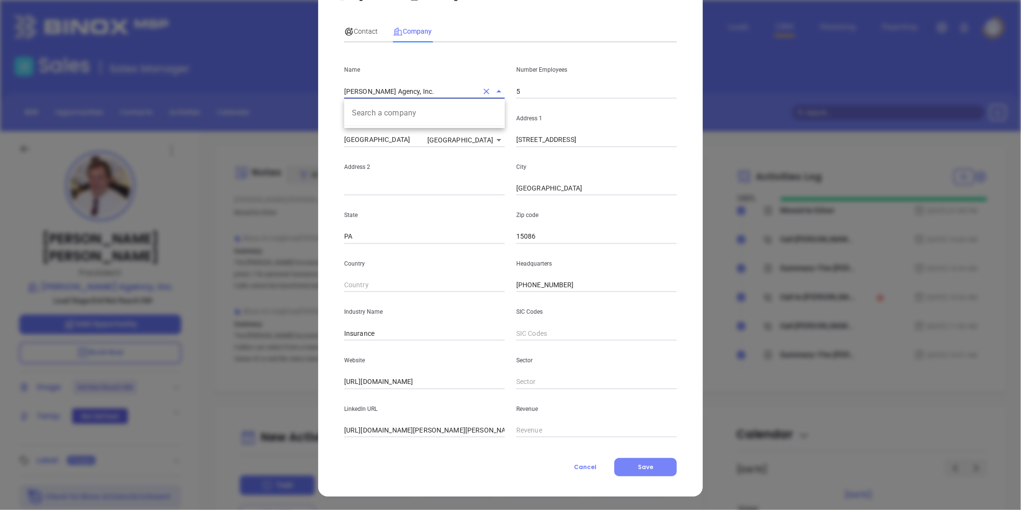
click at [641, 464] on span "Save" at bounding box center [645, 466] width 15 height 8
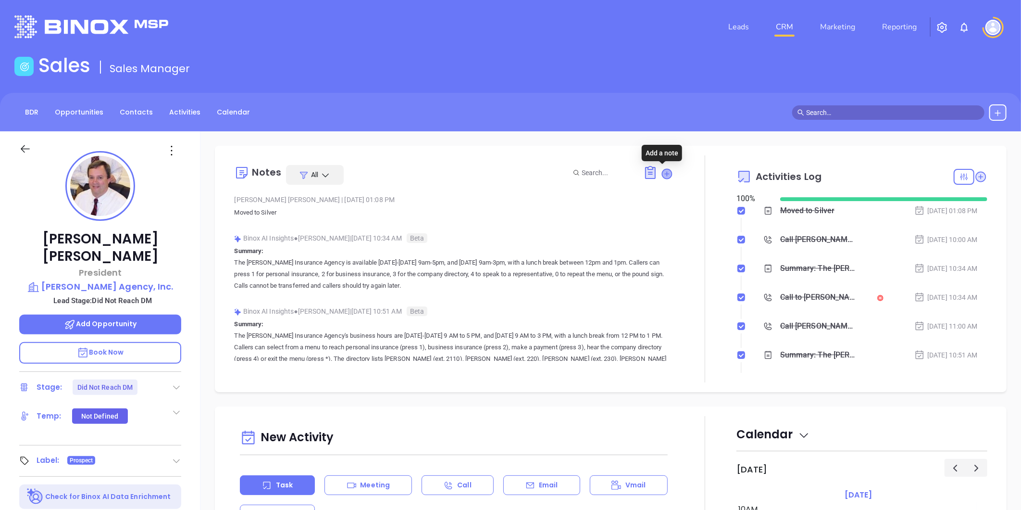
click at [663, 170] on icon at bounding box center [667, 174] width 10 height 10
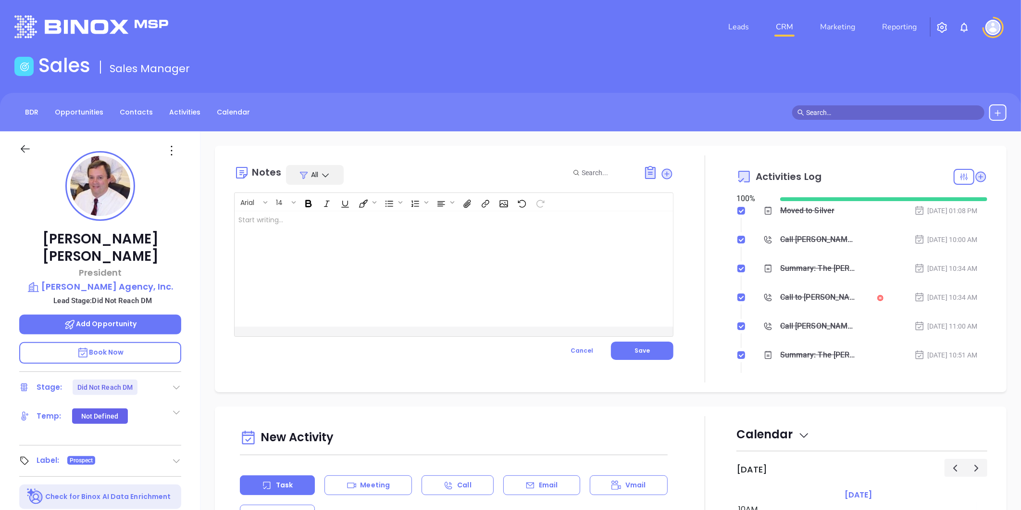
click at [358, 226] on div at bounding box center [439, 268] width 408 height 115
click at [294, 225] on div "﻿" at bounding box center [439, 268] width 408 height 115
click at [455, 228] on div "Glenn Craig is retired. DM replaced by Kevin Craig" at bounding box center [439, 268] width 408 height 115
click at [650, 349] on button "Save" at bounding box center [642, 350] width 62 height 18
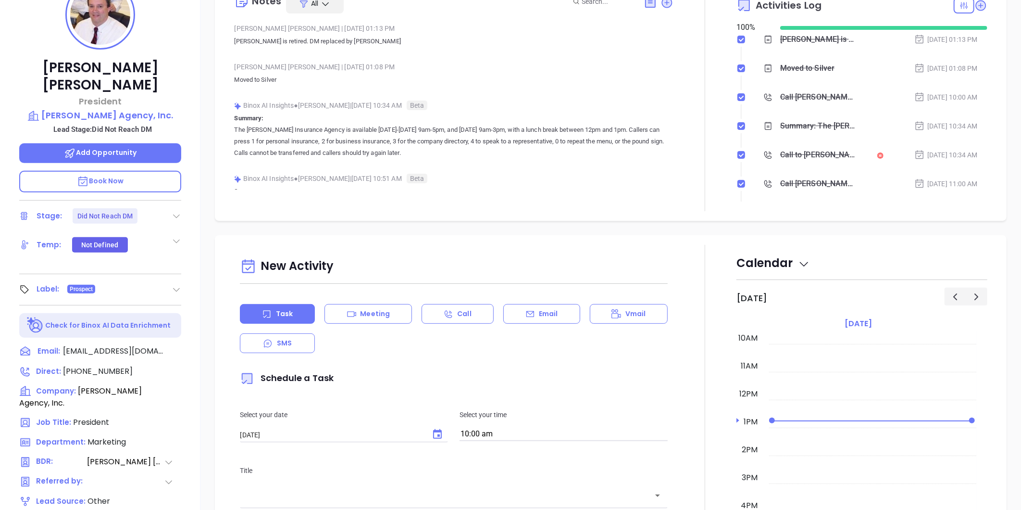
scroll to position [0, 0]
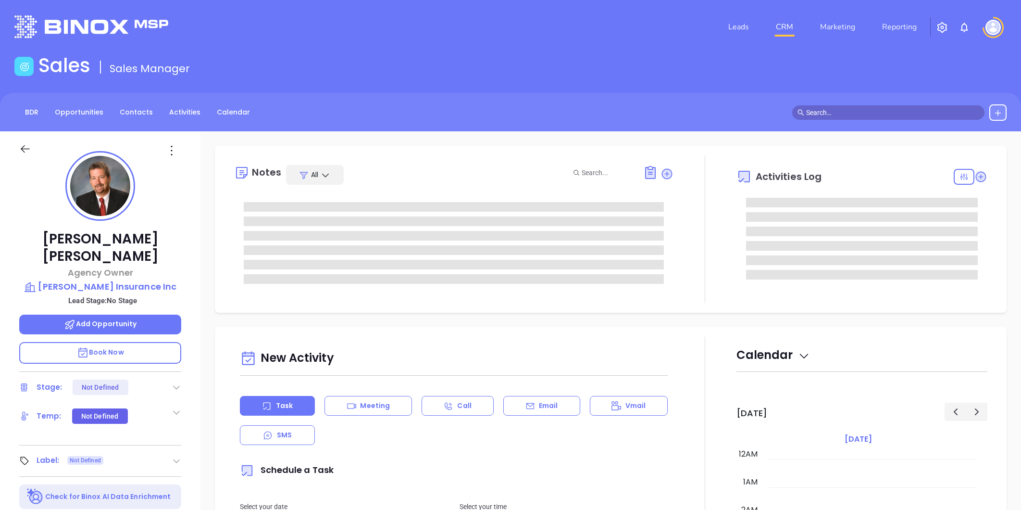
type input "[PERSON_NAME]"
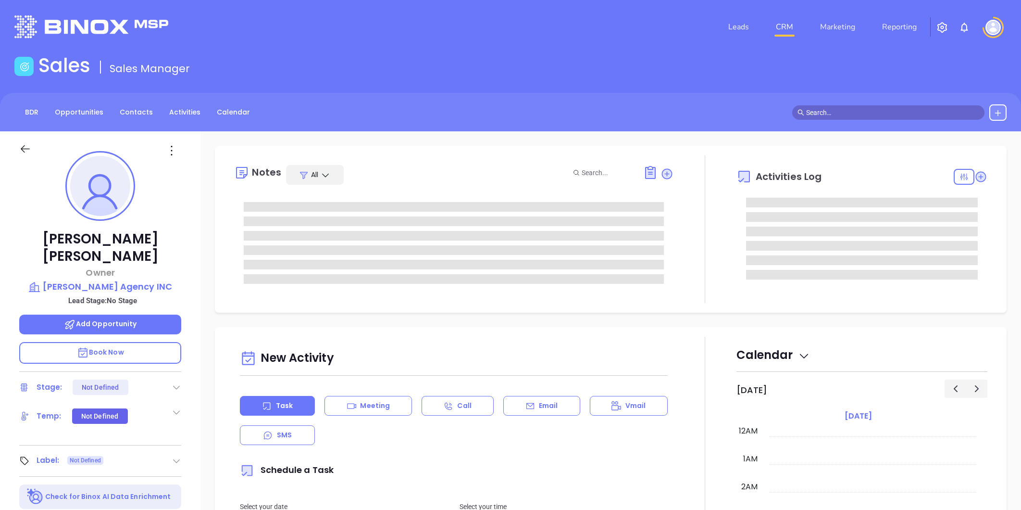
type input "[PERSON_NAME]"
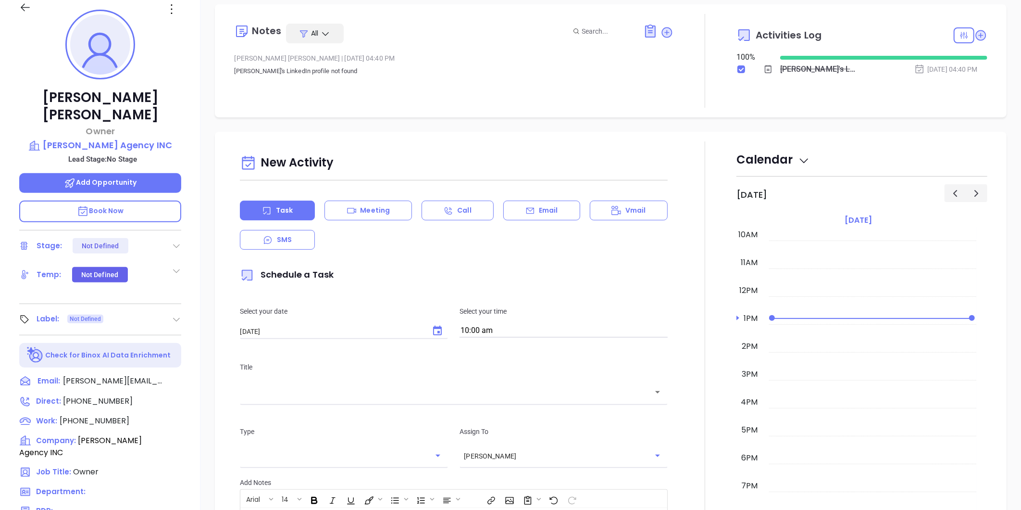
scroll to position [295, 0]
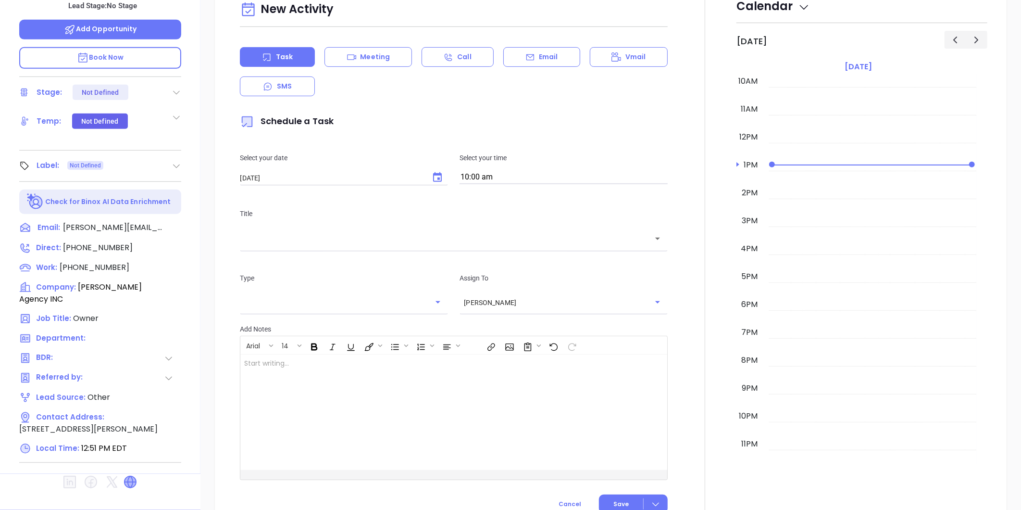
click at [130, 476] on icon at bounding box center [131, 482] width 12 height 12
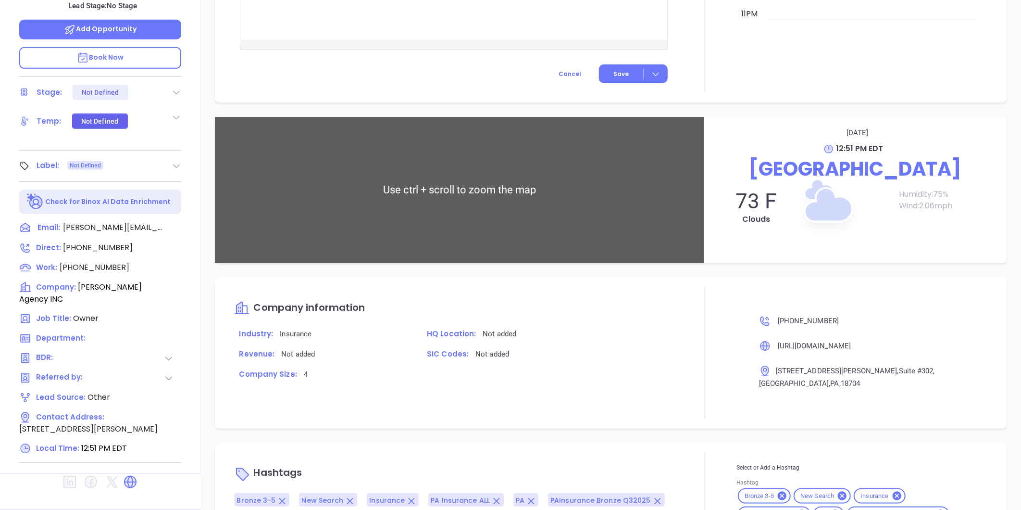
scroll to position [483, 0]
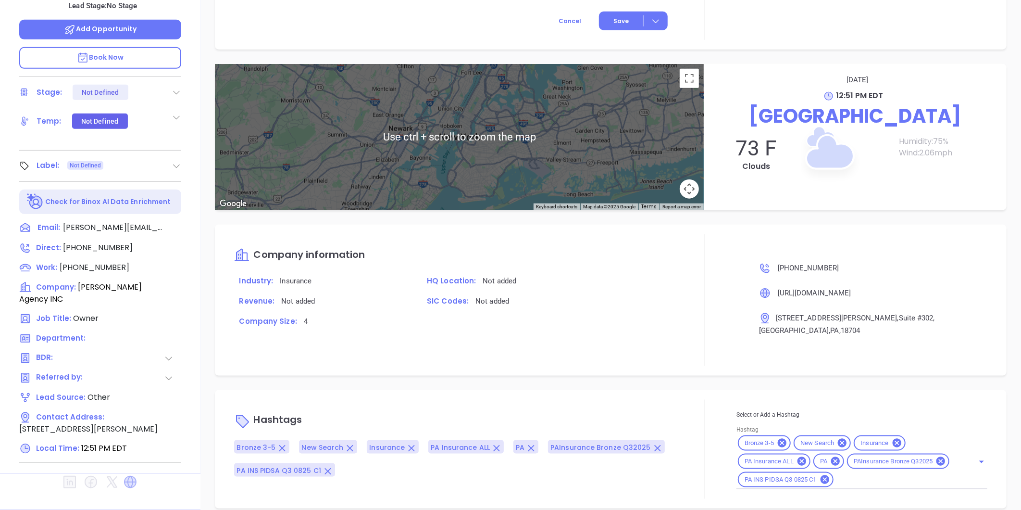
click at [130, 475] on icon at bounding box center [130, 481] width 12 height 12
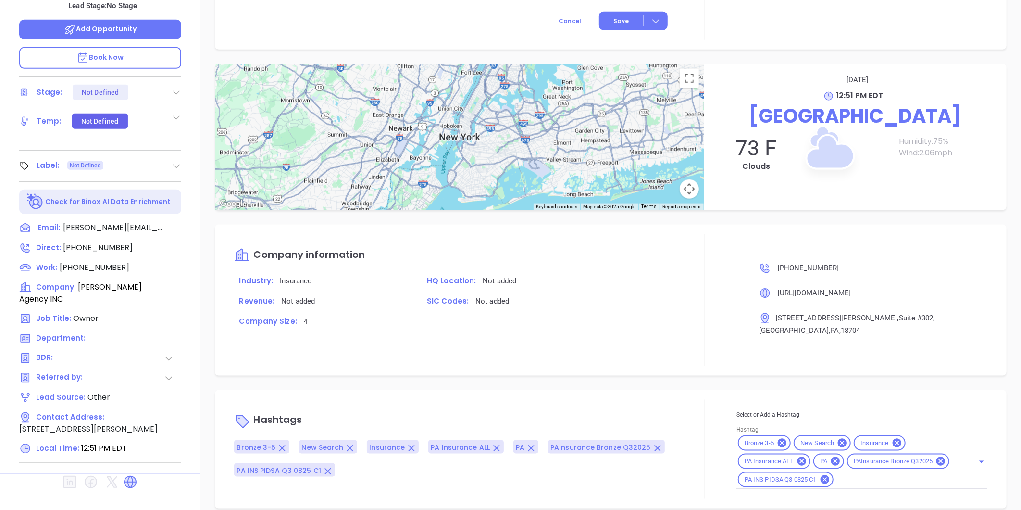
scroll to position [0, 0]
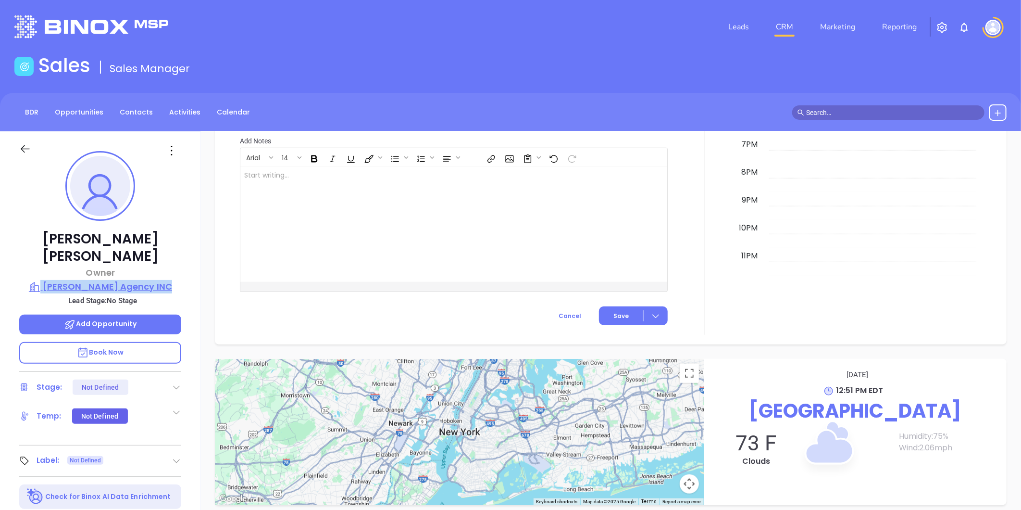
drag, startPoint x: 180, startPoint y: 255, endPoint x: 180, endPoint y: 268, distance: 13.0
click at [180, 268] on div "[PERSON_NAME] Owner [PERSON_NAME] Agency INC Lead Stage: No Stage Add Opportuni…" at bounding box center [100, 449] width 200 height 637
copy div "[PERSON_NAME] Agency INC"
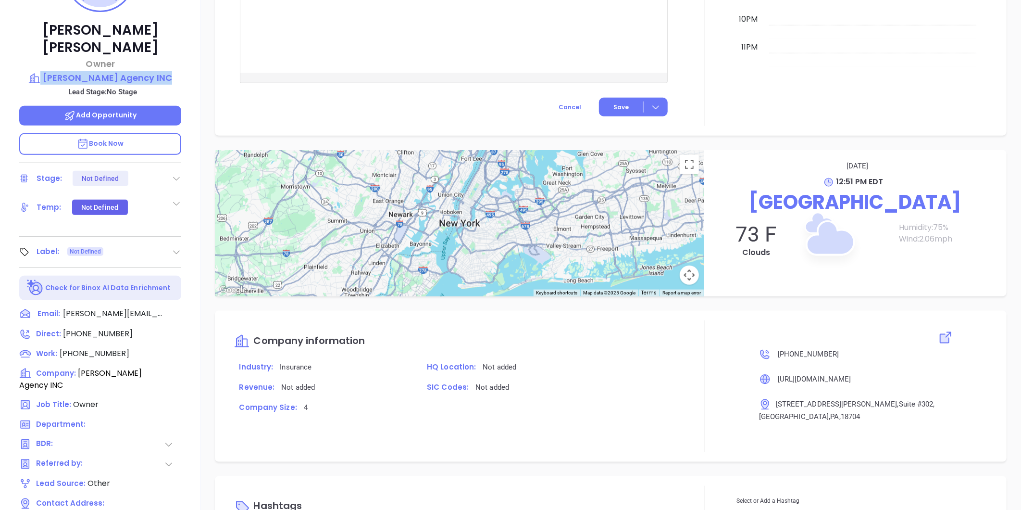
scroll to position [295, 0]
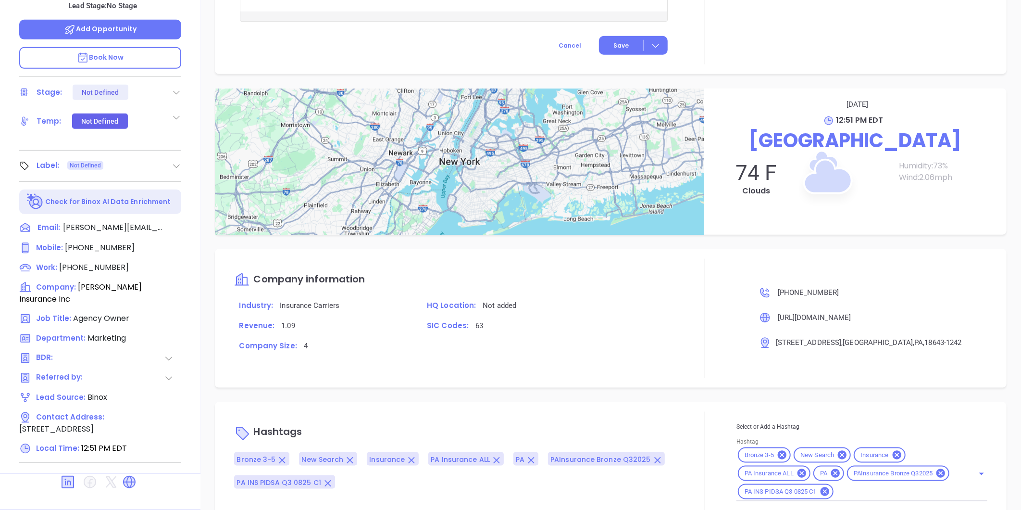
scroll to position [483, 0]
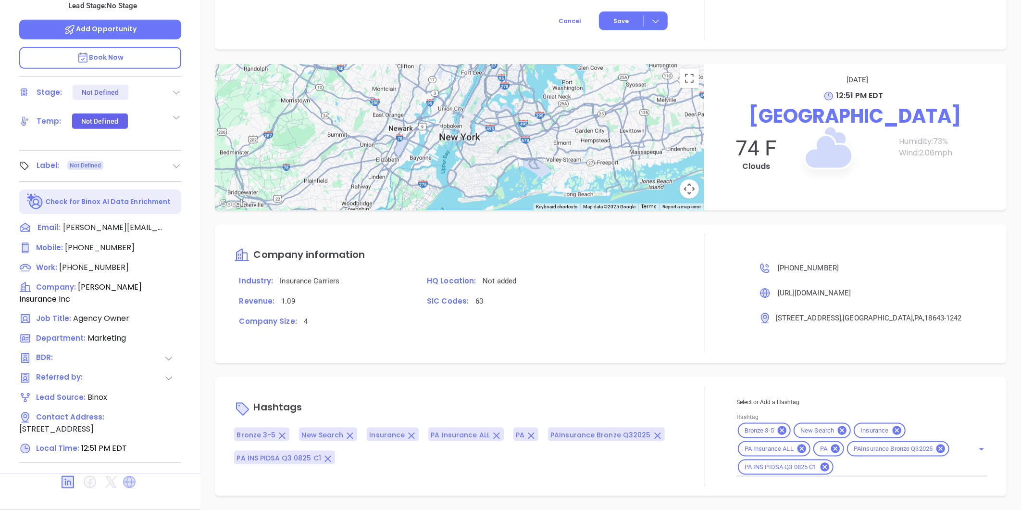
click at [127, 475] on icon at bounding box center [129, 481] width 12 height 12
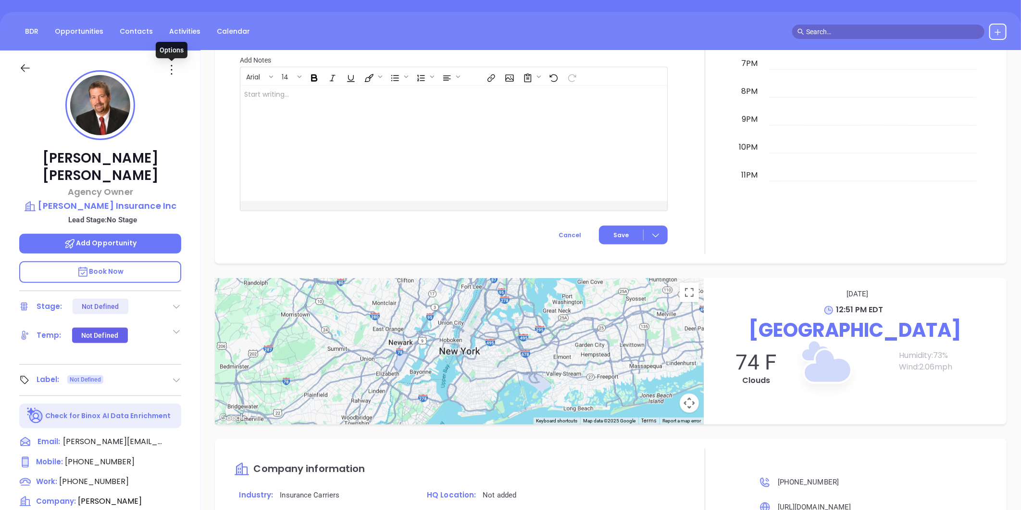
click at [171, 70] on icon at bounding box center [171, 69] width 15 height 15
click at [192, 170] on div "Edit" at bounding box center [219, 172] width 94 height 11
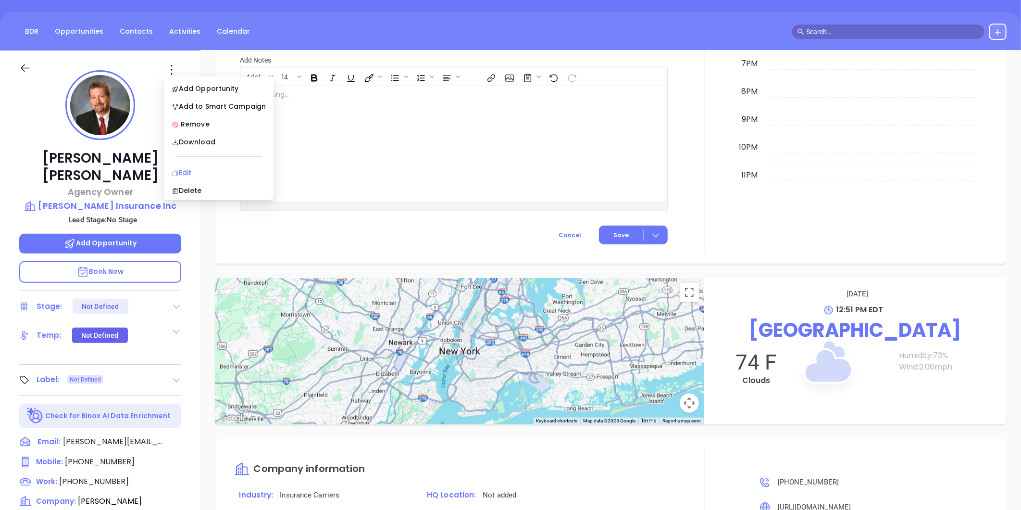
scroll to position [0, 0]
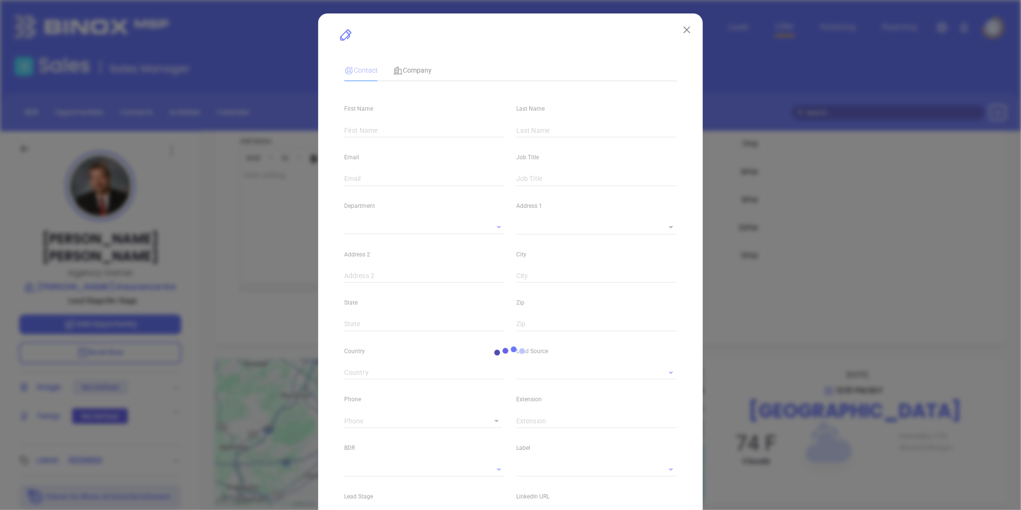
type input "Frank"
type input "Maher"
type input "[PERSON_NAME][EMAIL_ADDRESS][DOMAIN_NAME]"
type input "Agency Owner"
type input "1"
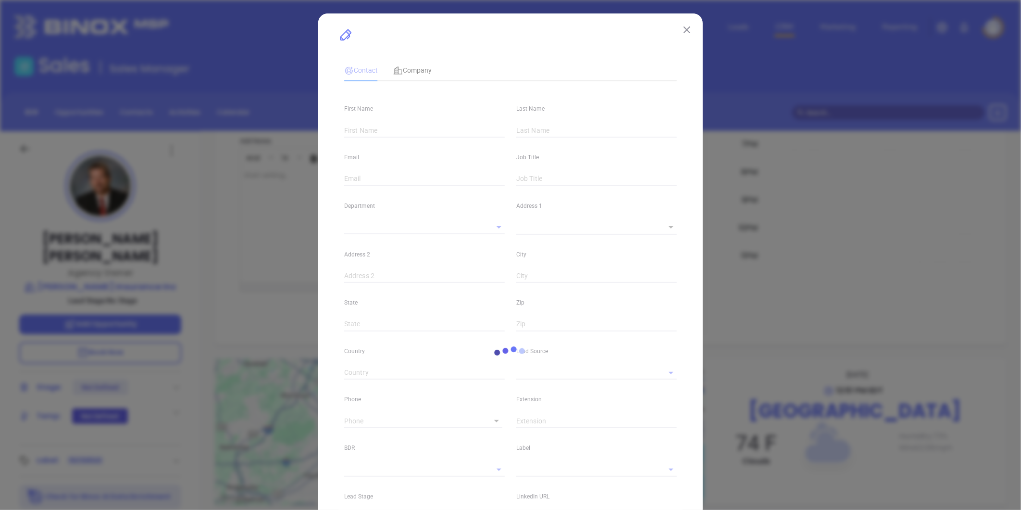
type input "www.linkedin.com/in/frank-maher-29742826/"
type input "Marketing"
type input "Binox"
type input "undefined undefined"
type input "[PHONE_NUMBER]"
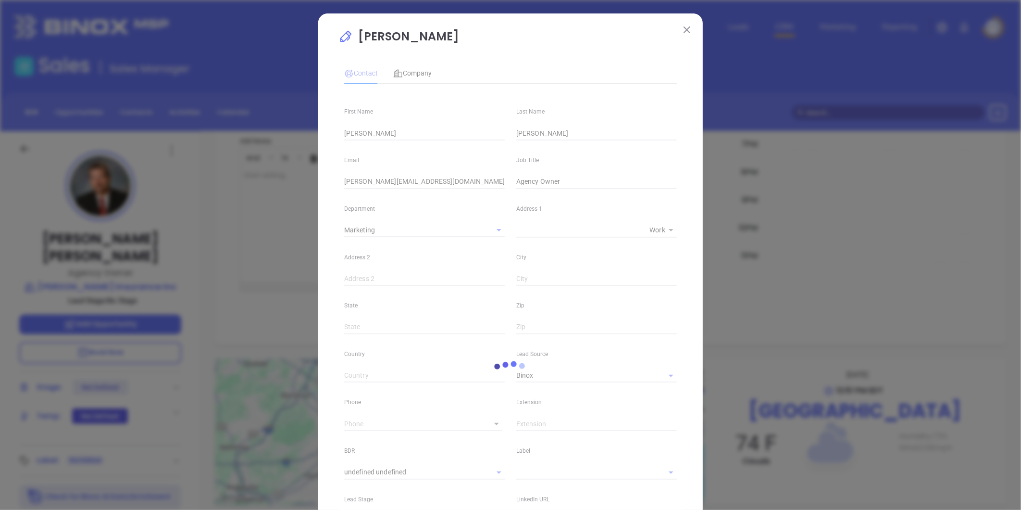
type input "1"
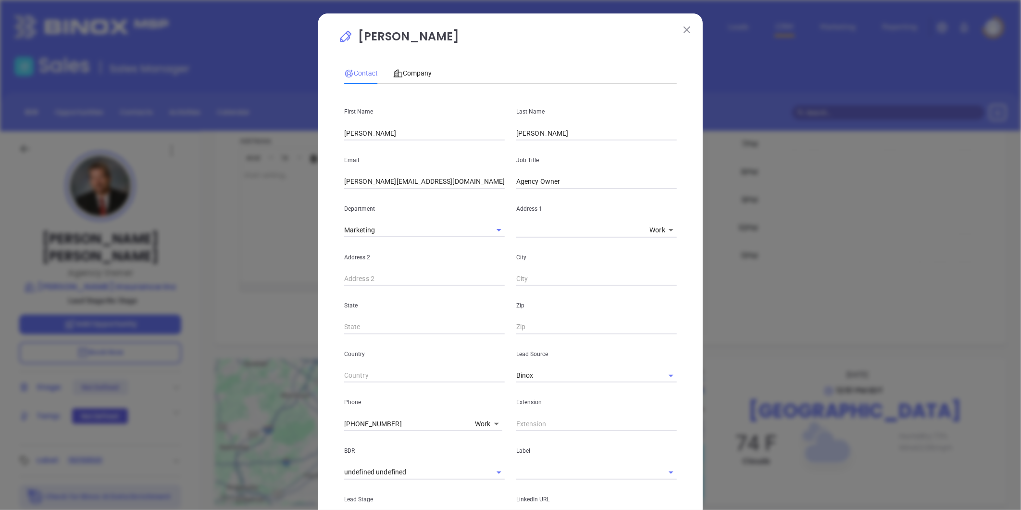
drag, startPoint x: 415, startPoint y: 59, endPoint x: 411, endPoint y: 65, distance: 7.5
click at [415, 59] on div "Contact Company First Name Frank Last Name Maher Email frank@callfrankinsurance…" at bounding box center [510, 352] width 333 height 590
click at [410, 79] on div "Company" at bounding box center [412, 73] width 38 height 22
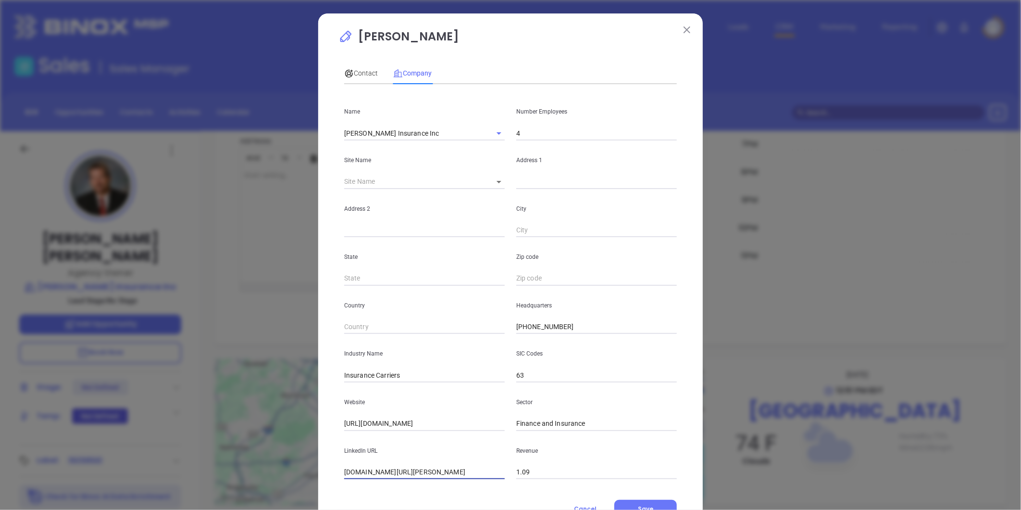
click at [410, 477] on input "www.linkedin.com/company/frank-insurance-inc/" at bounding box center [424, 472] width 161 height 14
click at [409, 477] on input "www.linkedin.com/company/frank-insurance-inc/" at bounding box center [424, 472] width 161 height 14
click at [532, 137] on input "4" at bounding box center [596, 133] width 161 height 14
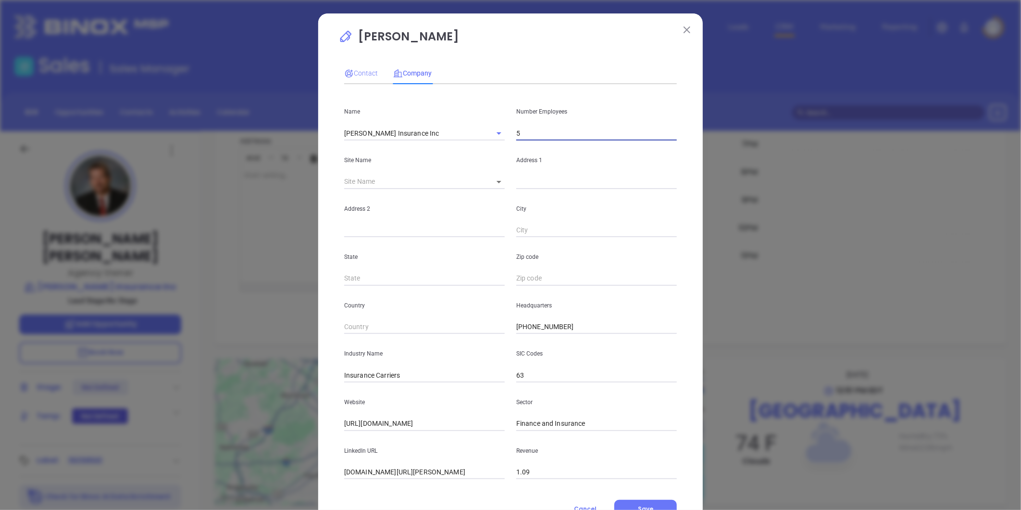
type input "5"
click at [362, 73] on span "Contact" at bounding box center [361, 73] width 34 height 8
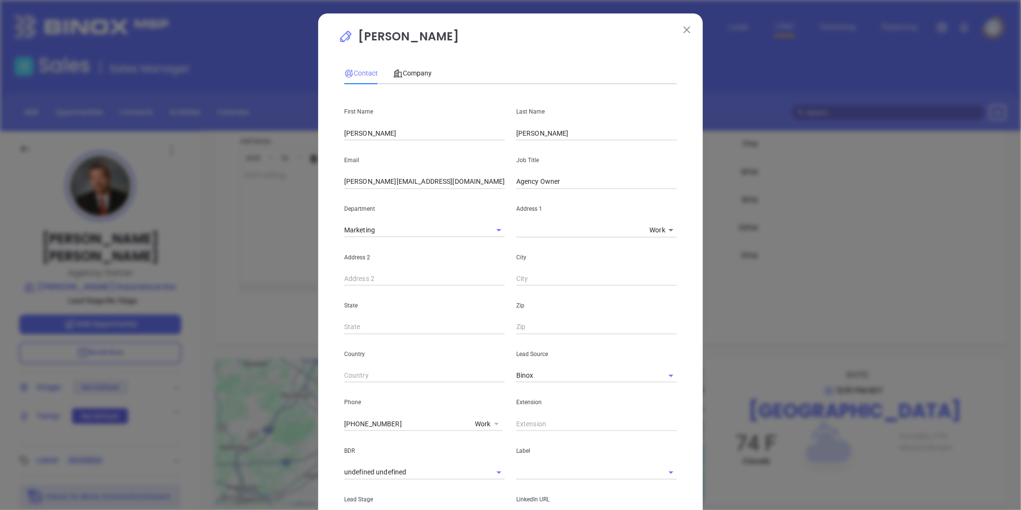
scroll to position [210, 0]
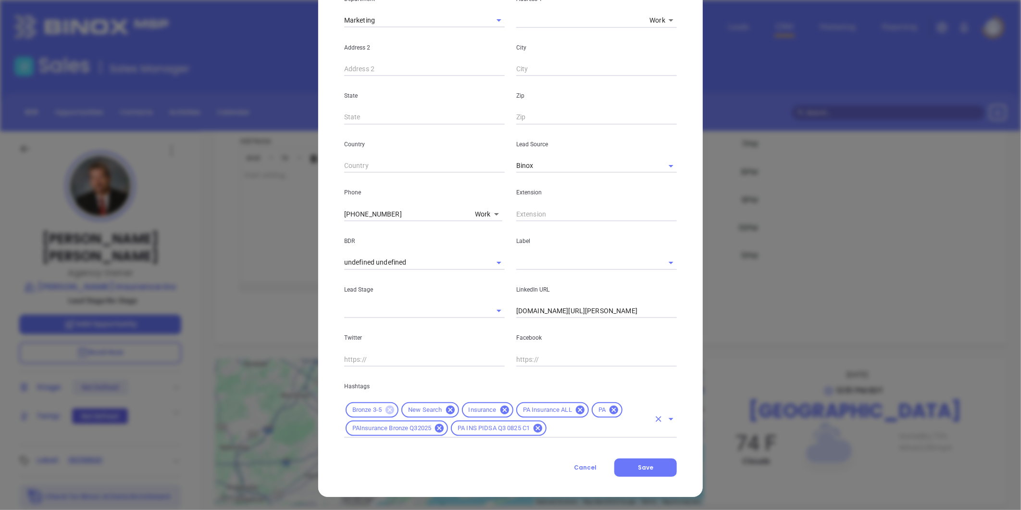
click at [386, 411] on icon at bounding box center [390, 409] width 9 height 9
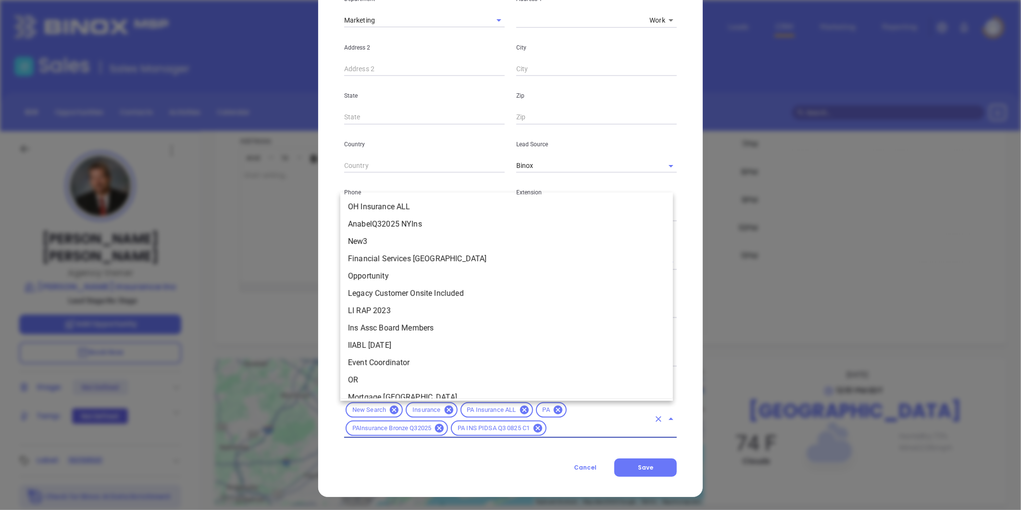
click at [559, 431] on input "text" at bounding box center [599, 428] width 102 height 12
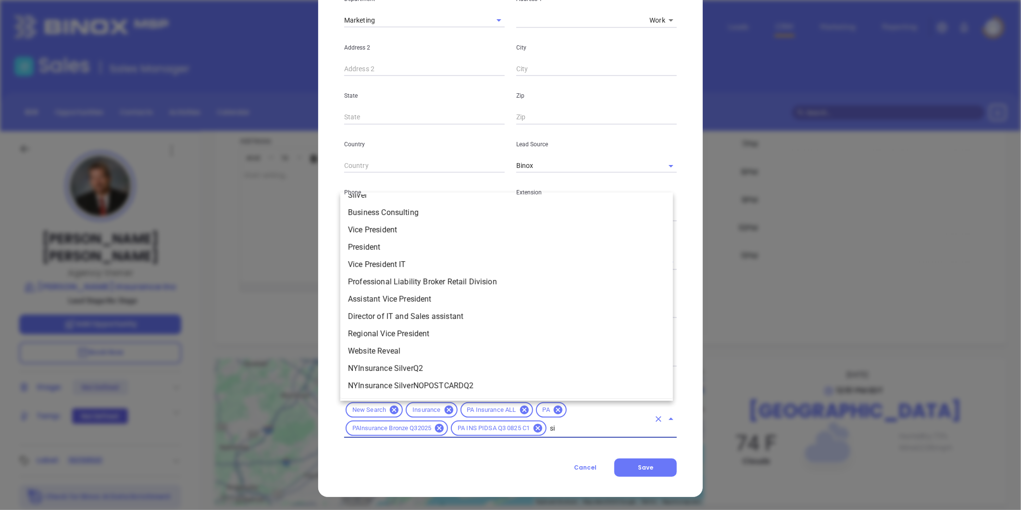
scroll to position [0, 0]
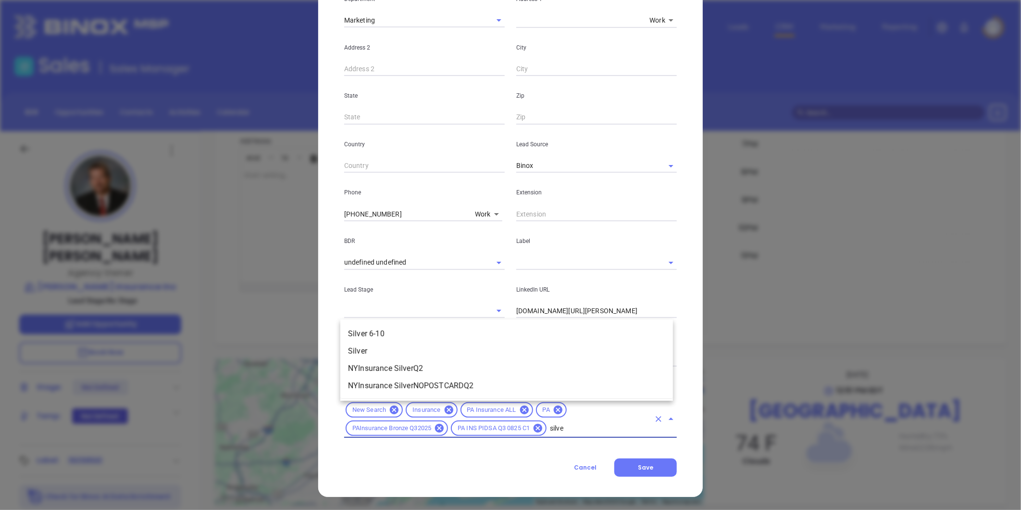
type input "silver"
click at [391, 330] on li "Silver 6-10" at bounding box center [506, 333] width 333 height 17
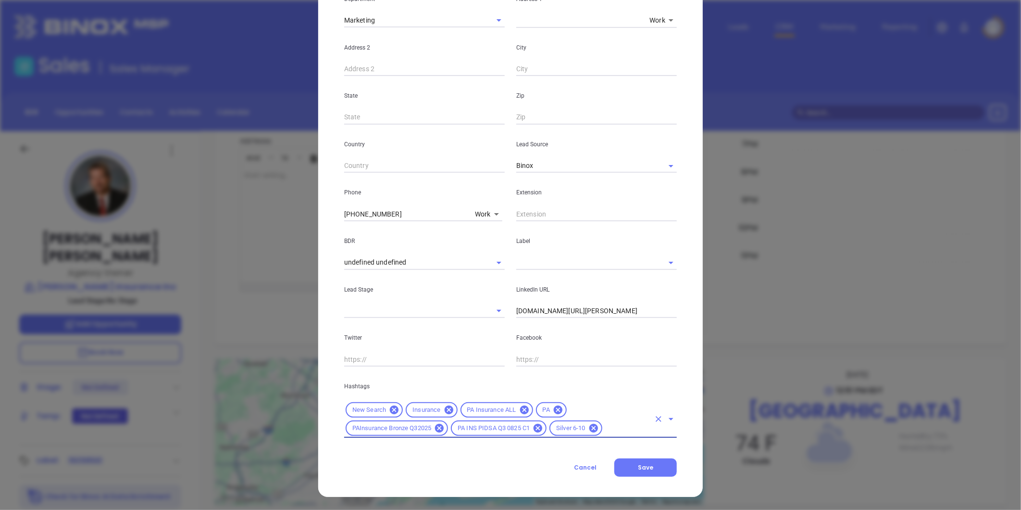
click at [552, 256] on input "text" at bounding box center [583, 262] width 134 height 14
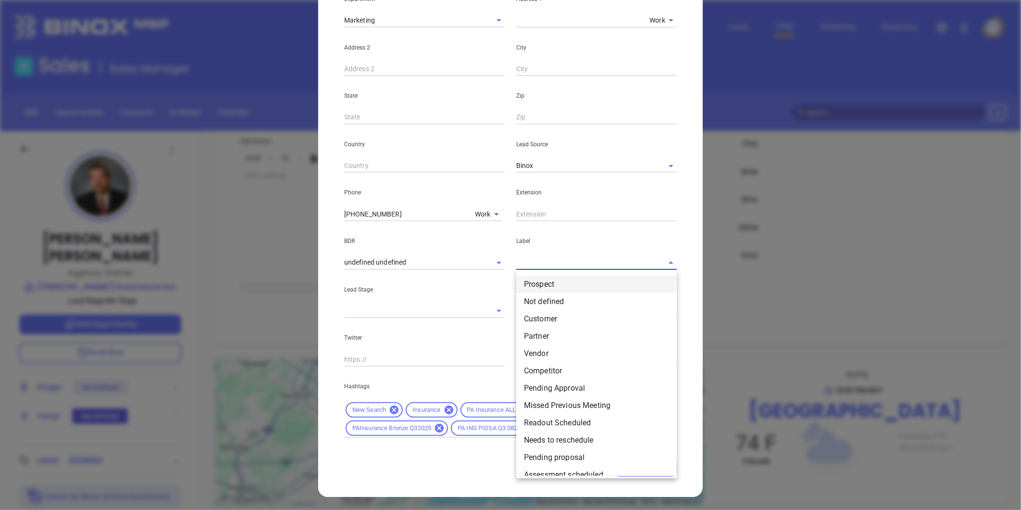
drag, startPoint x: 547, startPoint y: 279, endPoint x: 549, endPoint y: 254, distance: 25.1
click at [548, 278] on li "Prospect" at bounding box center [596, 283] width 161 height 17
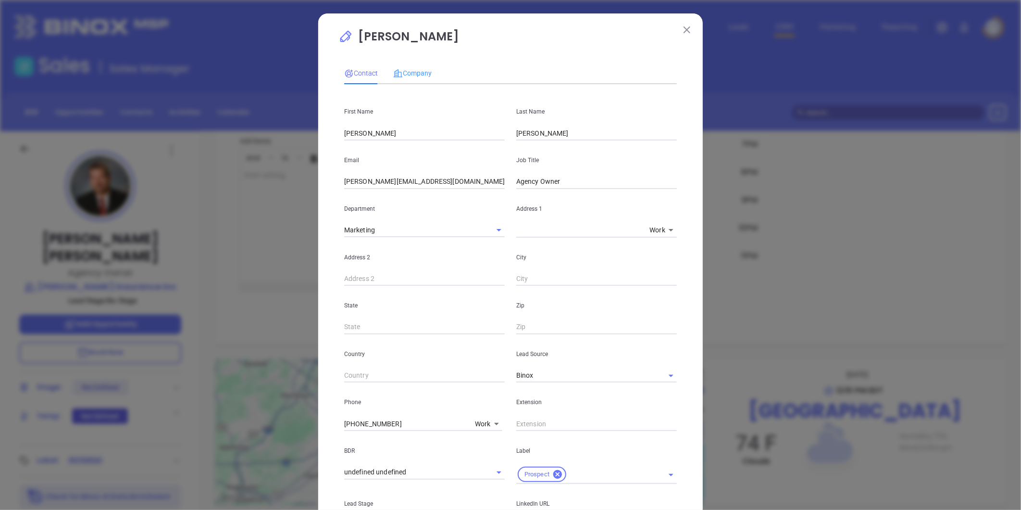
click at [412, 66] on div "Company" at bounding box center [412, 73] width 38 height 22
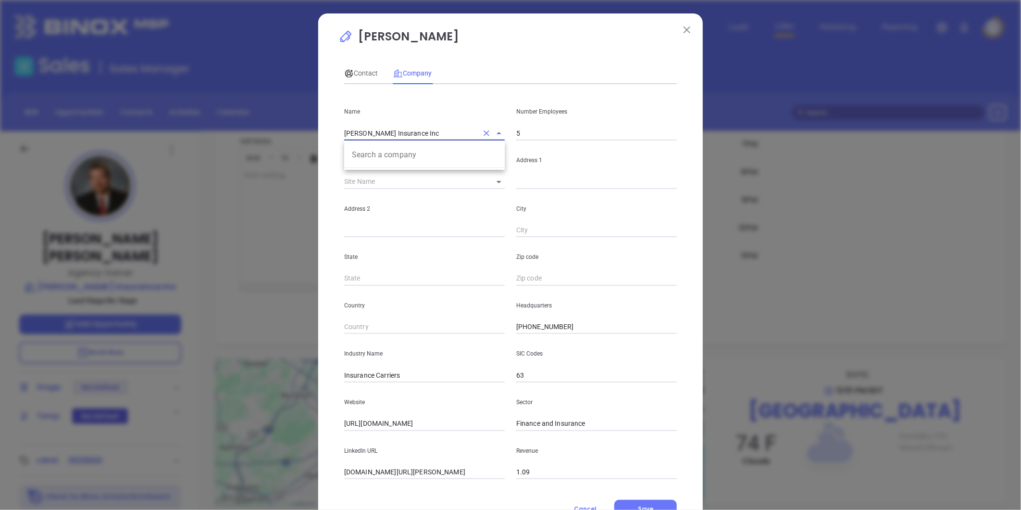
drag, startPoint x: 252, startPoint y: 147, endPoint x: 263, endPoint y: 155, distance: 13.4
click at [252, 148] on div "Frank Maher Contact Company First Name Frank Last Name Maher Email frank@callfr…" at bounding box center [510, 255] width 1021 height 510
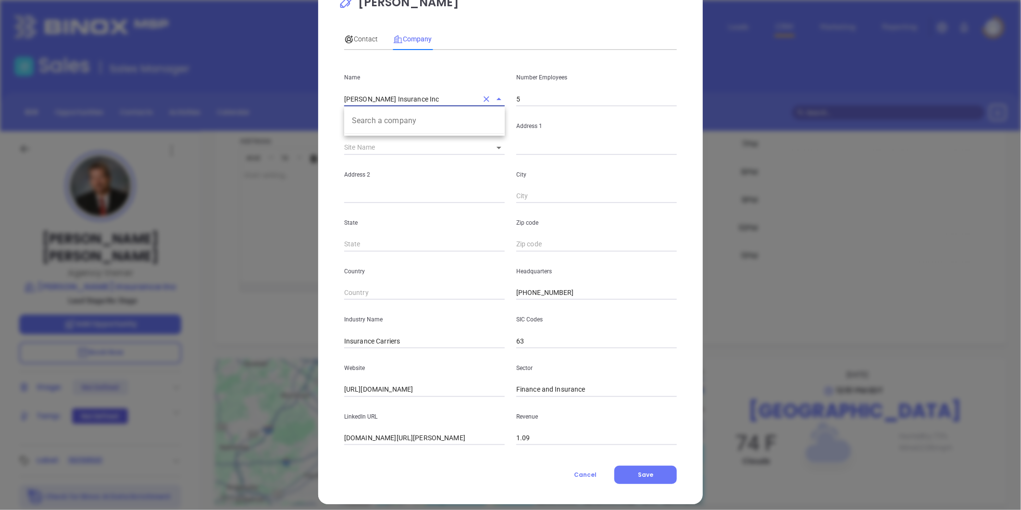
scroll to position [42, 0]
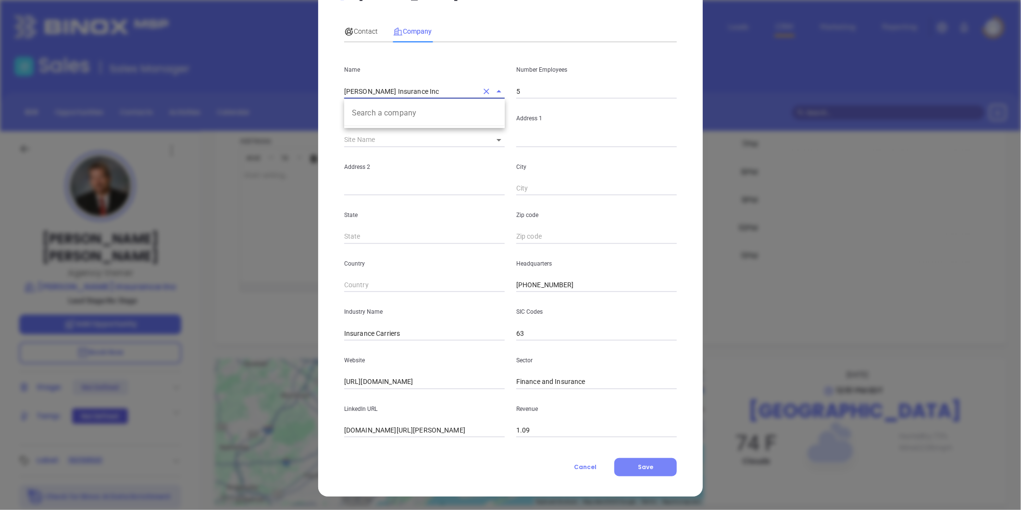
click at [647, 462] on span "Save" at bounding box center [645, 466] width 15 height 8
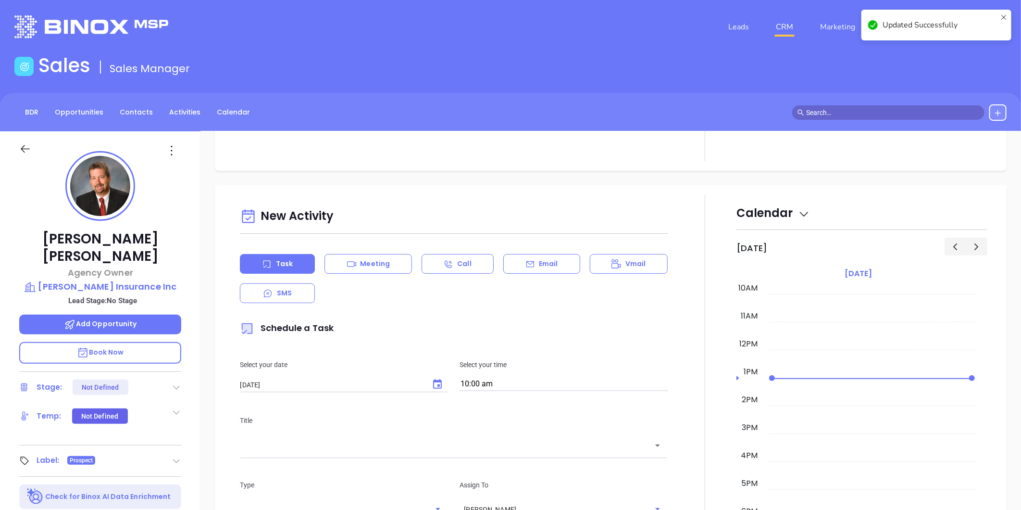
scroll to position [0, 0]
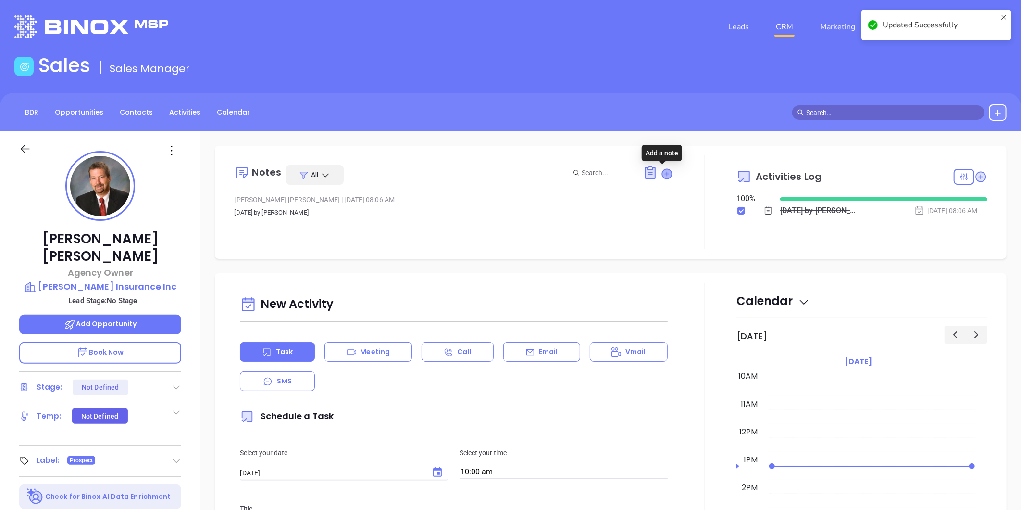
click at [664, 170] on icon at bounding box center [667, 174] width 10 height 10
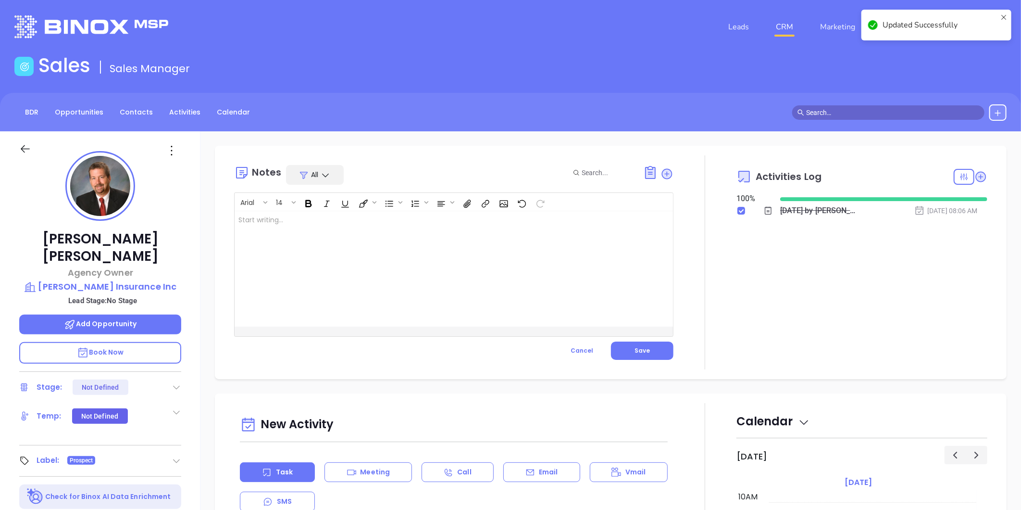
click at [417, 222] on div at bounding box center [439, 268] width 408 height 115
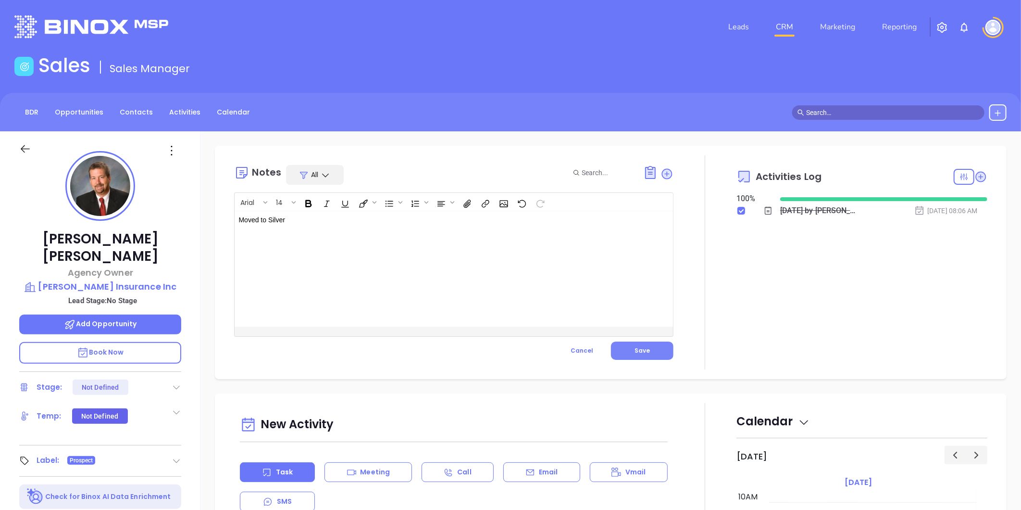
click at [635, 348] on span "Save" at bounding box center [642, 350] width 15 height 8
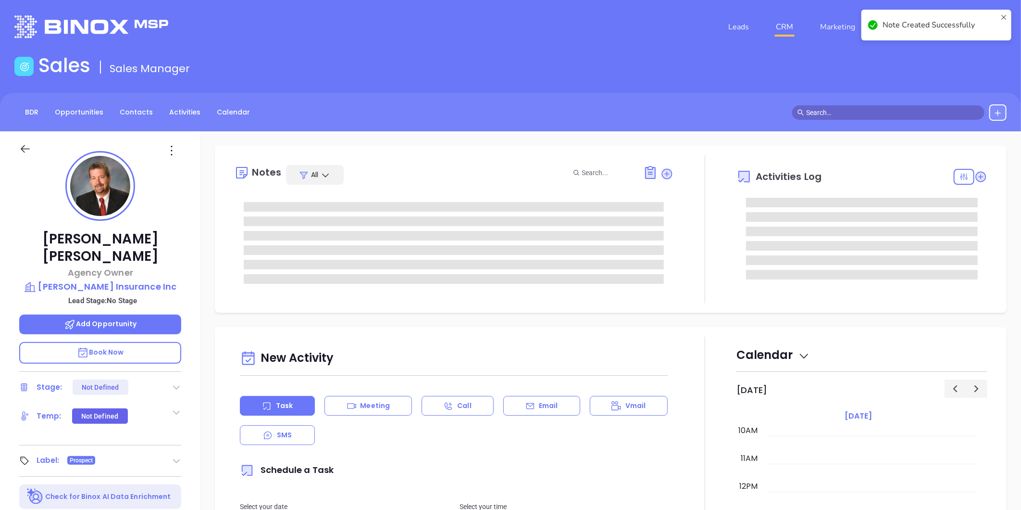
click at [488, 3] on header "Leads CRM Marketing Reporting Financial Leads Leads" at bounding box center [510, 27] width 992 height 54
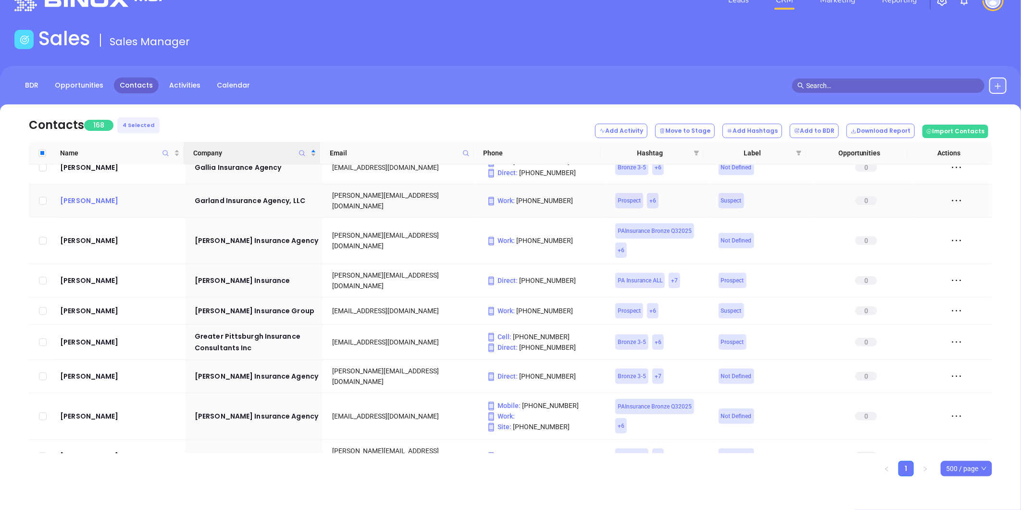
scroll to position [1570, 0]
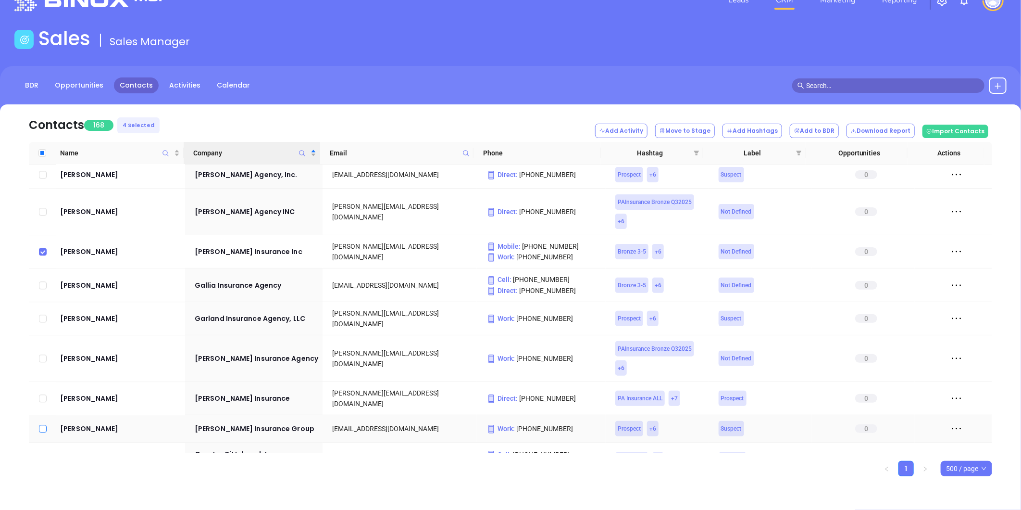
click at [42, 424] on input "checkbox" at bounding box center [43, 428] width 8 height 8
checkbox input "true"
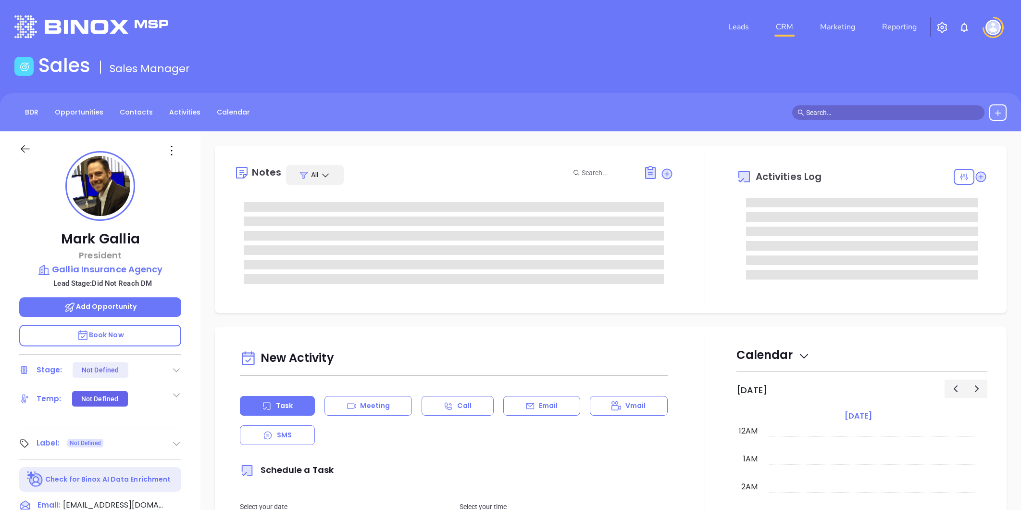
type input "[PERSON_NAME]"
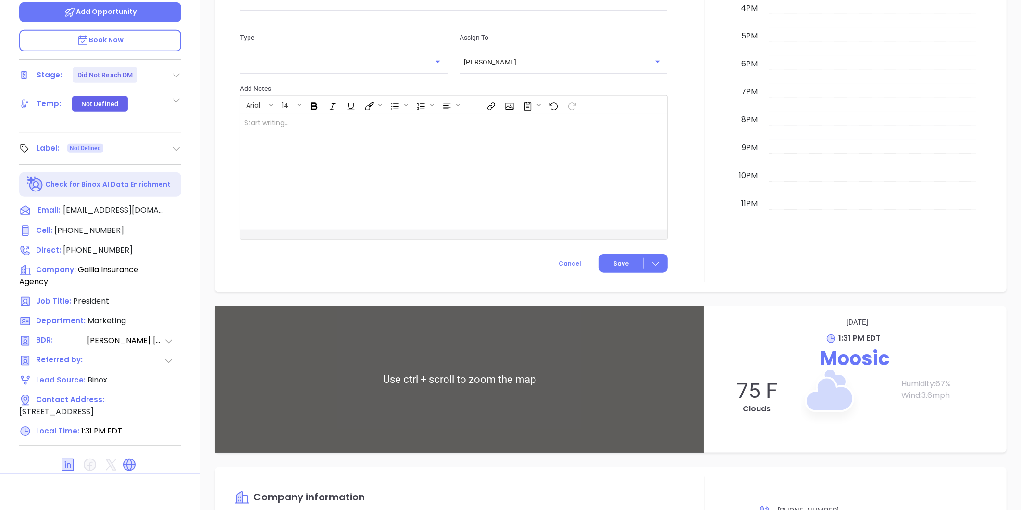
scroll to position [616, 0]
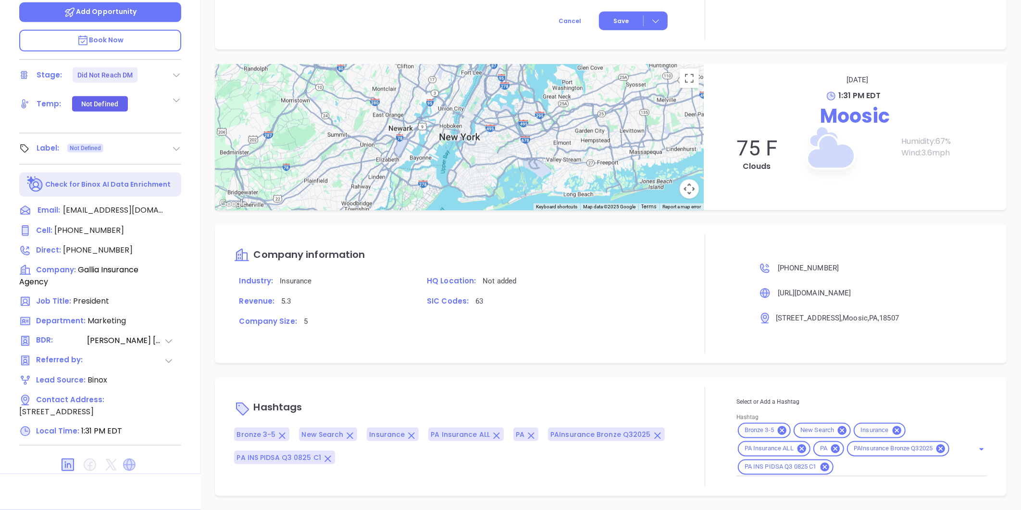
click at [128, 462] on icon at bounding box center [129, 464] width 12 height 12
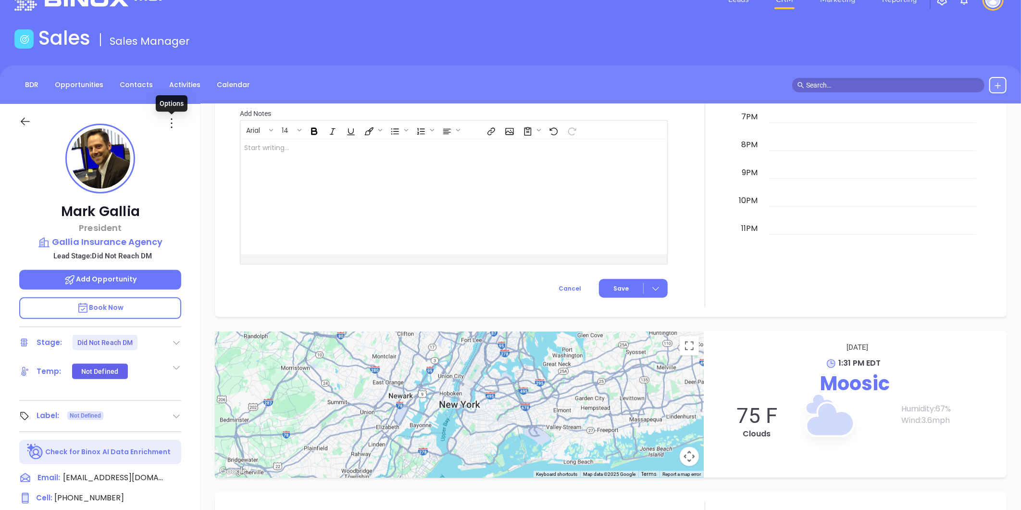
click at [171, 116] on icon at bounding box center [171, 122] width 15 height 15
click at [199, 223] on div "Edit" at bounding box center [219, 226] width 94 height 11
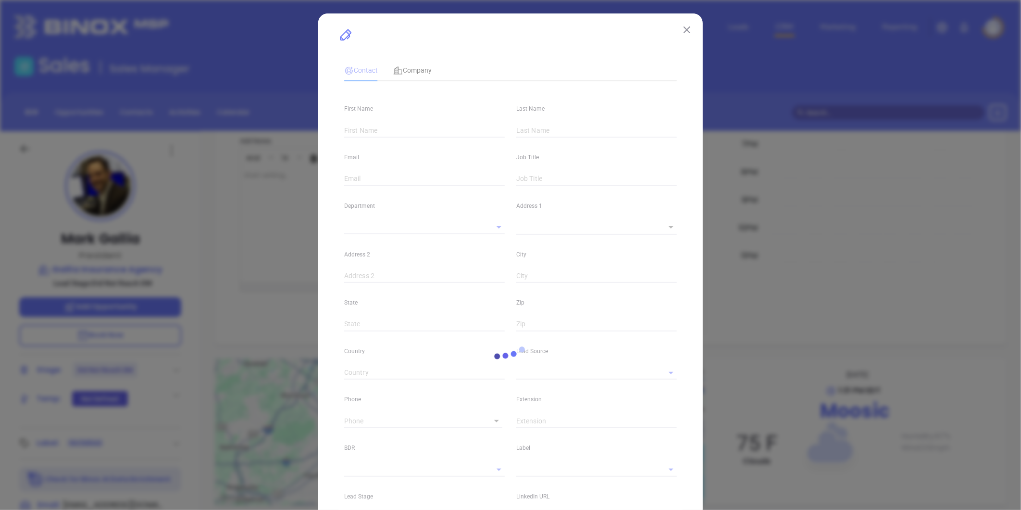
type input "Mark"
type input "Gallia"
type input "[EMAIL_ADDRESS][DOMAIN_NAME]"
type input "President"
type input "1"
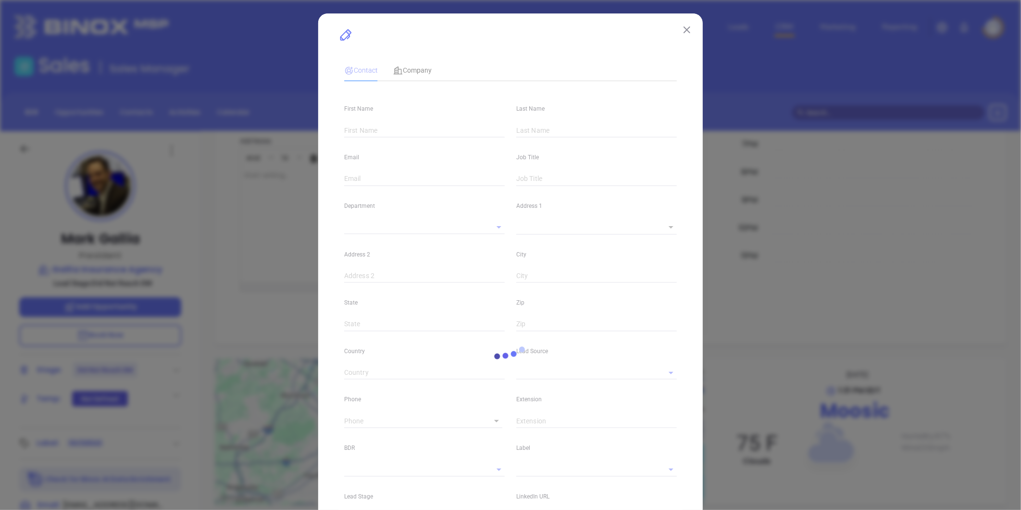
type input "[DOMAIN_NAME][URL]"
type input "Marketing"
type input "Binox"
type input "[PERSON_NAME]"
type input "Did Not Reach DM"
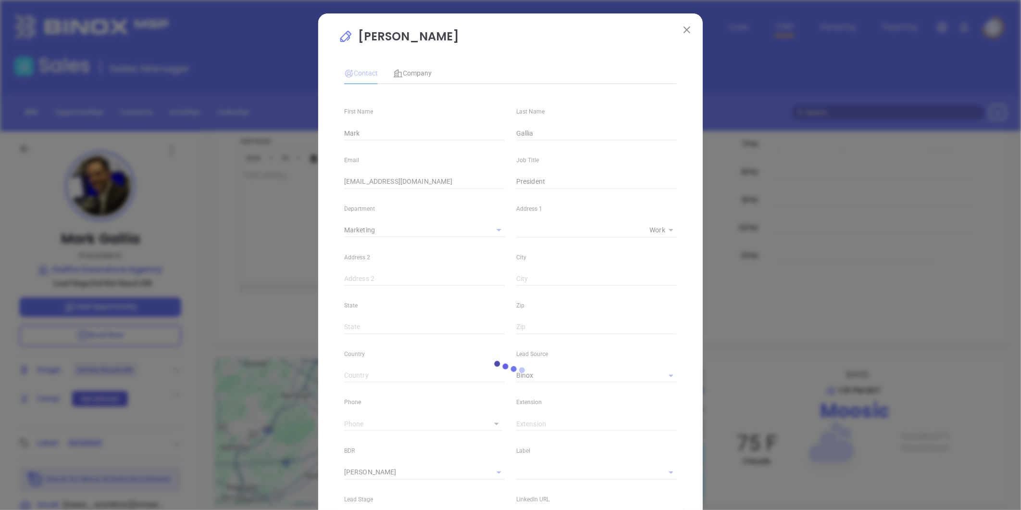
type input "1"
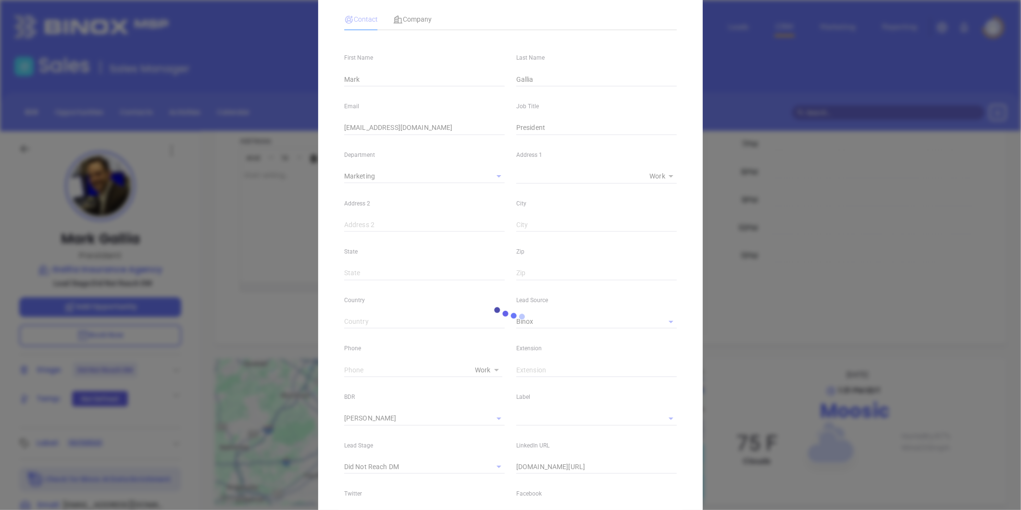
scroll to position [160, 0]
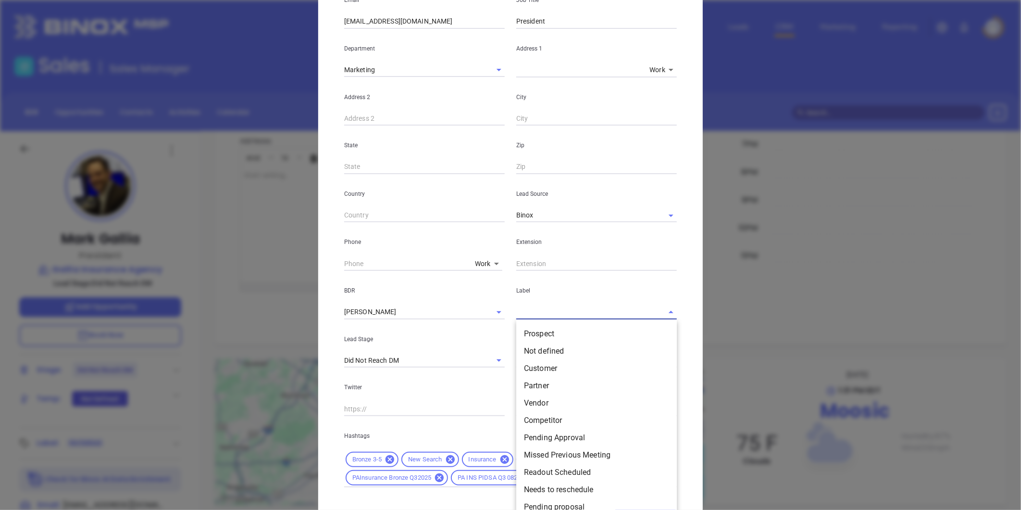
click at [531, 308] on input "text" at bounding box center [583, 312] width 134 height 14
click at [546, 332] on li "Prospect" at bounding box center [596, 333] width 161 height 17
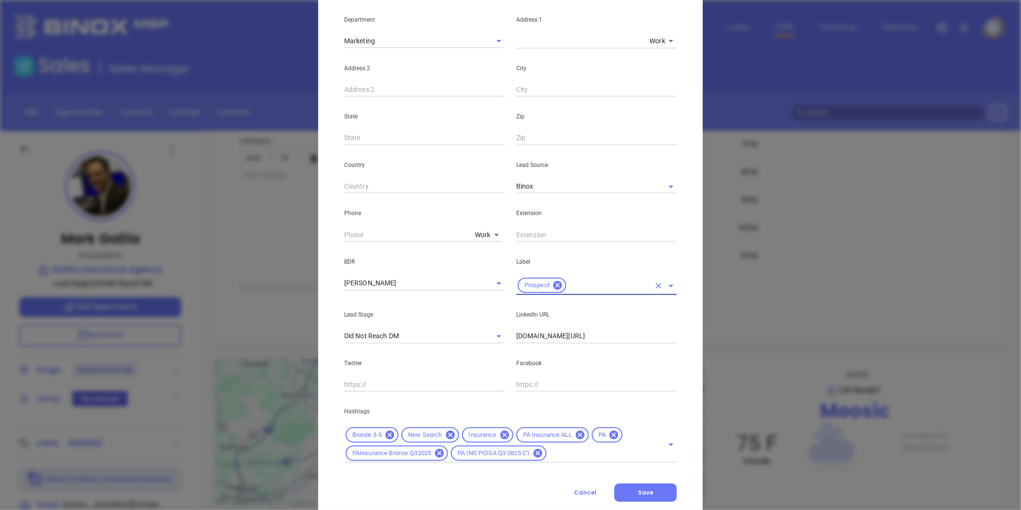
scroll to position [214, 0]
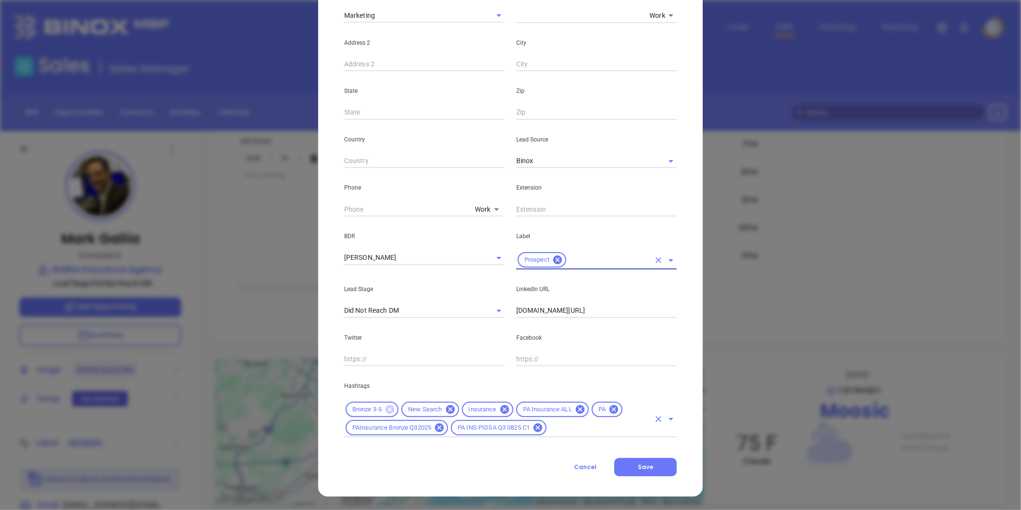
click at [386, 407] on icon at bounding box center [390, 409] width 9 height 9
click at [571, 423] on input "text" at bounding box center [599, 428] width 102 height 12
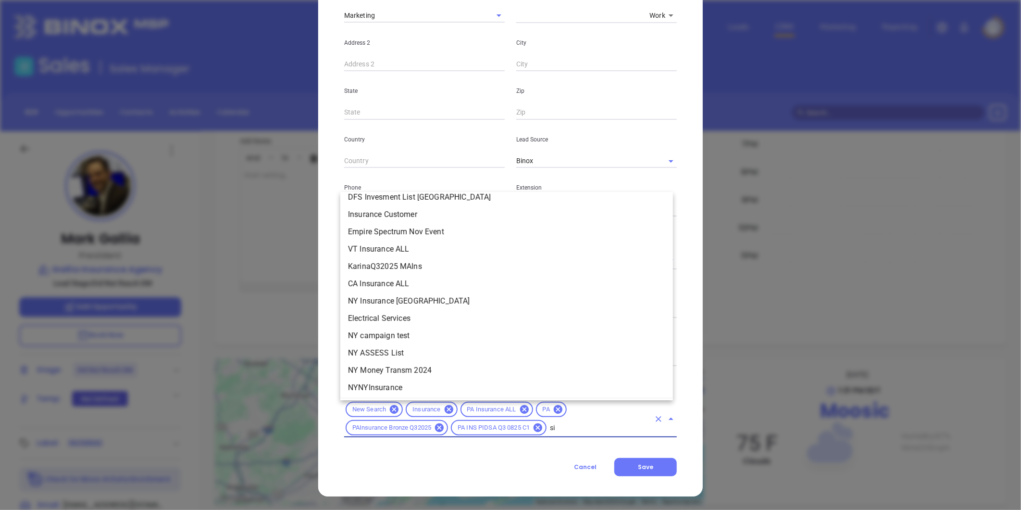
scroll to position [0, 0]
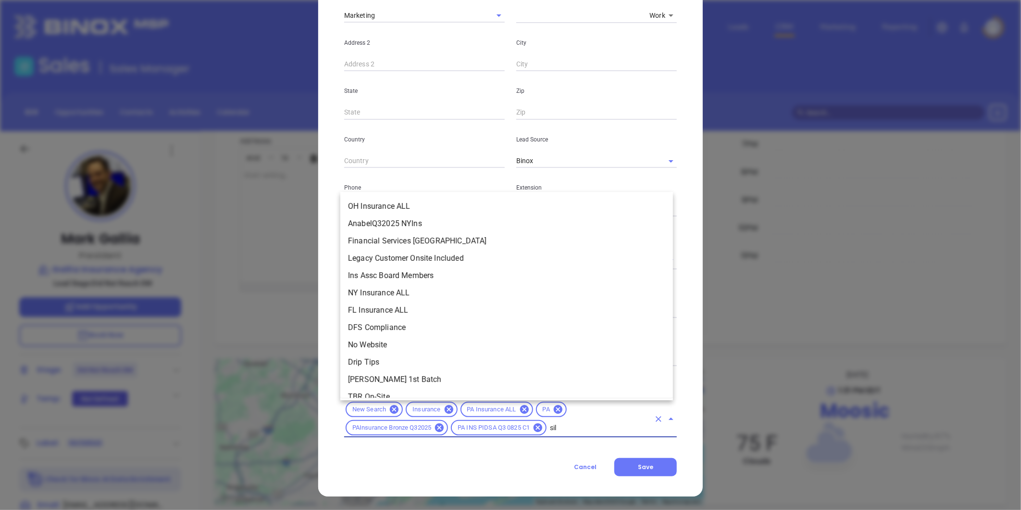
type input "silv"
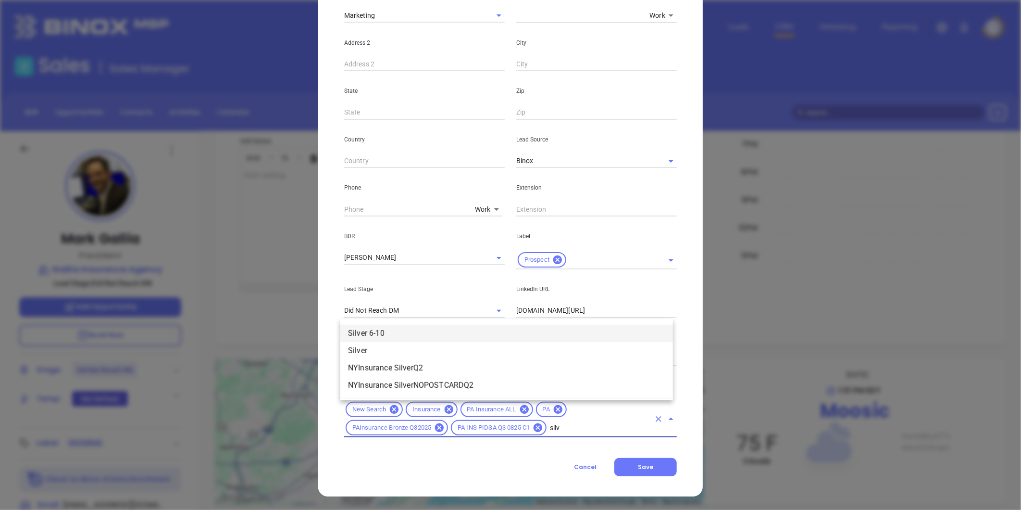
click at [417, 332] on li "Silver 6-10" at bounding box center [506, 332] width 333 height 17
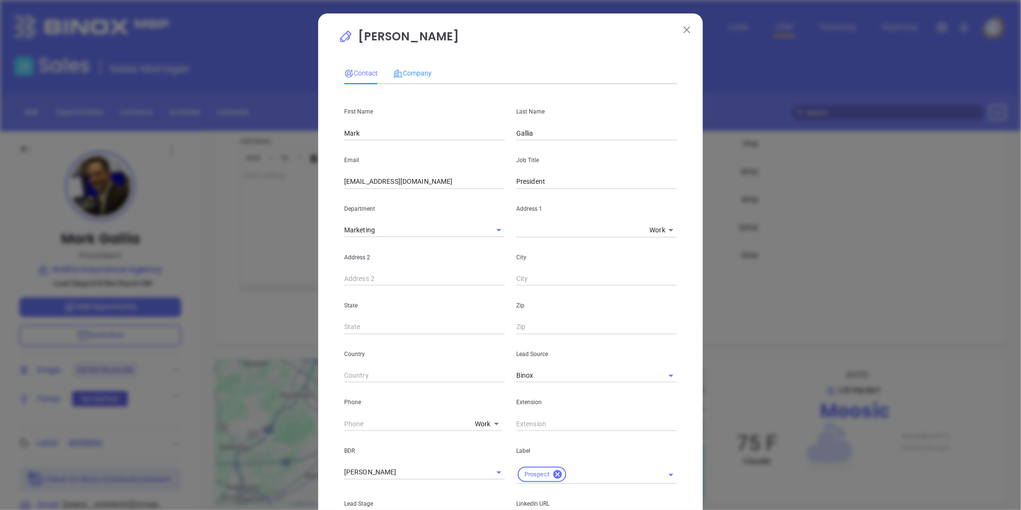
click at [407, 66] on div "Company" at bounding box center [412, 73] width 38 height 22
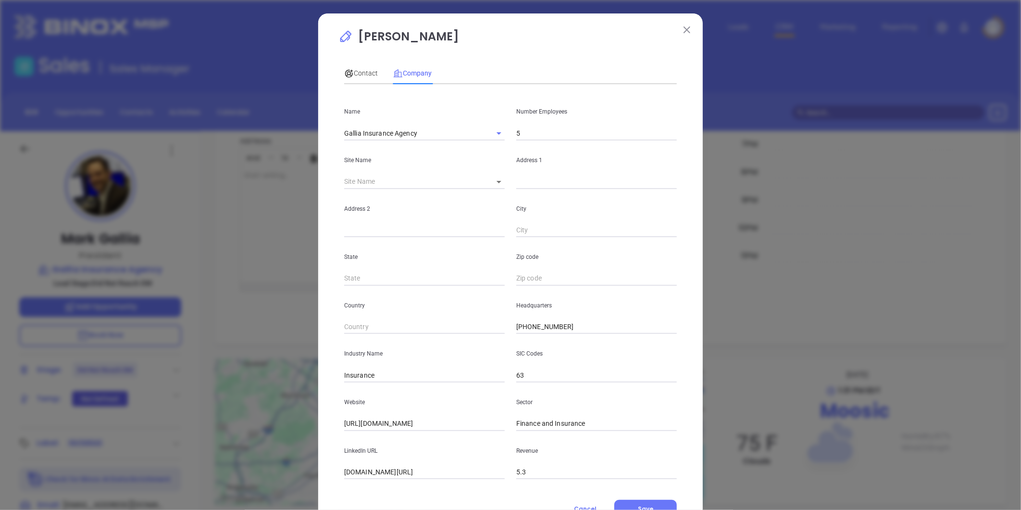
click at [527, 135] on input "5" at bounding box center [596, 133] width 161 height 14
click at [357, 74] on span "Contact" at bounding box center [361, 73] width 34 height 8
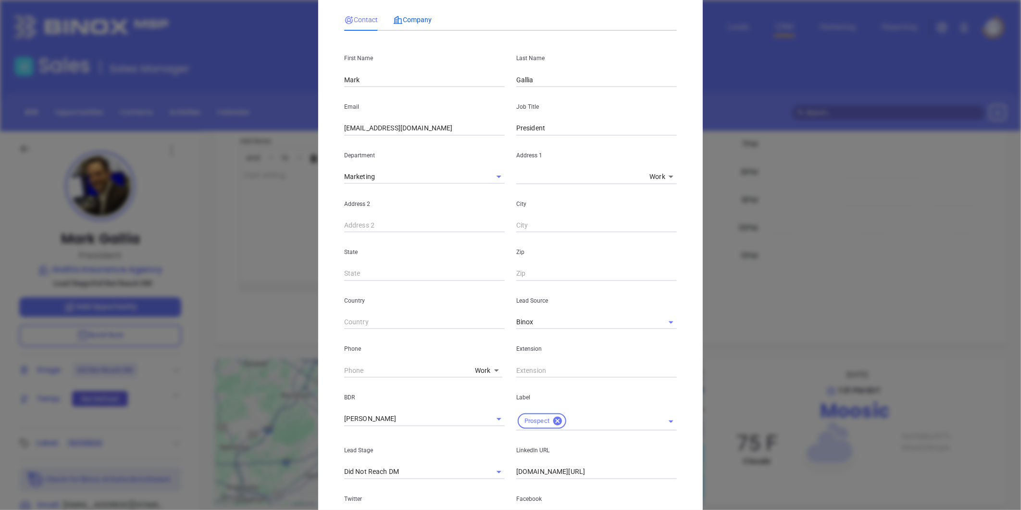
click at [407, 20] on span "Company" at bounding box center [412, 20] width 38 height 8
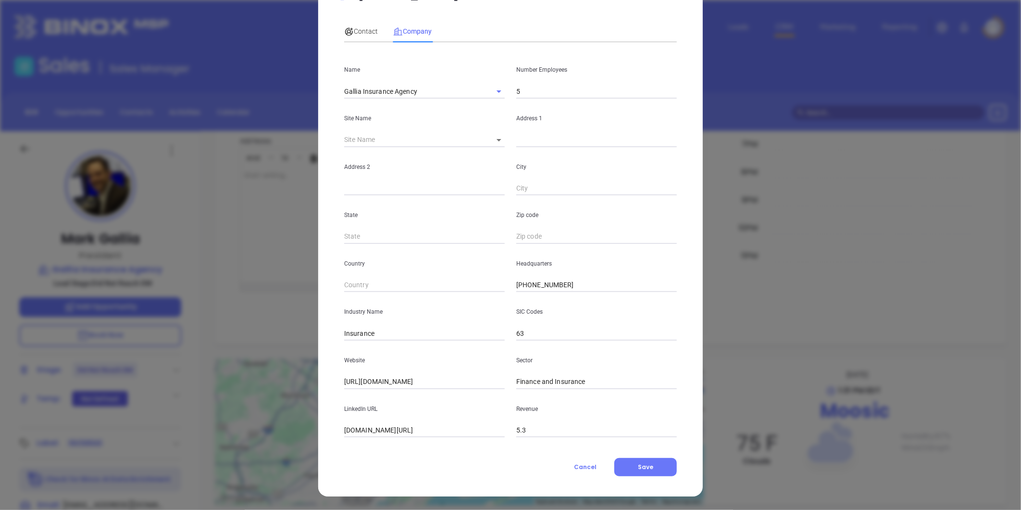
scroll to position [42, 0]
click at [395, 88] on input "Gallia Insurance Agency" at bounding box center [411, 91] width 134 height 14
click at [647, 459] on button "Save" at bounding box center [645, 467] width 62 height 18
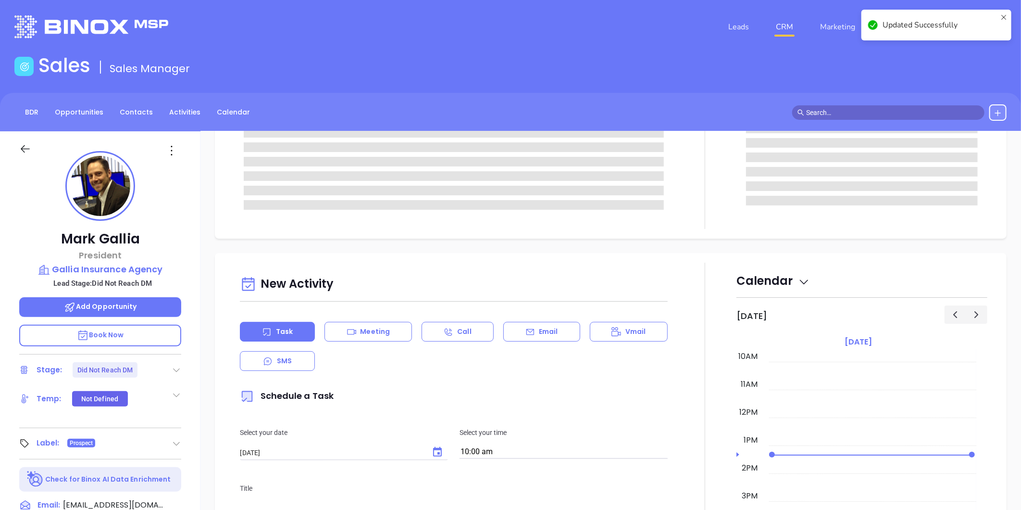
scroll to position [0, 0]
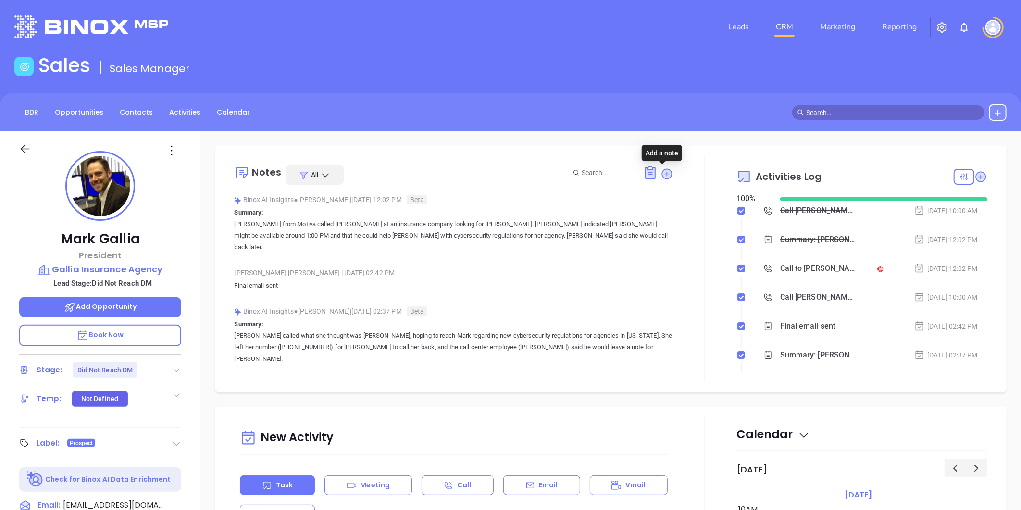
drag, startPoint x: 663, startPoint y: 172, endPoint x: 657, endPoint y: 177, distance: 7.9
click at [663, 172] on icon at bounding box center [667, 174] width 10 height 10
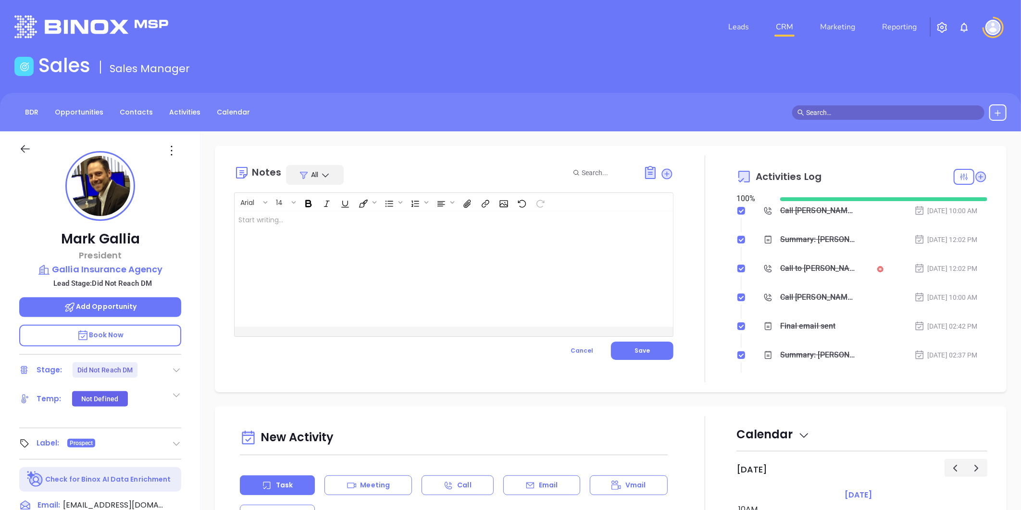
click at [473, 224] on div at bounding box center [439, 268] width 408 height 115
click at [632, 344] on button "Save" at bounding box center [642, 350] width 62 height 18
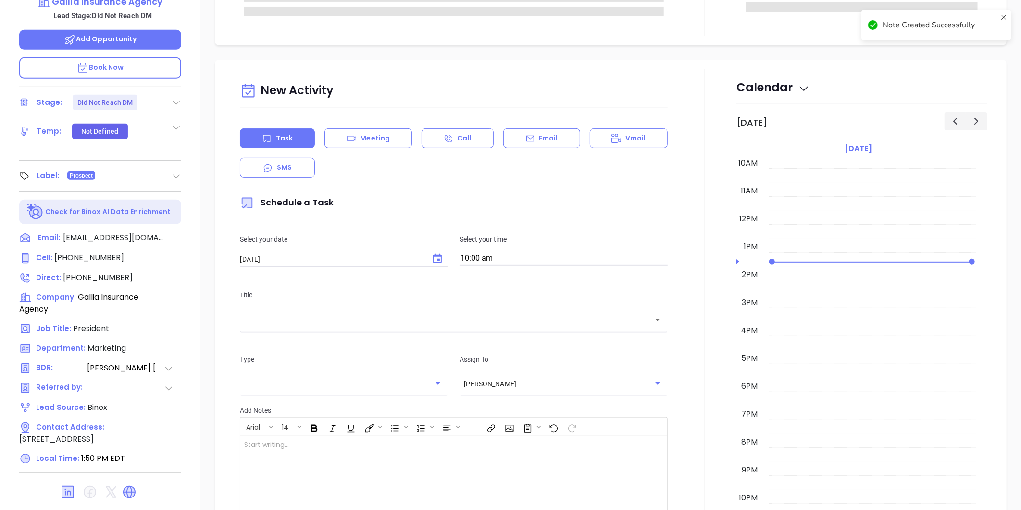
scroll to position [295, 0]
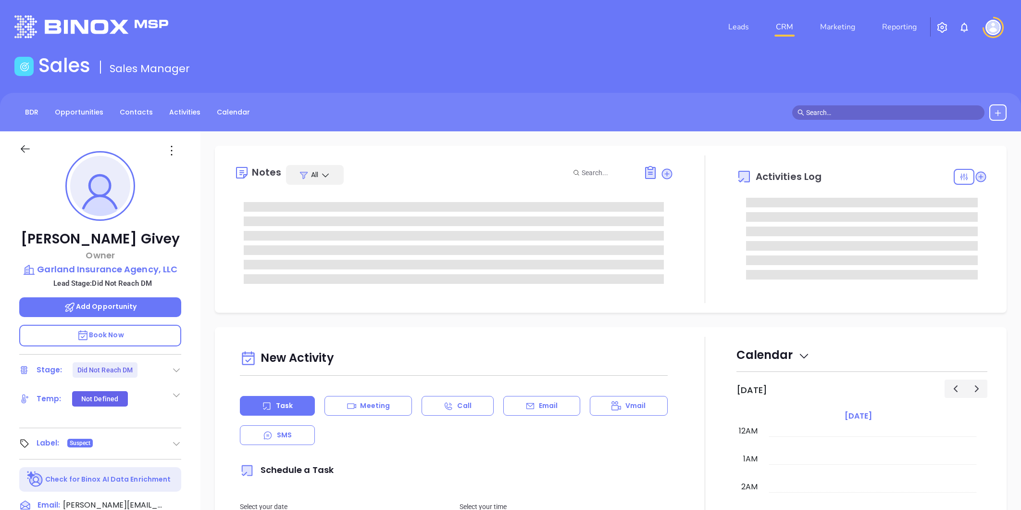
type input "[PERSON_NAME]"
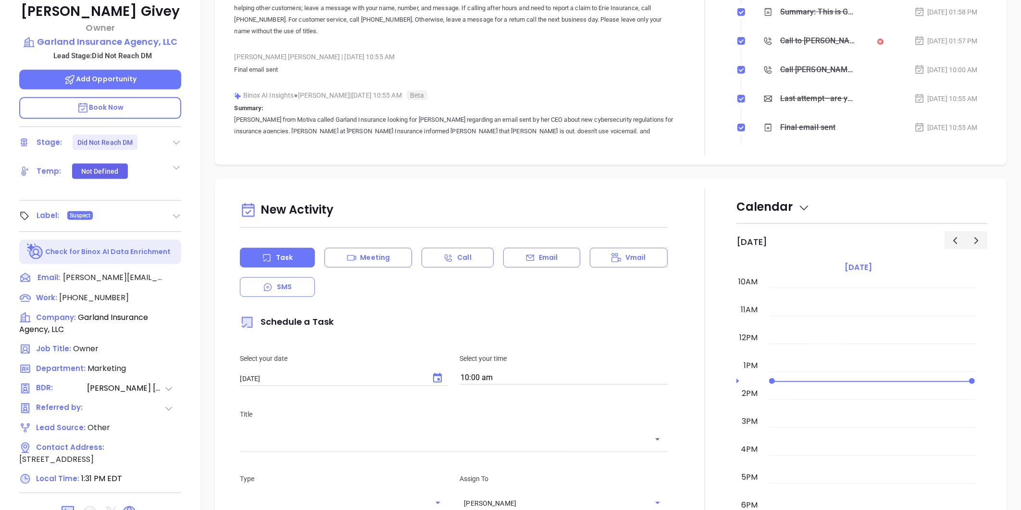
scroll to position [295, 0]
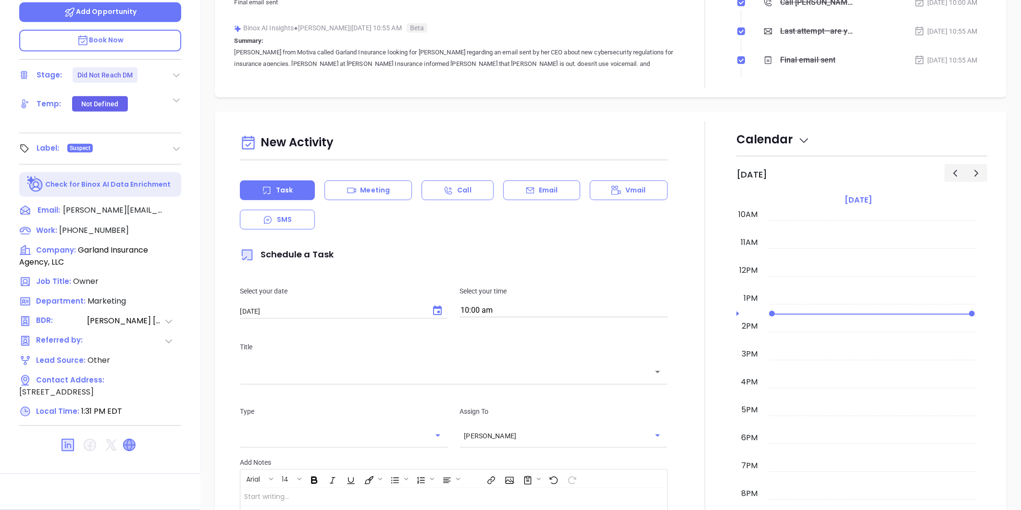
click at [128, 443] on icon at bounding box center [129, 444] width 12 height 12
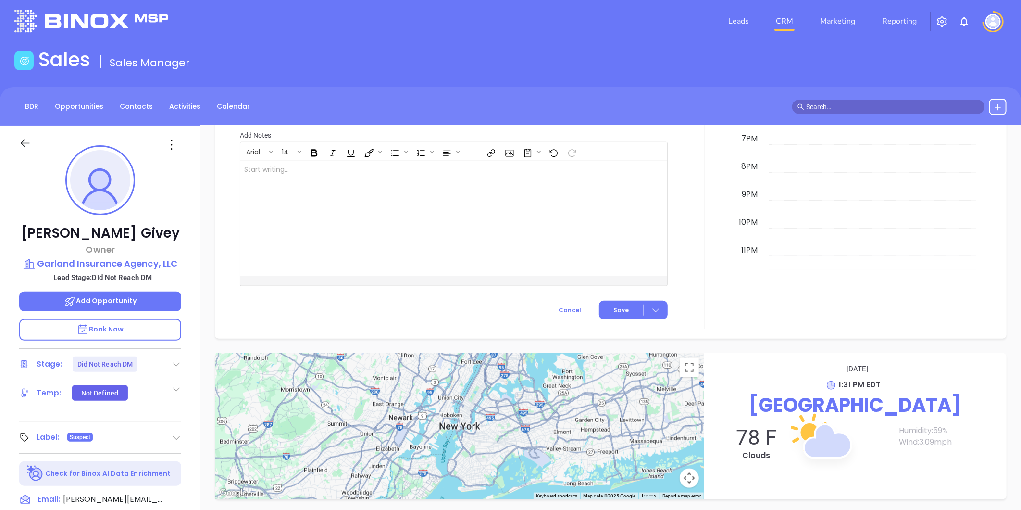
scroll to position [0, 0]
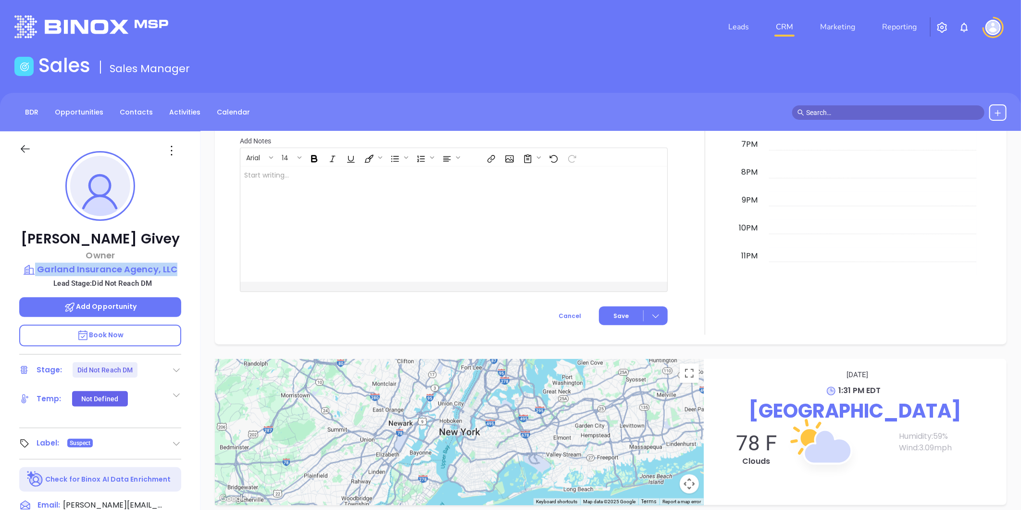
drag, startPoint x: 186, startPoint y: 259, endPoint x: 187, endPoint y: 268, distance: 9.7
click at [187, 268] on div "[PERSON_NAME] Owner Garland Insurance Agency, LLC Lead Stage: Did Not Reach DM …" at bounding box center [100, 449] width 200 height 637
copy div "Garland Insurance Agency, LLC"
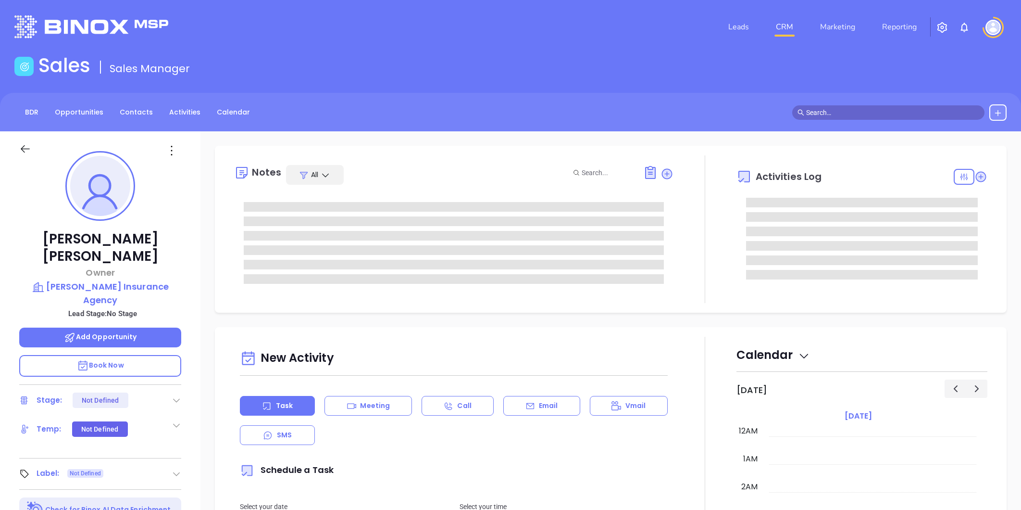
type input "[PERSON_NAME]"
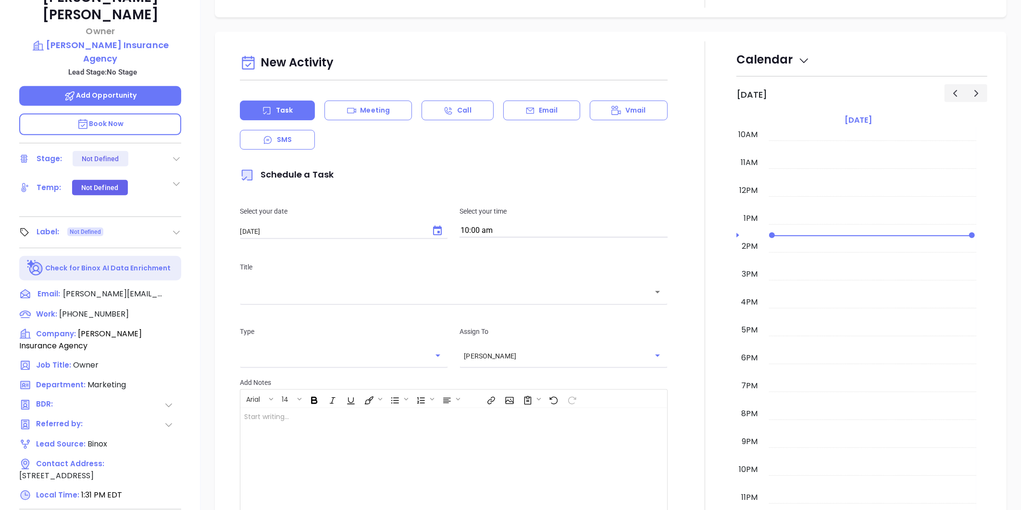
scroll to position [295, 0]
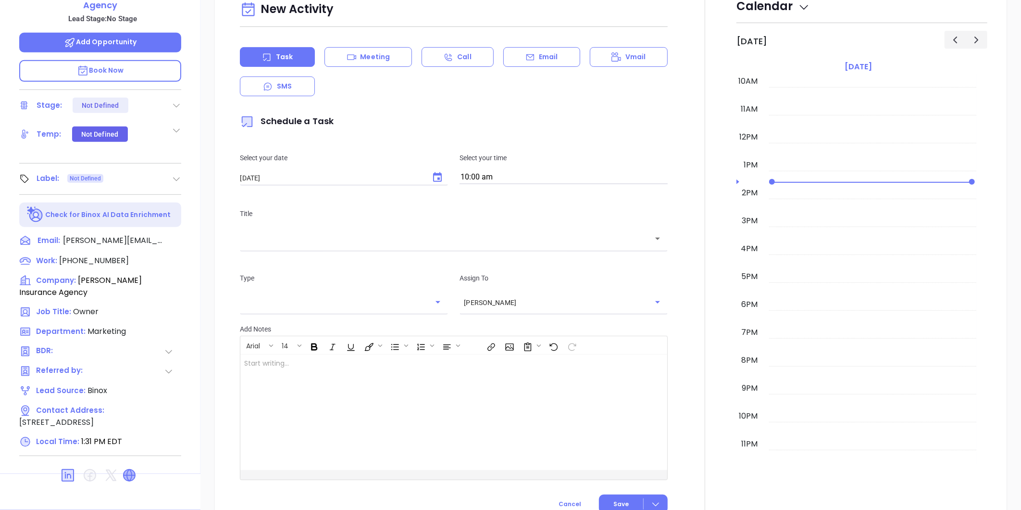
click at [131, 469] on icon at bounding box center [129, 475] width 12 height 12
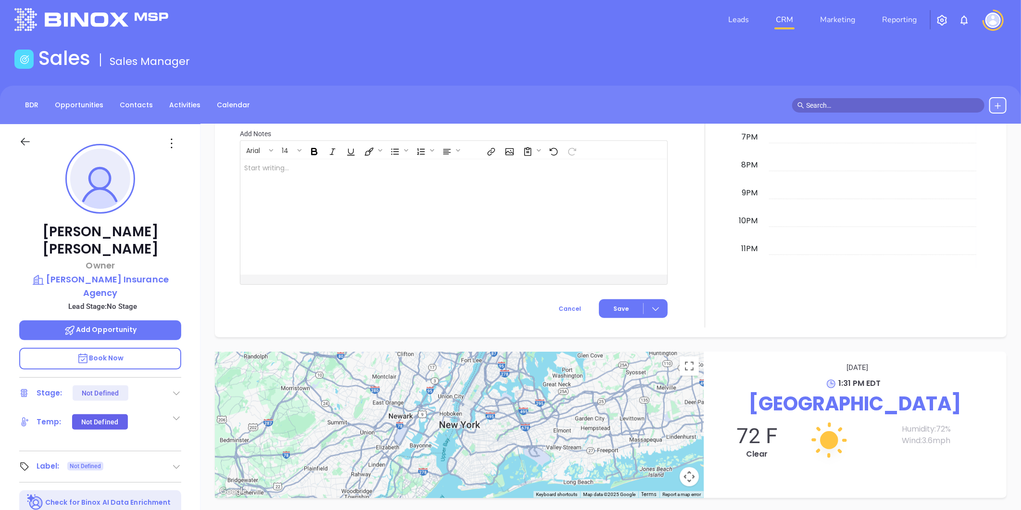
scroll to position [0, 0]
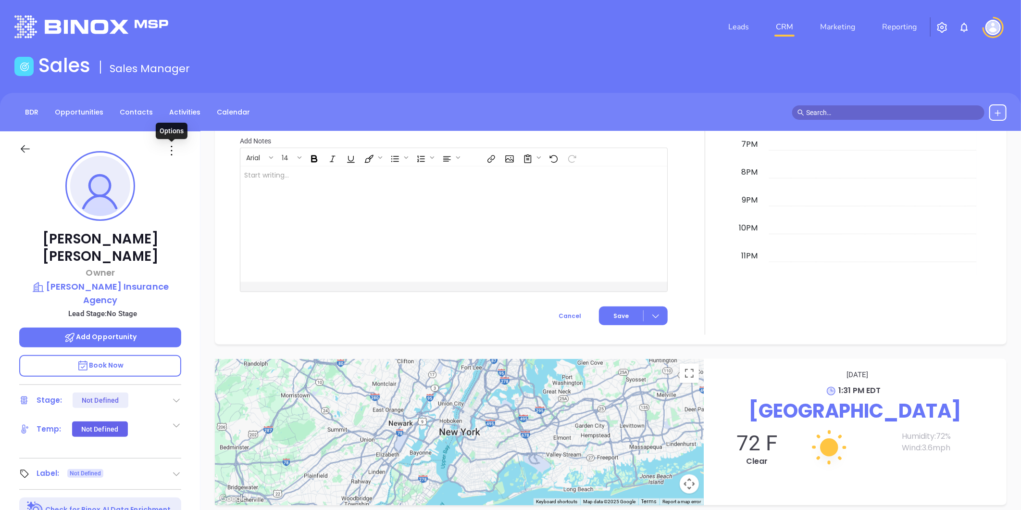
click at [174, 151] on icon at bounding box center [171, 150] width 15 height 15
click at [193, 250] on div "Edit" at bounding box center [219, 253] width 94 height 11
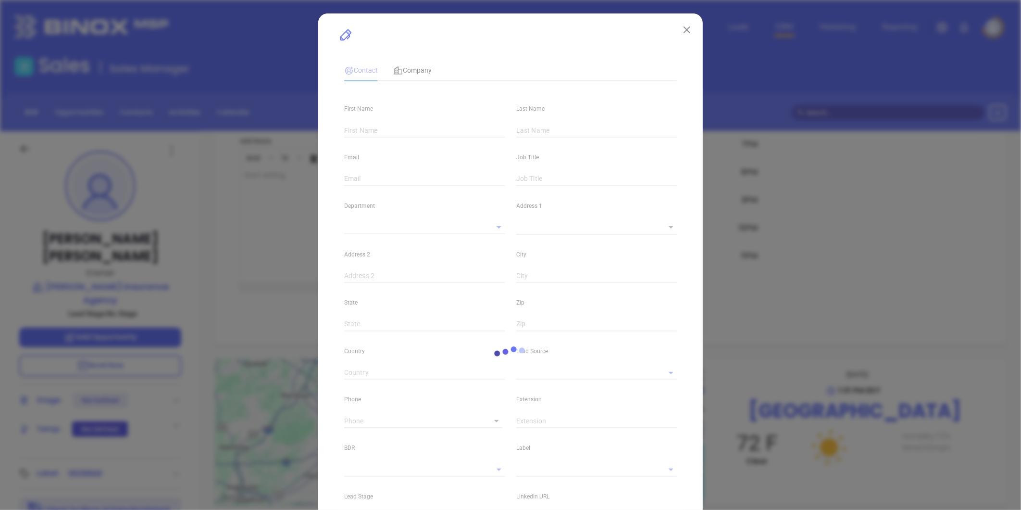
type input "[PERSON_NAME]"
type input "[PERSON_NAME][EMAIL_ADDRESS][DOMAIN_NAME]"
type input "Owner"
type input "1"
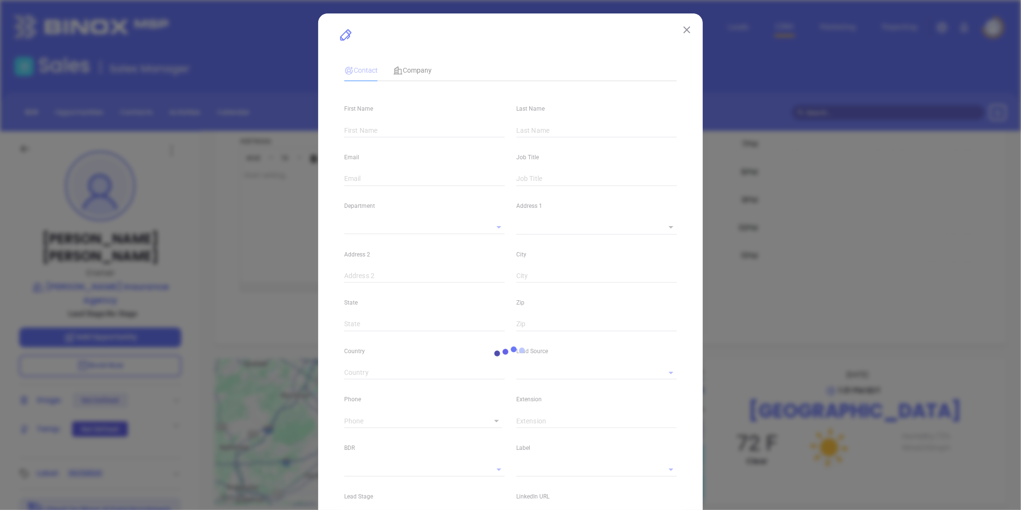
type input "[DOMAIN_NAME][URL][PERSON_NAME]"
type input "Marketing"
type input "Binox"
type input "undefined undefined"
type input "[PHONE_NUMBER]"
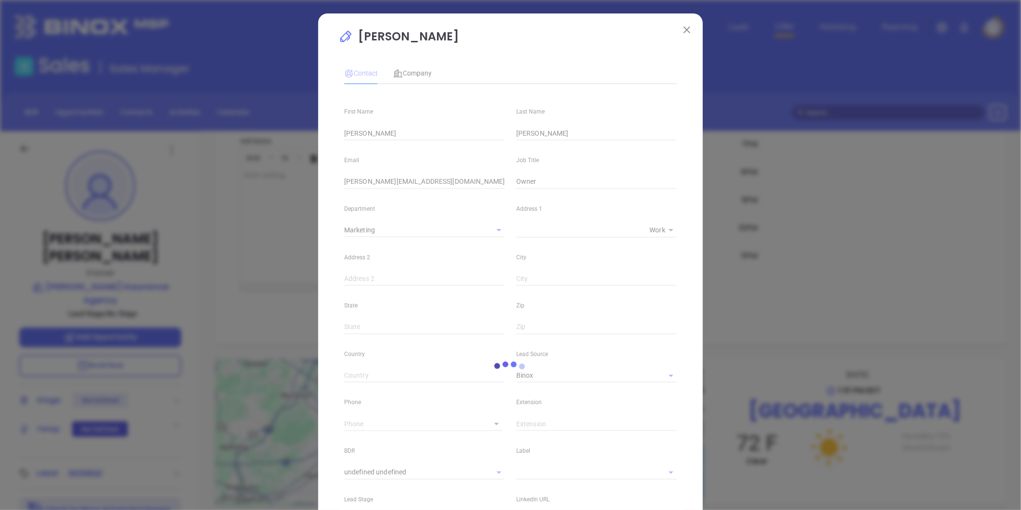
type input "1"
click at [414, 72] on span "Company" at bounding box center [412, 73] width 38 height 8
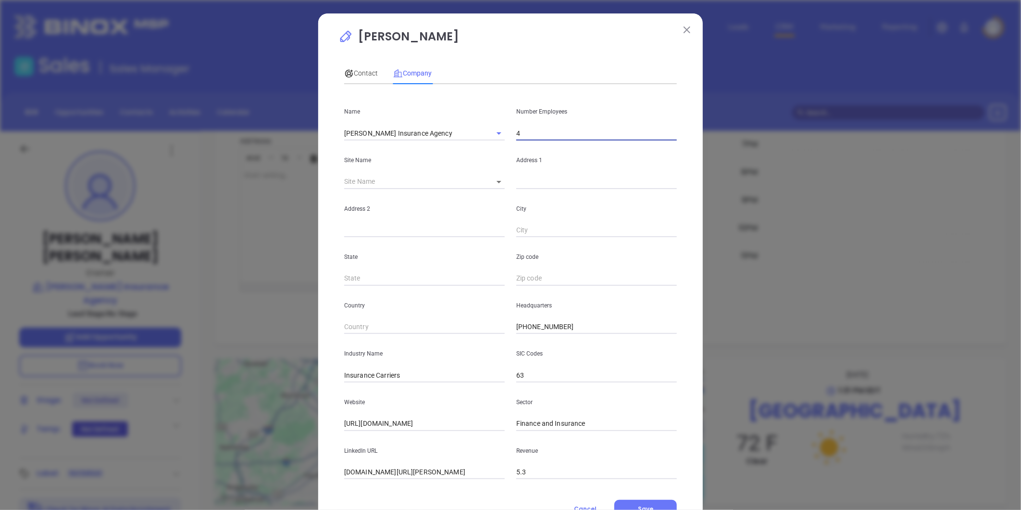
click at [532, 134] on input "4" at bounding box center [596, 133] width 161 height 14
type input "6"
click at [361, 74] on span "Contact" at bounding box center [361, 73] width 34 height 8
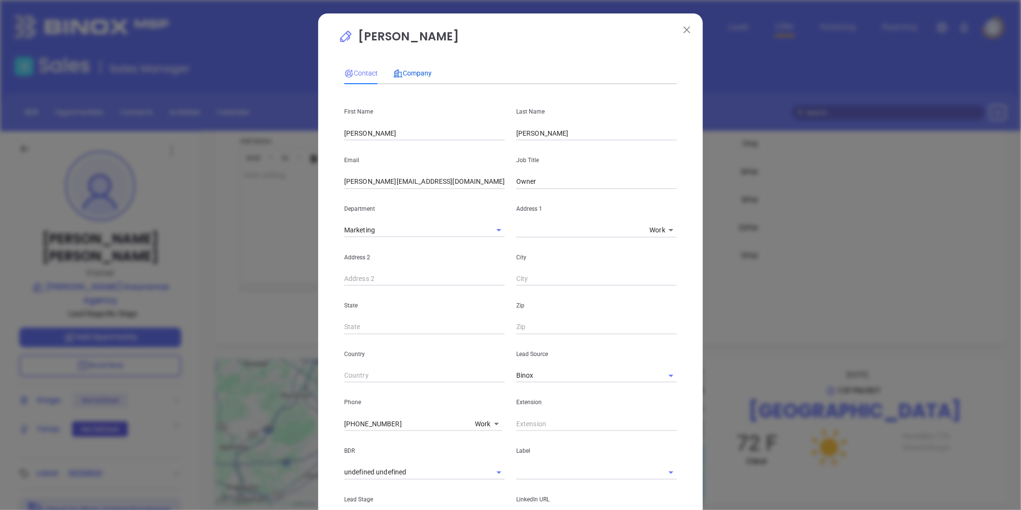
click at [417, 69] on span "Company" at bounding box center [412, 73] width 38 height 8
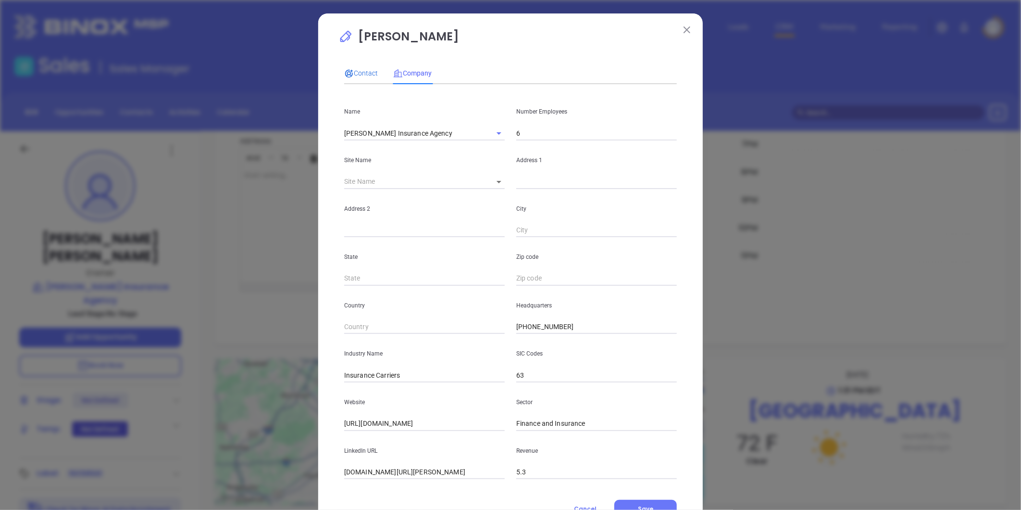
click at [355, 70] on span "Contact" at bounding box center [361, 73] width 34 height 8
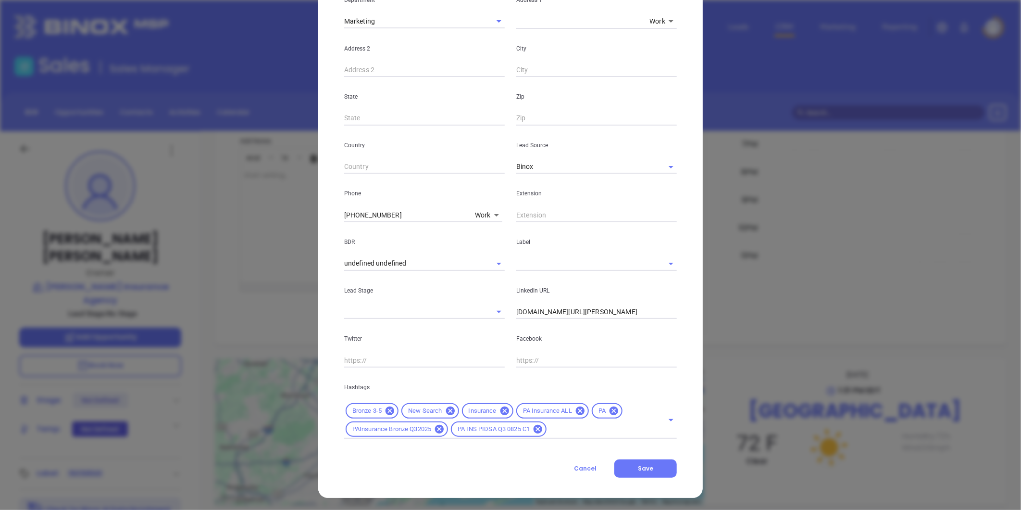
scroll to position [210, 0]
click at [386, 407] on icon at bounding box center [390, 409] width 9 height 9
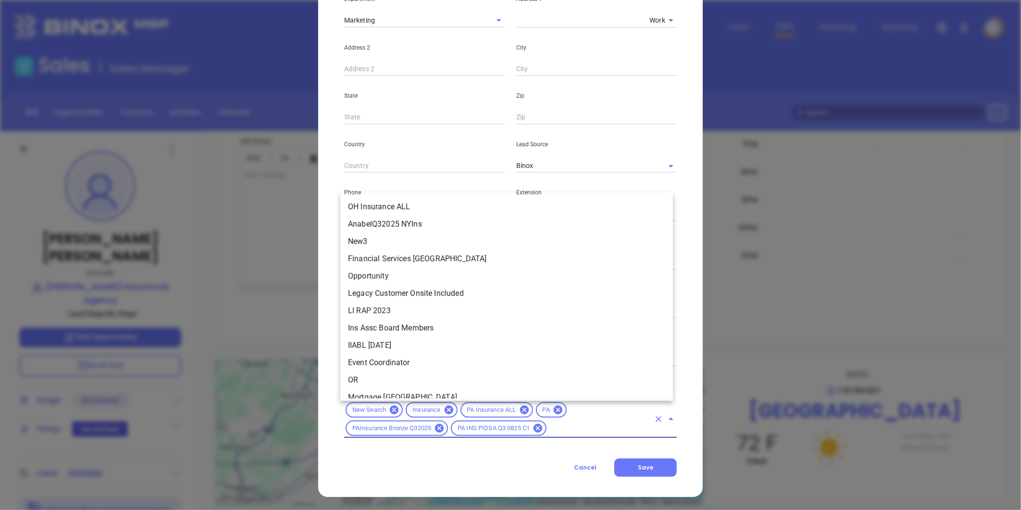
click at [565, 433] on input "text" at bounding box center [599, 428] width 102 height 12
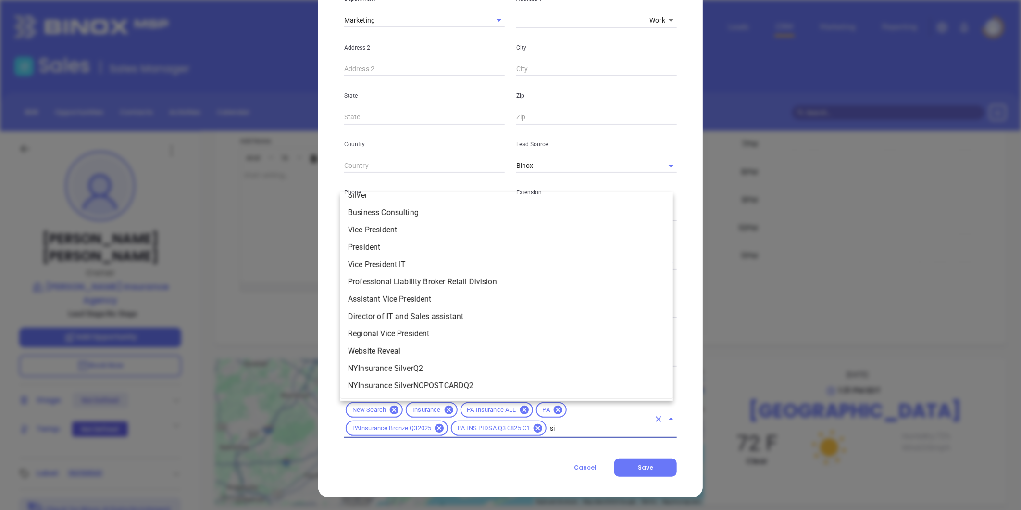
scroll to position [0, 0]
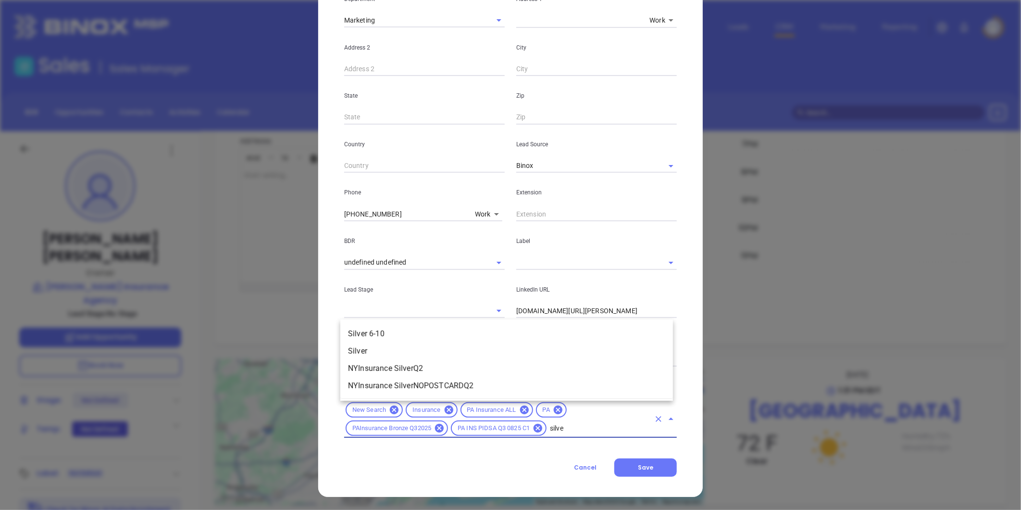
type input "silver"
click at [366, 332] on li "Silver 6-10" at bounding box center [506, 333] width 333 height 17
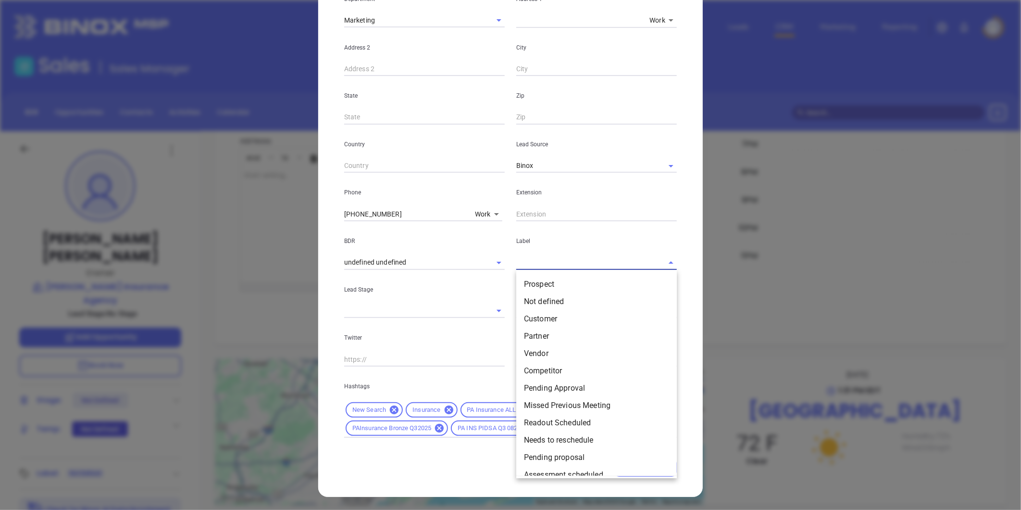
click at [537, 258] on input "text" at bounding box center [583, 262] width 134 height 14
click at [539, 282] on li "Prospect" at bounding box center [596, 283] width 161 height 17
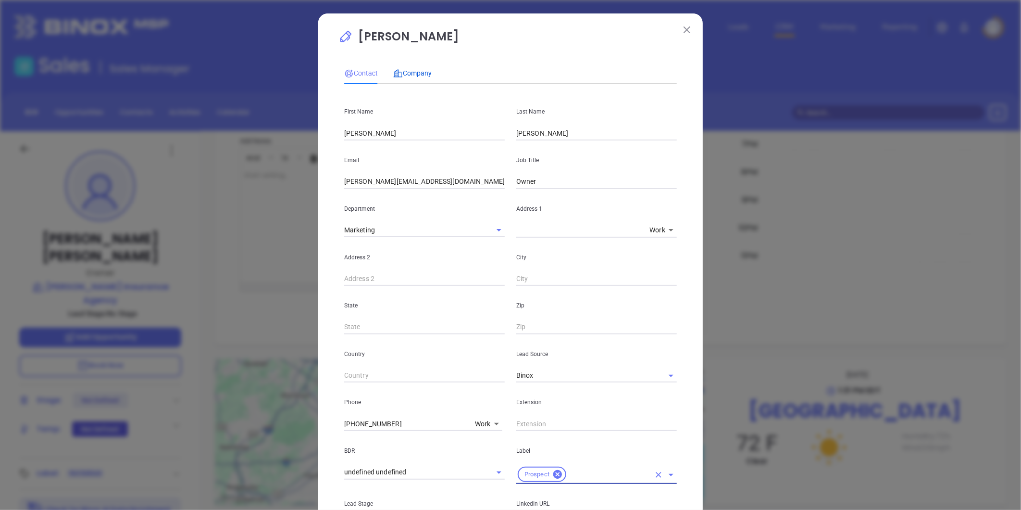
click at [407, 69] on span "Company" at bounding box center [412, 73] width 38 height 8
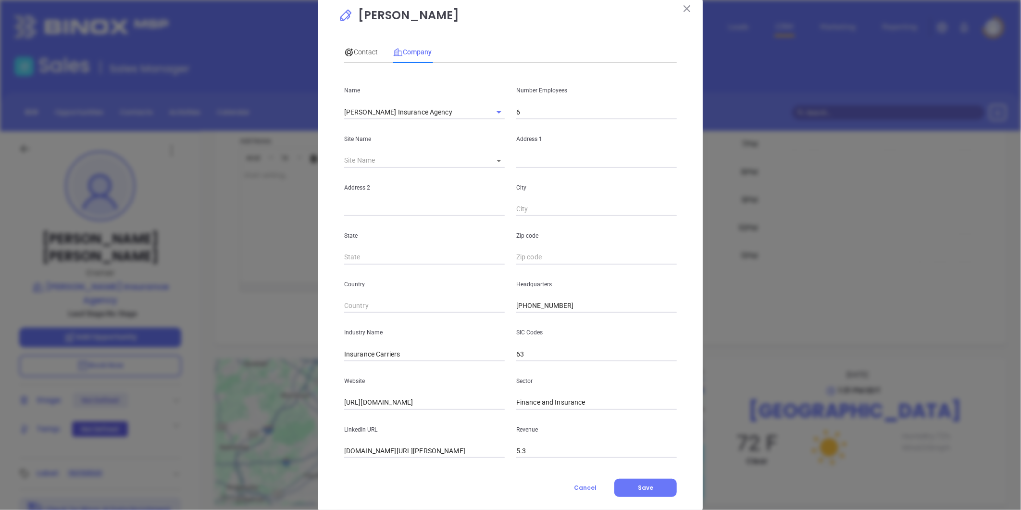
scroll to position [42, 0]
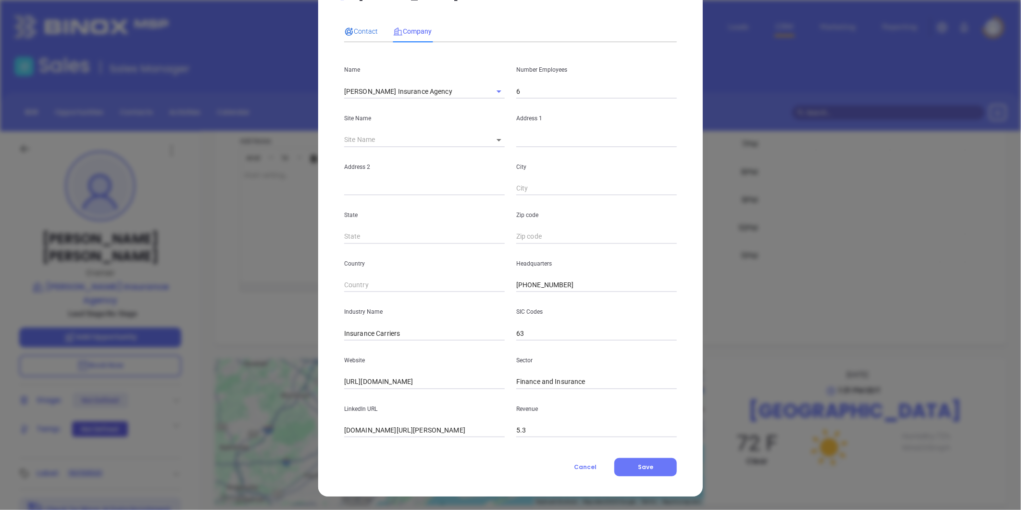
click at [363, 28] on span "Contact" at bounding box center [361, 31] width 34 height 8
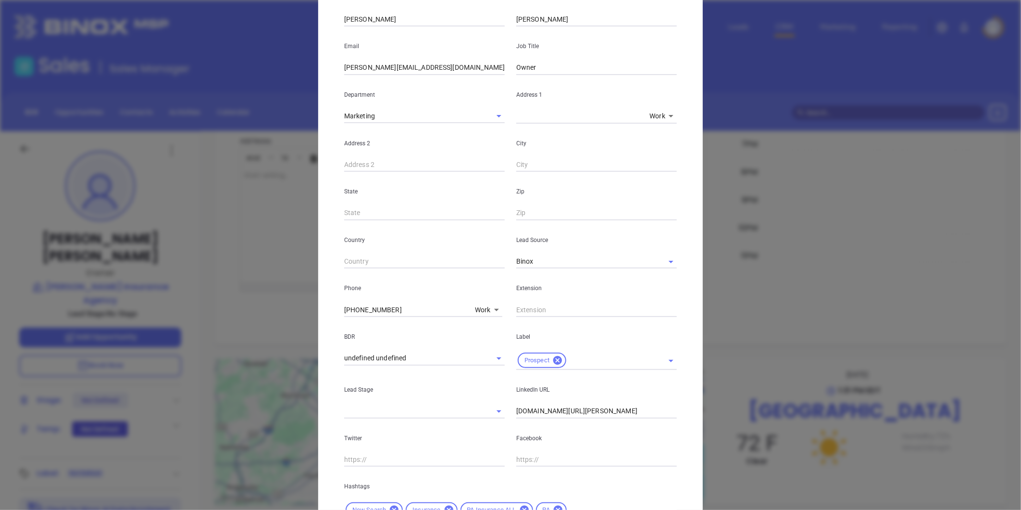
scroll to position [0, 0]
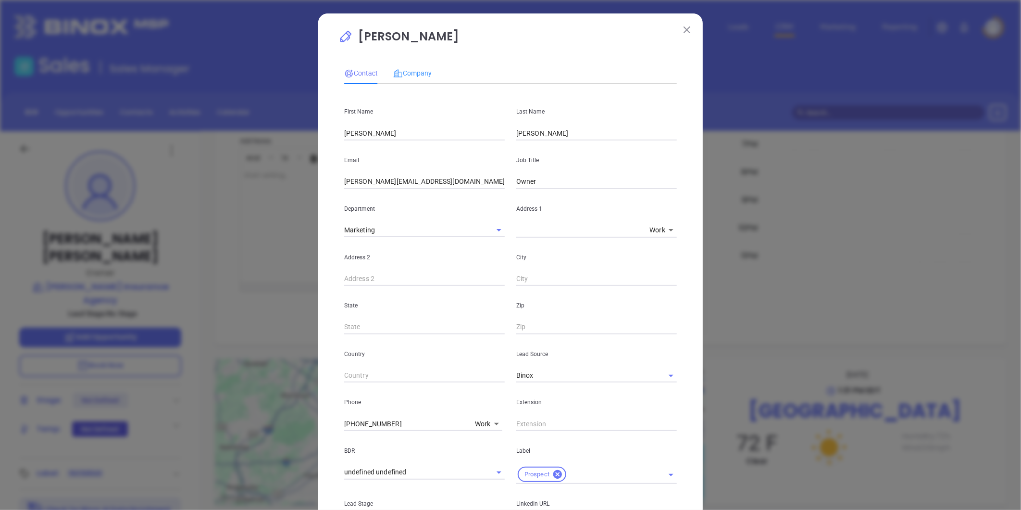
click at [419, 65] on div "Company" at bounding box center [412, 73] width 38 height 22
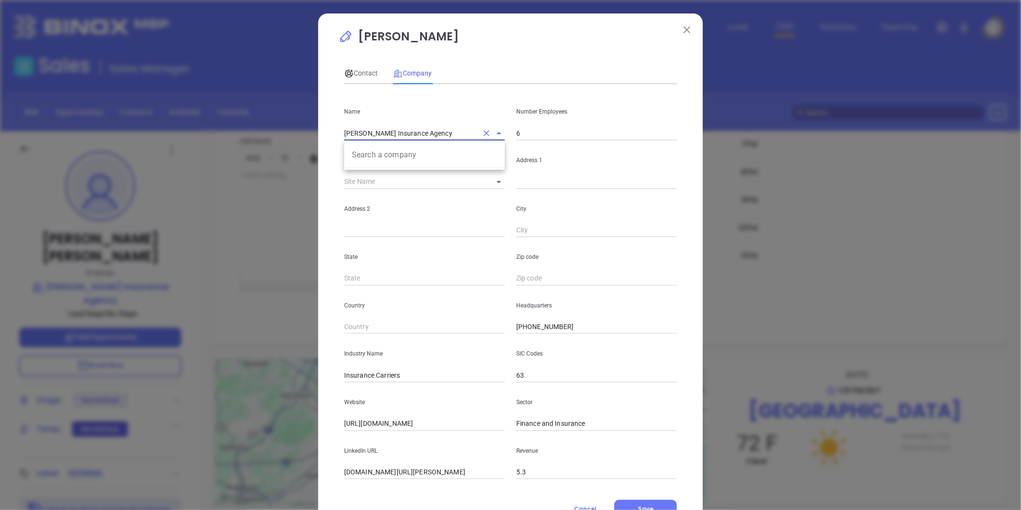
click at [406, 133] on input "Gary Sitter Insurance Agency" at bounding box center [411, 133] width 134 height 14
click at [407, 137] on input "Gary Sitter Insurance Agency" at bounding box center [411, 133] width 134 height 14
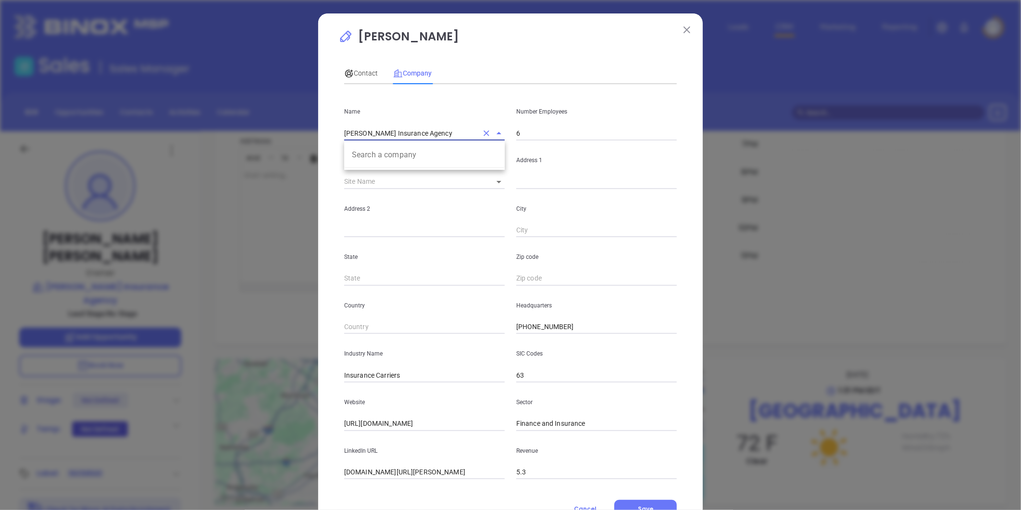
click at [407, 137] on input "Gary Sitter Insurance Agency" at bounding box center [411, 133] width 134 height 14
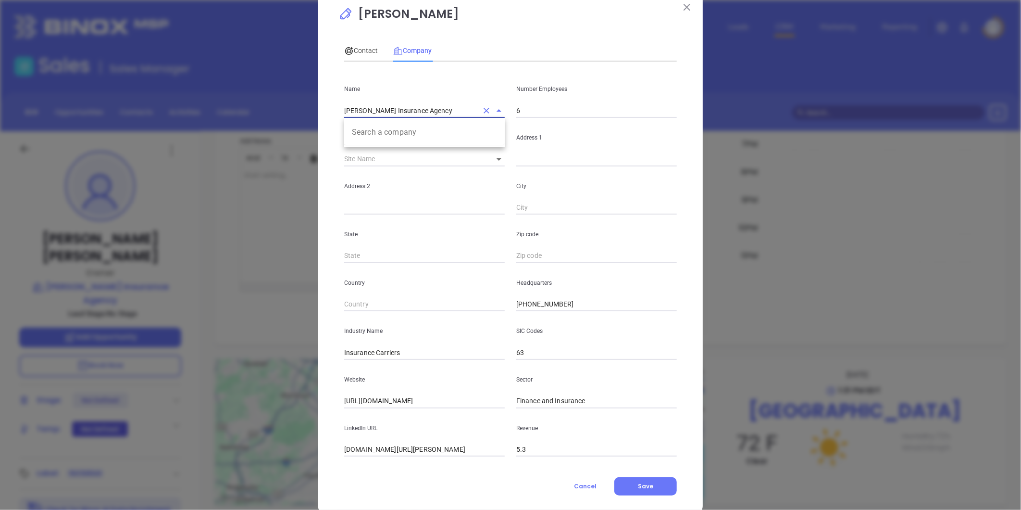
scroll to position [42, 0]
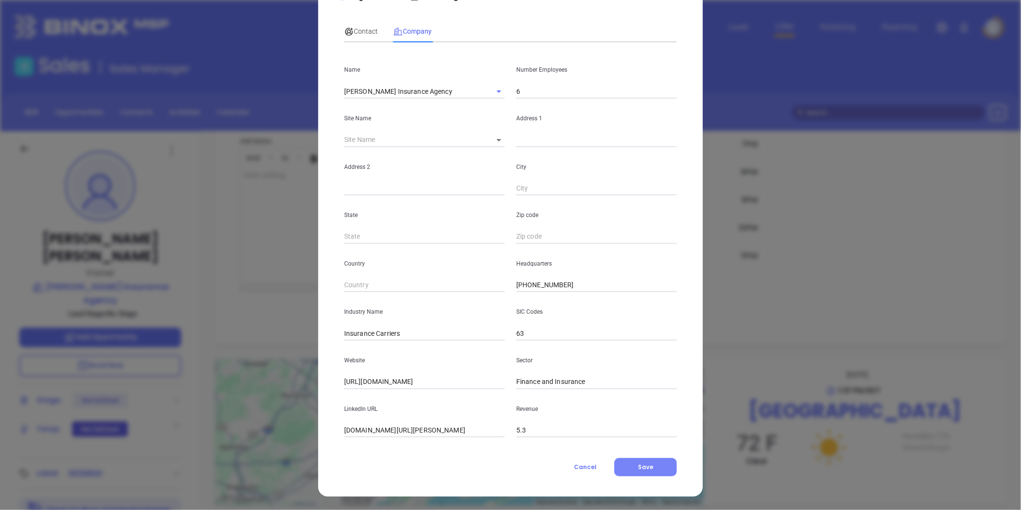
click at [641, 463] on span "Save" at bounding box center [645, 466] width 15 height 8
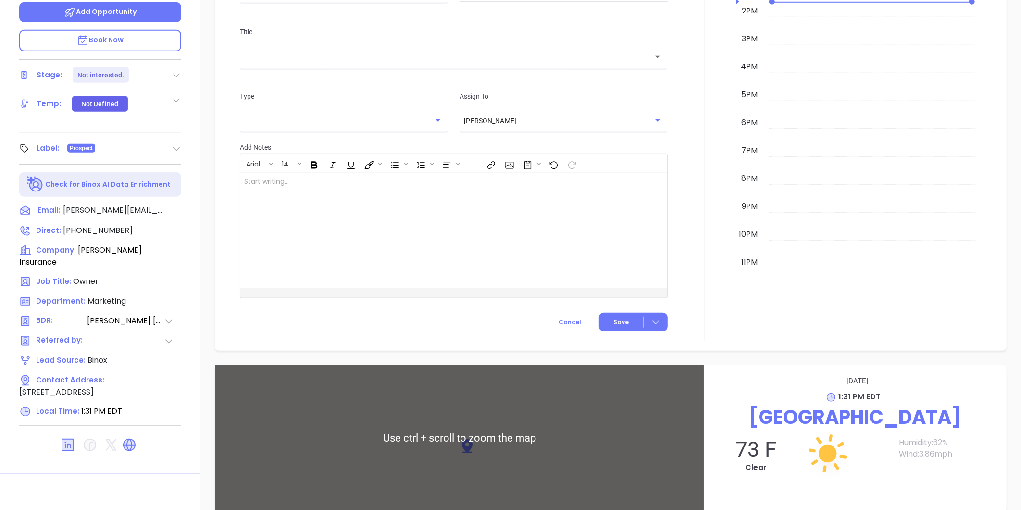
scroll to position [616, 0]
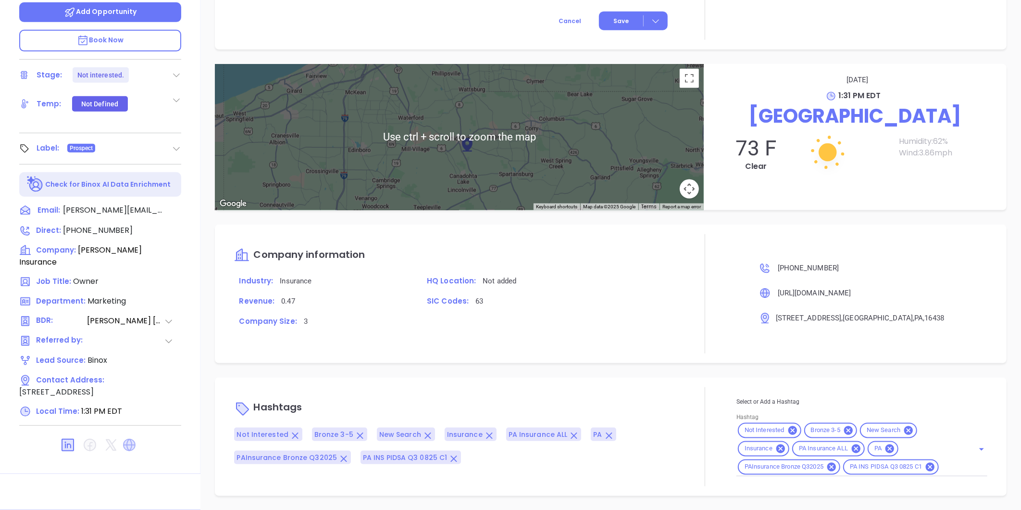
click at [130, 441] on icon at bounding box center [129, 444] width 15 height 15
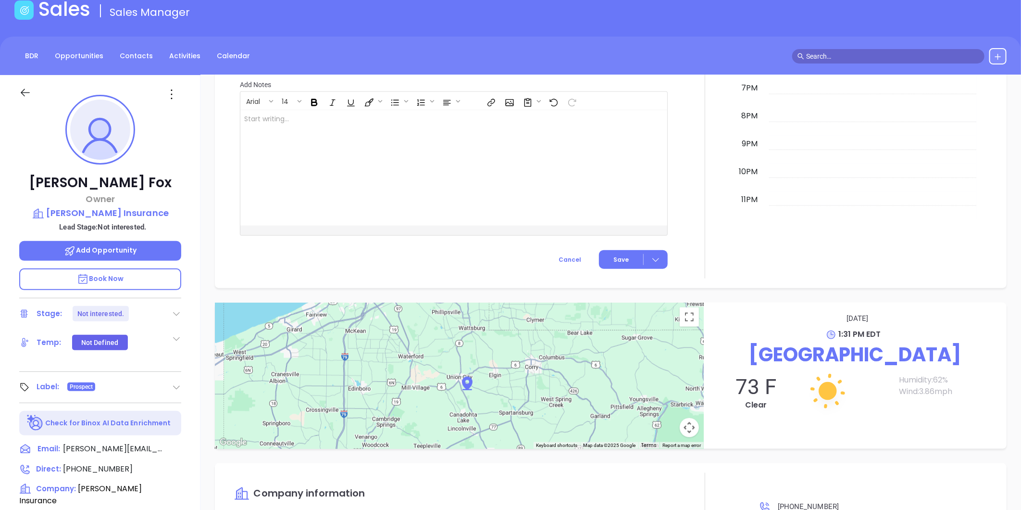
scroll to position [27, 0]
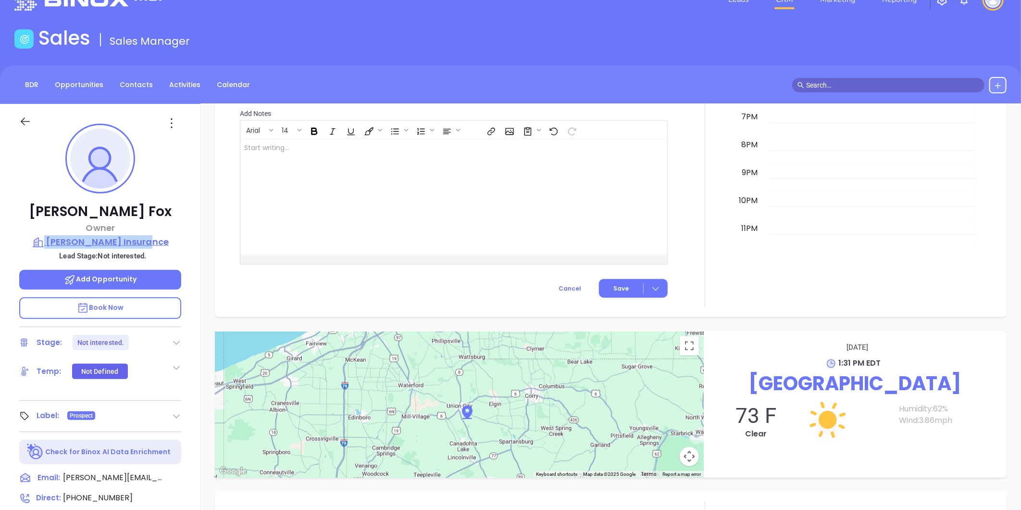
click at [166, 237] on div "[PERSON_NAME] Owner [PERSON_NAME] Insurance Lead Stage: Not interested. Add Opp…" at bounding box center [100, 422] width 200 height 637
copy div "[PERSON_NAME] Insurance"
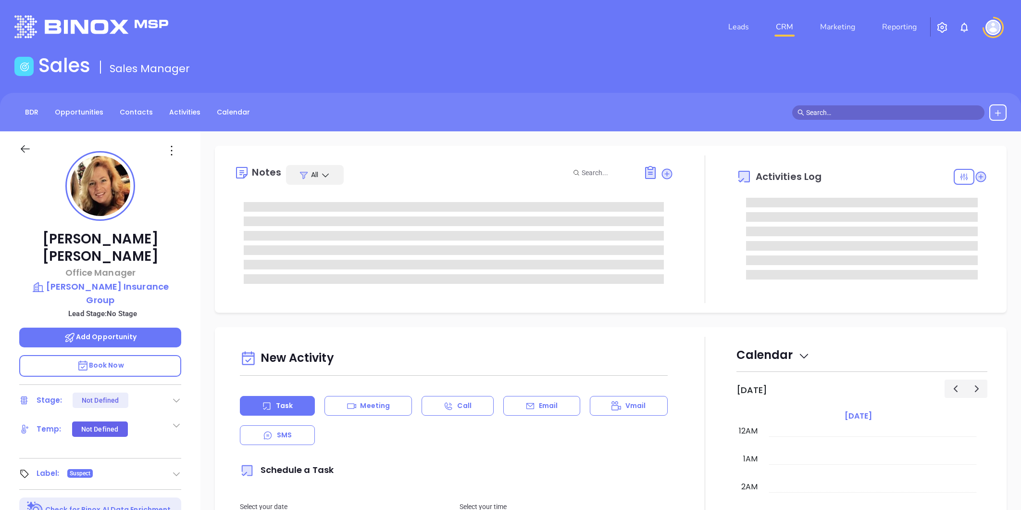
type input "[PERSON_NAME]"
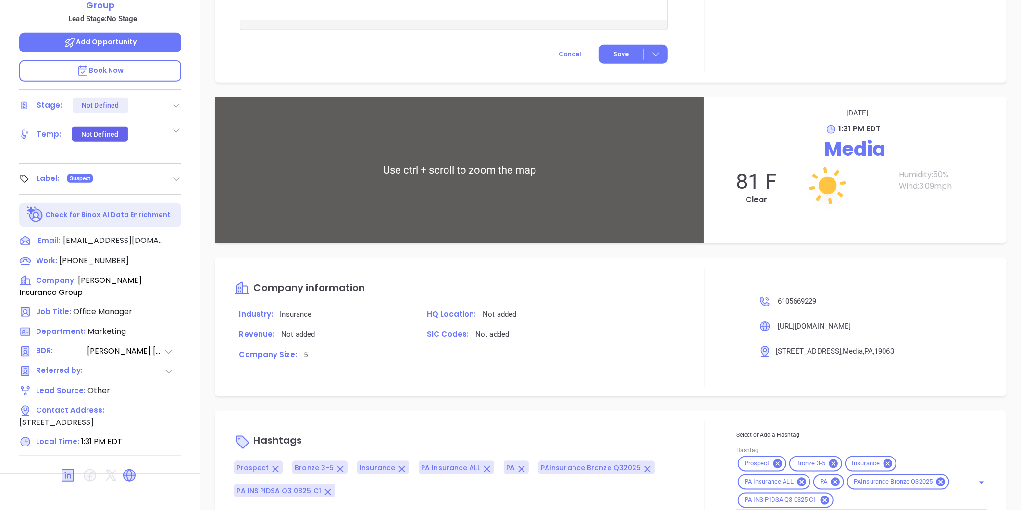
scroll to position [616, 0]
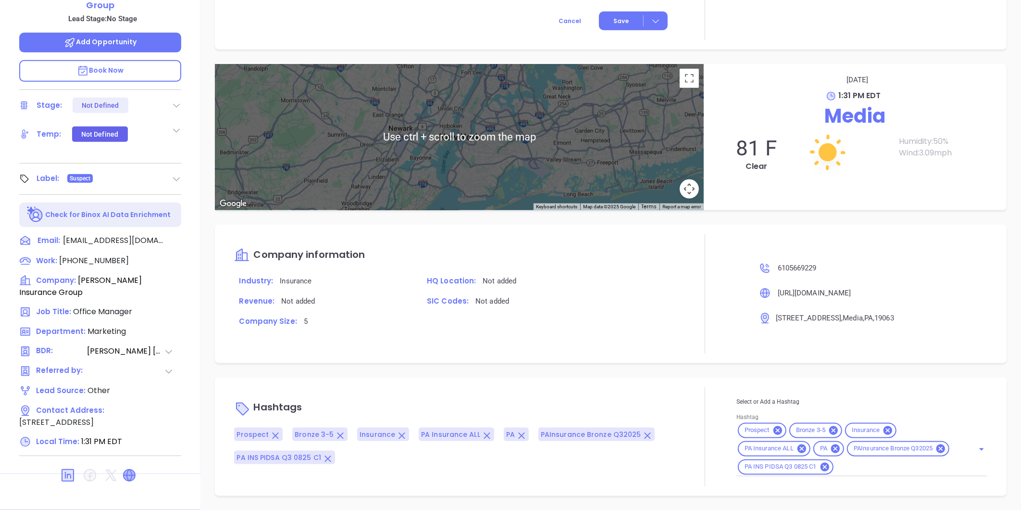
click at [129, 469] on icon at bounding box center [130, 475] width 12 height 12
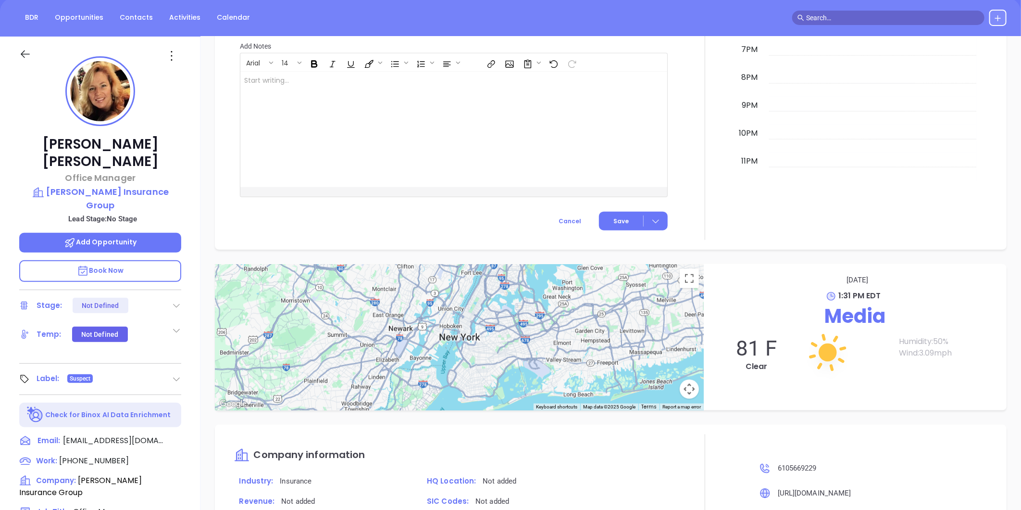
scroll to position [27, 0]
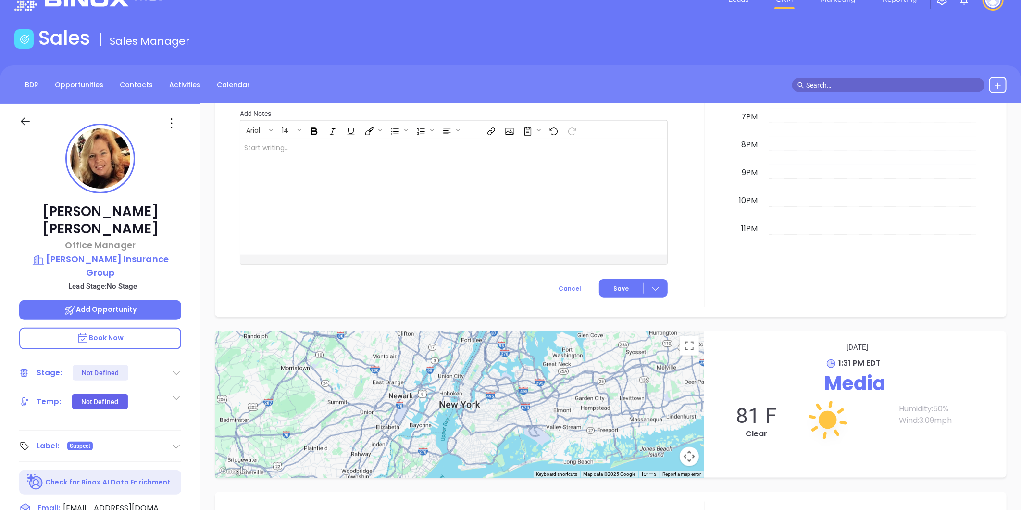
click at [172, 122] on icon at bounding box center [171, 122] width 15 height 15
click at [191, 223] on div "Edit" at bounding box center [219, 226] width 94 height 11
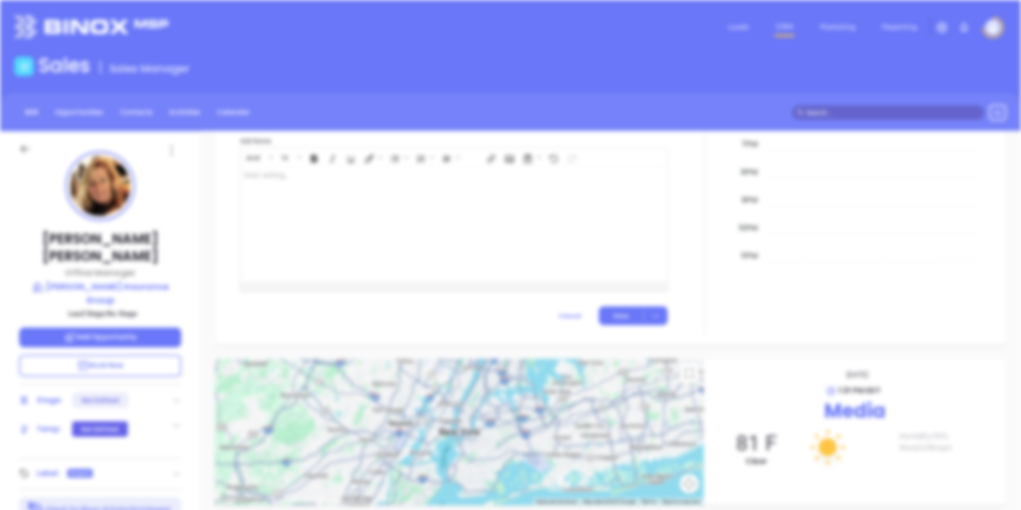
scroll to position [0, 0]
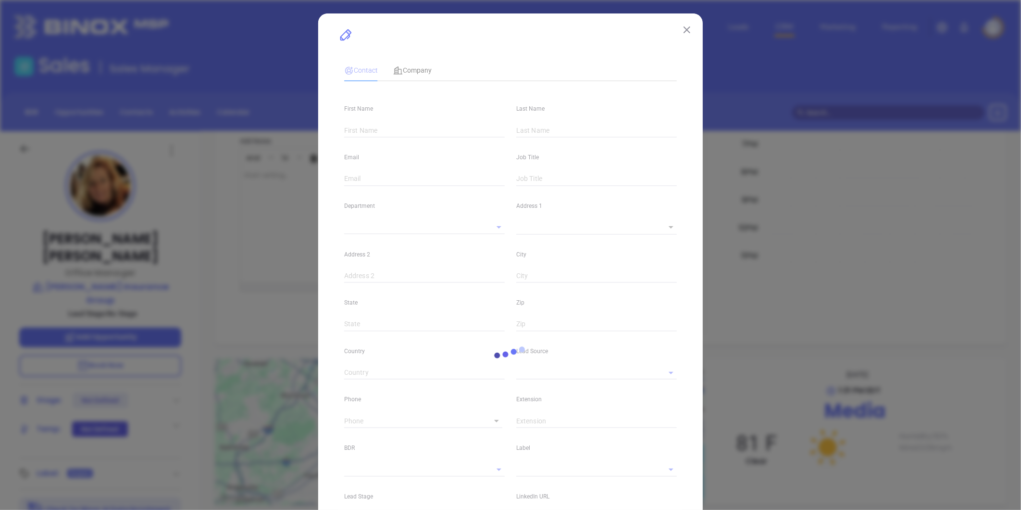
type input "Patricia"
type input "Kroll"
type input "[EMAIL_ADDRESS][DOMAIN_NAME]"
type input "Office Manager"
type input "1"
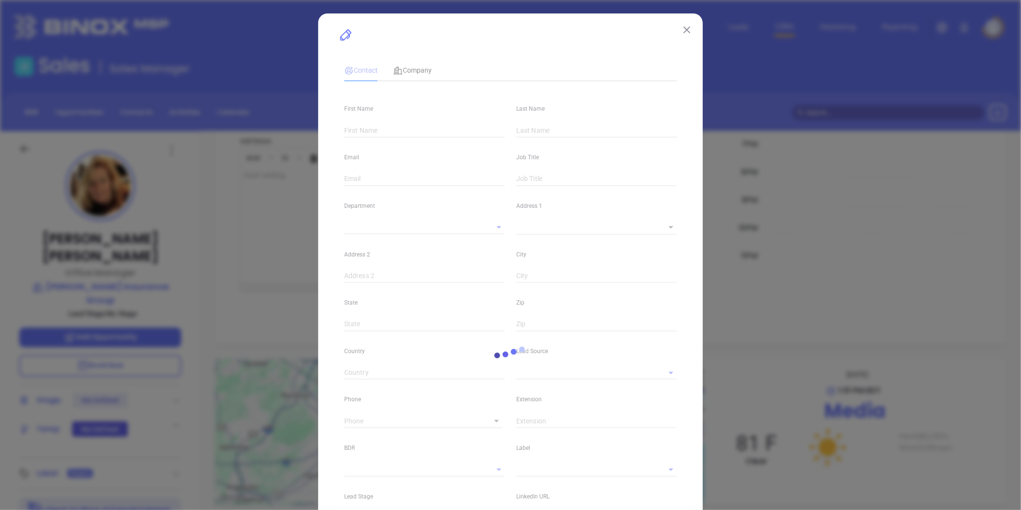
type input "www.linkedin.com/in/patricia-kroll-20473413"
type input "Marketing"
type input "Other"
type input "Vicky Mendoza"
type input "[PHONE_NUMBER]"
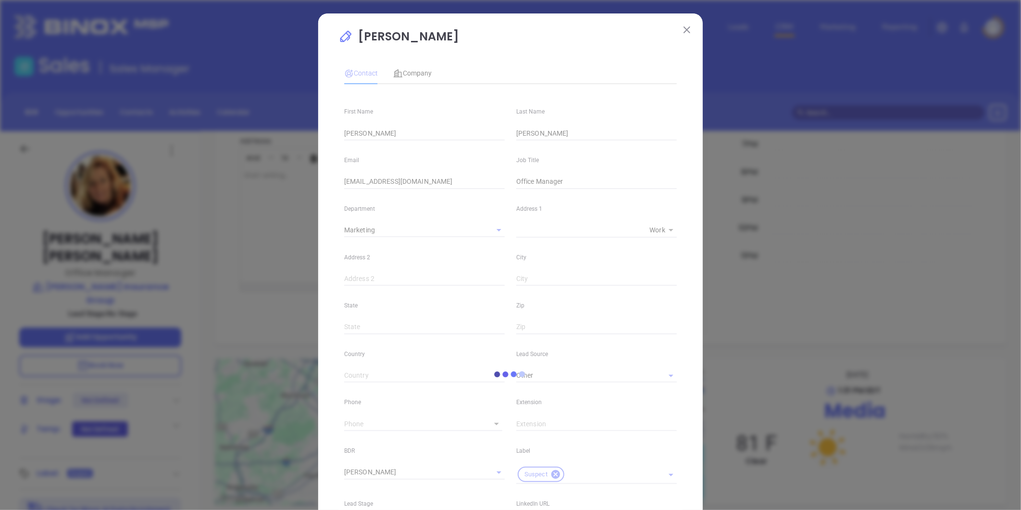
type input "1"
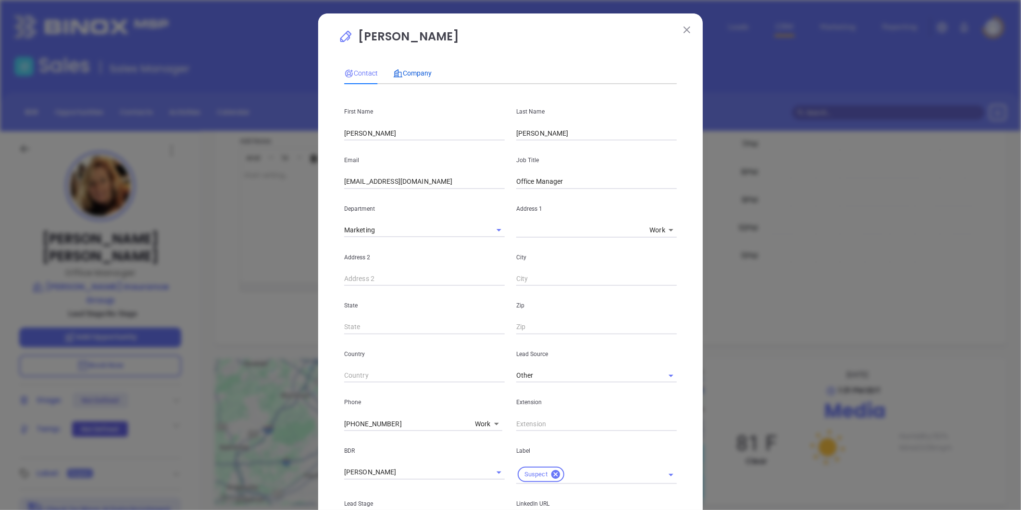
click at [412, 74] on span "Company" at bounding box center [412, 73] width 38 height 8
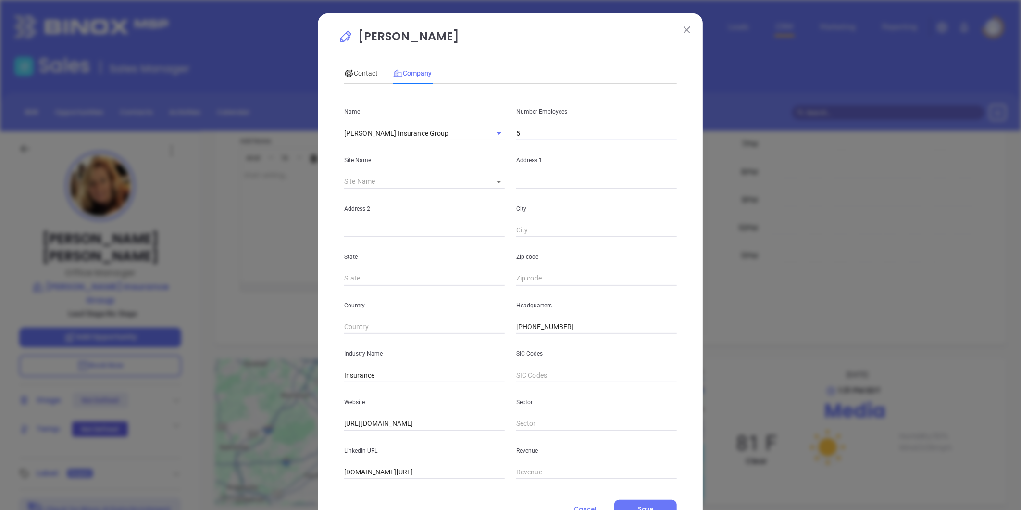
click at [536, 137] on input "5" at bounding box center [596, 133] width 161 height 14
type input "7"
click at [361, 65] on div "Contact" at bounding box center [361, 73] width 34 height 22
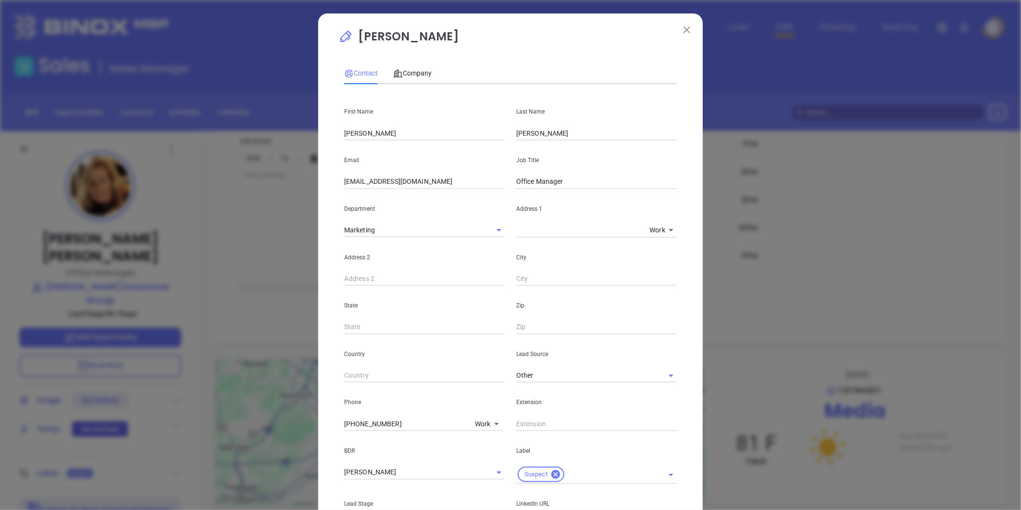
click at [400, 79] on div "Company" at bounding box center [412, 73] width 38 height 22
click at [415, 74] on span "Company" at bounding box center [412, 73] width 38 height 8
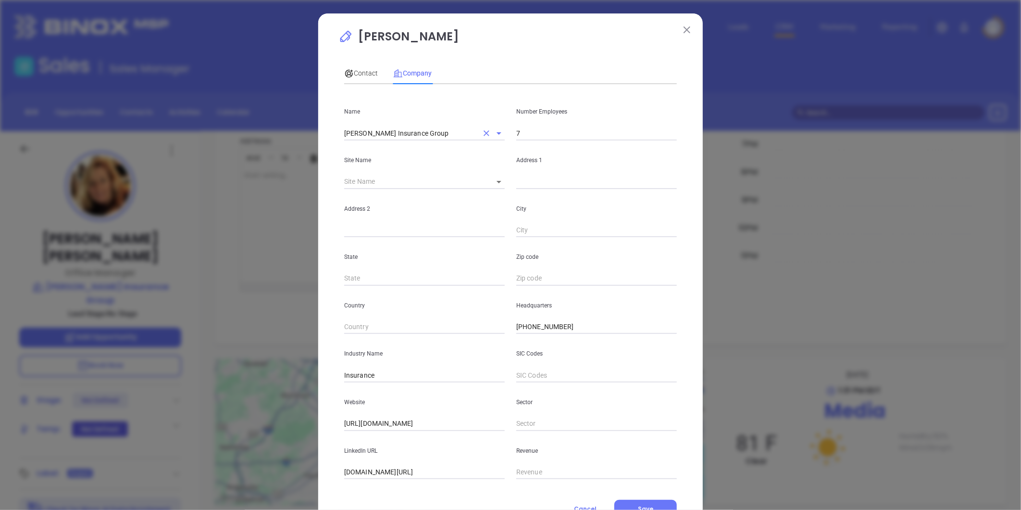
click at [387, 128] on input "[PERSON_NAME] Insurance Group" at bounding box center [411, 133] width 134 height 14
click at [363, 74] on span "Contact" at bounding box center [361, 73] width 34 height 8
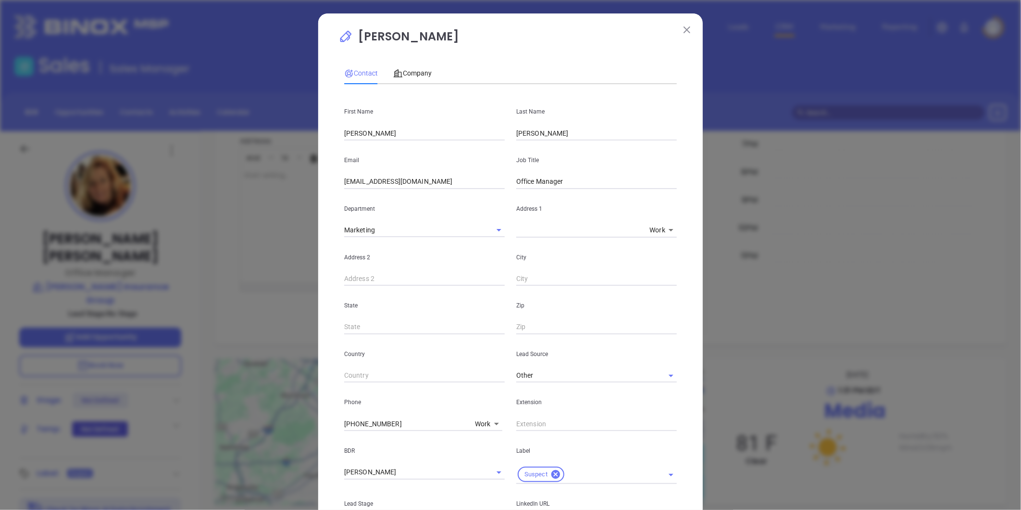
scroll to position [214, 0]
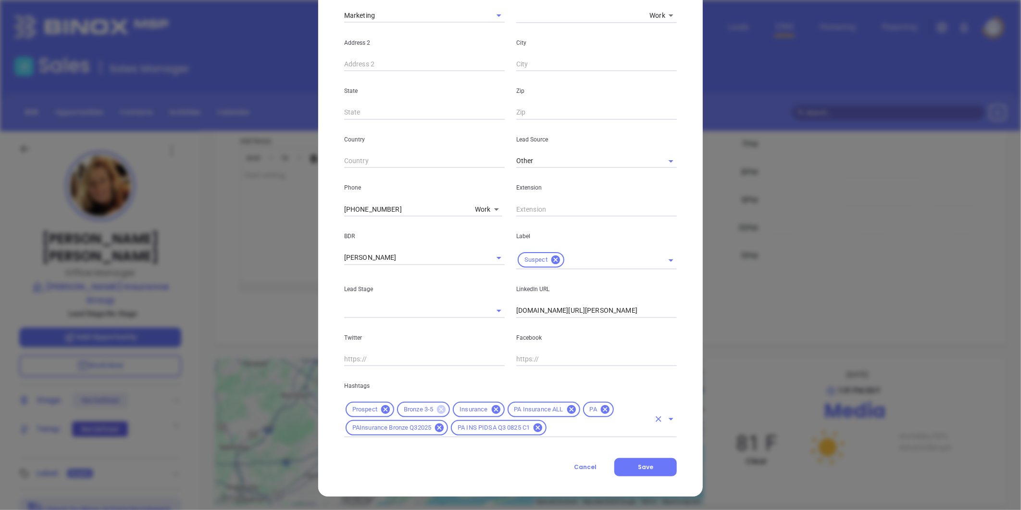
click at [438, 410] on icon at bounding box center [441, 409] width 11 height 11
click at [565, 426] on input "text" at bounding box center [599, 428] width 102 height 12
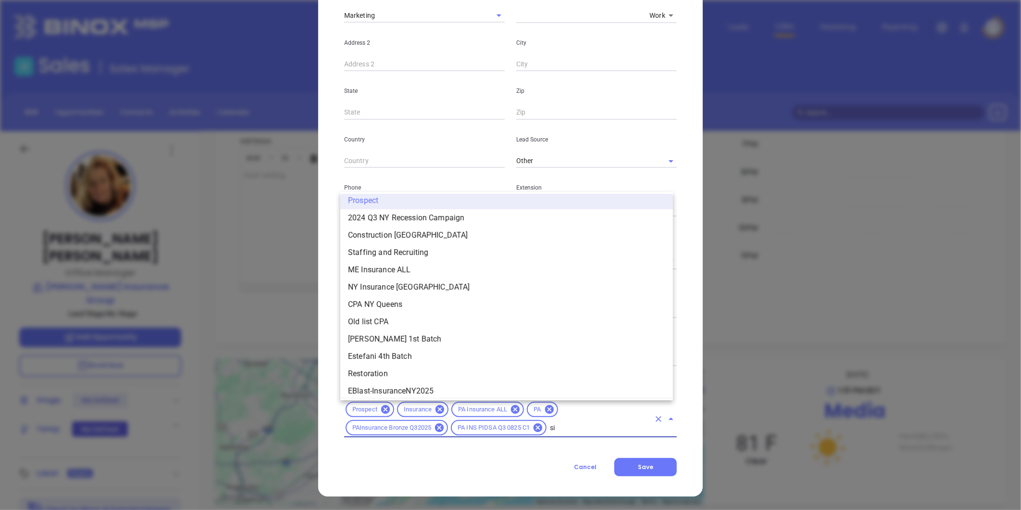
scroll to position [0, 0]
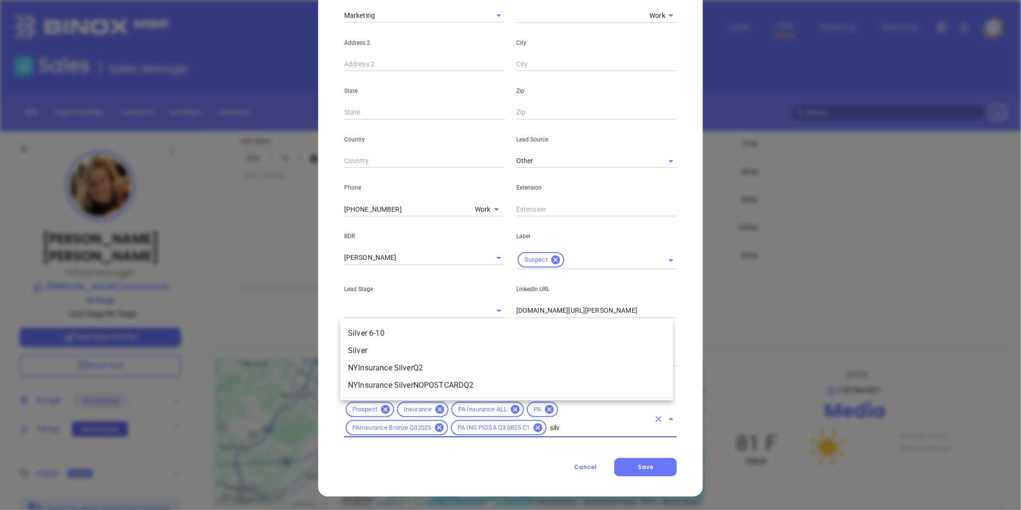
type input "silve"
click at [380, 329] on li "Silver 6-10" at bounding box center [506, 332] width 333 height 17
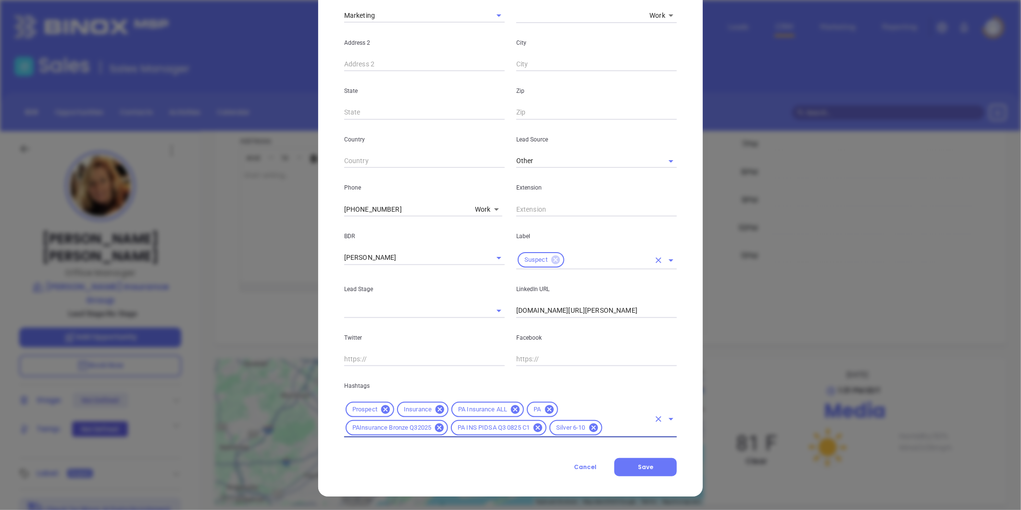
click at [551, 258] on icon at bounding box center [555, 259] width 9 height 9
click at [547, 260] on input "text" at bounding box center [583, 262] width 134 height 14
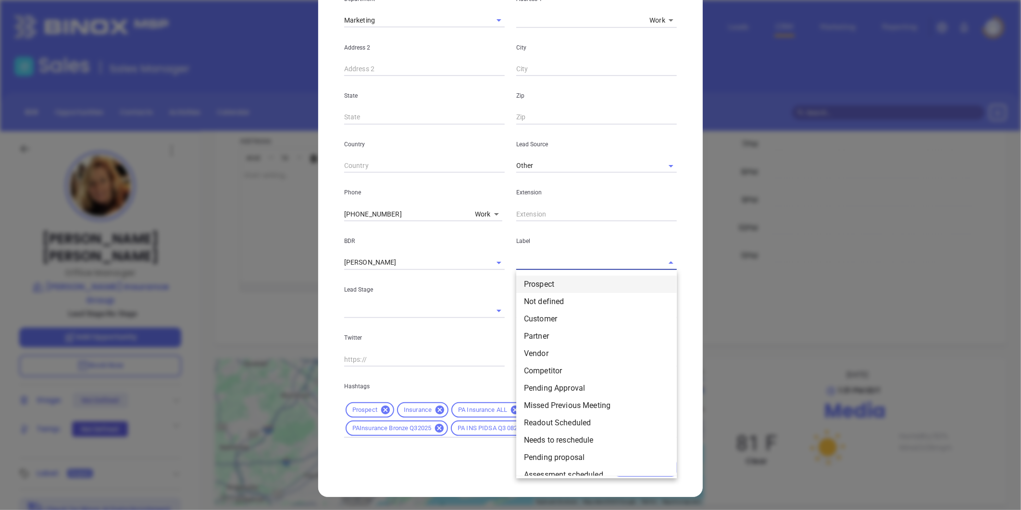
click at [548, 286] on li "Prospect" at bounding box center [596, 283] width 161 height 17
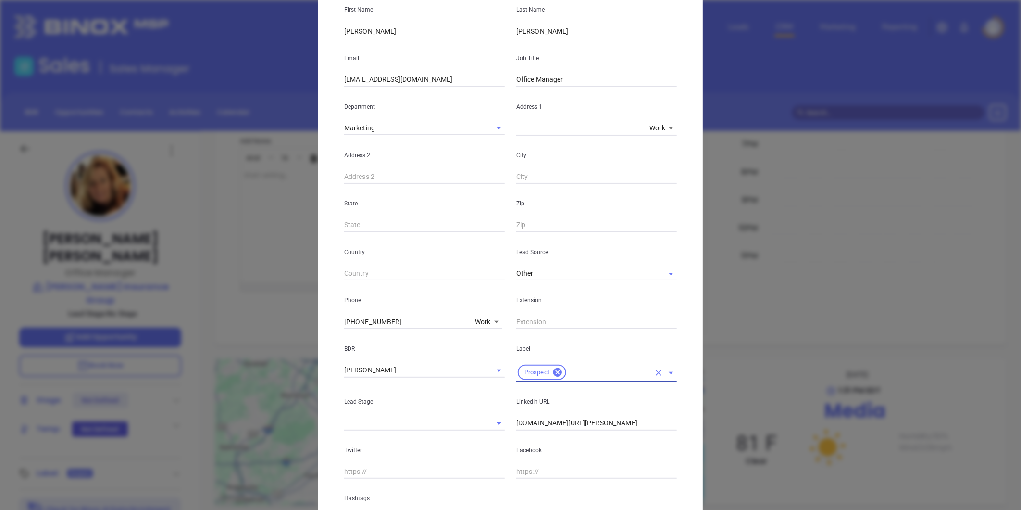
scroll to position [0, 0]
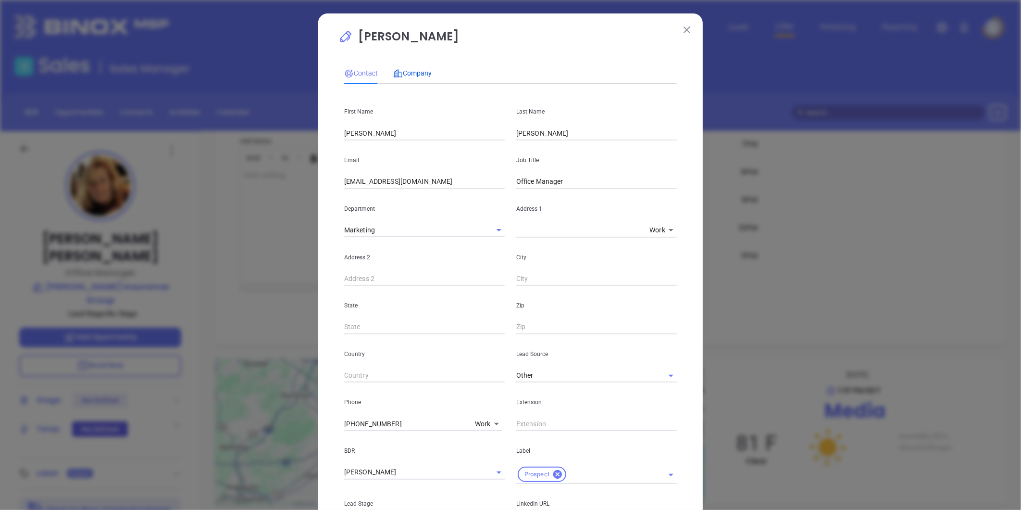
click at [411, 72] on span "Company" at bounding box center [412, 73] width 38 height 8
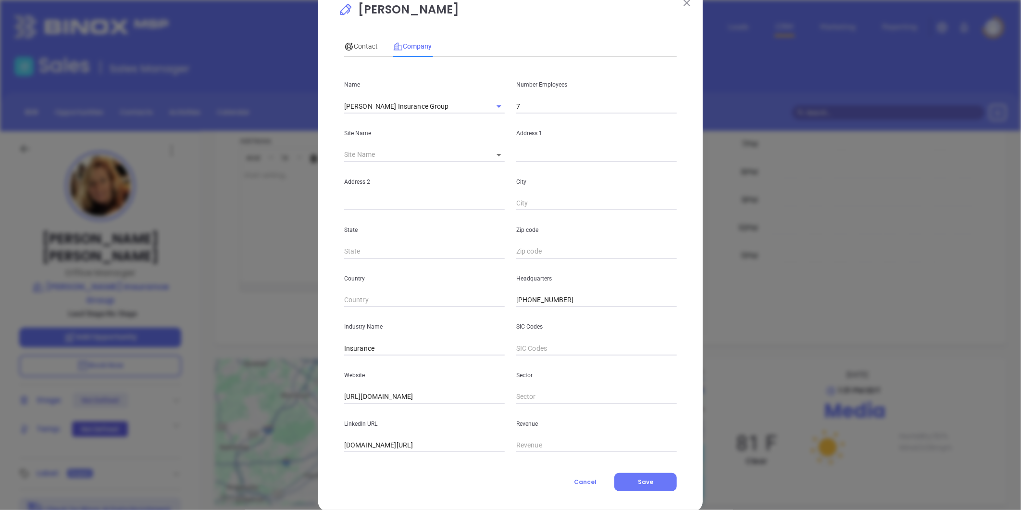
scroll to position [42, 0]
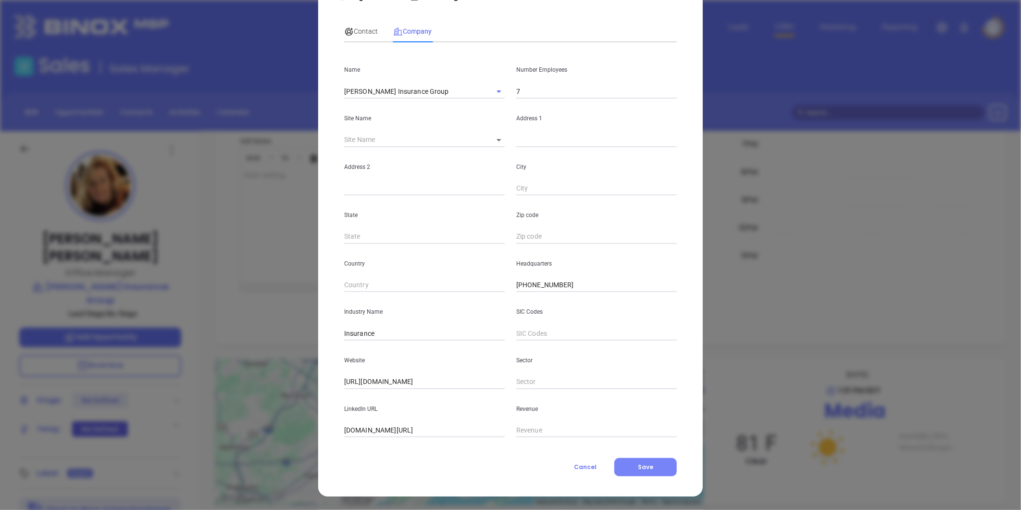
click at [647, 468] on span "Save" at bounding box center [645, 466] width 15 height 8
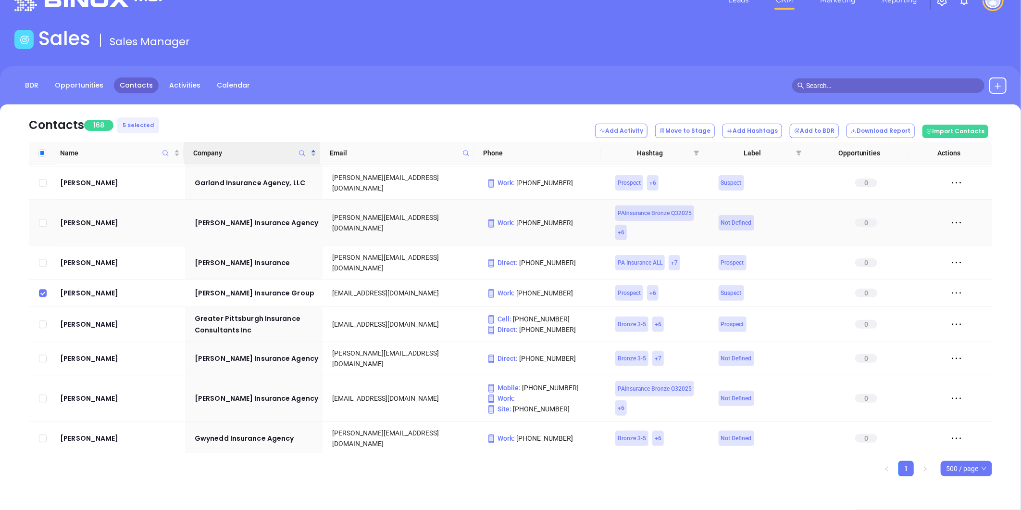
scroll to position [1731, 0]
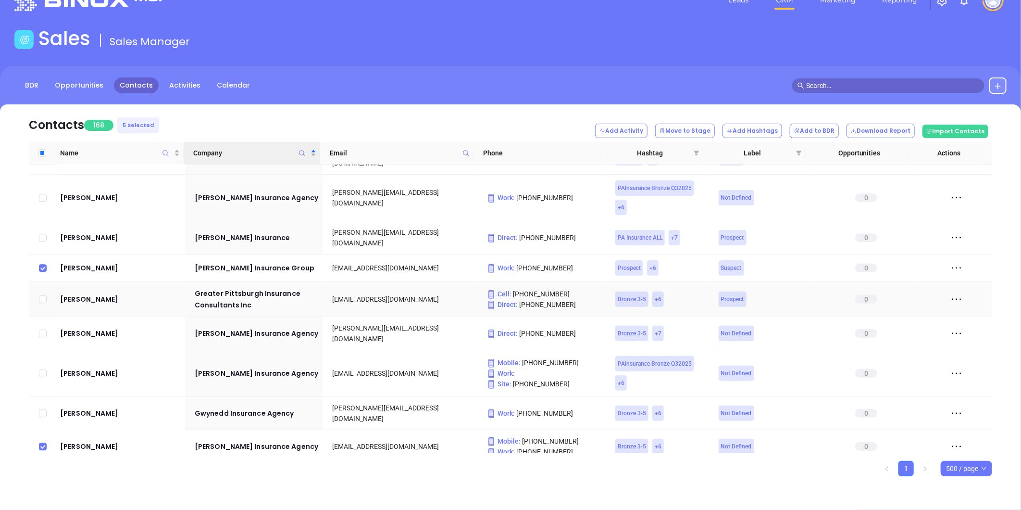
drag, startPoint x: 73, startPoint y: 234, endPoint x: 101, endPoint y: 244, distance: 29.5
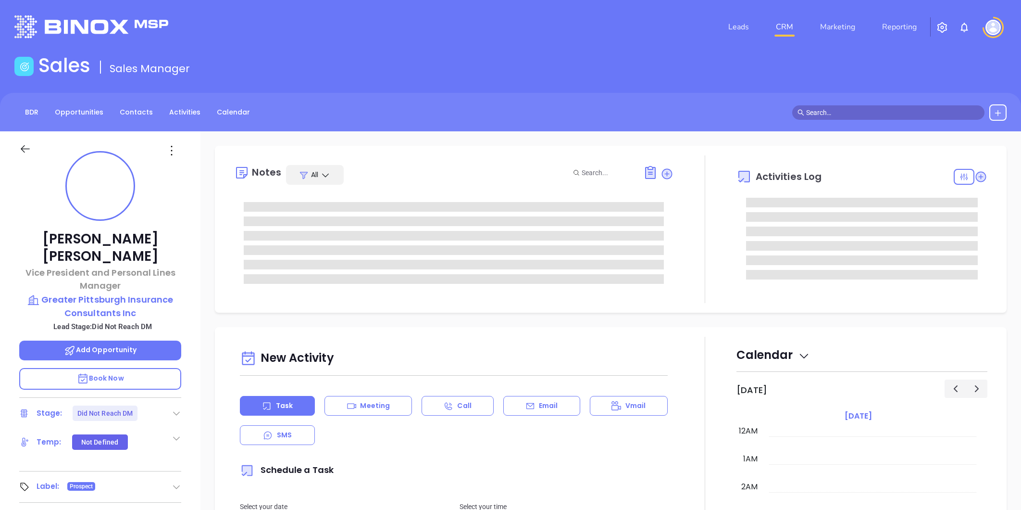
type input "[PERSON_NAME]"
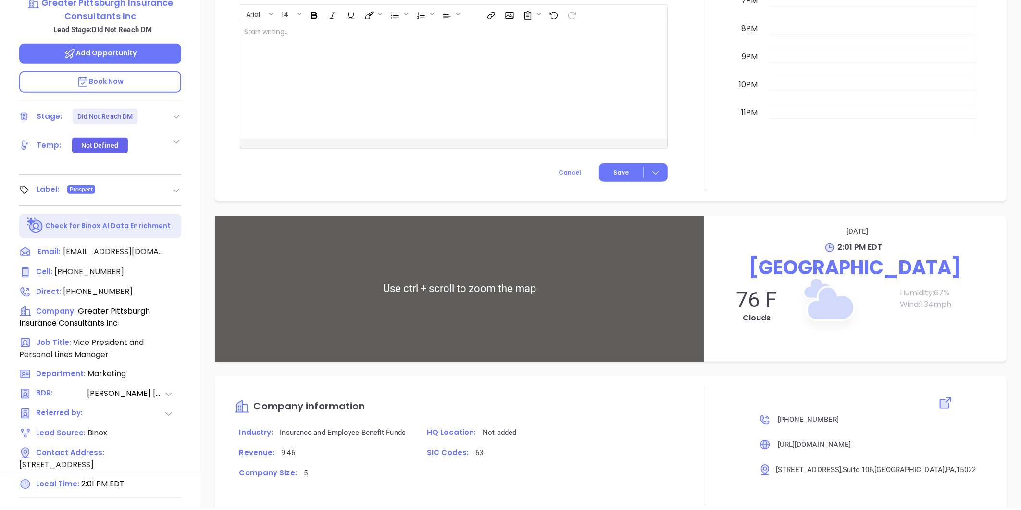
scroll to position [616, 0]
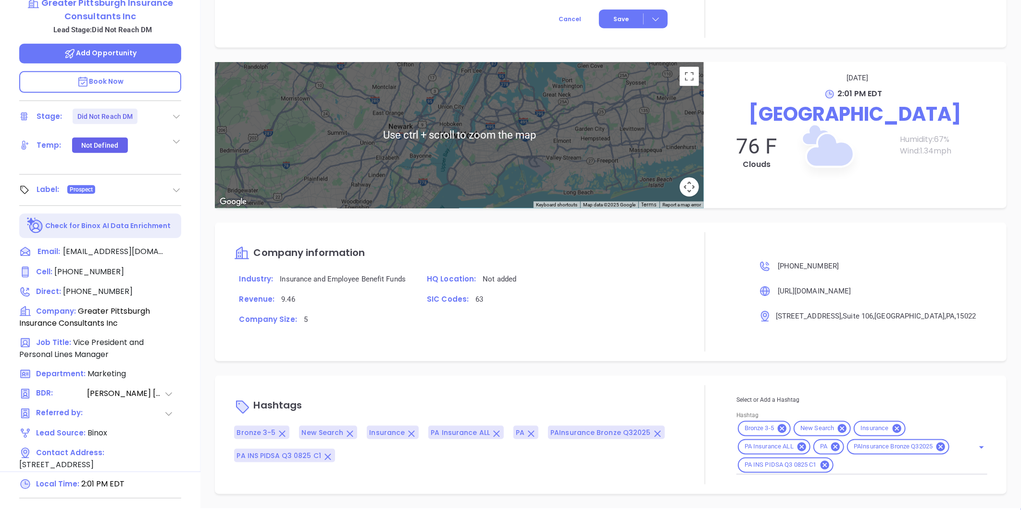
click at [132, 509] on icon at bounding box center [129, 517] width 15 height 15
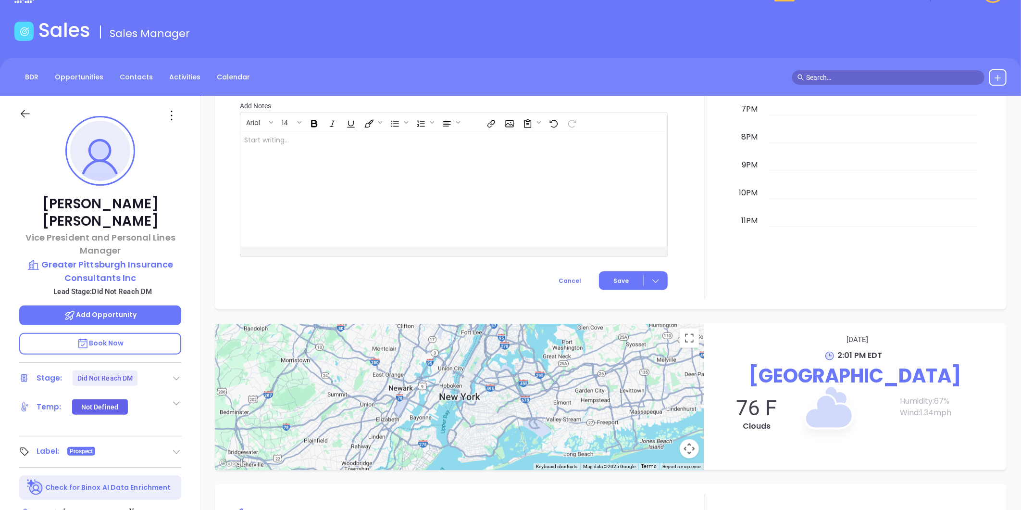
scroll to position [30, 0]
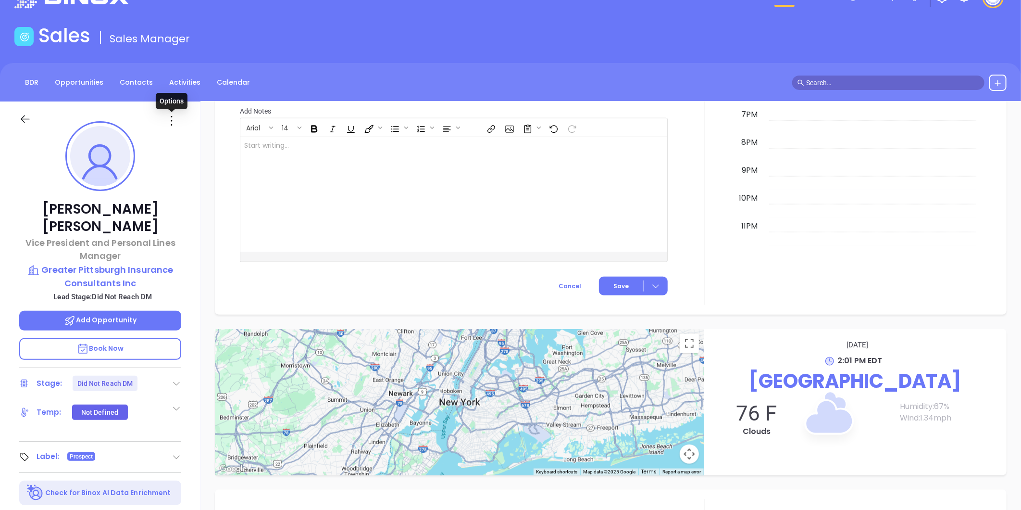
click at [170, 118] on icon at bounding box center [171, 120] width 15 height 15
click at [195, 219] on div "Edit" at bounding box center [219, 223] width 94 height 11
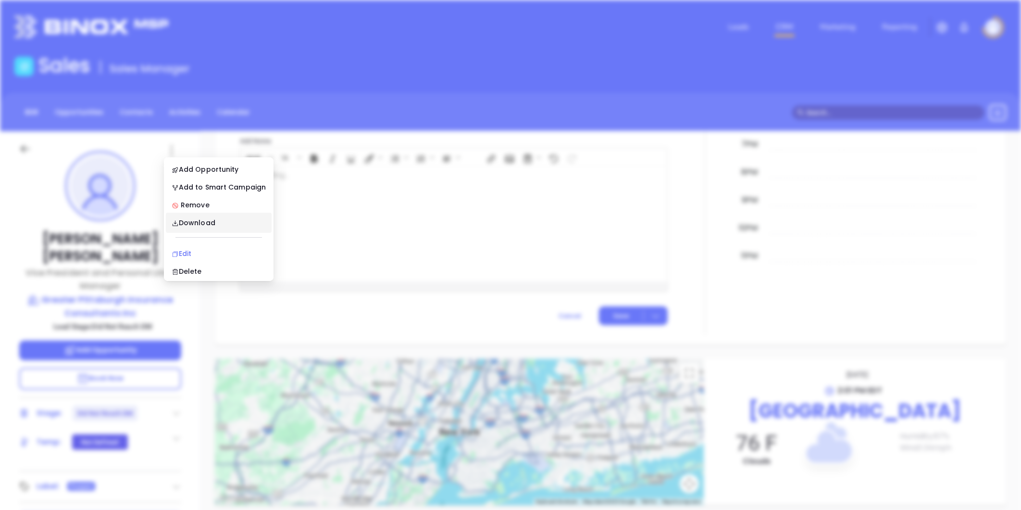
scroll to position [0, 0]
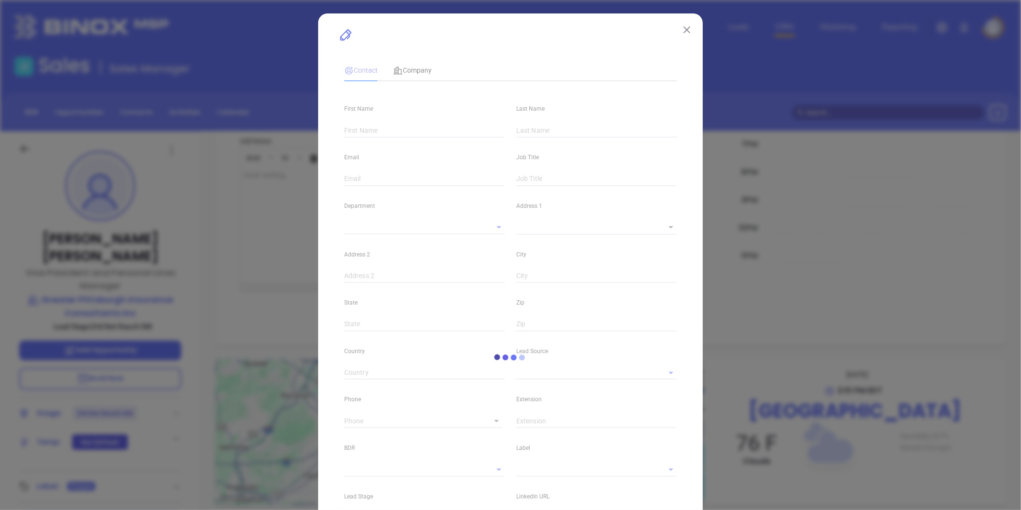
type input "Kathy"
type input "Keller"
type input "kathyk@greaterpittsburghinsurance.com"
type input "Vice President and Personal Lines Manager"
type input "1"
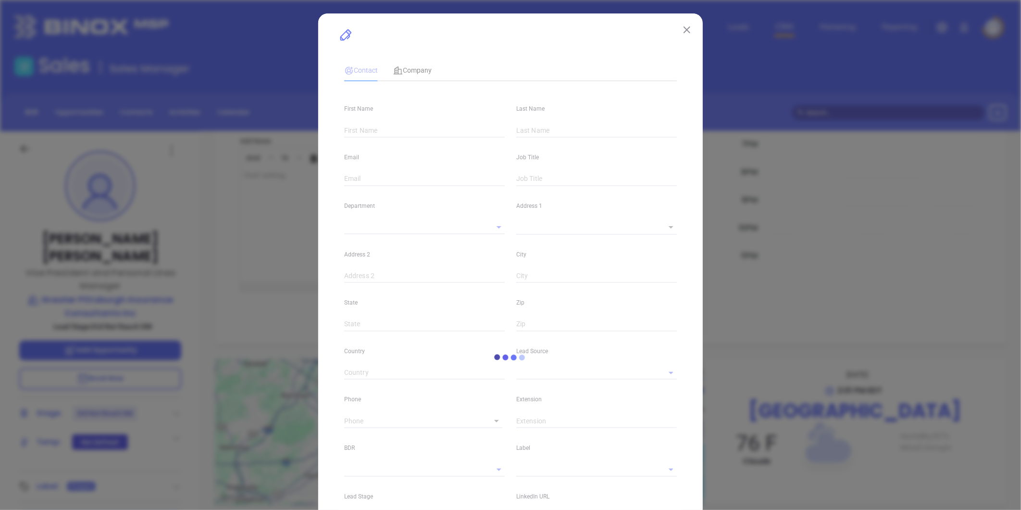
type input "www.linkedin.com/in/kathy-keller-345a6048"
type input "Marketing"
type input "Binox"
type input "[PERSON_NAME]"
type input "Did Not Reach DM"
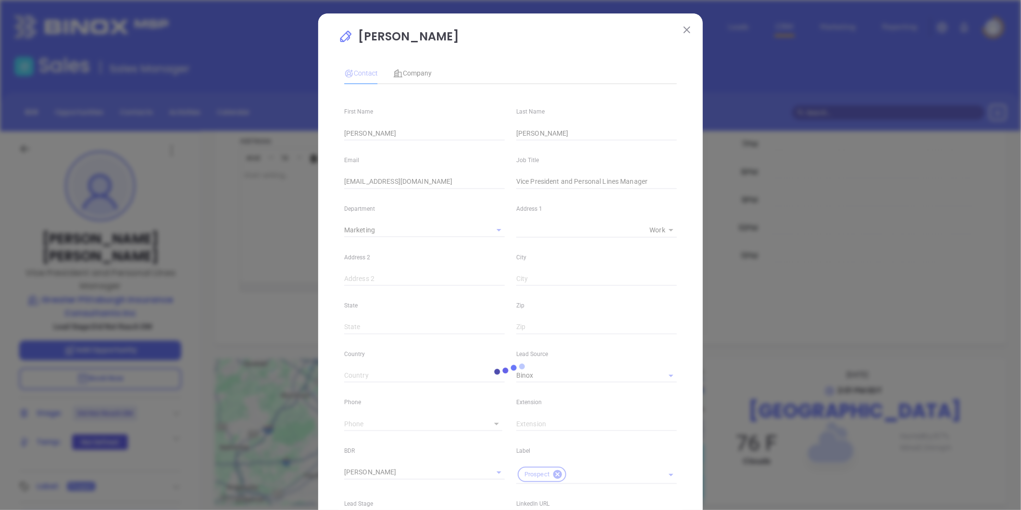
type input "1"
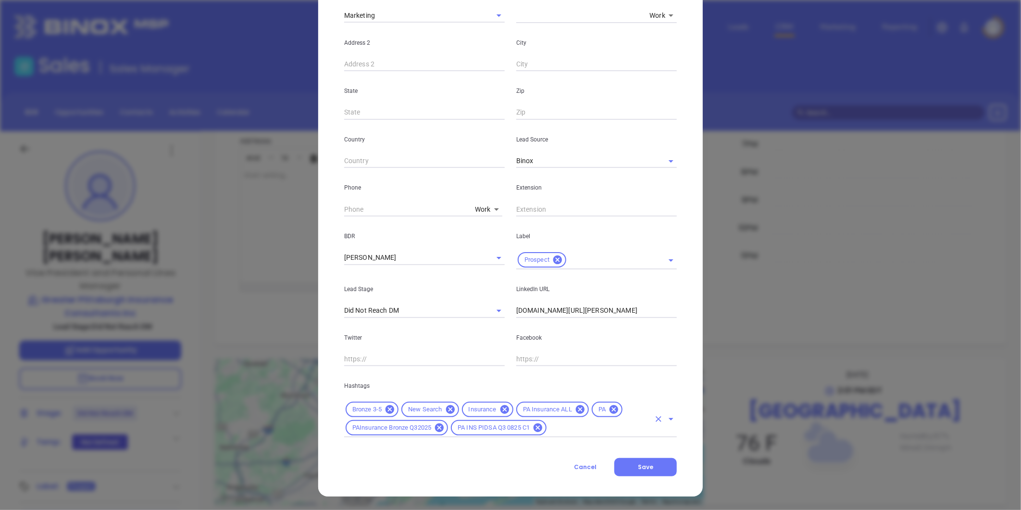
click at [386, 405] on icon at bounding box center [390, 409] width 9 height 9
drag, startPoint x: 566, startPoint y: 434, endPoint x: 553, endPoint y: 425, distance: 15.3
click at [564, 434] on div "New Search Insurance PA Insurance ALL PA PAInsurance Bronze Q32025 PA INS PIDSA…" at bounding box center [510, 418] width 333 height 37
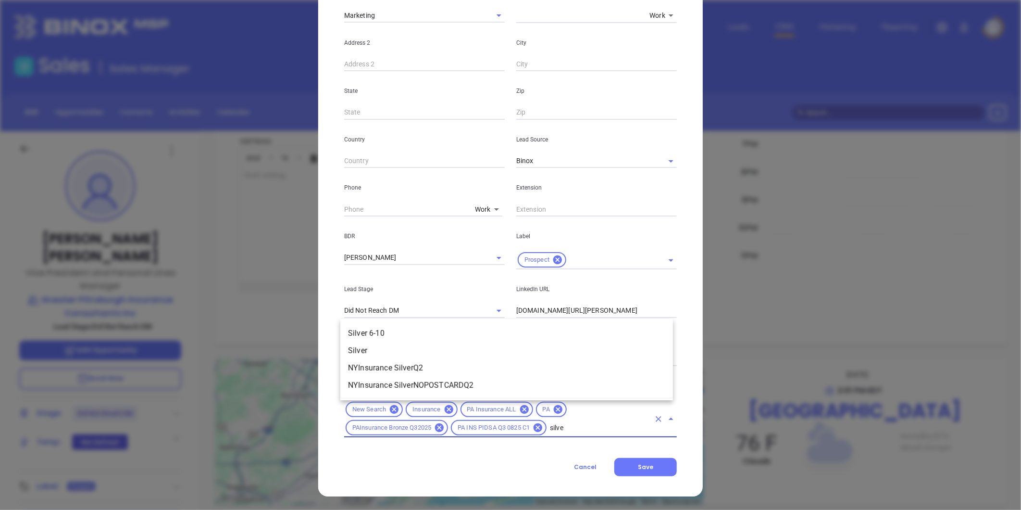
type input "silver"
click at [414, 332] on li "Silver 6-10" at bounding box center [506, 332] width 333 height 17
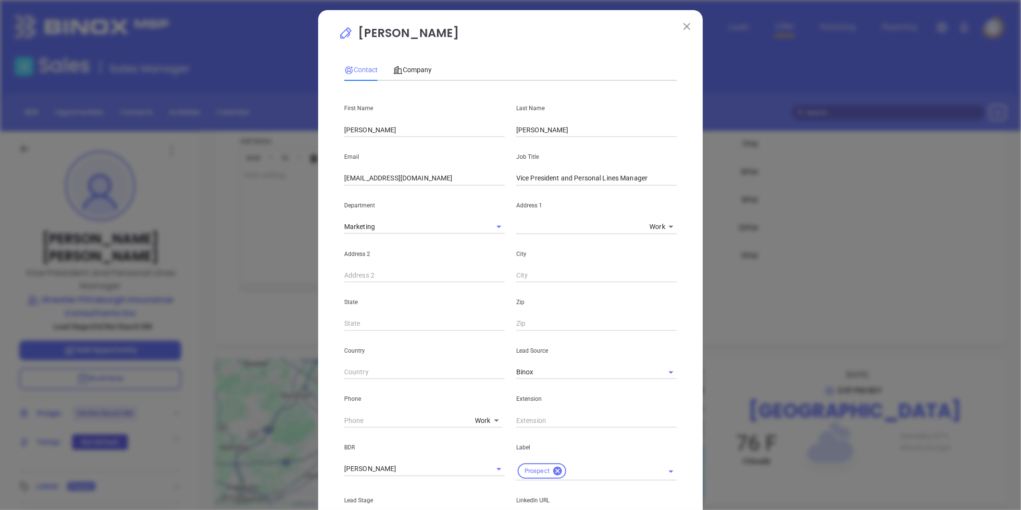
scroll to position [0, 0]
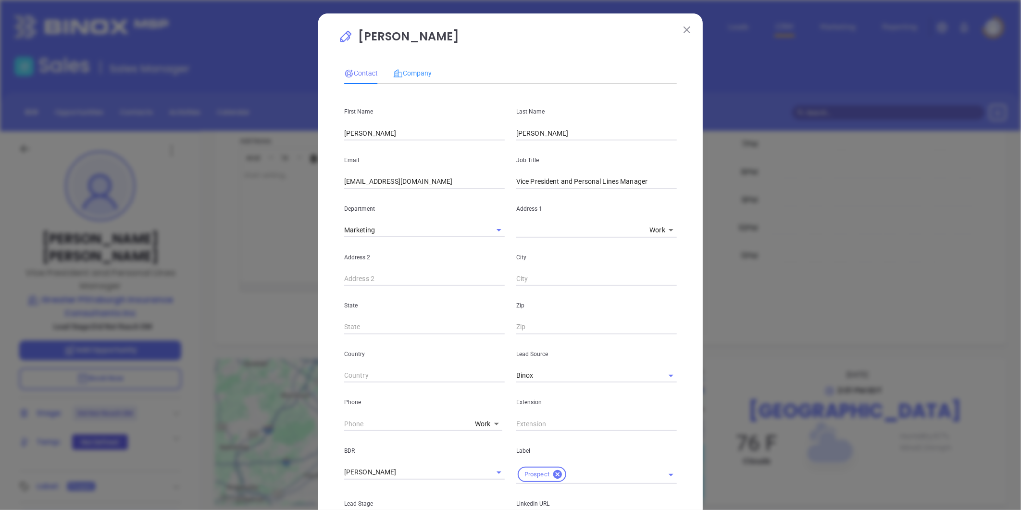
click at [411, 64] on div "Company" at bounding box center [412, 73] width 38 height 22
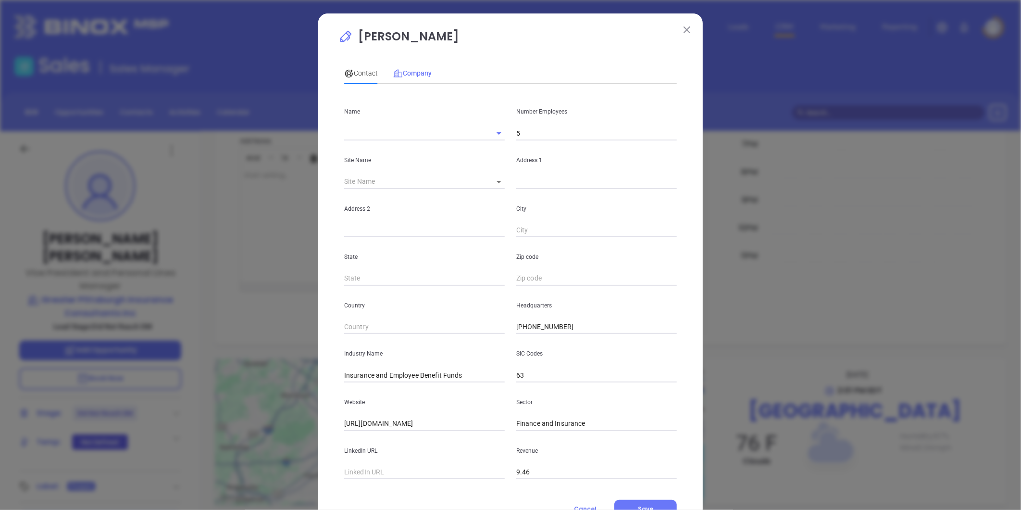
type input "Greater Pittsburgh Insurance Consultants Inc"
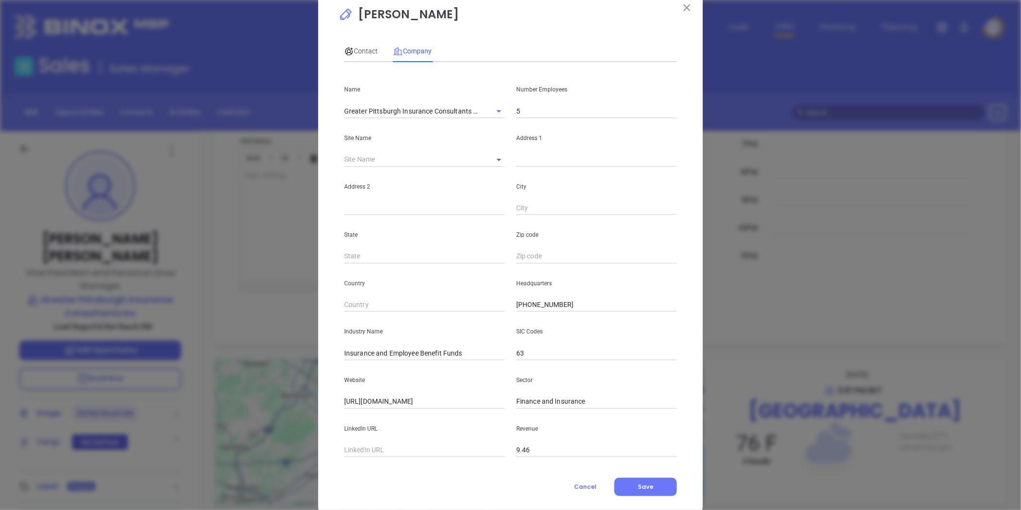
scroll to position [42, 0]
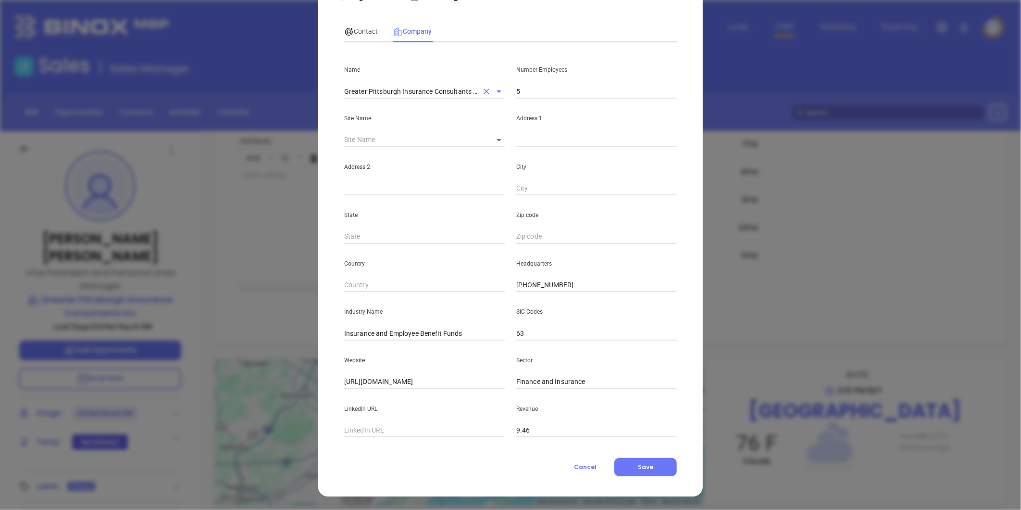
click at [397, 89] on input "Greater Pittsburgh Insurance Consultants Inc" at bounding box center [411, 91] width 134 height 14
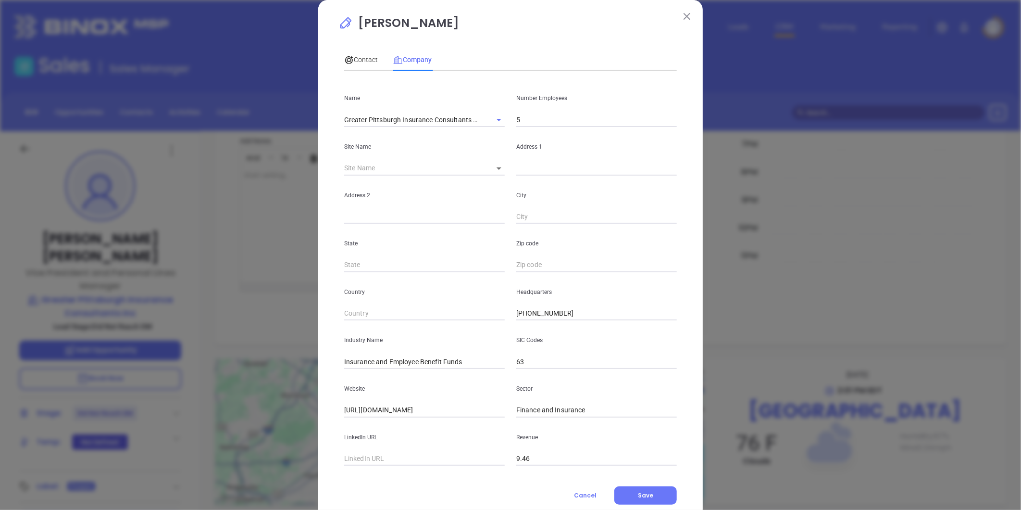
scroll to position [0, 0]
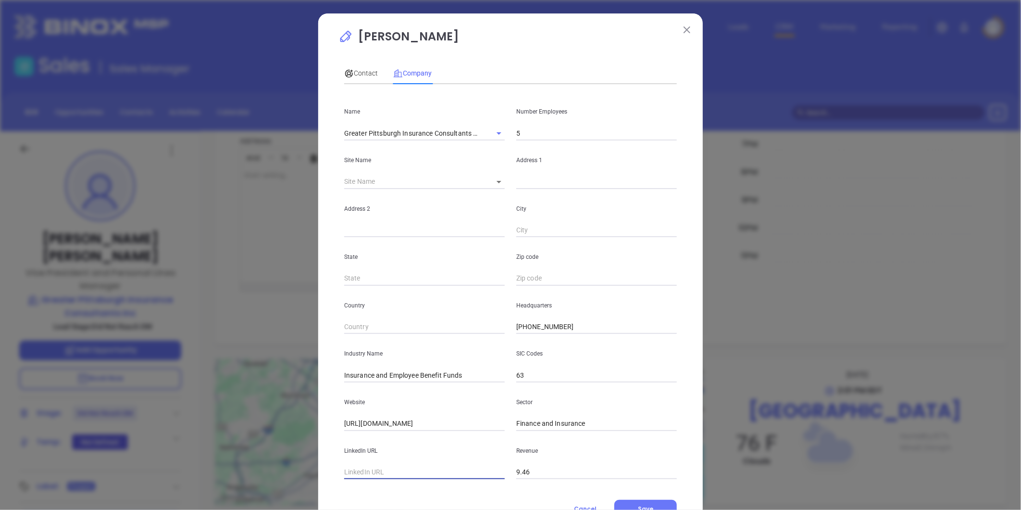
click at [367, 470] on input "text" at bounding box center [424, 472] width 161 height 14
paste input "https://www.linkedin.com/company/greater-pittsburgh-insurance-consultants-inc/a…"
type input "https://www.linkedin.com/company/greater-pittsburgh-insurance-consultants-inc/a…"
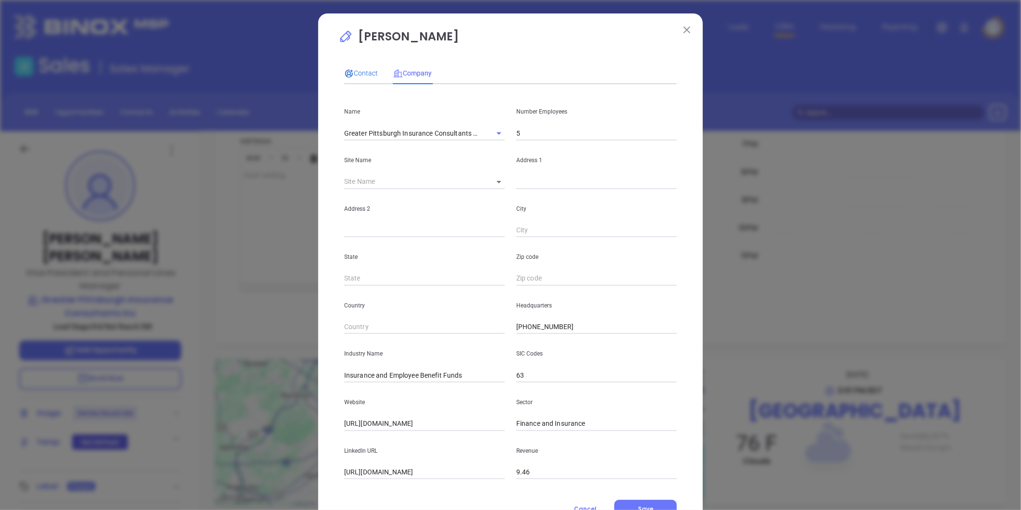
click at [353, 77] on span "Contact" at bounding box center [361, 73] width 34 height 8
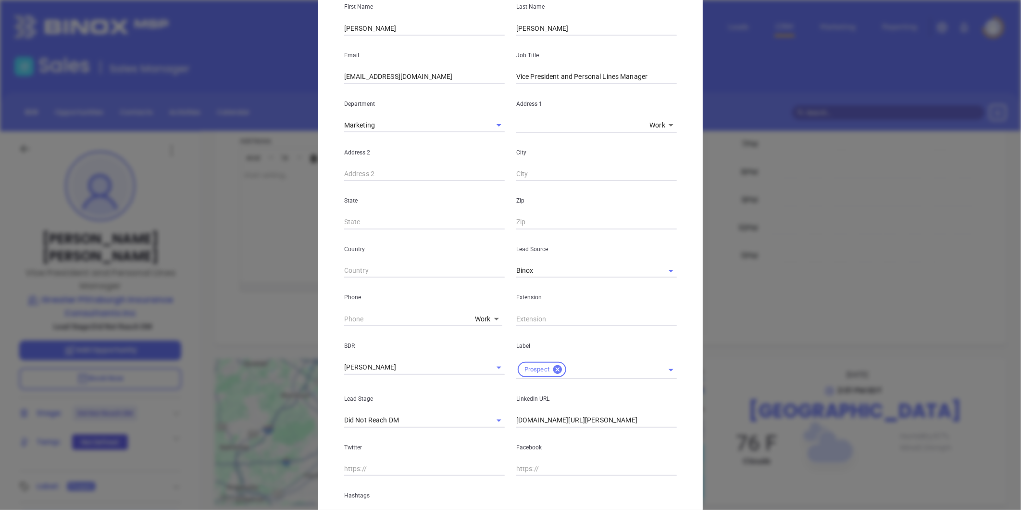
scroll to position [1, 0]
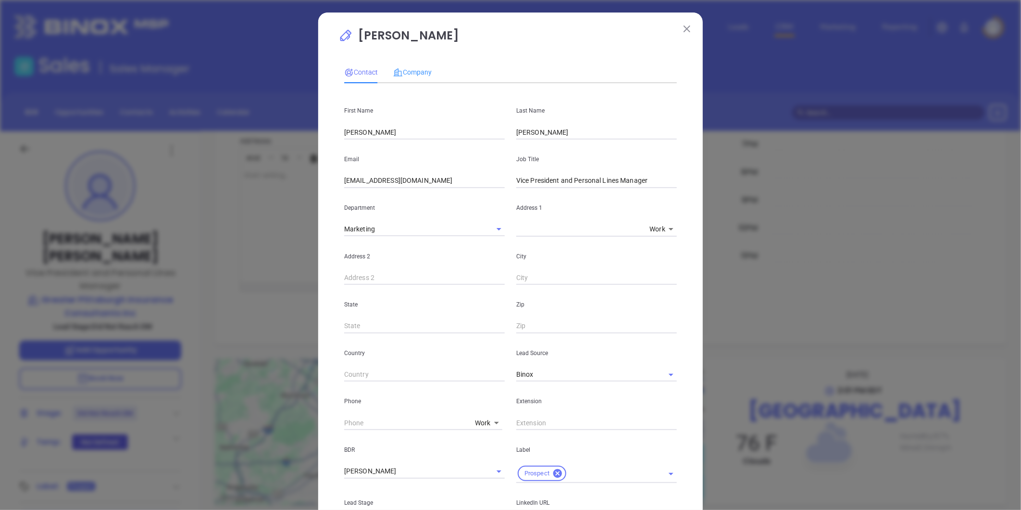
click at [418, 65] on div "Company" at bounding box center [412, 72] width 38 height 22
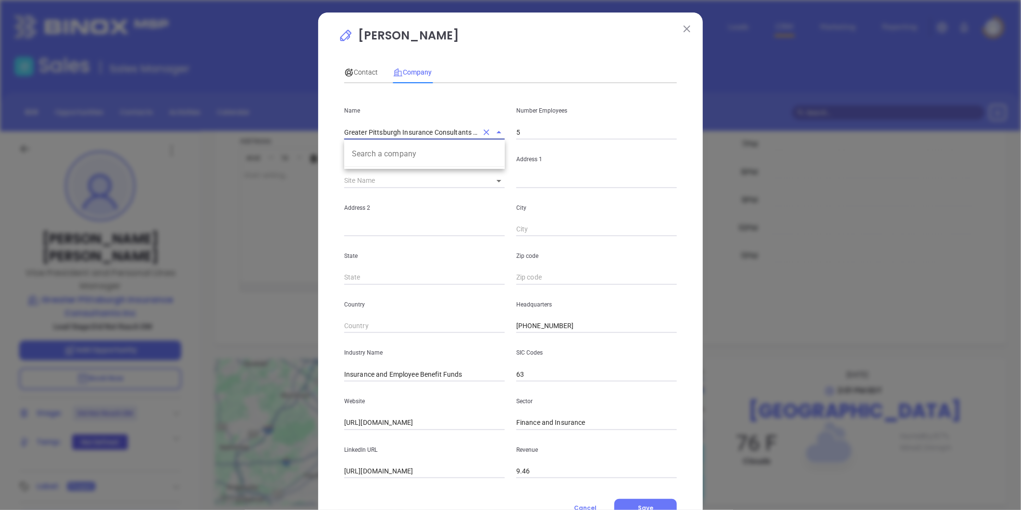
click at [392, 132] on input "Greater Pittsburgh Insurance Consultants Inc" at bounding box center [411, 132] width 134 height 14
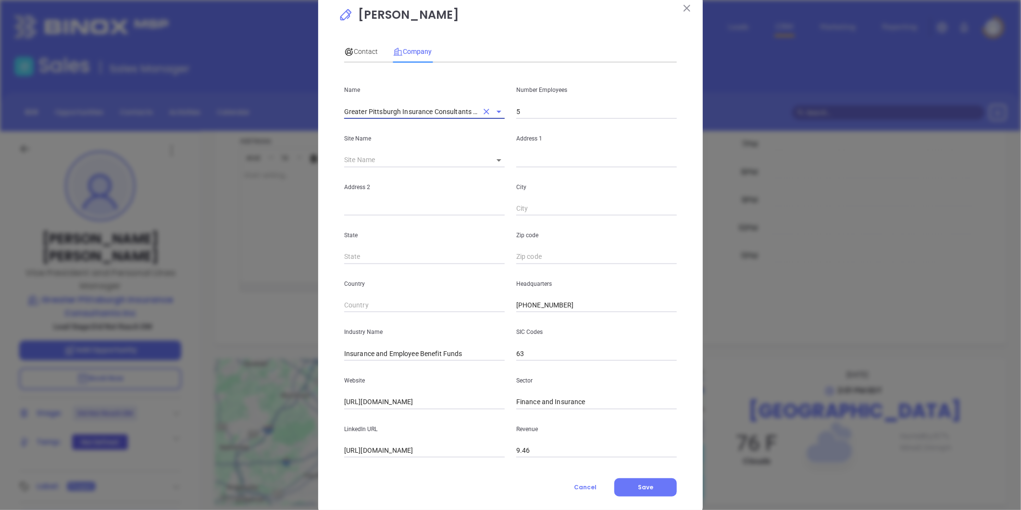
scroll to position [42, 0]
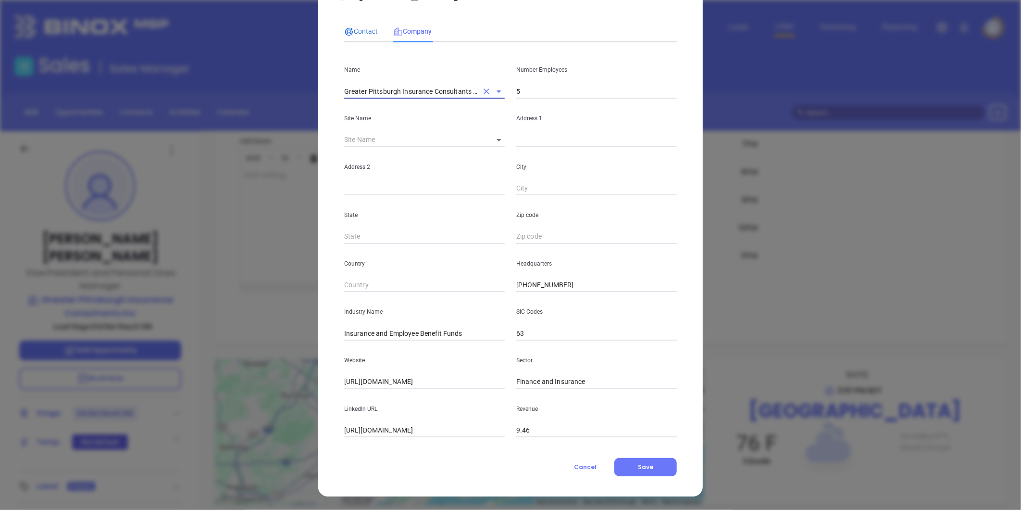
click at [345, 31] on icon at bounding box center [349, 32] width 10 height 10
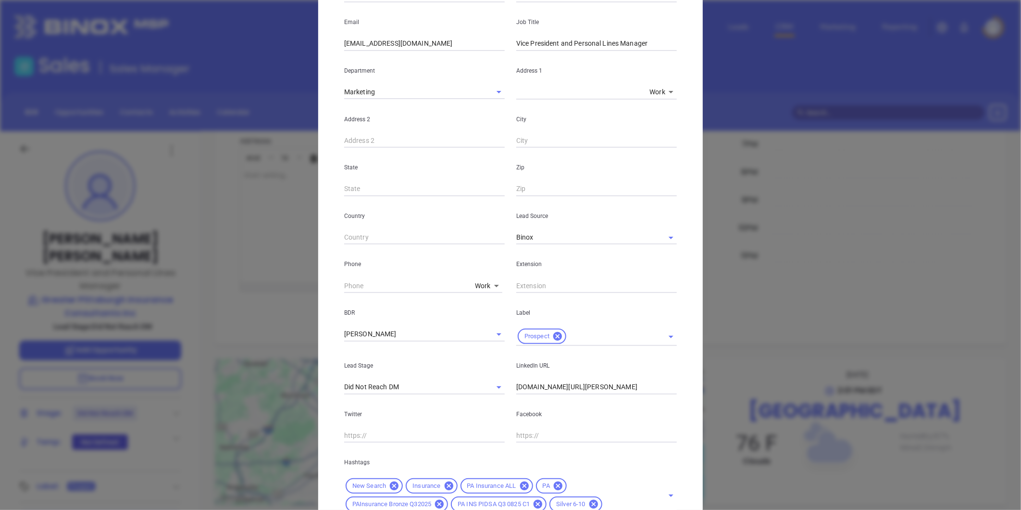
scroll to position [214, 0]
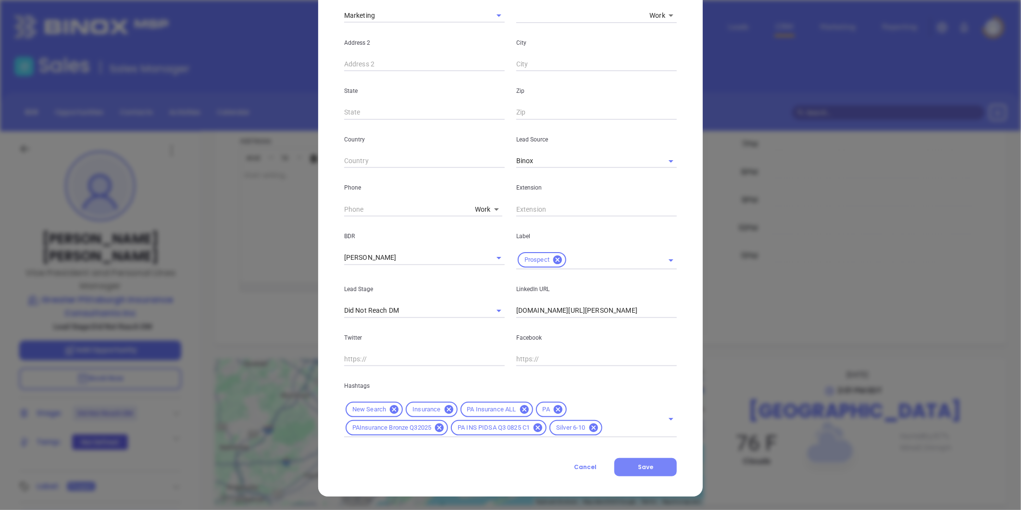
click at [647, 464] on span "Save" at bounding box center [645, 466] width 15 height 8
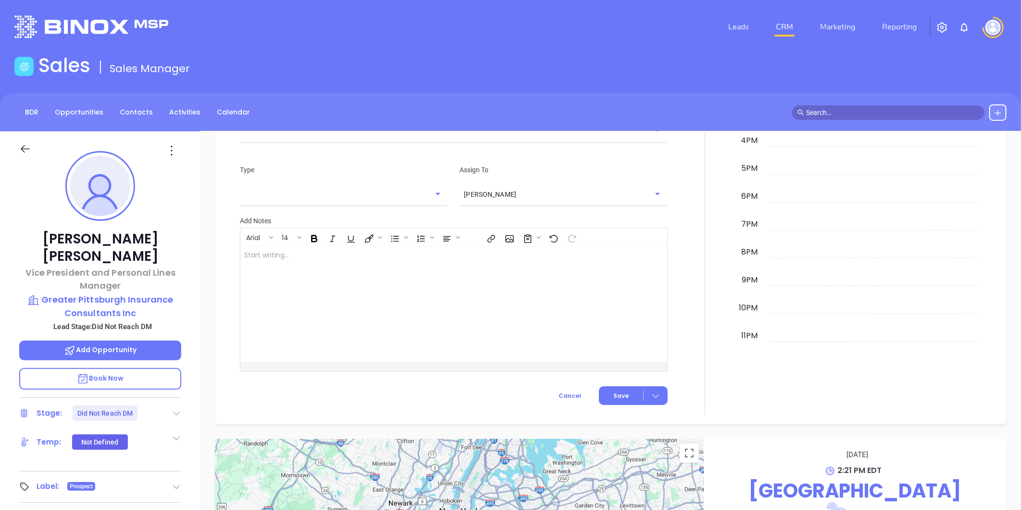
scroll to position [616, 0]
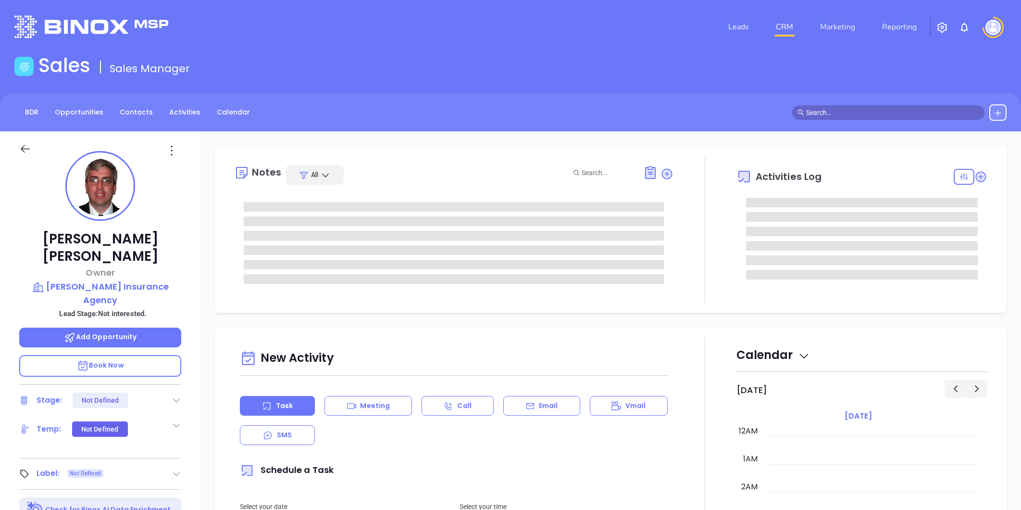
type input "[DATE]"
type input "[PERSON_NAME]"
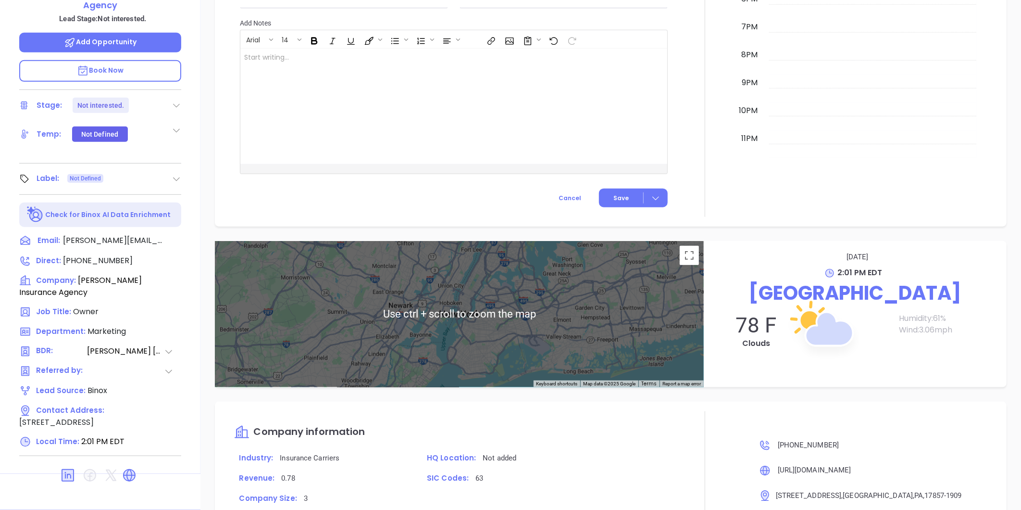
scroll to position [534, 0]
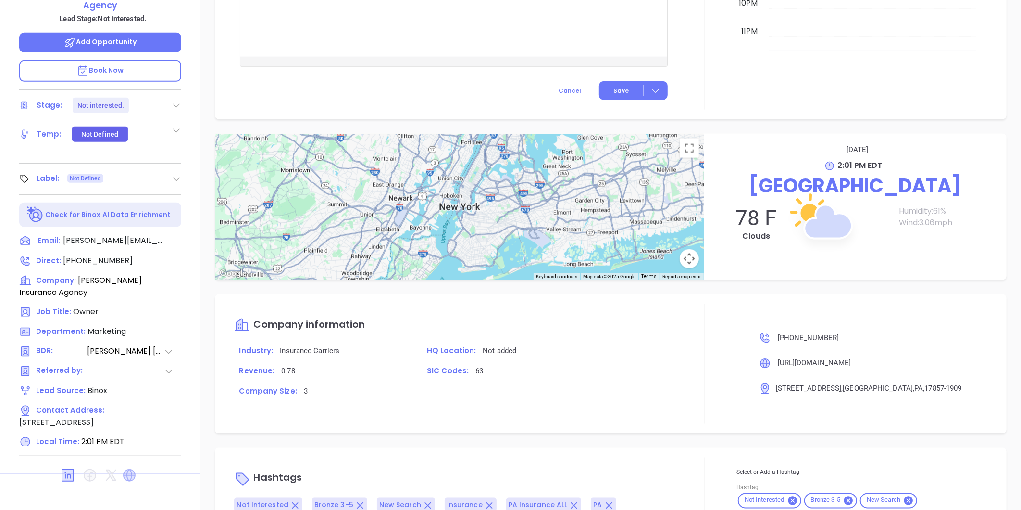
click at [131, 469] on icon at bounding box center [129, 475] width 12 height 12
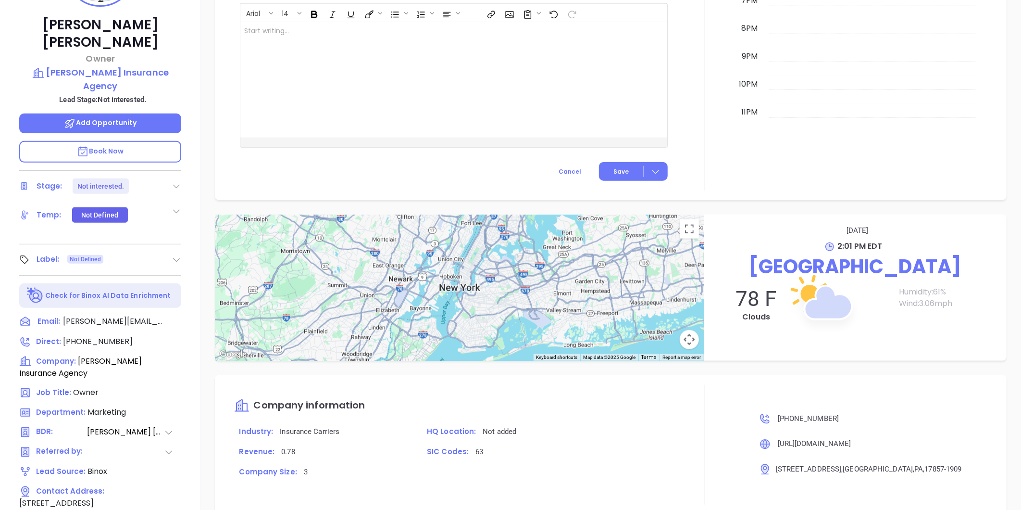
scroll to position [135, 0]
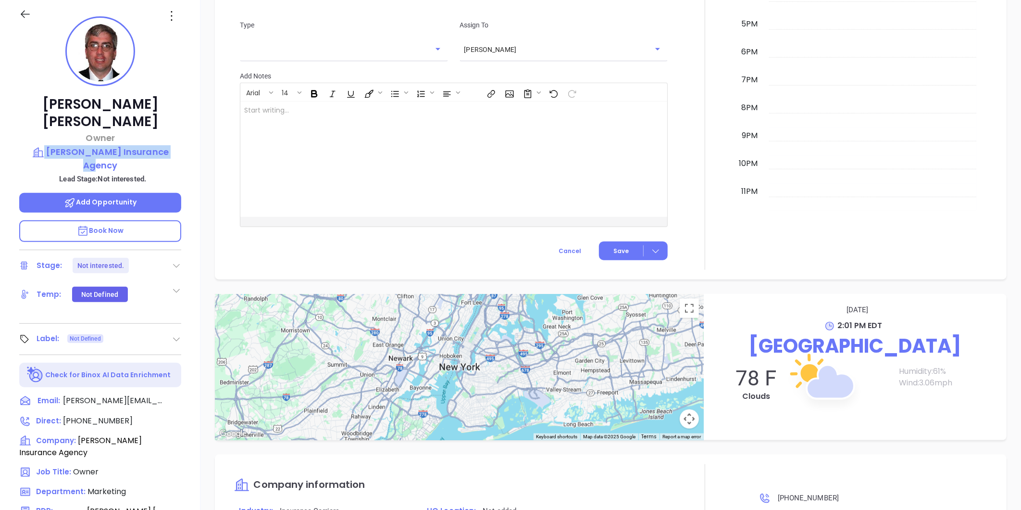
drag, startPoint x: 184, startPoint y: 122, endPoint x: 183, endPoint y: 131, distance: 9.7
click at [183, 131] on div "[PERSON_NAME] Owner [PERSON_NAME] Insurance Agency Lead Stage: Not interested. …" at bounding box center [100, 315] width 200 height 637
copy div "[PERSON_NAME] Insurance Agency"
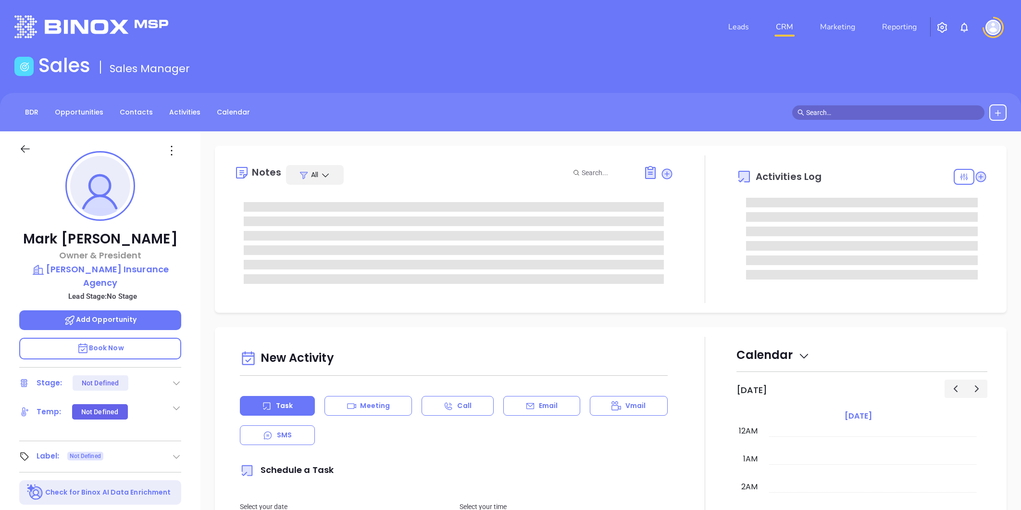
type input "[DATE]"
type input "[PERSON_NAME]"
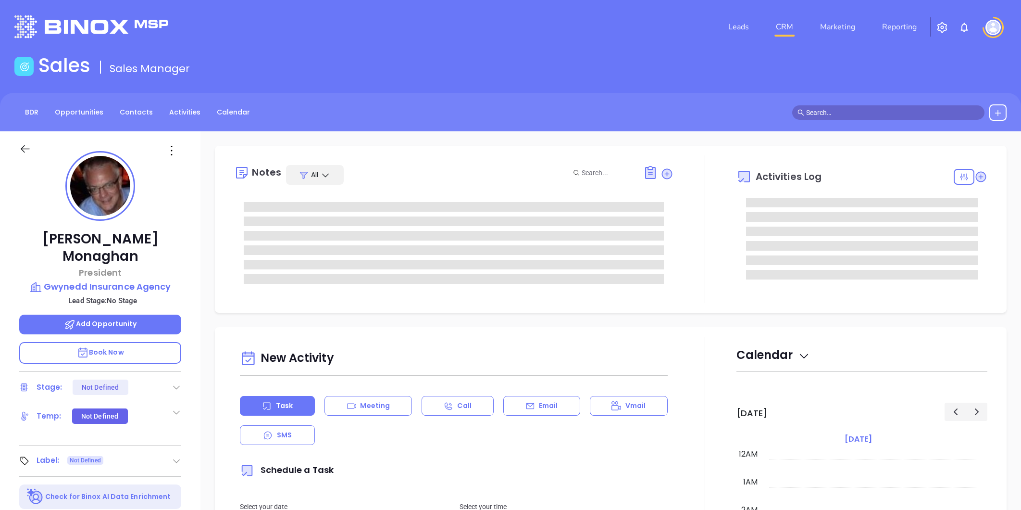
type input "[PERSON_NAME]"
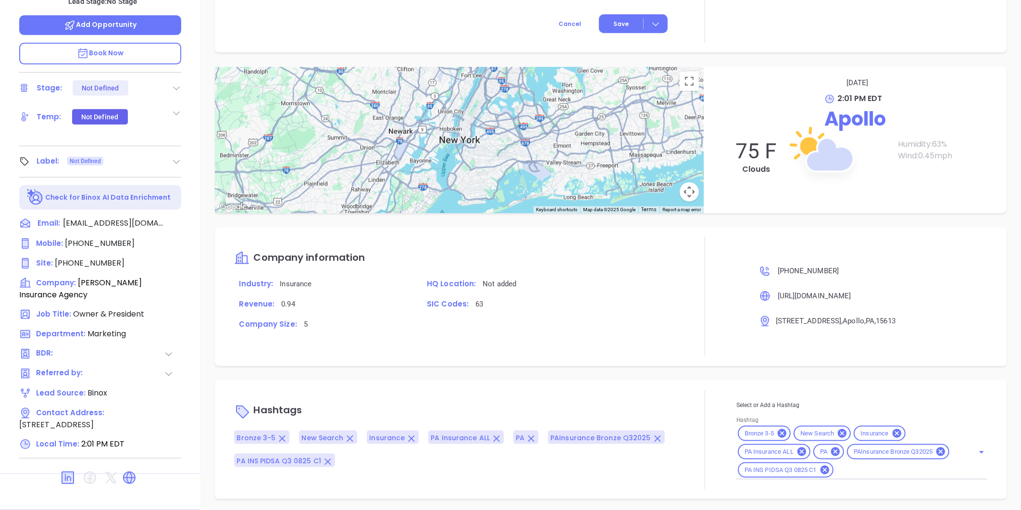
scroll to position [483, 0]
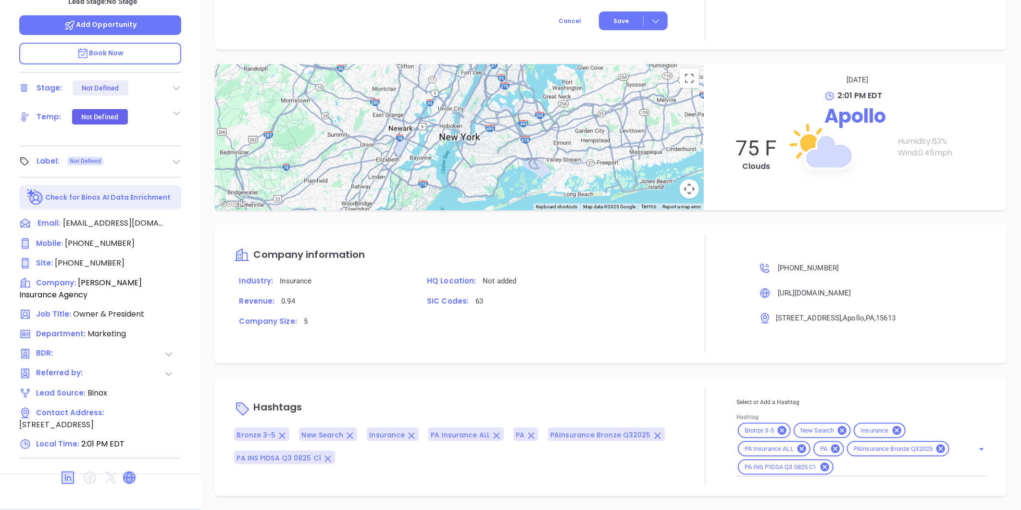
click at [129, 472] on icon at bounding box center [130, 478] width 12 height 12
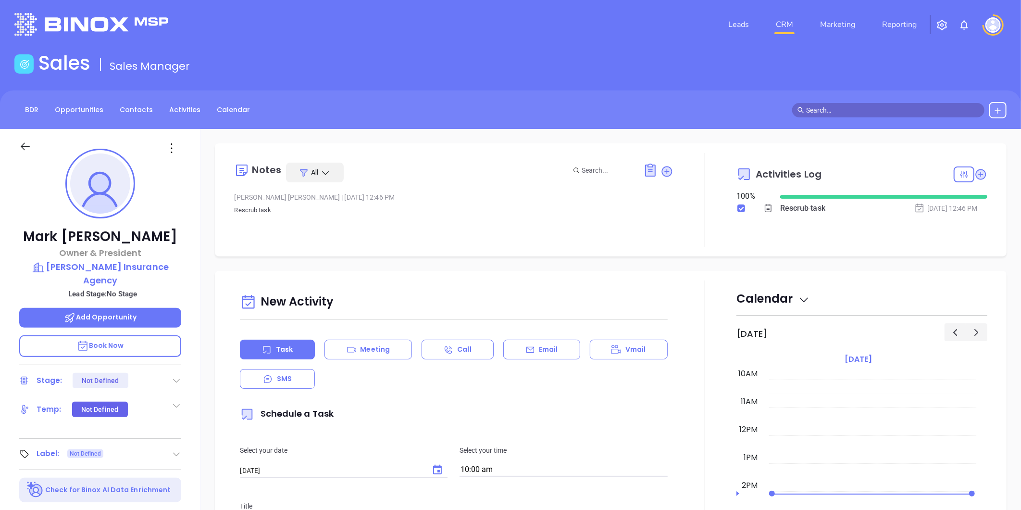
scroll to position [0, 0]
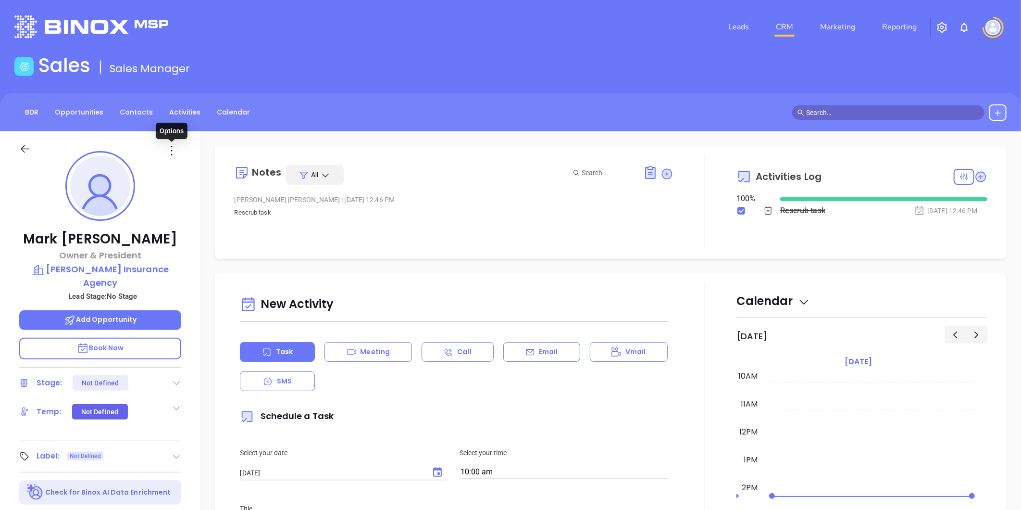
click at [171, 147] on icon at bounding box center [171, 150] width 15 height 15
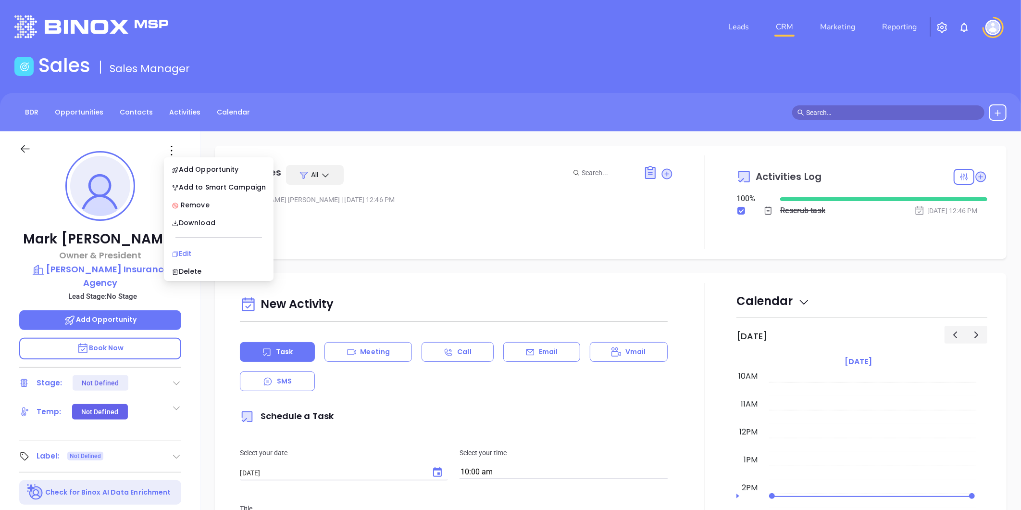
click at [202, 250] on div "Edit" at bounding box center [219, 253] width 94 height 11
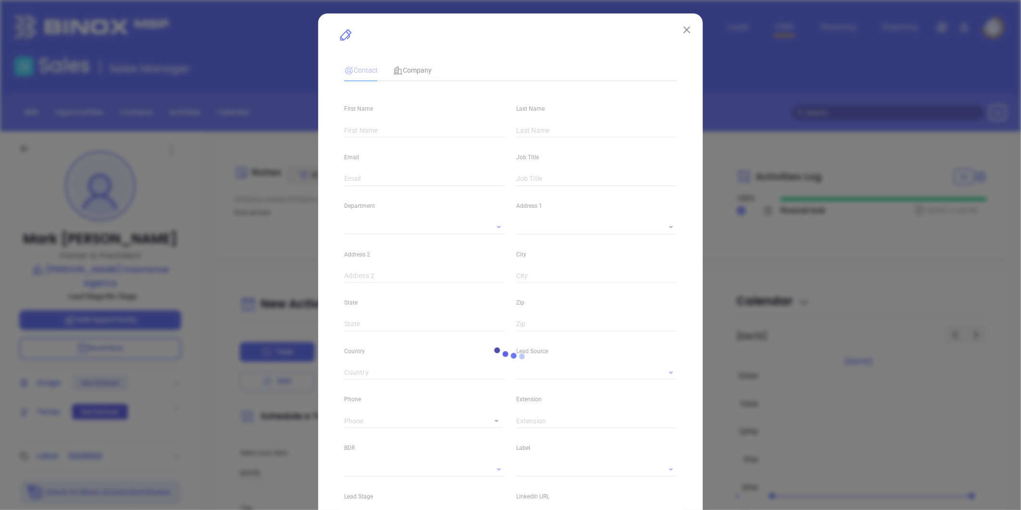
type input "Mark"
type input "[PERSON_NAME]"
type input "[EMAIL_ADDRESS][DOMAIN_NAME]"
type input "Owner & President"
type textarea "[STREET_ADDRESS]"
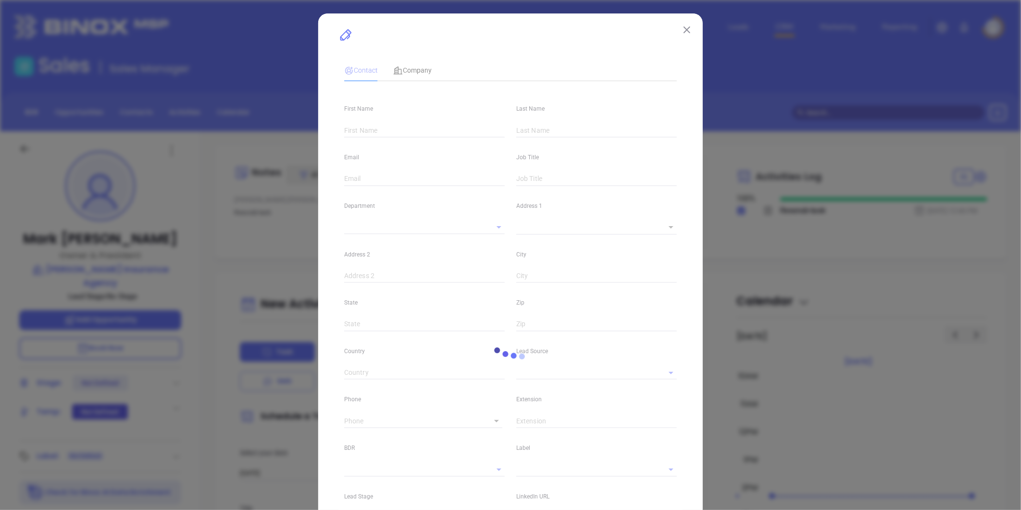
type input "1"
type input "Apollo"
type input "PA"
type input "15613"
type input "[DOMAIN_NAME][URL][PERSON_NAME]"
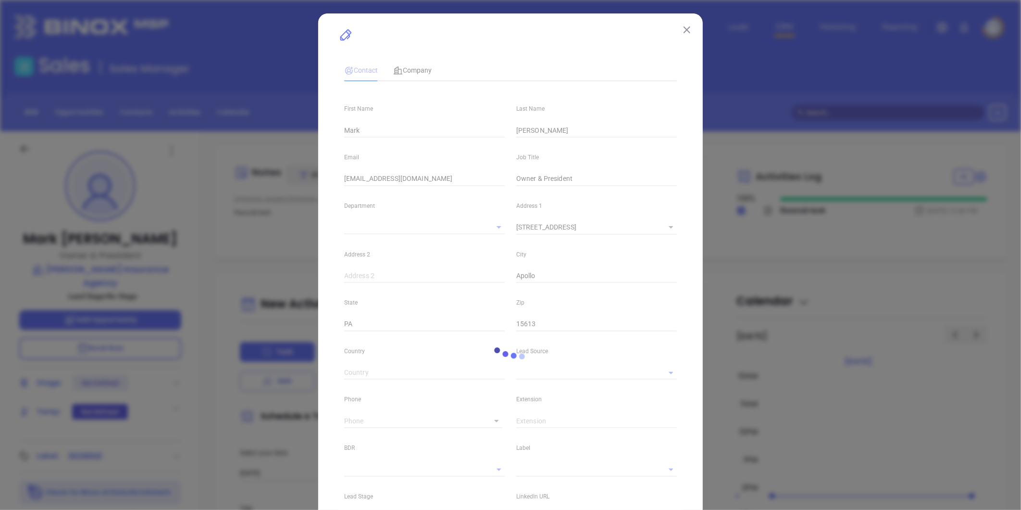
type input "Marketing"
type input "Binox"
type input "undefined undefined"
type input "1"
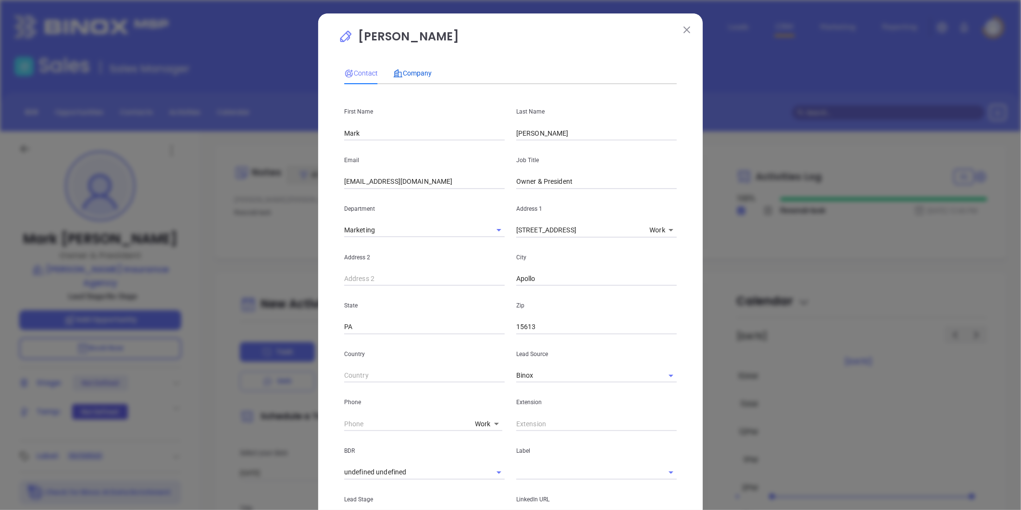
click at [417, 66] on div "Company" at bounding box center [412, 73] width 38 height 22
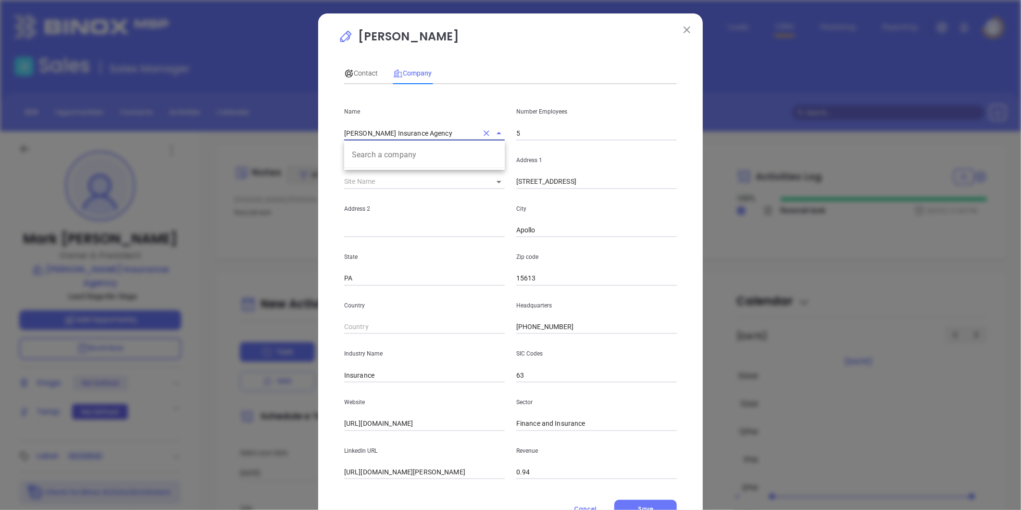
drag, startPoint x: 427, startPoint y: 130, endPoint x: 240, endPoint y: 134, distance: 186.6
click at [240, 134] on div "[PERSON_NAME] Contact Company First Name Mark Last Name [PERSON_NAME] Email [EM…" at bounding box center [510, 255] width 1021 height 510
click at [541, 133] on input "5" at bounding box center [596, 133] width 161 height 14
type input "3"
click at [358, 69] on span "Contact" at bounding box center [361, 73] width 34 height 8
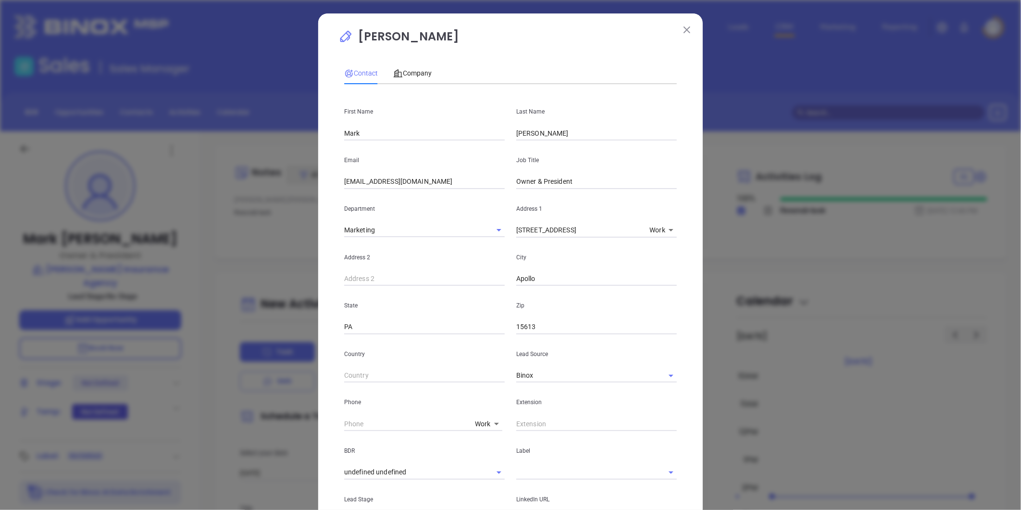
scroll to position [210, 0]
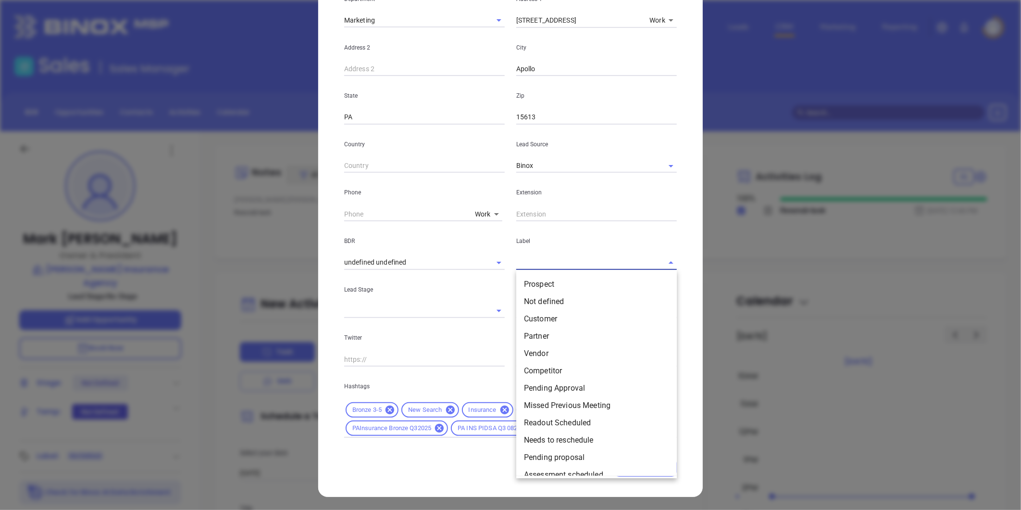
click at [566, 265] on input "text" at bounding box center [583, 262] width 134 height 14
click at [551, 280] on li "Prospect" at bounding box center [596, 283] width 161 height 17
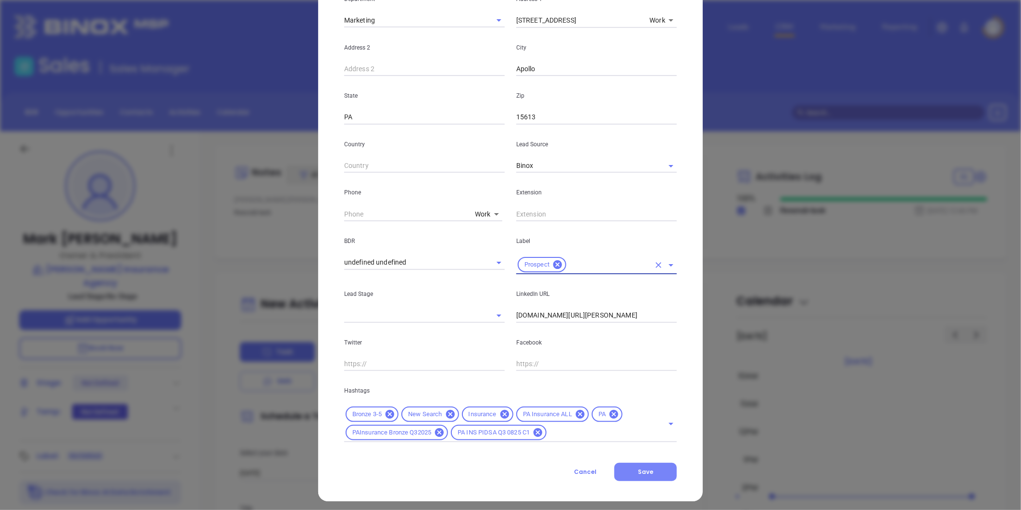
click at [640, 469] on span "Save" at bounding box center [645, 471] width 15 height 8
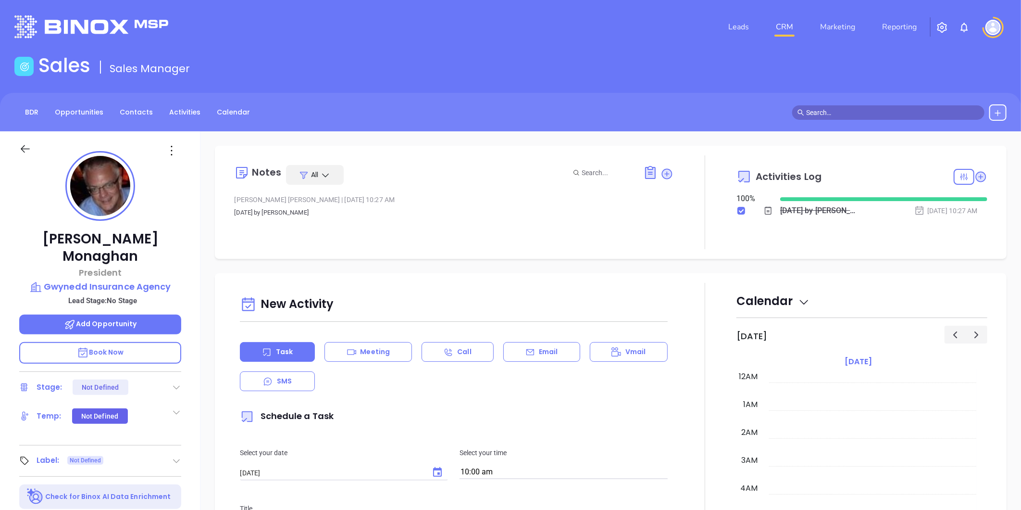
scroll to position [279, 0]
click at [352, 70] on div "Sales Sales Manager" at bounding box center [511, 67] width 1004 height 27
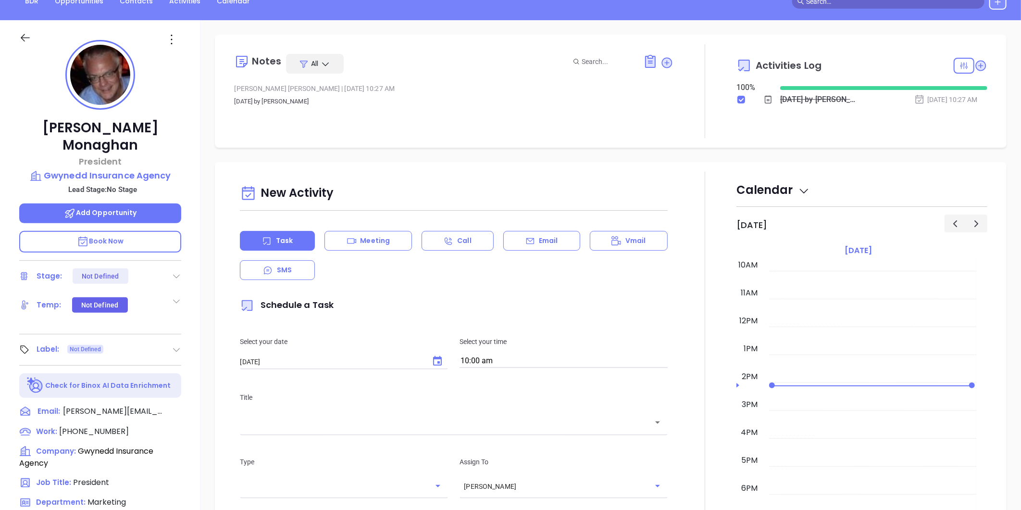
scroll to position [295, 0]
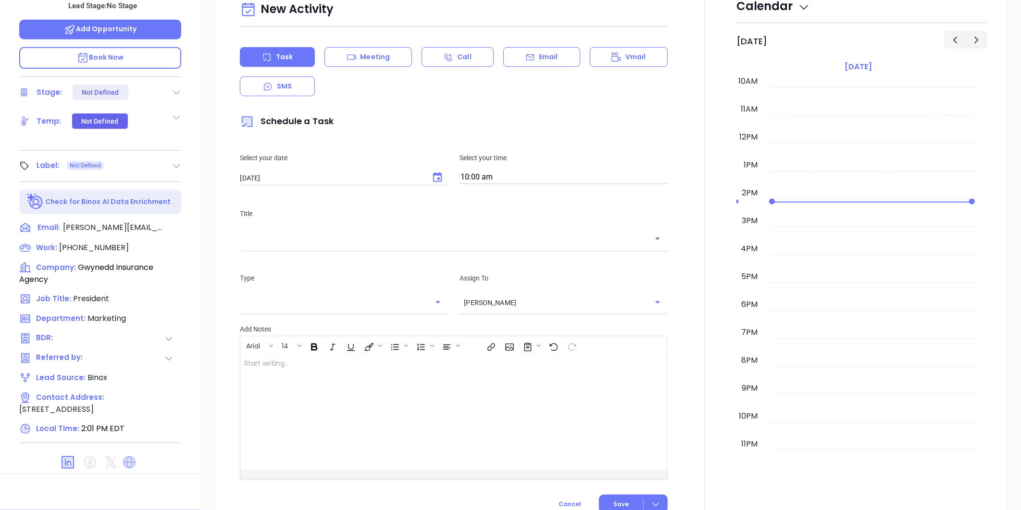
click at [128, 454] on icon at bounding box center [129, 461] width 15 height 15
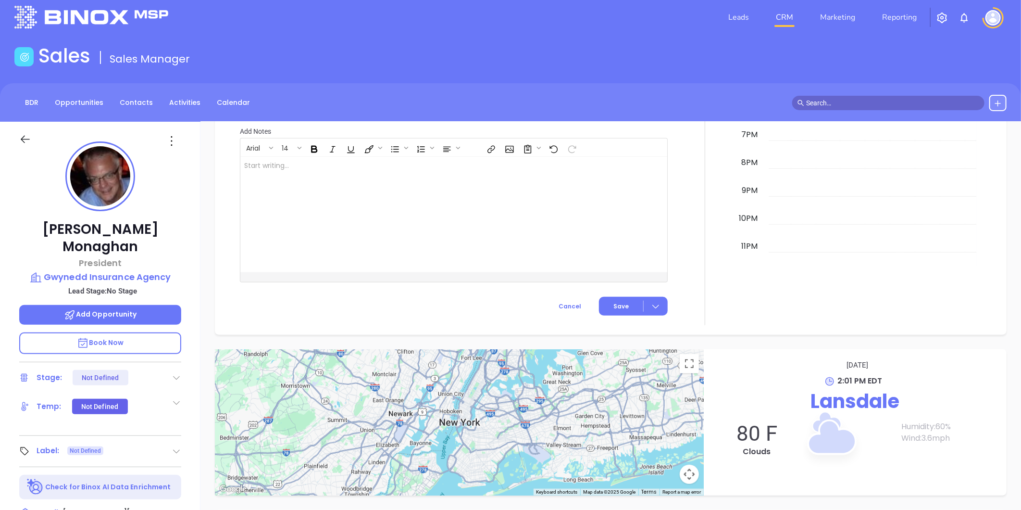
scroll to position [0, 0]
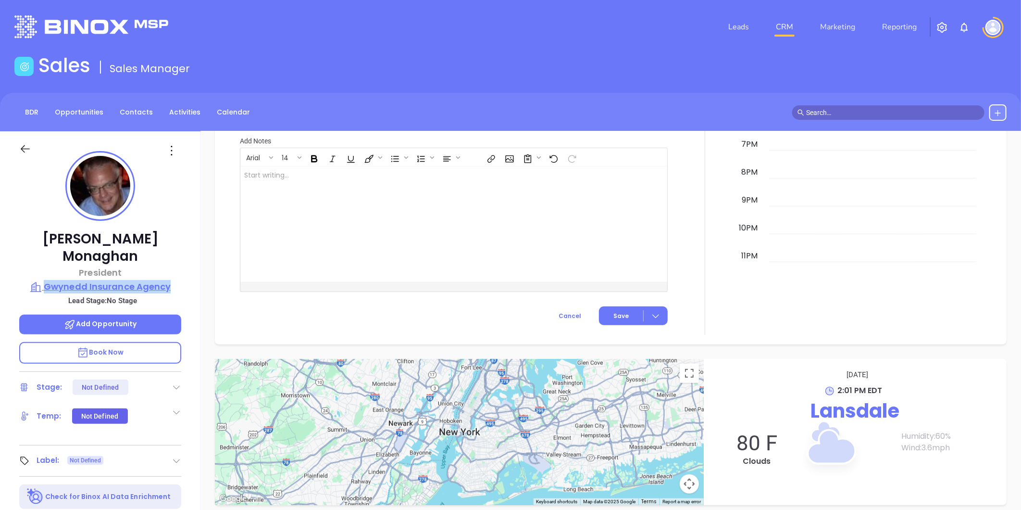
drag, startPoint x: 186, startPoint y: 264, endPoint x: 47, endPoint y: 273, distance: 139.2
click at [47, 273] on div "Shawn Monaghan President Gwynedd Insurance Agency Lead Stage: No Stage Add Oppo…" at bounding box center [100, 449] width 200 height 637
copy p "Gwynedd Insurance Agency"
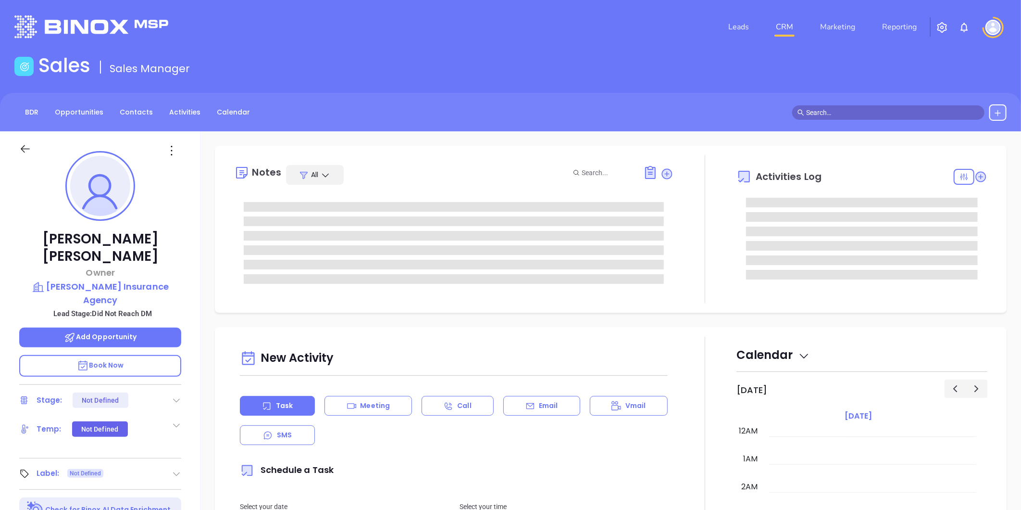
type input "[DATE]"
type input "[PERSON_NAME]"
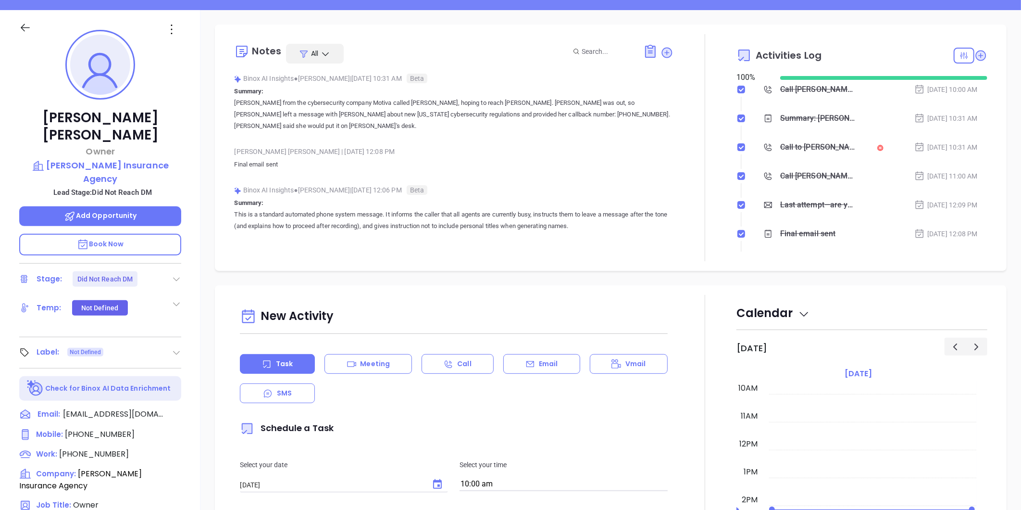
scroll to position [295, 0]
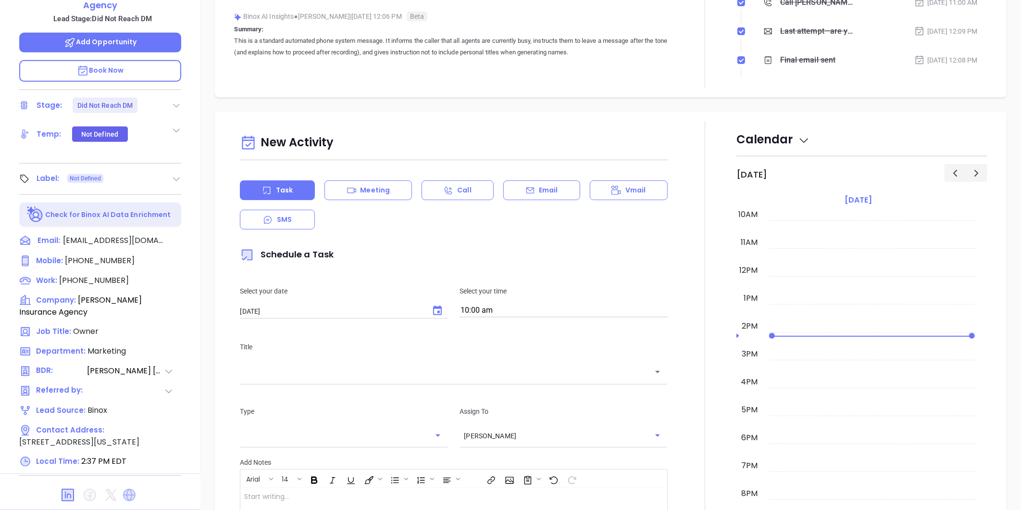
click at [126, 488] on icon at bounding box center [129, 494] width 12 height 12
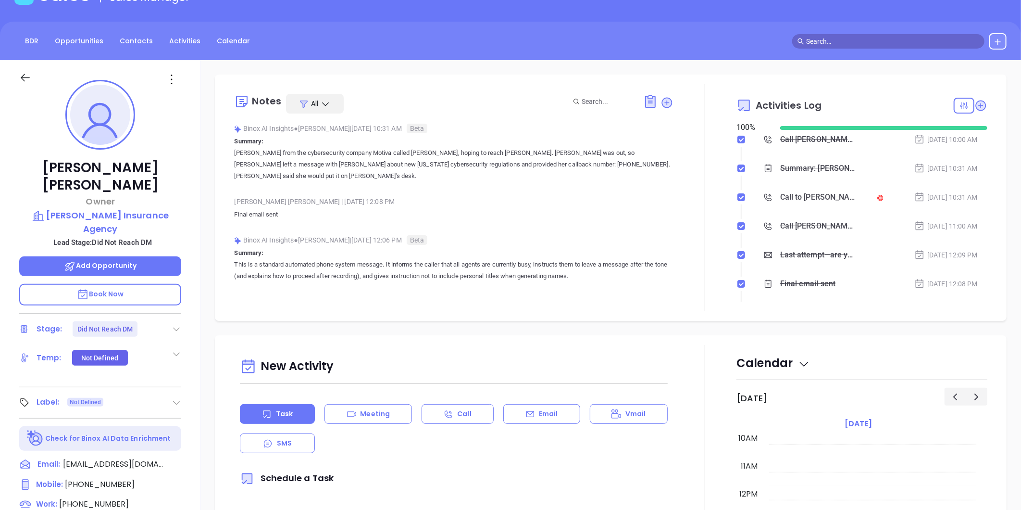
scroll to position [27, 0]
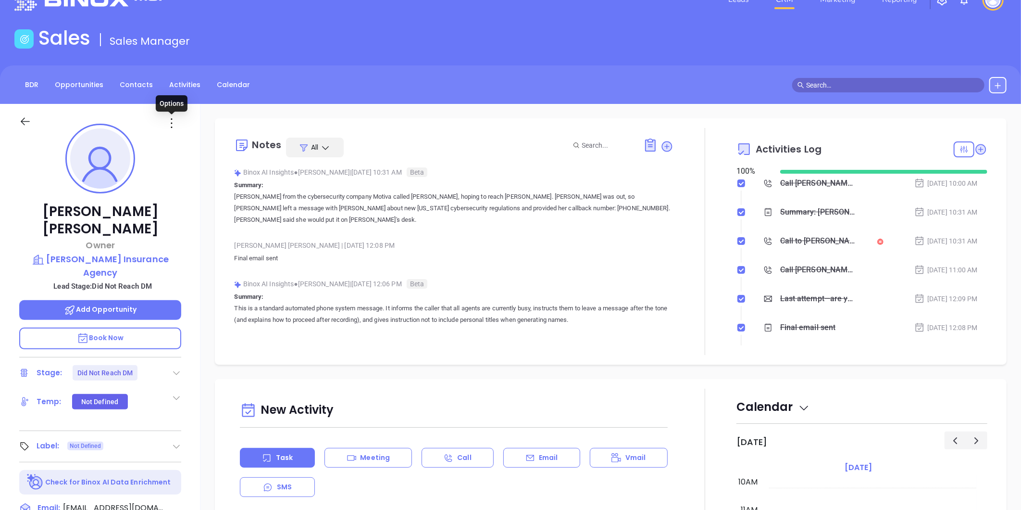
click at [171, 119] on icon at bounding box center [171, 122] width 15 height 15
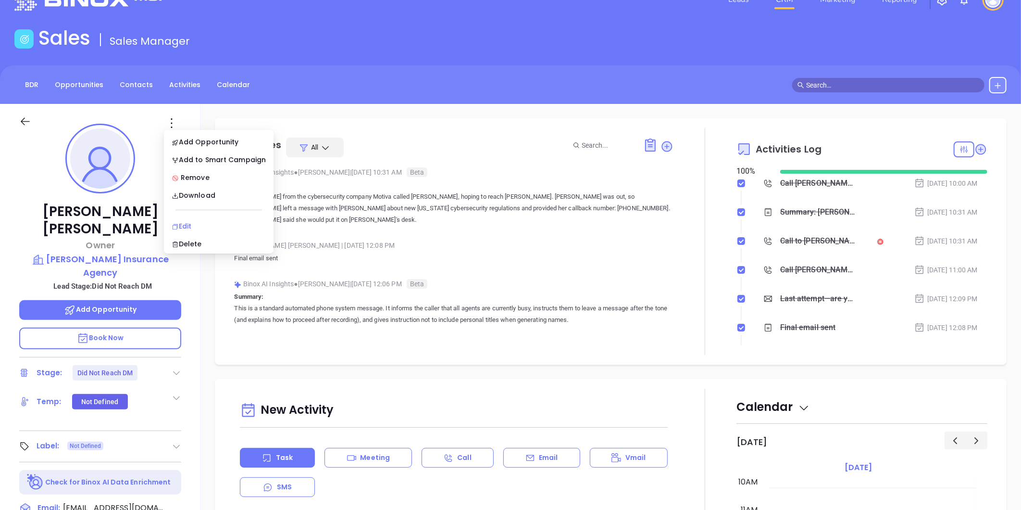
click at [190, 222] on div "Edit" at bounding box center [219, 226] width 94 height 11
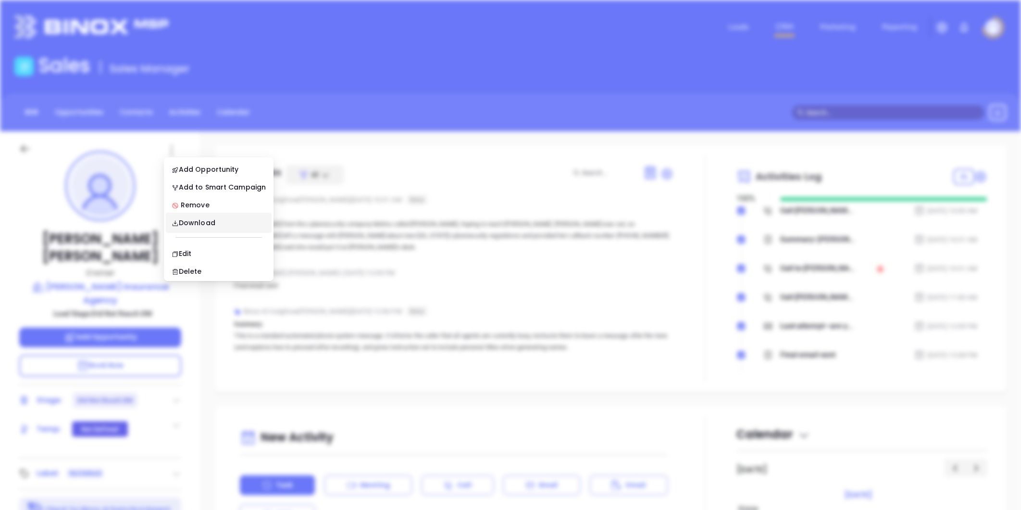
scroll to position [0, 0]
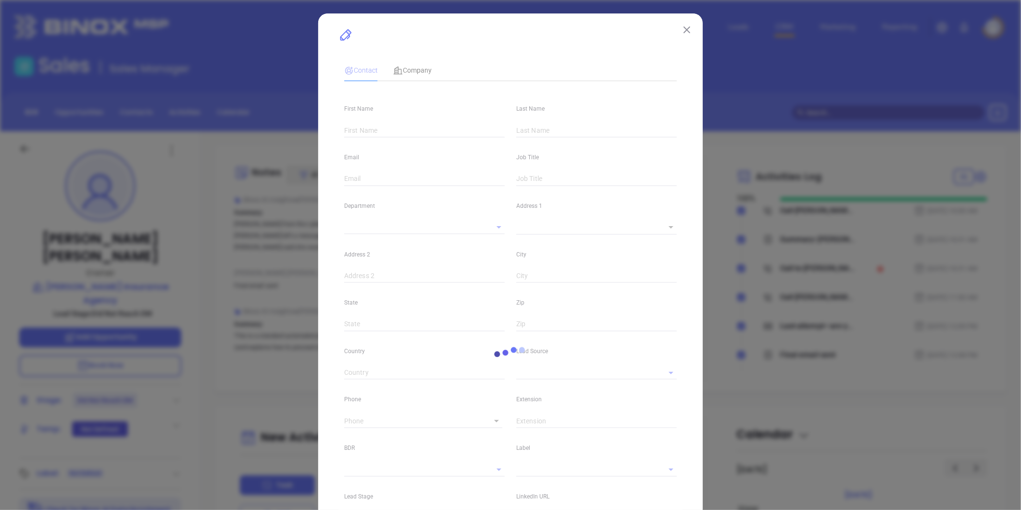
type input "Connie"
type input "Bence"
type input "[EMAIL_ADDRESS][DOMAIN_NAME]"
type input "Owner"
type input "1"
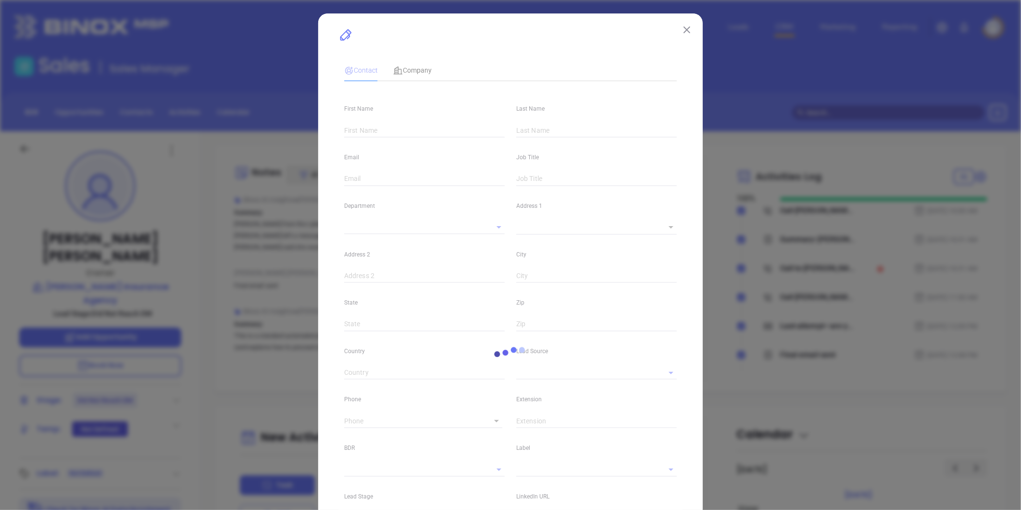
type input "www.linkedin.com/in/connie-bence-helwig-insurance-agency-4335a34"
type input "Marketing"
type input "Binox"
type input "Vicky Mendoza"
type input "Did Not Reach DM"
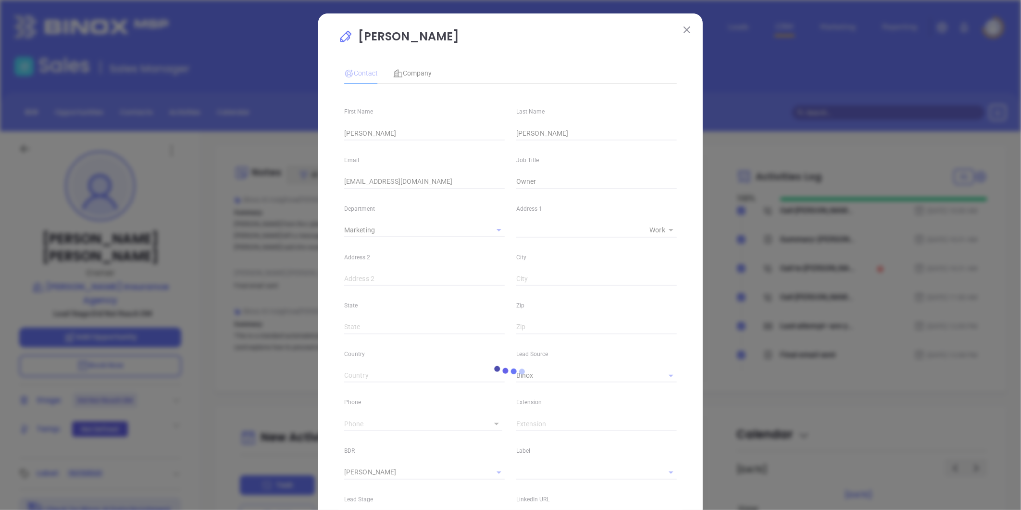
type input "[PHONE_NUMBER]"
type input "1"
drag, startPoint x: 523, startPoint y: 471, endPoint x: 529, endPoint y: 462, distance: 10.8
click at [523, 472] on input "text" at bounding box center [583, 472] width 134 height 14
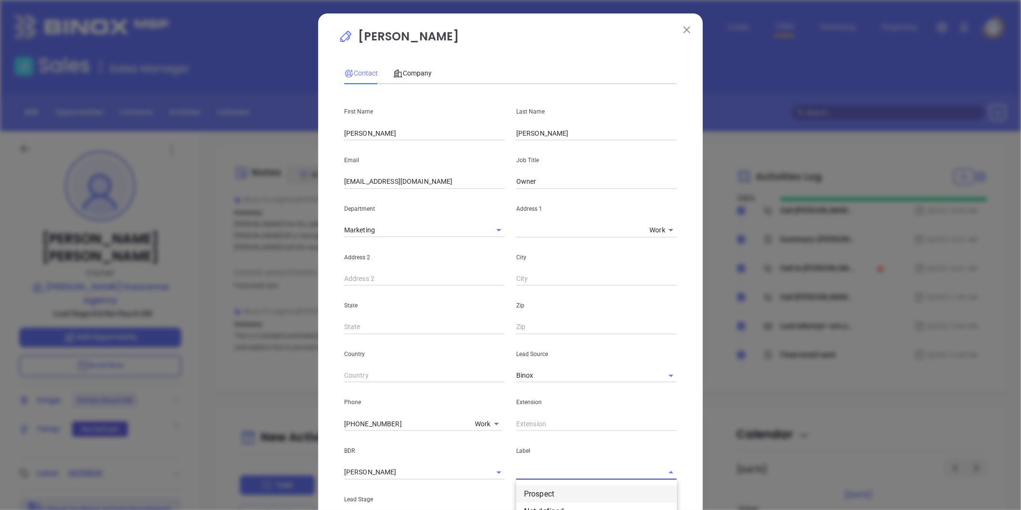
click at [535, 492] on li "Prospect" at bounding box center [596, 493] width 161 height 17
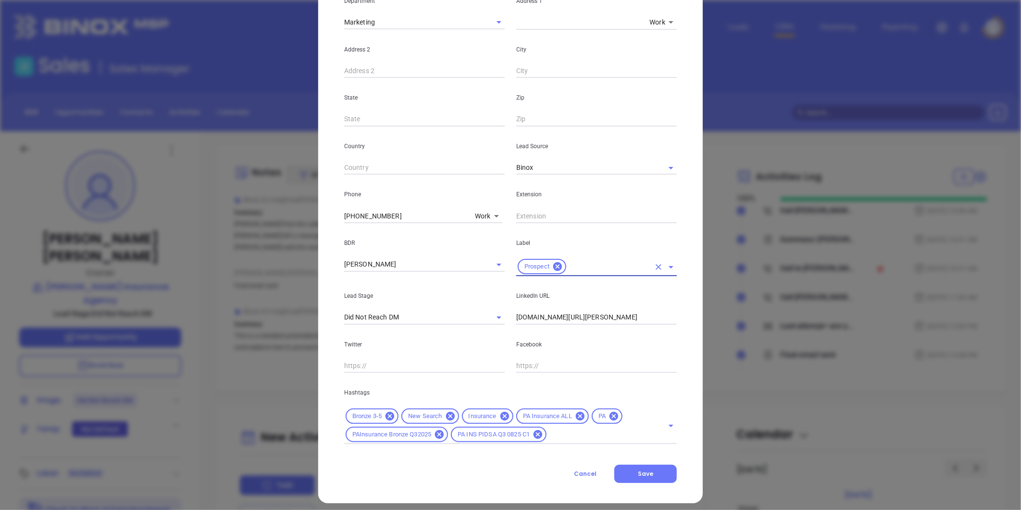
scroll to position [213, 0]
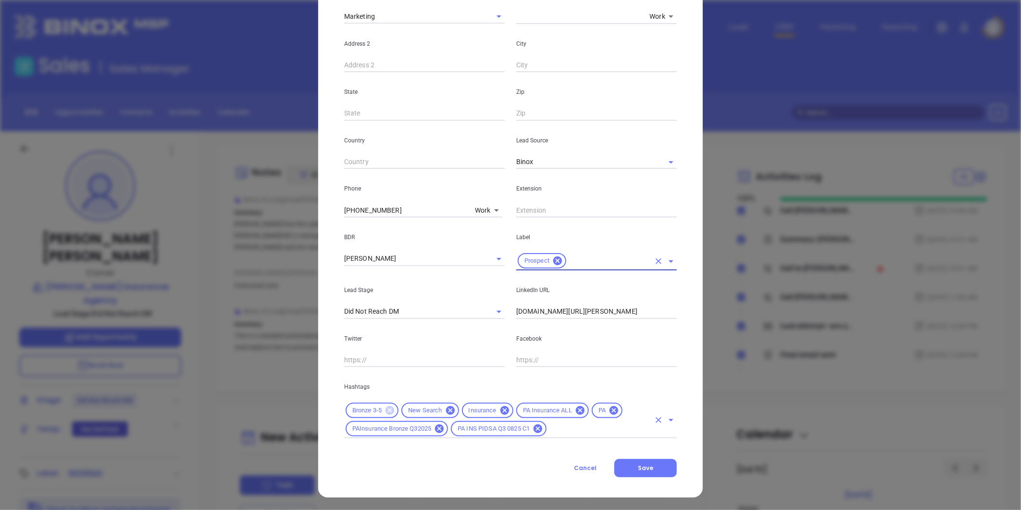
click at [386, 411] on icon at bounding box center [390, 410] width 9 height 9
click at [560, 425] on input "text" at bounding box center [599, 429] width 102 height 12
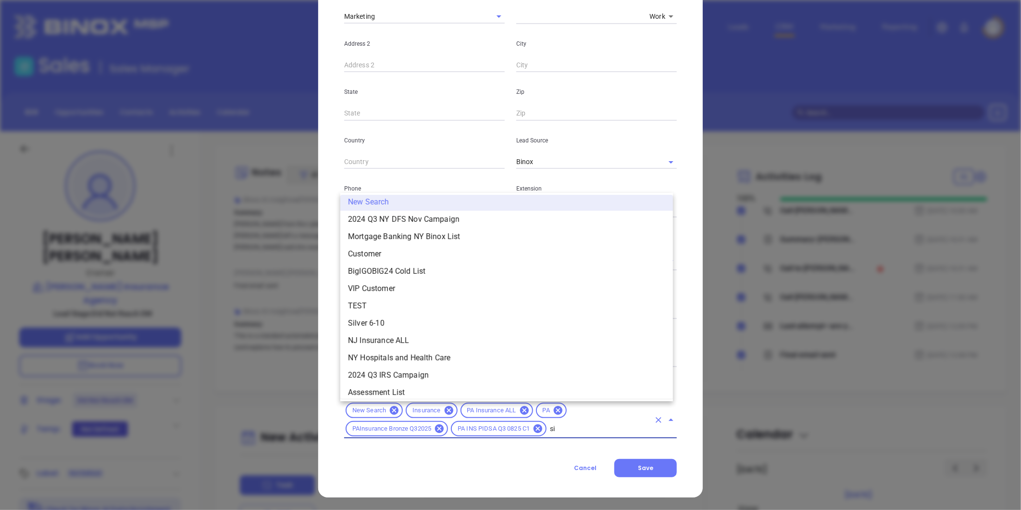
scroll to position [0, 0]
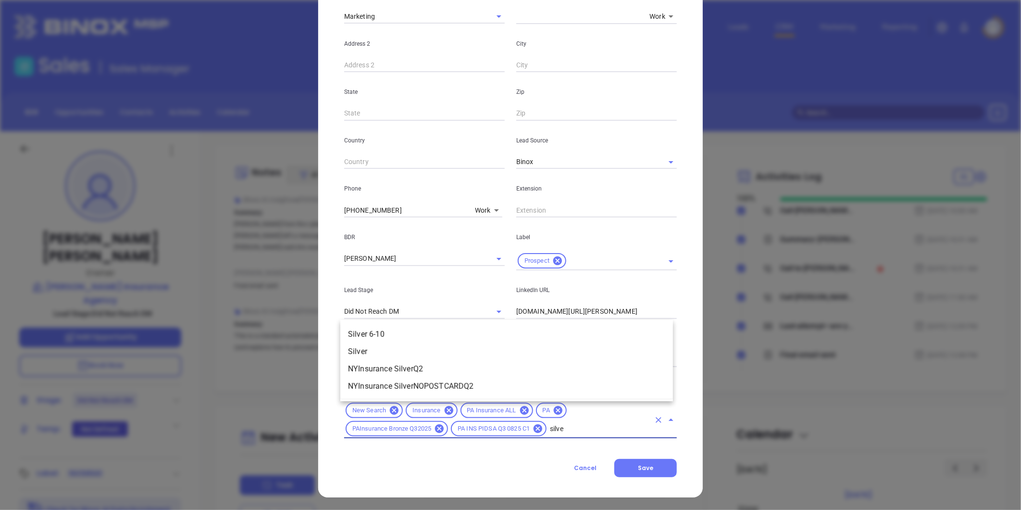
type input "silver"
click at [399, 339] on li "Silver 6-10" at bounding box center [506, 333] width 333 height 17
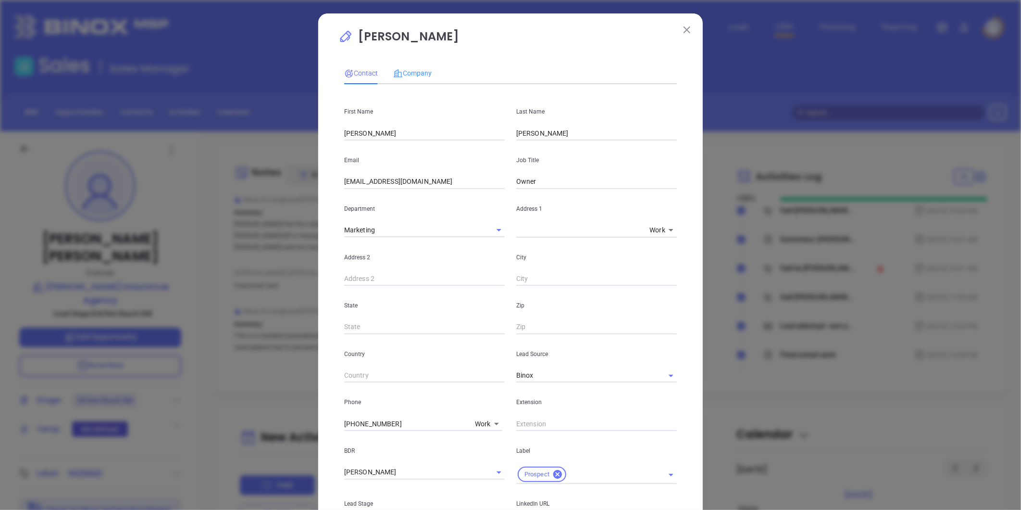
click at [410, 65] on div "Company" at bounding box center [412, 73] width 38 height 22
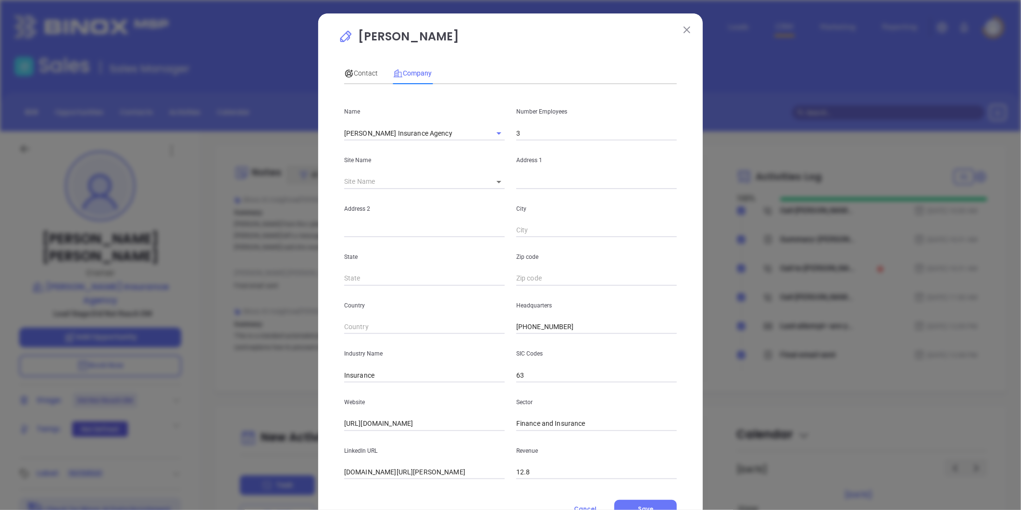
click at [536, 129] on input "3" at bounding box center [596, 133] width 161 height 14
type input "5"
click at [179, 161] on div "Connie Bence Contact Company First Name Connie Last Name Bence Email cbence@hel…" at bounding box center [510, 255] width 1021 height 510
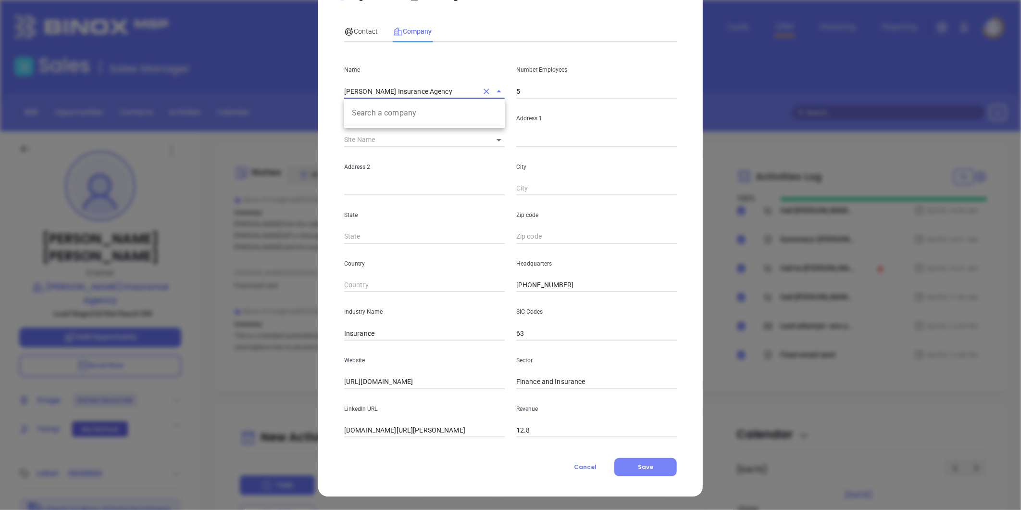
click at [641, 464] on span "Save" at bounding box center [645, 466] width 15 height 8
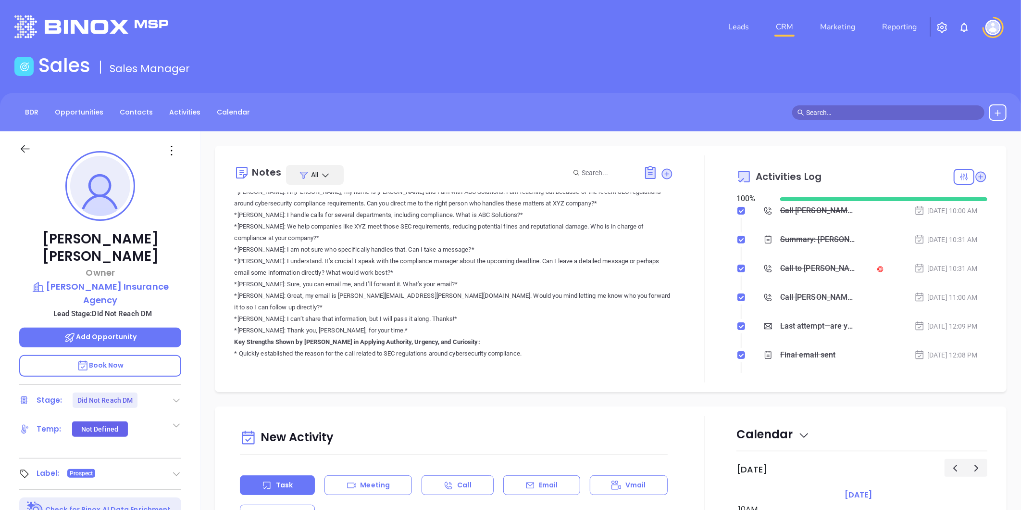
scroll to position [0, 0]
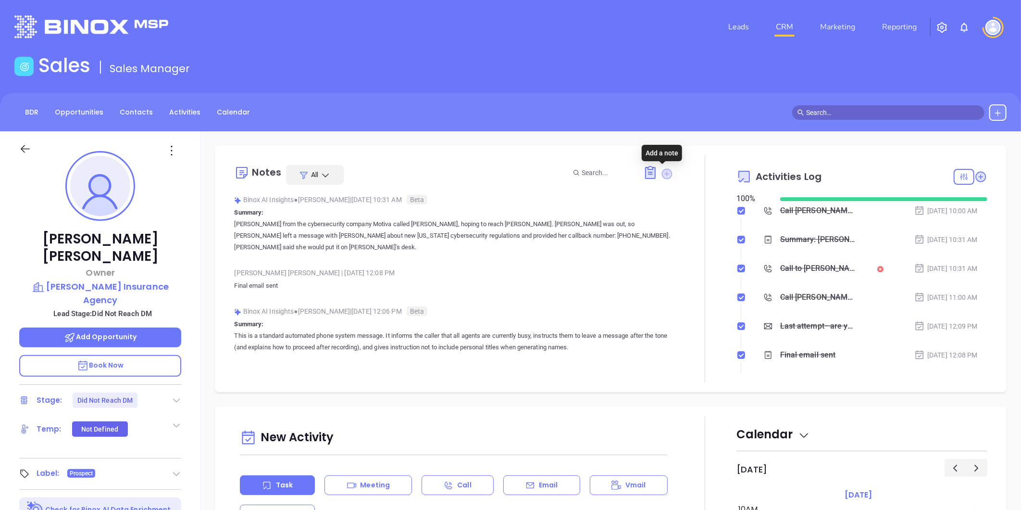
click at [662, 172] on icon at bounding box center [667, 173] width 11 height 11
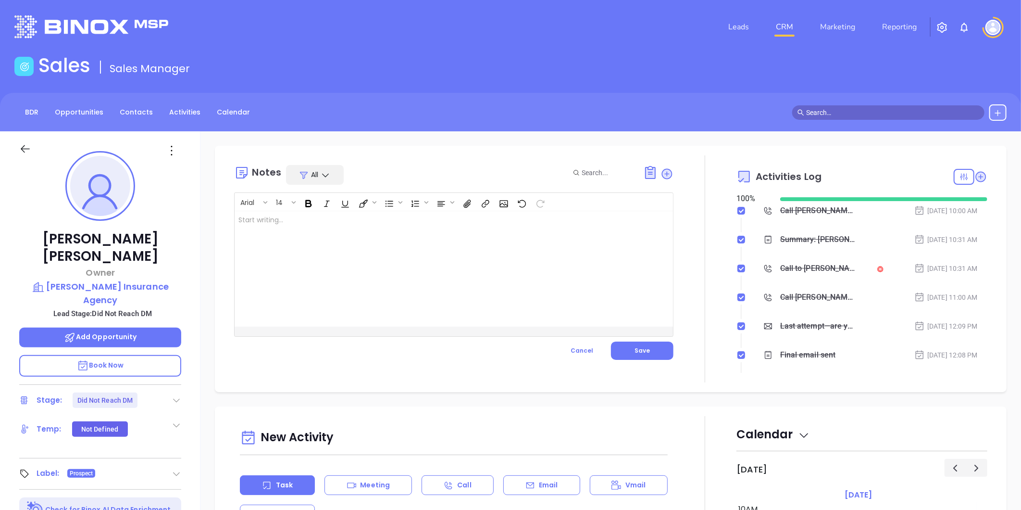
click at [383, 224] on div at bounding box center [439, 268] width 408 height 115
click at [644, 344] on button "Save" at bounding box center [642, 350] width 62 height 18
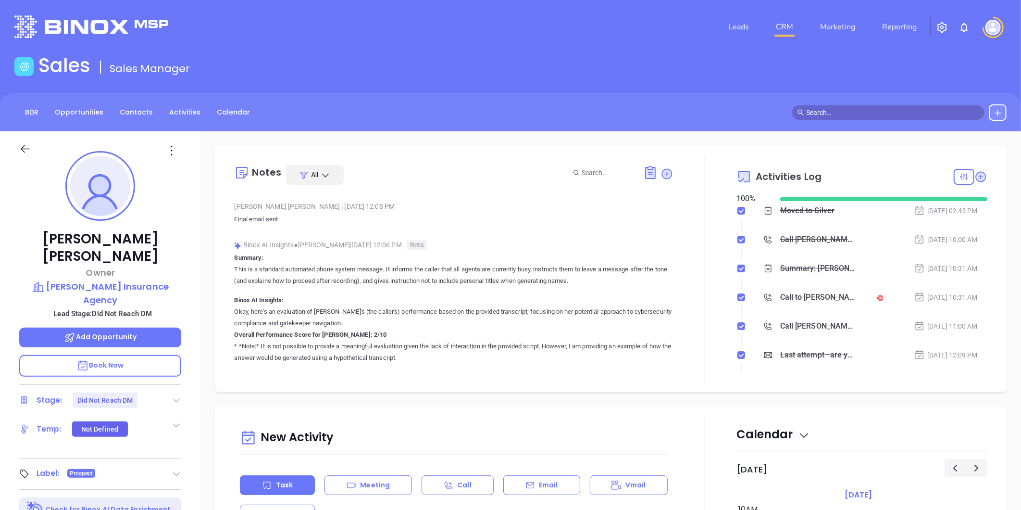
scroll to position [267, 0]
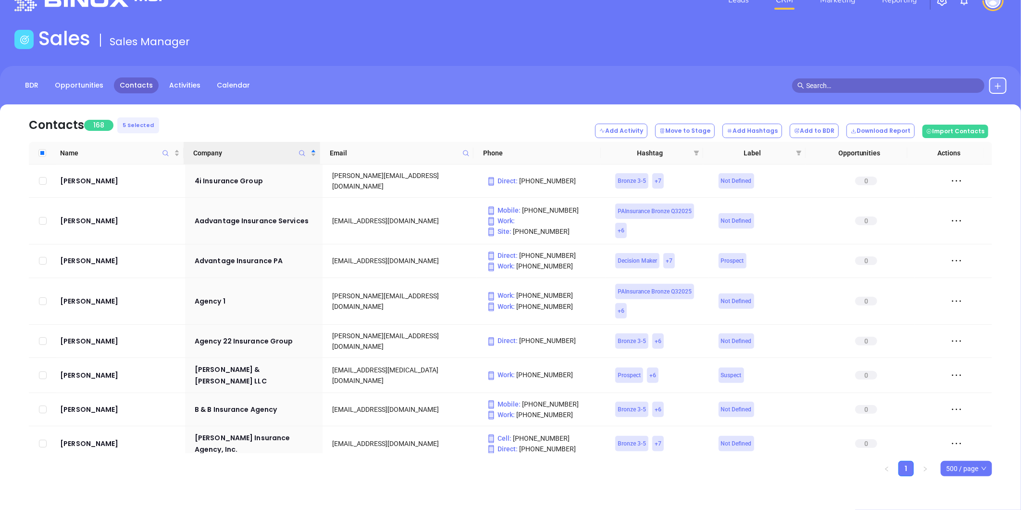
scroll to position [1731, 0]
